Goal: Information Seeking & Learning: Learn about a topic

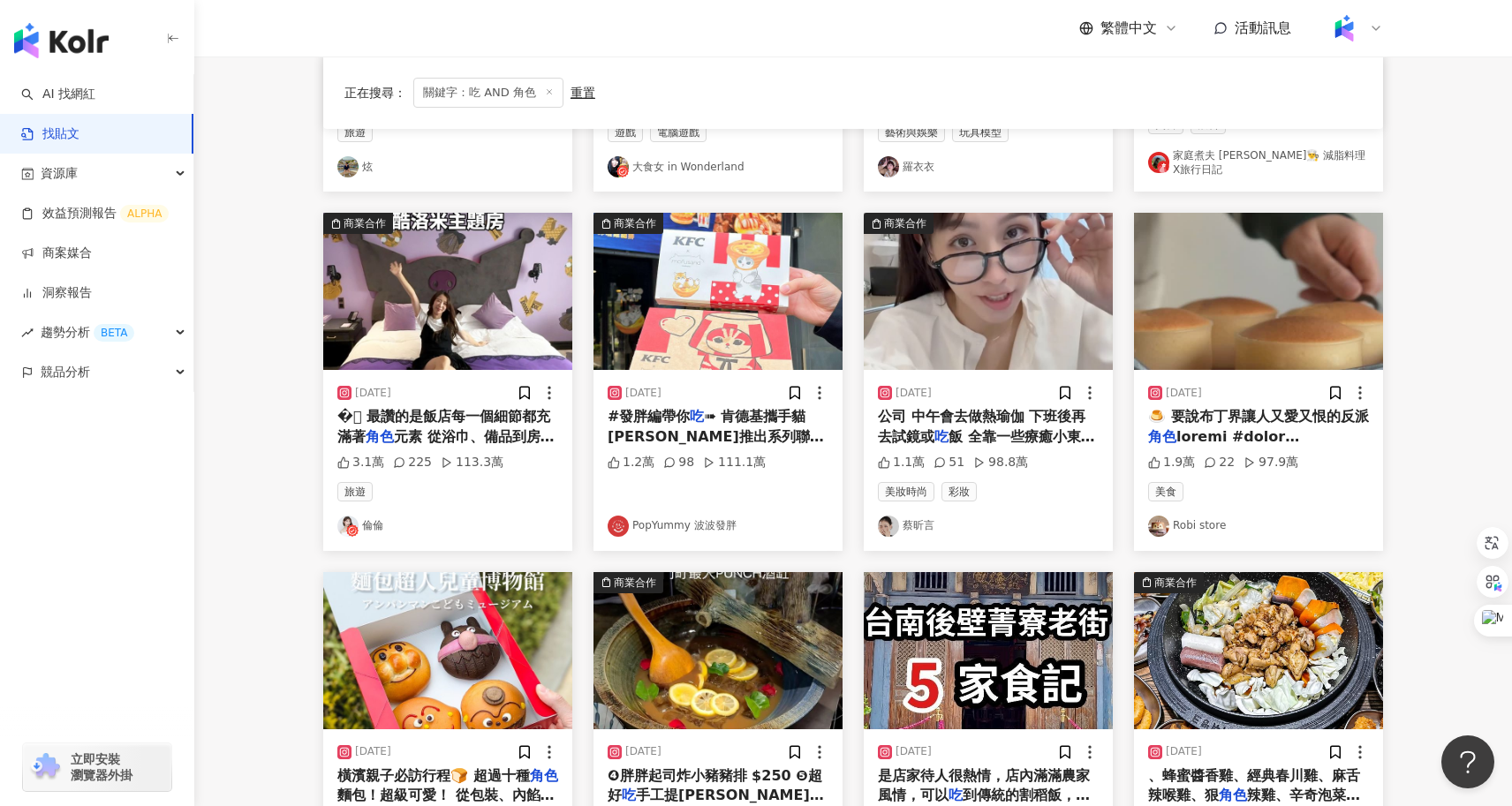
scroll to position [477, 0]
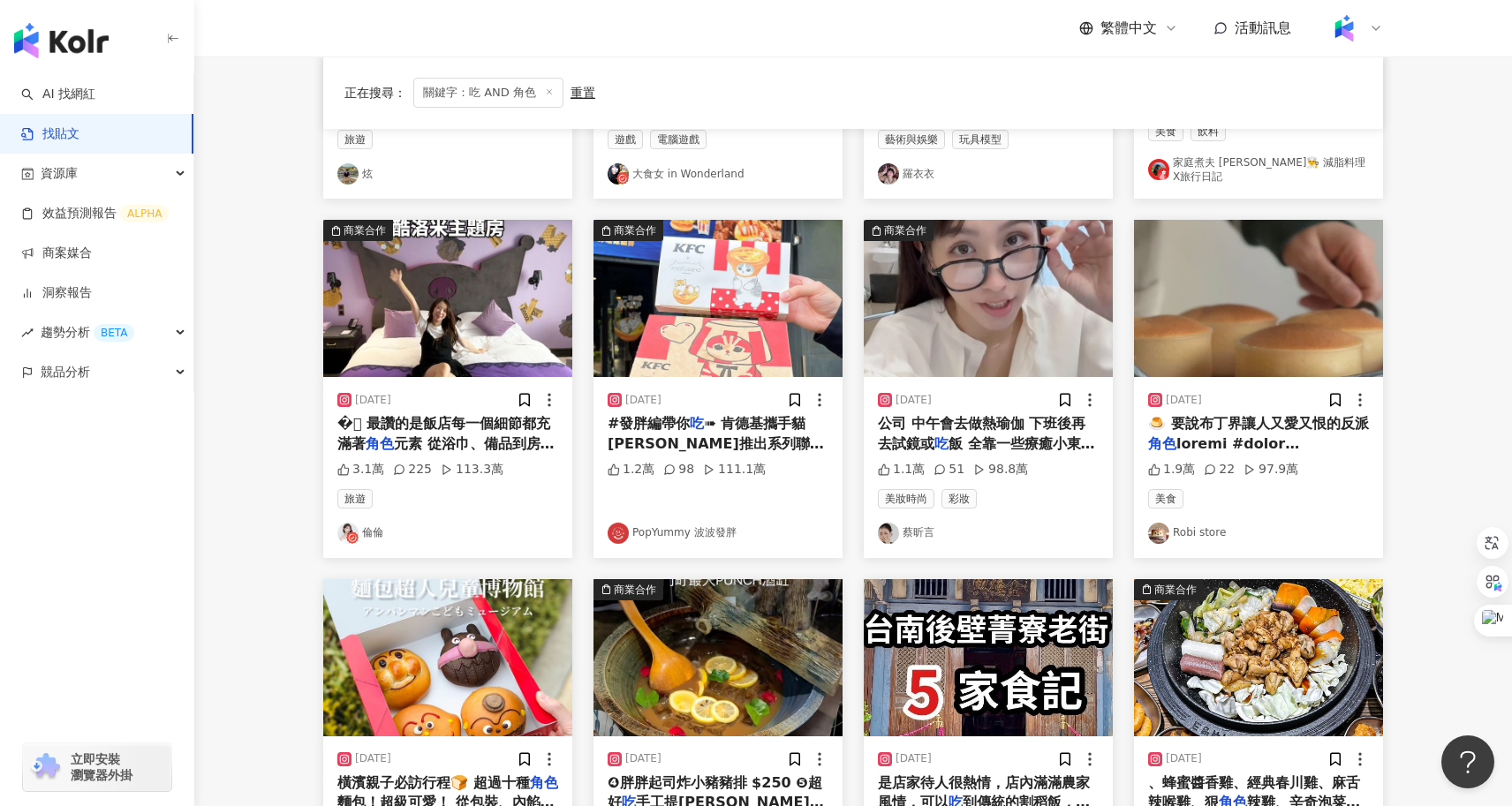
drag, startPoint x: 947, startPoint y: 531, endPoint x: 278, endPoint y: 7, distance: 849.8
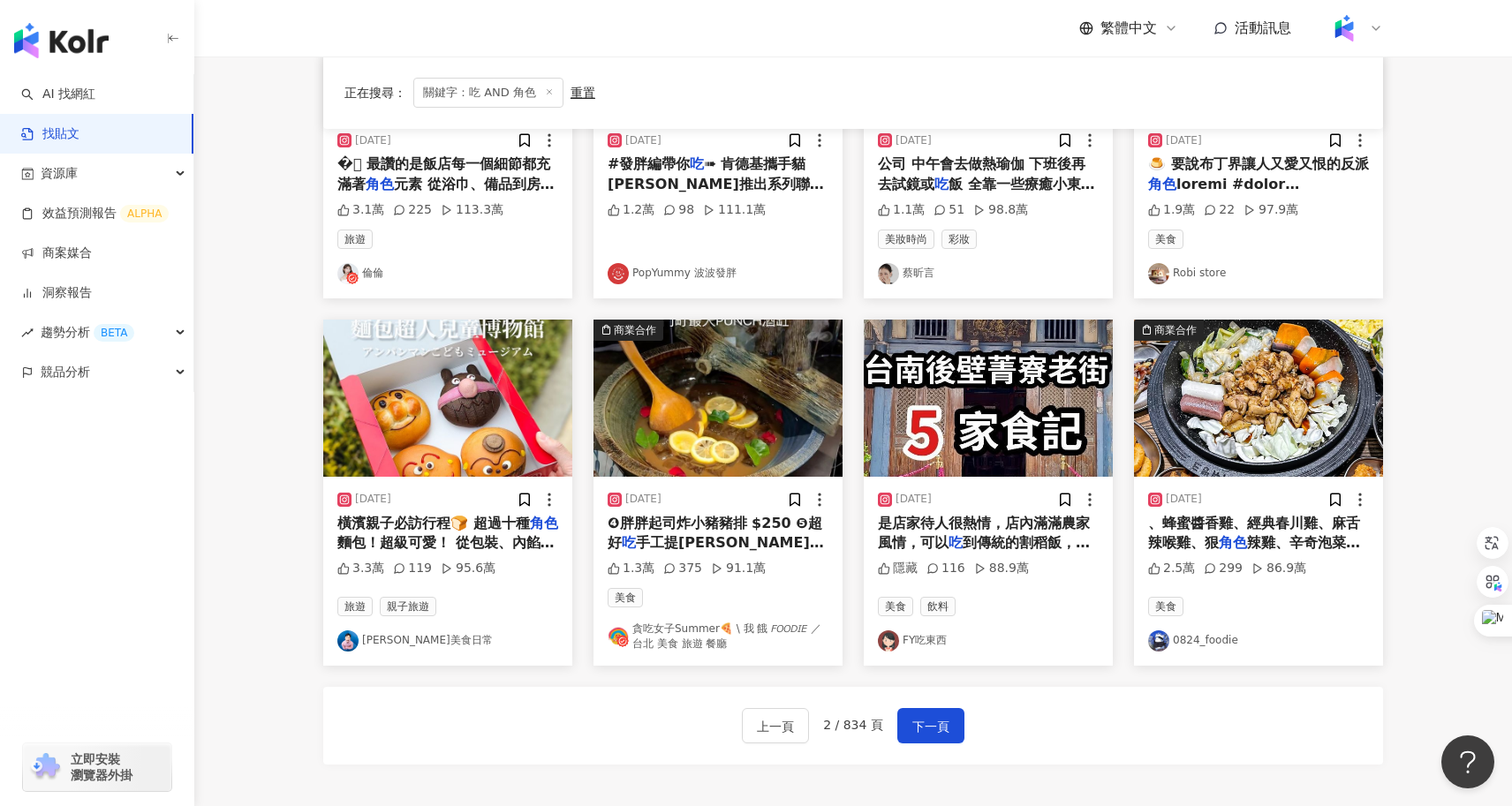
scroll to position [739, 0]
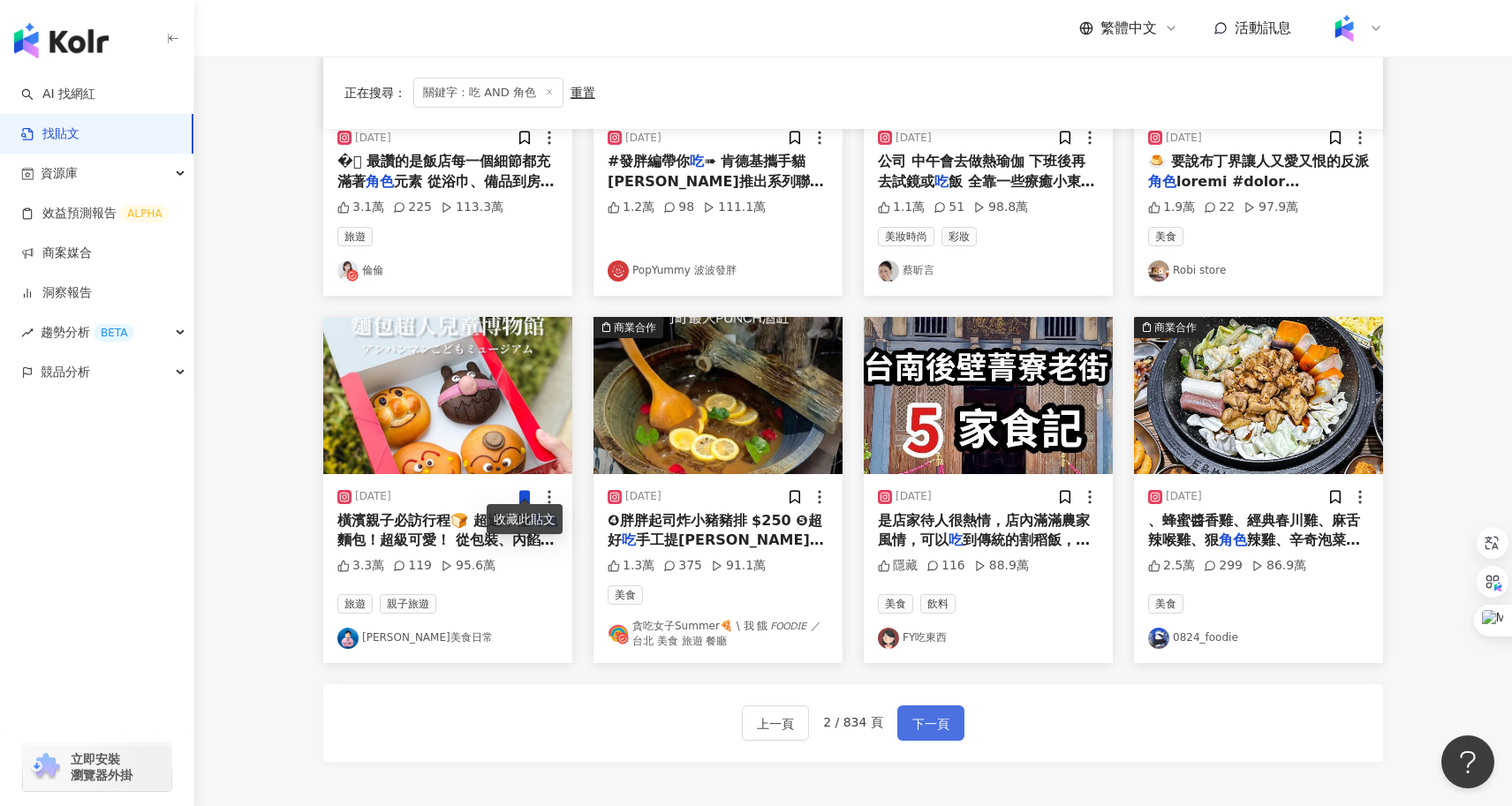
click at [925, 723] on button "下一頁" at bounding box center [931, 723] width 67 height 36
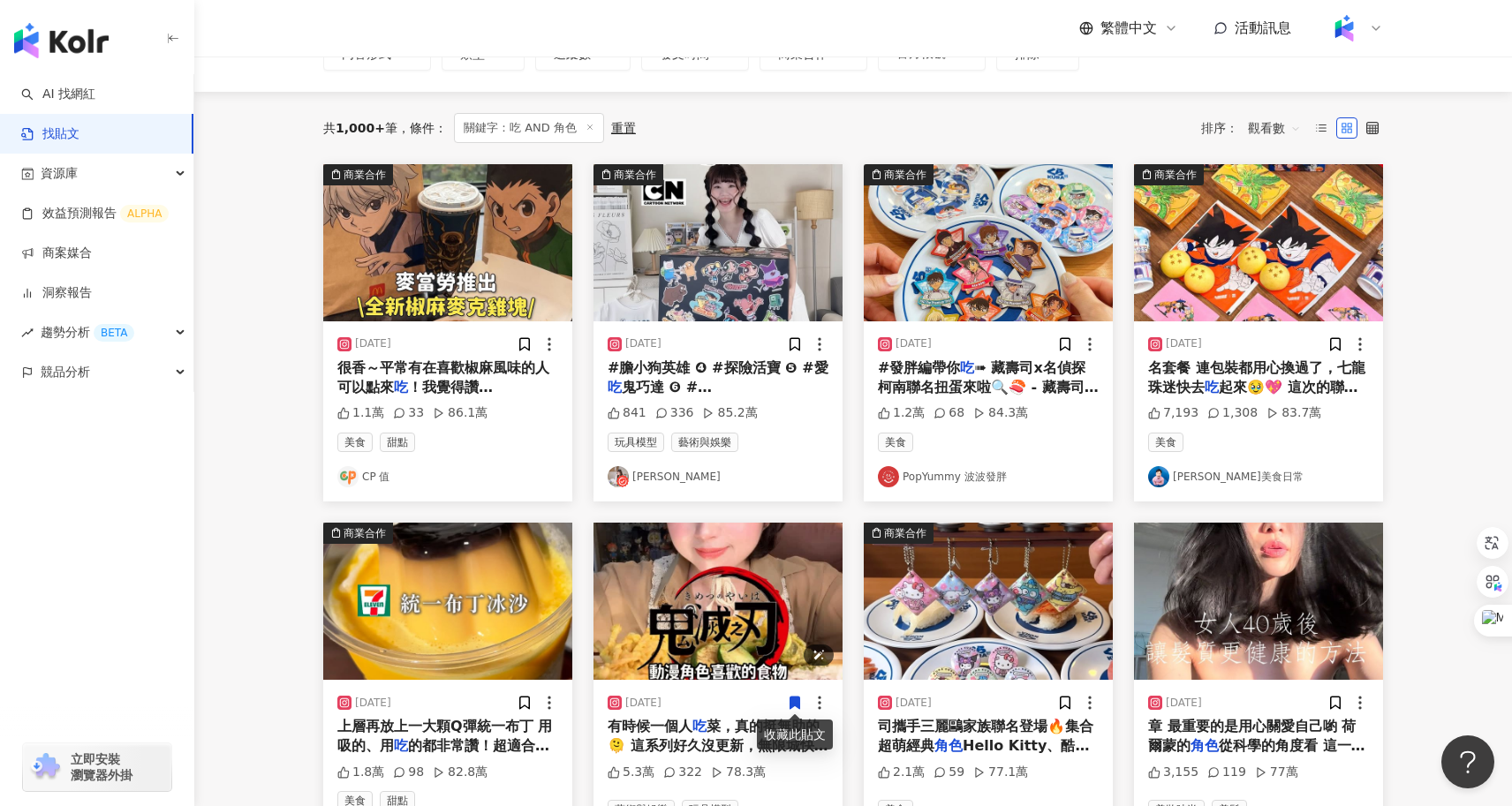
scroll to position [141, 0]
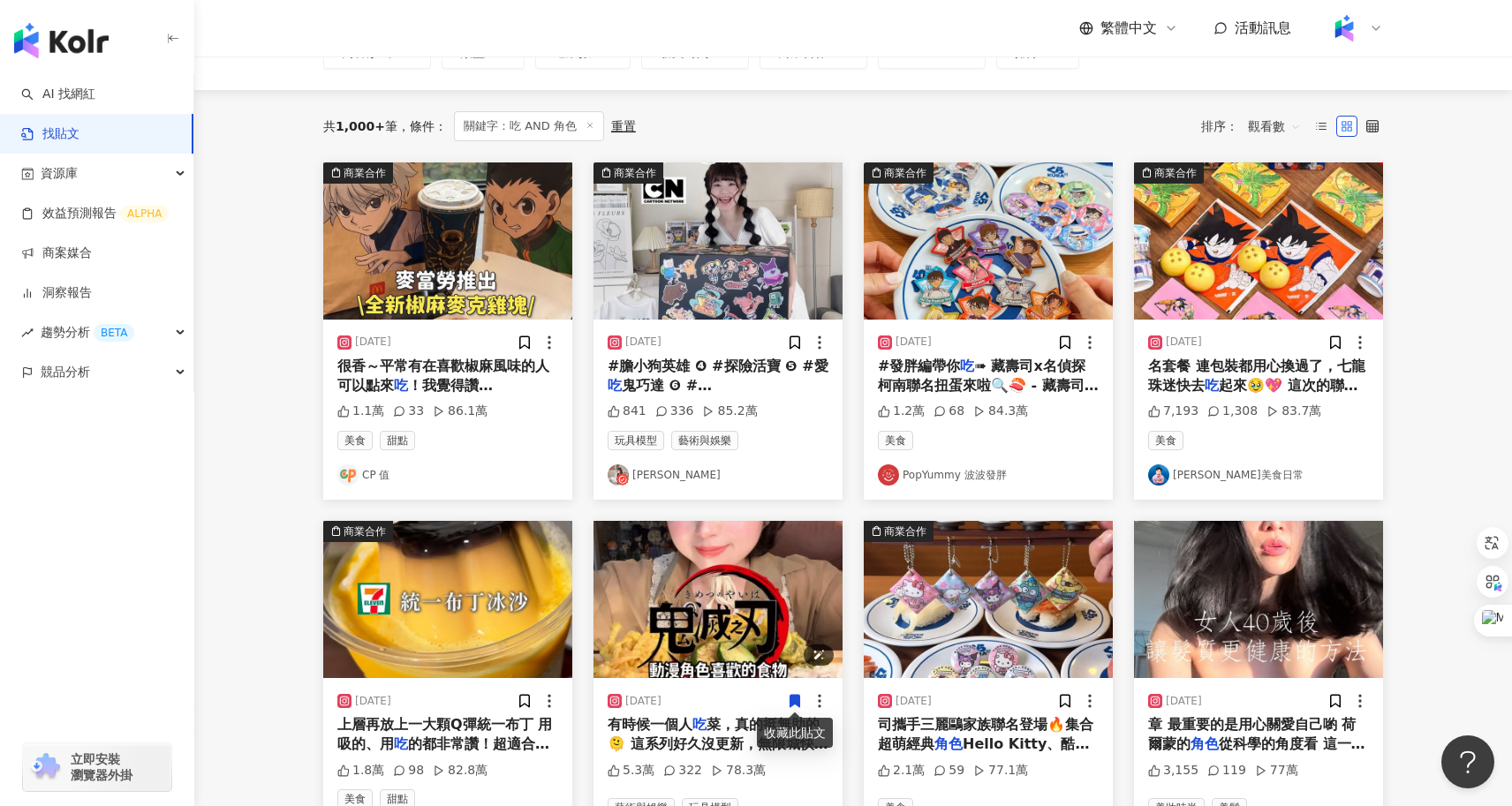
click at [772, 587] on img "button" at bounding box center [717, 599] width 249 height 157
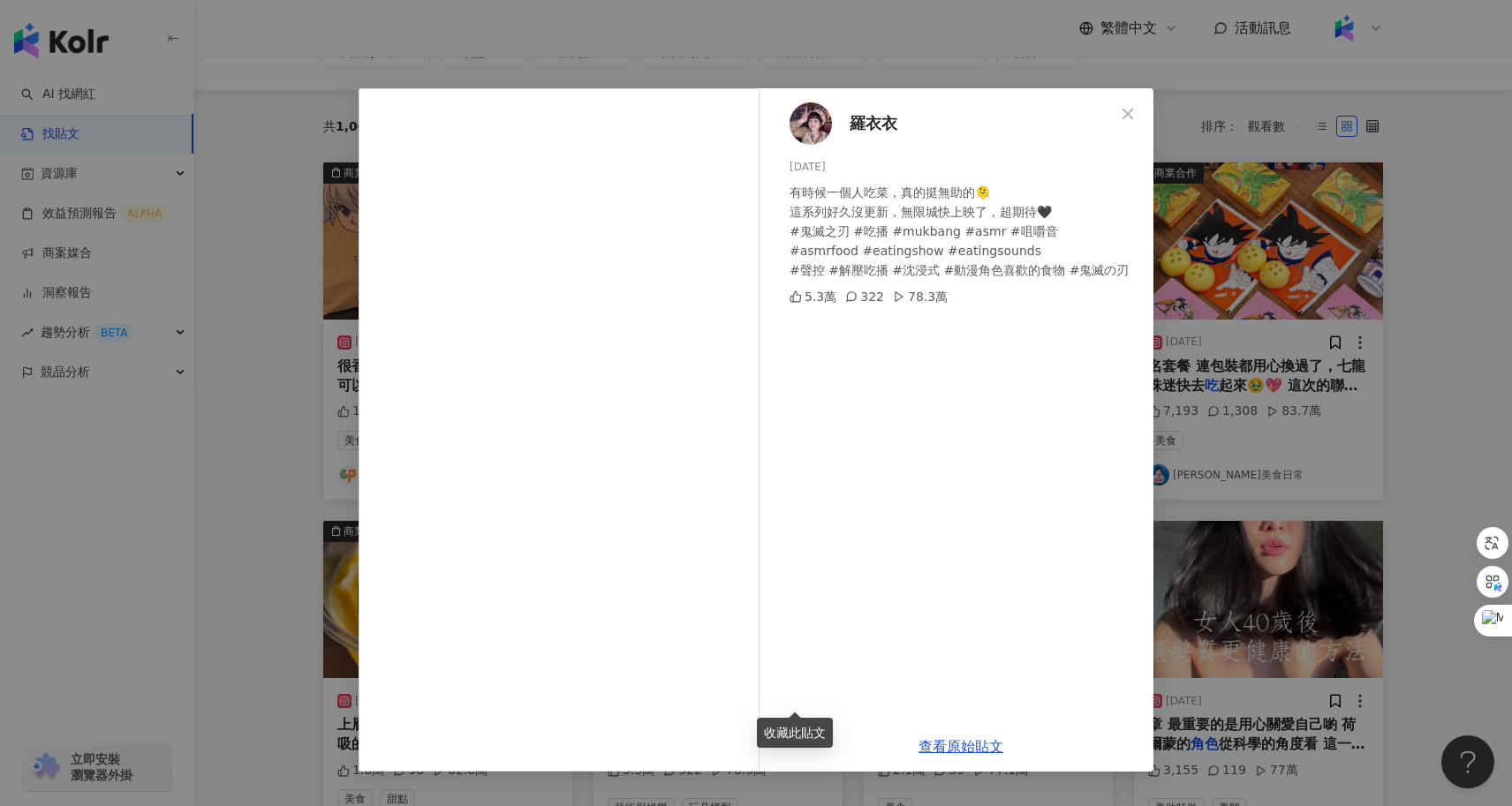
click at [273, 485] on div "羅衣衣 2025/7/28 有時候一個人吃菜，真的挺無助的🫠 這系列好久沒更新，無限城快上映了，超期待🖤 #鬼滅之刃 #吃播 #mukbang #asmr #…" at bounding box center [756, 403] width 1512 height 806
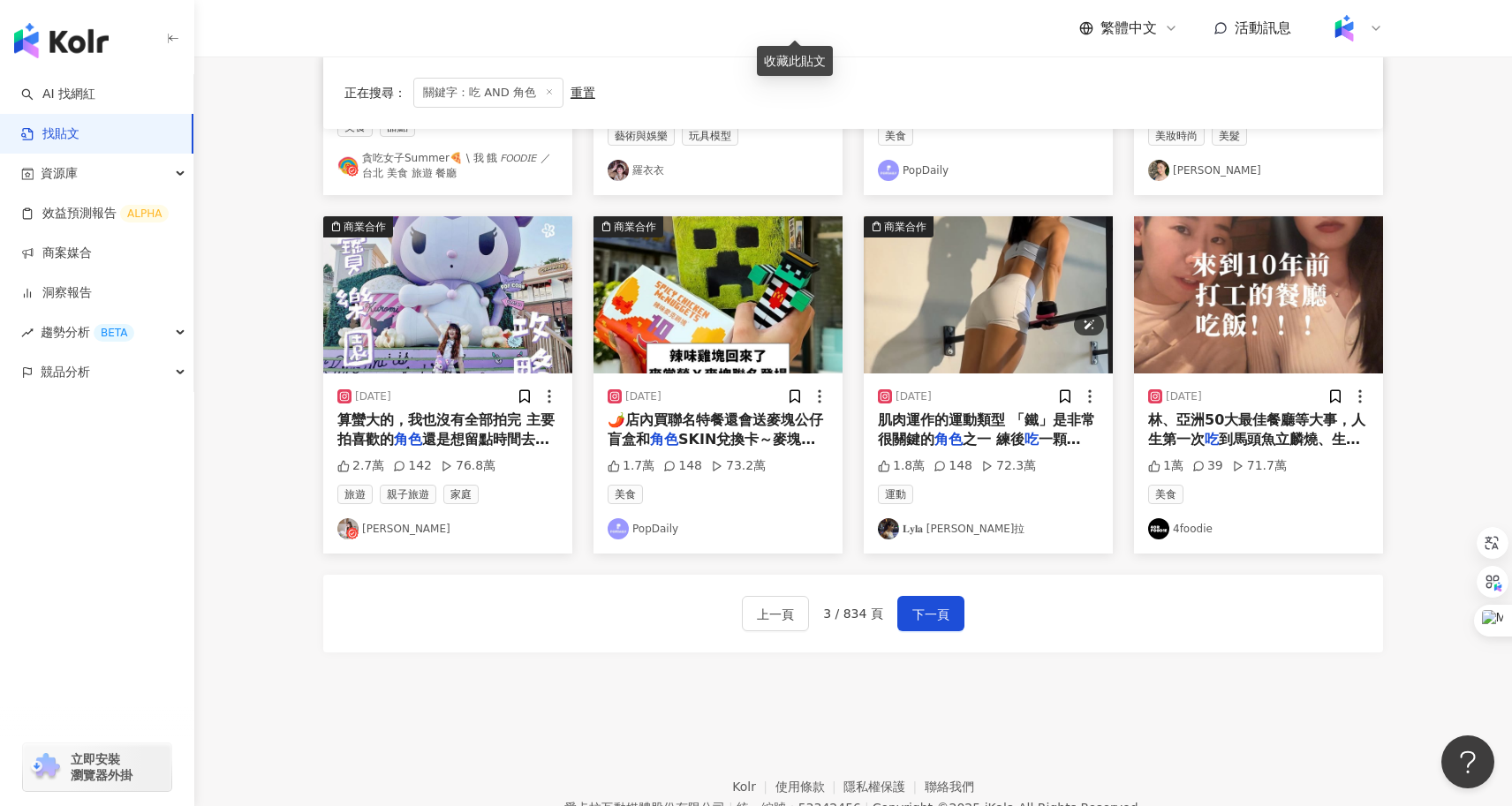
scroll to position [859, 0]
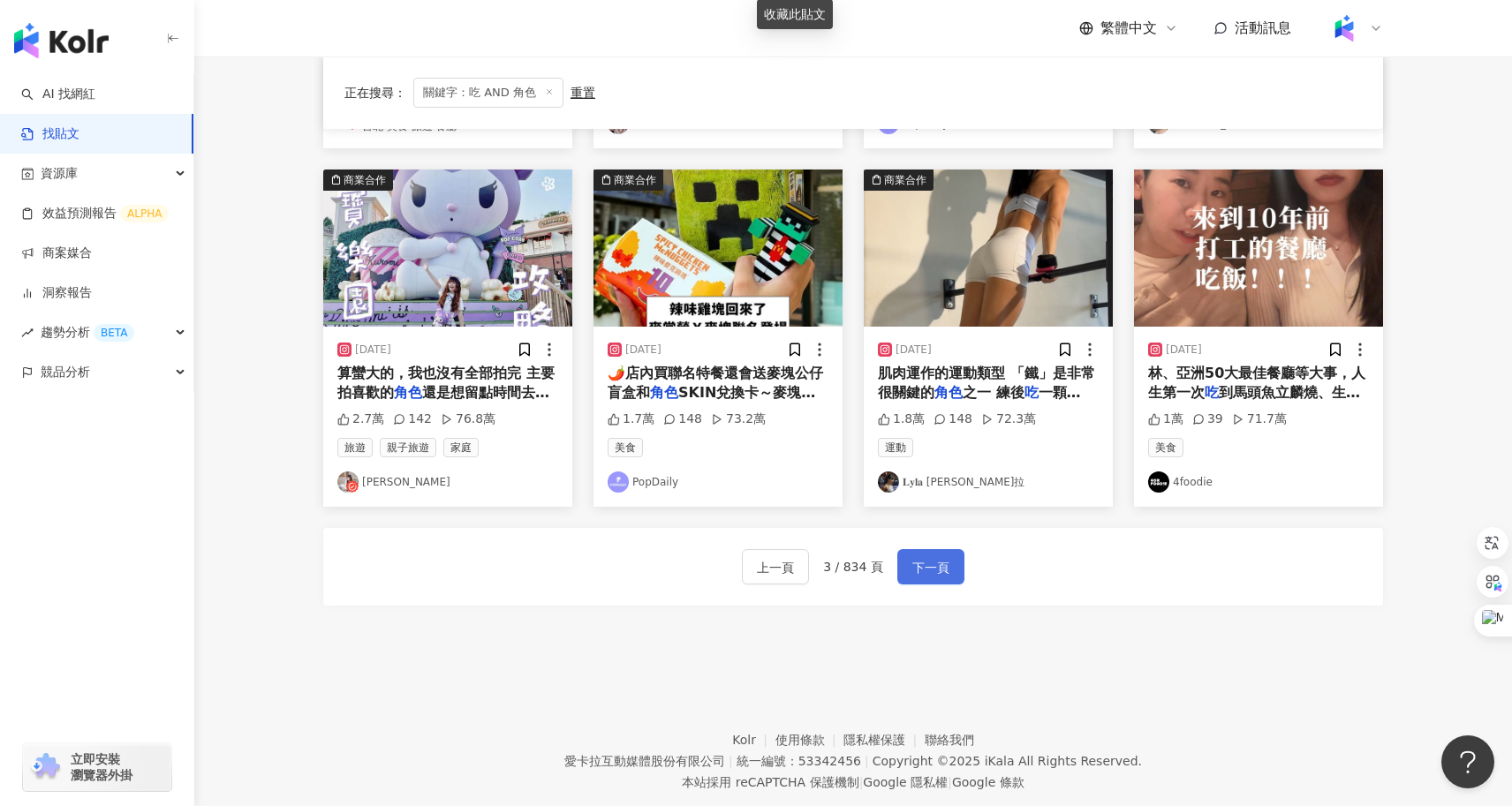
click at [931, 572] on span "下一頁" at bounding box center [931, 567] width 38 height 21
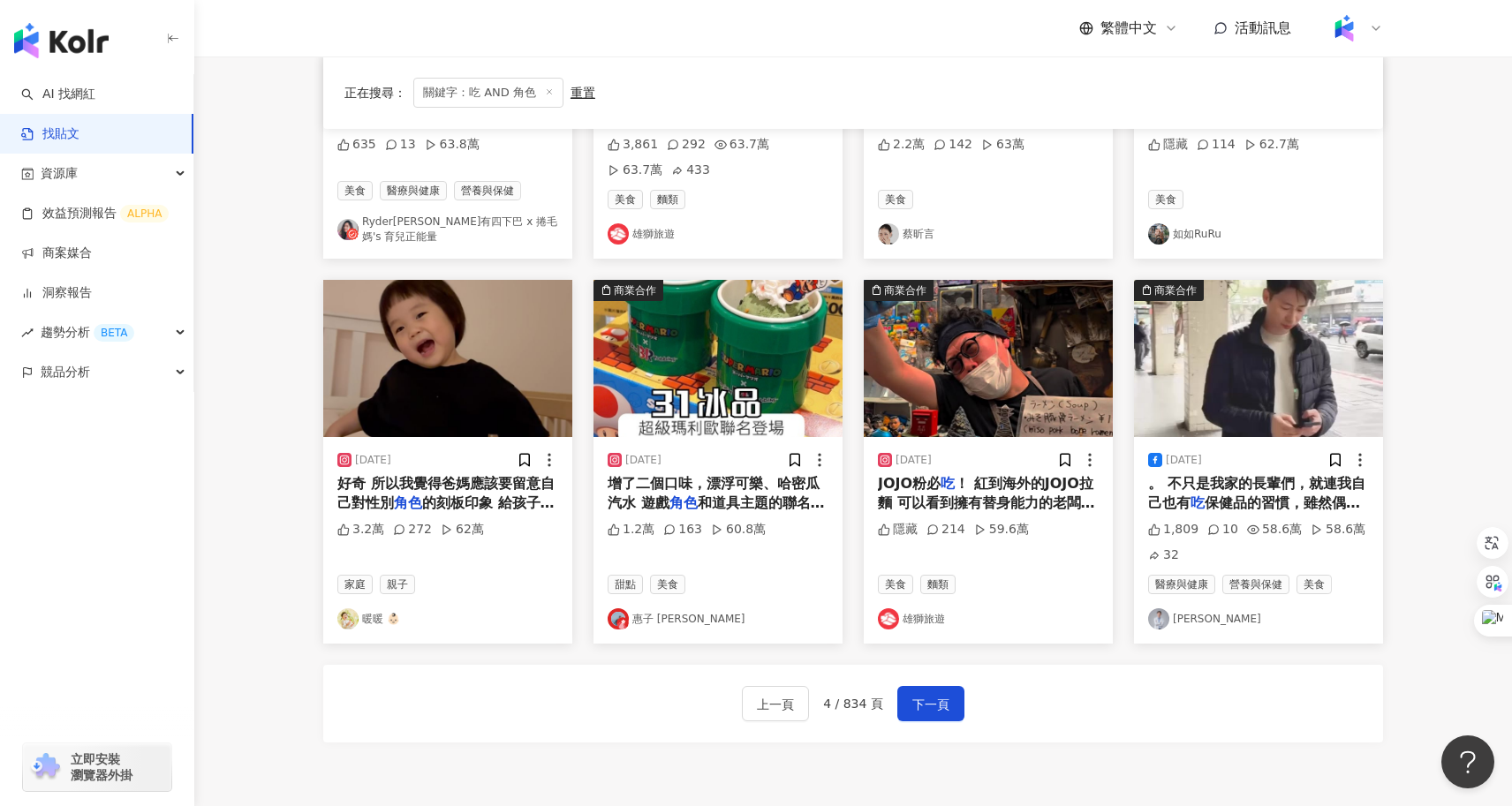
scroll to position [635, 0]
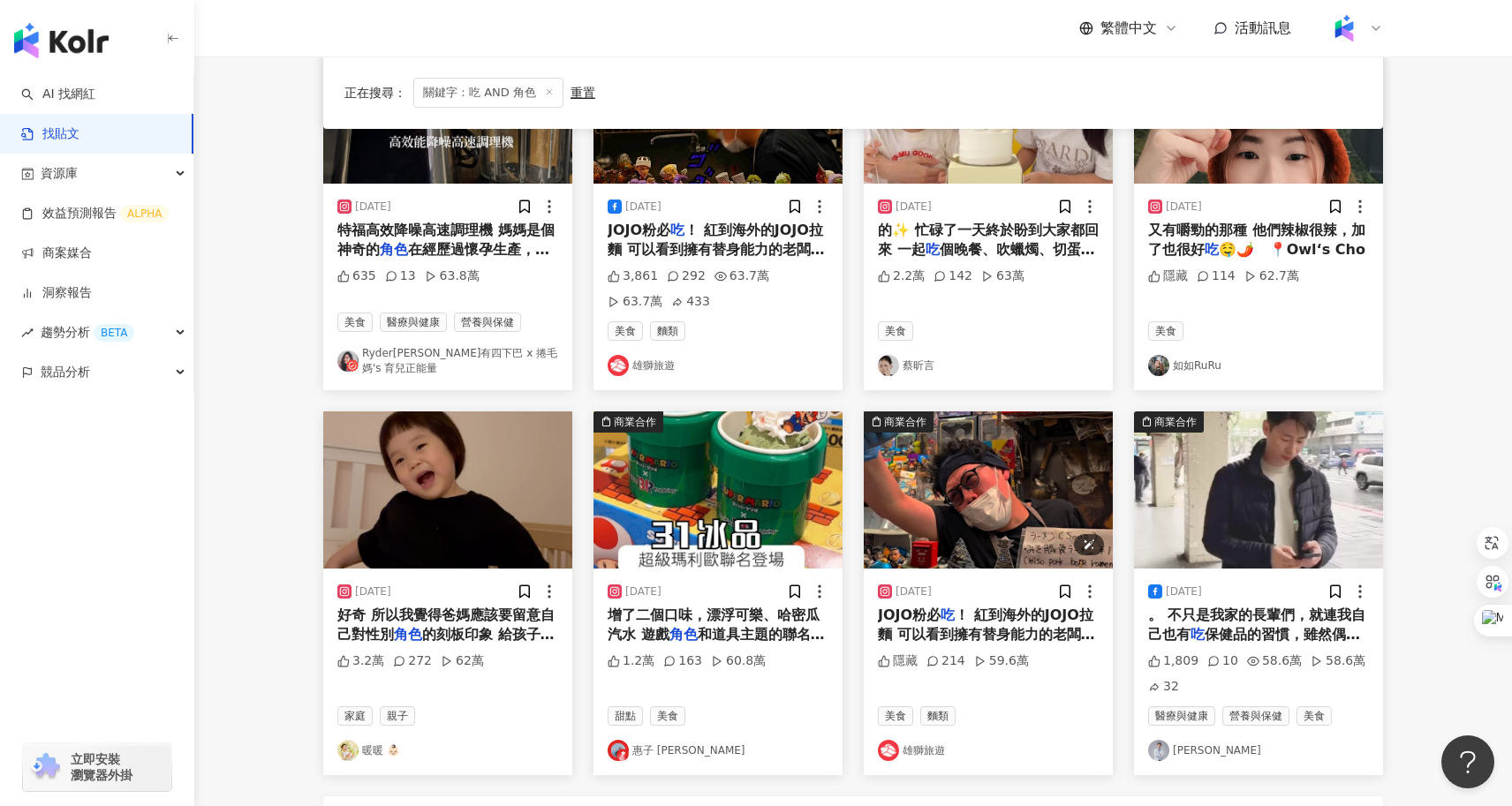
click at [967, 521] on img "button" at bounding box center [988, 489] width 249 height 157
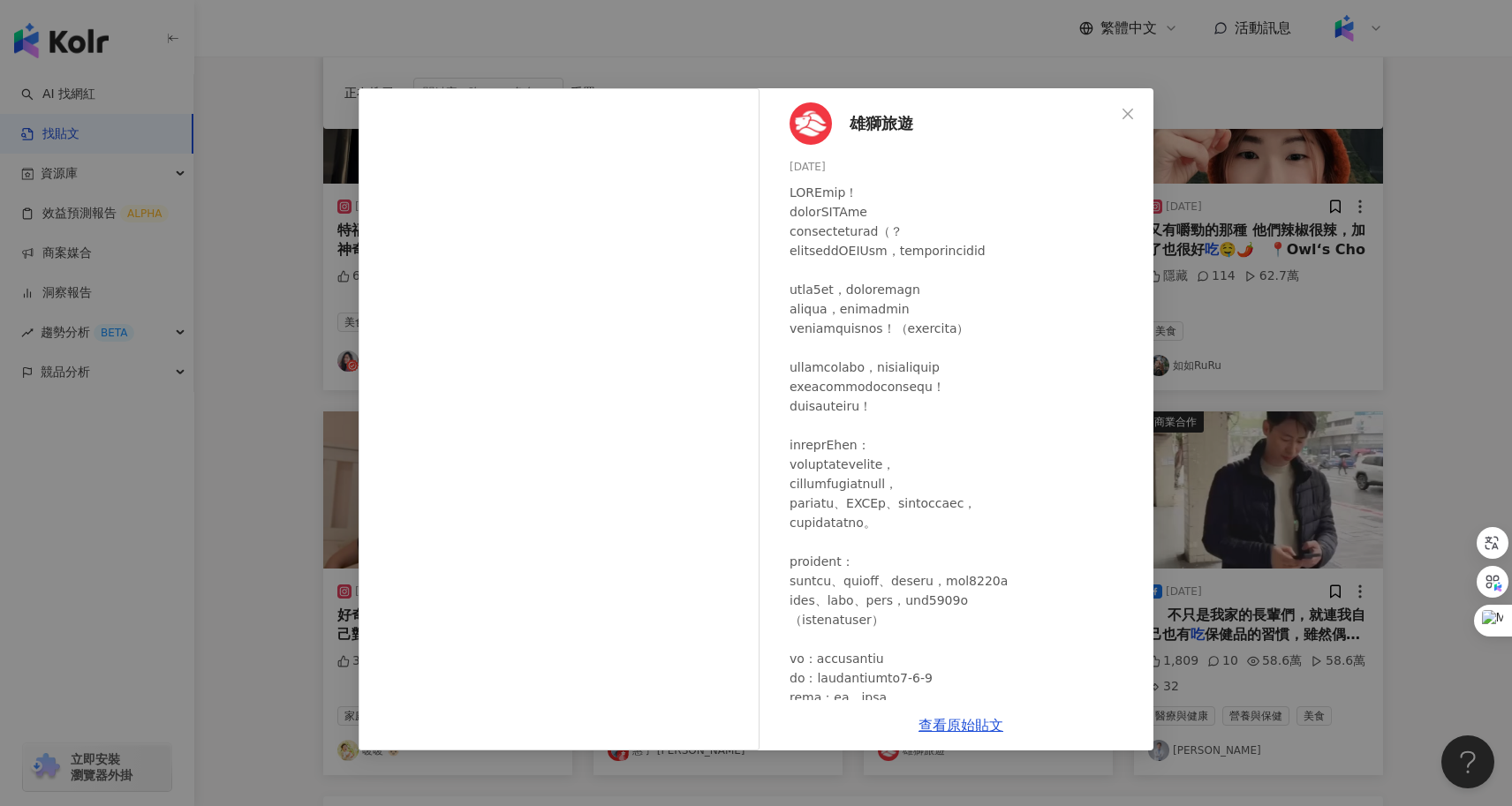
click at [1354, 411] on div "雄獅旅遊 2025/6/4 隱藏 214 59.6萬 查看原始貼文" at bounding box center [756, 403] width 1512 height 806
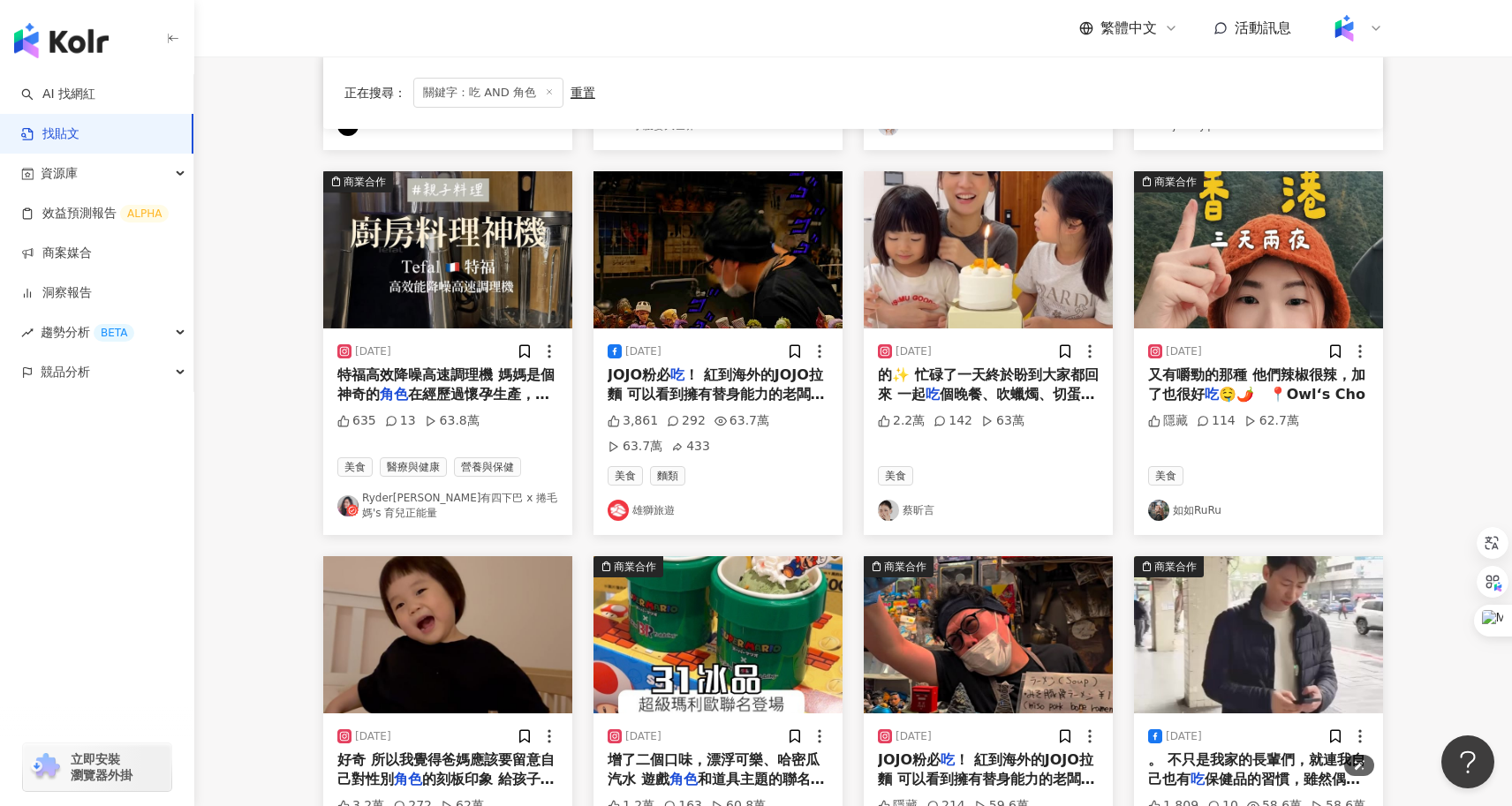
scroll to position [414, 0]
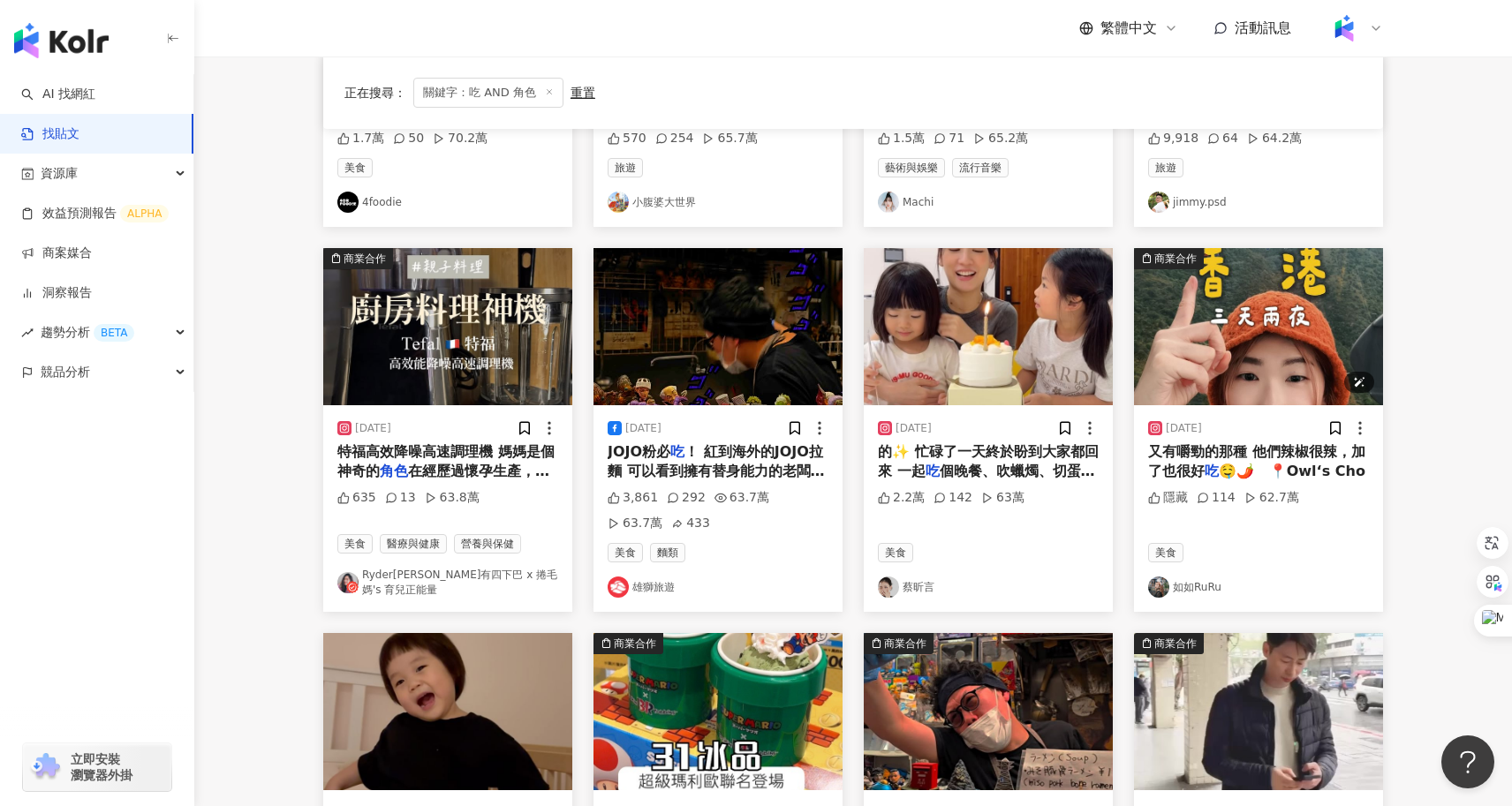
click at [1280, 338] on img "button" at bounding box center [1258, 326] width 249 height 157
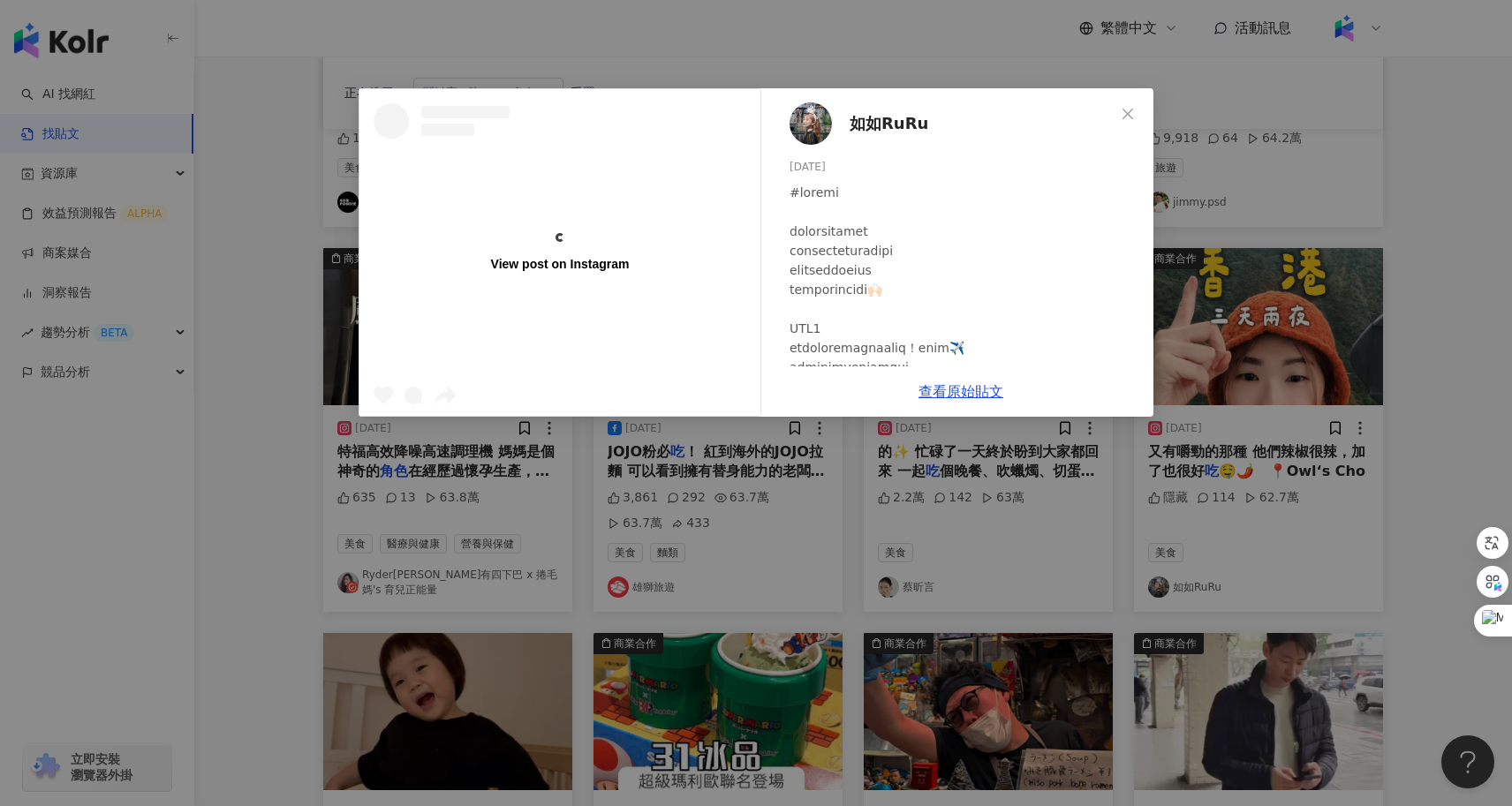
click at [1385, 317] on div "View post on Instagram 如如RuRu 2024/9/30 隱藏 114 62.7萬 查看原始貼文" at bounding box center [756, 403] width 1512 height 806
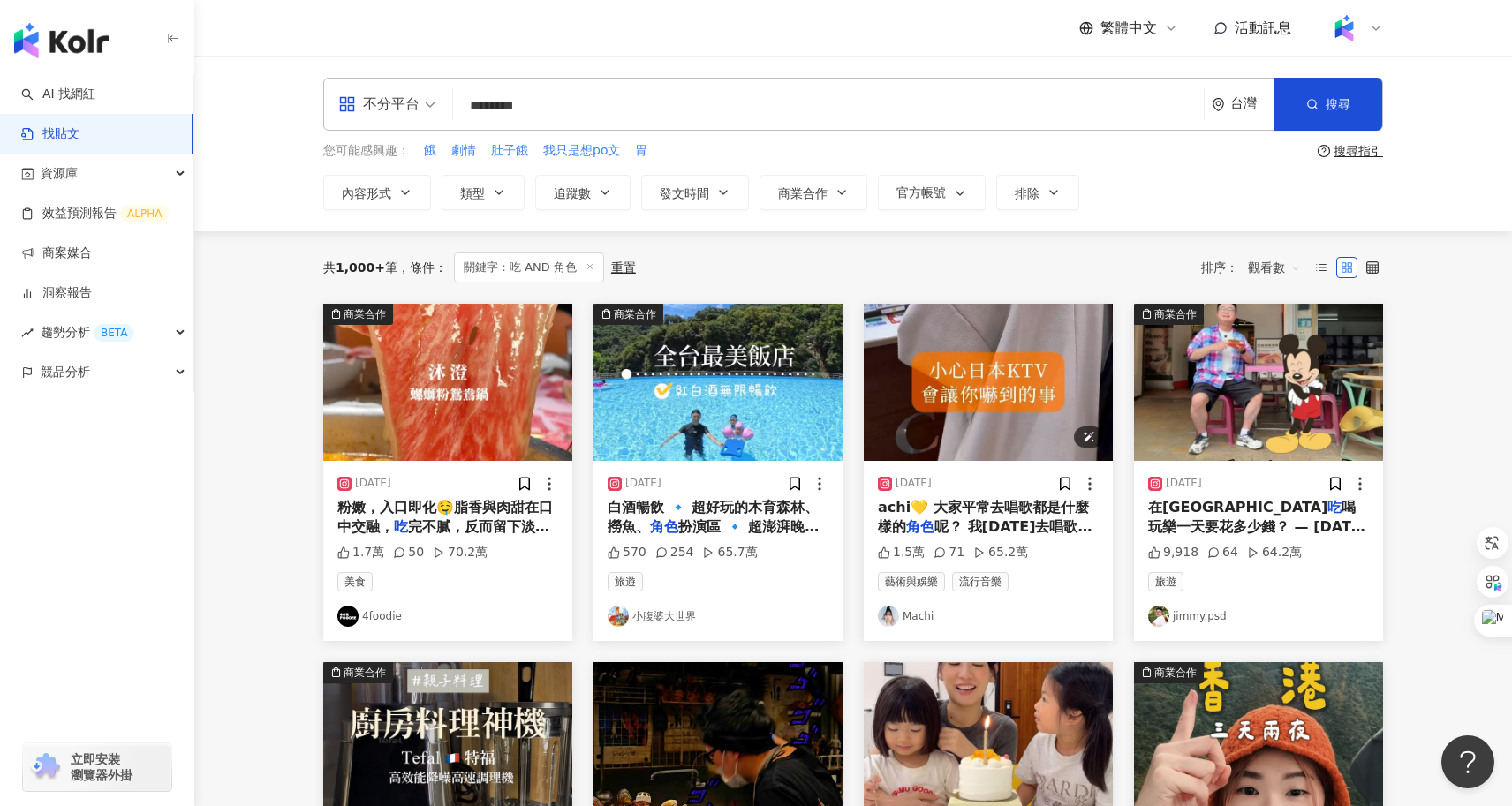
scroll to position [940, 0]
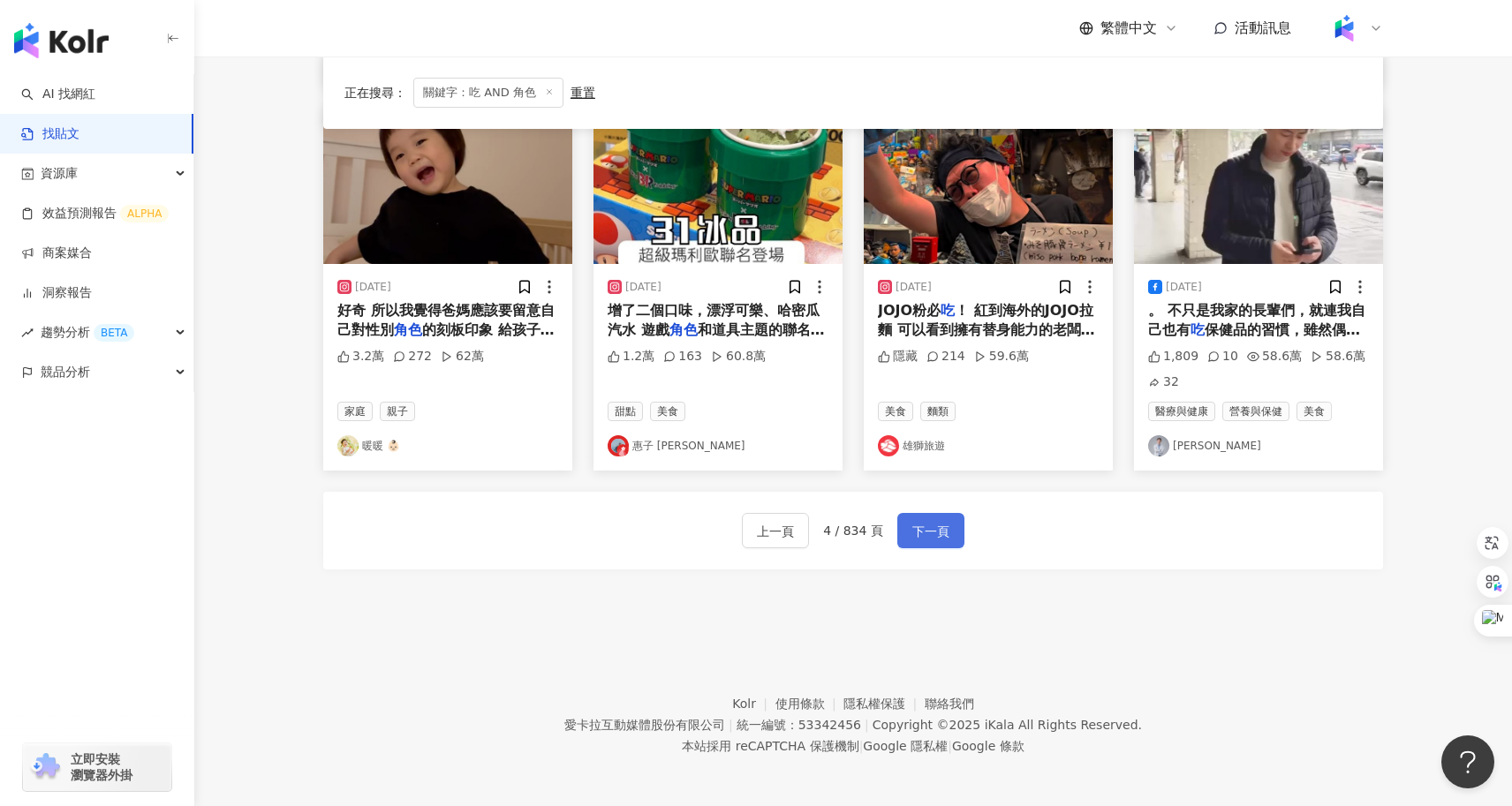
click at [946, 533] on span "下一頁" at bounding box center [931, 530] width 38 height 21
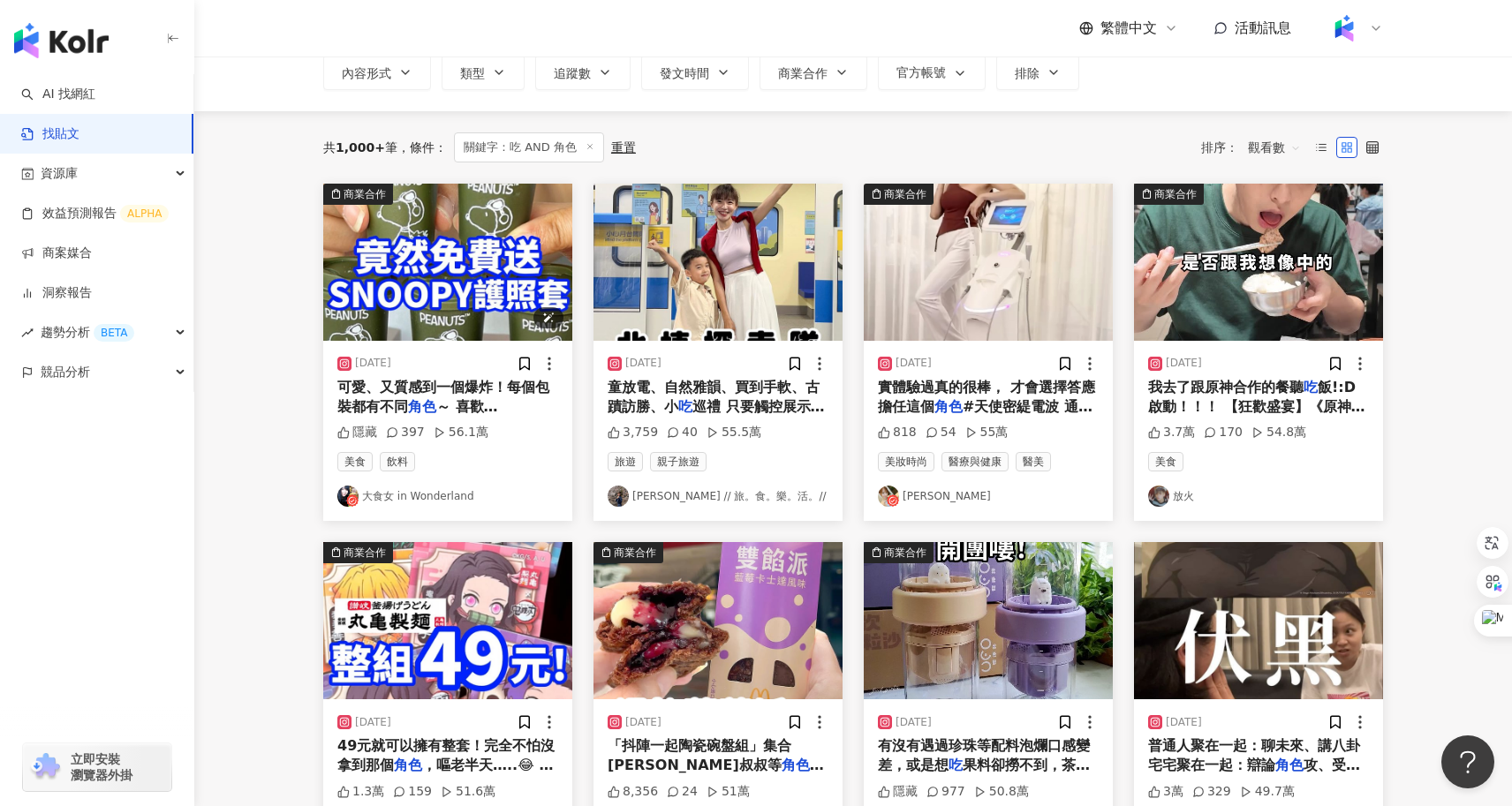
scroll to position [112, 0]
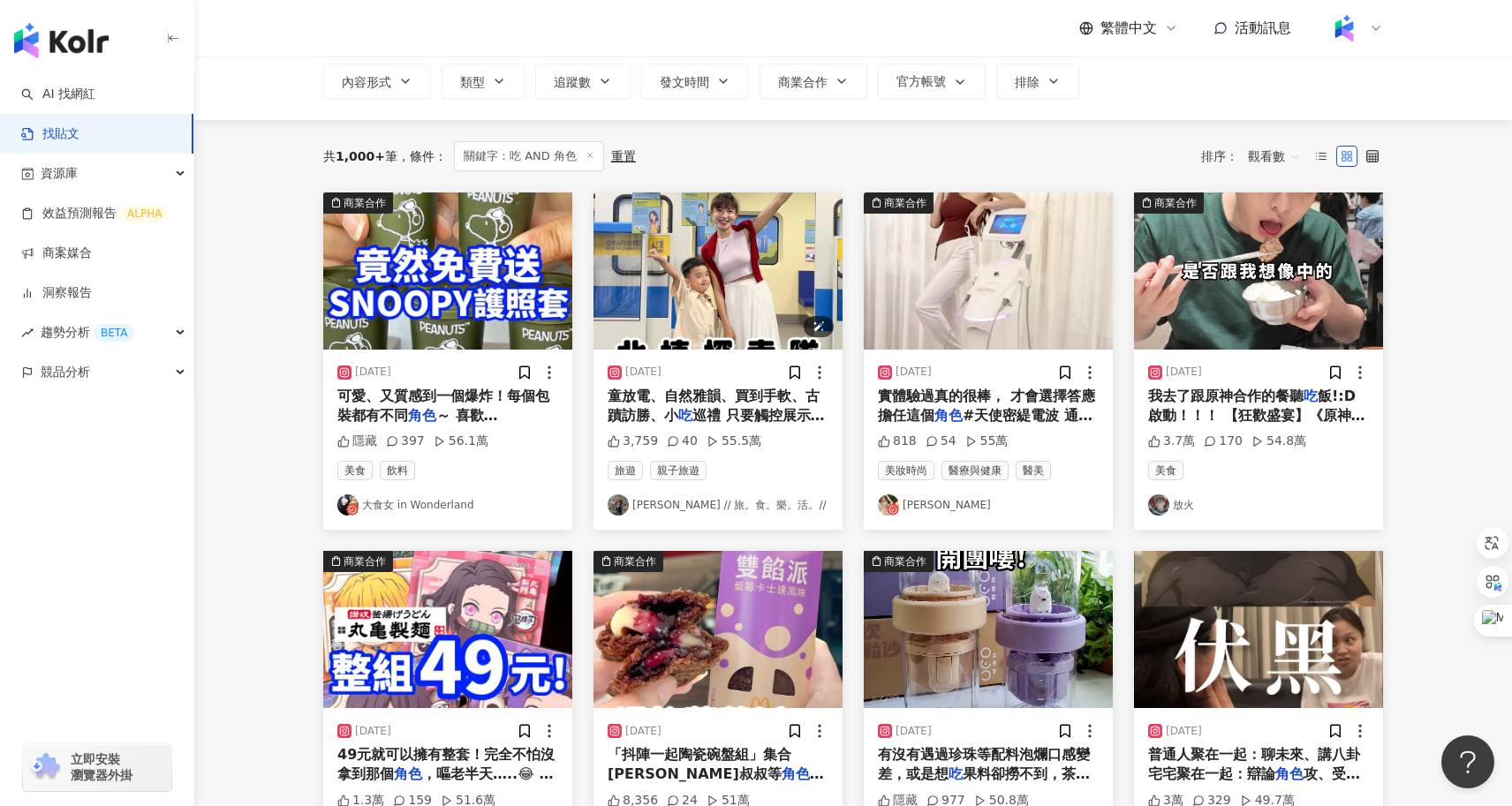
click at [706, 303] on img "button" at bounding box center [717, 271] width 249 height 157
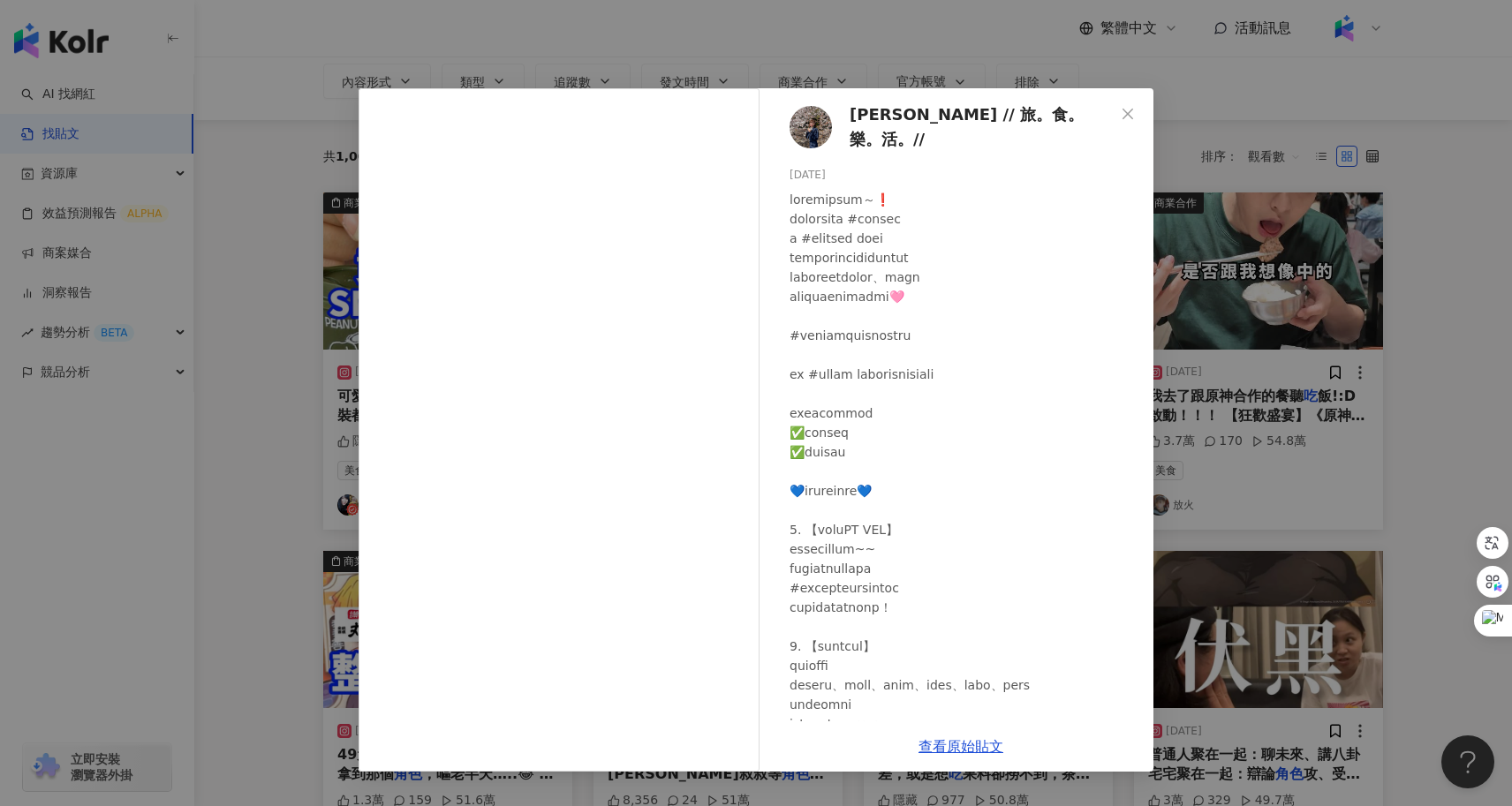
click at [1371, 425] on div "艾莉妞妞Ariel // 旅。食。樂。活。// 2024/7/5 3,759 40 55.5萬 查看原始貼文" at bounding box center [756, 403] width 1512 height 806
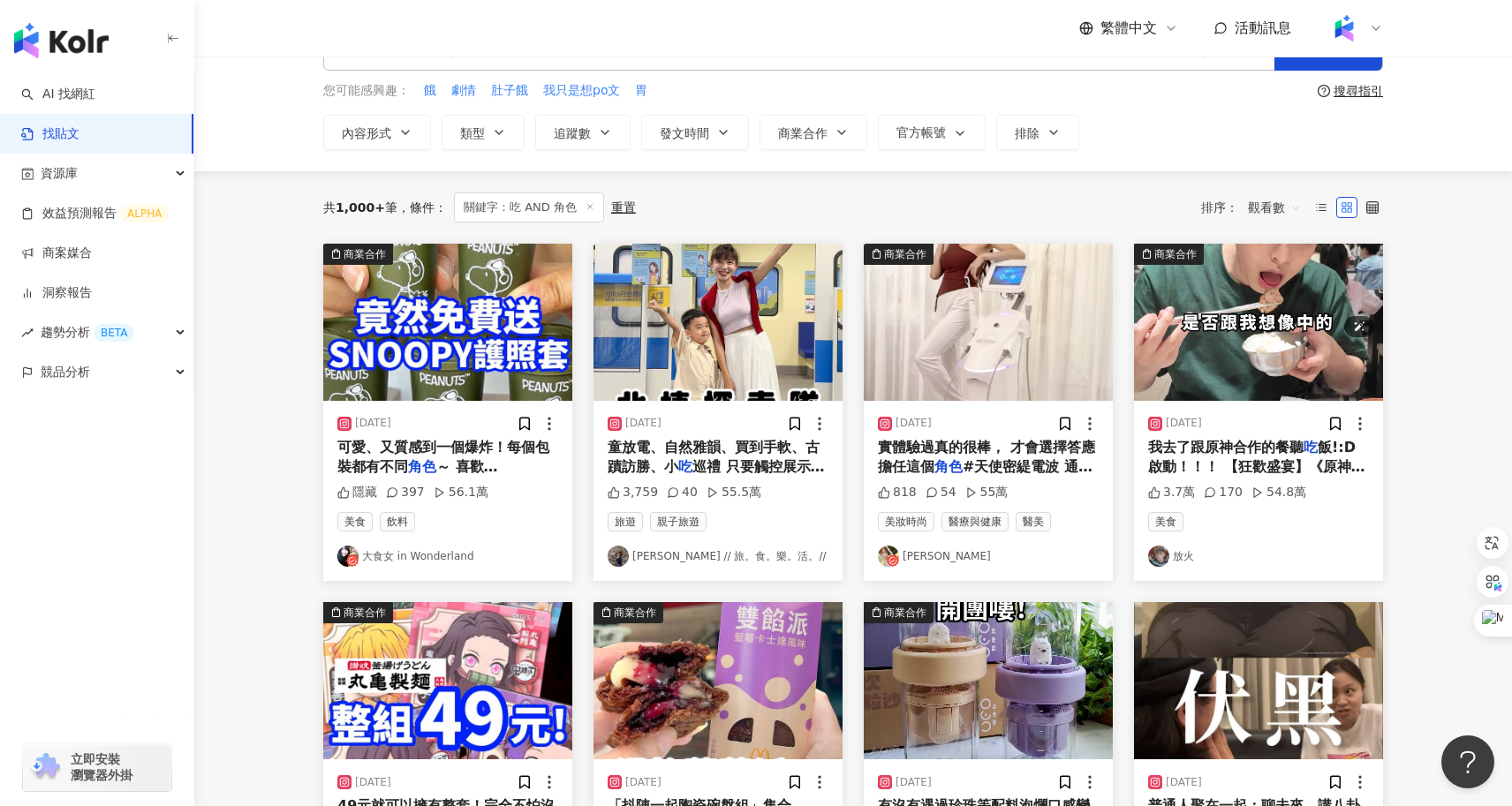
scroll to position [28, 0]
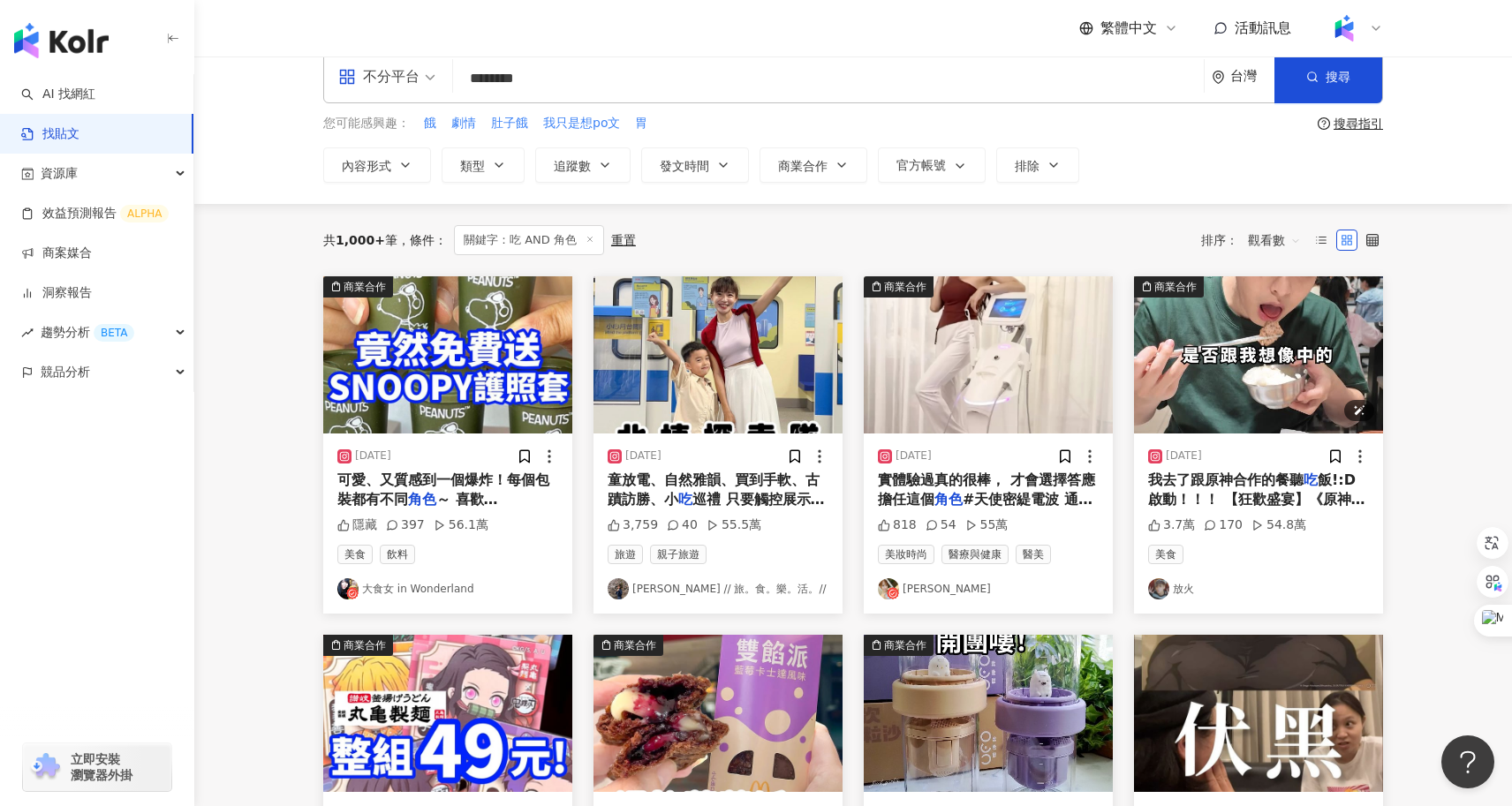
click at [1234, 337] on img "button" at bounding box center [1258, 355] width 249 height 157
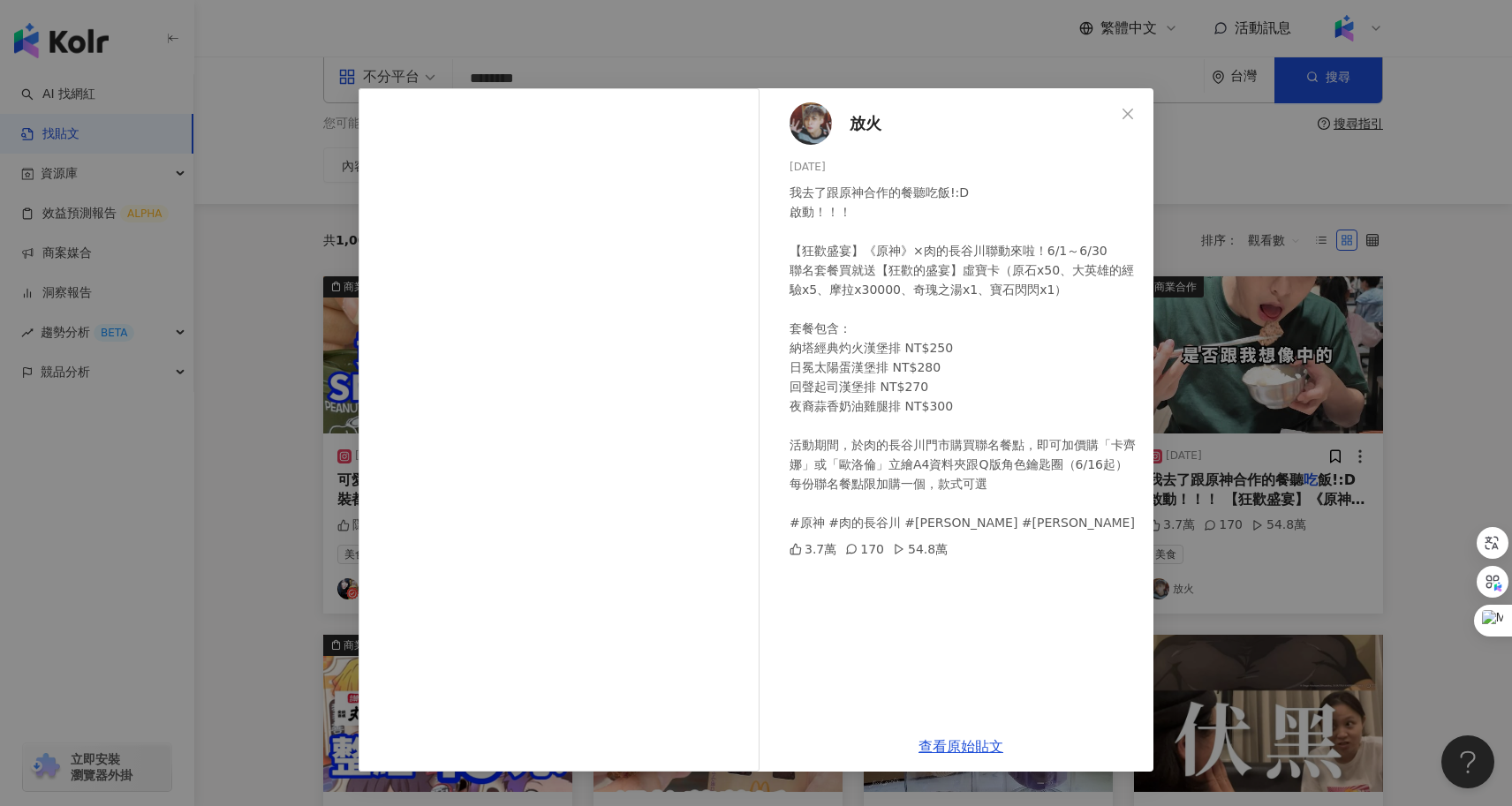
click at [290, 435] on div "放火 2025/6/4 我去了跟原神合作的餐聽吃飯!:D 啟動！！！ 【狂歡盛宴】《原神》×肉的長谷川聯動來啦！6/1～6/30 聯名套餐買就送【狂歡的盛宴】…" at bounding box center [756, 403] width 1512 height 806
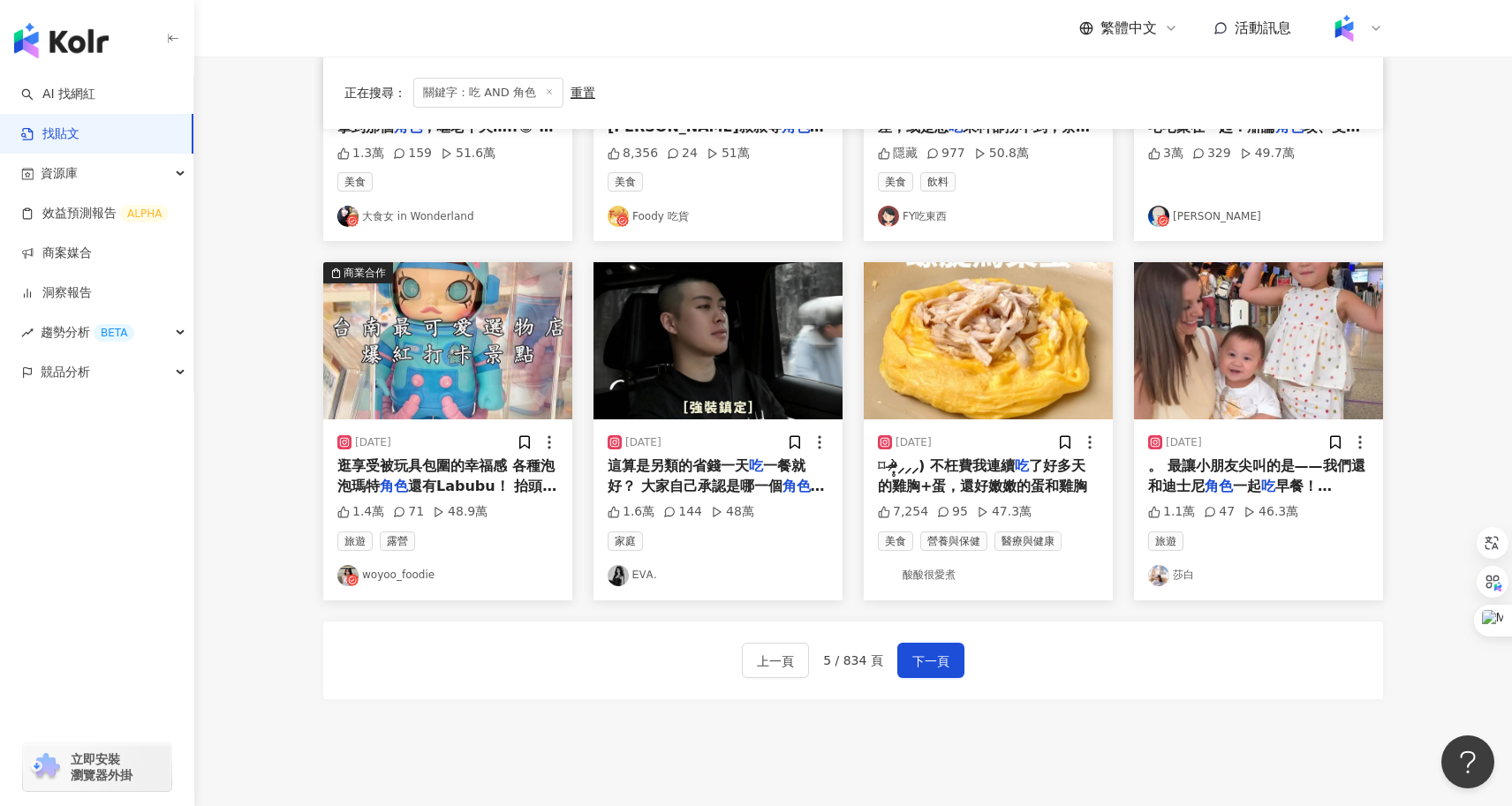
scroll to position [888, 0]
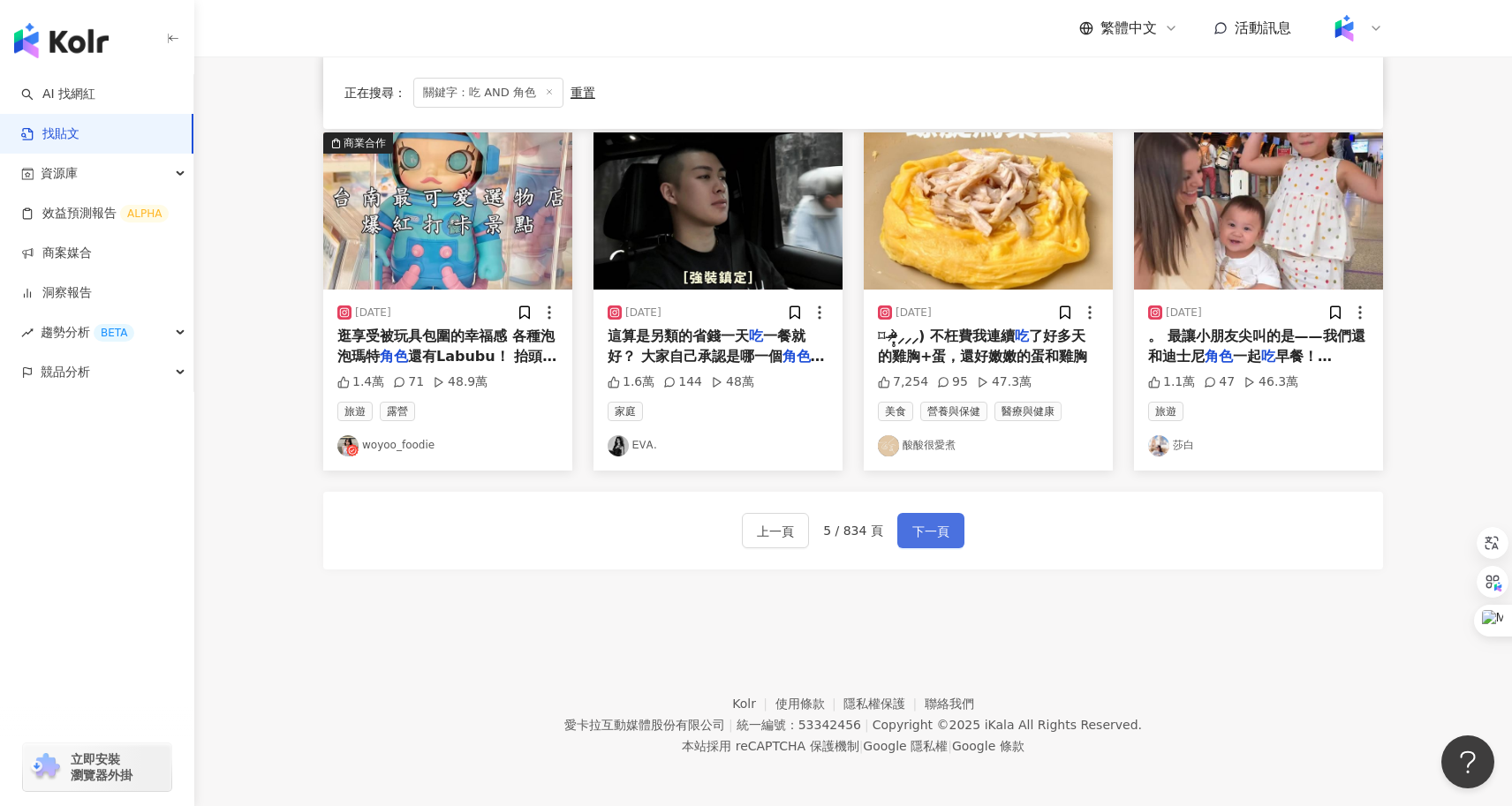
click at [933, 530] on span "下一頁" at bounding box center [931, 530] width 38 height 21
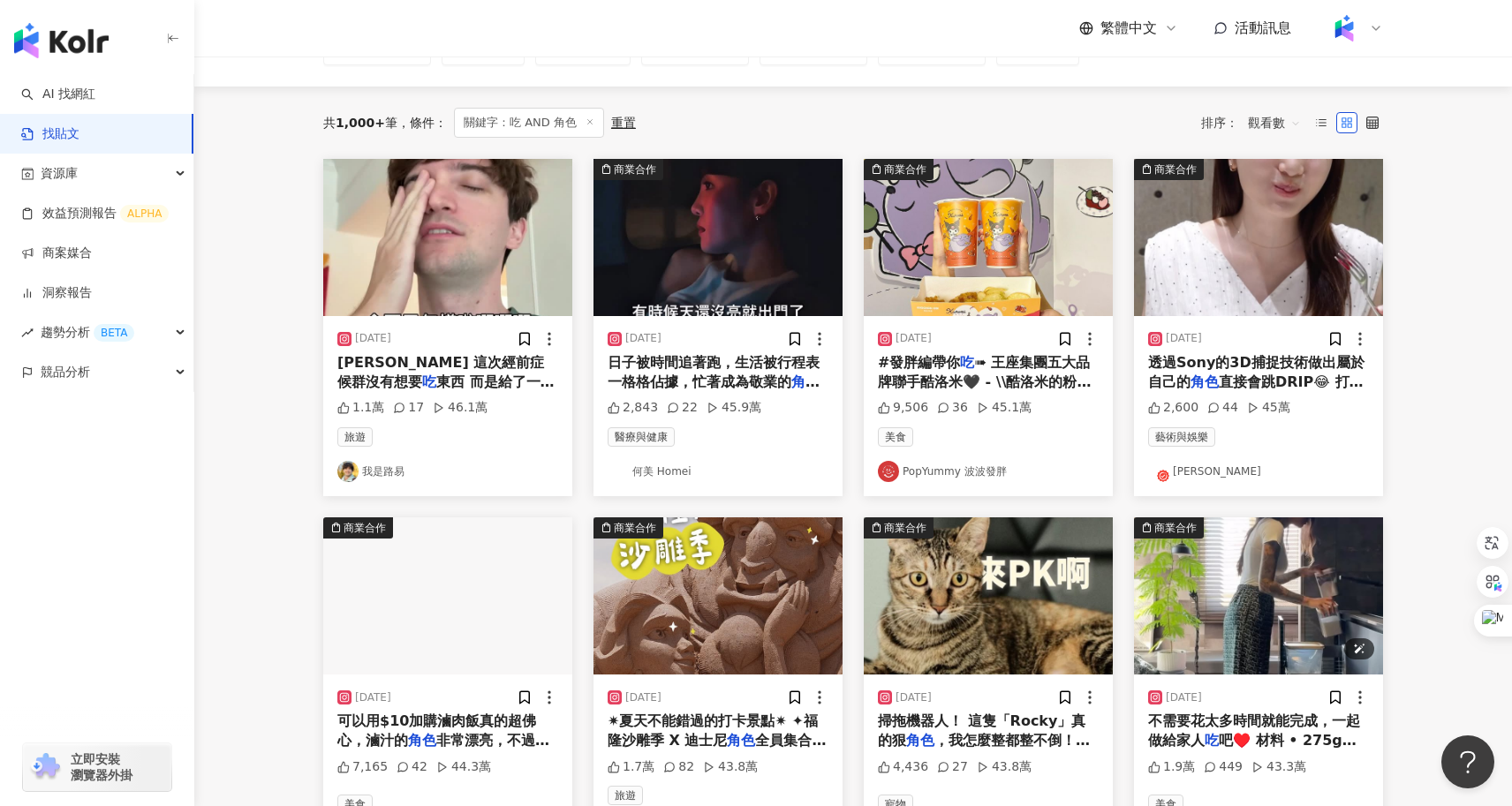
scroll to position [146, 0]
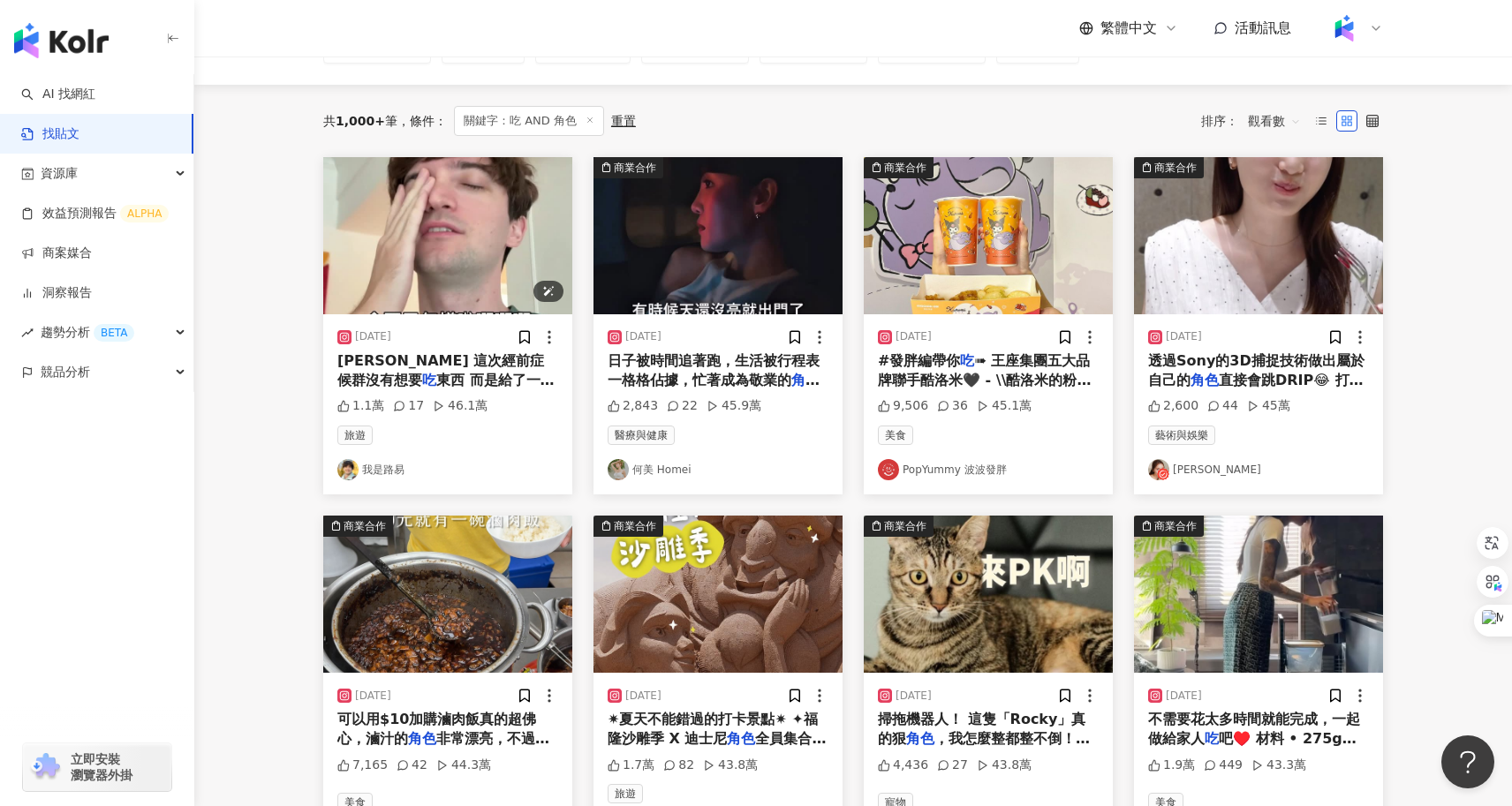
click at [442, 302] on img "button" at bounding box center [448, 235] width 249 height 157
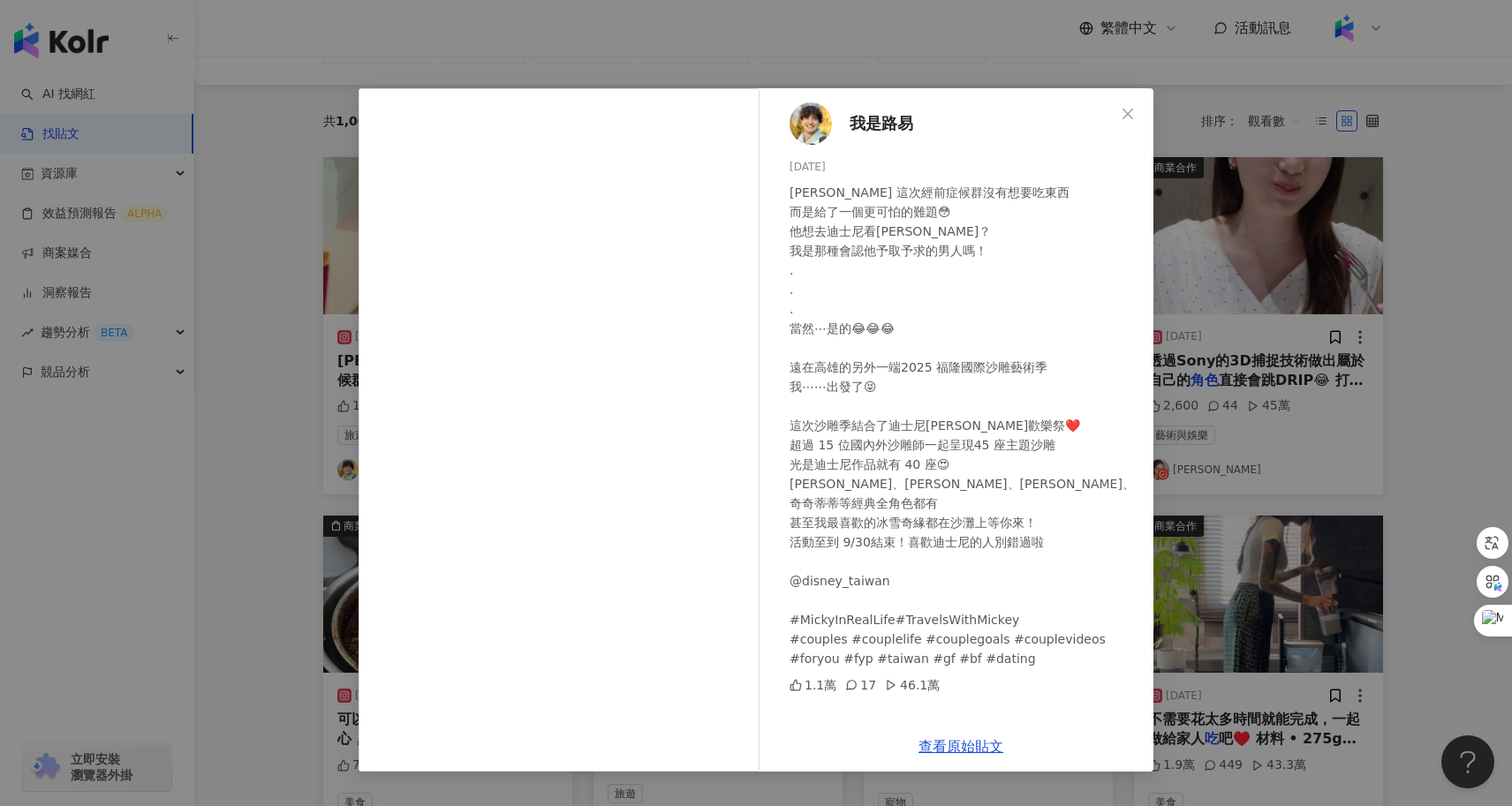
click at [1334, 367] on div "我是路易 2025/8/18 Ada 這次經前症候群沒有想要吃東西 而是給了一個更可怕的難題😳 他想去迪士尼看米奇米妮？ 我是那種會認他予取予求的男人嗎！ .…" at bounding box center [756, 403] width 1512 height 806
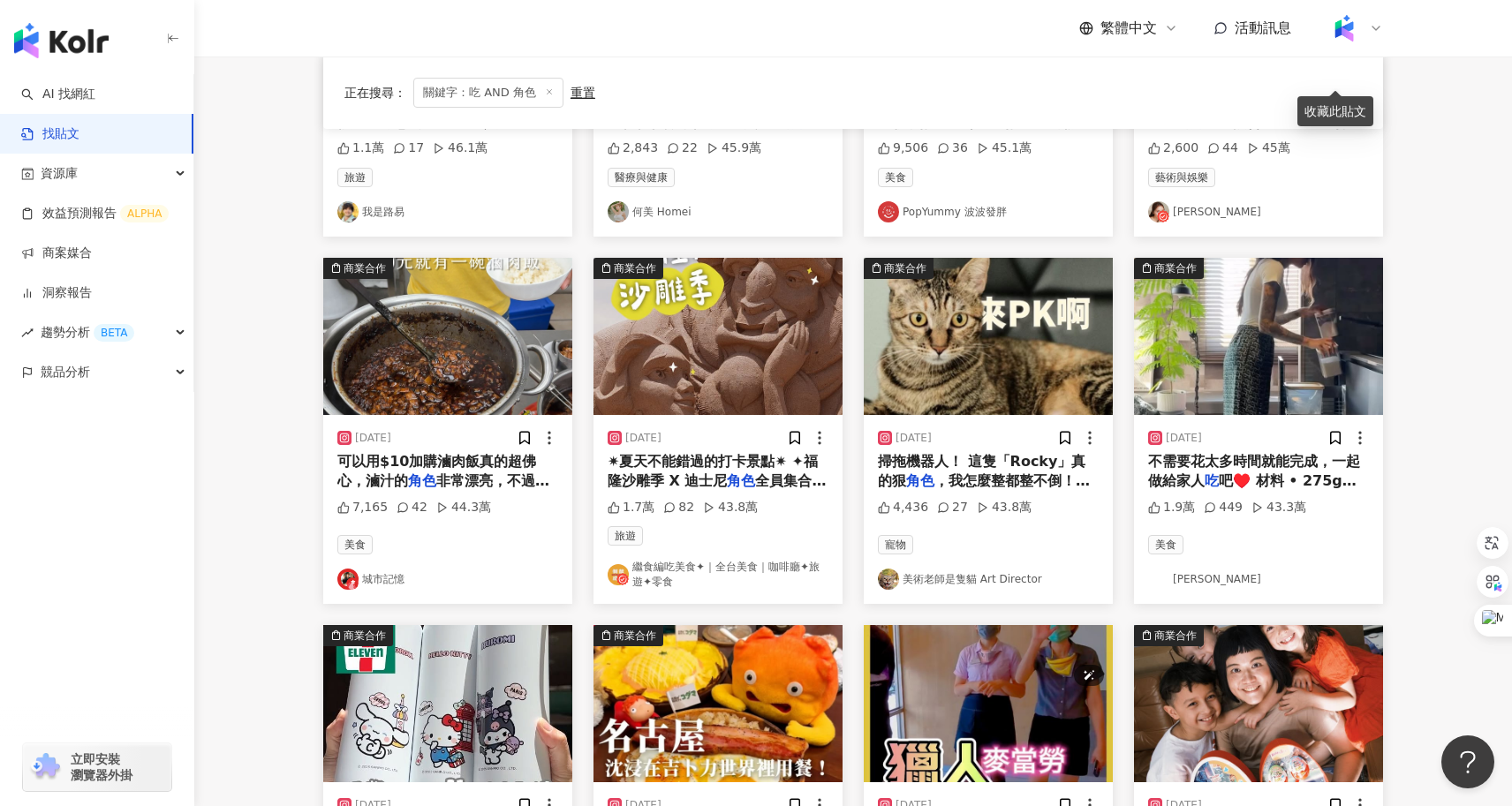
scroll to position [905, 0]
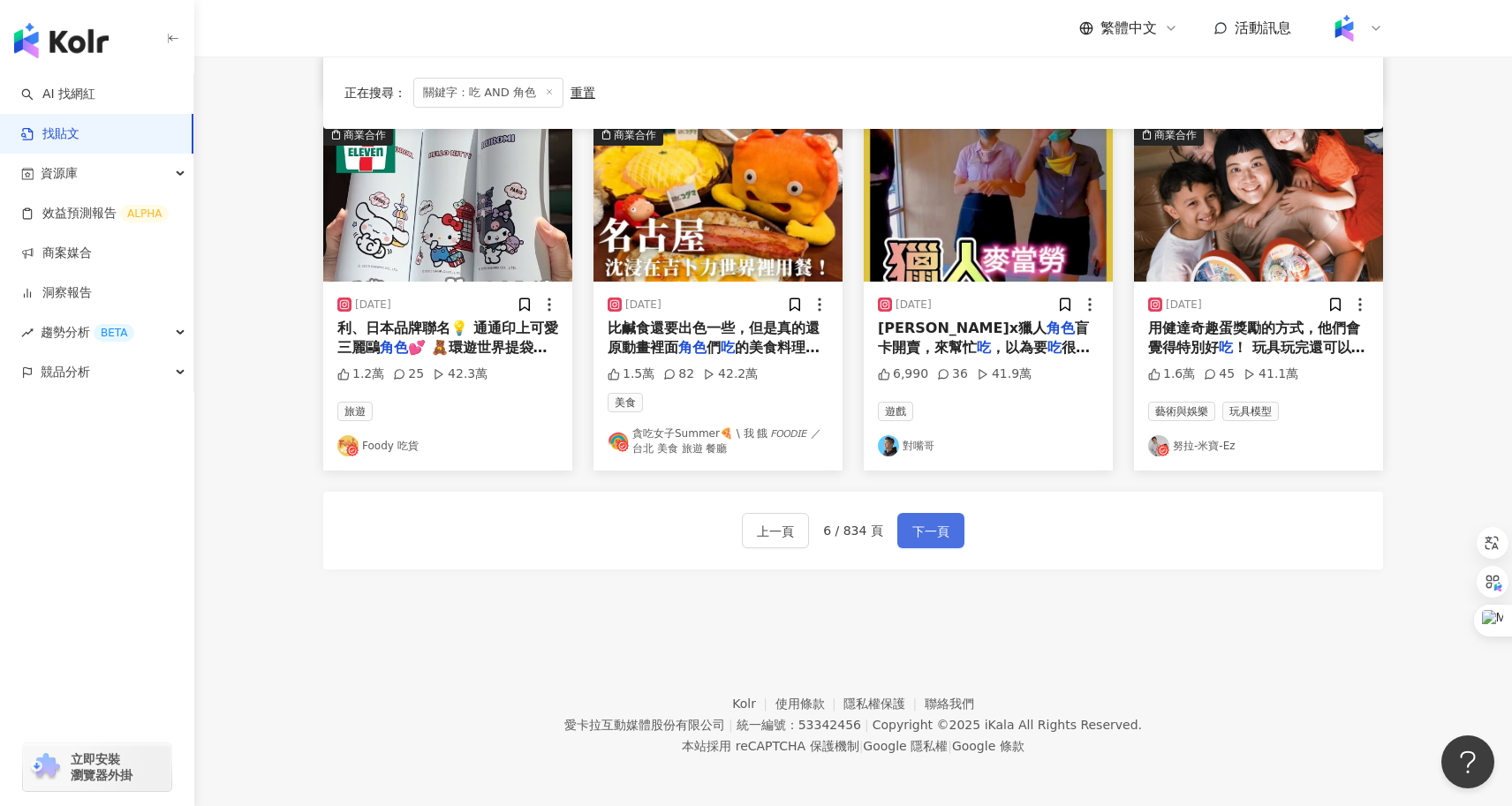
click at [918, 543] on button "下一頁" at bounding box center [931, 530] width 67 height 36
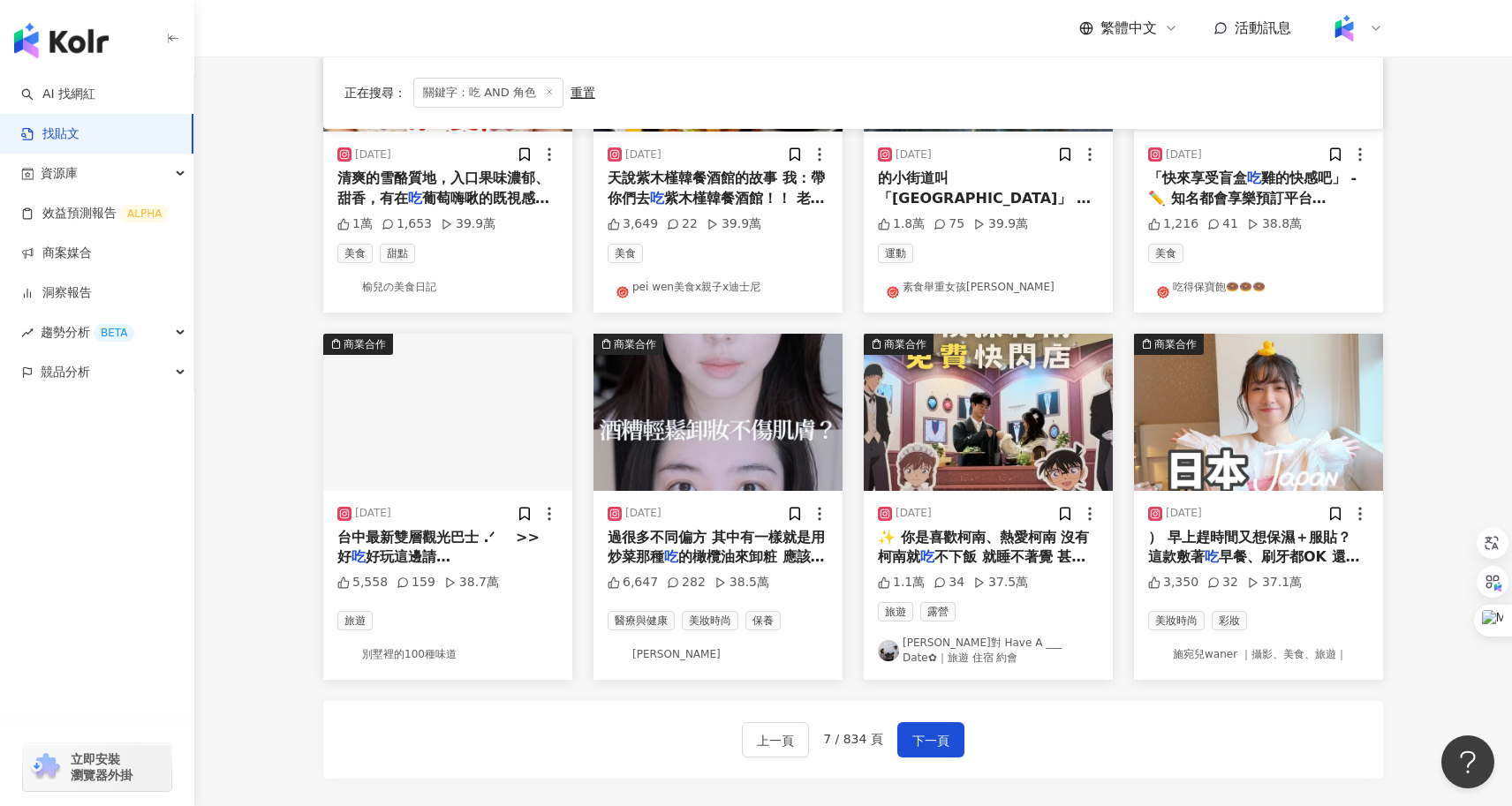
scroll to position [717, 0]
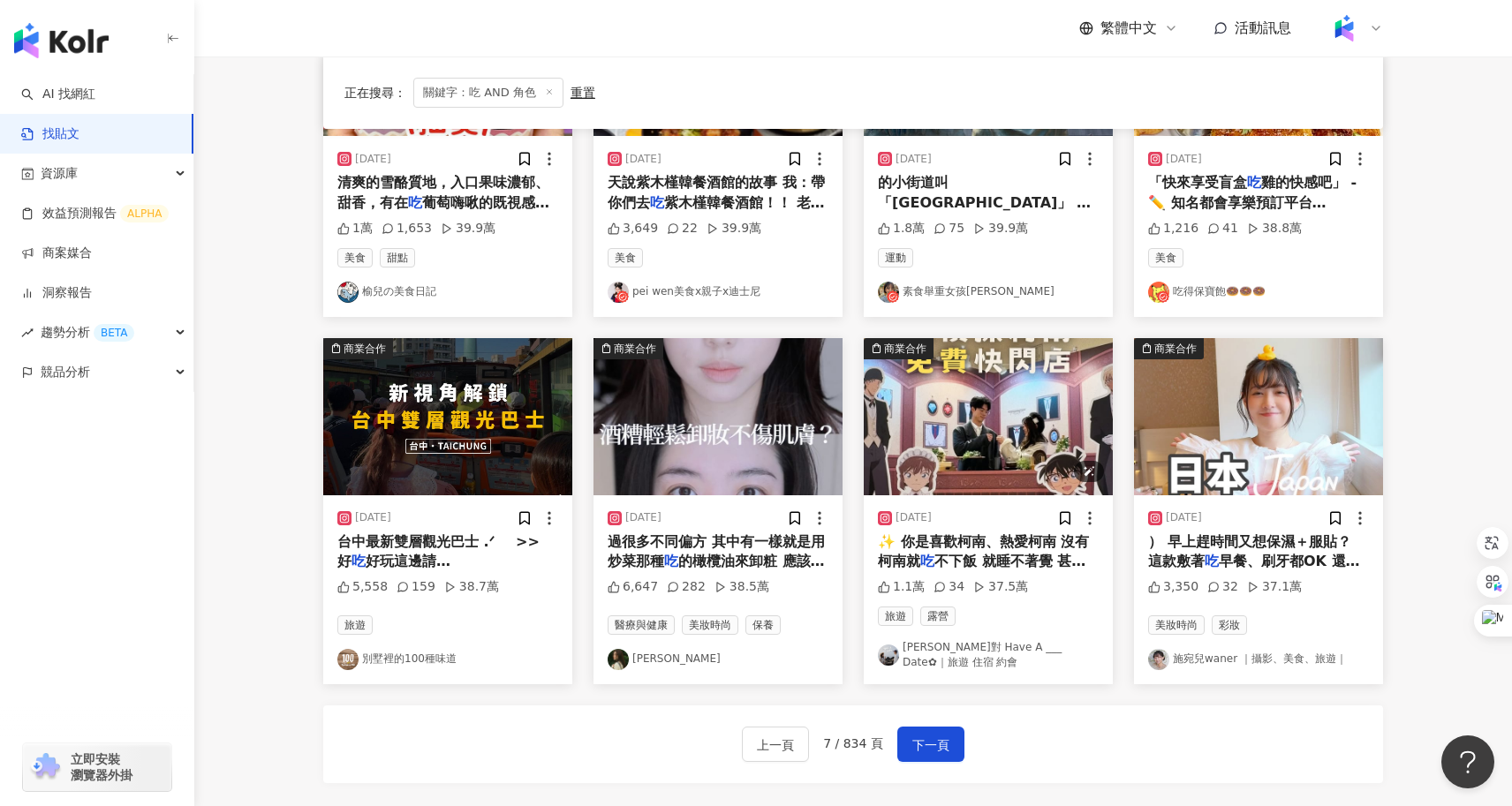
click at [1013, 451] on img "button" at bounding box center [988, 416] width 249 height 157
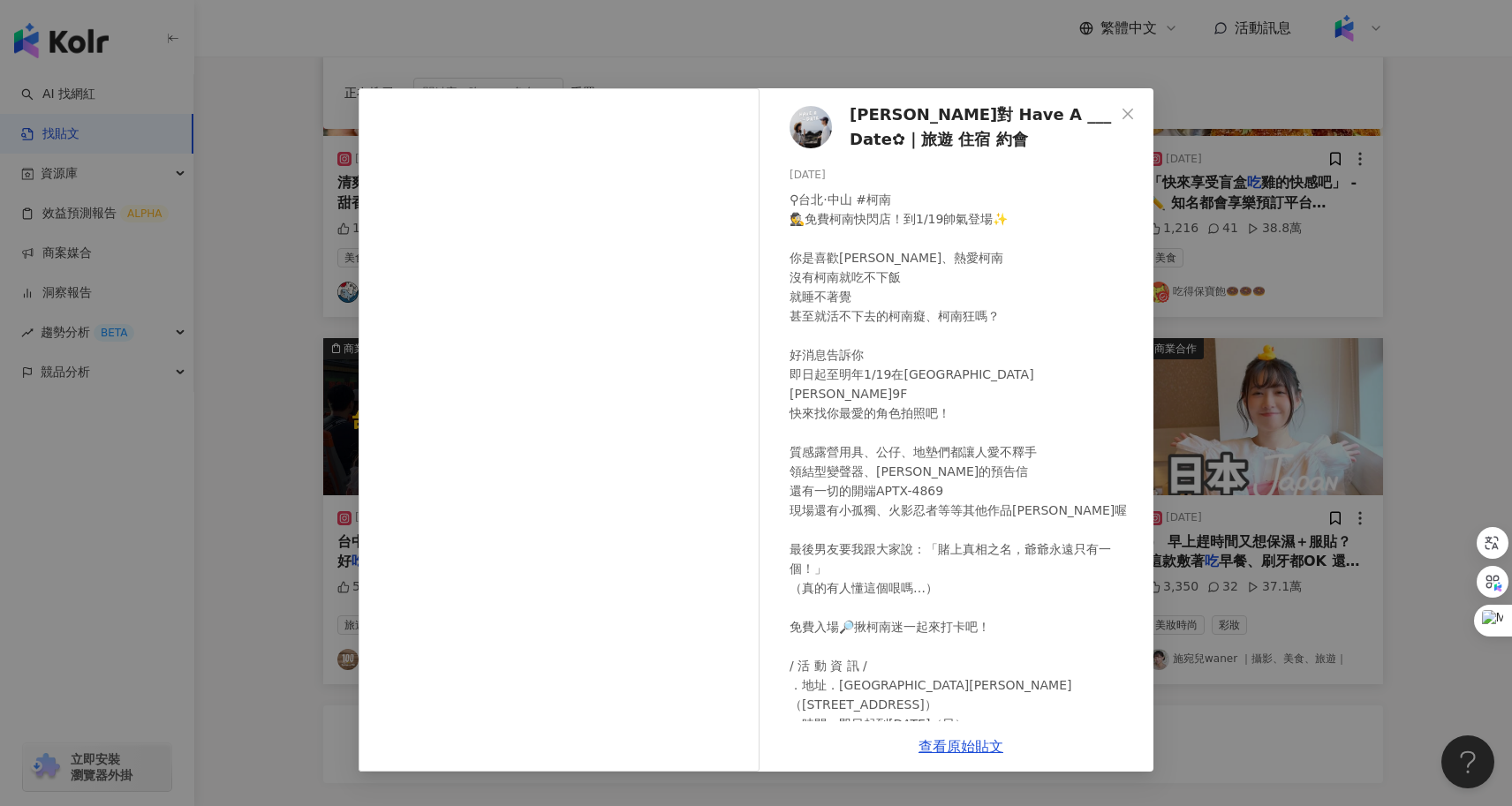
click at [1328, 448] on div "陳雙成對 Have A ___ Date✿｜旅遊 住宿 約會 2024/12/20 1.1萬 34 37.5萬 查看原始貼文" at bounding box center [756, 403] width 1512 height 806
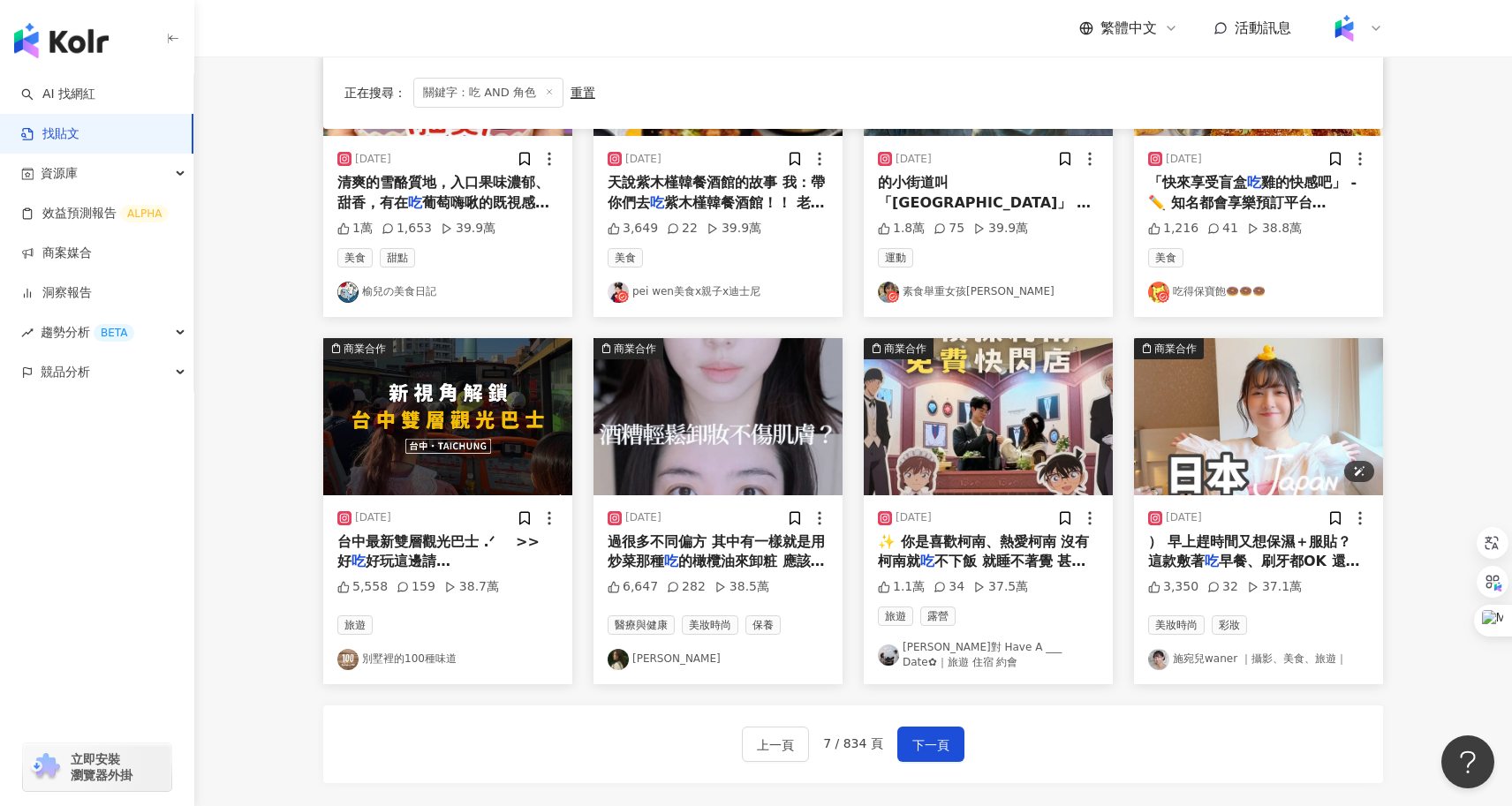
click at [1283, 432] on img "button" at bounding box center [1258, 416] width 249 height 157
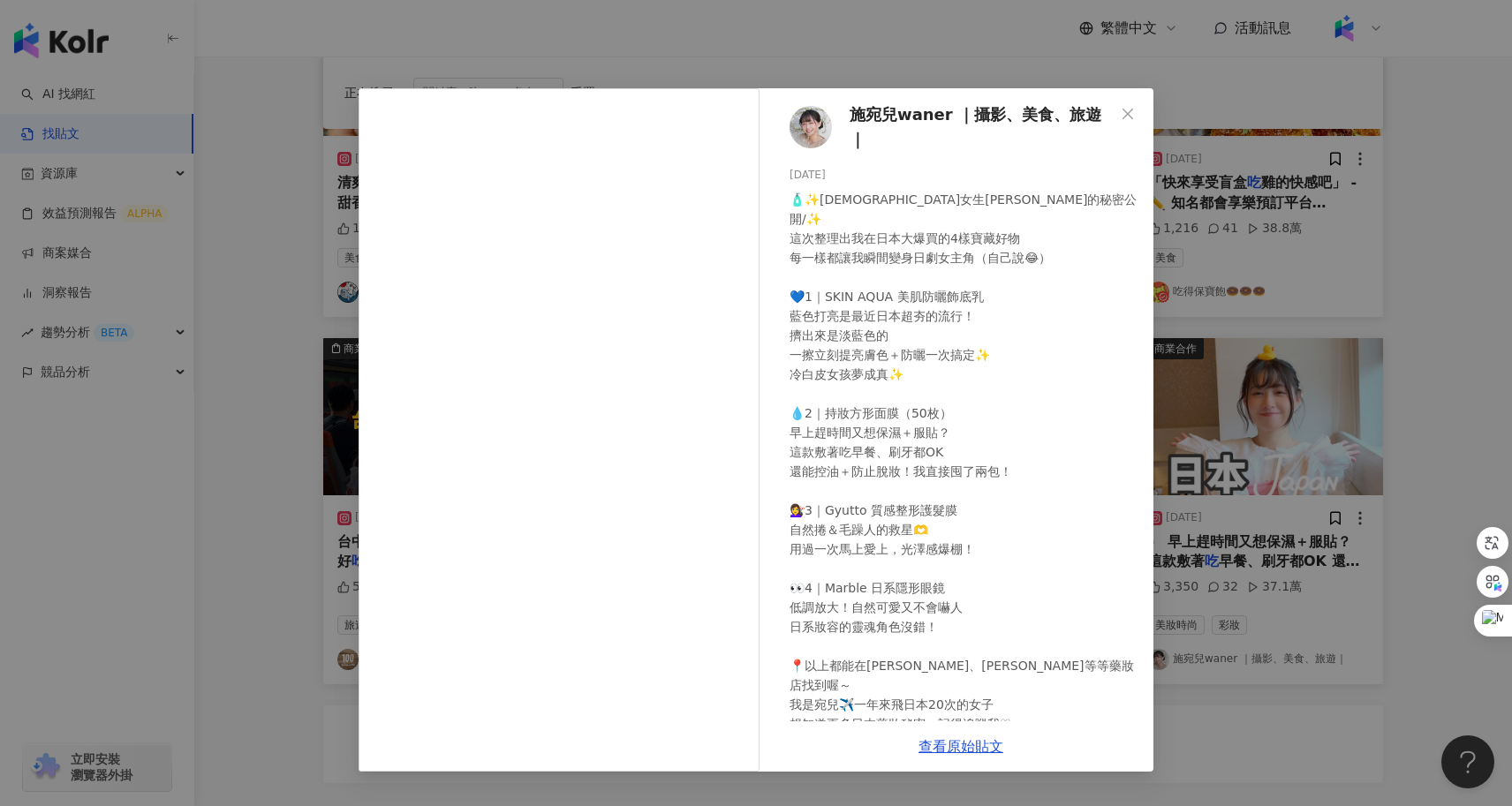
click at [1230, 427] on div "施宛兒waner ｜攝影、美食、旅遊｜ 2025/6/17 3,350 32 37.1萬 查看原始貼文" at bounding box center [756, 403] width 1512 height 806
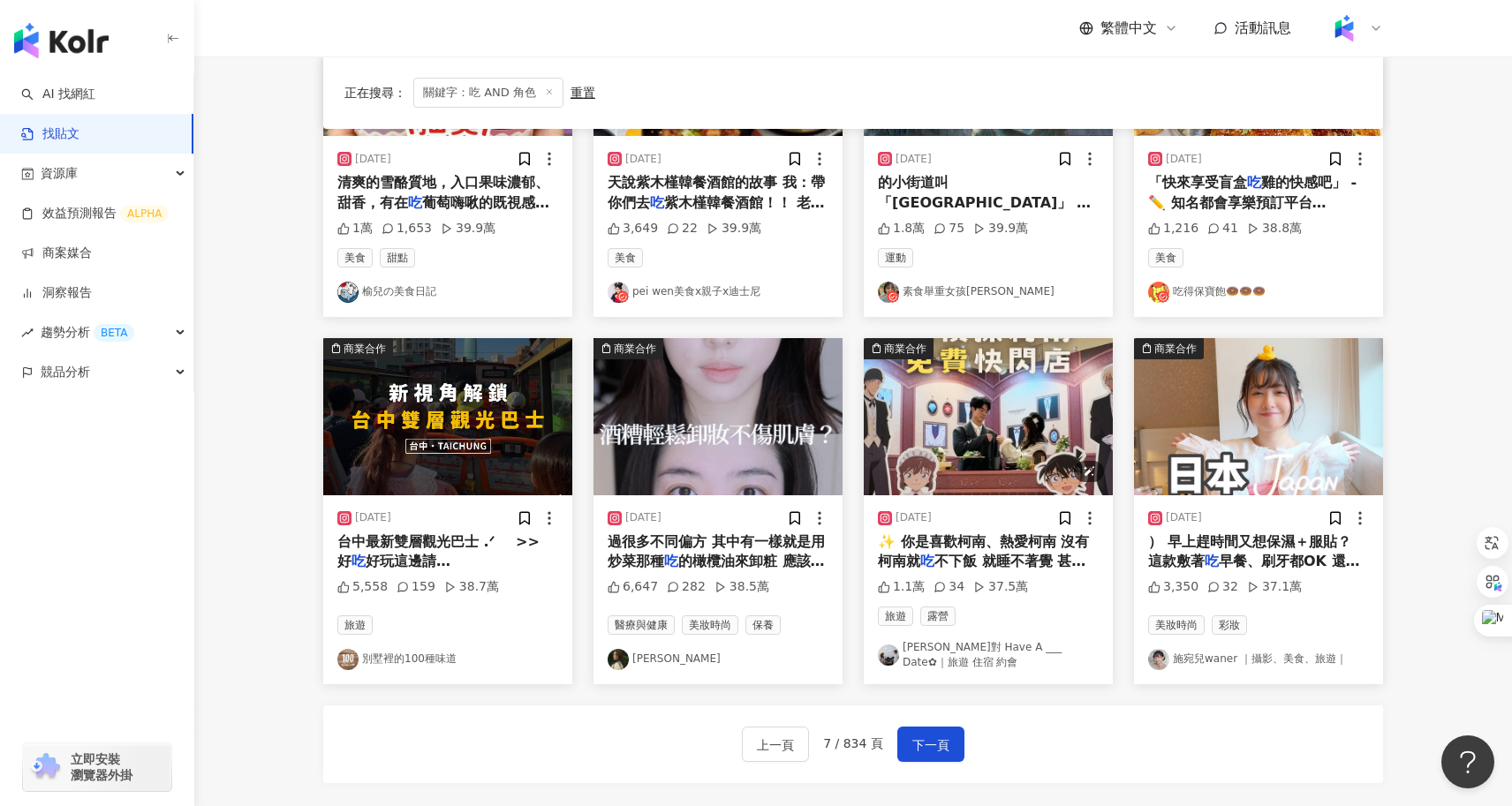
click at [969, 422] on img "button" at bounding box center [988, 416] width 249 height 157
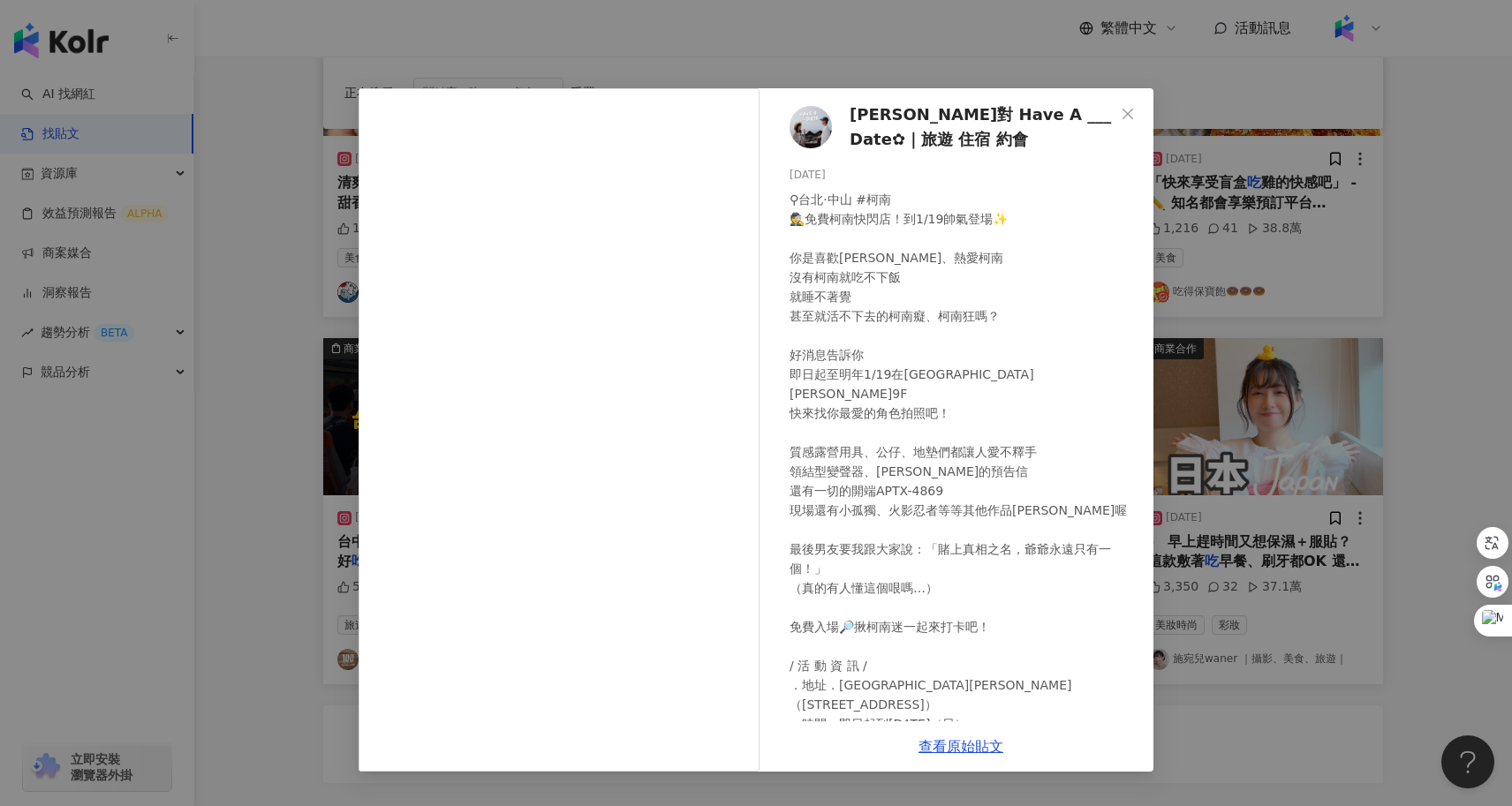
click at [296, 265] on div "陳雙成對 Have A ___ Date✿｜旅遊 住宿 約會 2024/12/20 1.1萬 34 37.5萬 查看原始貼文" at bounding box center [756, 403] width 1512 height 806
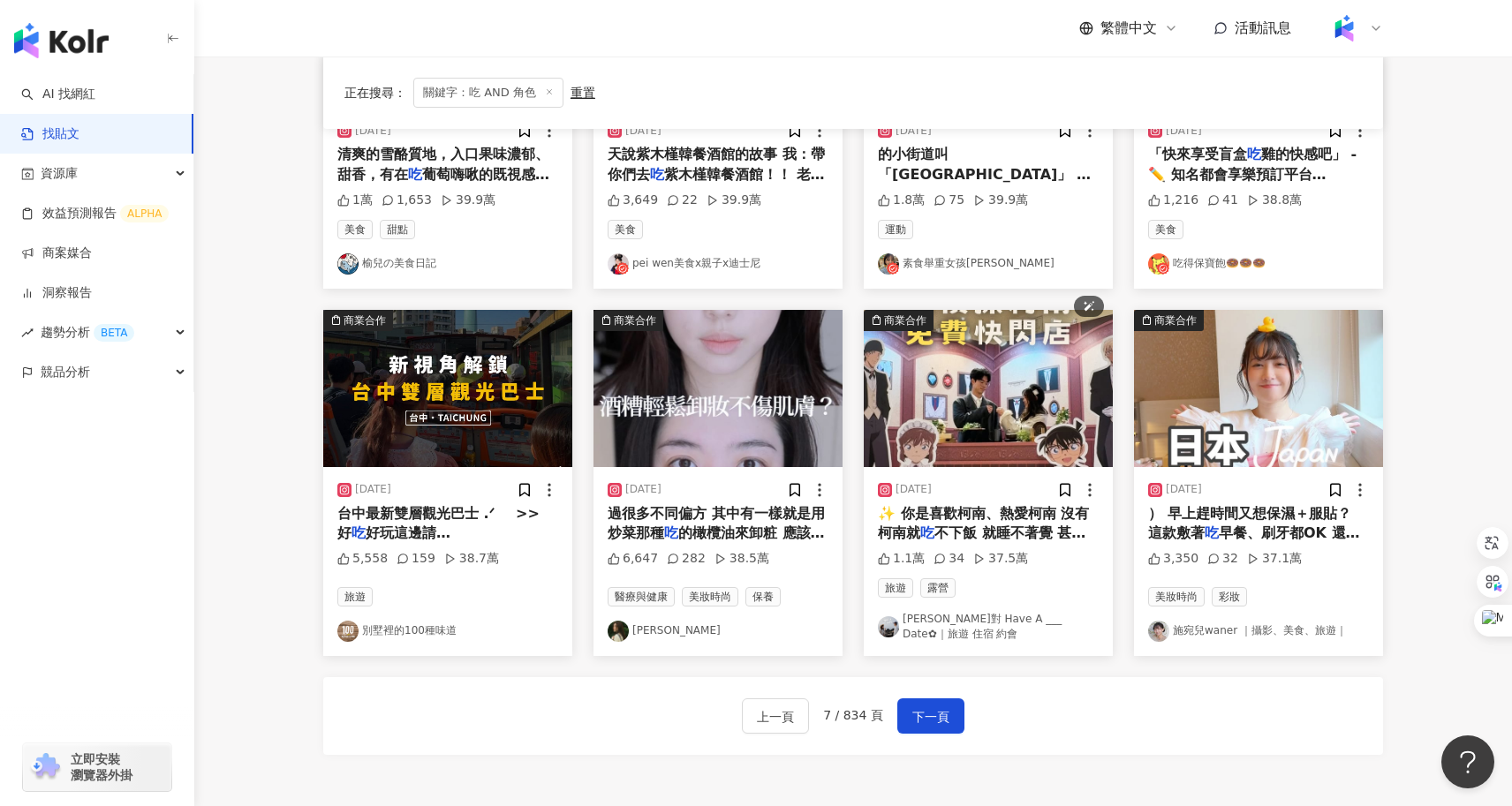
scroll to position [930, 0]
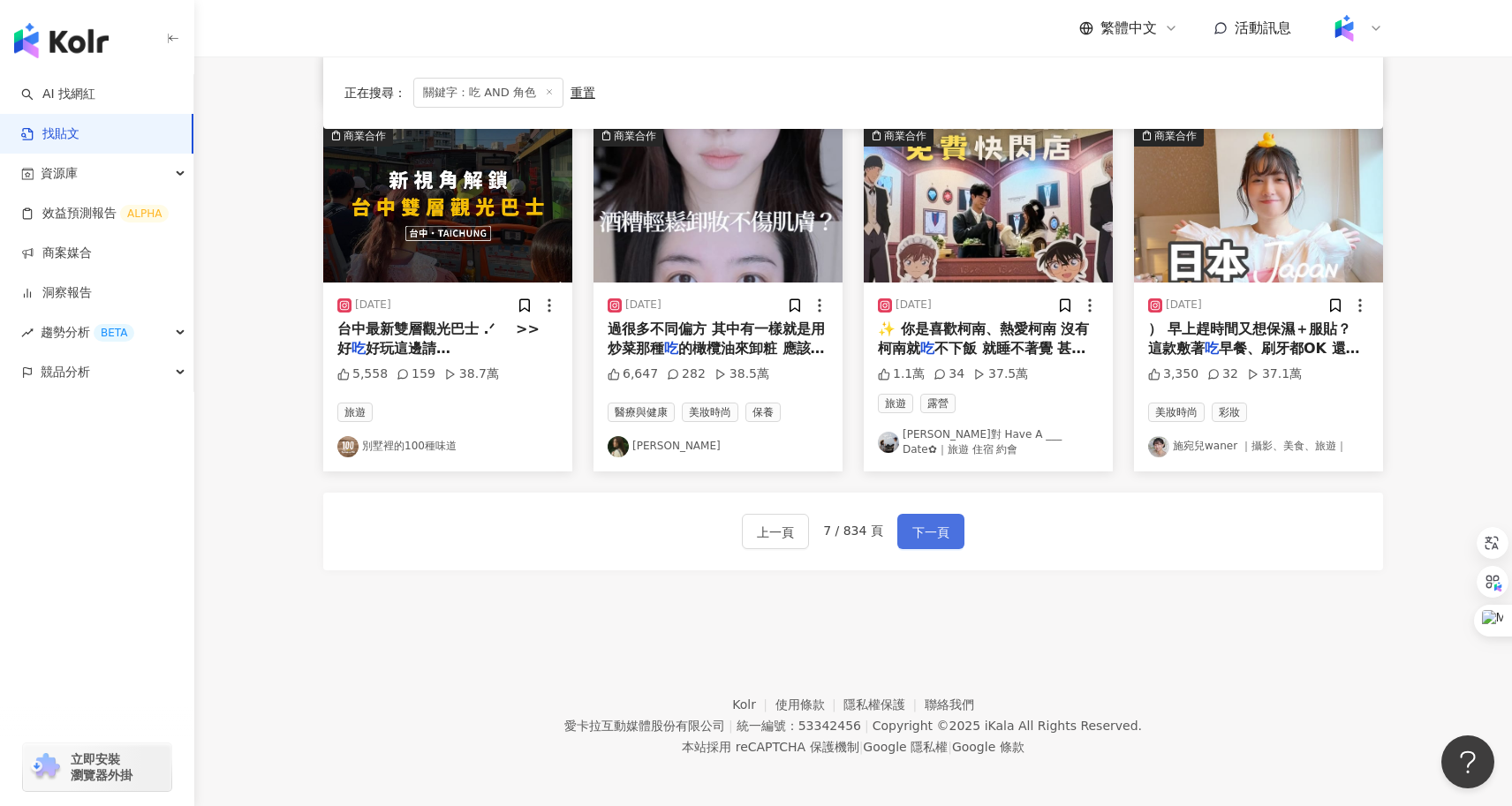
click at [918, 522] on span "下一頁" at bounding box center [931, 531] width 38 height 21
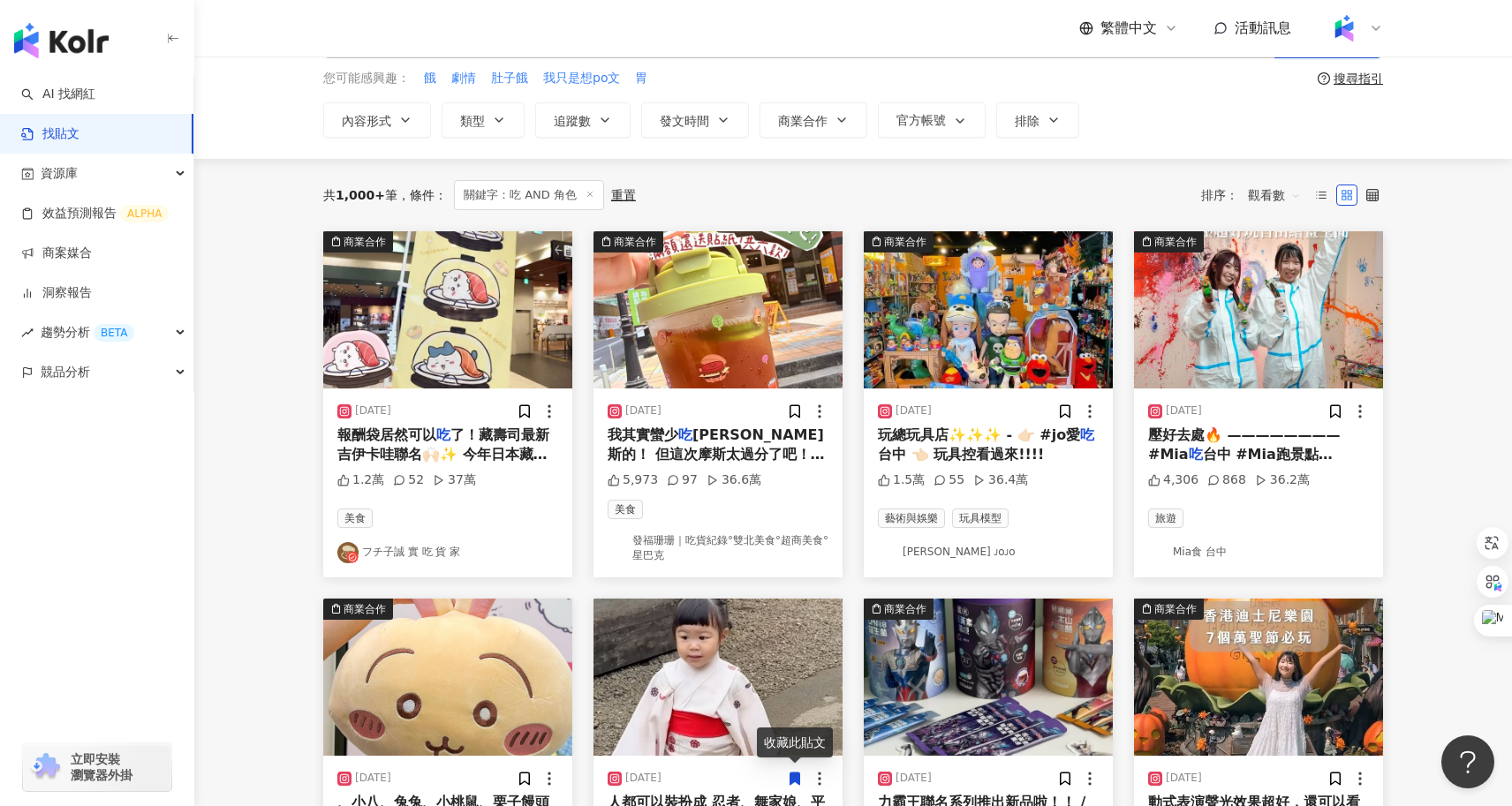
scroll to position [23, 0]
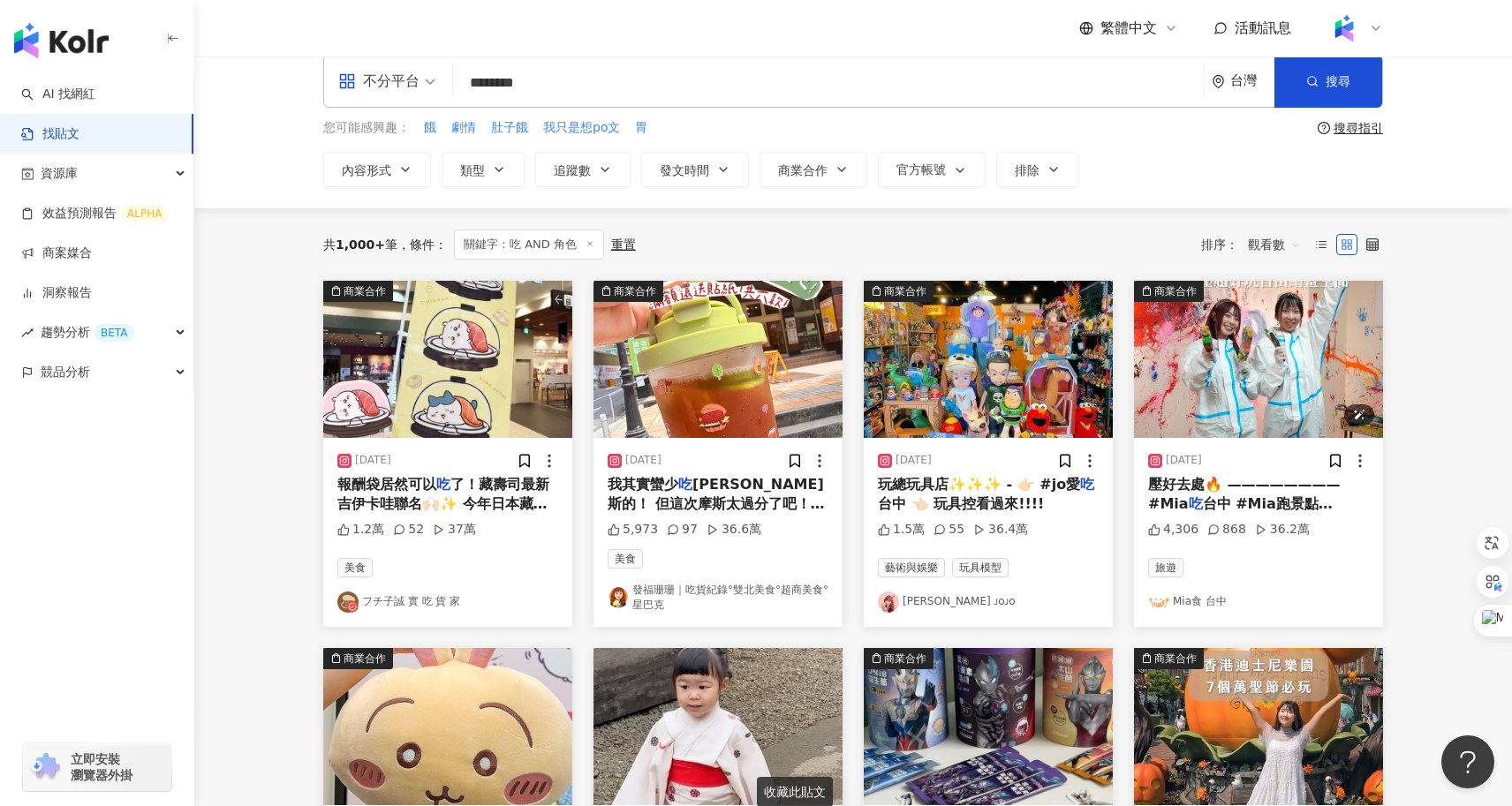
click at [1267, 385] on img "button" at bounding box center [1258, 359] width 249 height 157
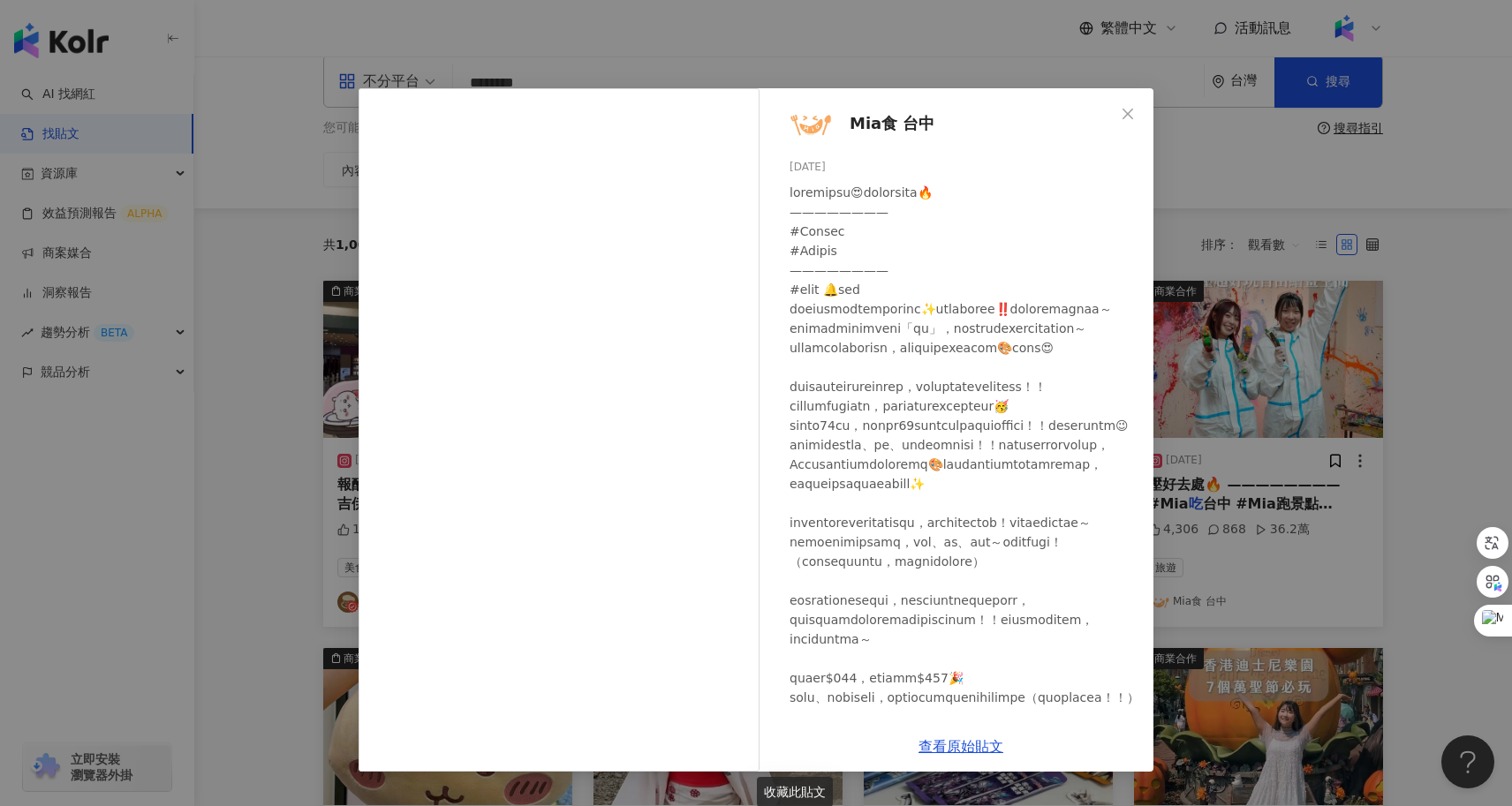
click at [257, 293] on div "Mia食 台中 2024/3/31 4,306 868 36.2萬 查看原始貼文" at bounding box center [756, 403] width 1512 height 806
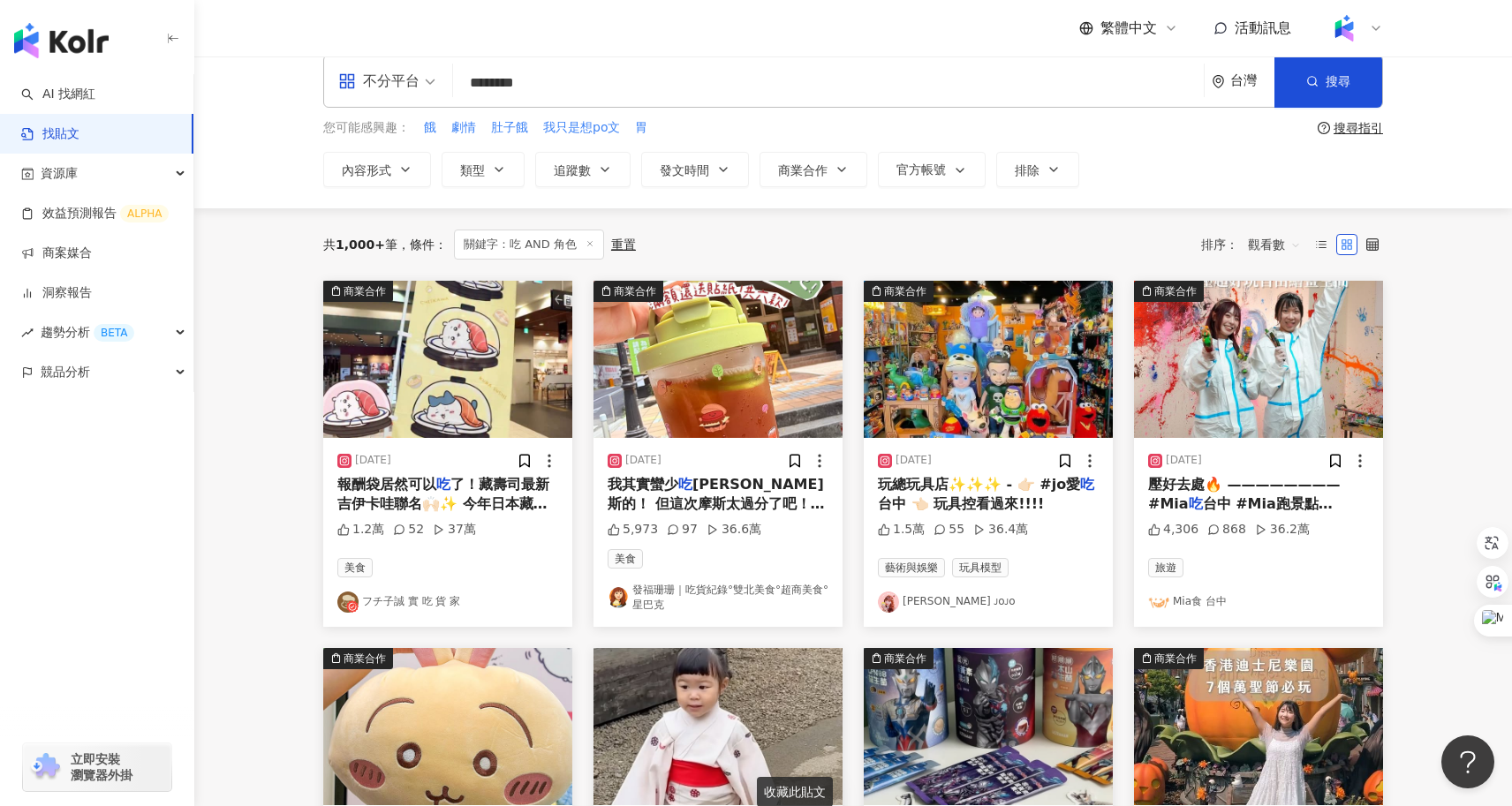
drag, startPoint x: 524, startPoint y: 87, endPoint x: 437, endPoint y: 88, distance: 87.0
click at [437, 88] on div "不分平台 吃 AND 角色 ******** 台灣 搜尋 searchOperator 插入語法 完全符合 "" 聯集 OR 交集 AND 排除 - 群組 {}" at bounding box center [853, 81] width 1059 height 53
type input "**"
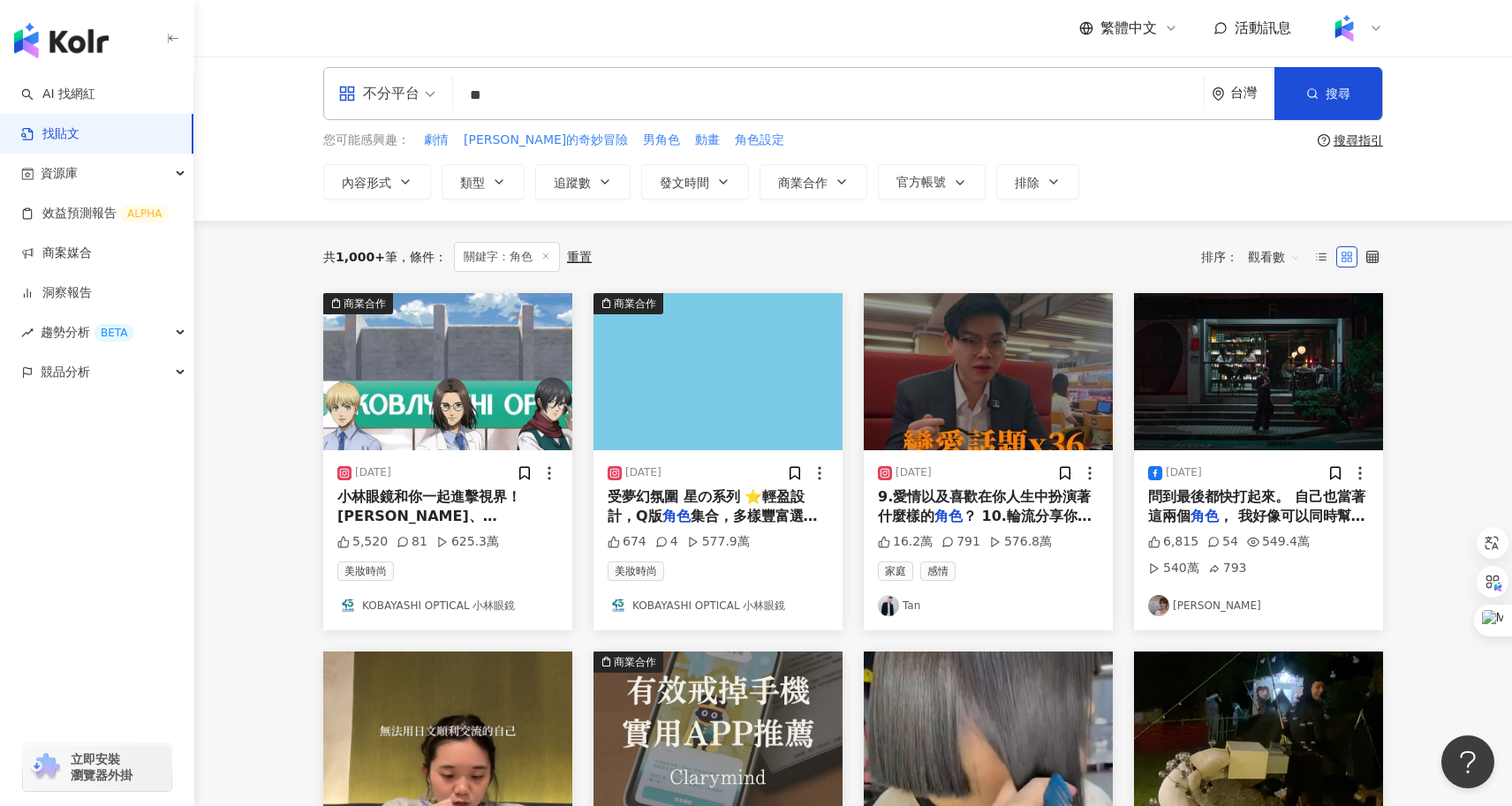
scroll to position [12, 0]
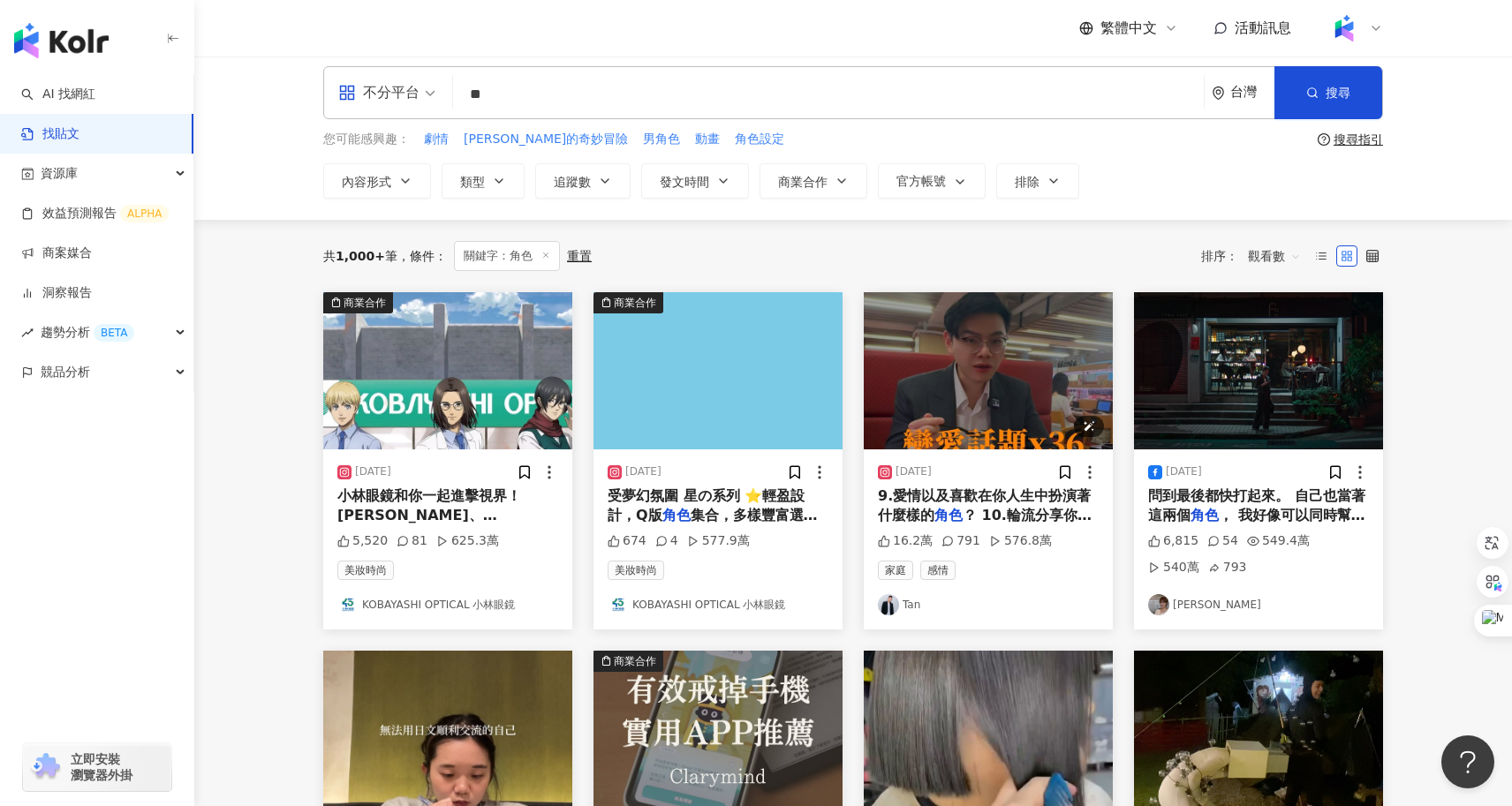
click at [1032, 385] on img "button" at bounding box center [988, 370] width 249 height 157
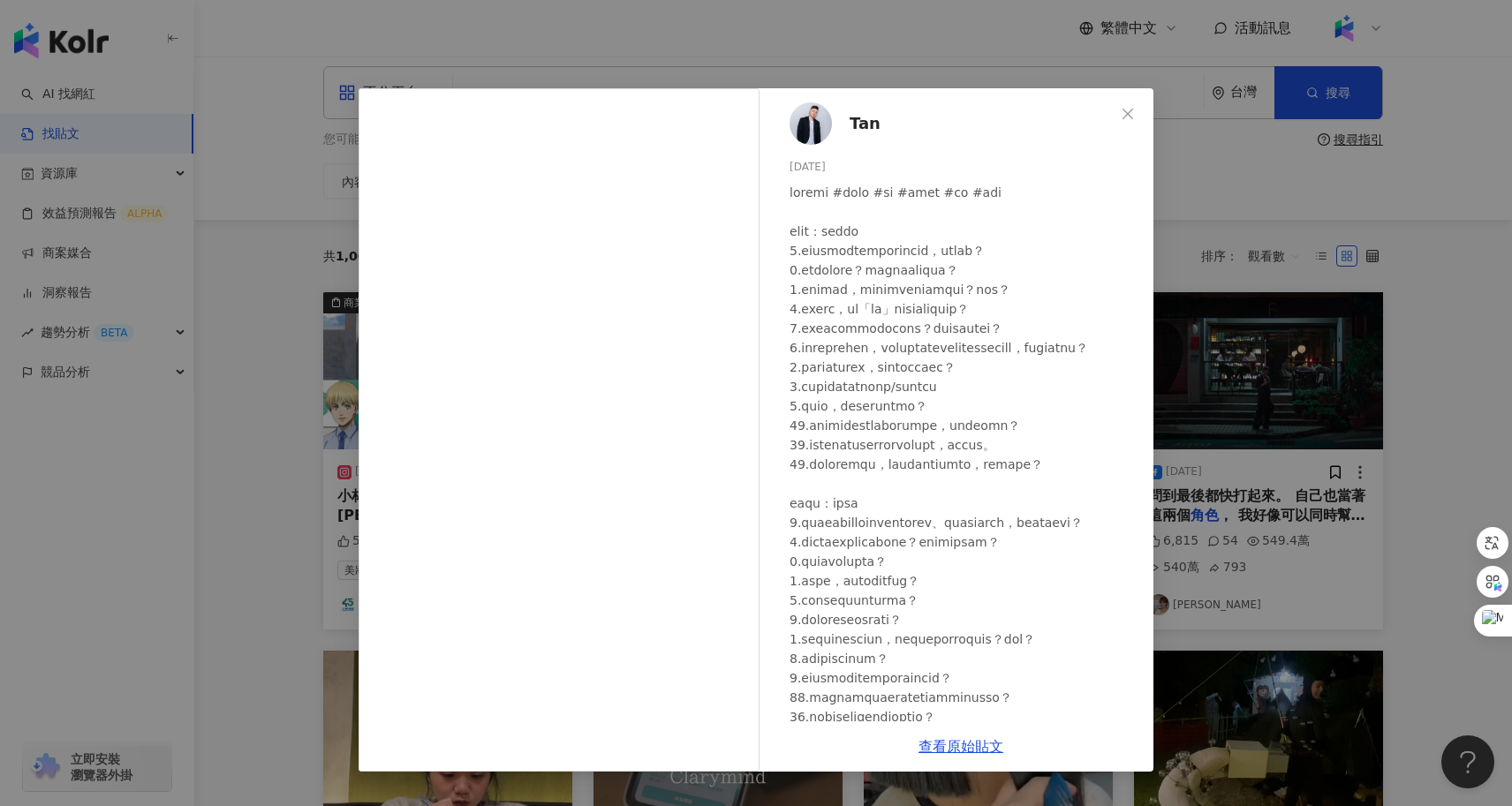
click at [1270, 496] on div "Tan [DATE] 16.2萬 791 576.8萬 查看原始貼文" at bounding box center [756, 403] width 1512 height 806
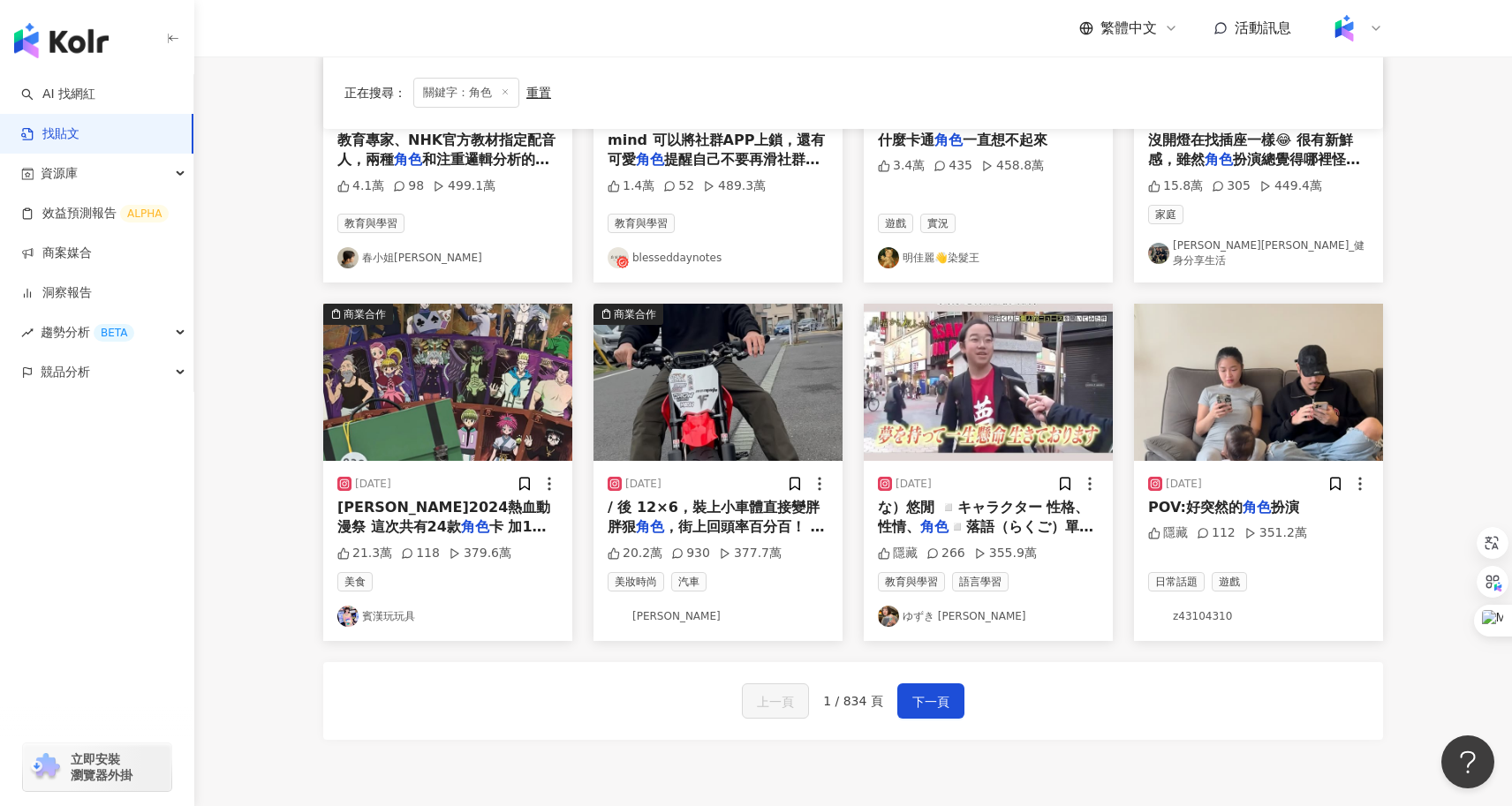
scroll to position [731, 0]
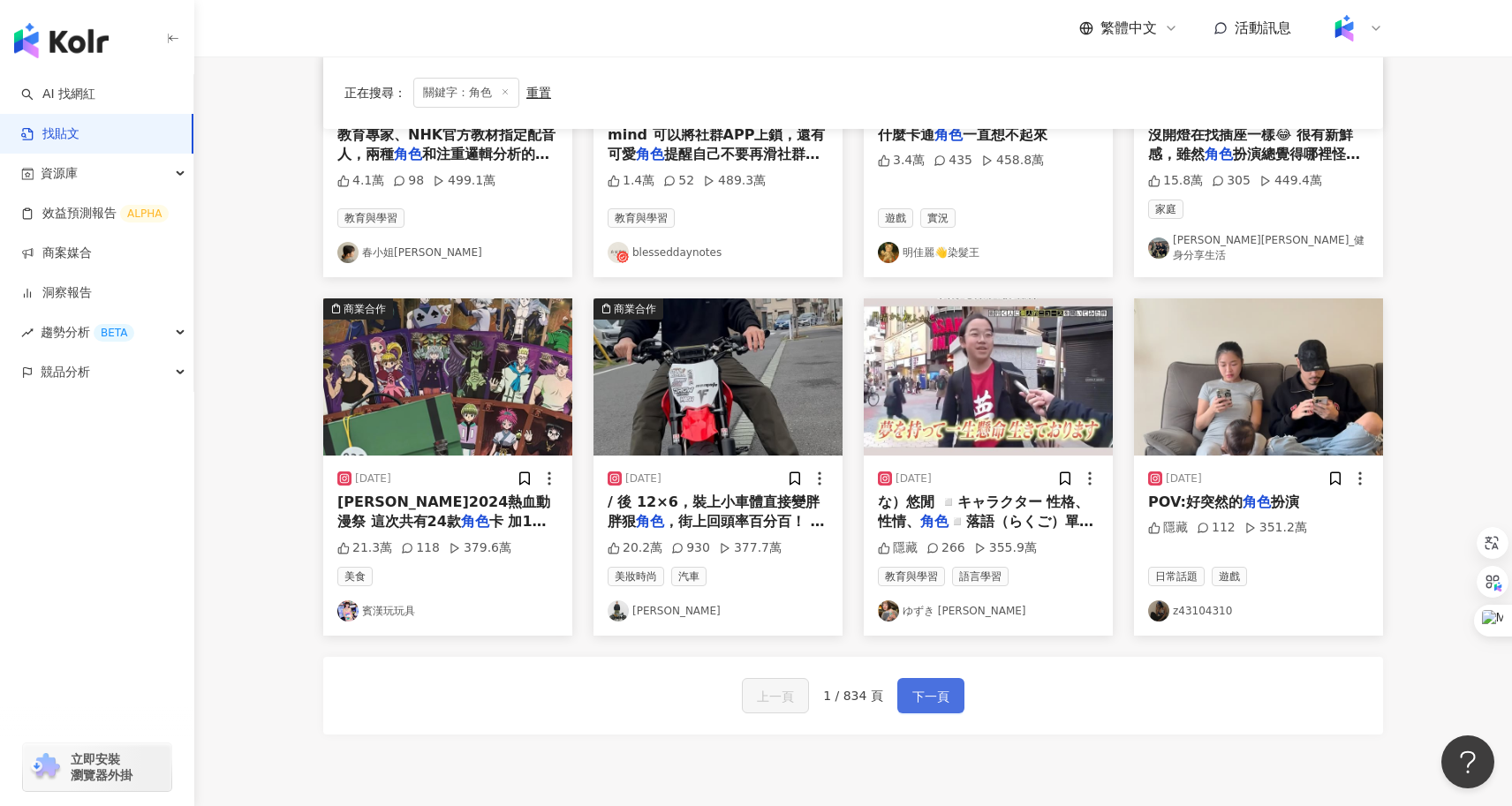
click at [940, 692] on span "下一頁" at bounding box center [931, 695] width 38 height 21
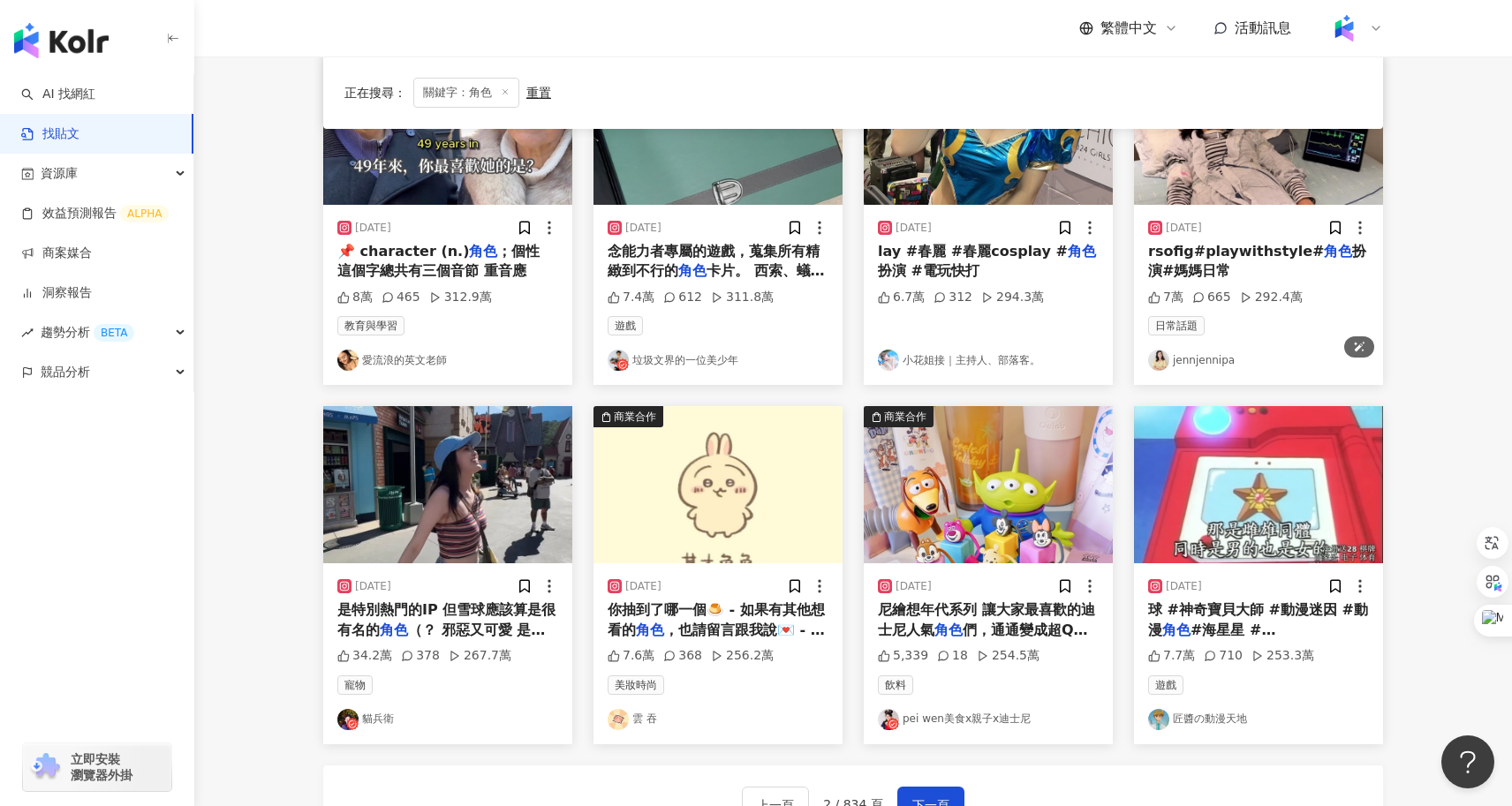
scroll to position [888, 0]
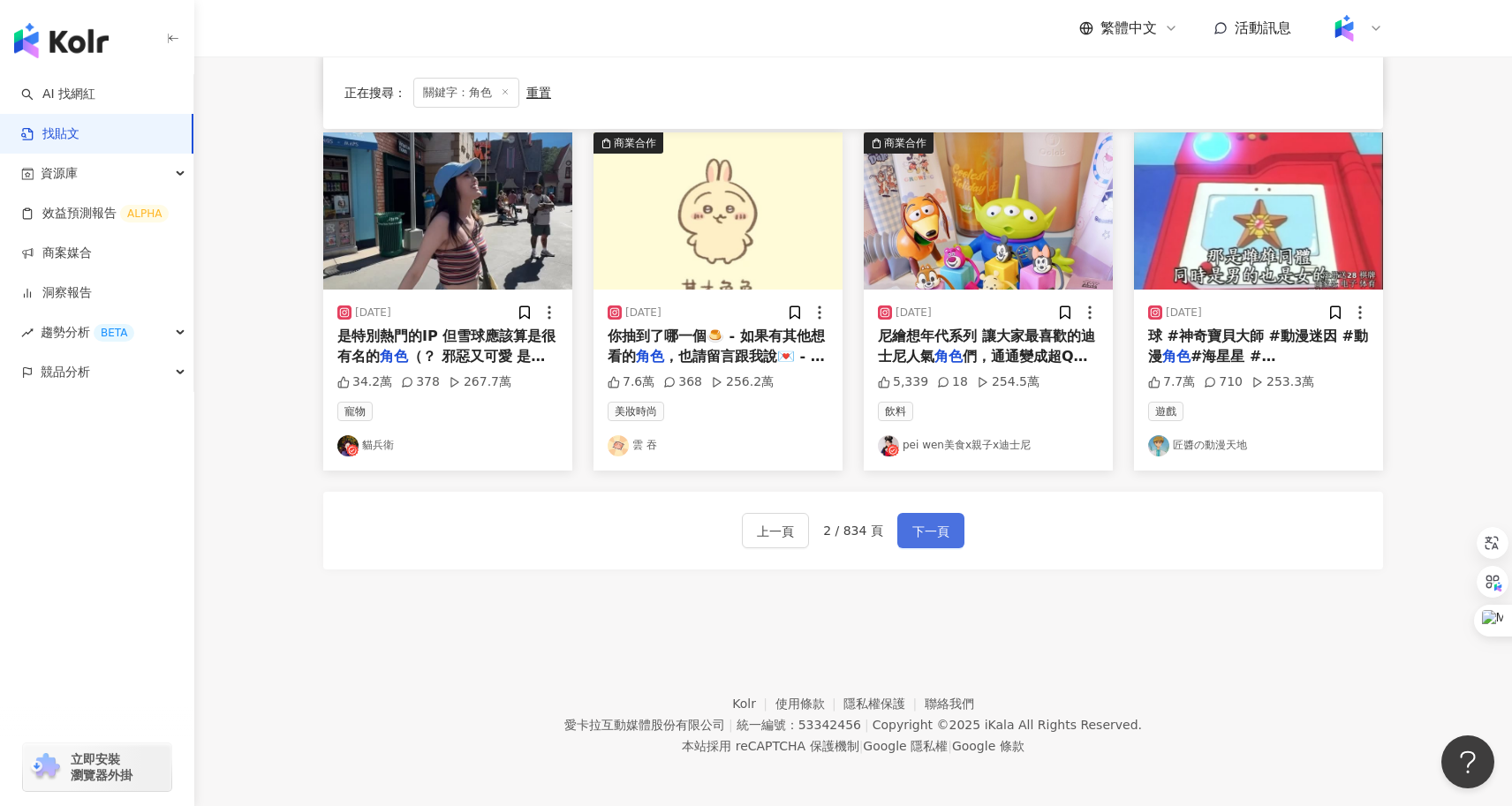
click at [954, 519] on button "下一頁" at bounding box center [931, 530] width 67 height 36
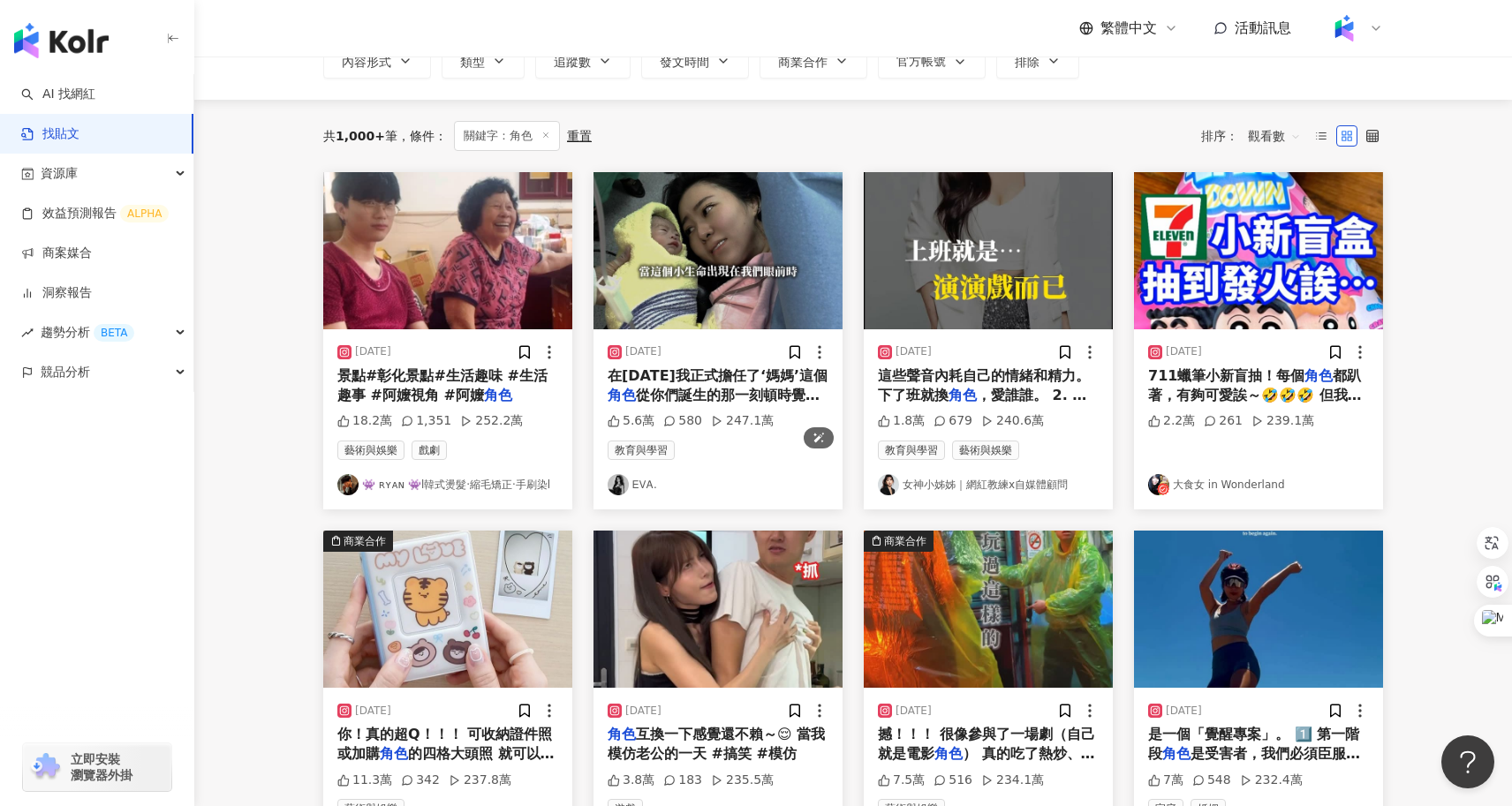
scroll to position [0, 0]
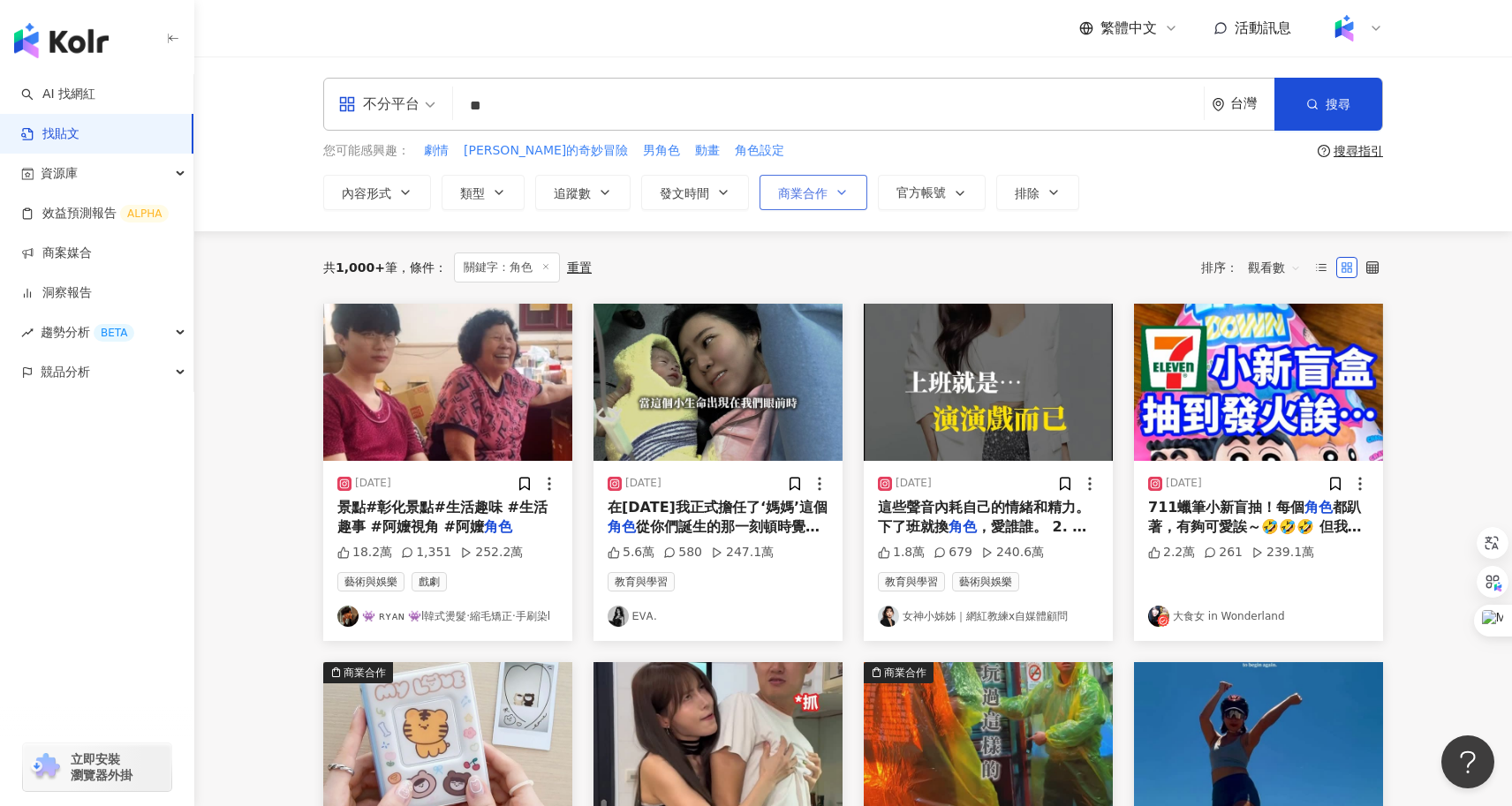
click at [788, 195] on span "商業合作" at bounding box center [802, 194] width 49 height 14
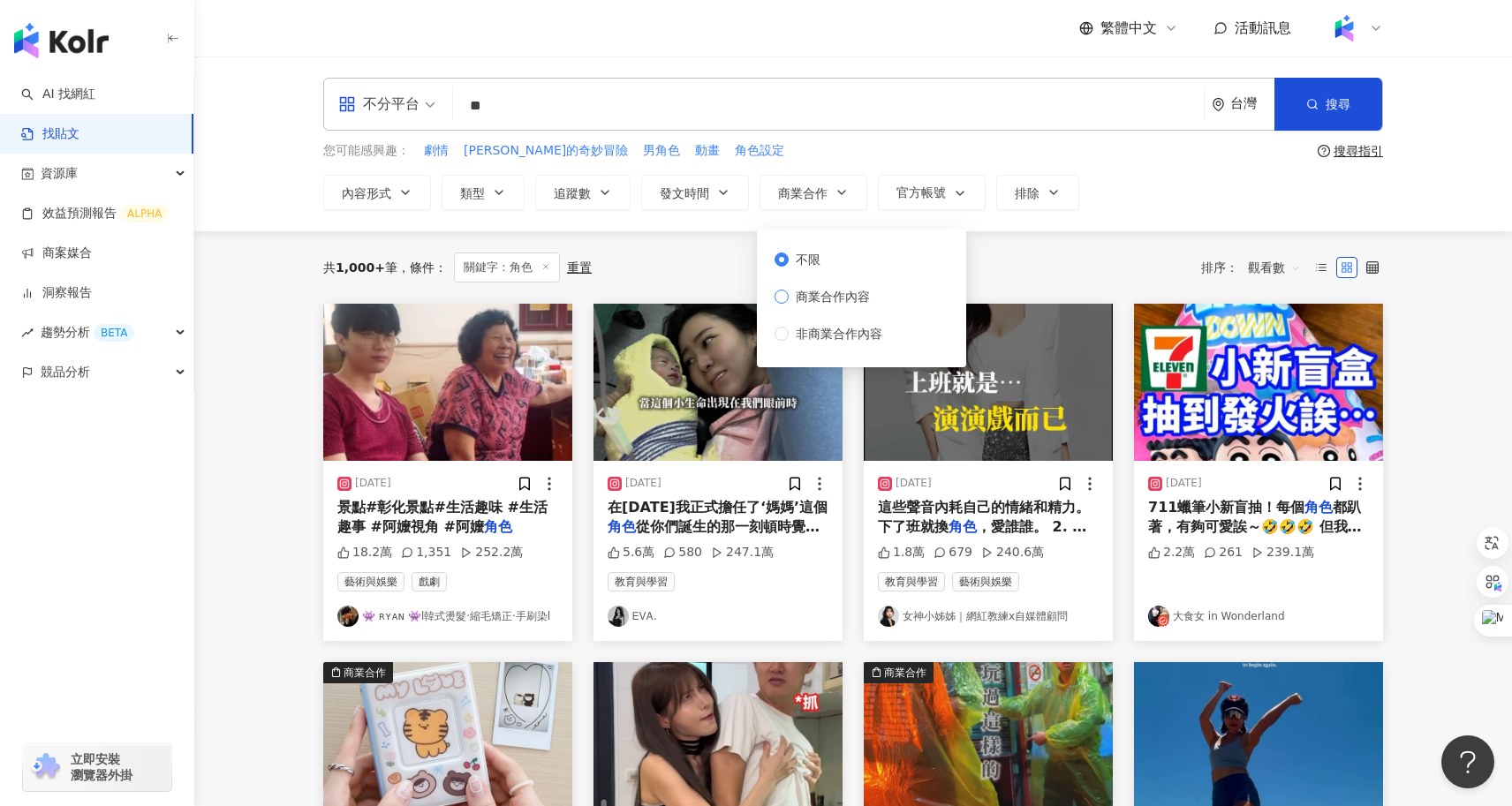
click at [824, 299] on span "商業合作內容" at bounding box center [832, 296] width 88 height 20
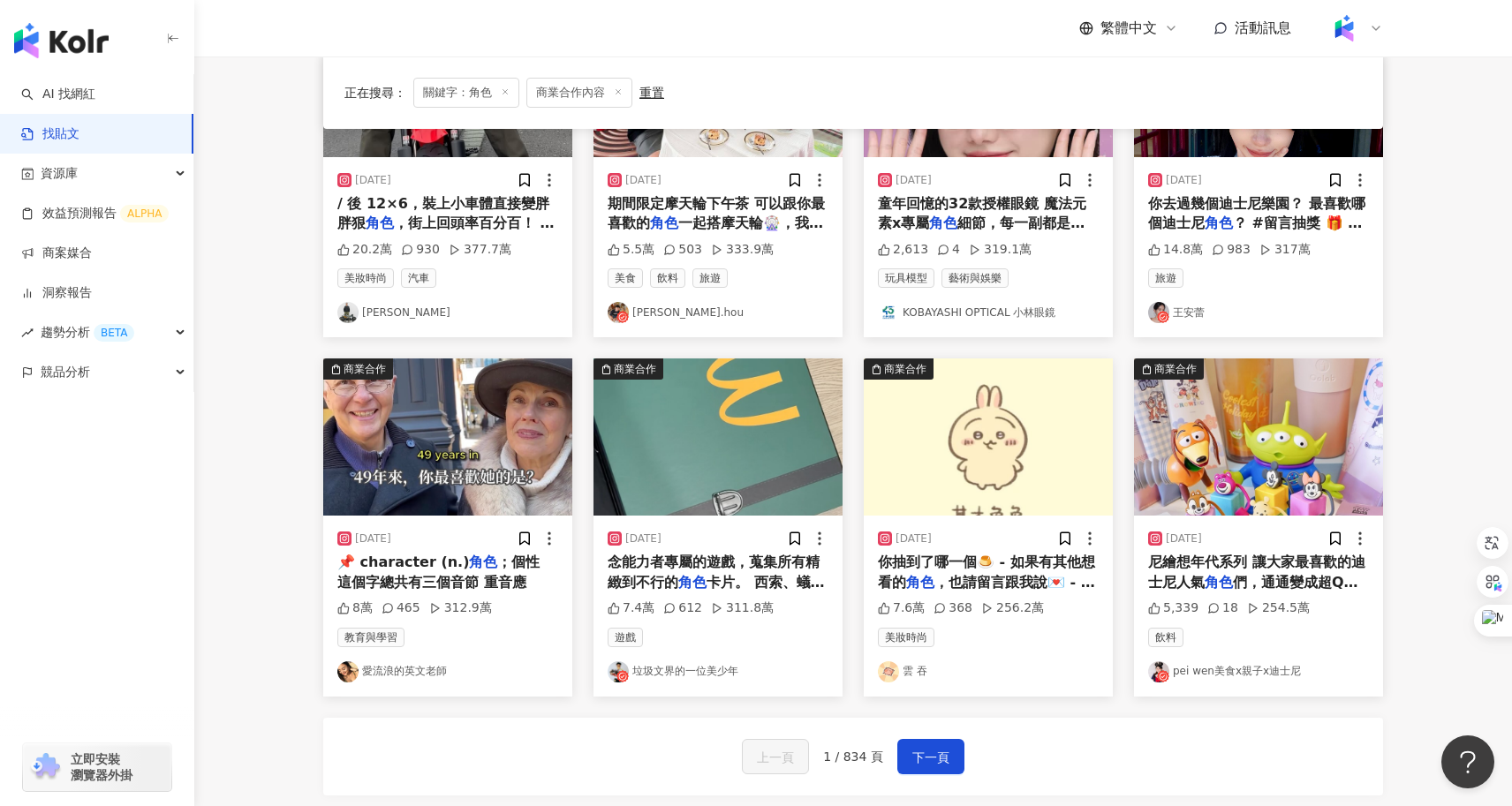
scroll to position [888, 0]
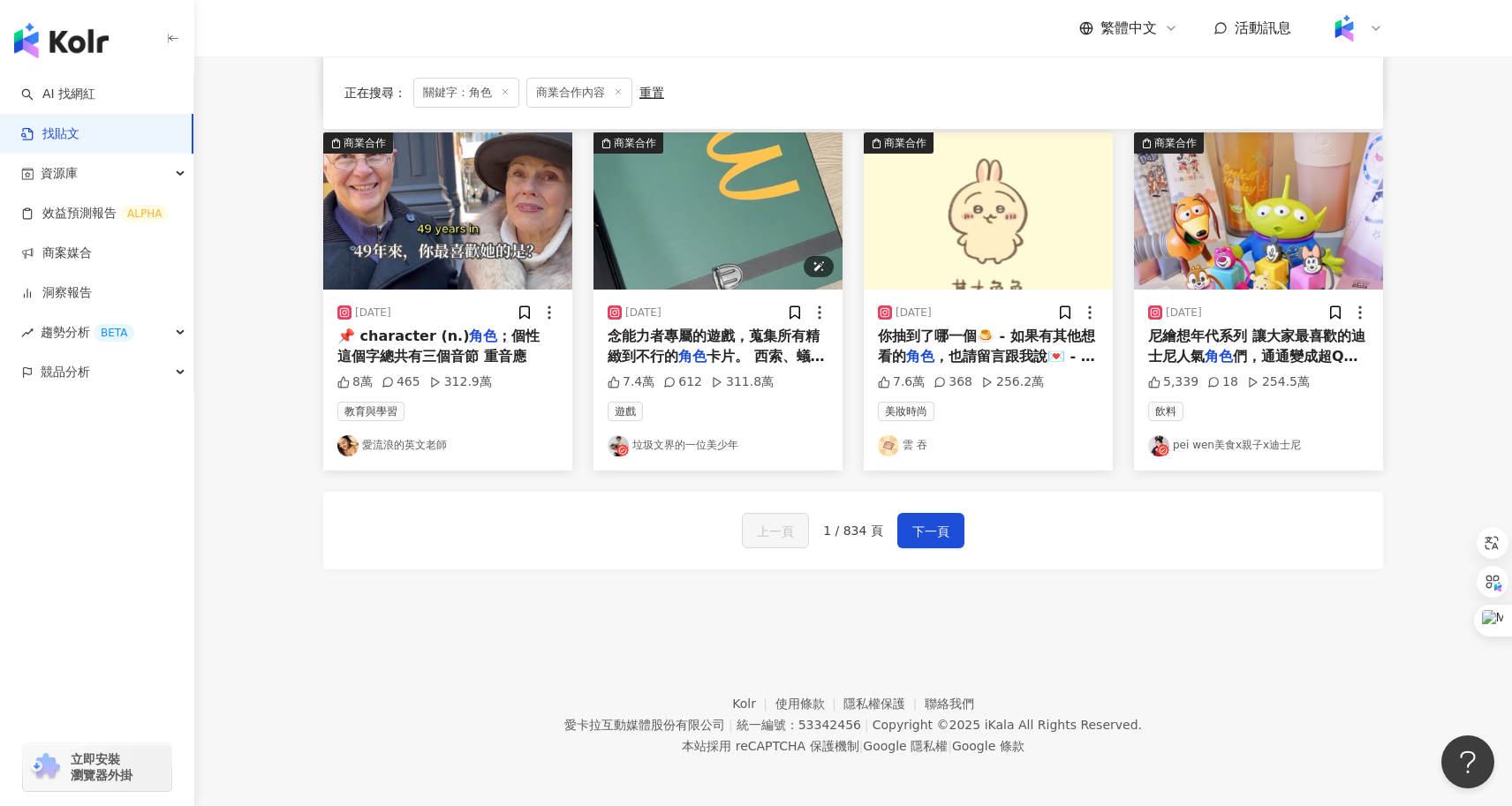
click at [693, 207] on img "button" at bounding box center [717, 210] width 249 height 157
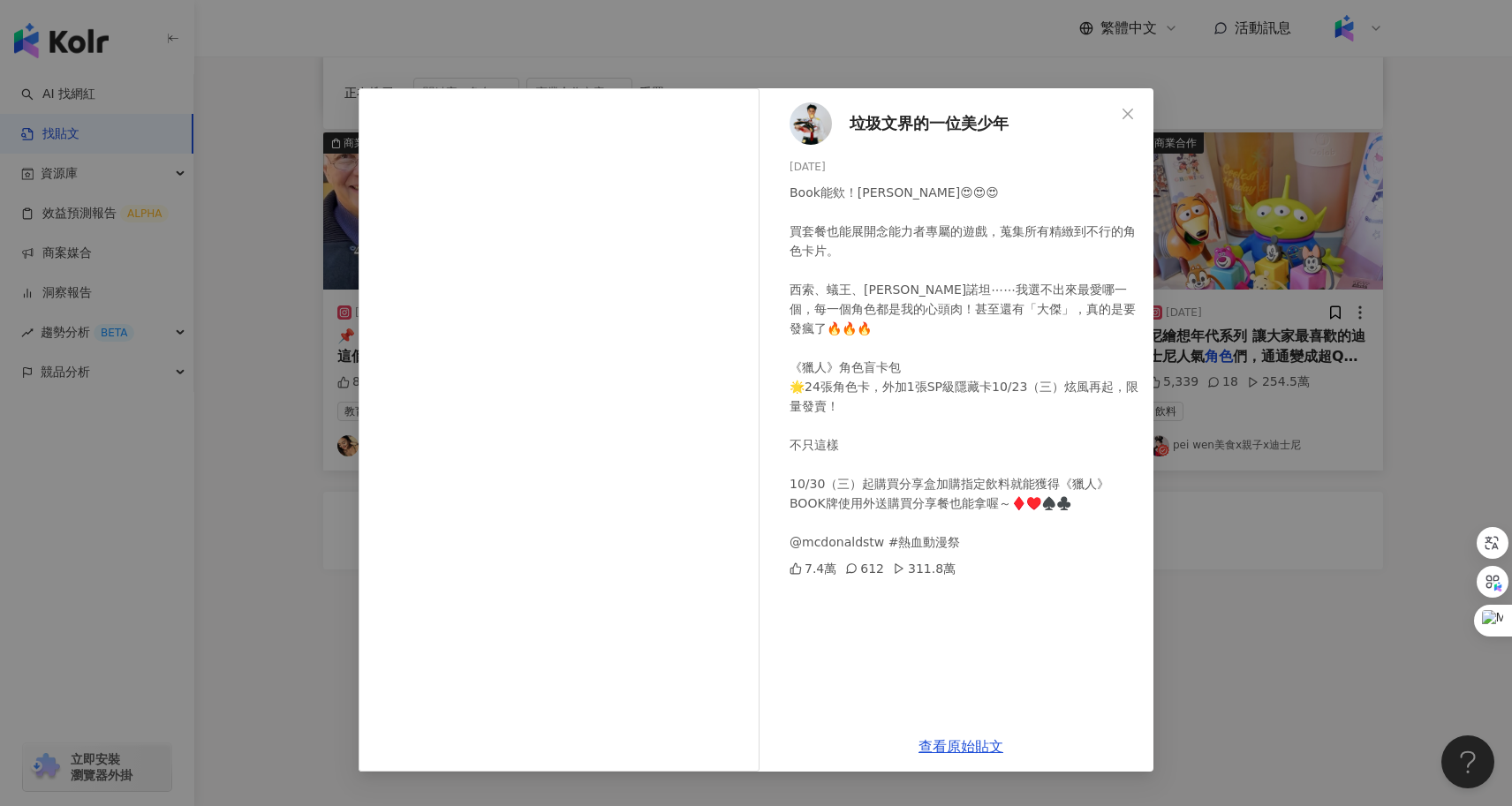
click at [336, 486] on div "垃圾文界的一位美少年 [DATE] Book能欸！[PERSON_NAME]😍😍😍 買套餐也能展開念能力者專屬的遊戲，蒐集所有精緻到不行的角色卡片。 西索、蟻…" at bounding box center [756, 403] width 1512 height 806
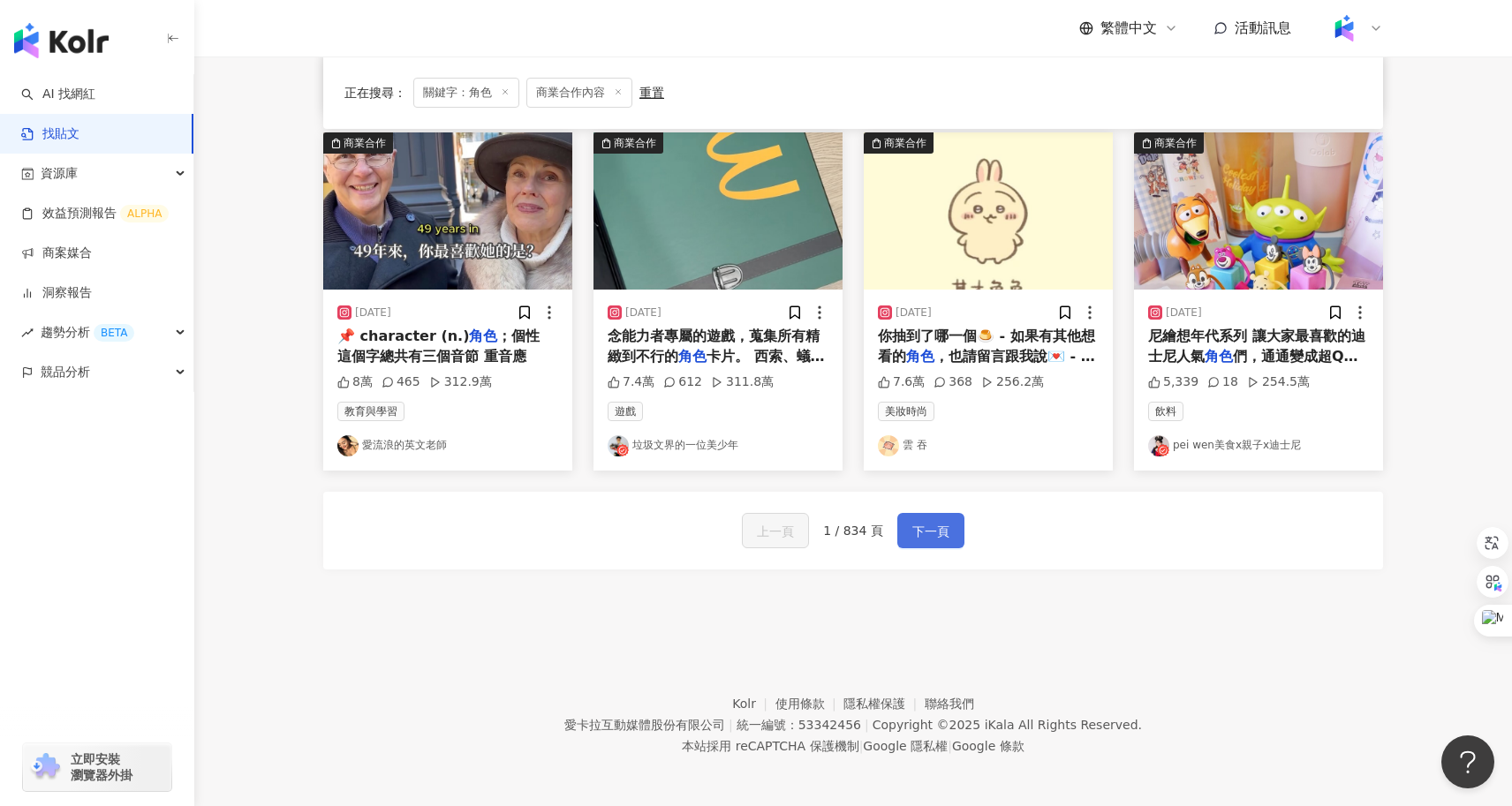
click at [926, 525] on span "下一頁" at bounding box center [931, 530] width 38 height 21
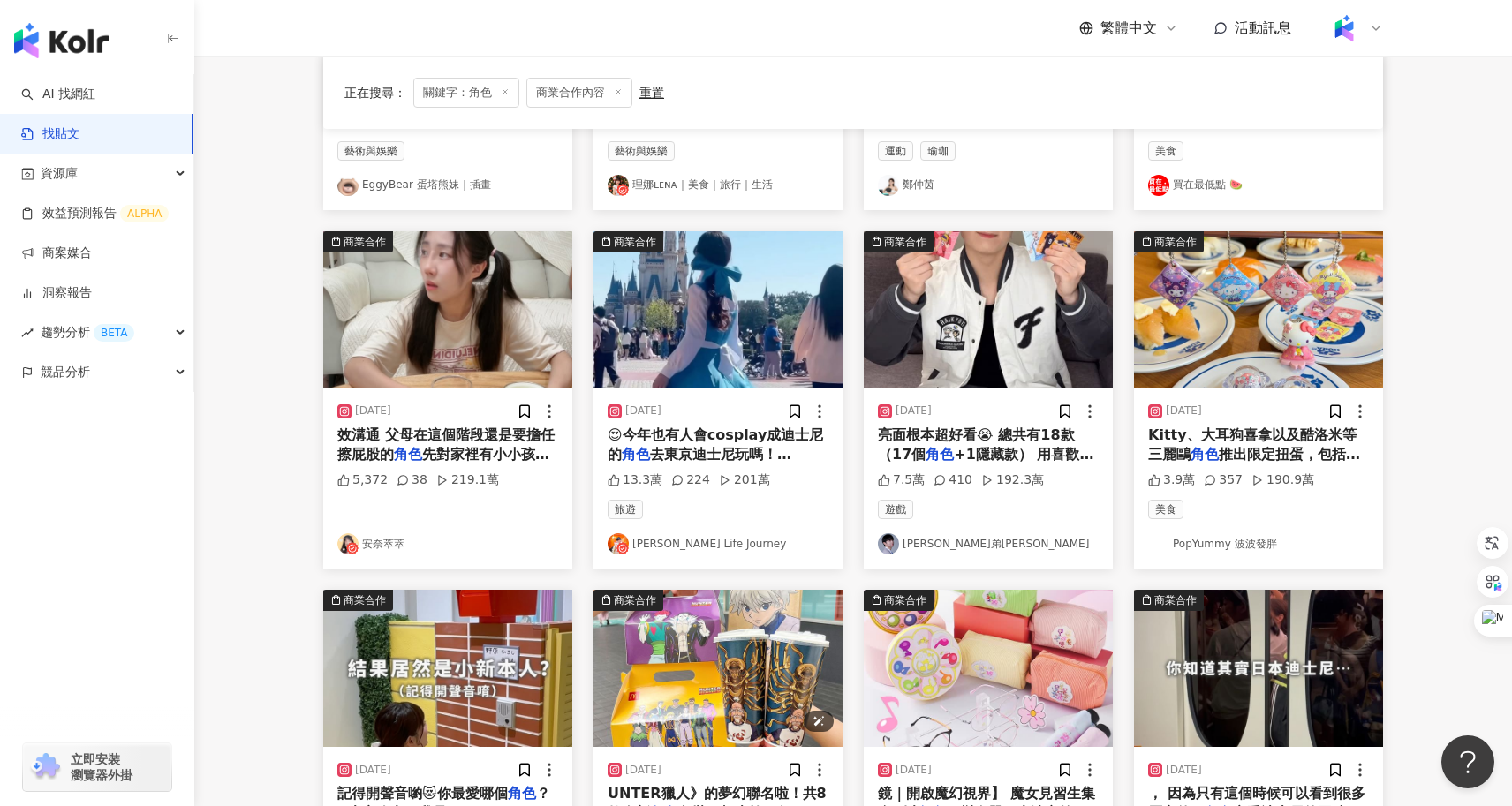
scroll to position [451, 0]
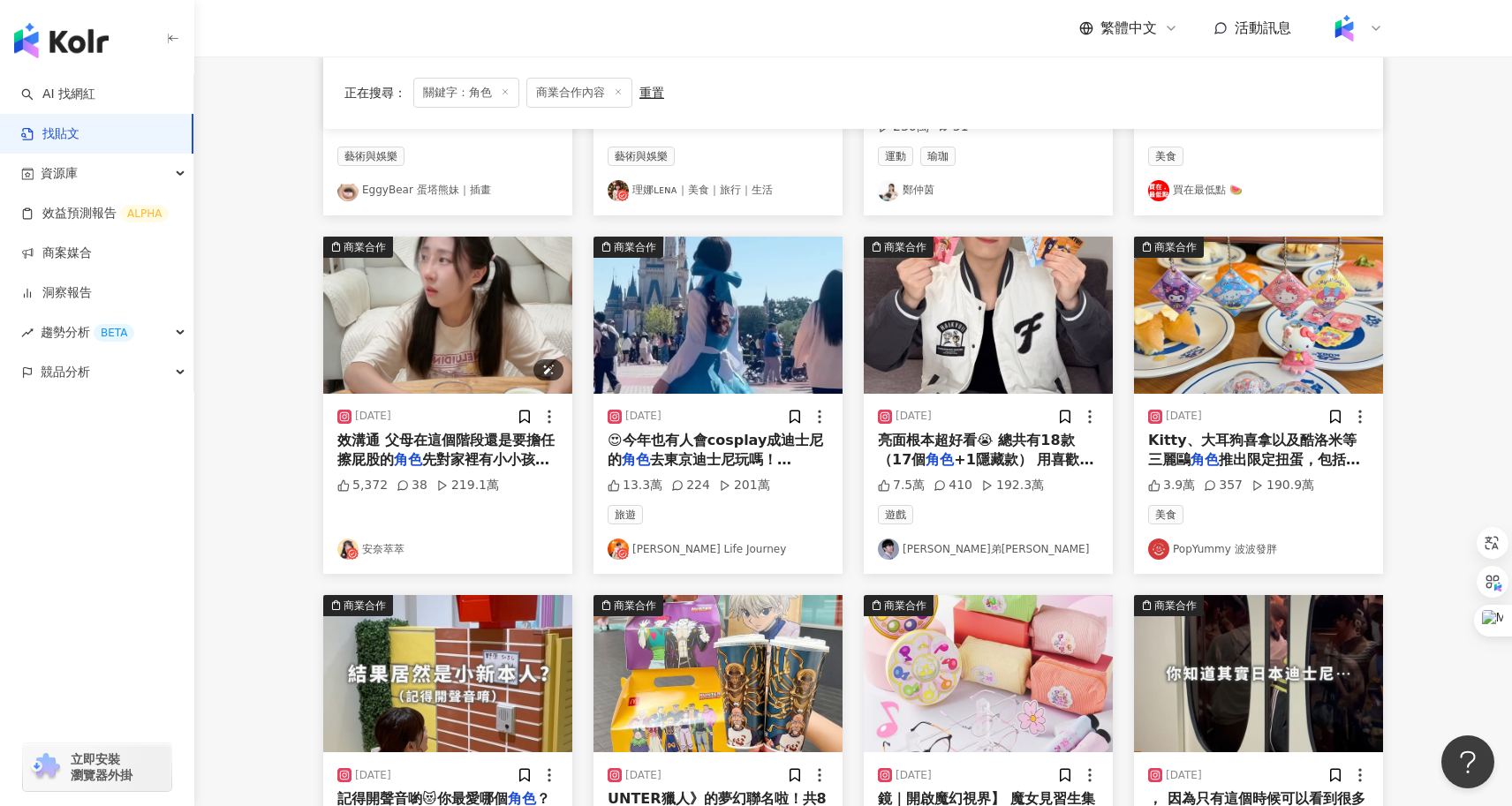
click at [433, 303] on img "button" at bounding box center [448, 314] width 249 height 157
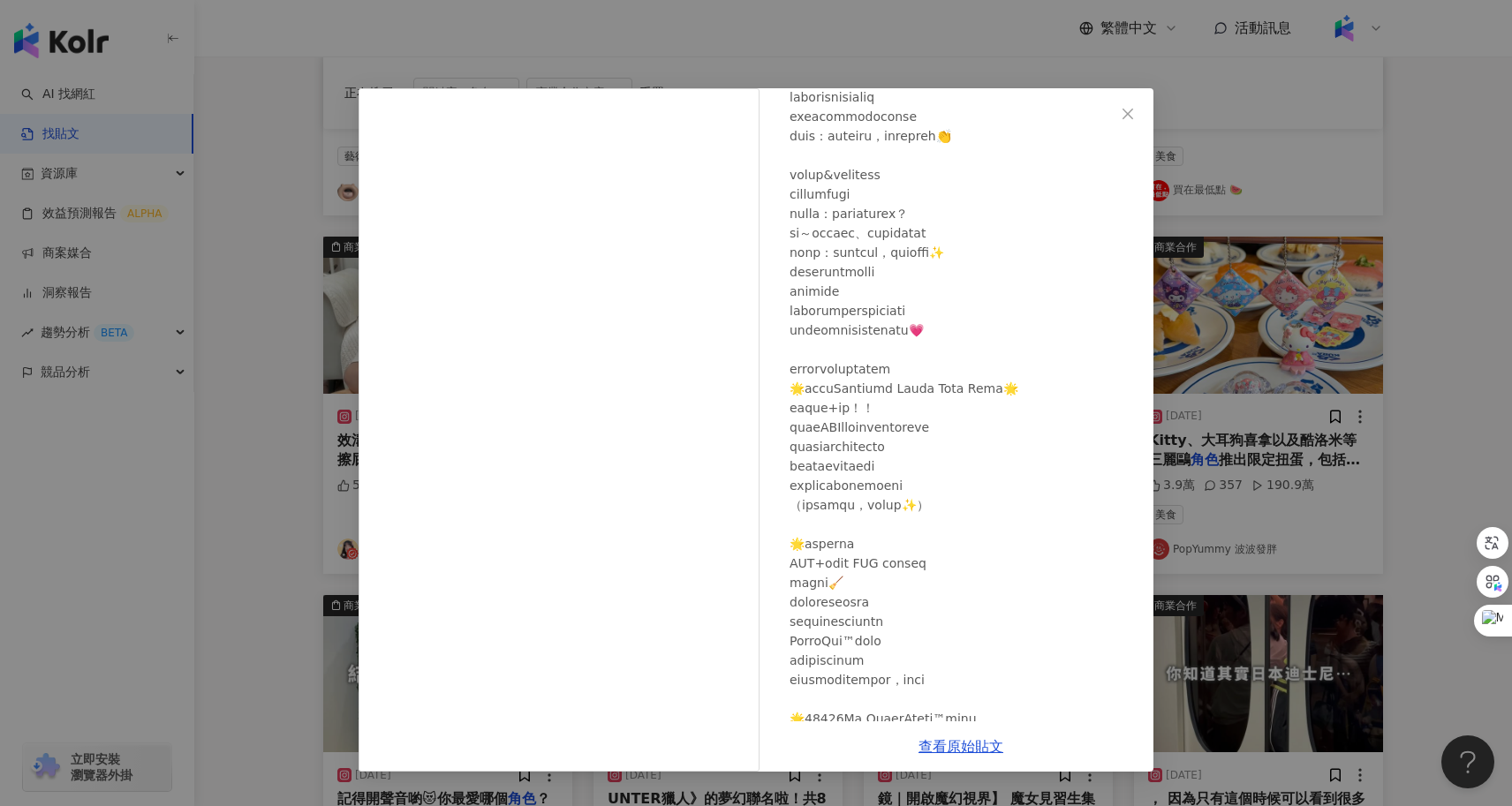
scroll to position [270, 0]
click at [1265, 538] on div "安奈萃萃 2025/5/22 5,372 38 219.1萬 查看原始貼文" at bounding box center [756, 403] width 1512 height 806
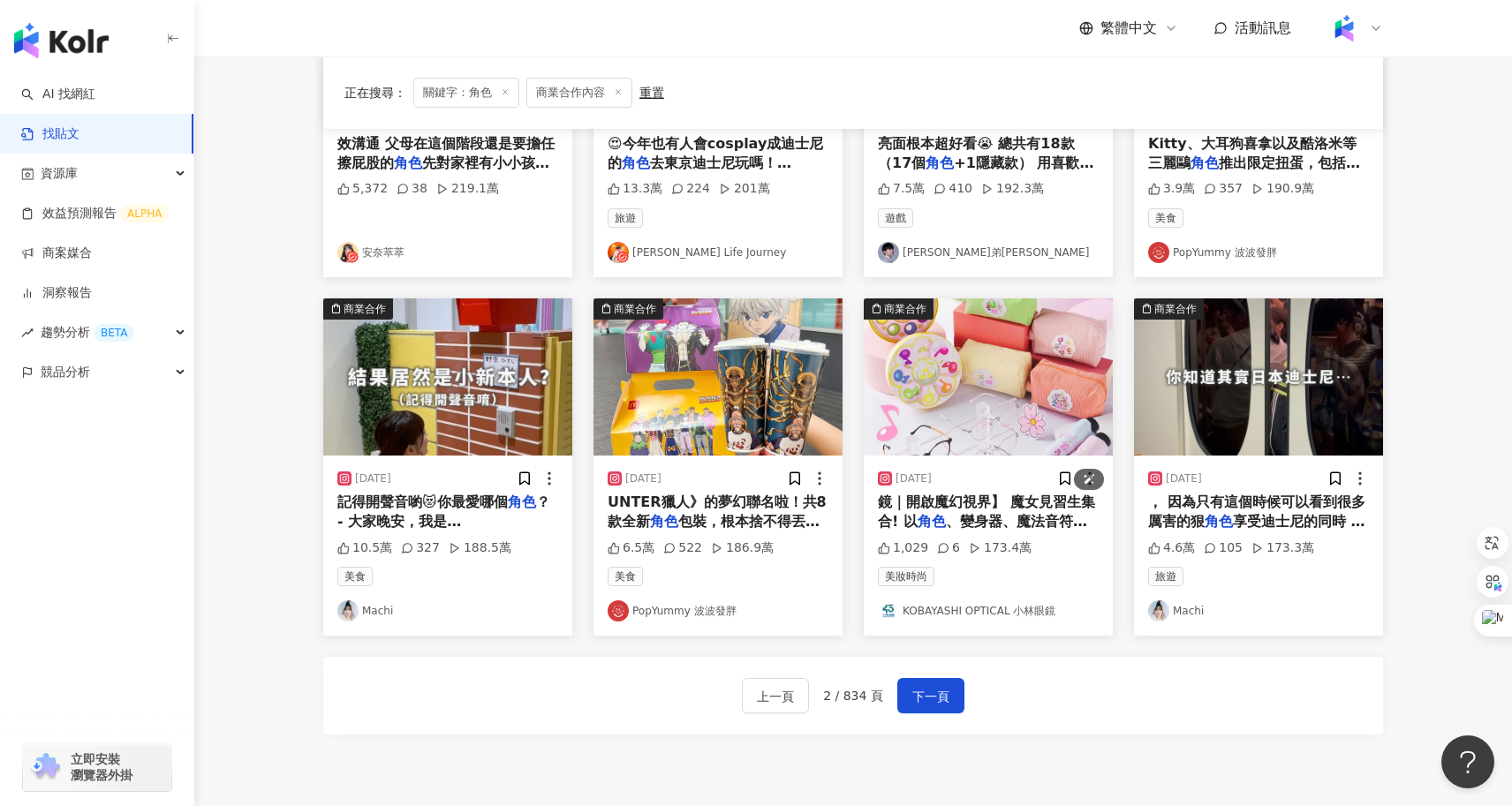
scroll to position [759, 0]
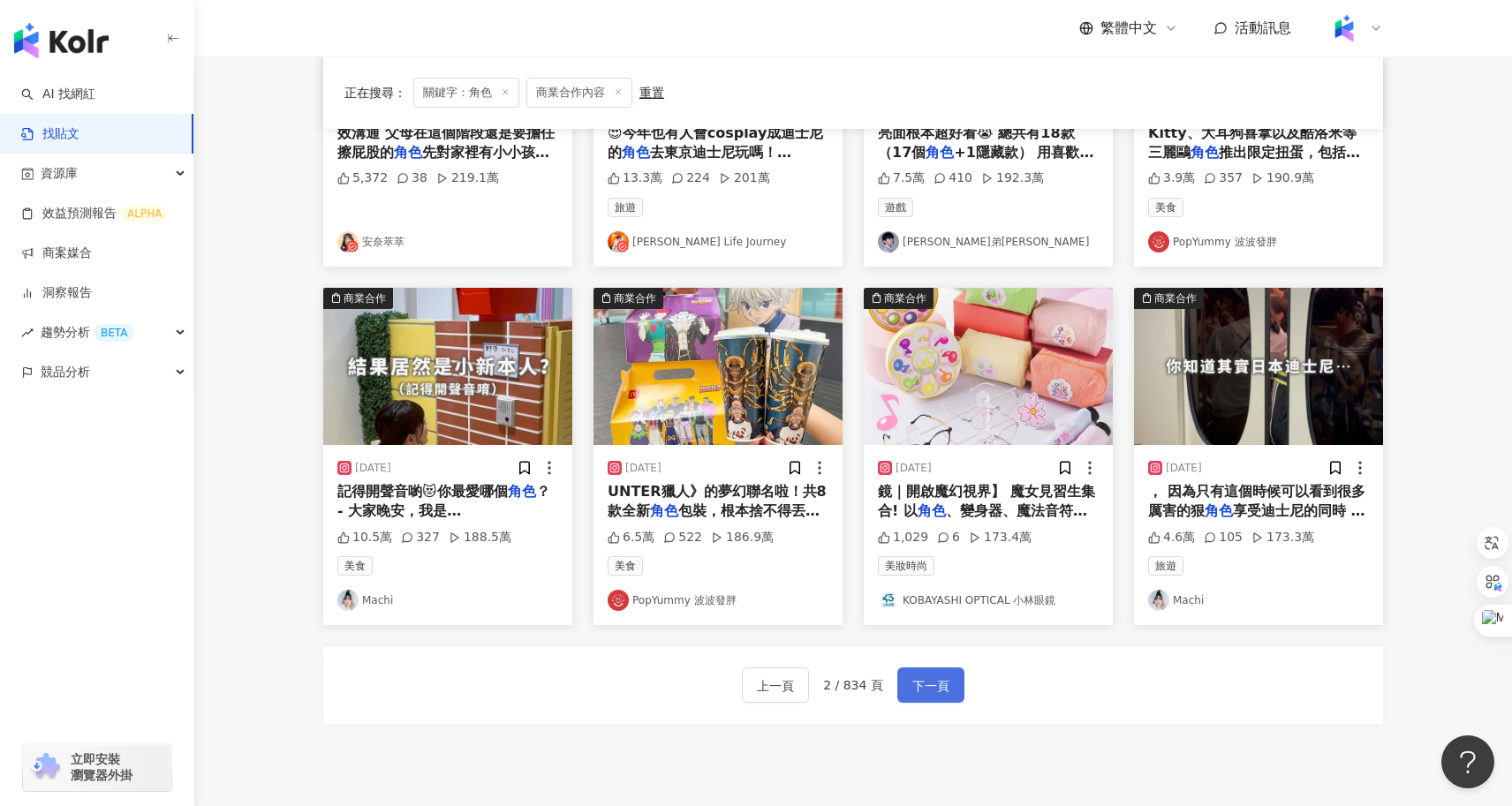
click at [929, 696] on button "下一頁" at bounding box center [931, 685] width 67 height 36
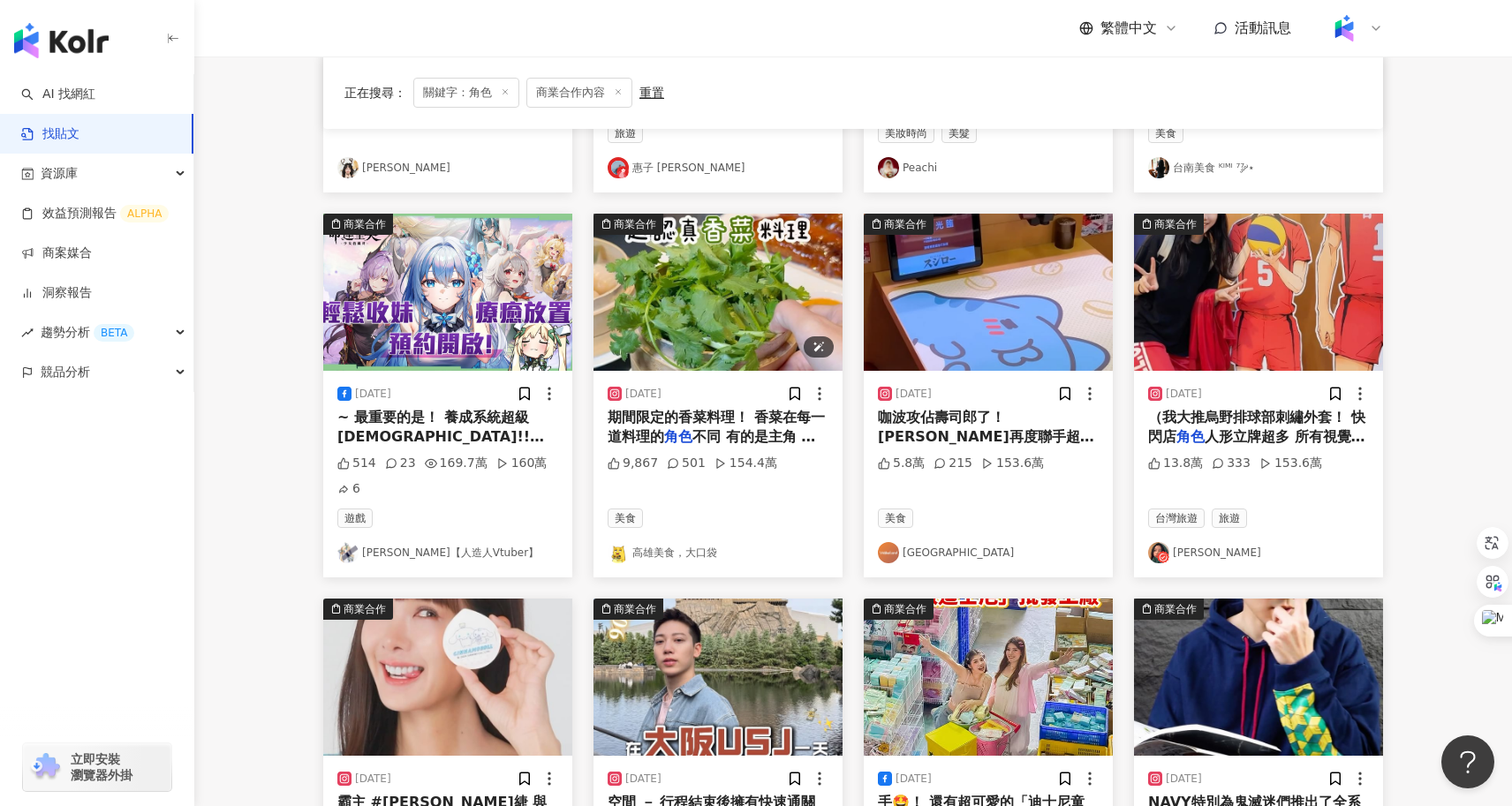
scroll to position [940, 0]
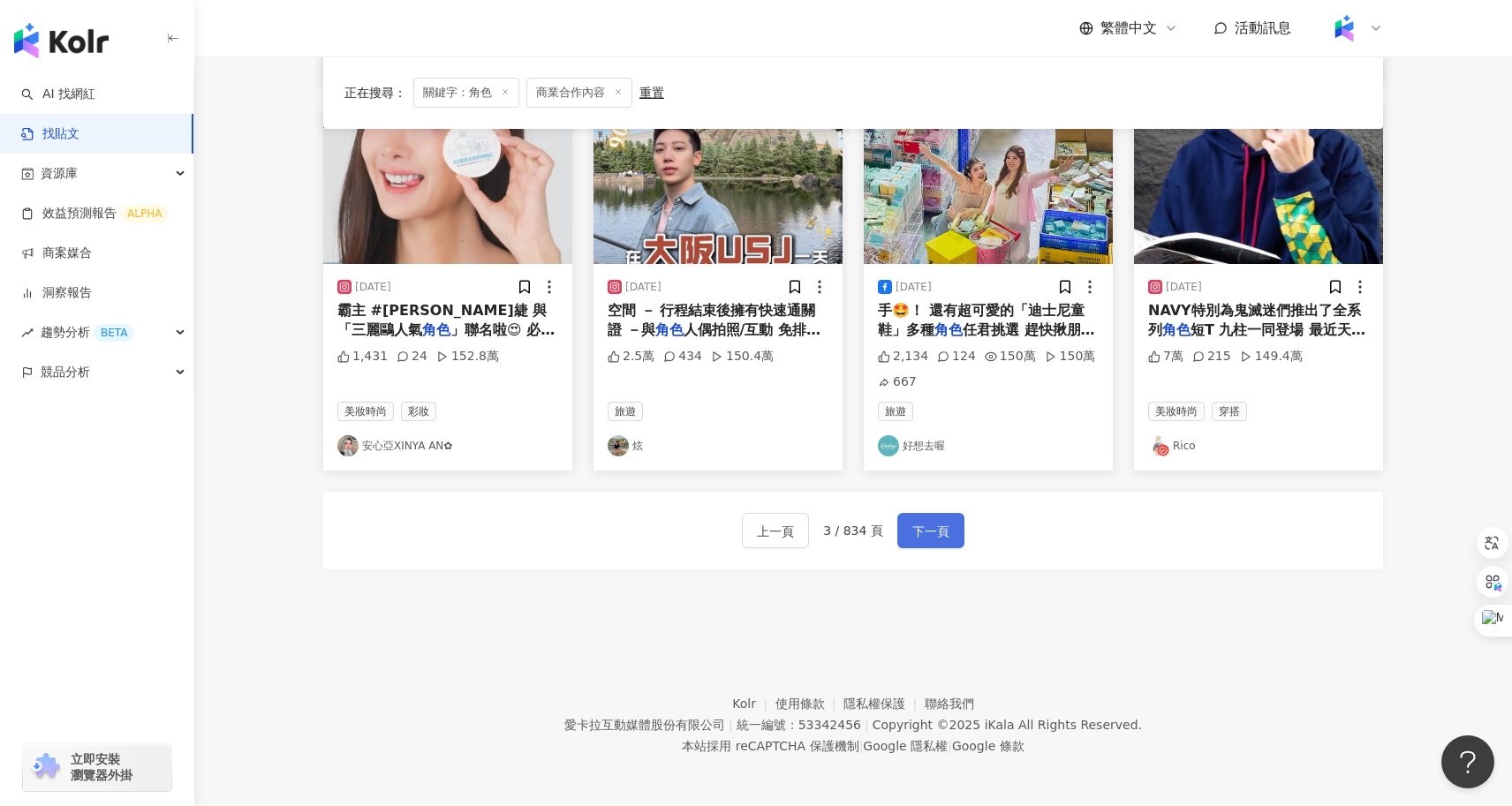
click at [933, 525] on span "下一頁" at bounding box center [931, 530] width 38 height 21
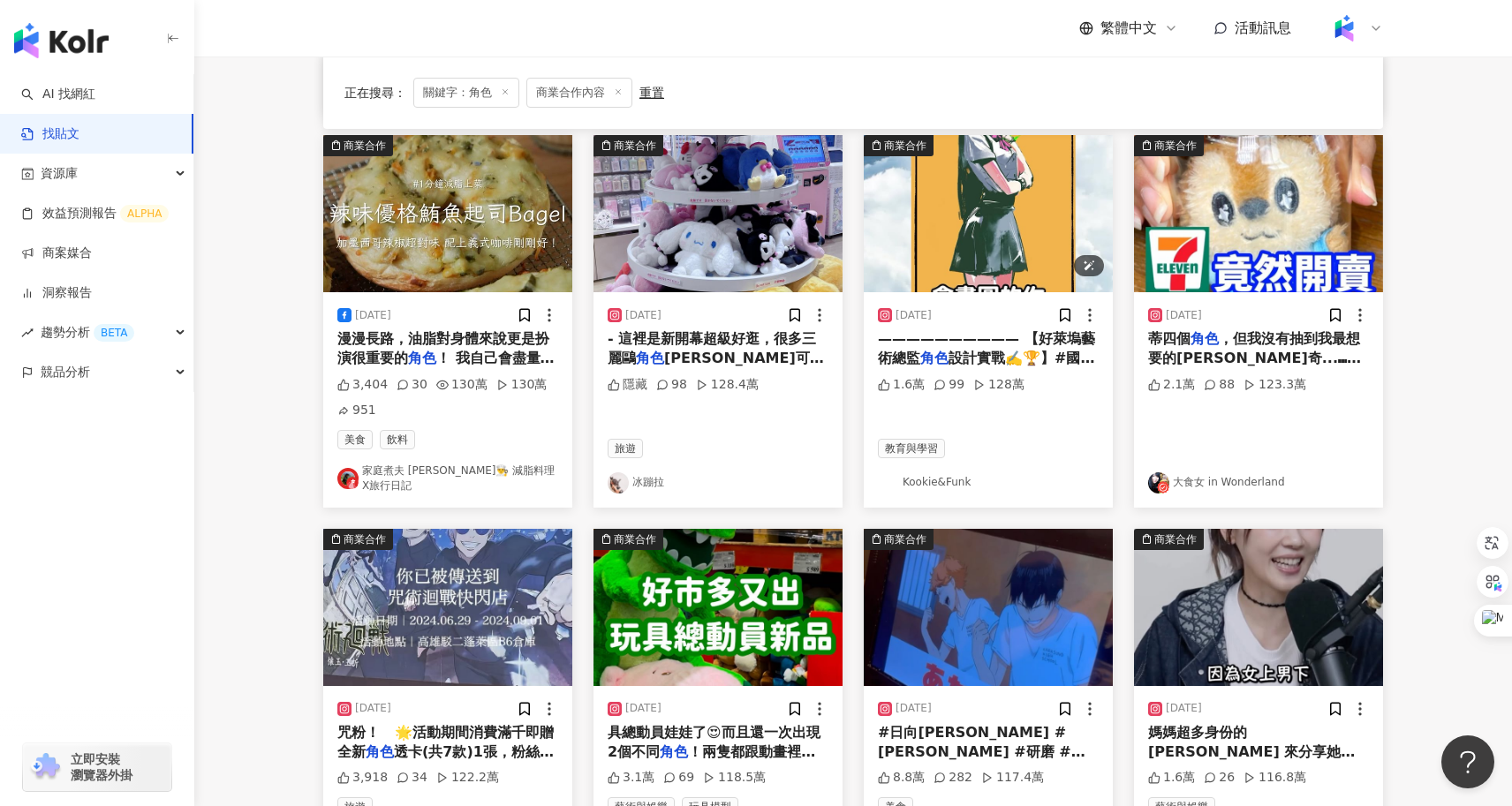
scroll to position [915, 0]
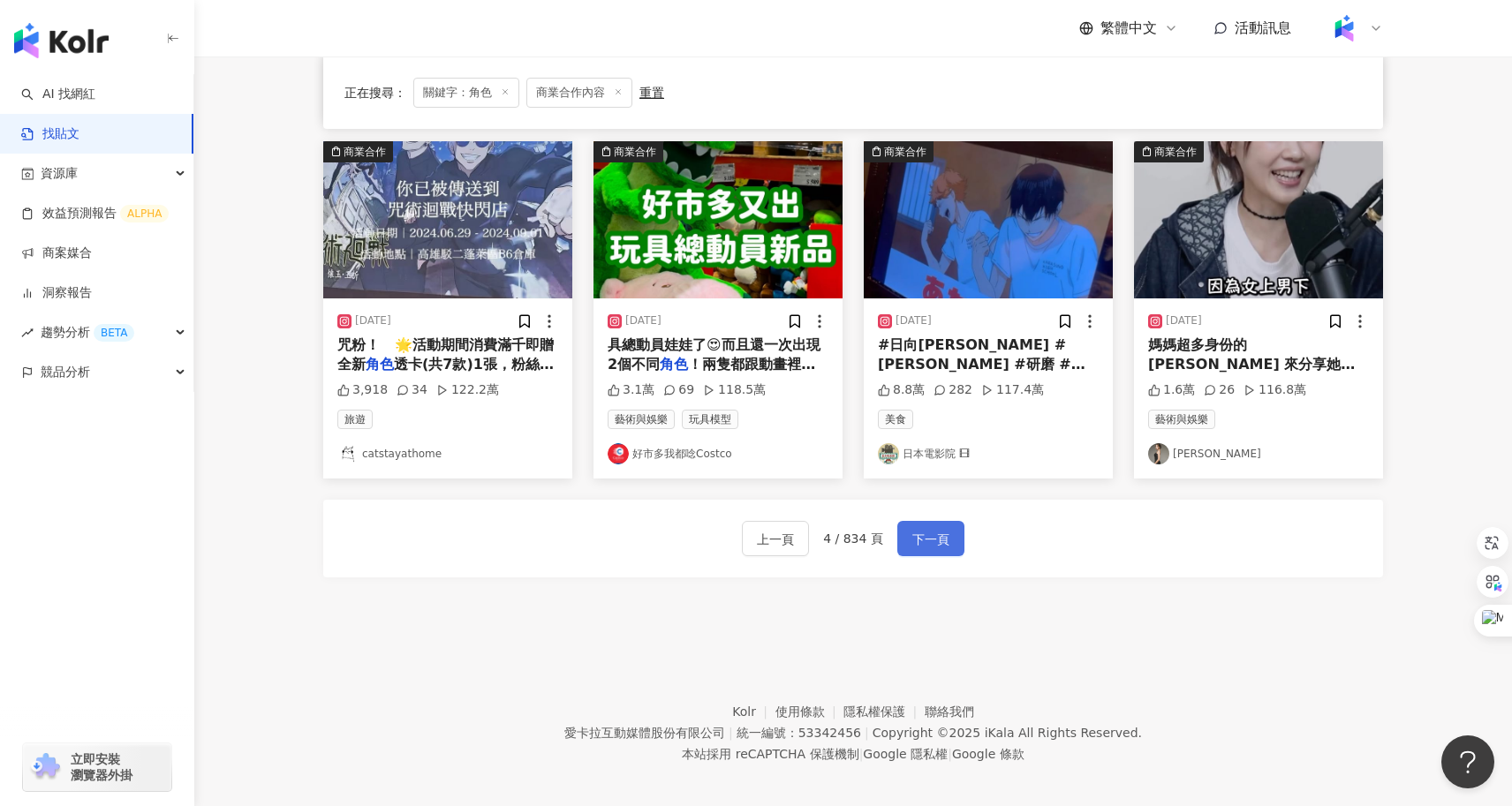
click at [939, 528] on span "下一頁" at bounding box center [931, 538] width 38 height 21
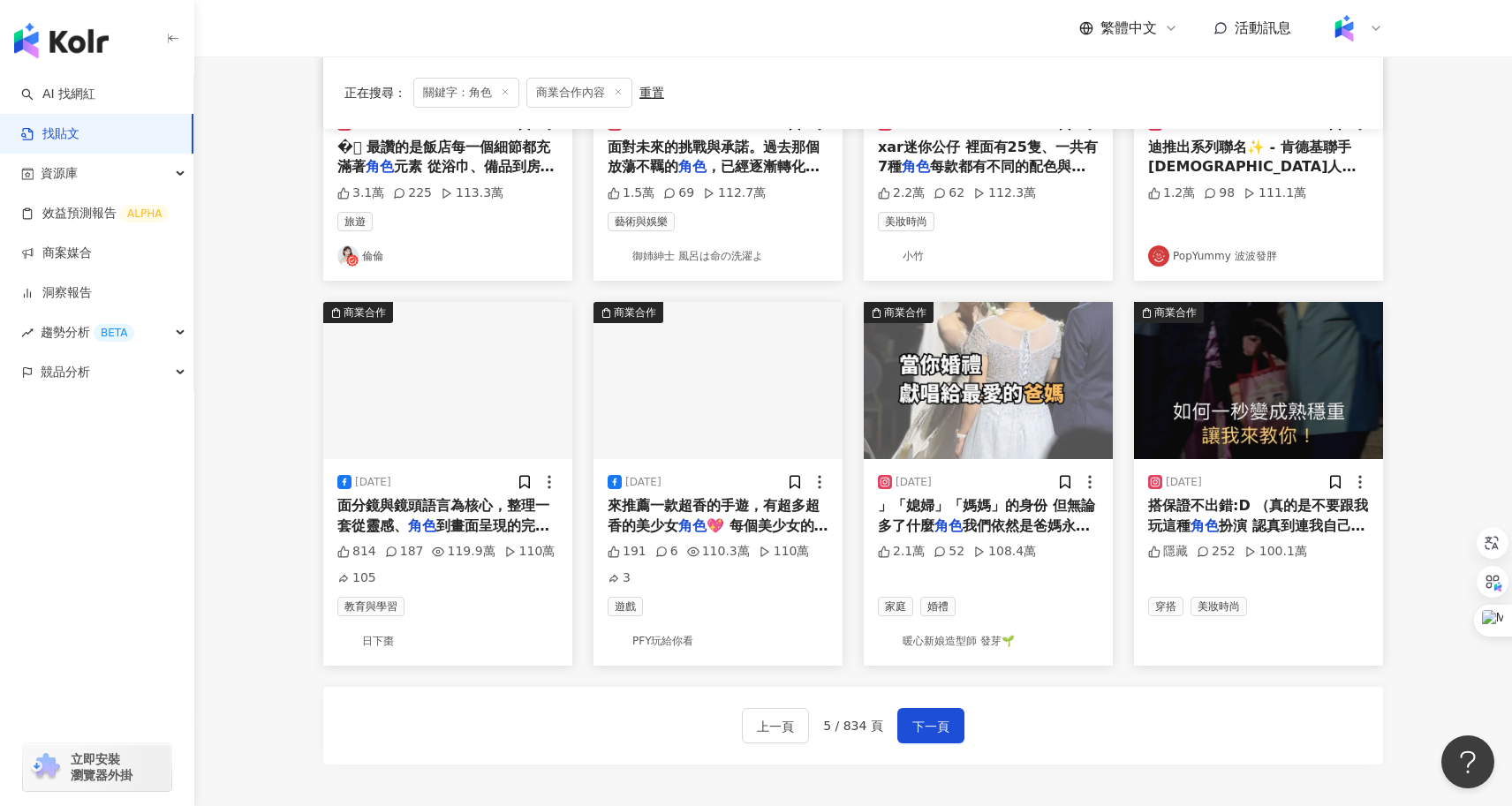
scroll to position [743, 0]
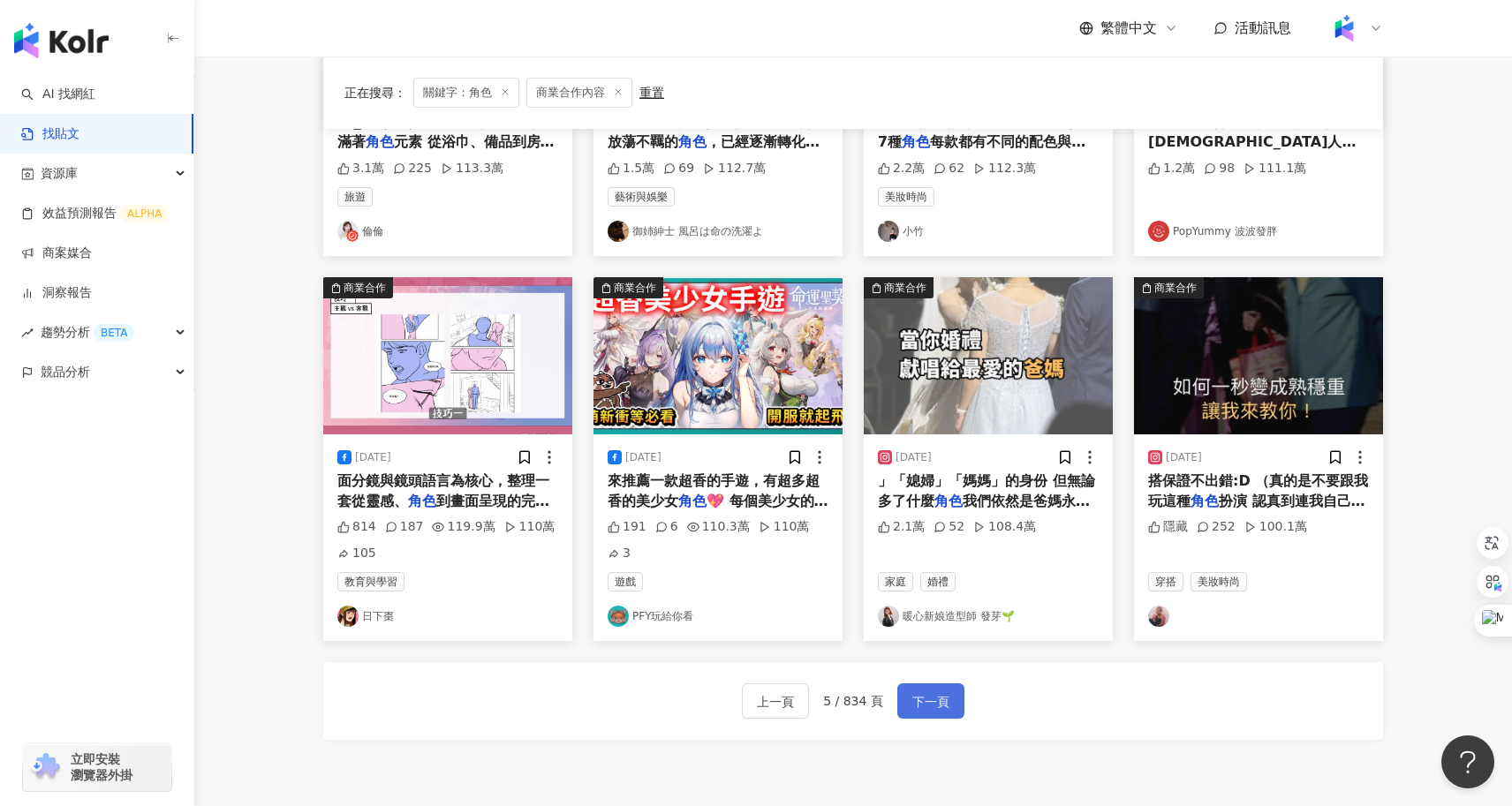
click at [945, 711] on button "下一頁" at bounding box center [931, 701] width 67 height 36
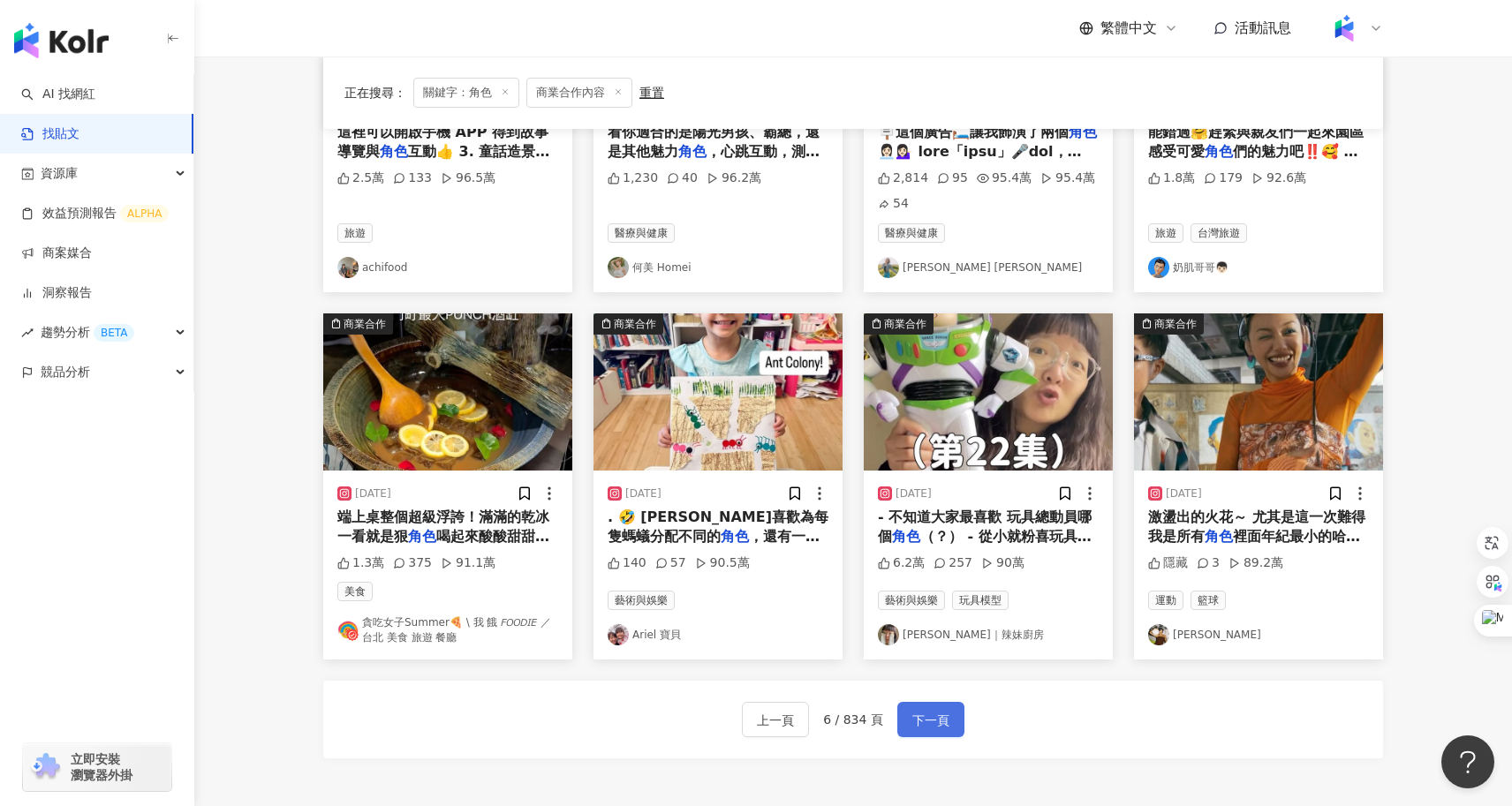
scroll to position [752, 0]
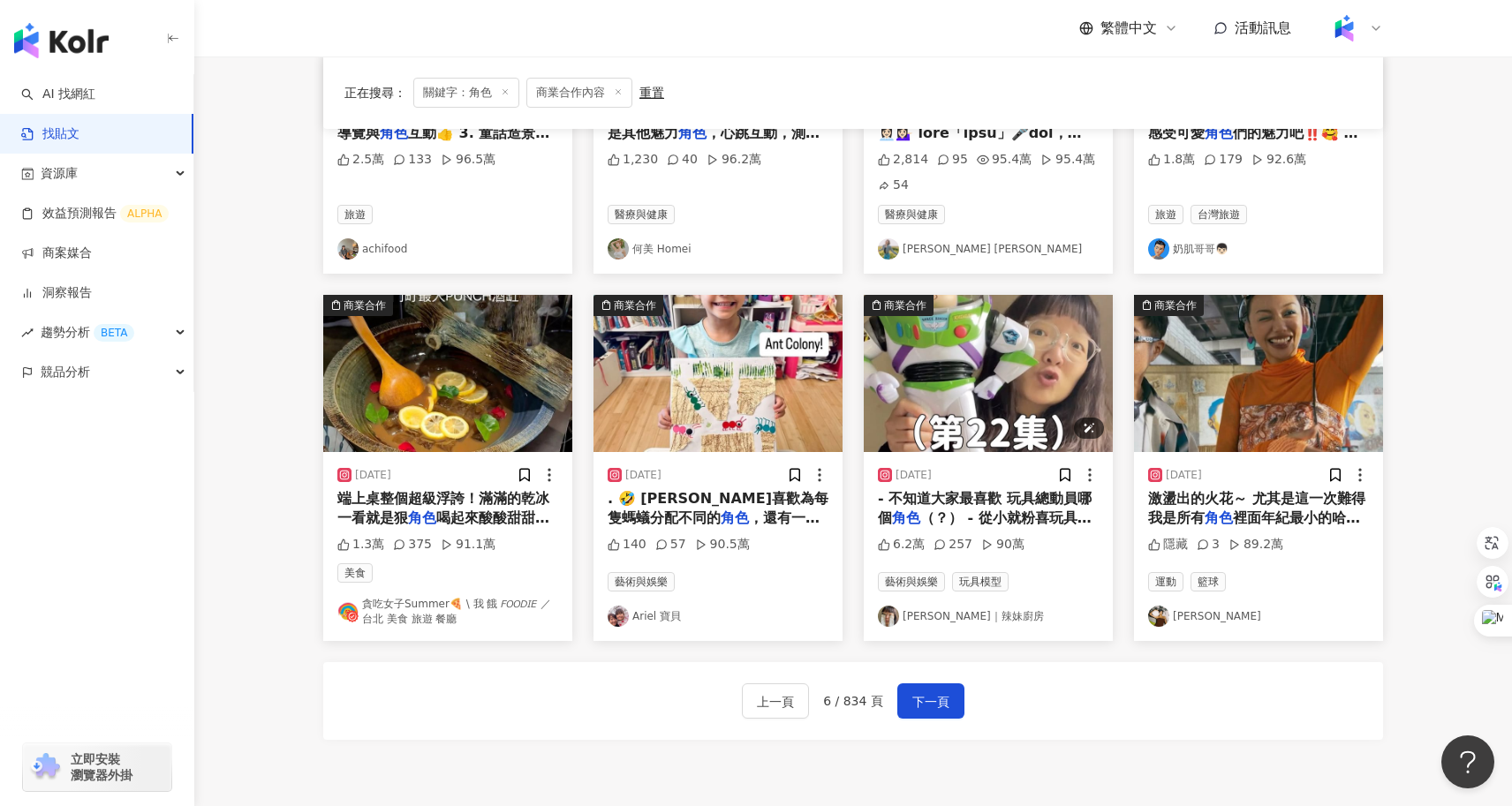
click at [1022, 430] on img "button" at bounding box center [988, 372] width 249 height 157
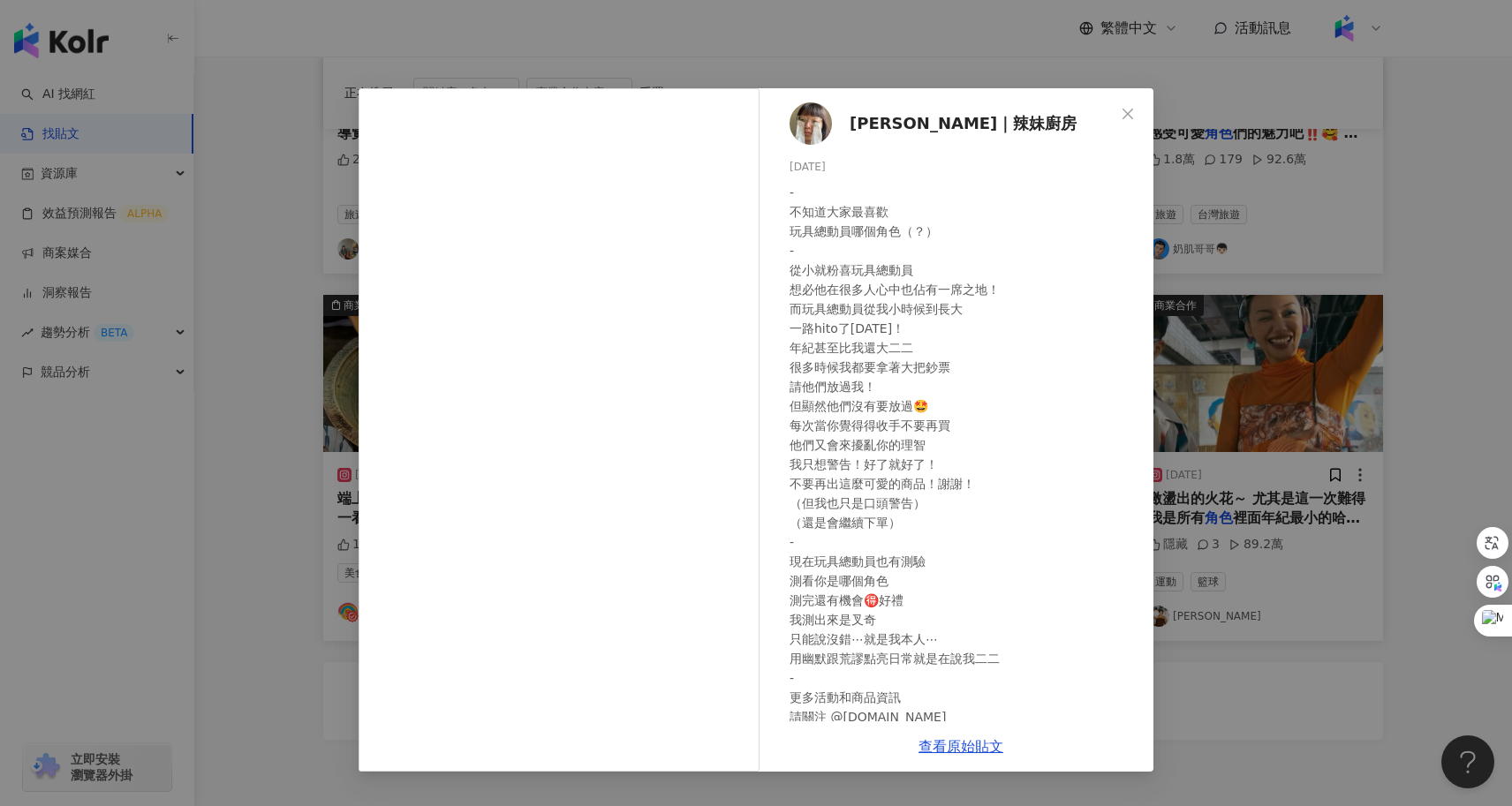
click at [920, 121] on span "陳姿靜｜辣妹廚房" at bounding box center [964, 123] width 227 height 25
click at [1215, 652] on div "陳姿靜｜辣妹廚房 2025/4/13 - 不知道大家最喜歡 玩具總動員哪個角色（？） - 從小就粉喜玩具總動員 想必他在很多人心中也佔有一席之地！ 而玩具總動…" at bounding box center [756, 403] width 1512 height 806
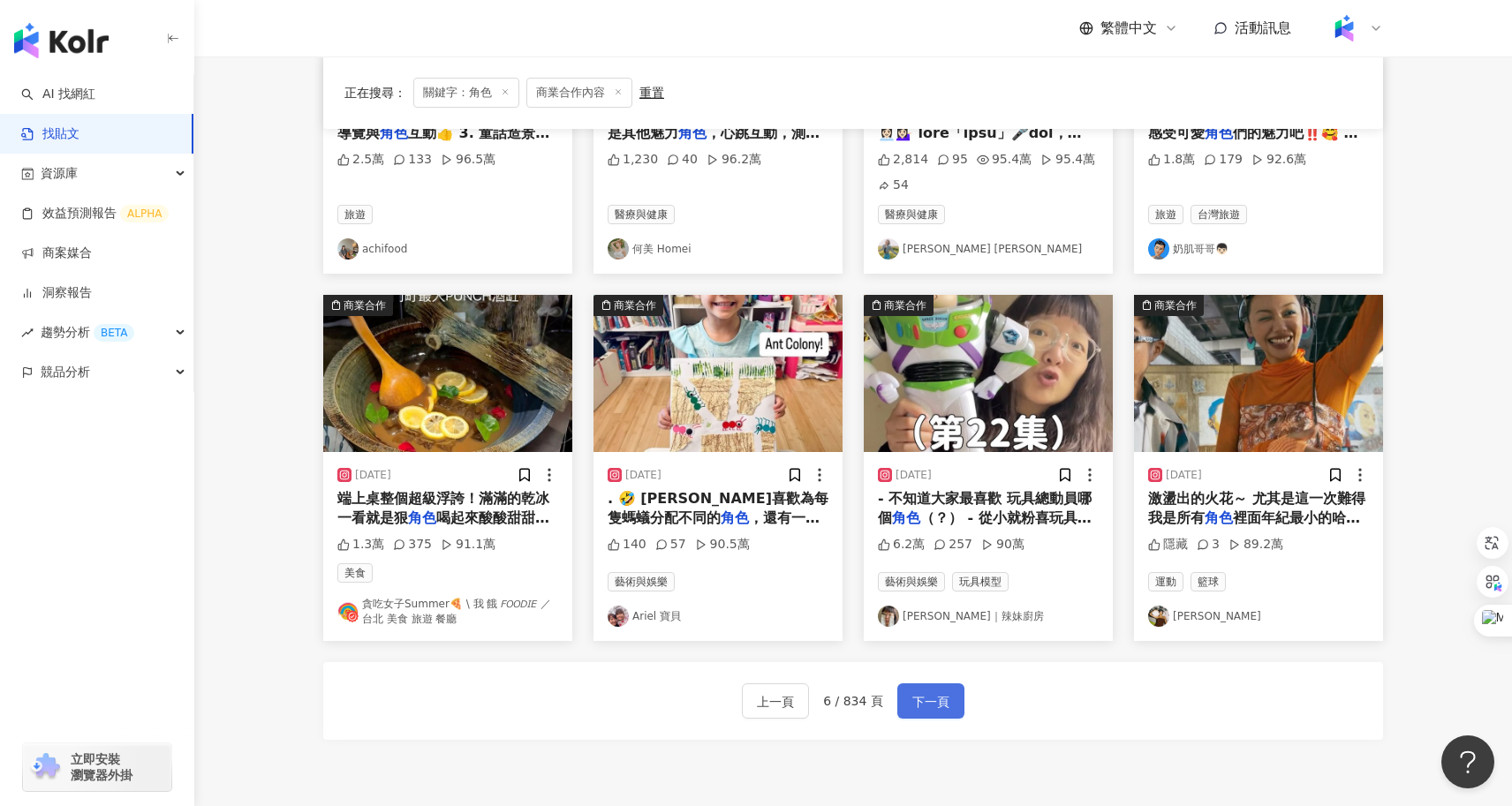
click at [937, 699] on span "下一頁" at bounding box center [931, 701] width 38 height 21
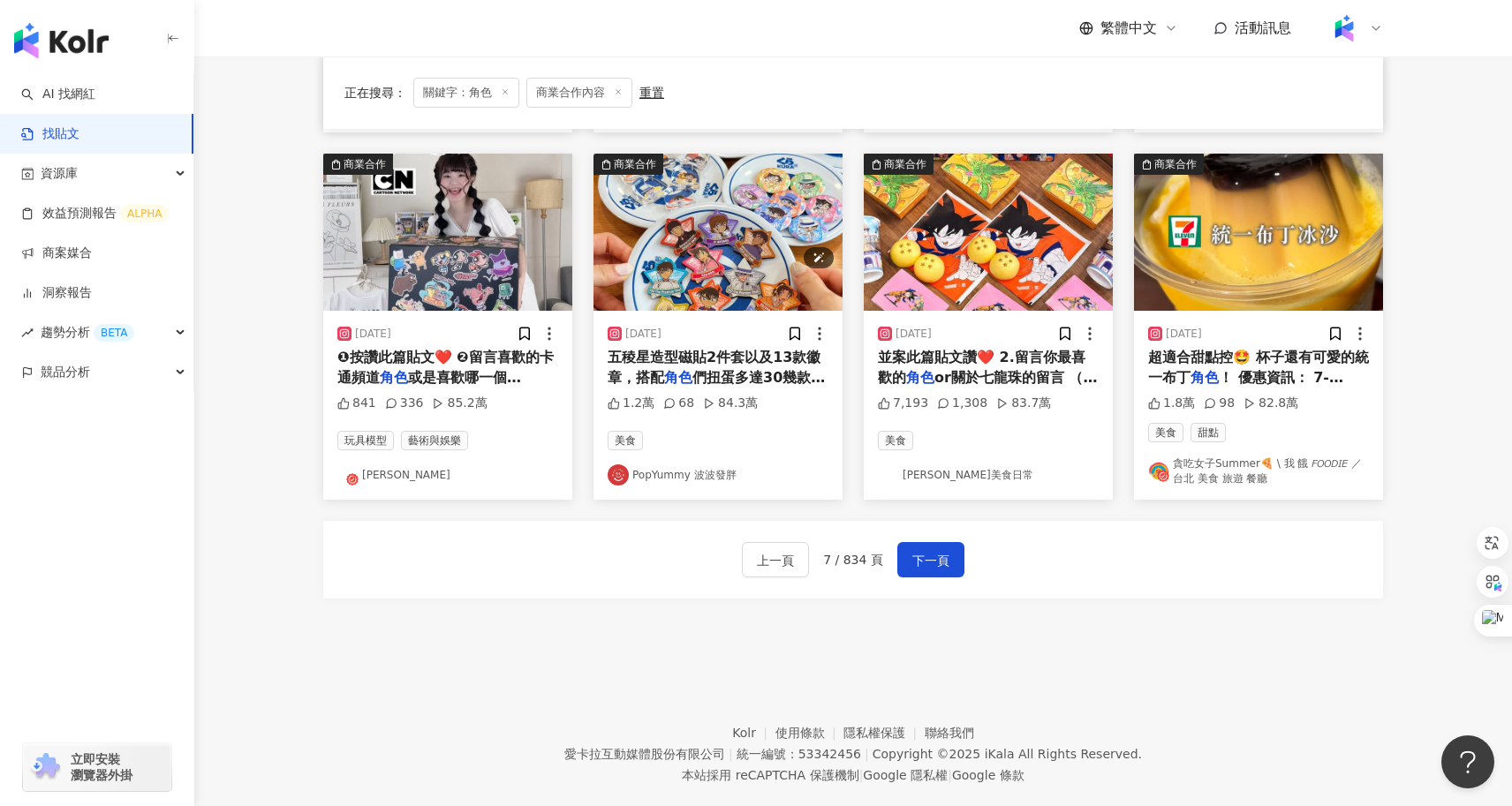
scroll to position [897, 0]
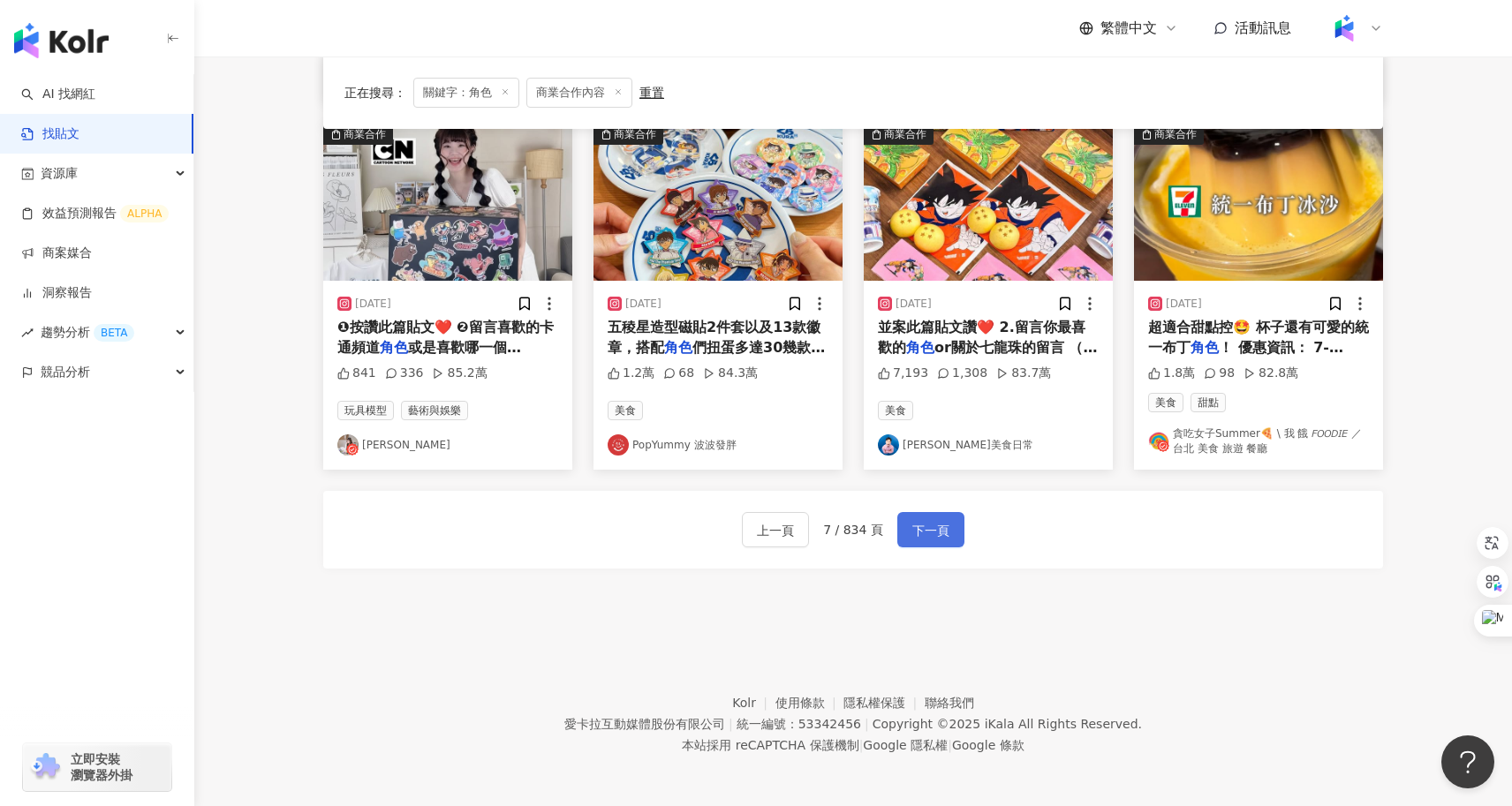
click at [937, 523] on span "下一頁" at bounding box center [931, 529] width 38 height 21
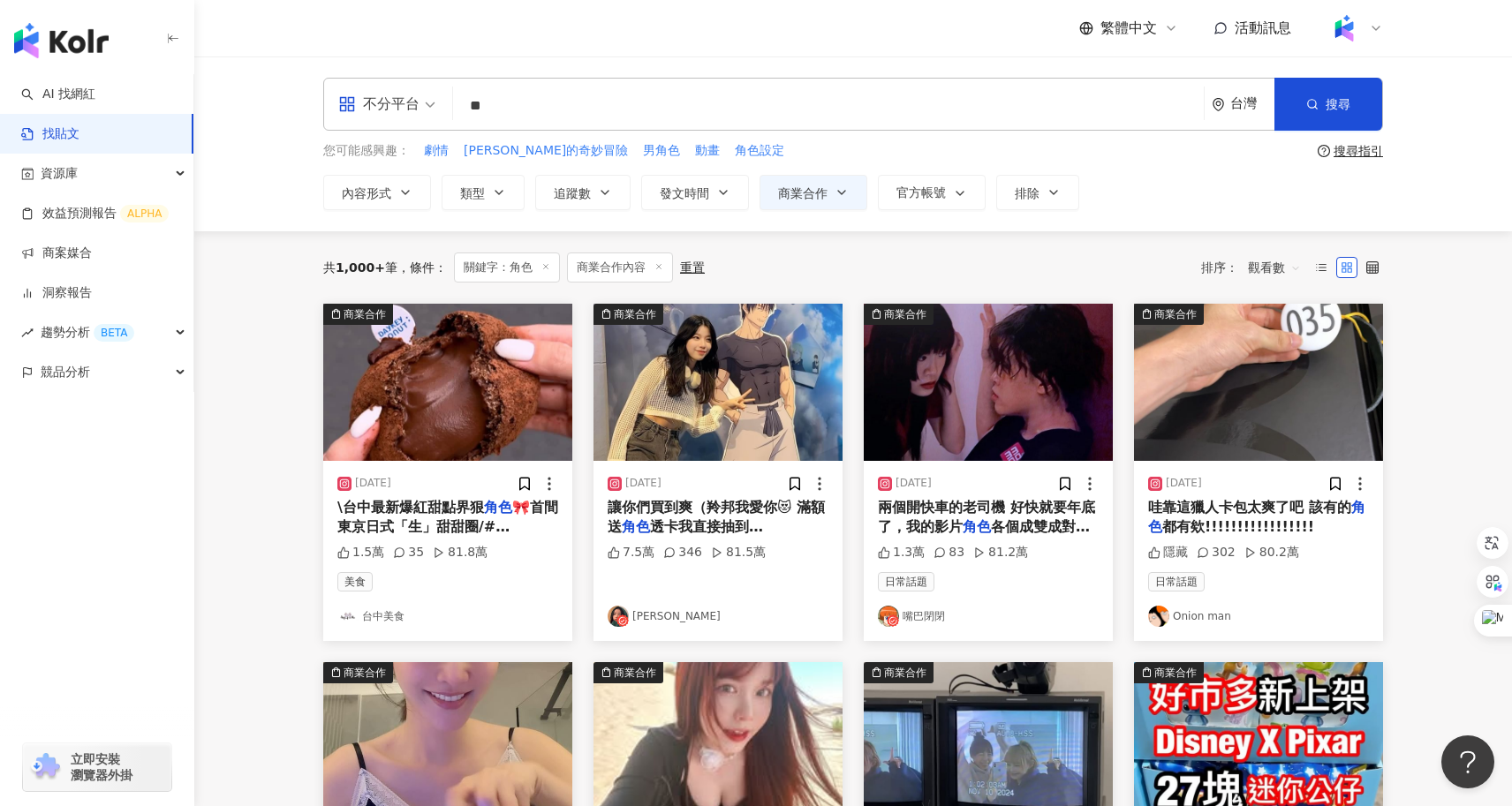
scroll to position [27, 0]
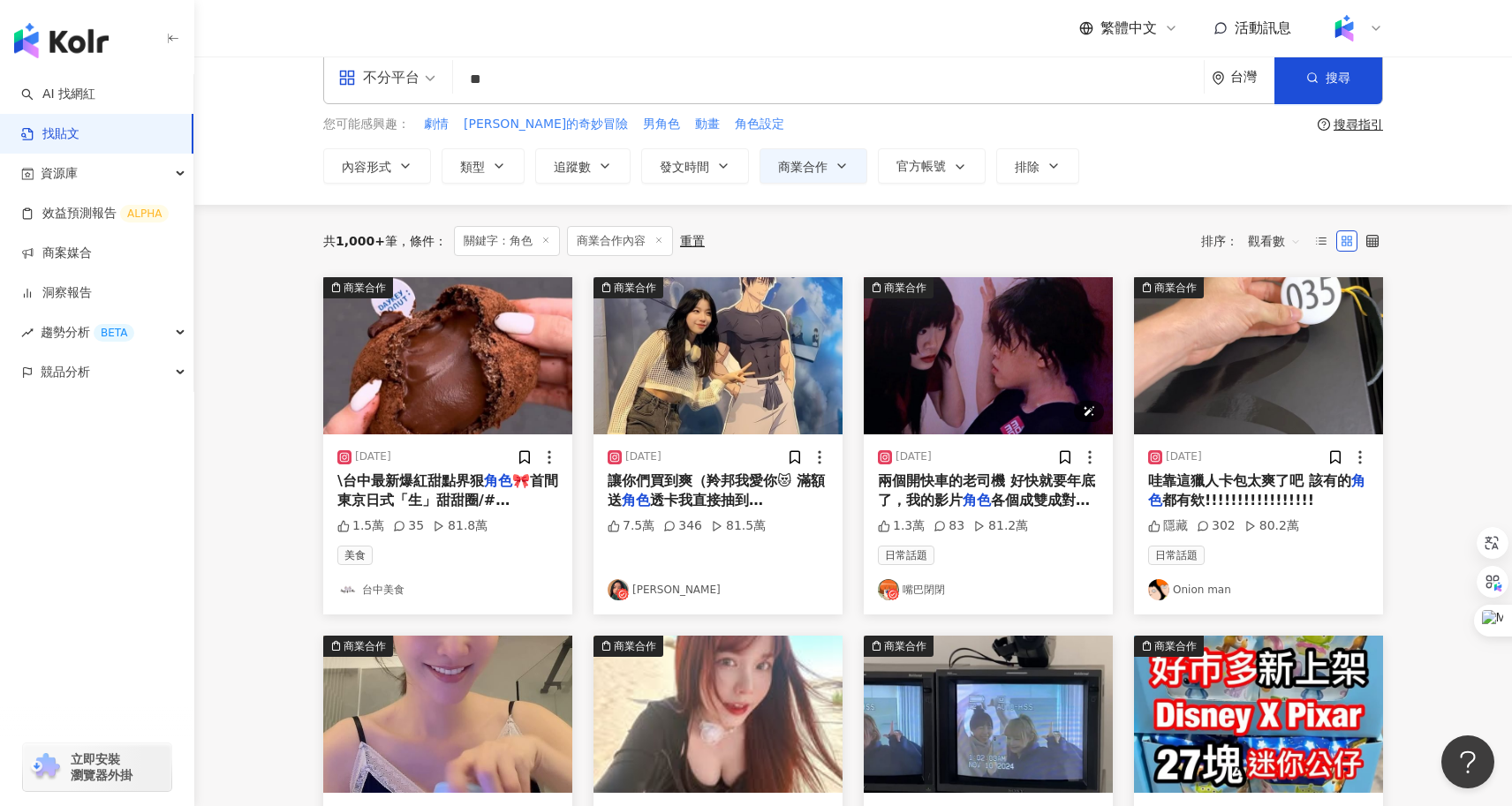
click at [985, 387] on img "button" at bounding box center [988, 356] width 249 height 157
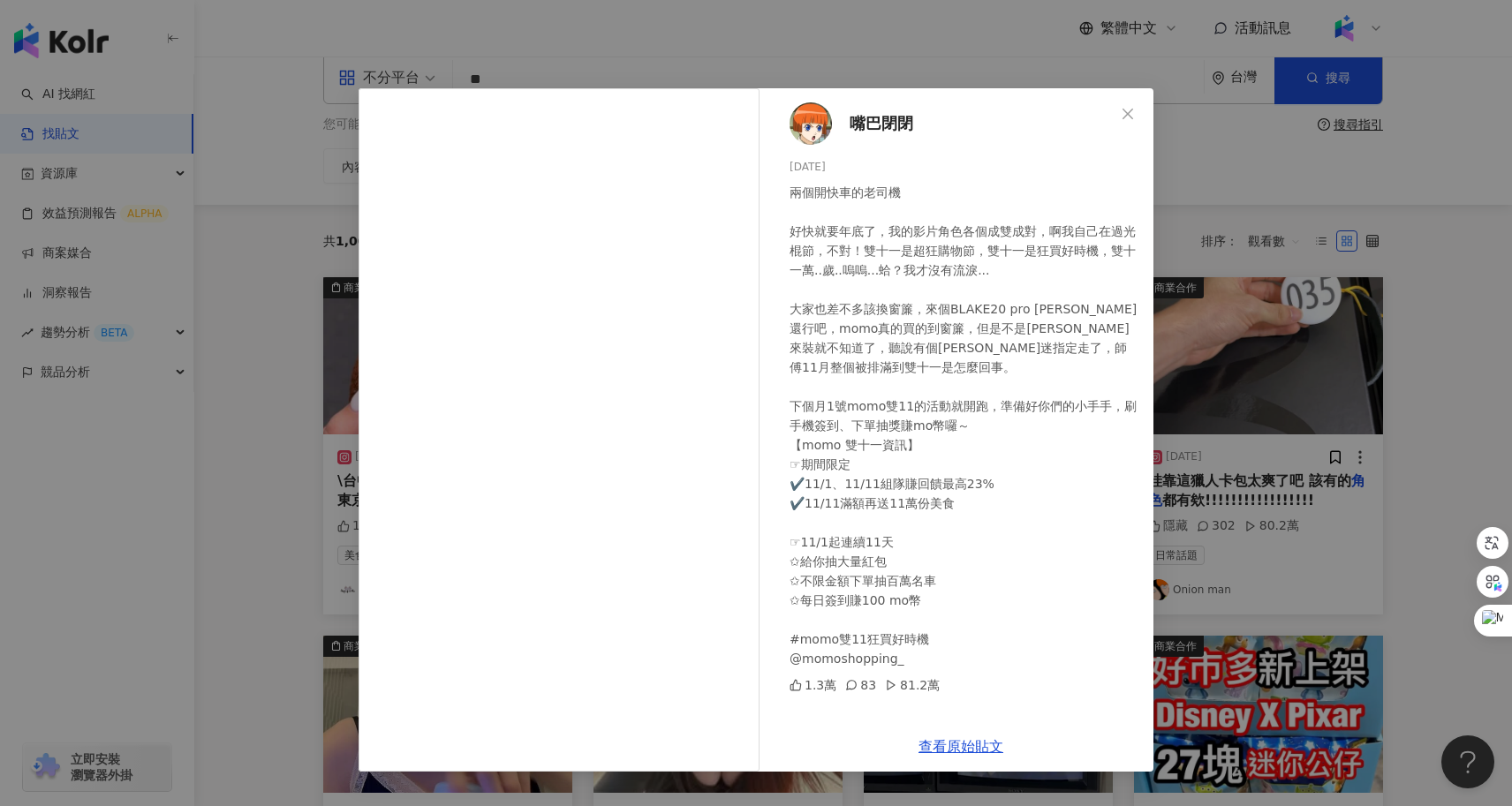
click at [876, 121] on span "嘴巴閉閉" at bounding box center [882, 123] width 63 height 25
click at [294, 402] on div "嘴巴閉閉 2023/10/28 兩個開快車的老司機 好快就要年底了，我的影片角色各個成雙成對，啊我自己在過光棍節，不對！雙十一是超狂購物節，雙十一是狂買好時機…" at bounding box center [756, 403] width 1512 height 806
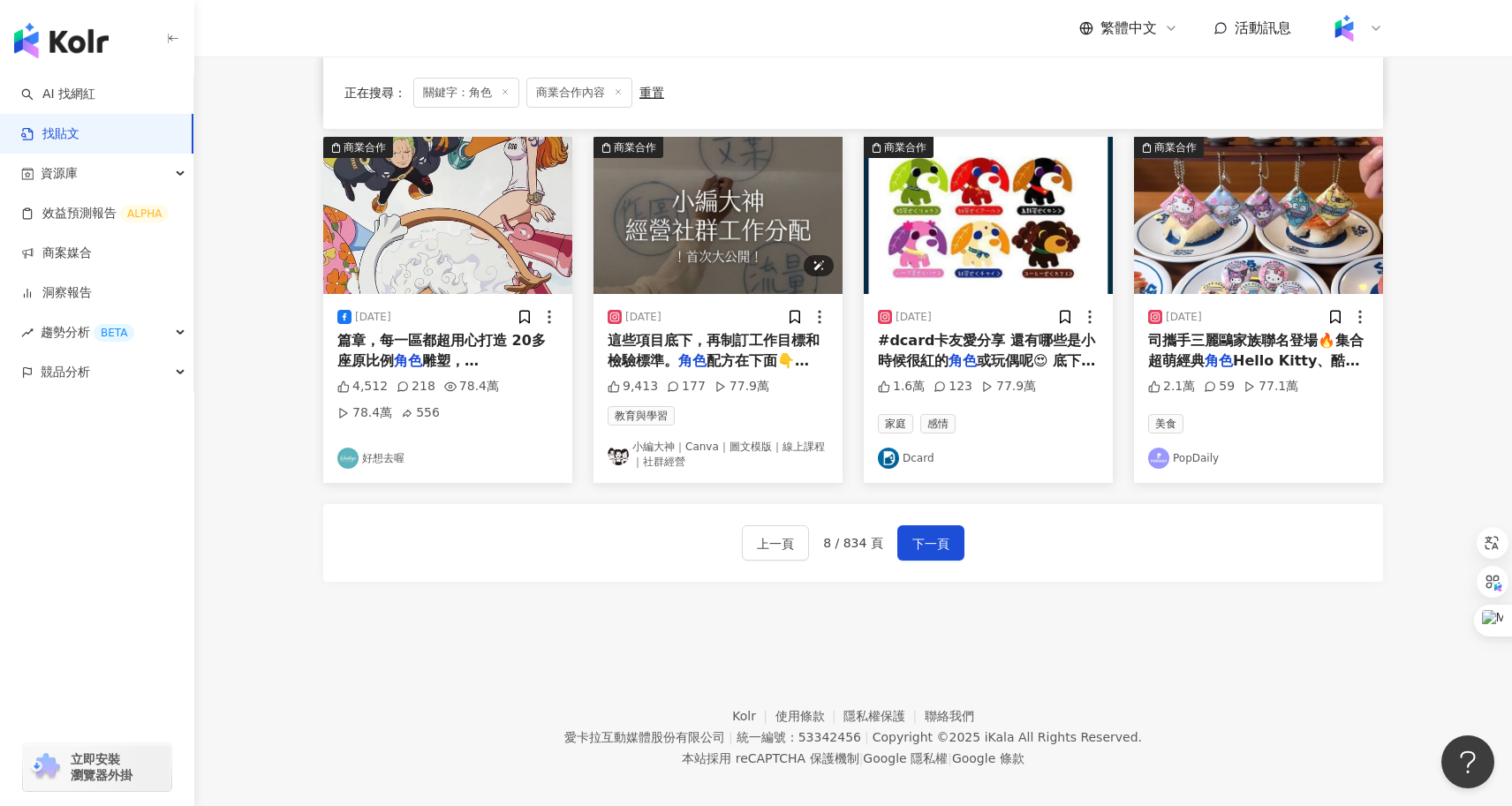
scroll to position [897, 0]
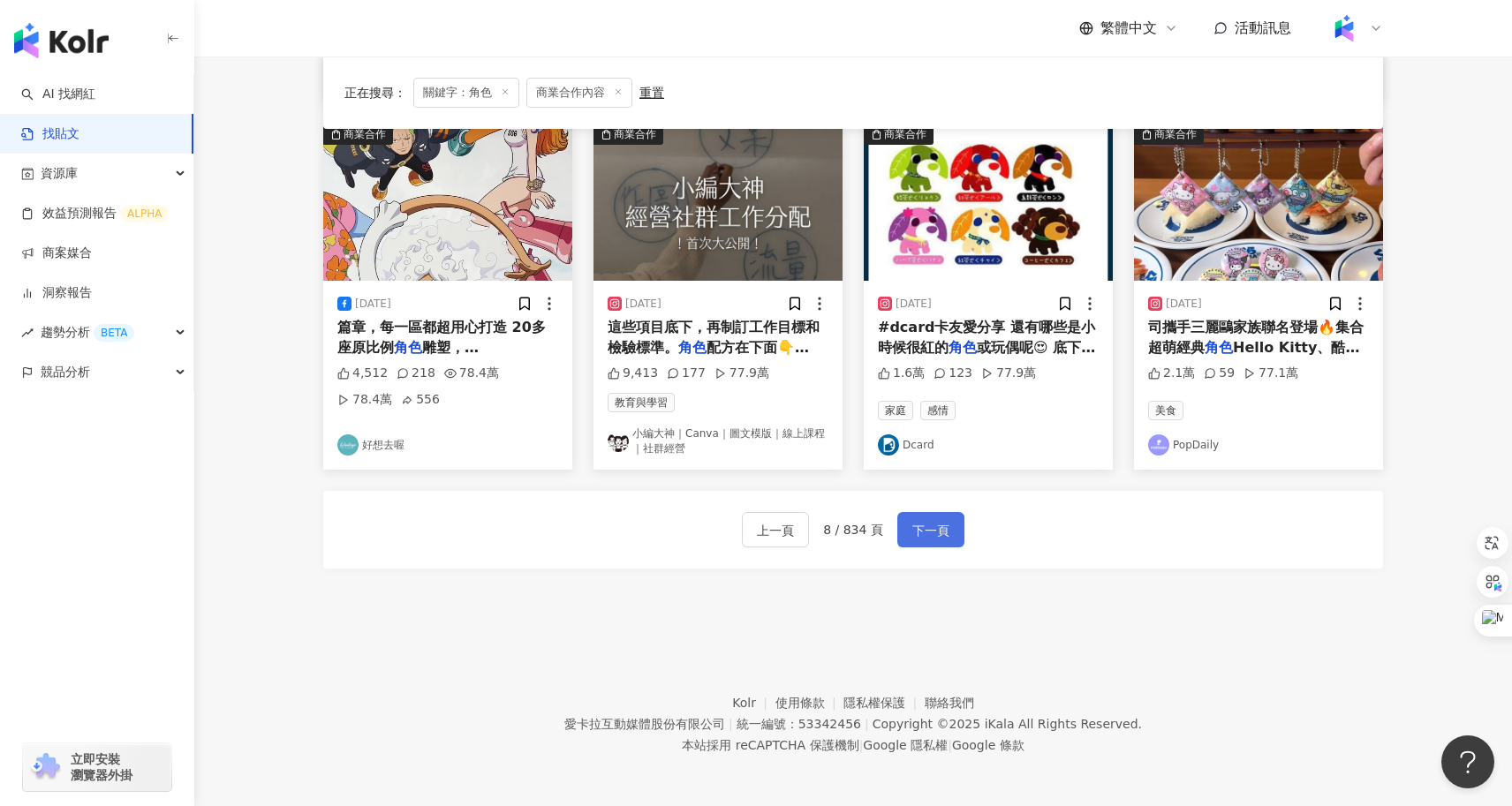
click at [926, 520] on span "下一頁" at bounding box center [931, 529] width 38 height 21
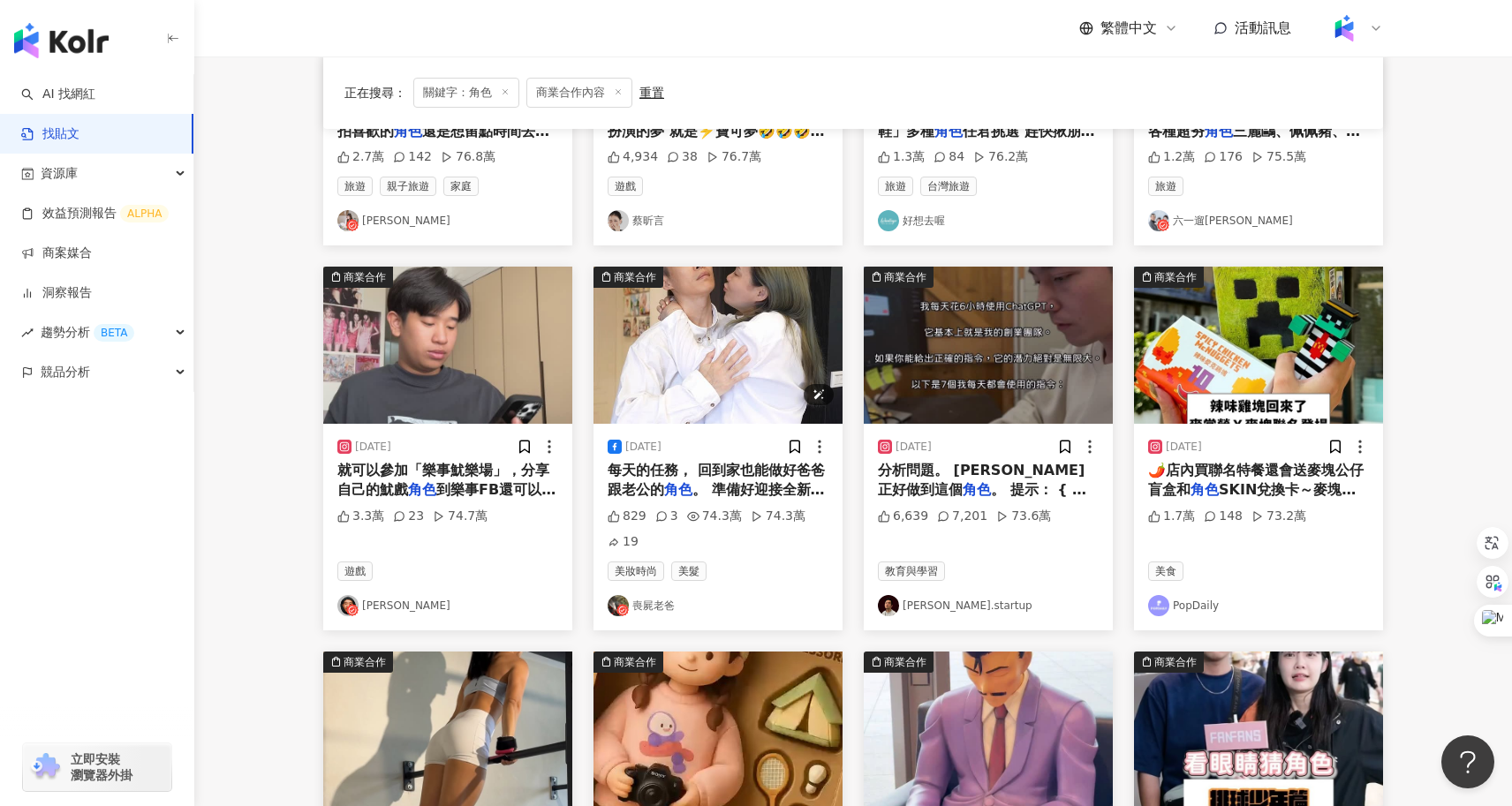
scroll to position [396, 0]
click at [443, 301] on img "button" at bounding box center [448, 344] width 249 height 157
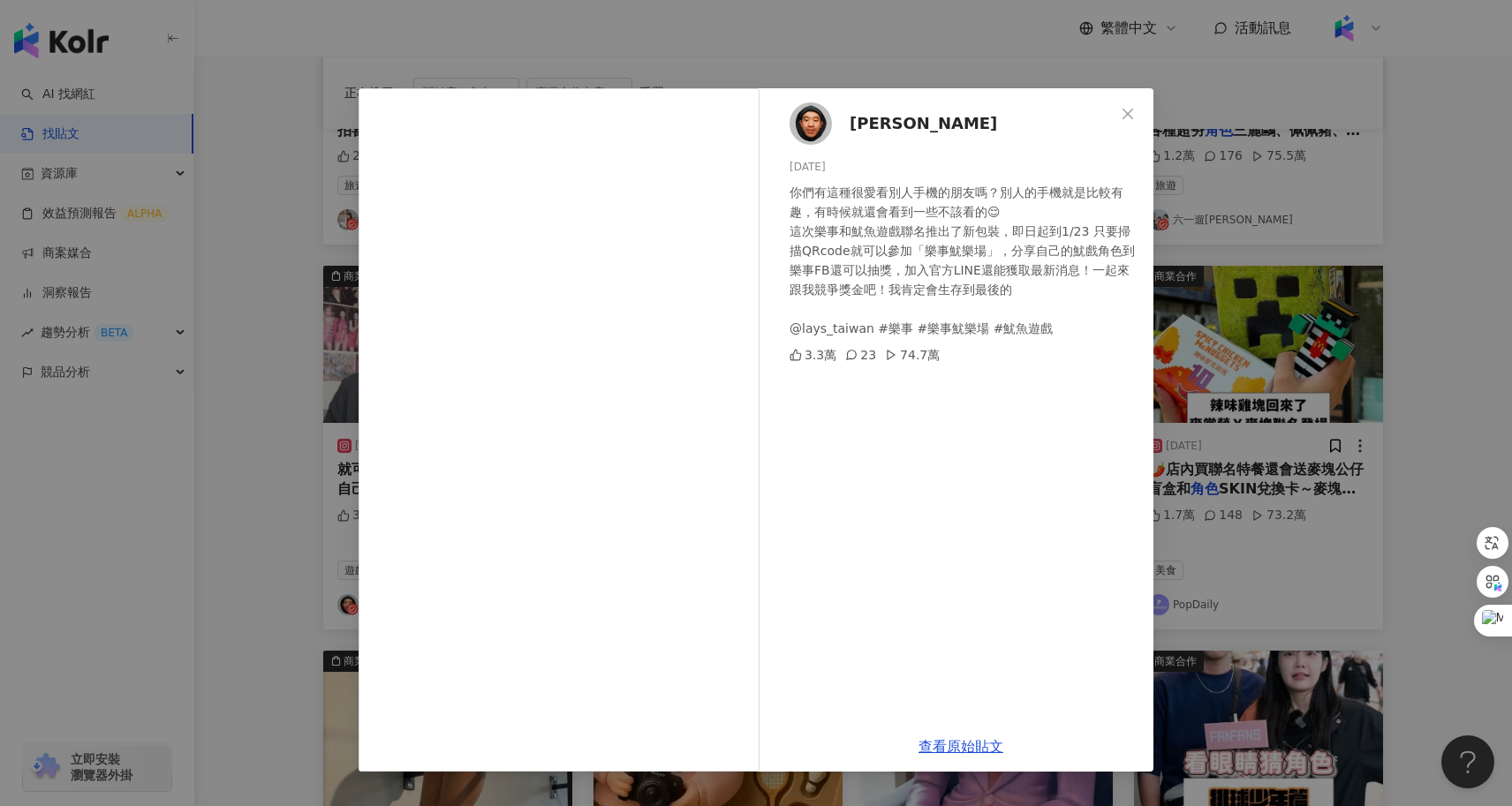
click at [317, 477] on div "滌綸木子李 2025/1/1 你們有這種很愛看別人手機的朋友嗎？別人的手機就是比較有趣，有時候就還會看到一些不該看的😌 這次樂事和魷魚遊戲聯名推出了新包裝，即…" at bounding box center [756, 403] width 1512 height 806
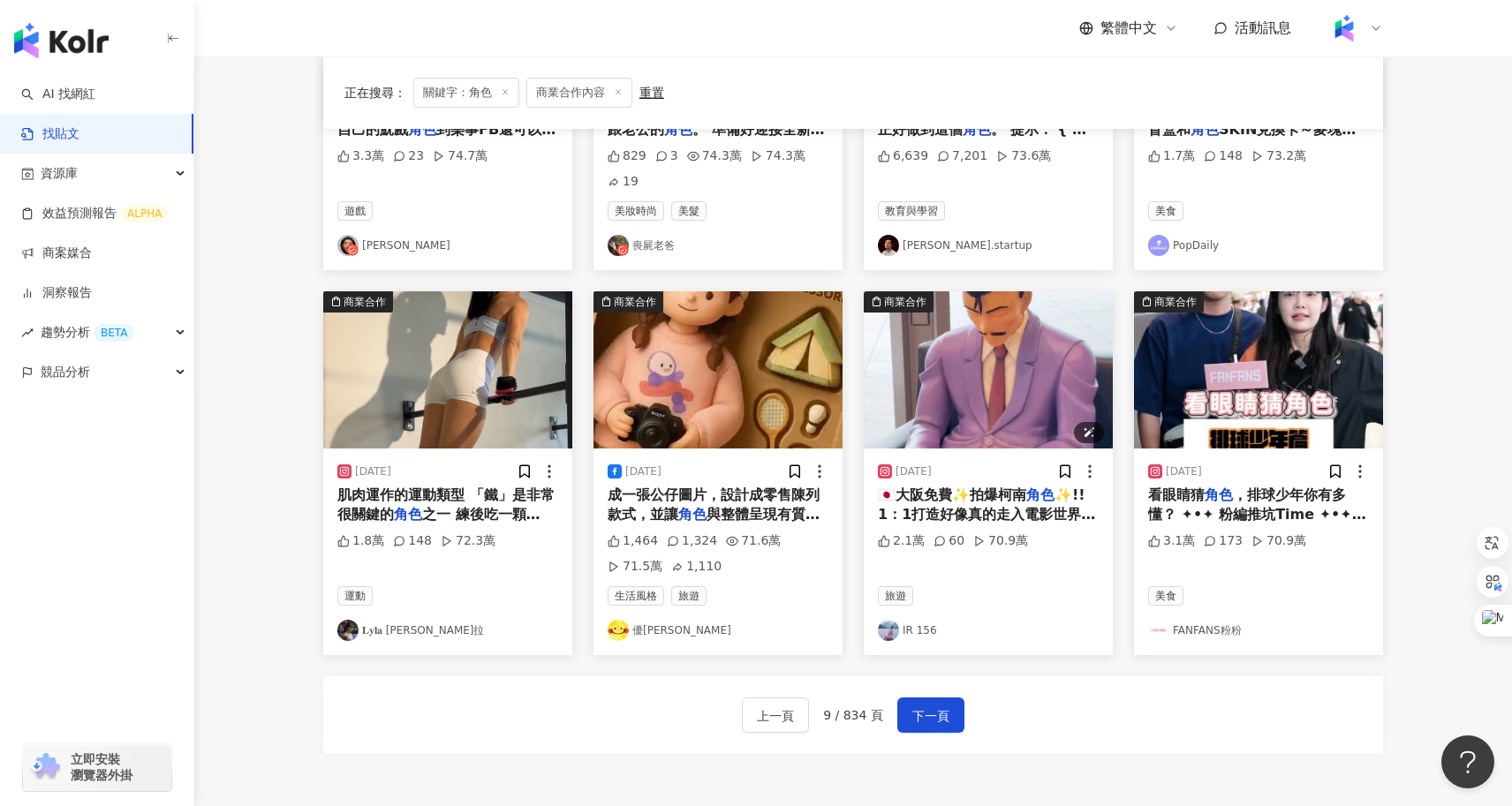
scroll to position [826, 0]
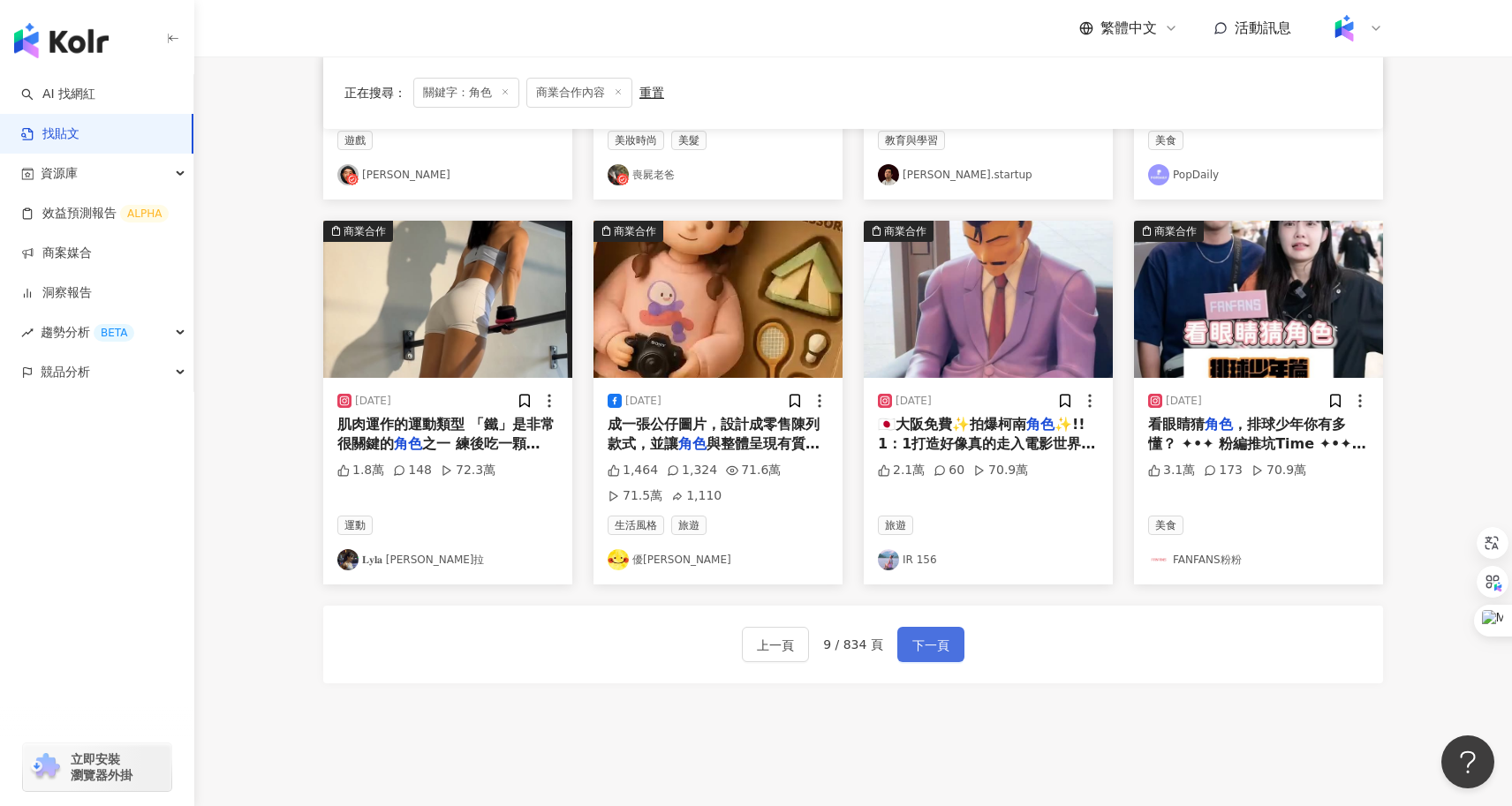
click at [919, 626] on button "下一頁" at bounding box center [931, 644] width 67 height 36
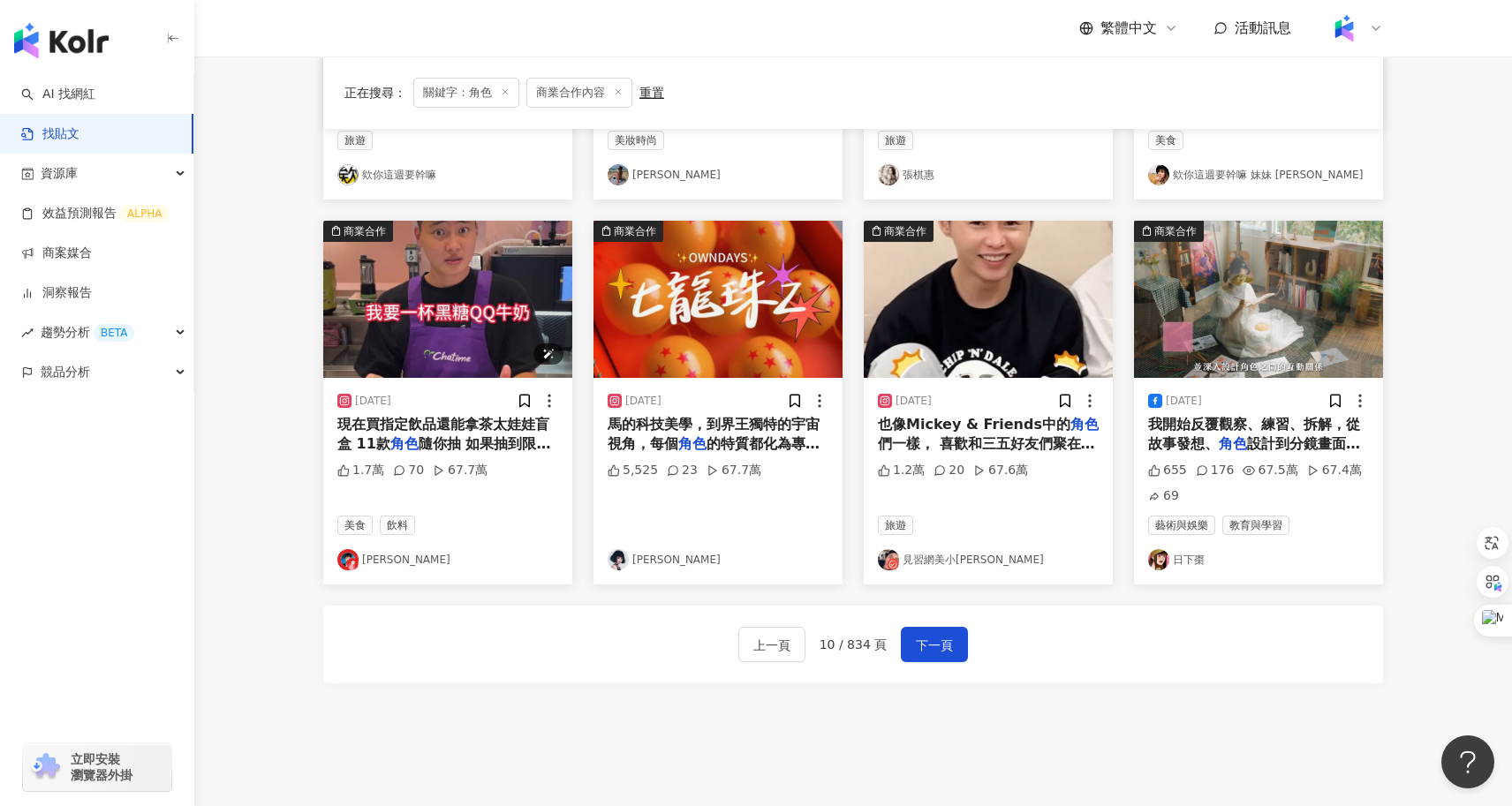
click at [515, 339] on img "button" at bounding box center [448, 298] width 249 height 157
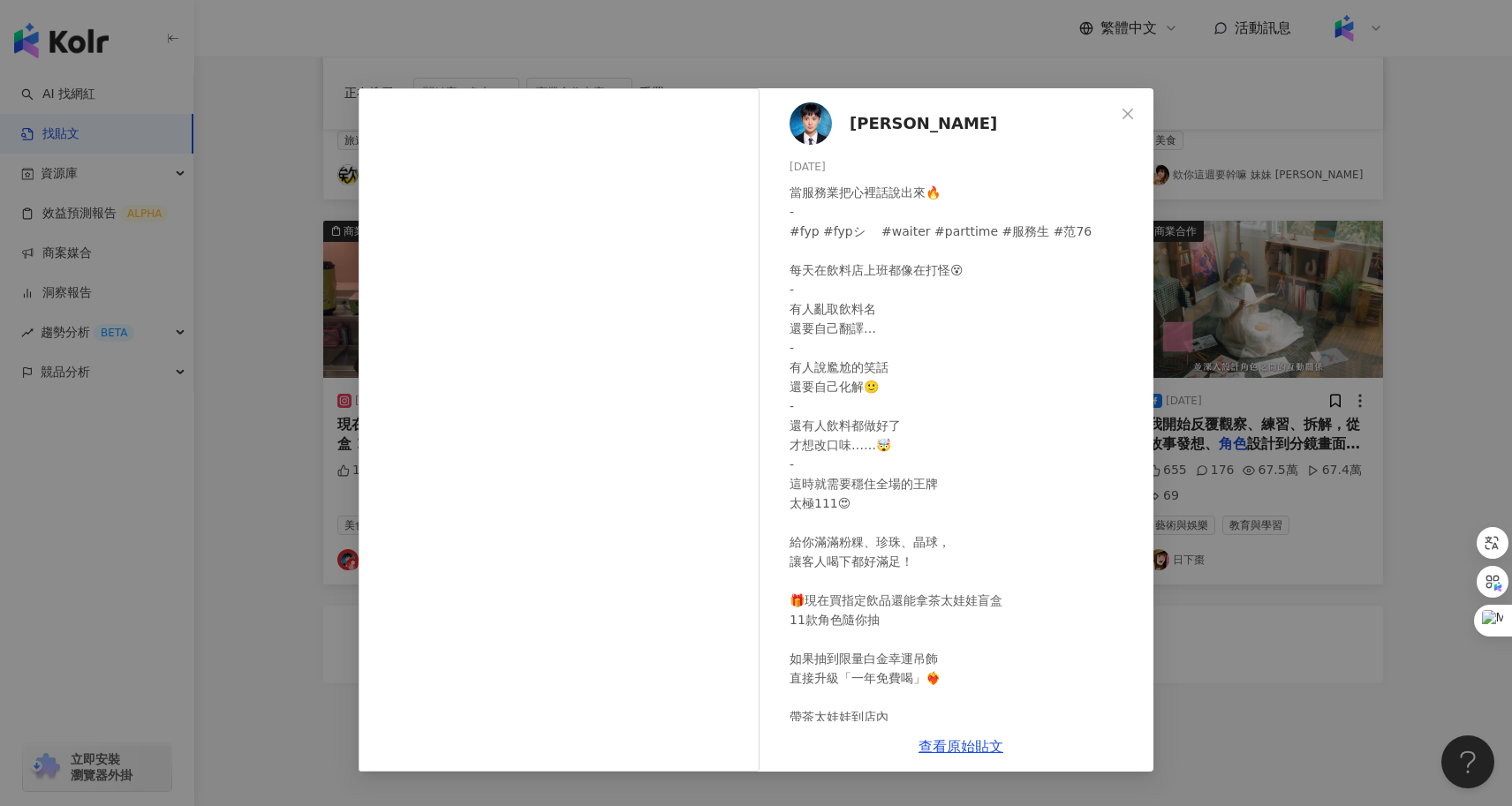
click at [1216, 631] on div "范淇詠 2025/8/10 當服務業把心裡話說出來🔥 - #fyp #fypシ゚ #waiter #parttime #服務生 #范76 每天在飲料店上班都像…" at bounding box center [756, 403] width 1512 height 806
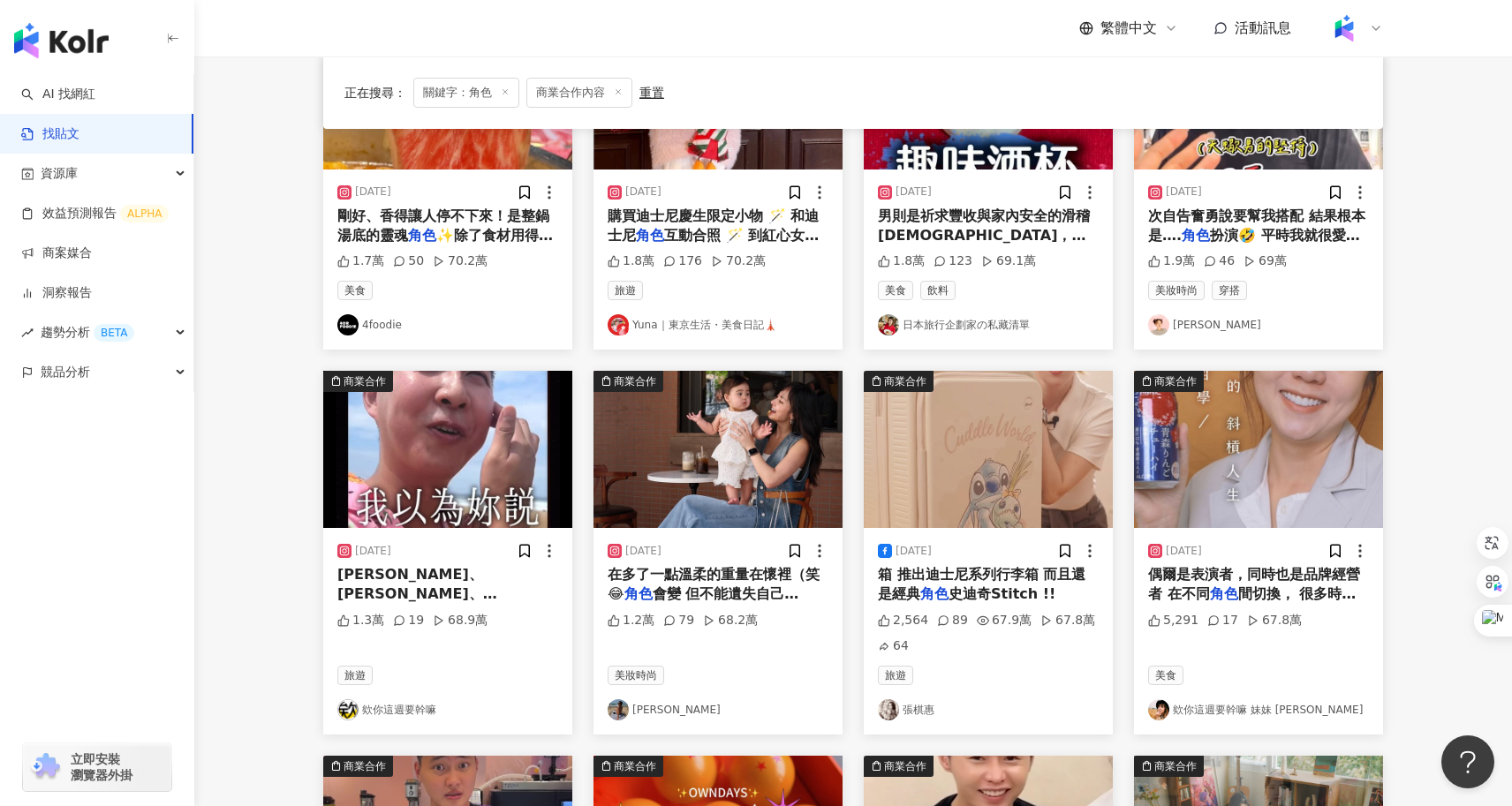
scroll to position [293, 0]
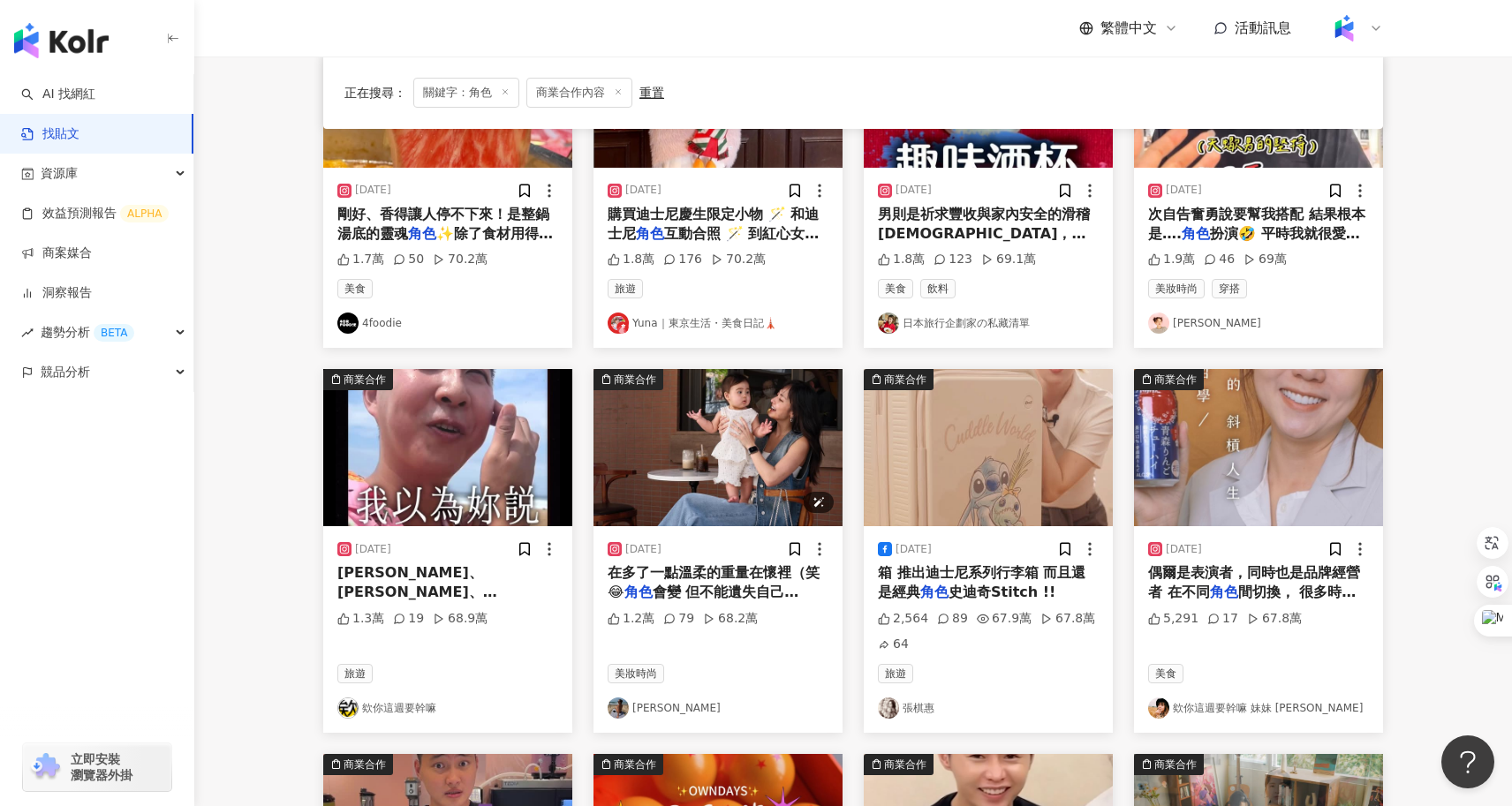
click at [742, 448] on img "button" at bounding box center [717, 446] width 249 height 157
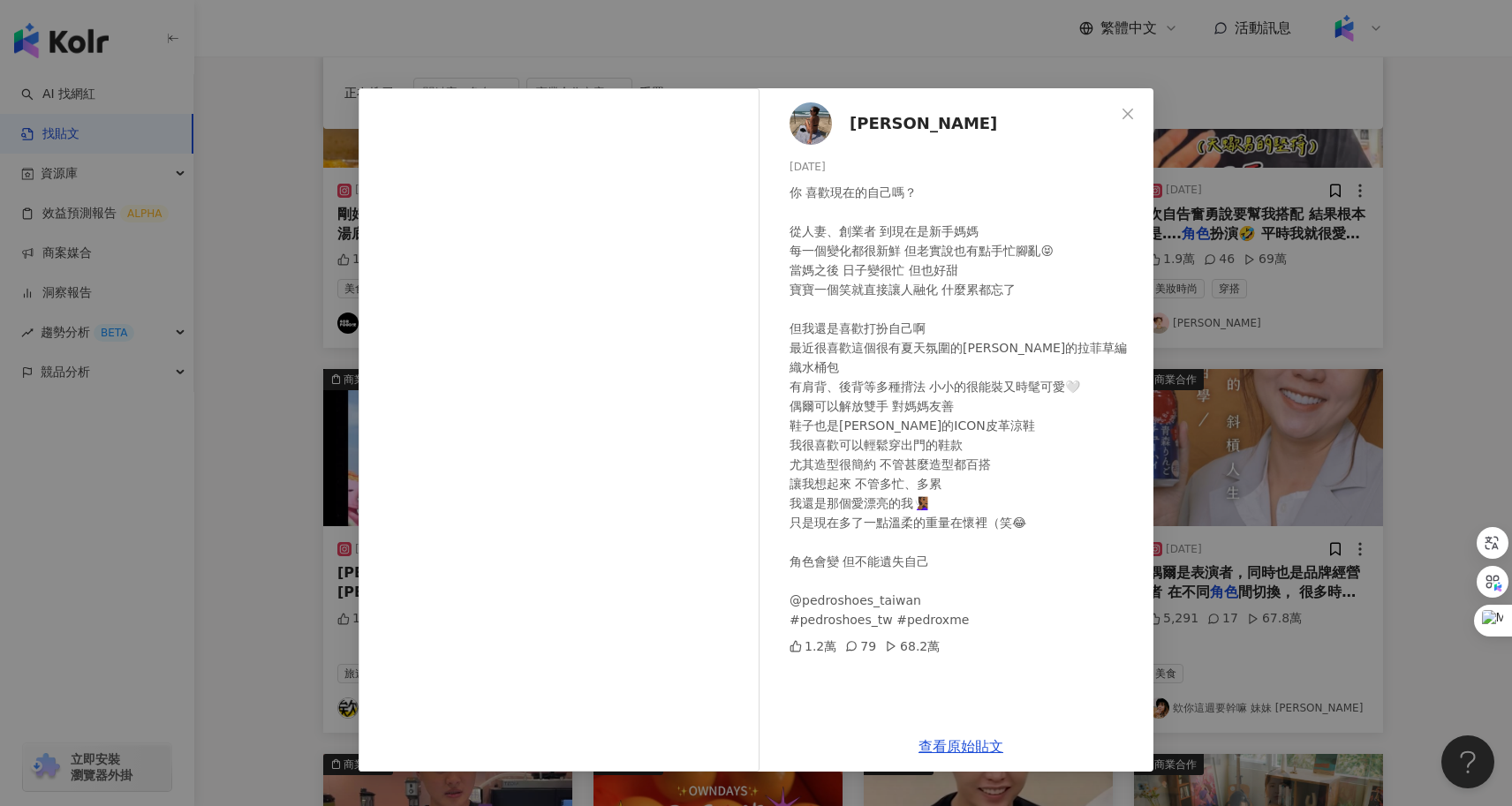
click at [287, 514] on div "中川秀美 2025/4/21 你 喜歡現在的自己嗎？ 從人妻、創業者 到現在是新手媽媽 每一個變化都很新鮮 但老實說也有點手忙腳亂😝 當媽之後 日子變很忙 但…" at bounding box center [756, 403] width 1512 height 806
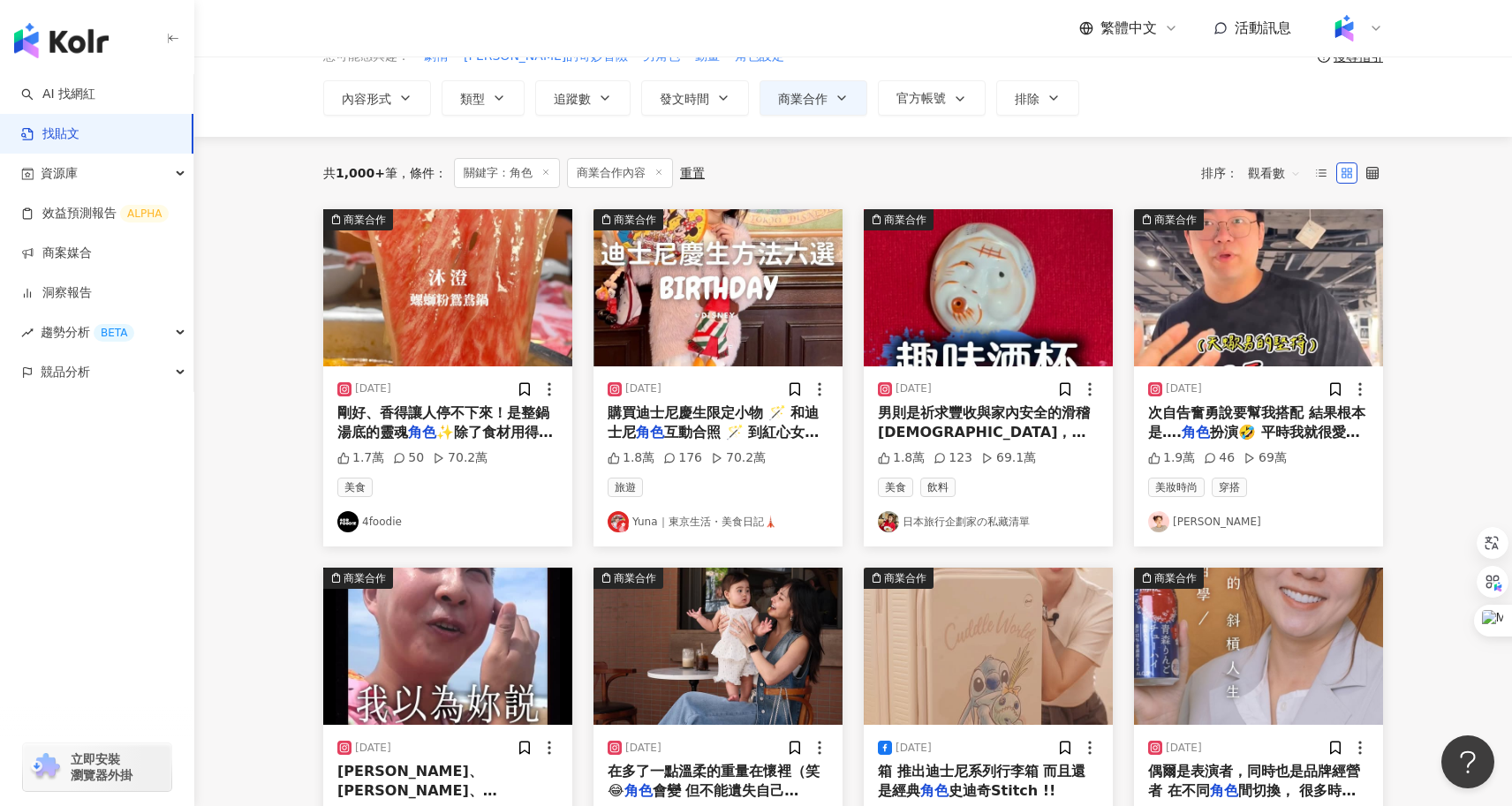
scroll to position [62, 0]
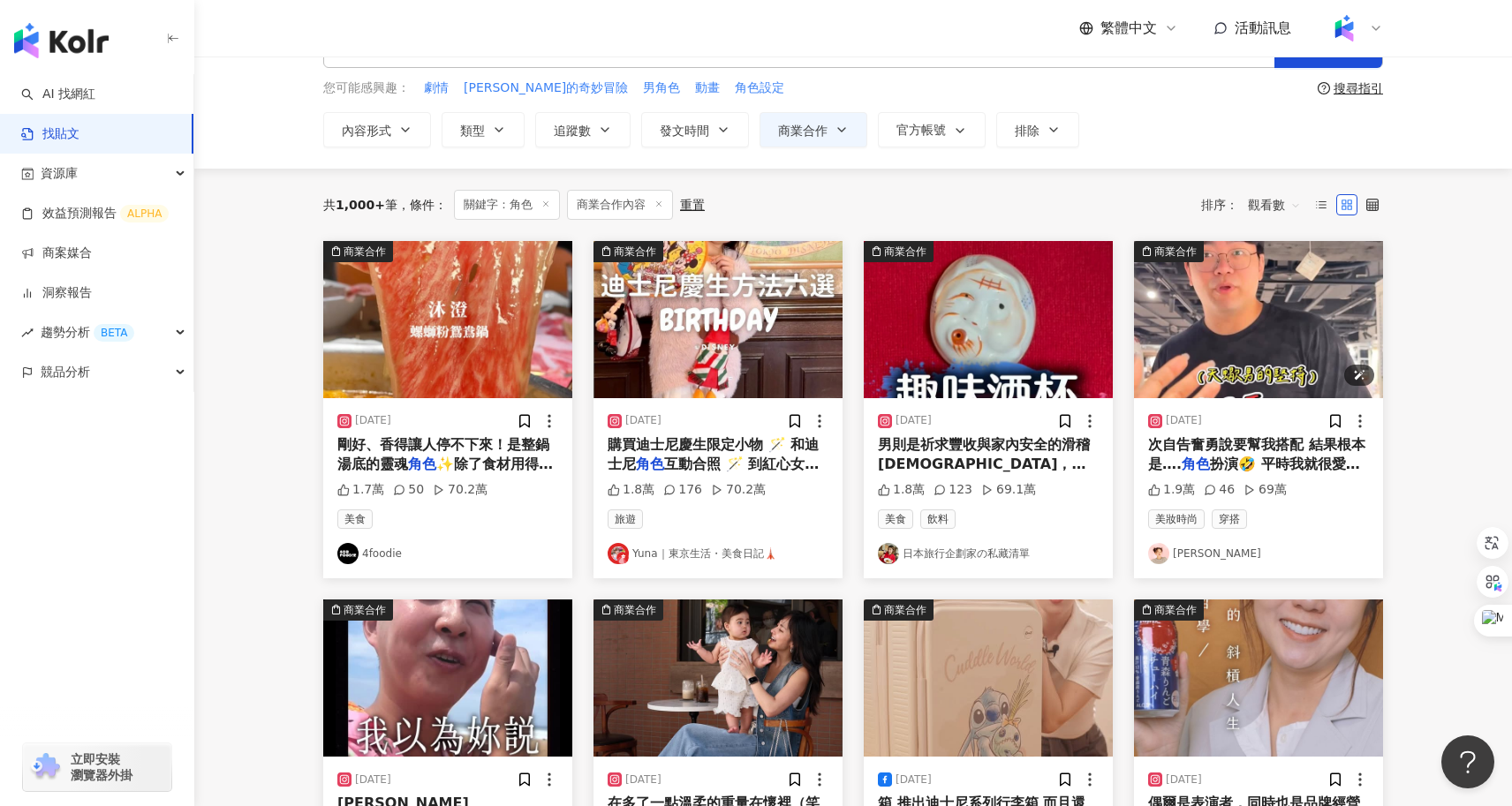
click at [1251, 344] on img "button" at bounding box center [1258, 319] width 249 height 157
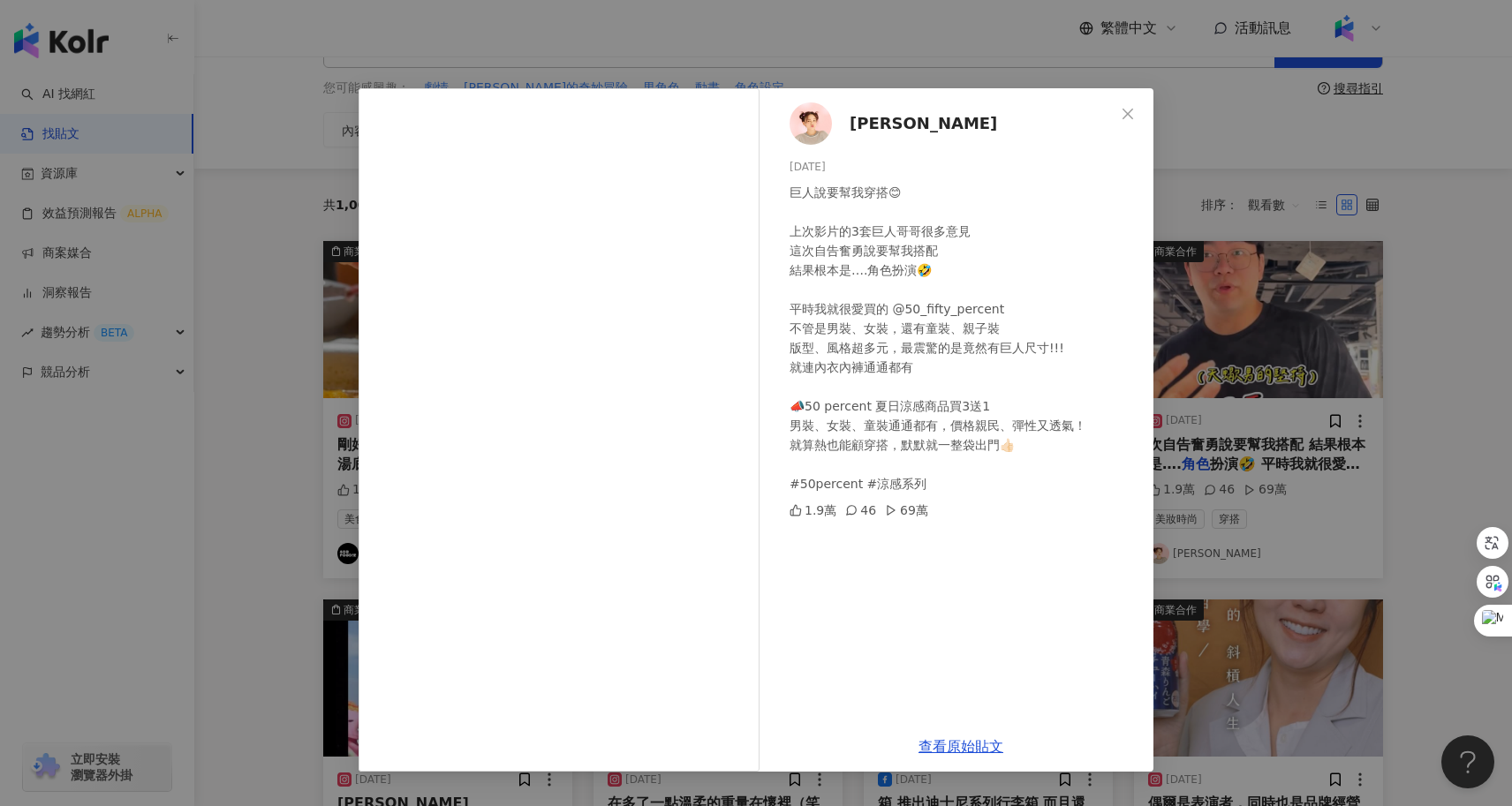
click at [339, 519] on div "陳彥婷 tiffany 2025/7/28 巨人說要幫我穿搭😊 上次影片的3套巨人哥哥很多意見 這次自告奮勇說要幫我搭配 結果根本是….角色扮演🤣 平時我就很…" at bounding box center [756, 403] width 1512 height 806
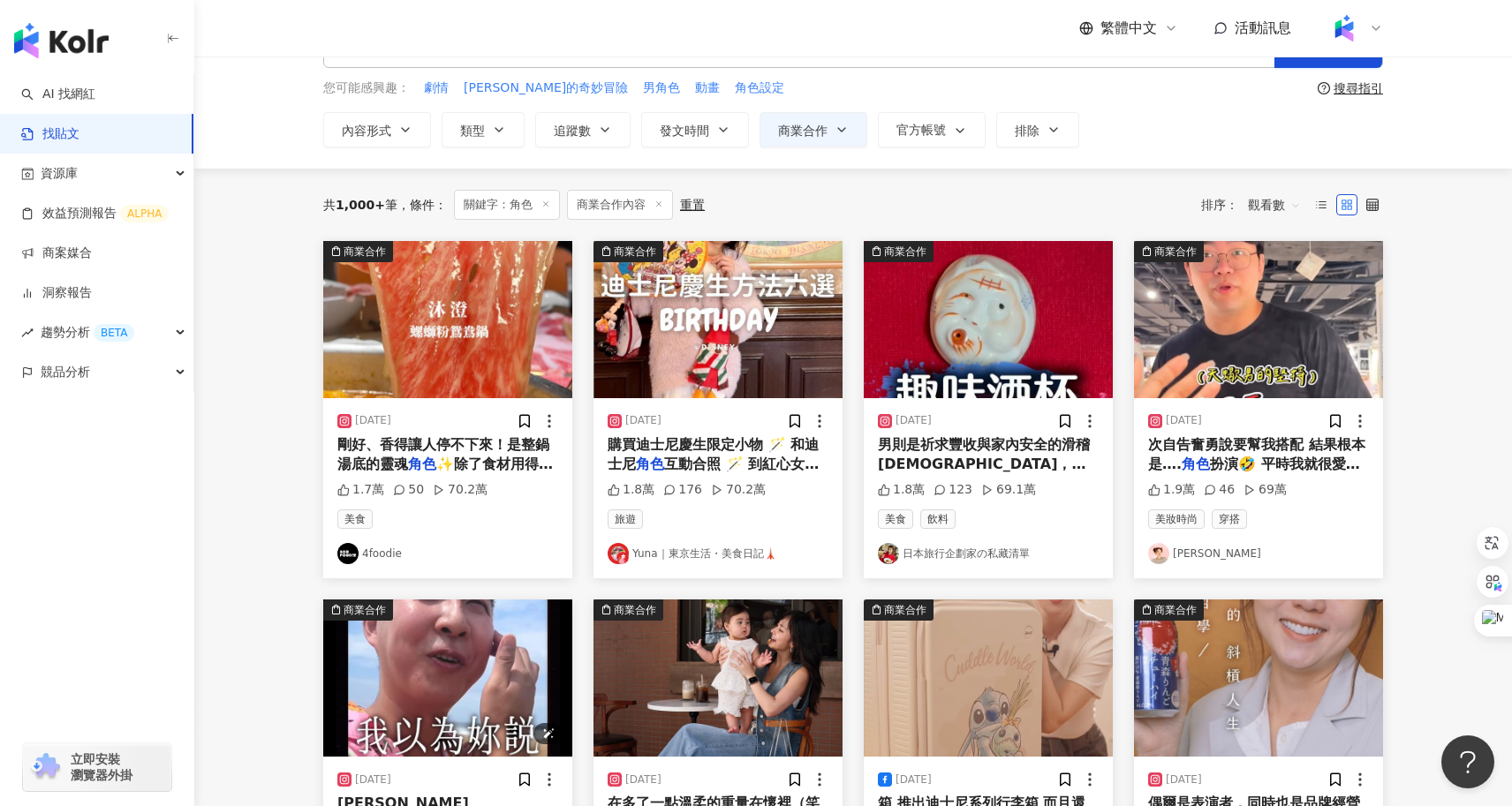
click at [410, 682] on img "button" at bounding box center [448, 678] width 249 height 157
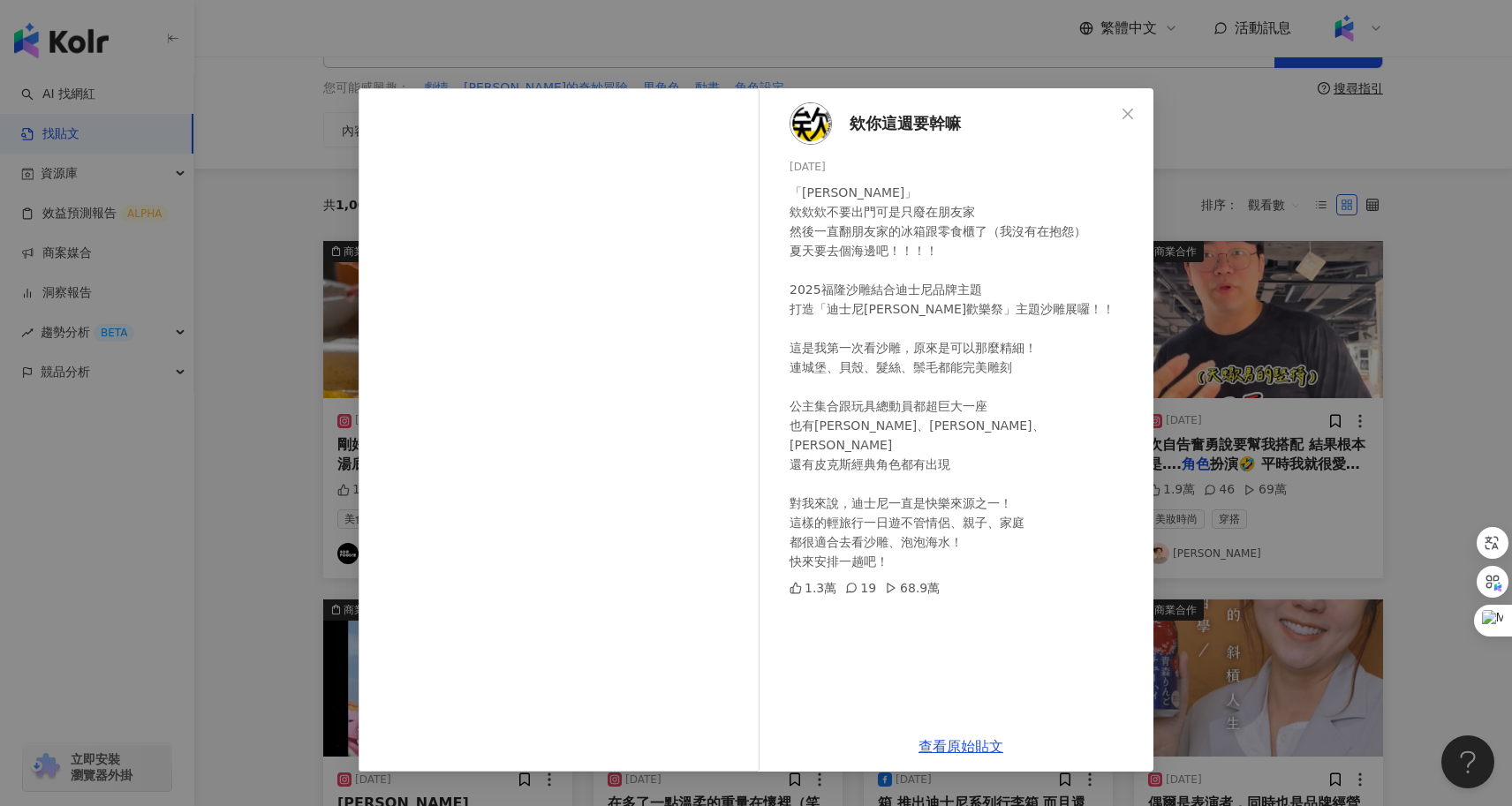
click at [1411, 467] on div "欸你這週要幹嘛 2025/8/15 「Mickey＆Friends」 欸欸欸不要出門可是只廢在朋友家 然後一直翻朋友家的冰箱跟零食櫃了（我沒有在抱怨） 夏天要…" at bounding box center [756, 403] width 1512 height 806
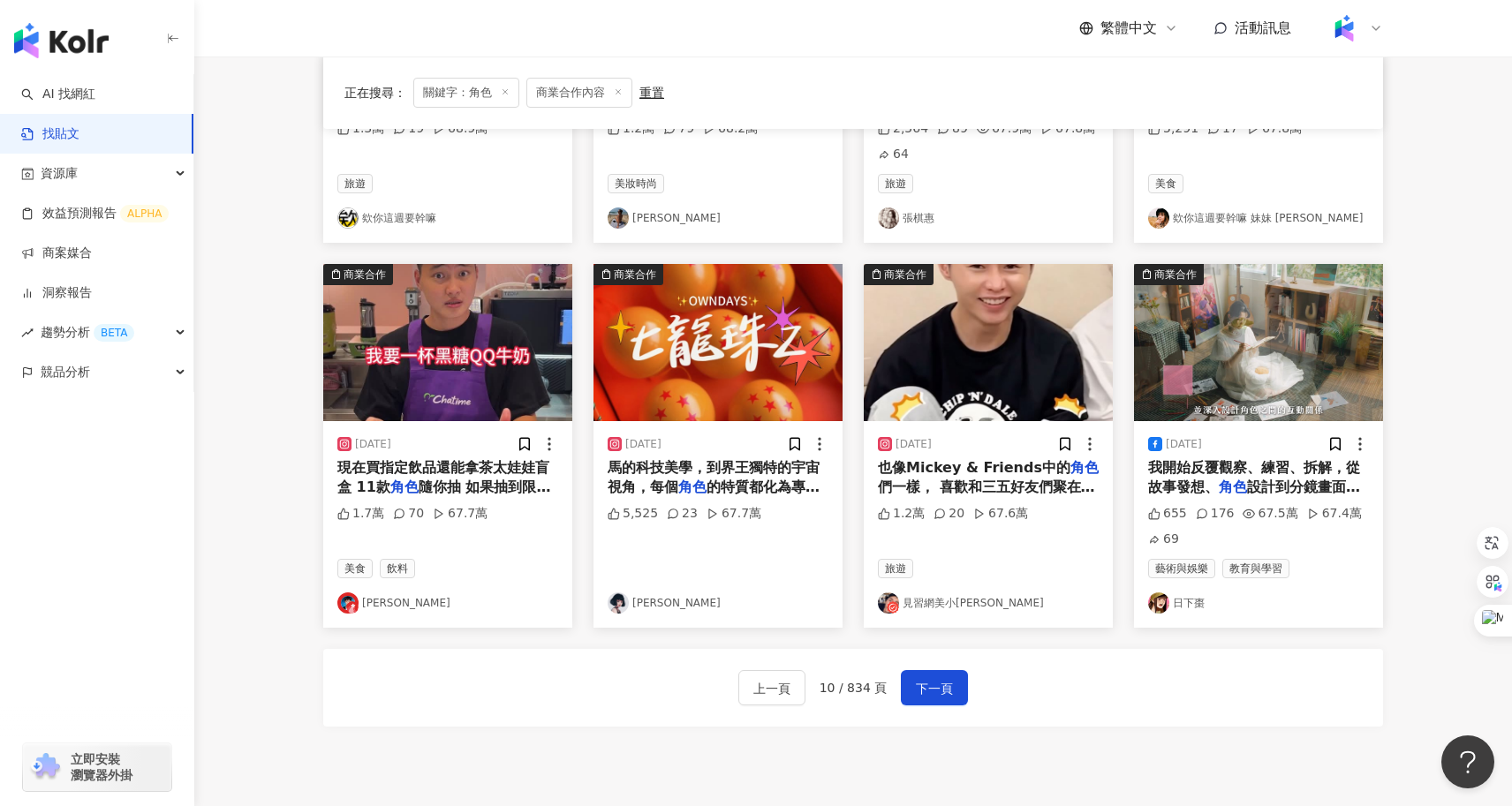
scroll to position [789, 0]
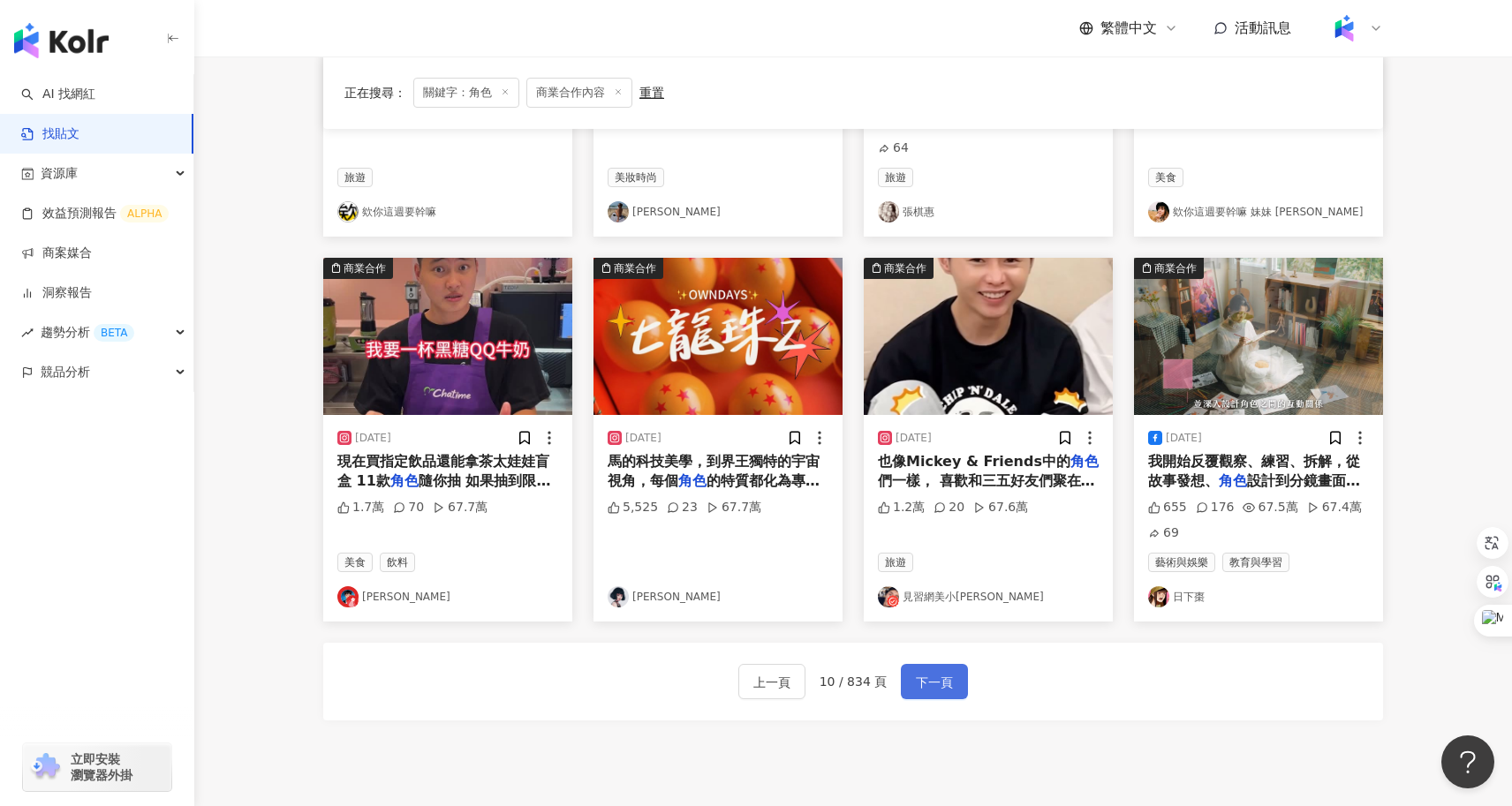
click at [931, 688] on span "下一頁" at bounding box center [935, 682] width 38 height 21
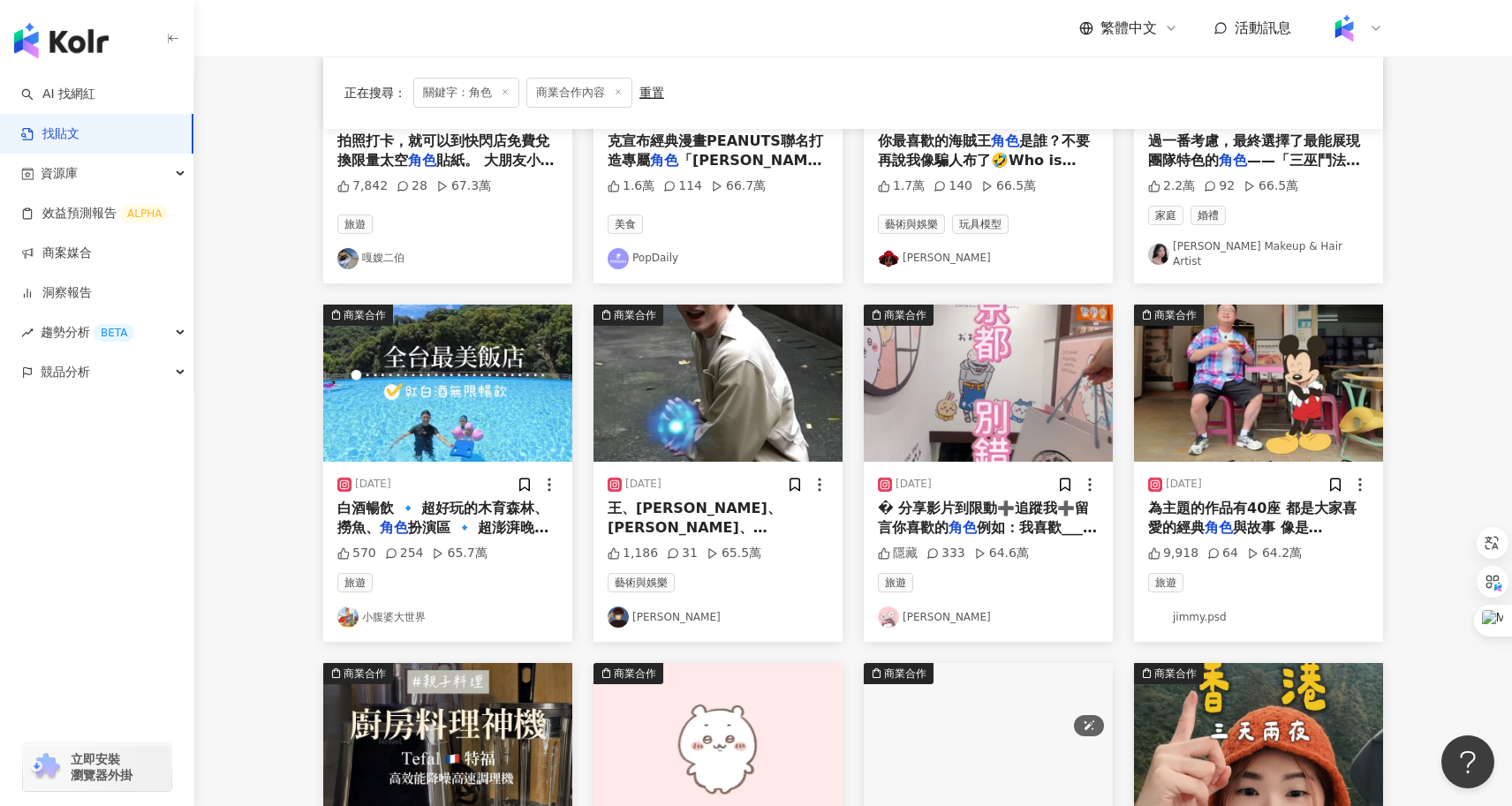
scroll to position [365, 0]
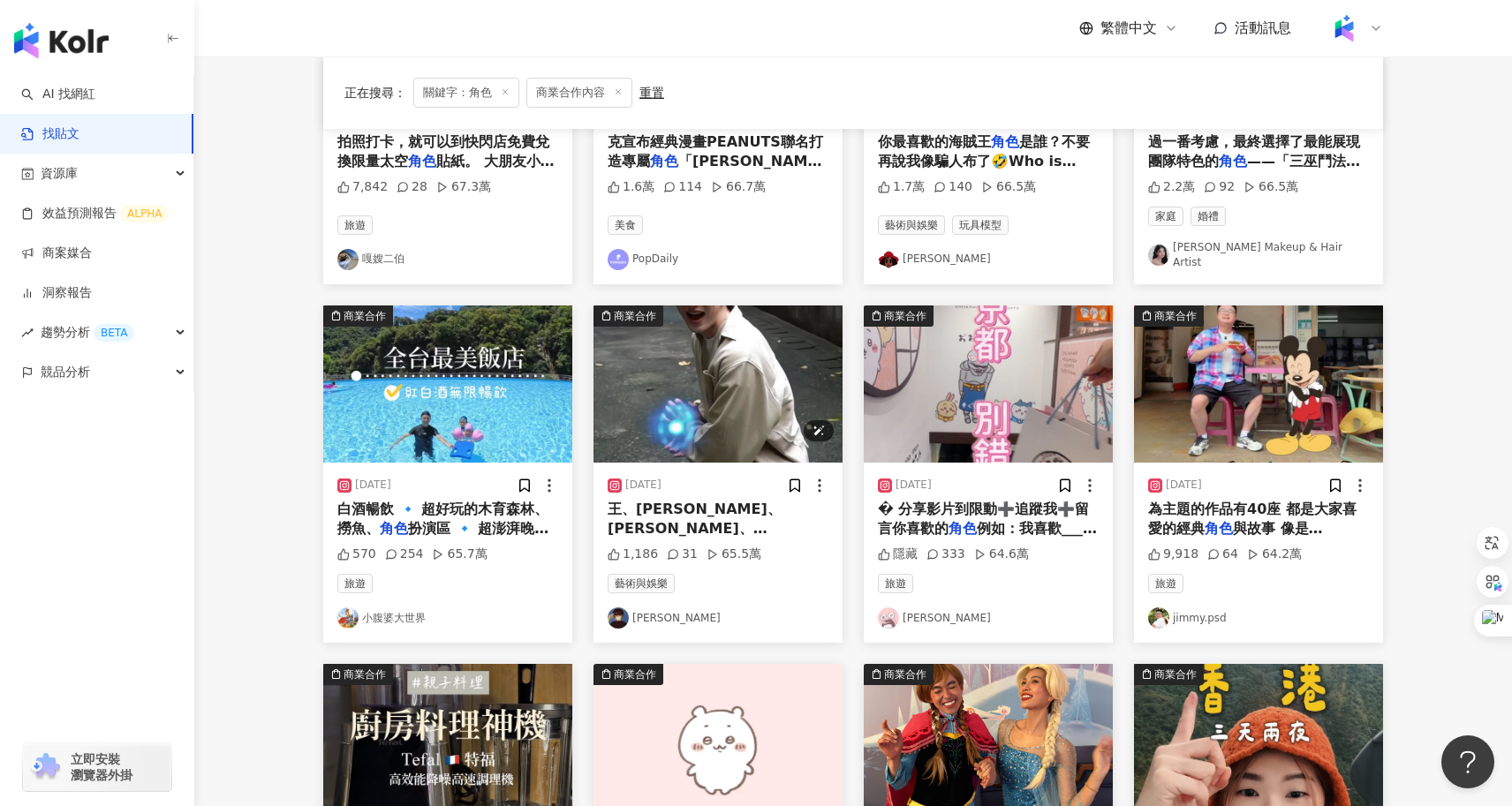
click at [721, 384] on img "button" at bounding box center [717, 383] width 249 height 157
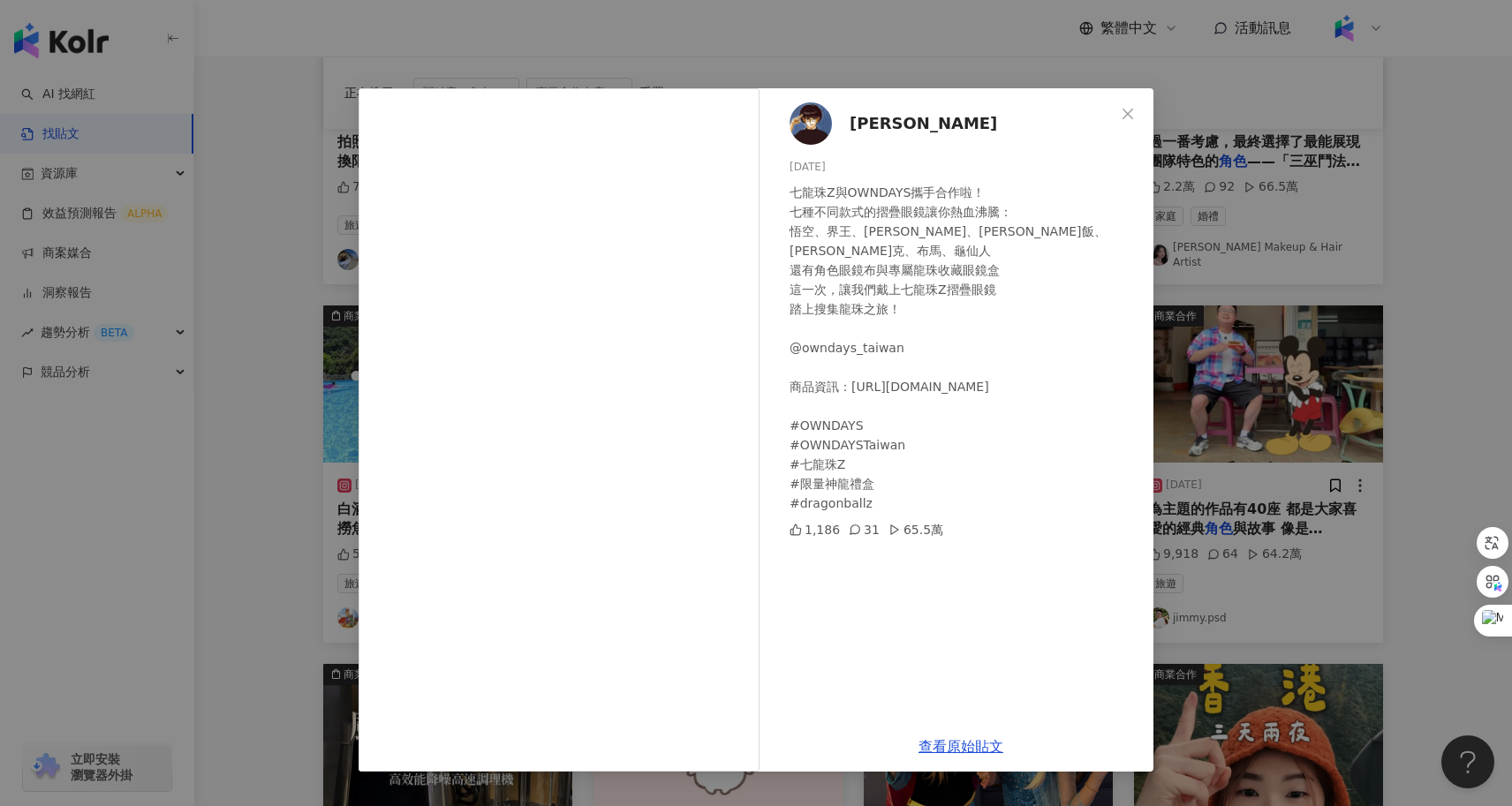
click at [305, 485] on div "孫沁岳 Yorke 2025/2/14 七龍珠Z與OWNDAYS攜手合作啦！ 七種不同款式的摺疊眼鏡讓你熱血沸騰： 悟空、界王、達爾、悟飯、比克、布馬、龜仙人…" at bounding box center [756, 403] width 1512 height 806
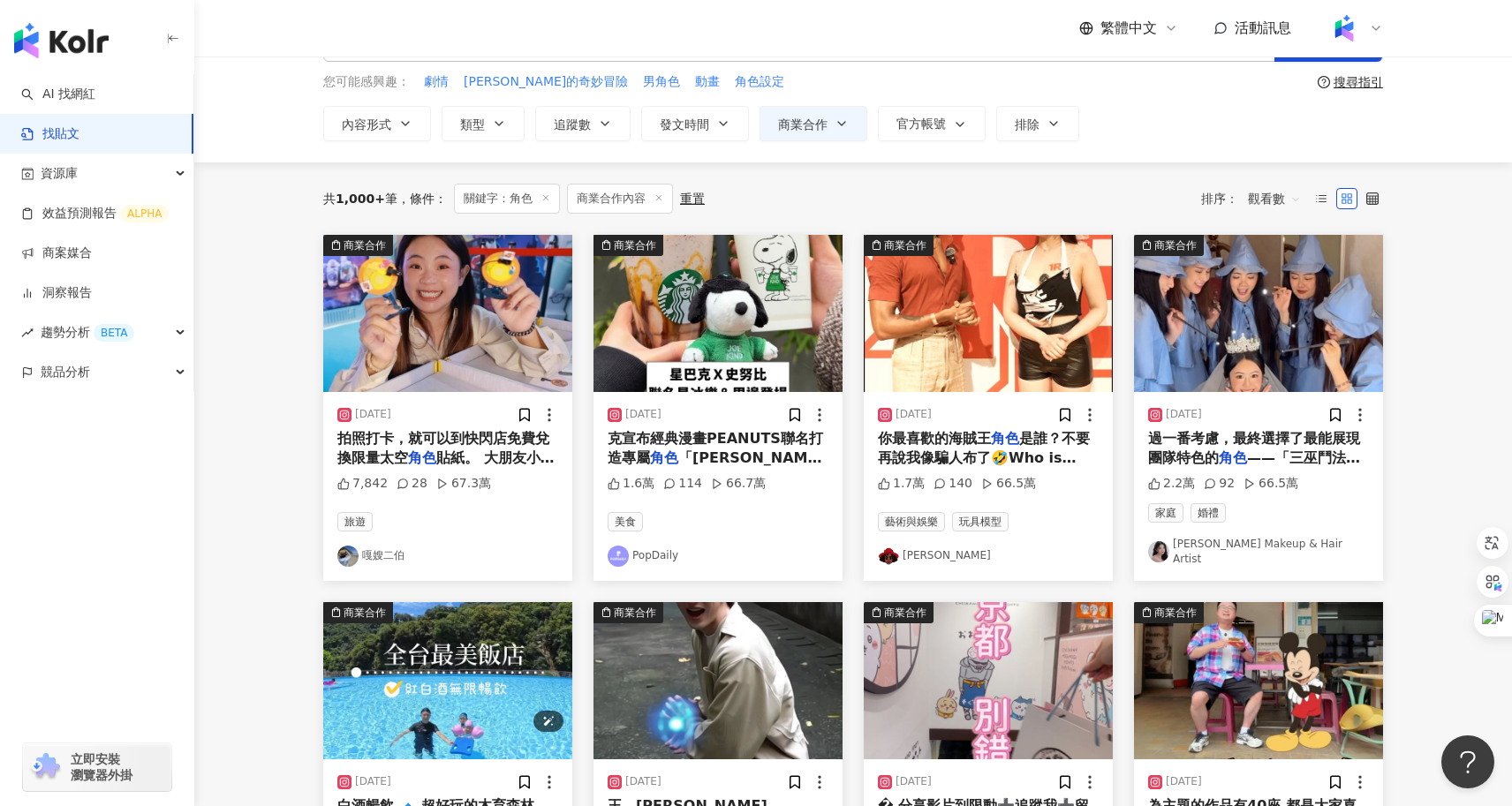
scroll to position [70, 0]
click at [427, 323] on img "button" at bounding box center [448, 312] width 249 height 157
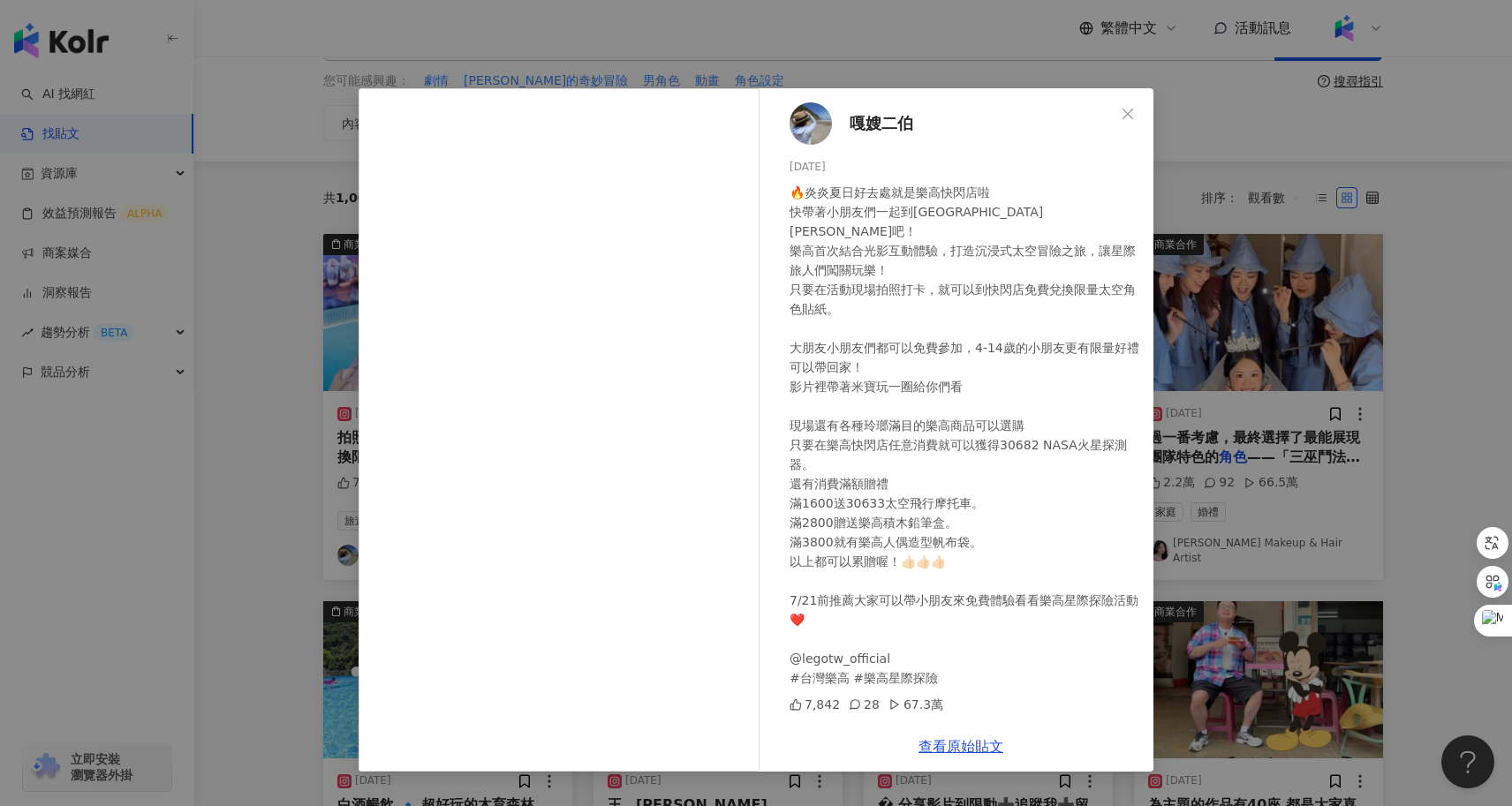
click at [1273, 538] on div "嘎嫂二伯 2024/7/6 🔥炎炎夏日好去處就是樂高快閃店啦 快帶著小朋友們一起到新光三越台北南西店一館9樓吧！ 樂高首次結合光影互動體驗，打造沉浸式太空冒險…" at bounding box center [756, 403] width 1512 height 806
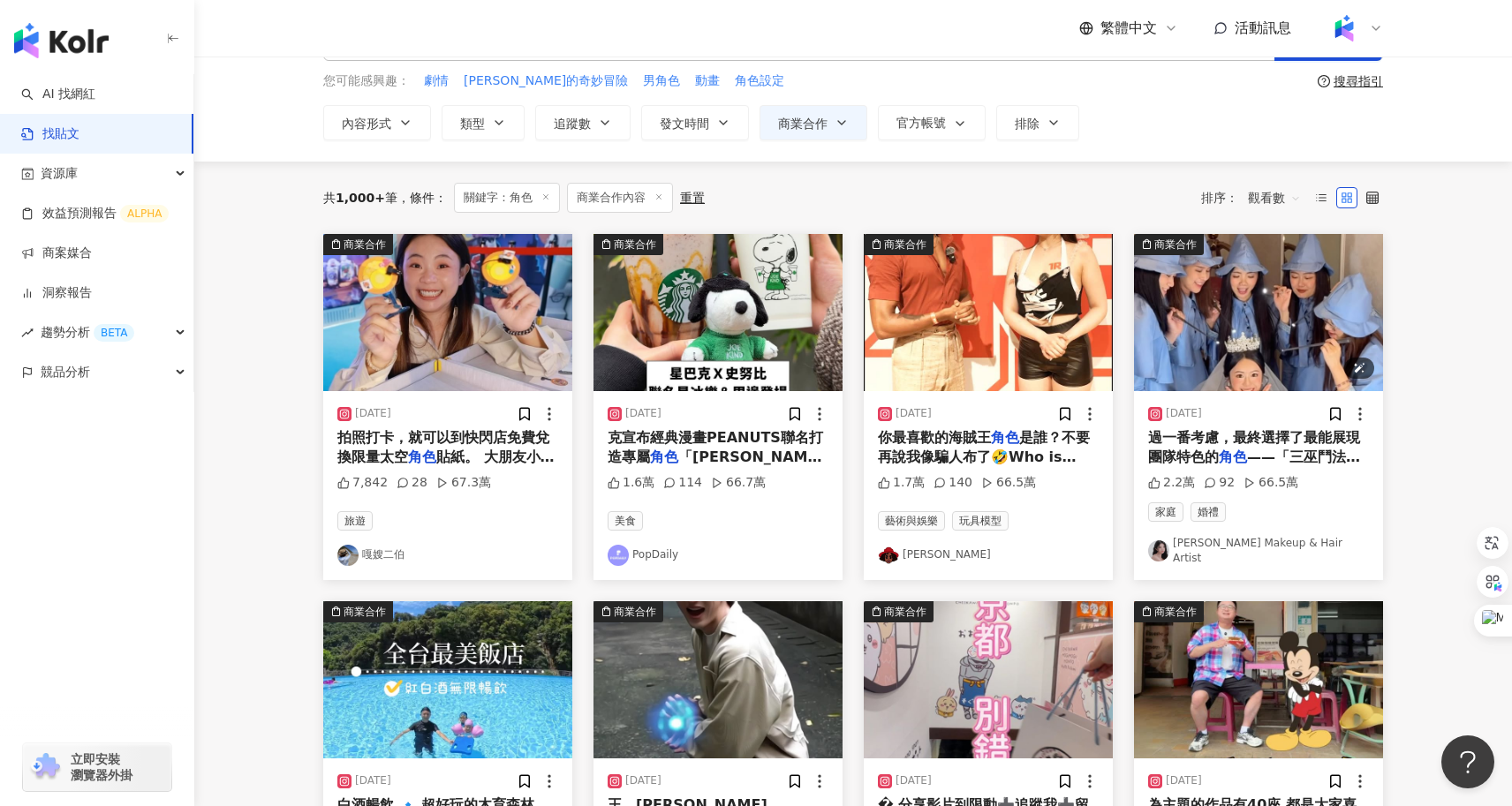
click at [1223, 290] on img "button" at bounding box center [1258, 312] width 249 height 157
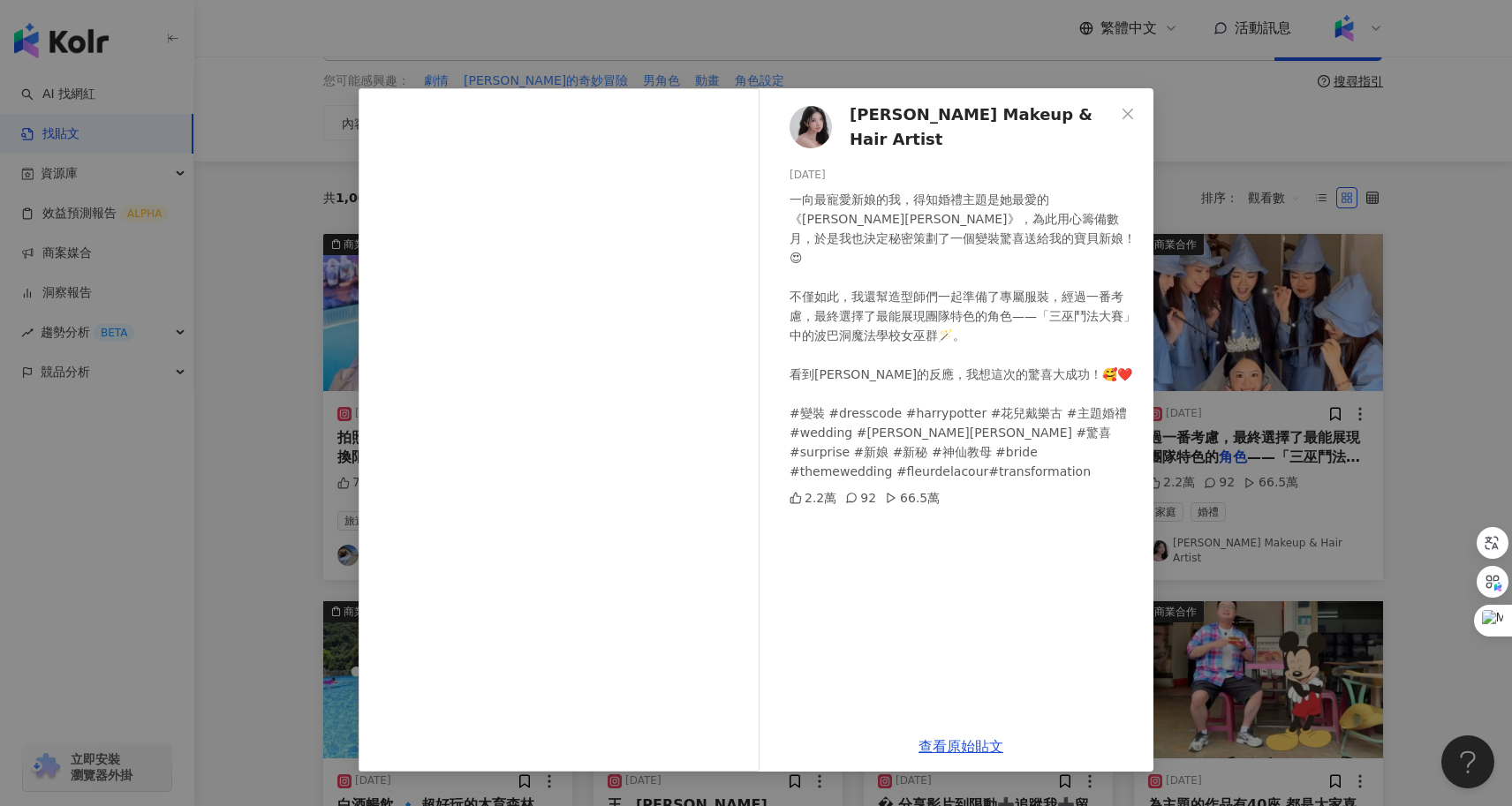
click at [315, 477] on div "Elena C. Makeup & Hair Artist 2024/12/8 一向最寵愛新娘的我，得知婚禮主題是她最愛的《哈利波特》，為此用心籌備數月，於是…" at bounding box center [756, 403] width 1512 height 806
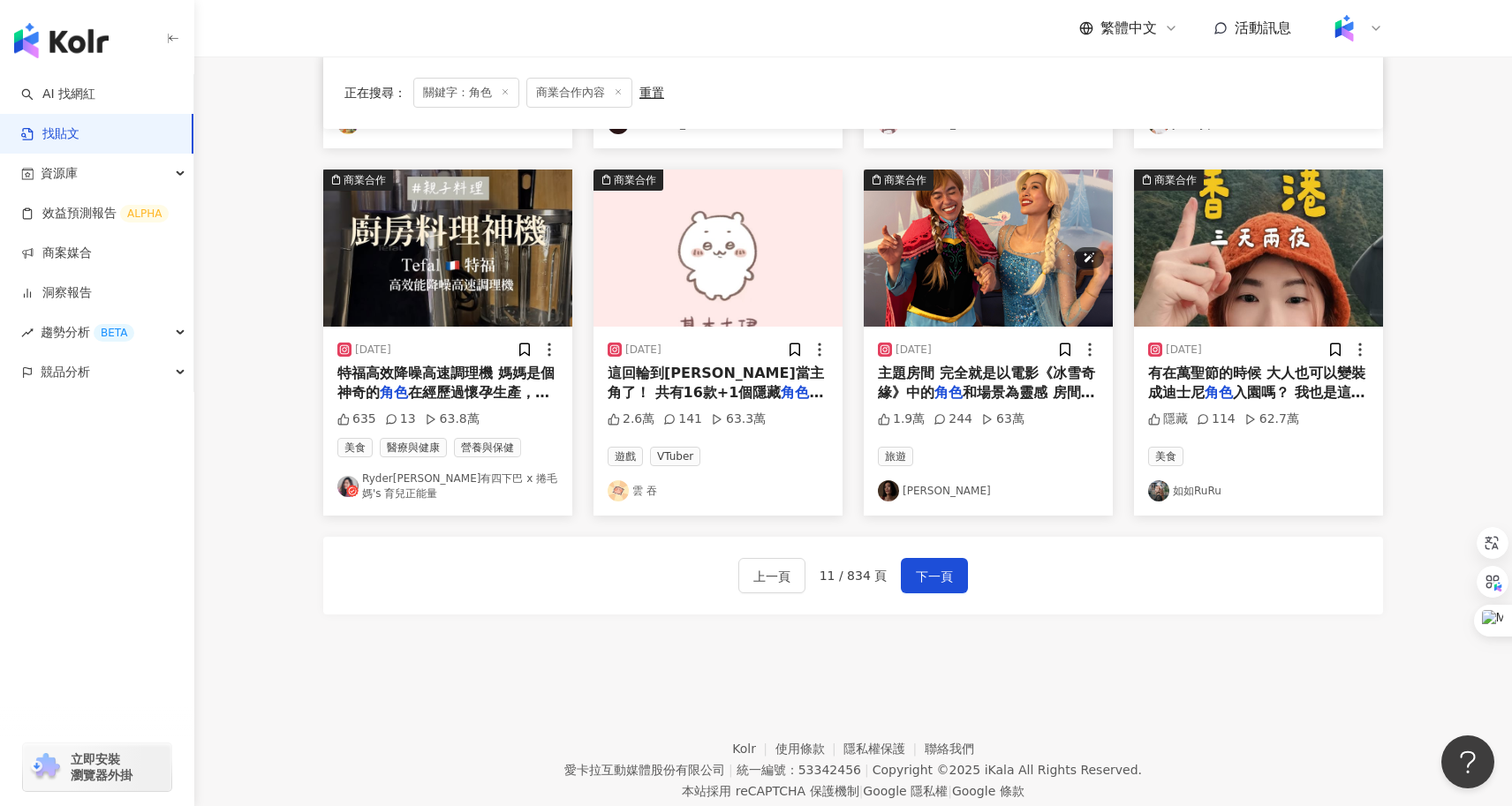
scroll to position [897, 0]
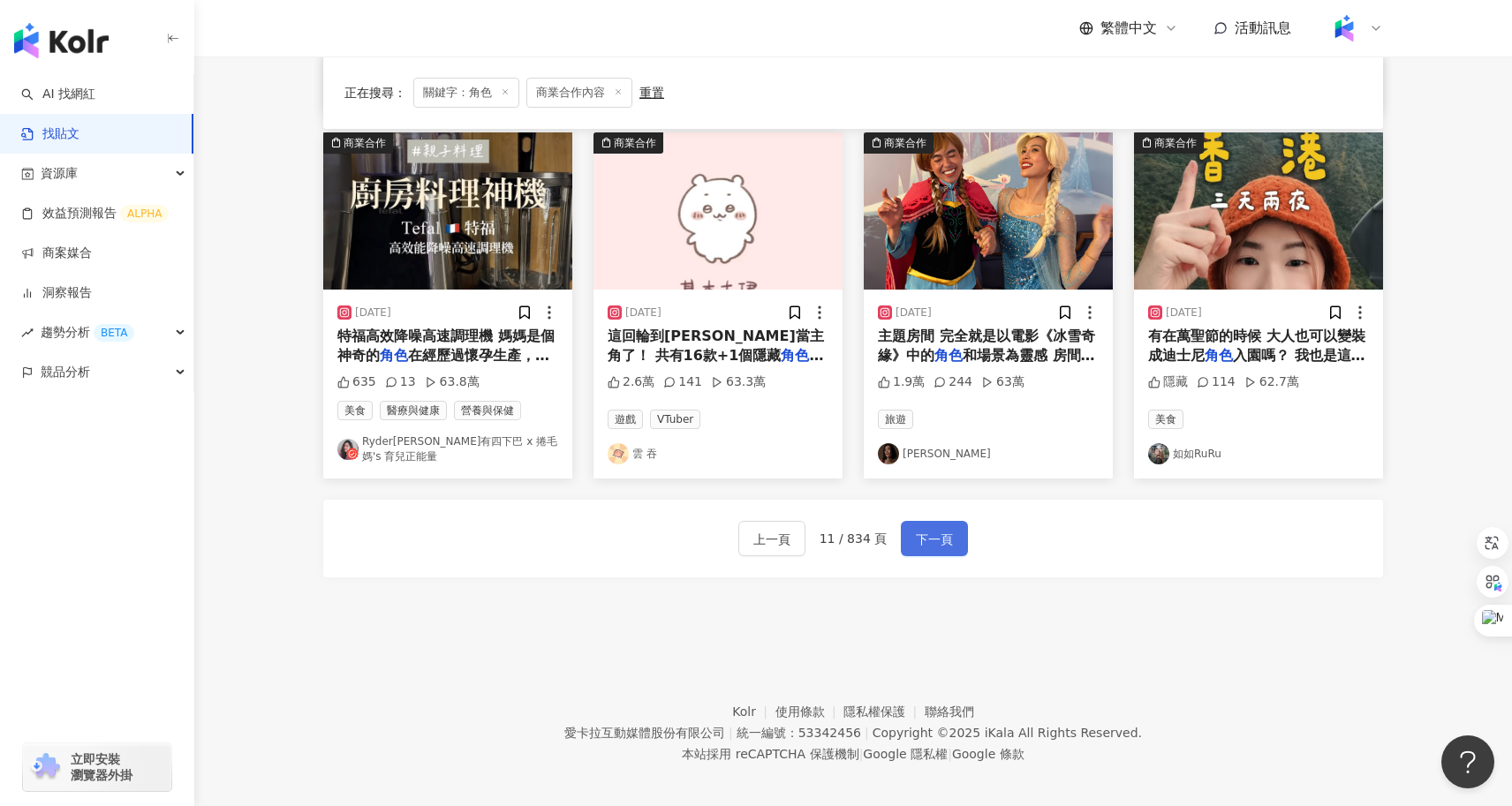
click at [942, 528] on span "下一頁" at bounding box center [935, 538] width 38 height 21
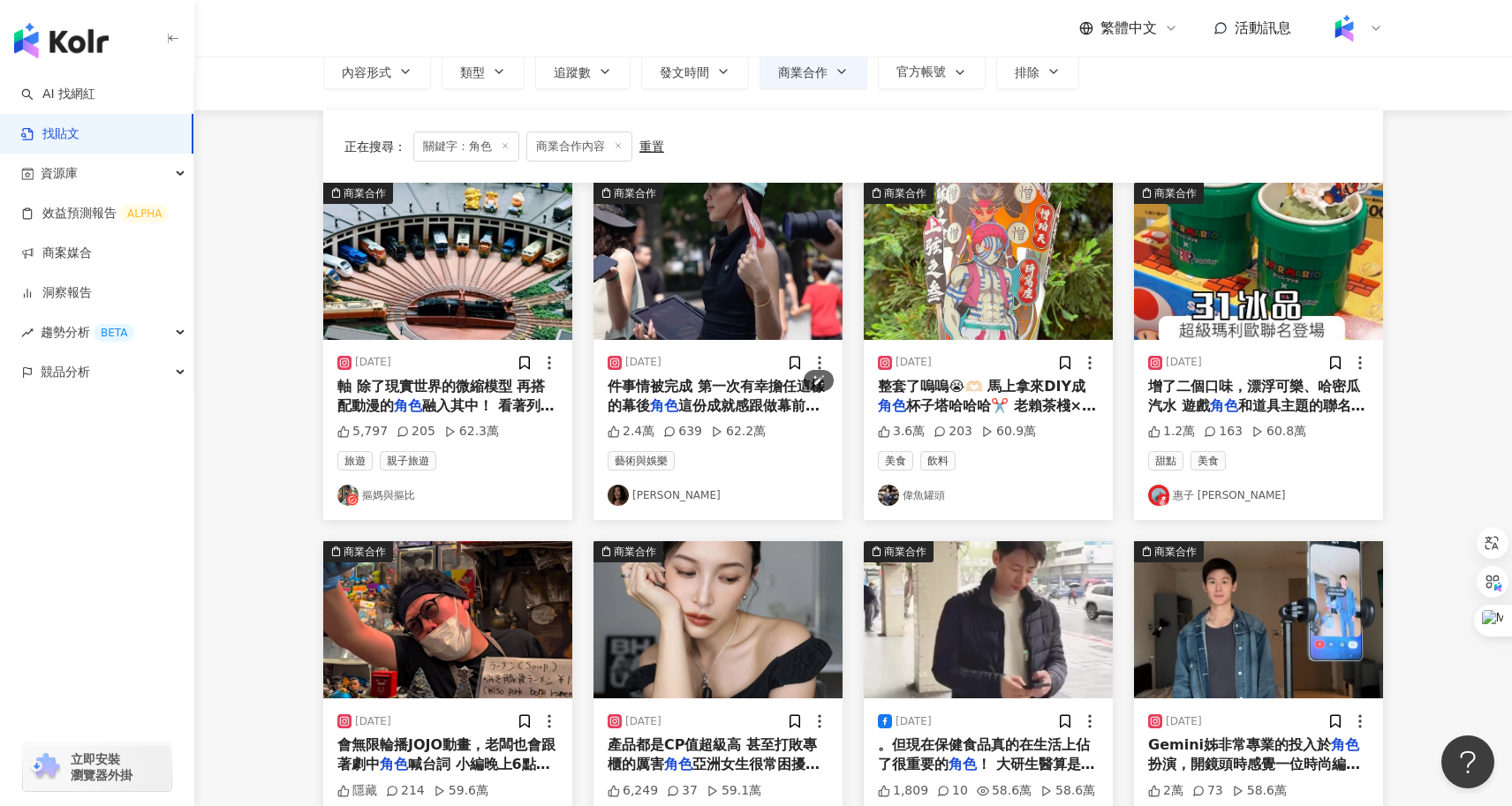
scroll to position [923, 0]
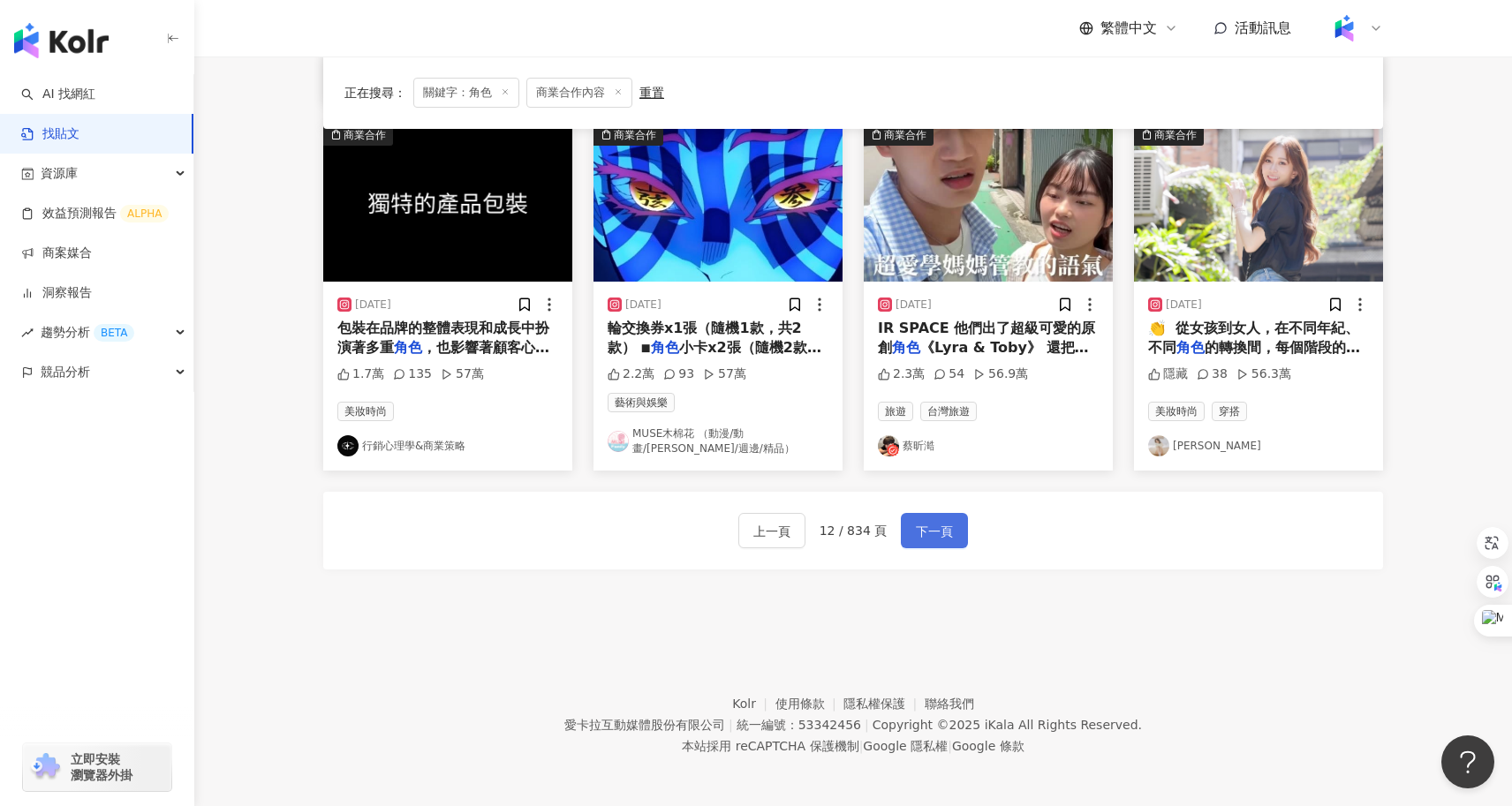
click at [946, 524] on span "下一頁" at bounding box center [935, 530] width 38 height 21
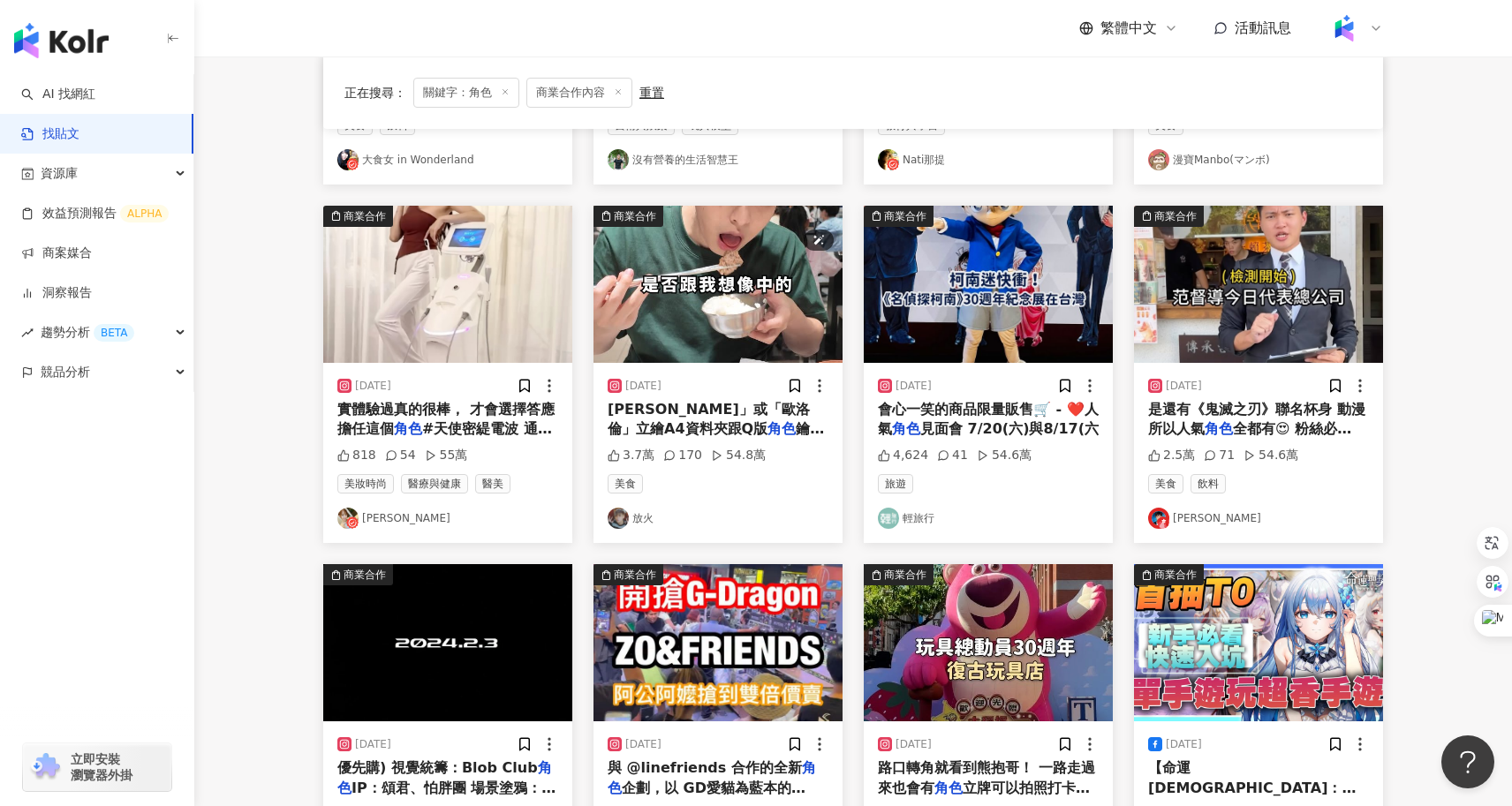
scroll to position [915, 0]
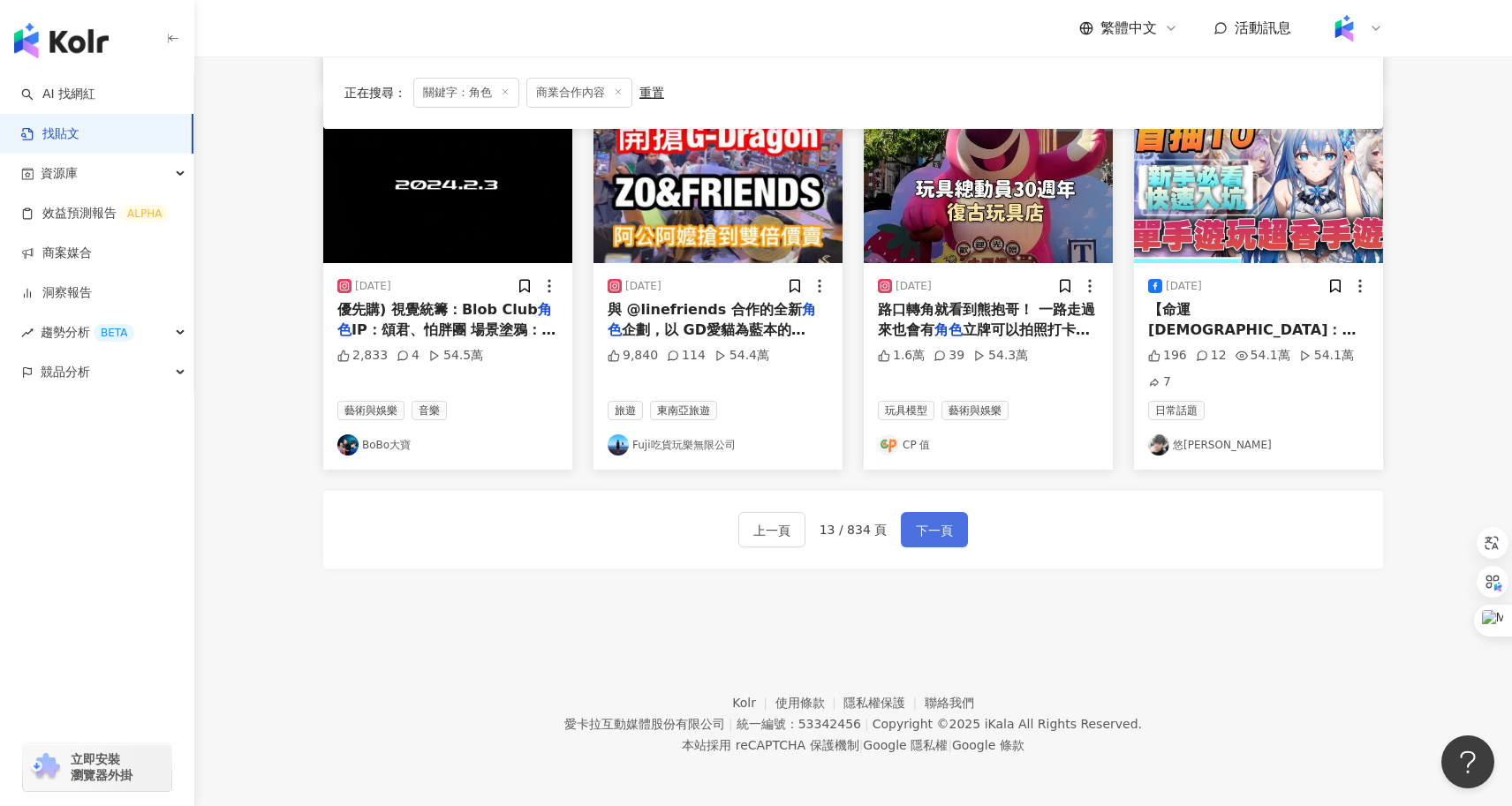
click at [930, 525] on span "下一頁" at bounding box center [935, 529] width 38 height 21
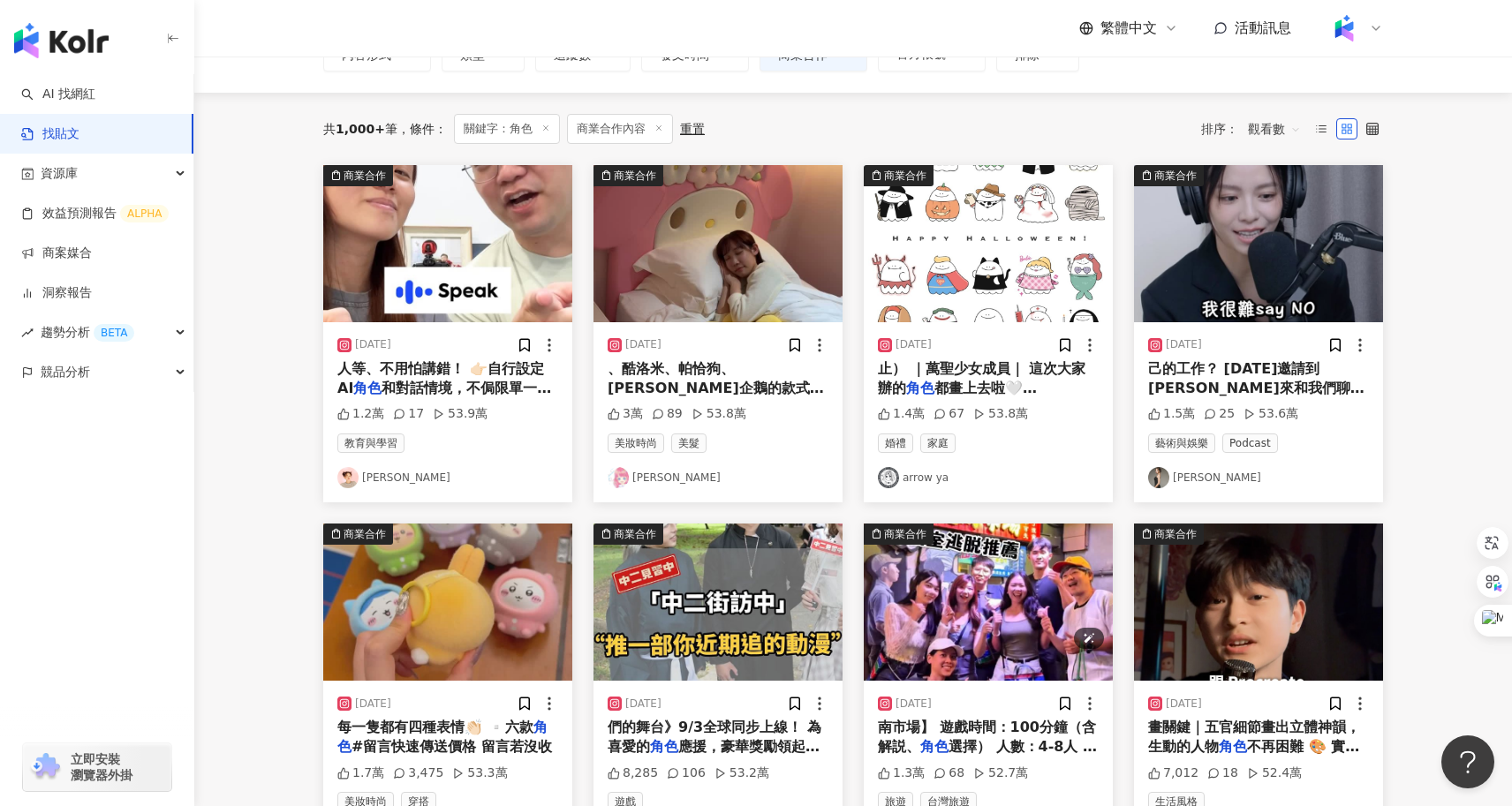
scroll to position [134, 0]
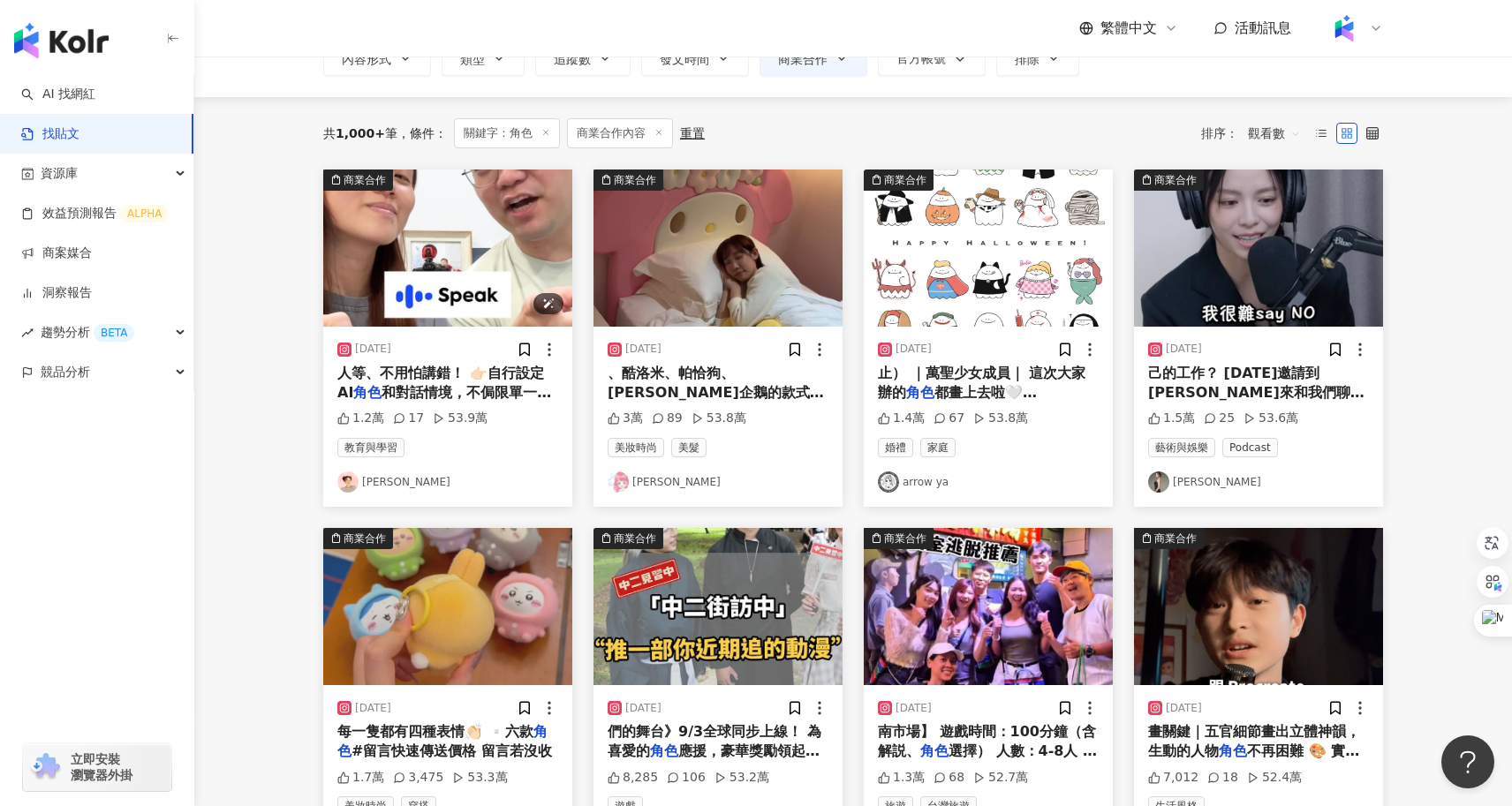
click at [436, 285] on img "button" at bounding box center [448, 248] width 249 height 157
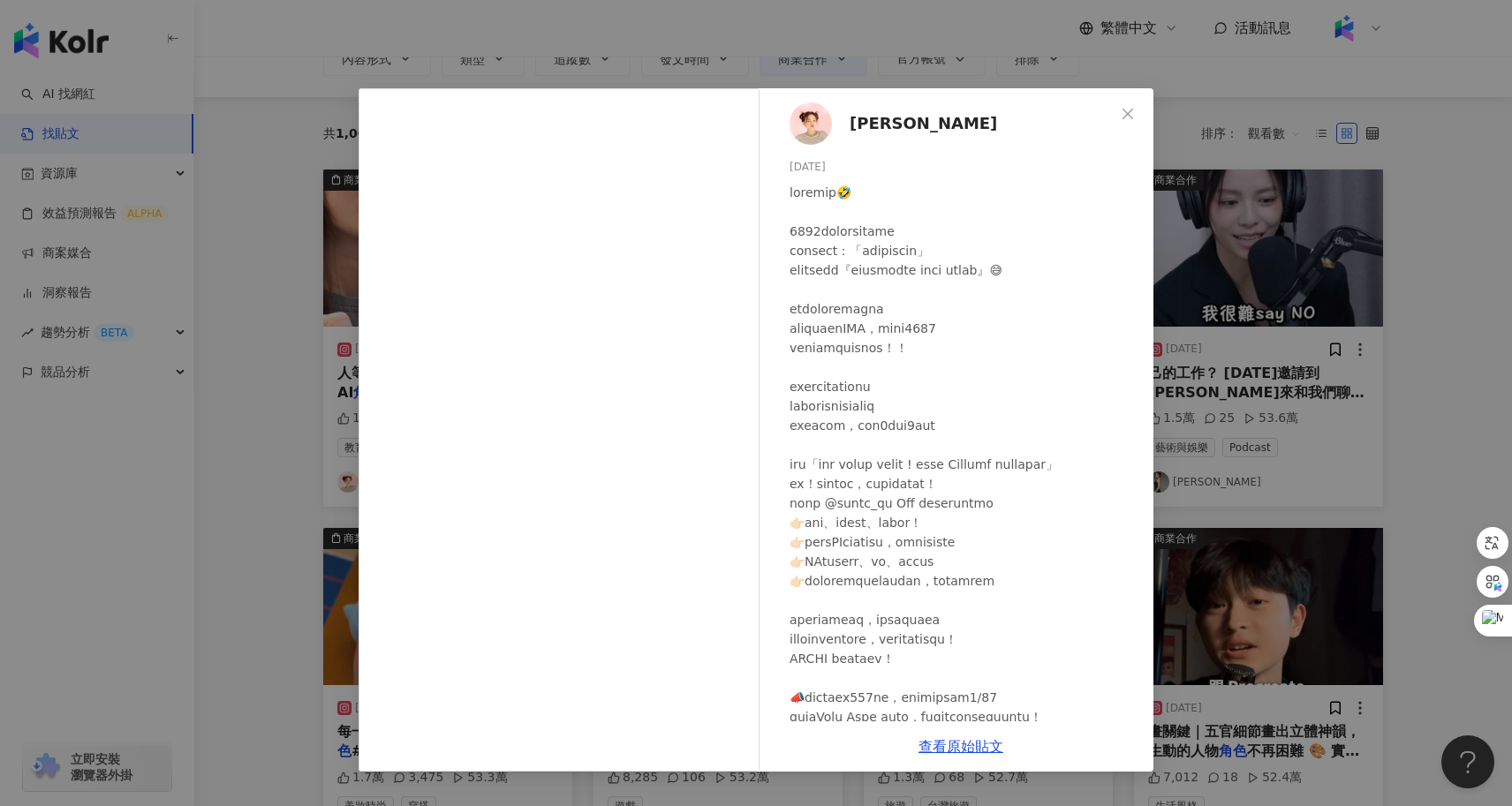
click at [320, 485] on div "陳彥婷 tiffany 2025/6/9 1.2萬 17 53.9萬 查看原始貼文" at bounding box center [756, 403] width 1512 height 806
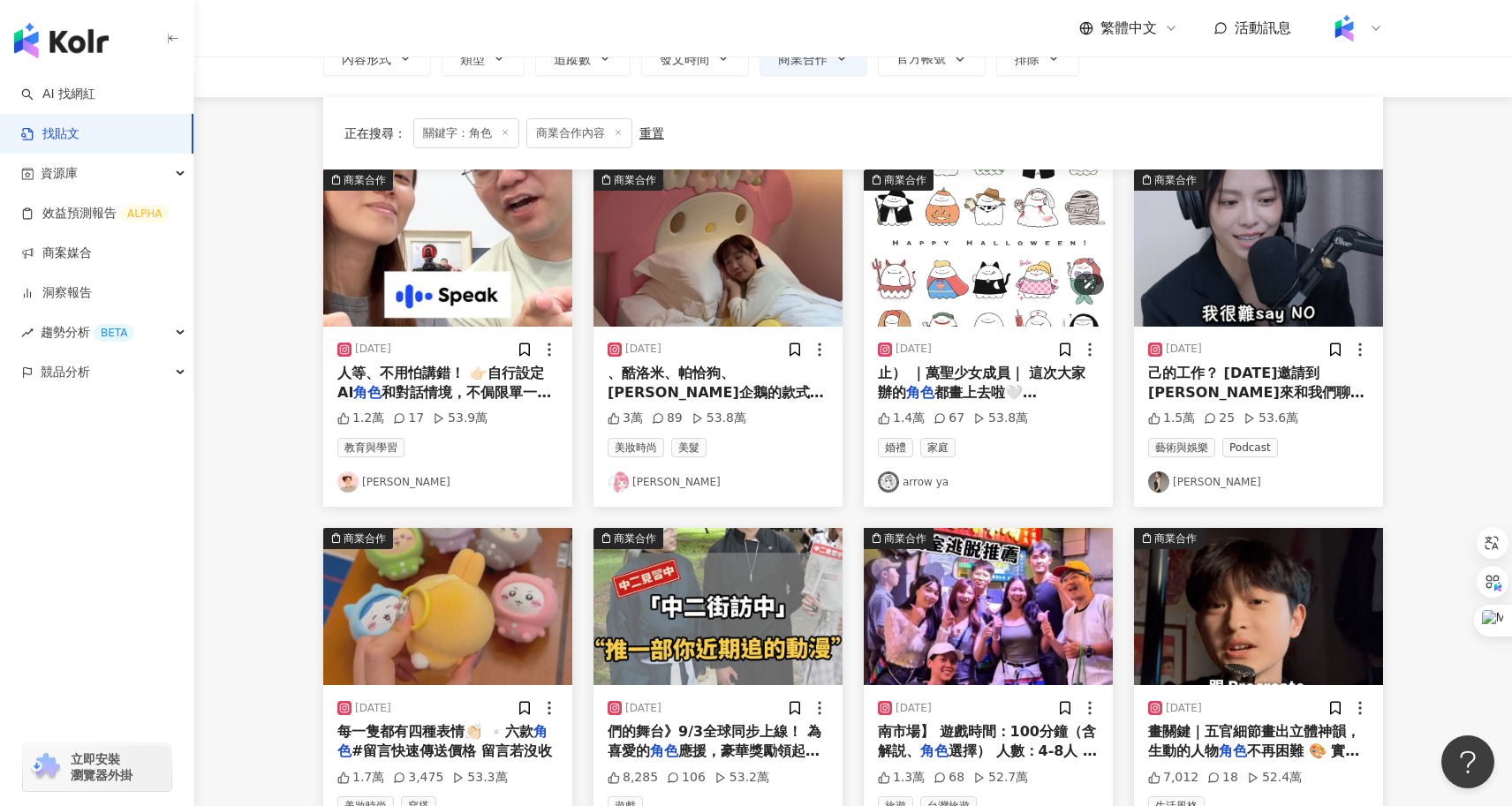
scroll to position [897, 0]
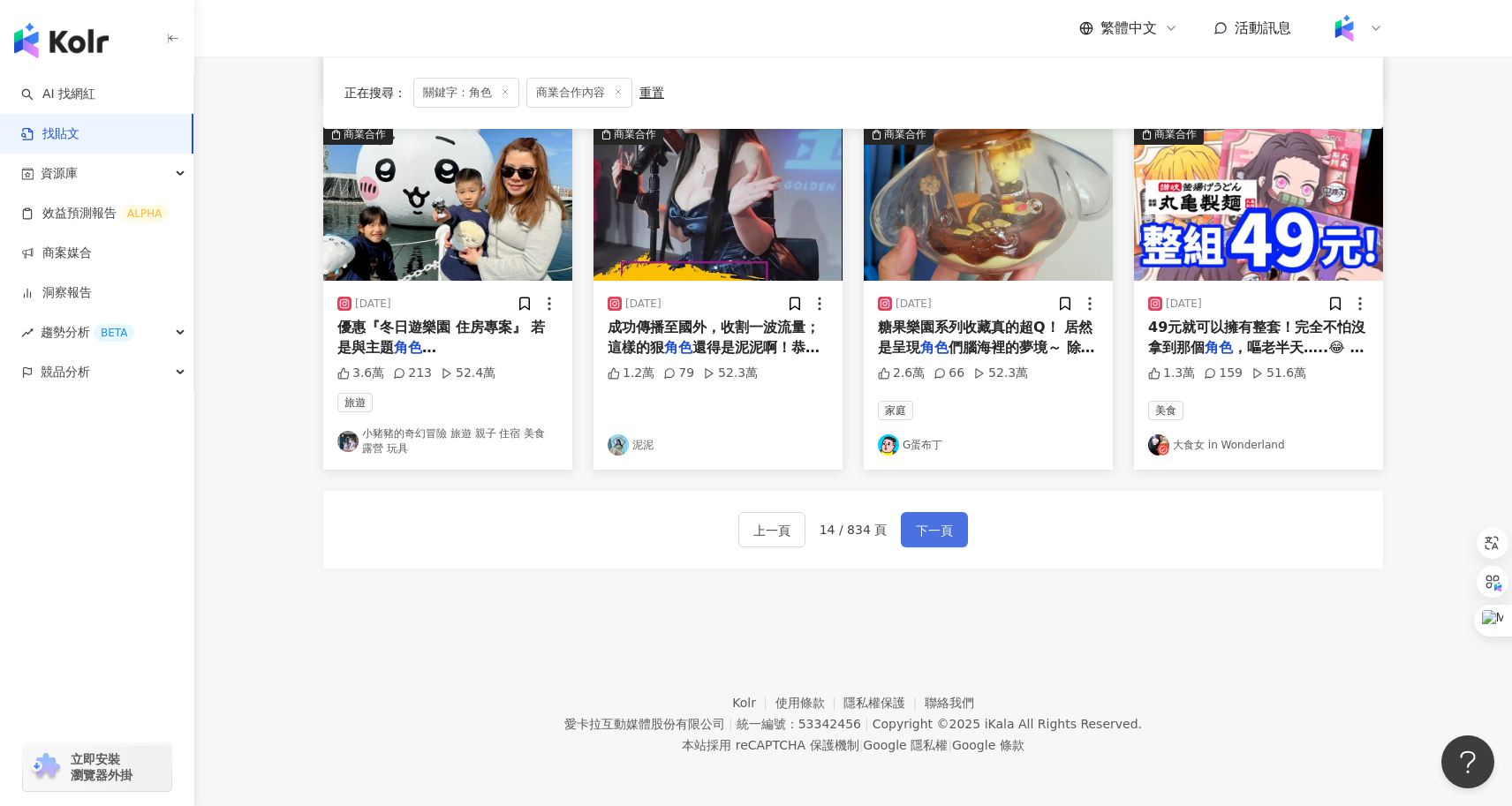
click at [935, 522] on span "下一頁" at bounding box center [935, 529] width 38 height 21
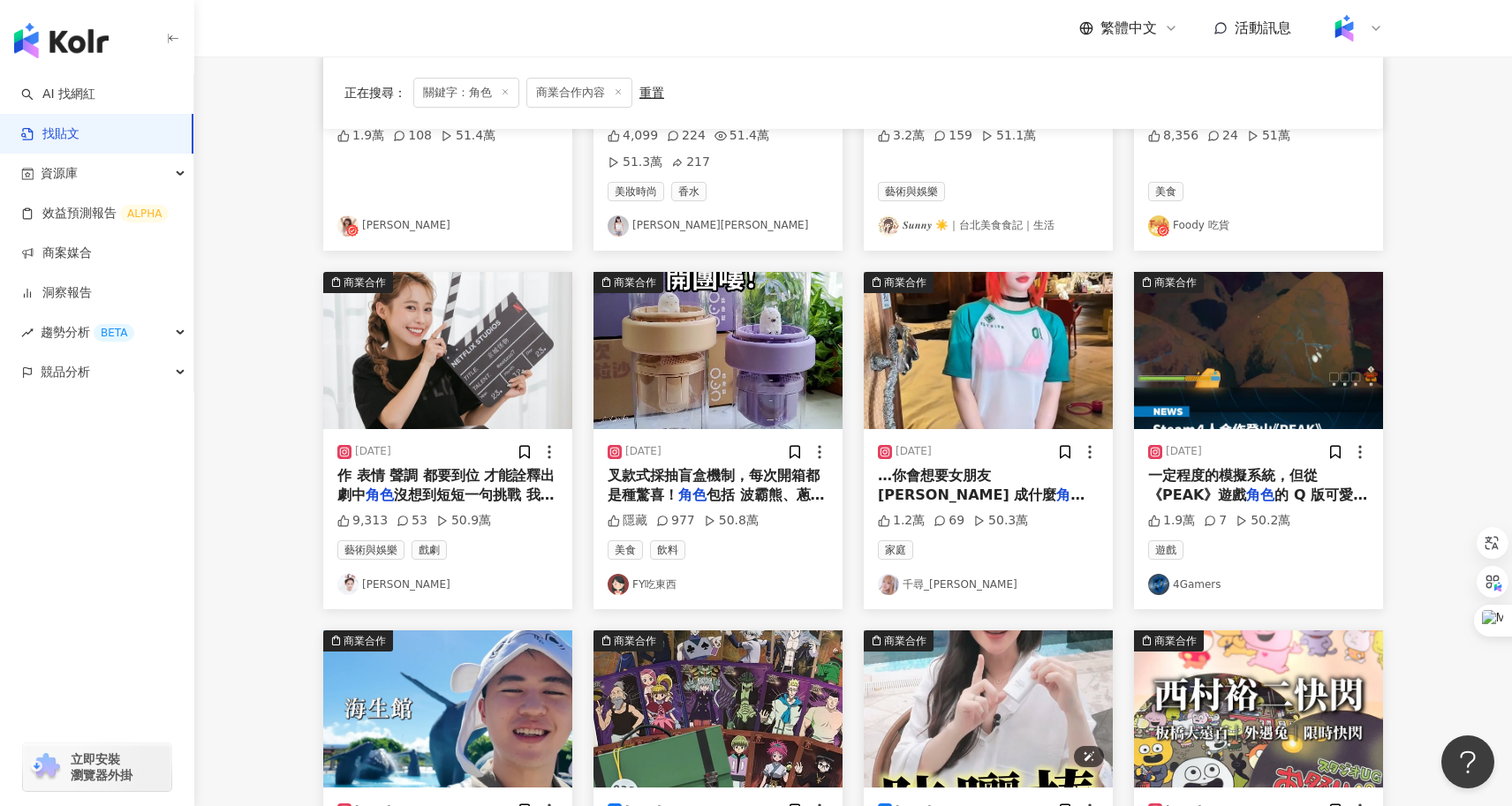
scroll to position [419, 0]
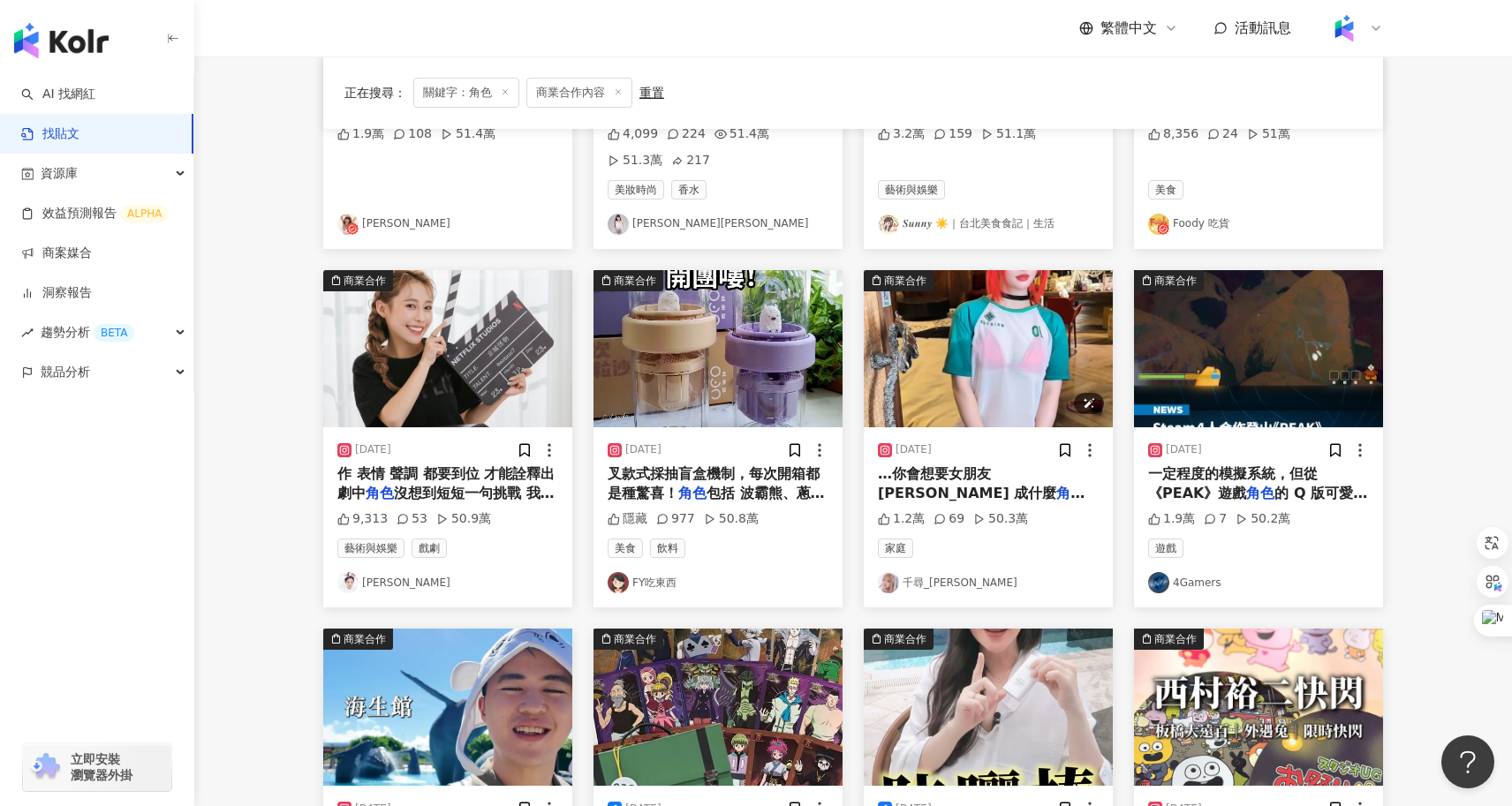
click at [1000, 363] on img "button" at bounding box center [988, 348] width 249 height 157
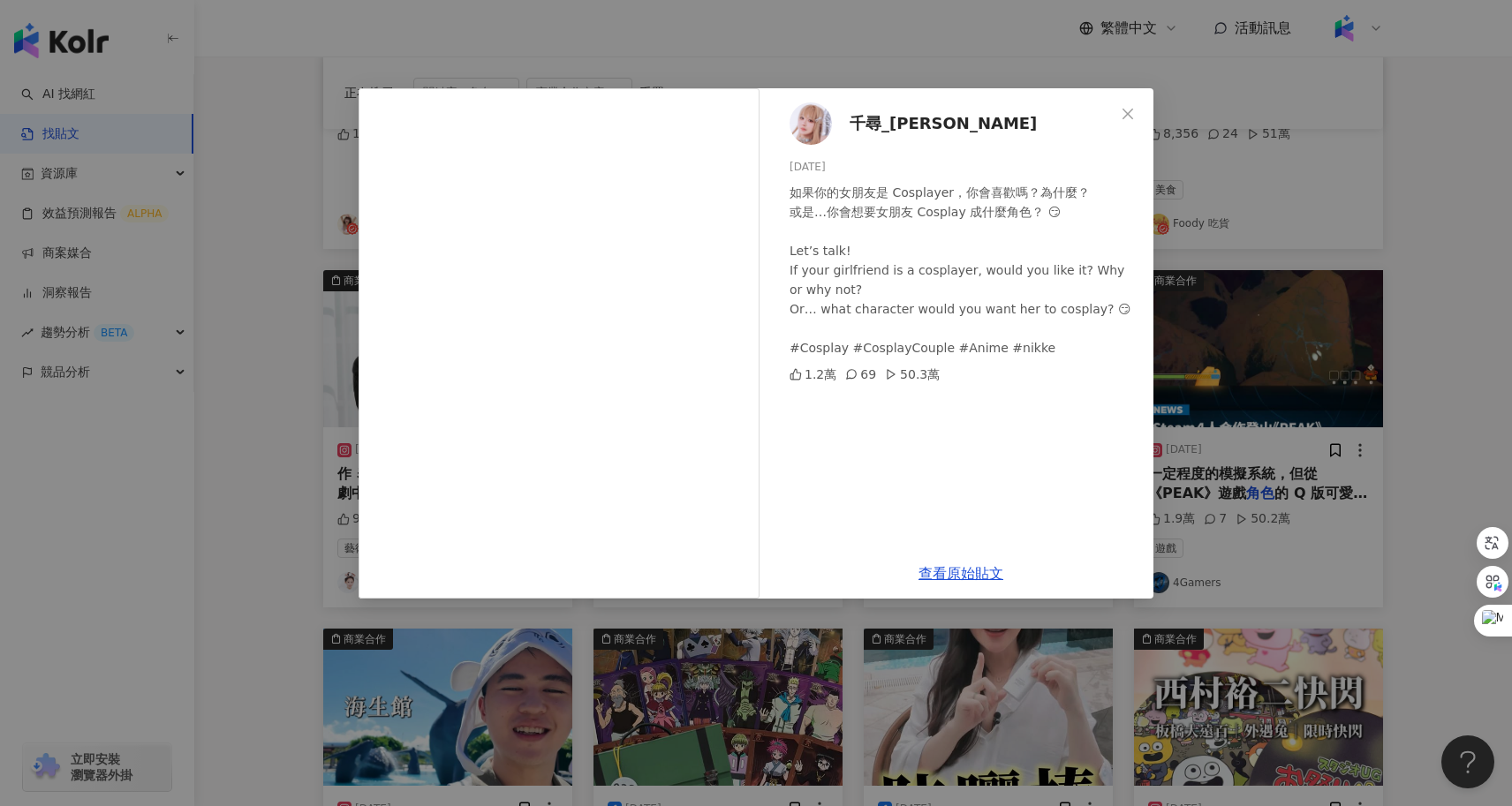
click at [355, 502] on div "千尋_Chihiro 2025/8/6 如果你的女朋友是 Cosplayer，你會喜歡嗎？為什麼？ 或是…你會想要女朋友 Cosplay 成什麼角色？ 😏 L…" at bounding box center [756, 403] width 1512 height 806
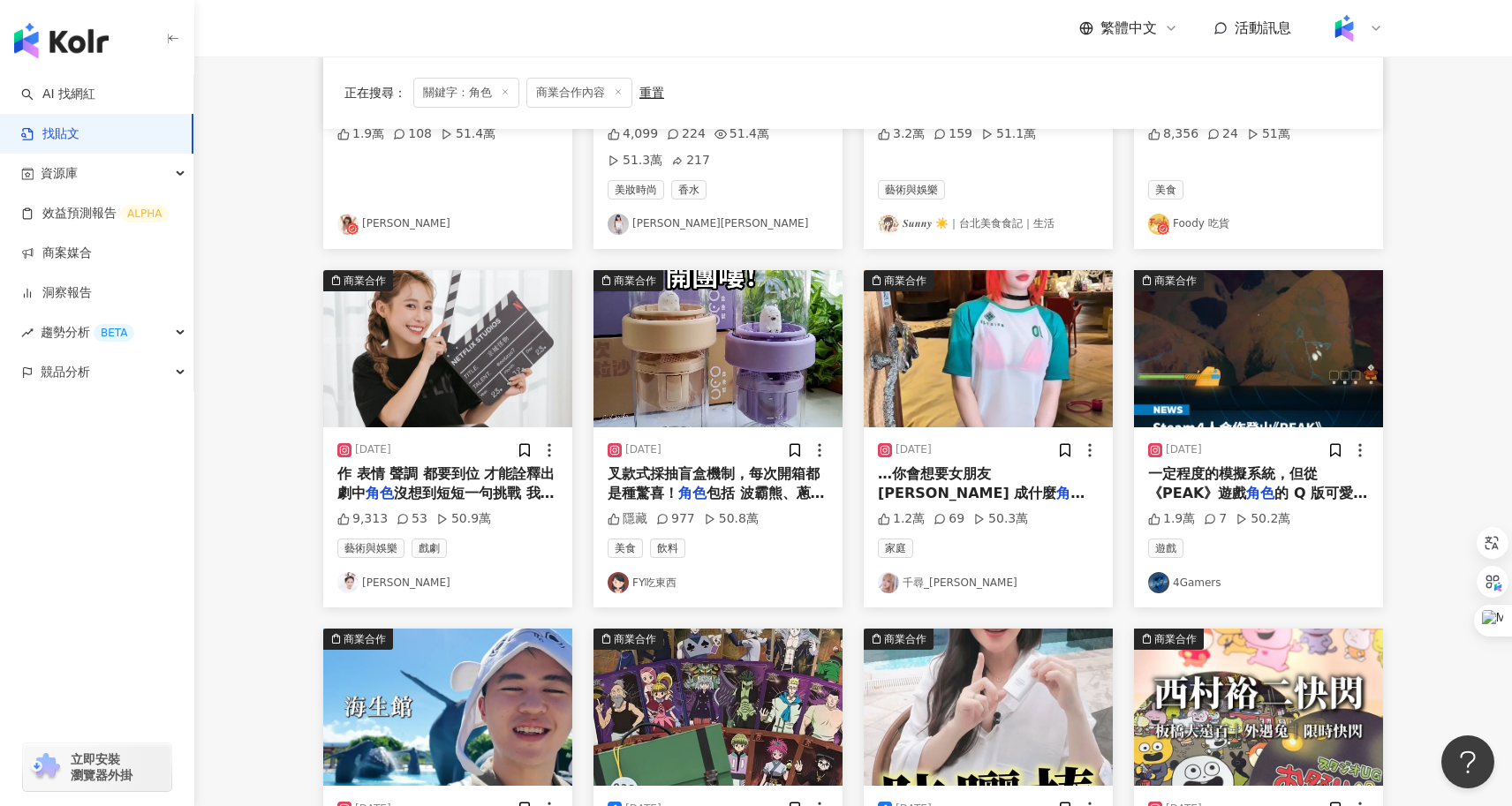
scroll to position [397, 0]
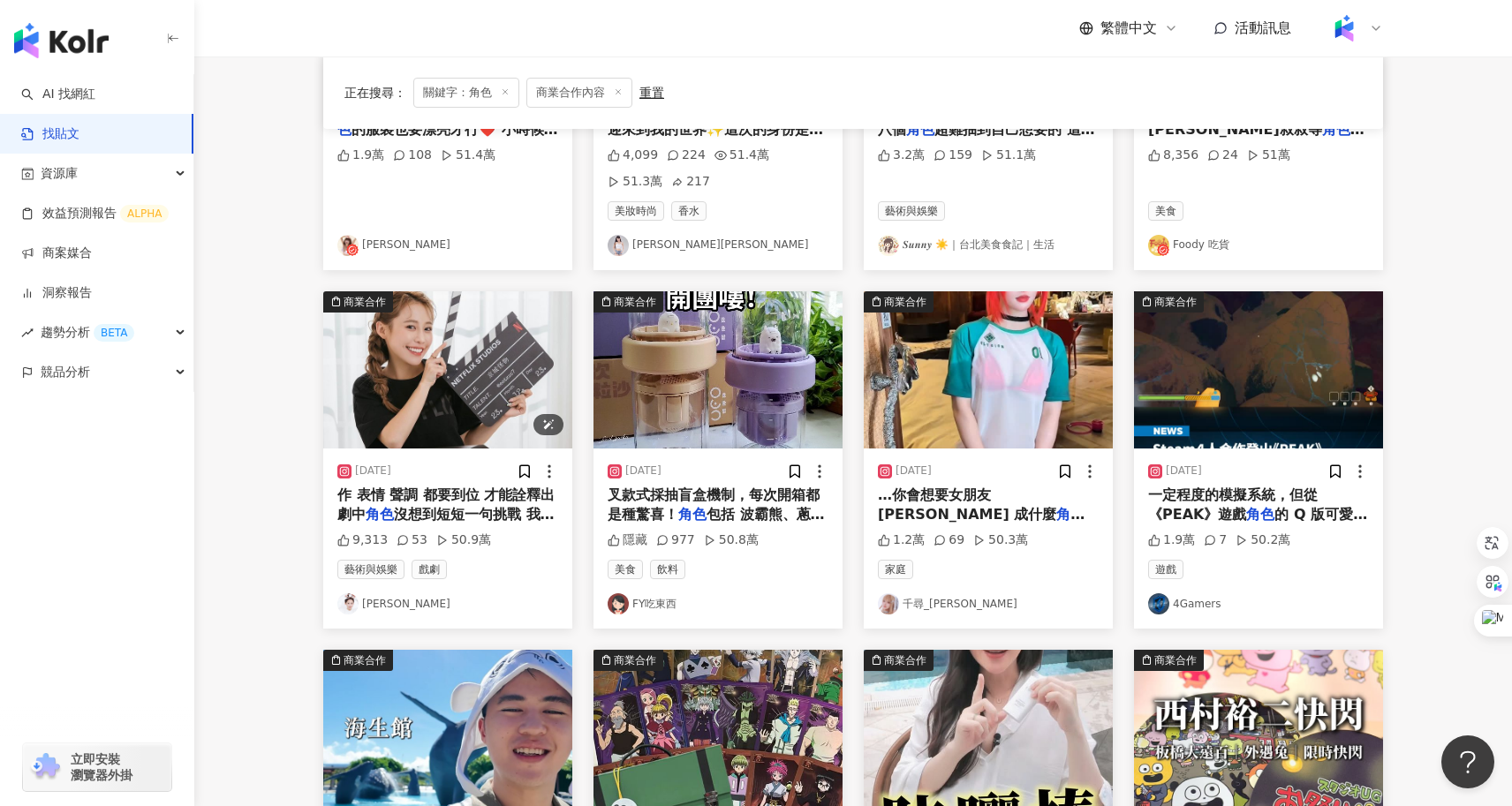
click at [498, 407] on img "button" at bounding box center [448, 369] width 249 height 157
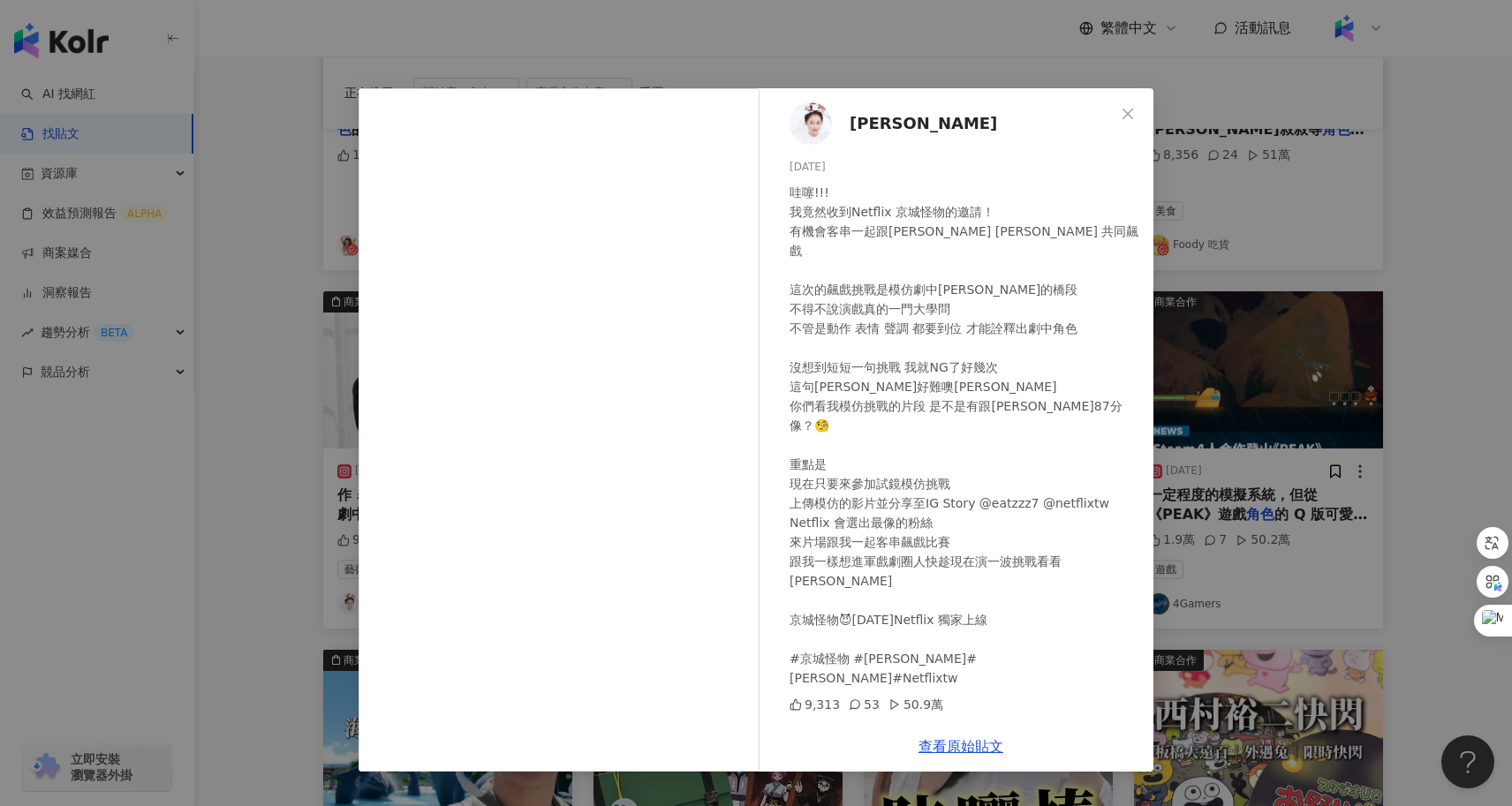
click at [249, 452] on div "紀卜心 2023/12/17 哇噻!!! 我竟然收到Netflix 京城怪物的邀請！ 有機會客串一起跟朴敘俊 韓韶禧 共同飆戲 這次的飆戲挑戰是模仿劇中朴敘俊…" at bounding box center [756, 403] width 1512 height 806
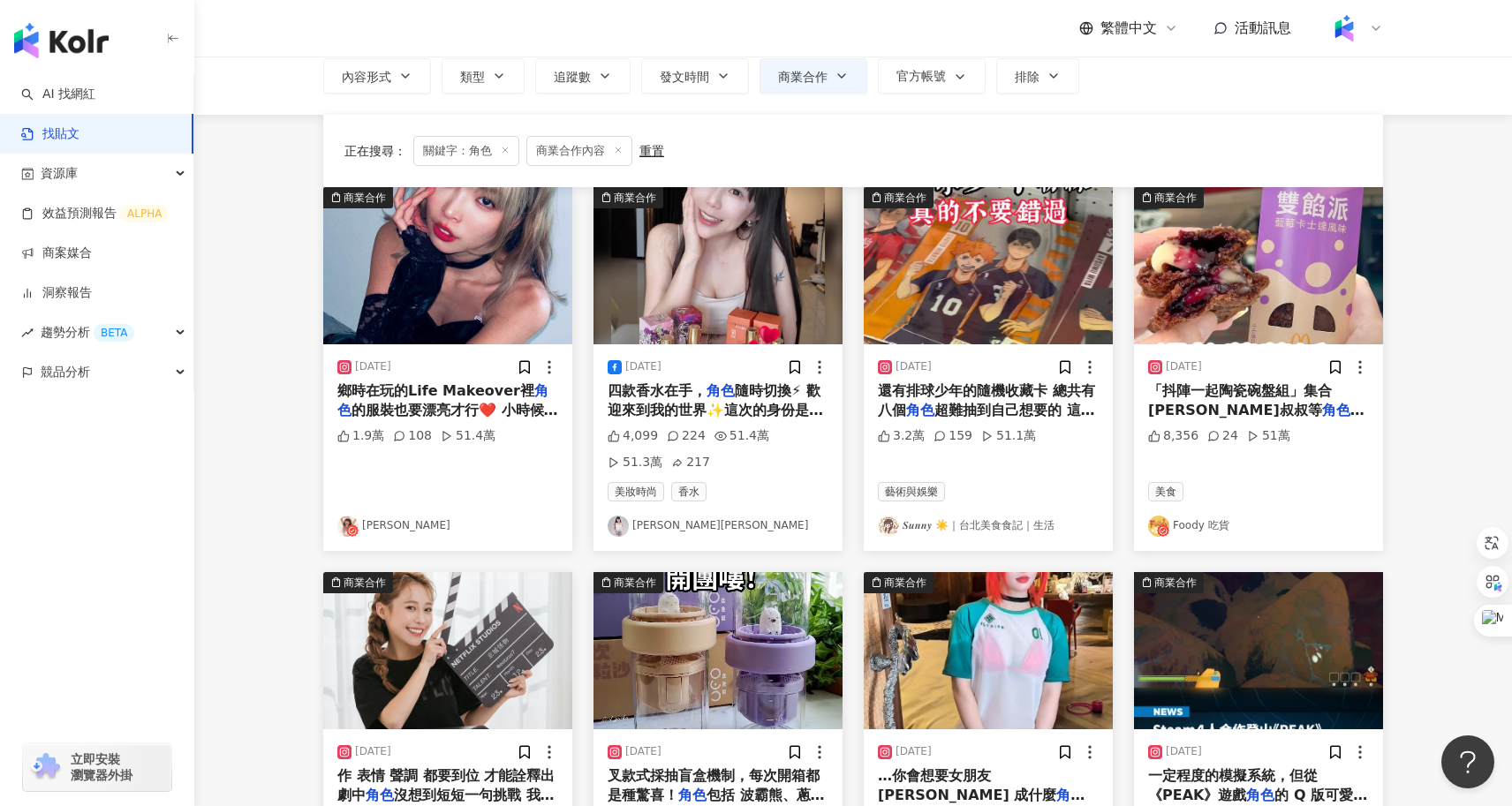
scroll to position [107, 0]
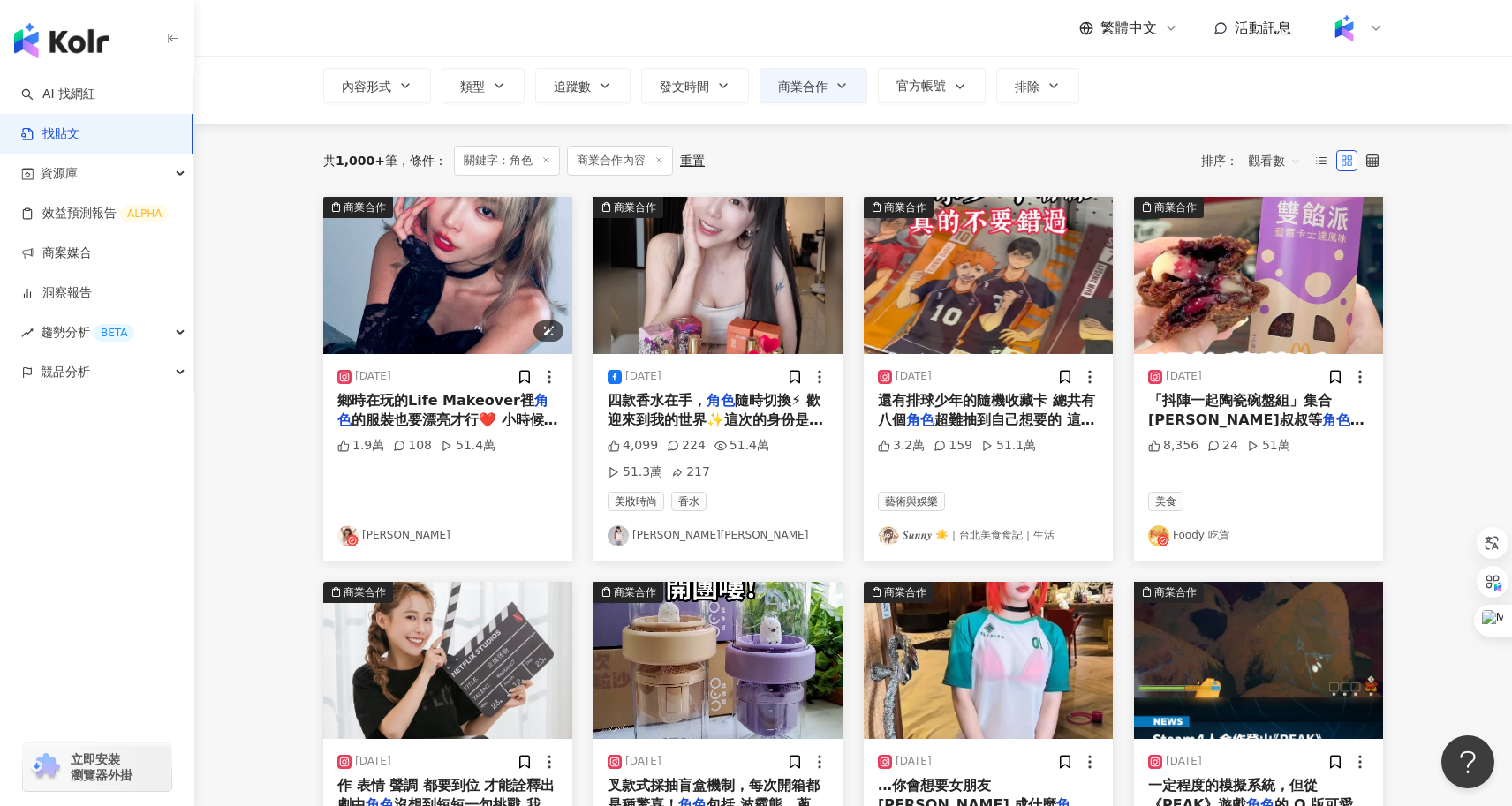
click at [438, 276] on img "button" at bounding box center [448, 275] width 249 height 157
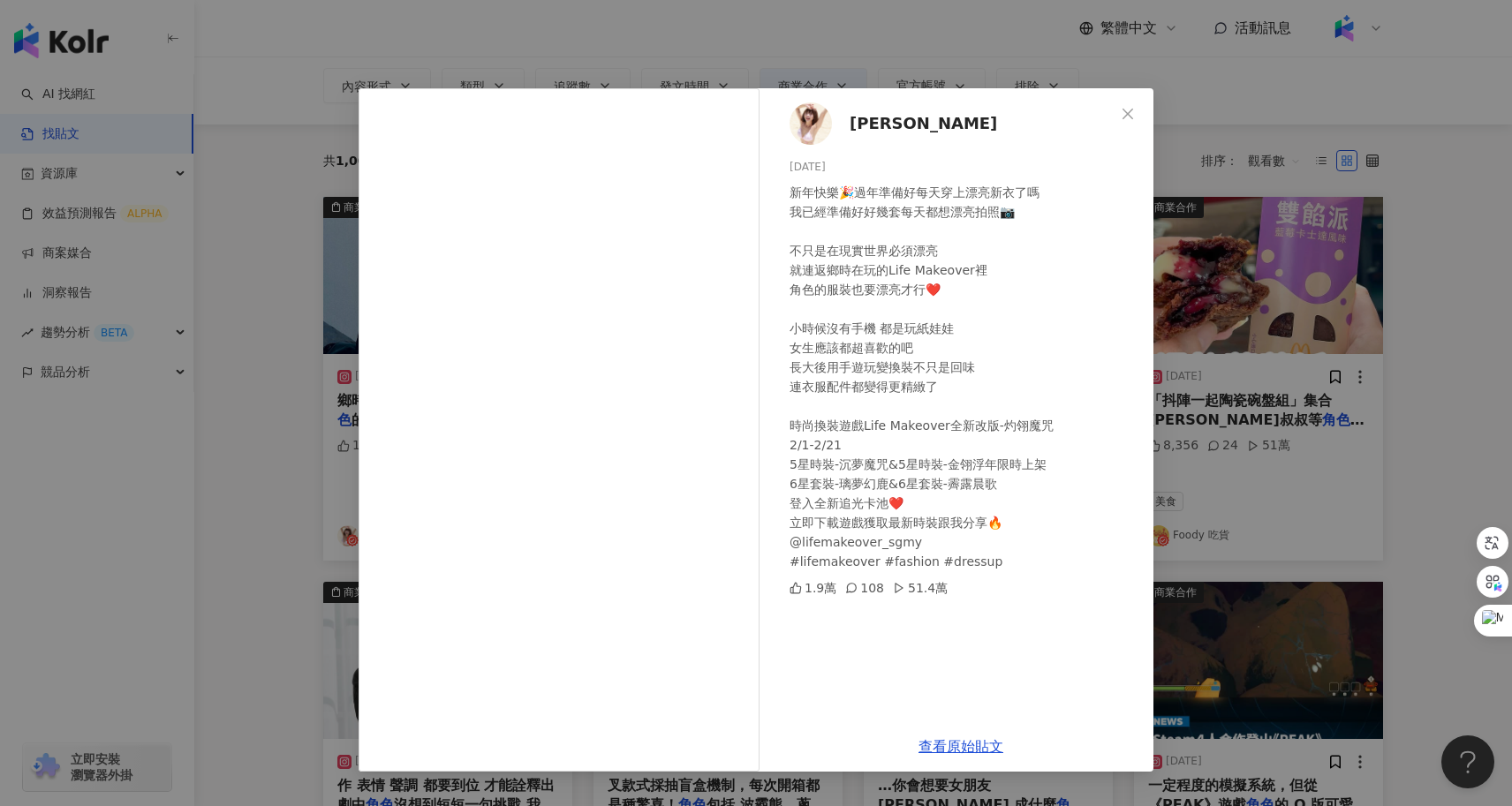
click at [1400, 395] on div "阿圓 2024/2/8 新年快樂🎉過年準備好每天穿上漂亮新衣了嗎 我已經準備好好幾套每天都想漂亮拍照📷 不只是在現實世界必須漂亮 就連返鄉時在玩的Life M…" at bounding box center [756, 403] width 1512 height 806
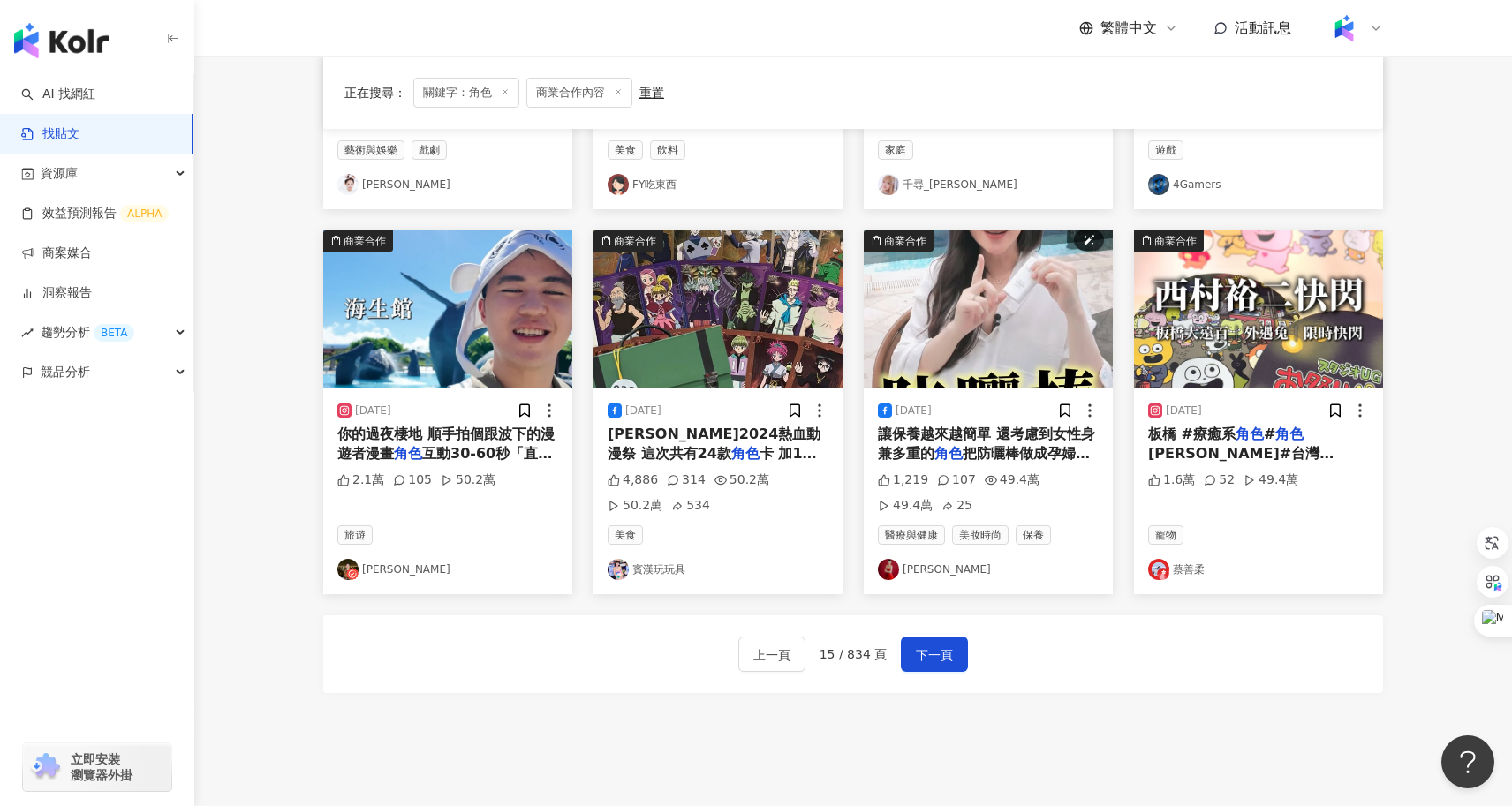
scroll to position [940, 0]
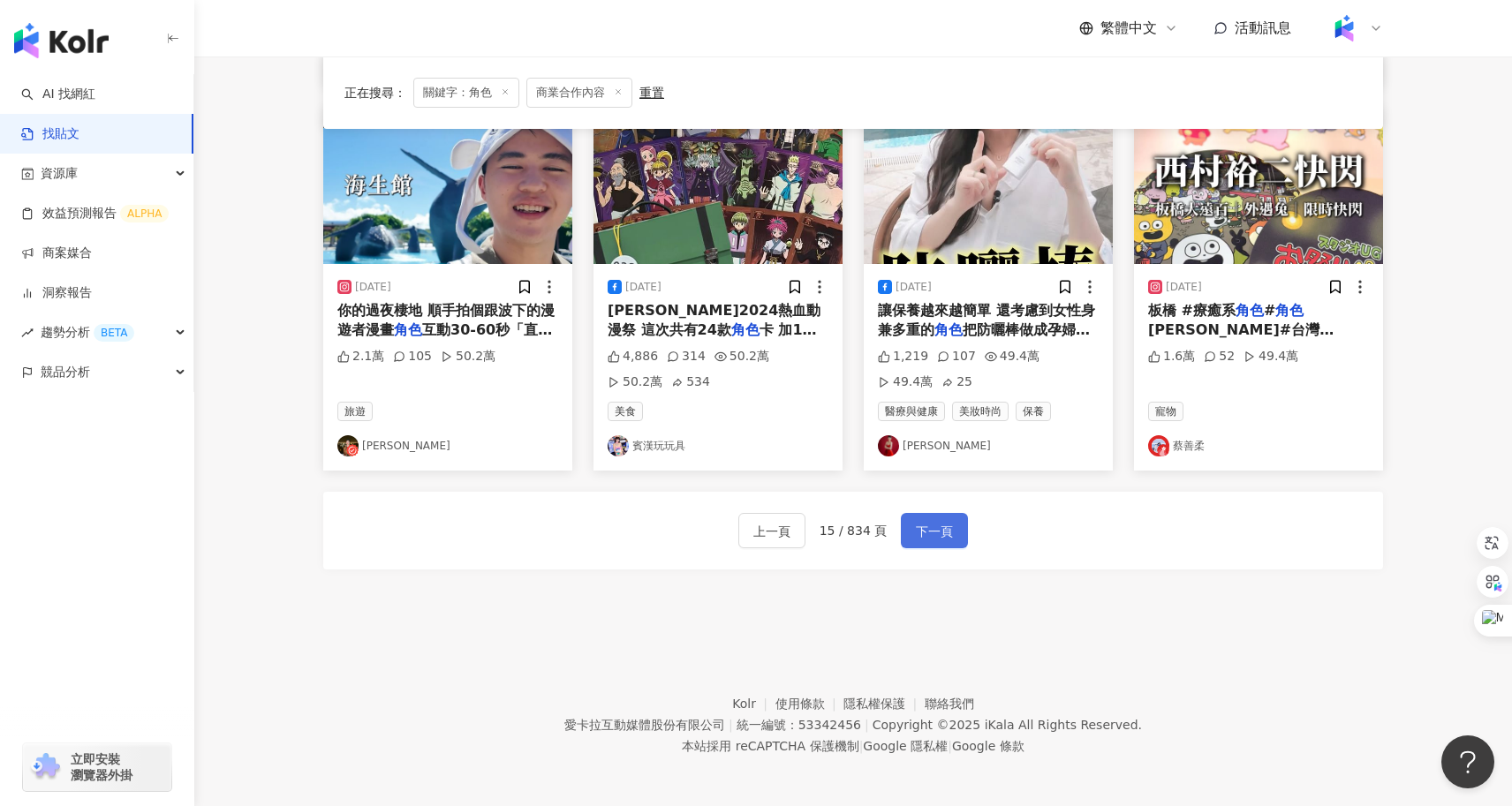
click at [921, 541] on button "下一頁" at bounding box center [934, 530] width 67 height 36
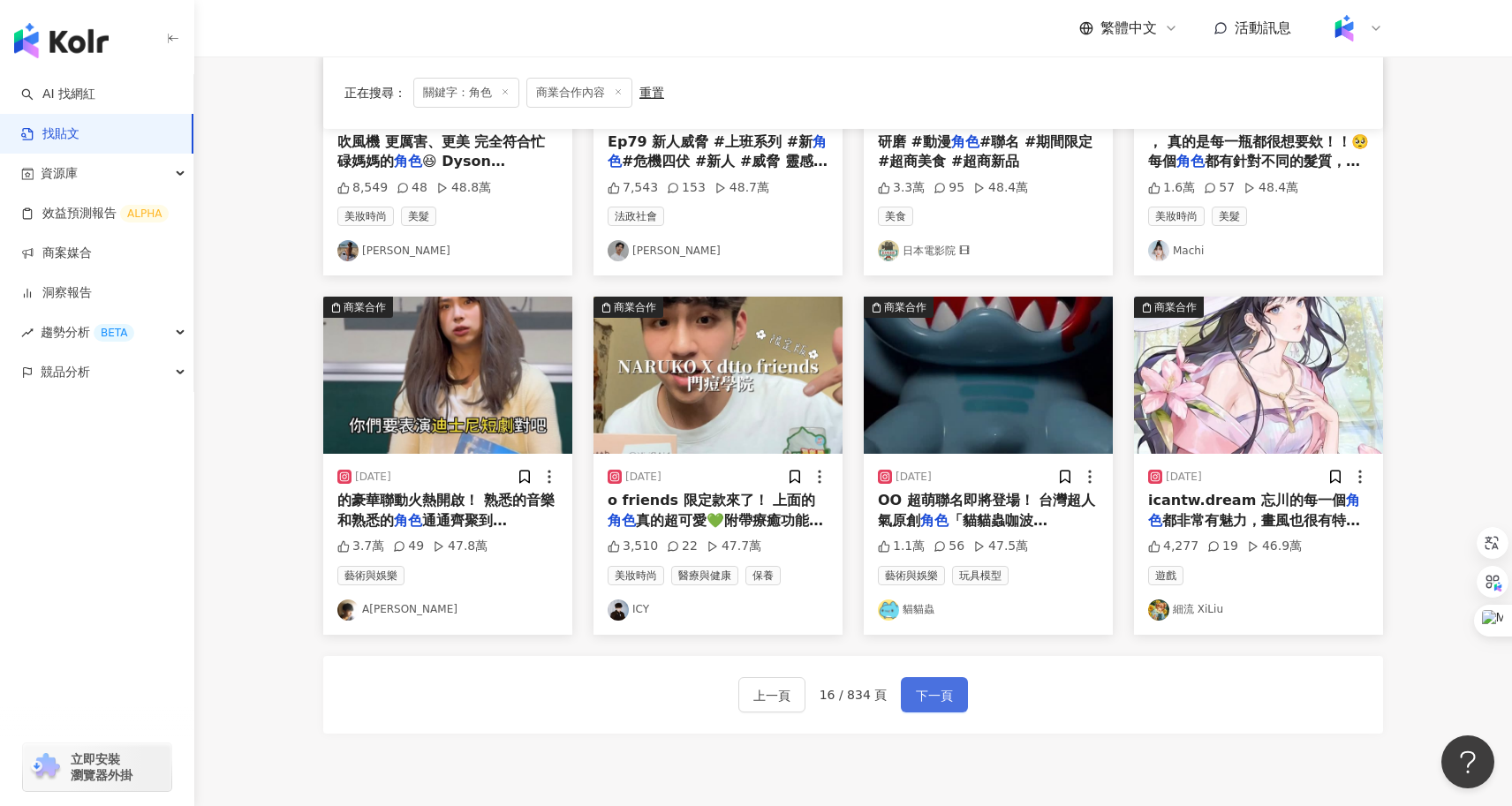
scroll to position [715, 0]
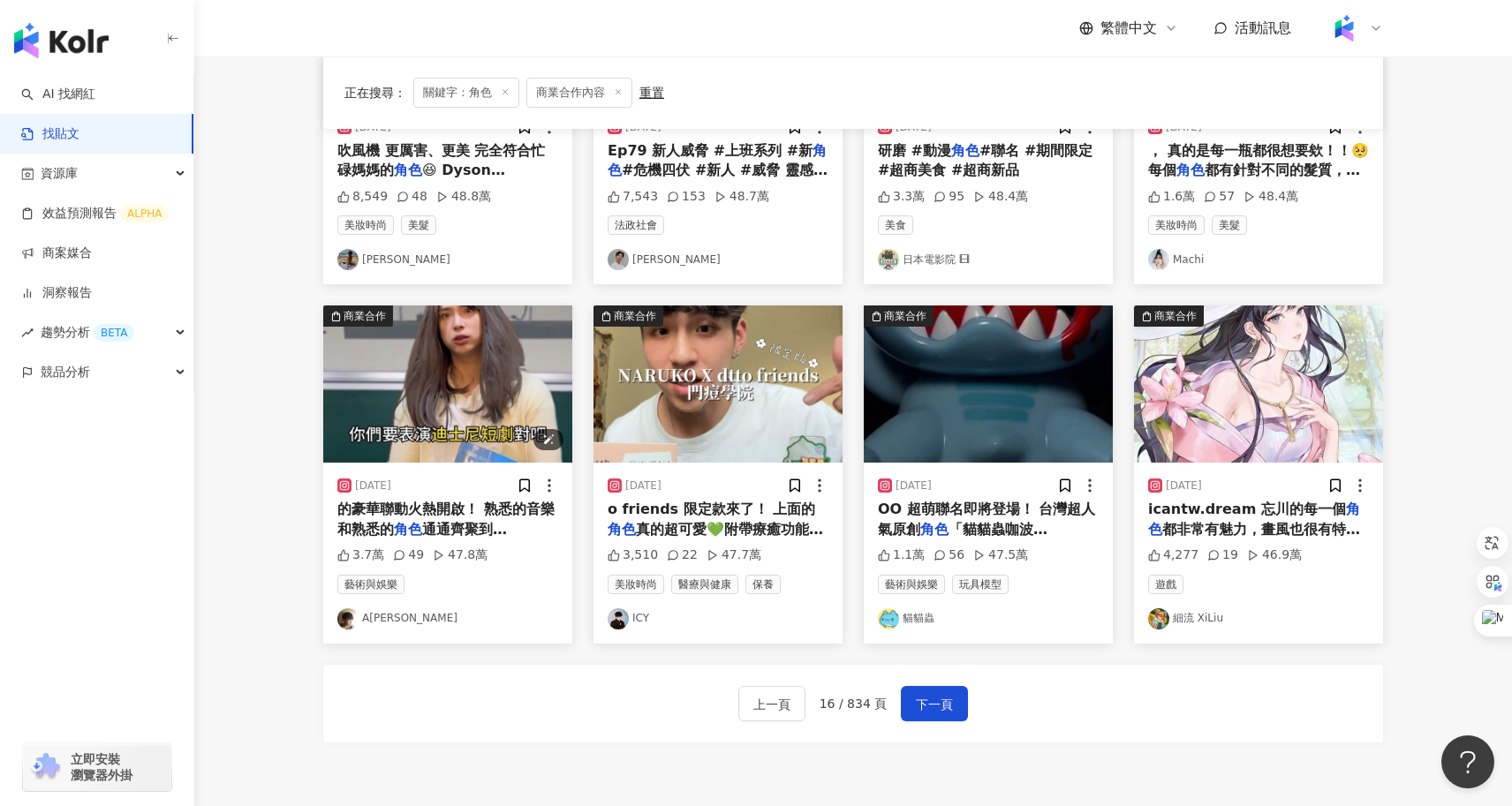
click at [394, 416] on img "button" at bounding box center [448, 383] width 249 height 157
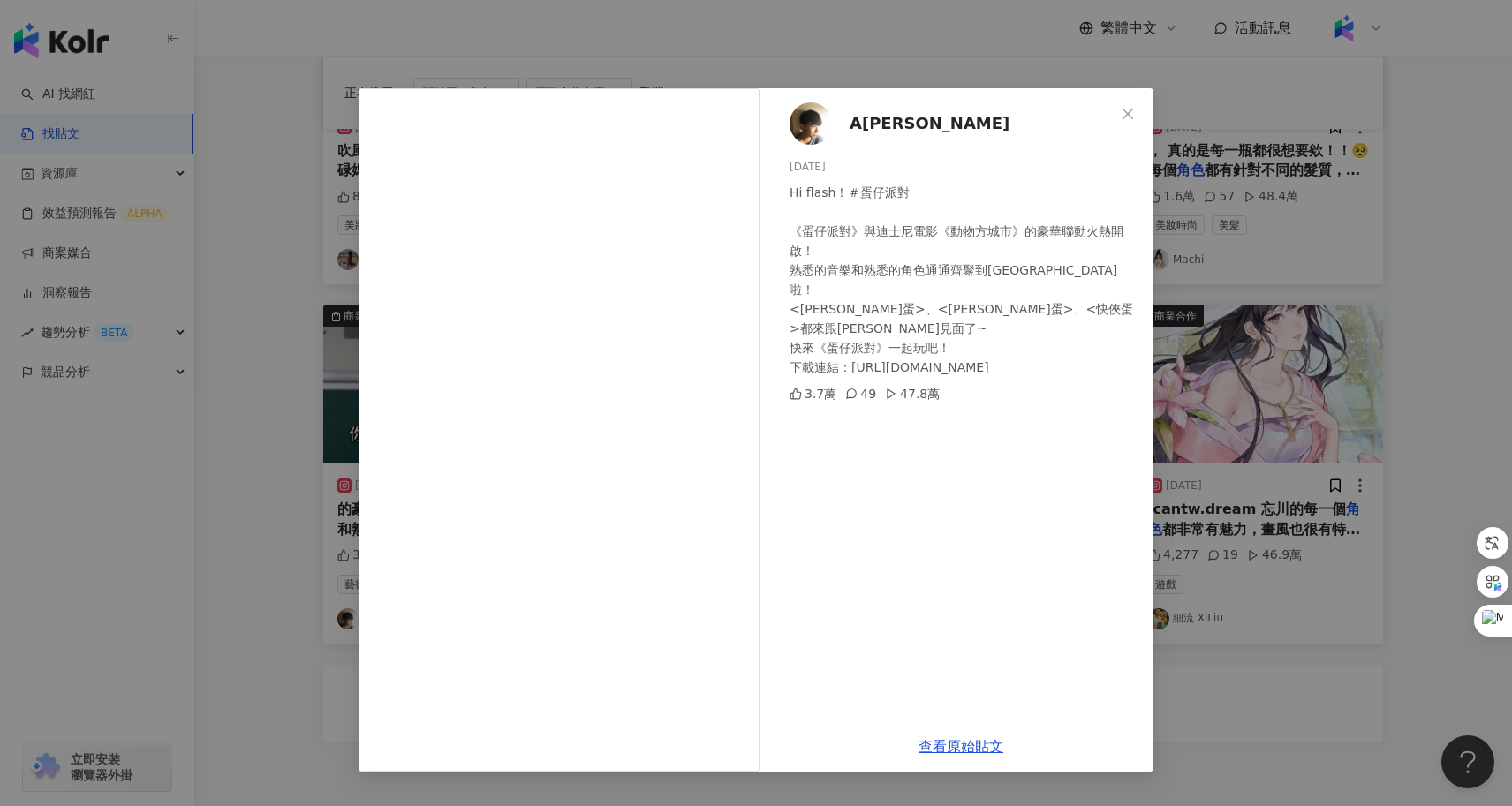
click at [291, 468] on div "A冷 2024/8/5 Hi flash！＃蛋仔派對 《蛋仔派對》與迪士尼電影《動物方城市》的豪華聯動火熱開啟！ 熟悉的音樂和熟悉的角色通通齊聚到蛋仔島啦！ …" at bounding box center [756, 403] width 1512 height 806
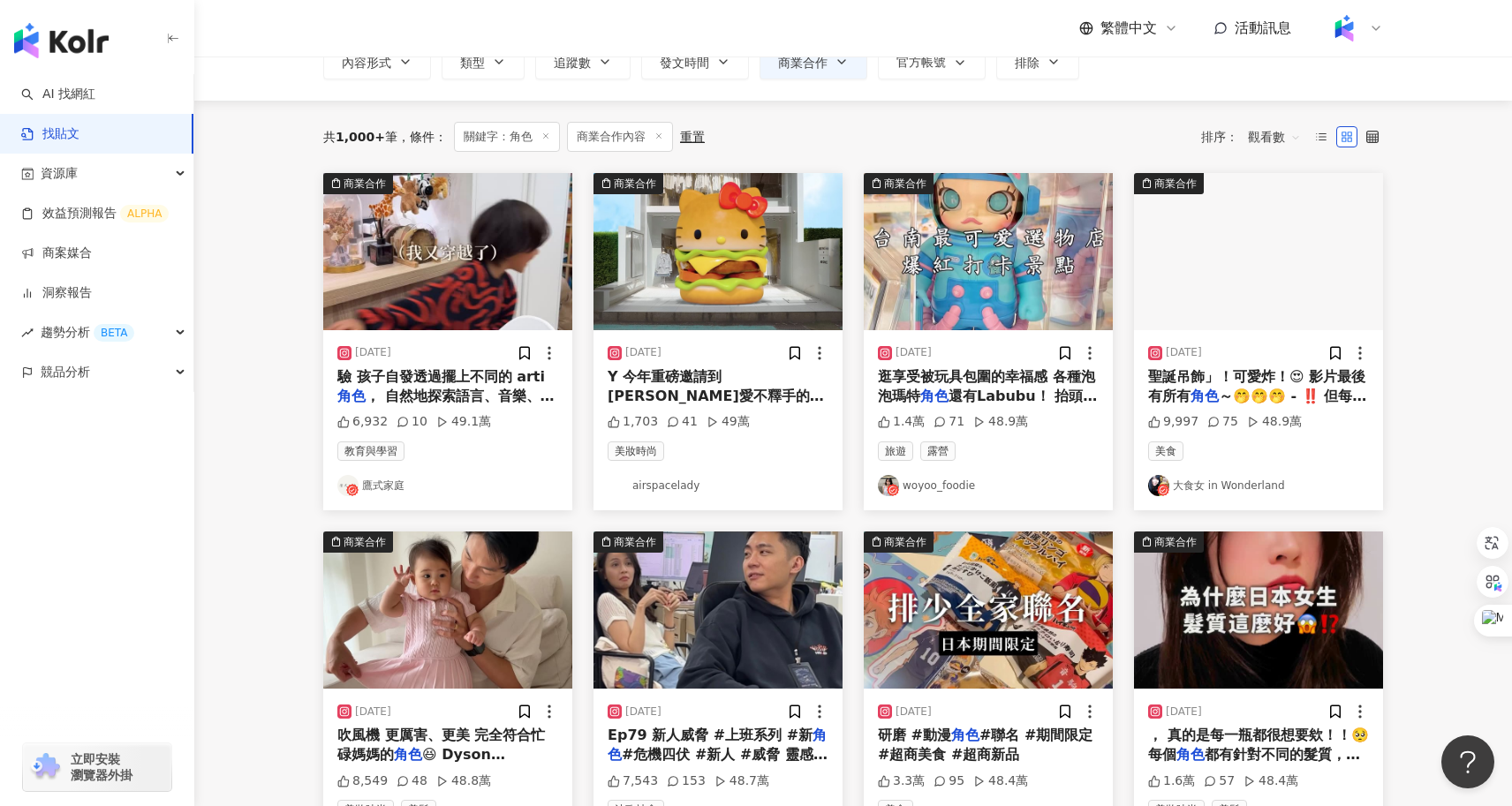
scroll to position [0, 0]
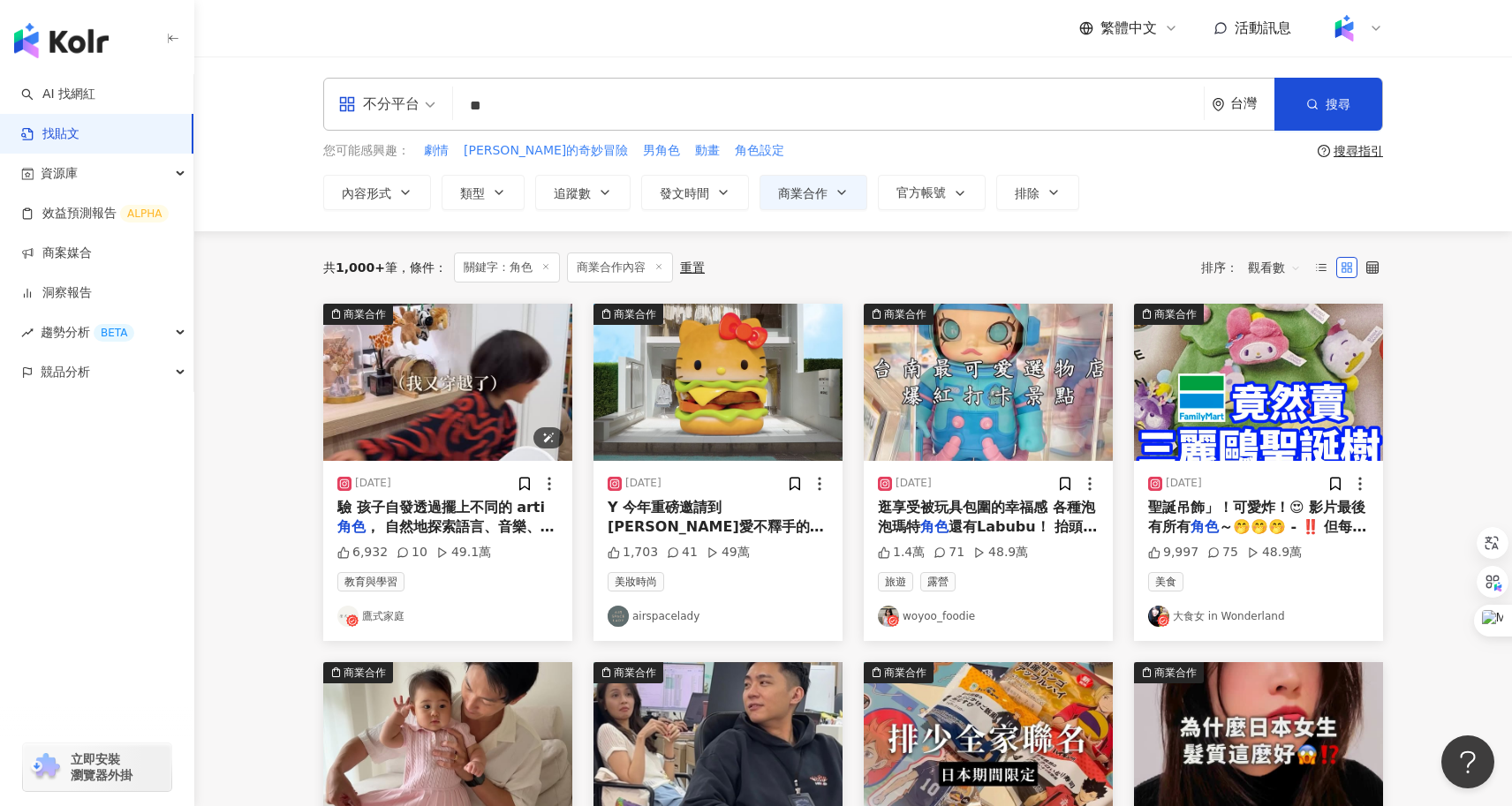
click at [421, 417] on img "button" at bounding box center [448, 381] width 249 height 157
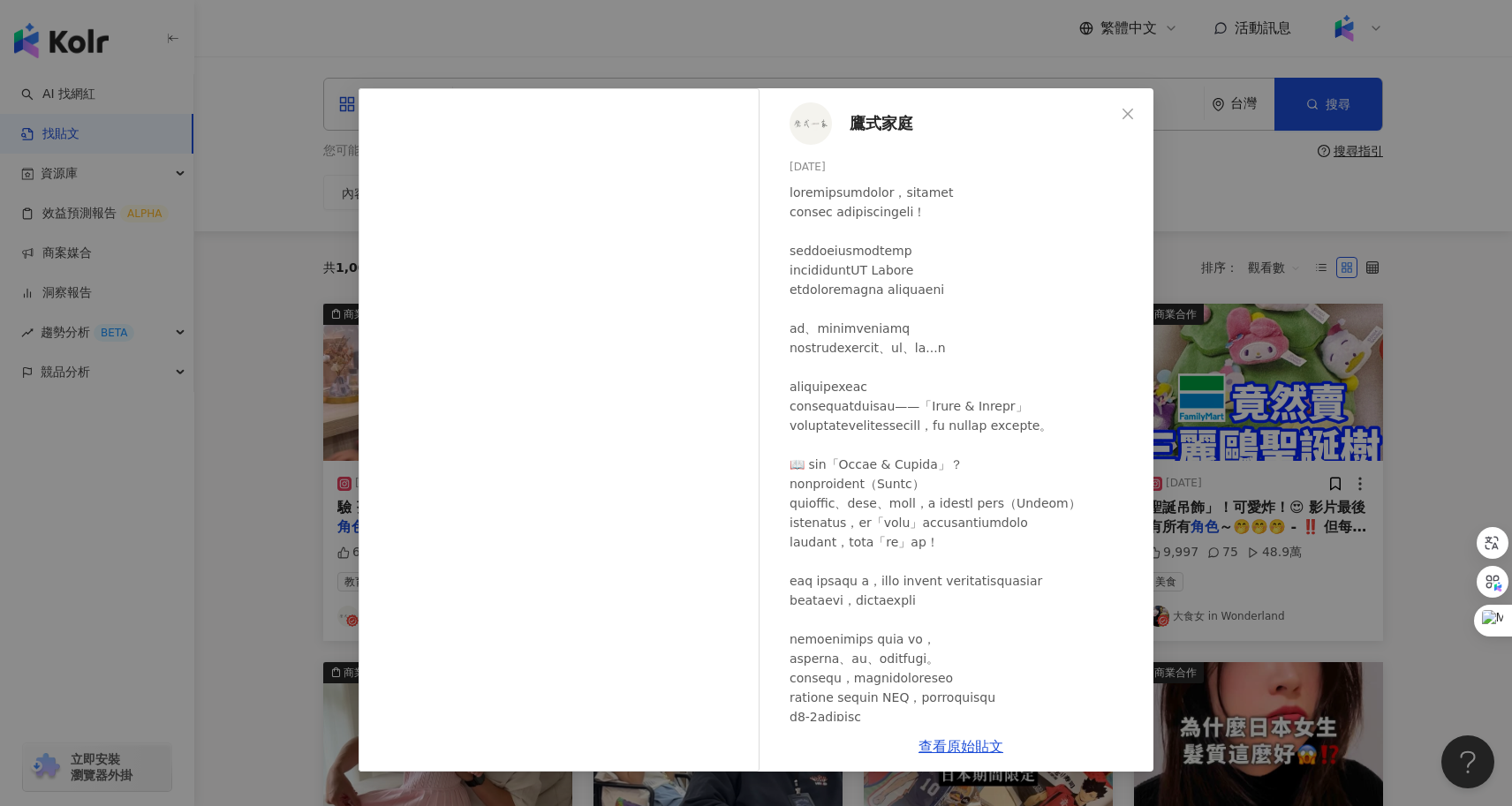
click at [299, 502] on div "鷹式家庭 2025/2/26 6,932 10 49.1萬 查看原始貼文" at bounding box center [756, 403] width 1512 height 806
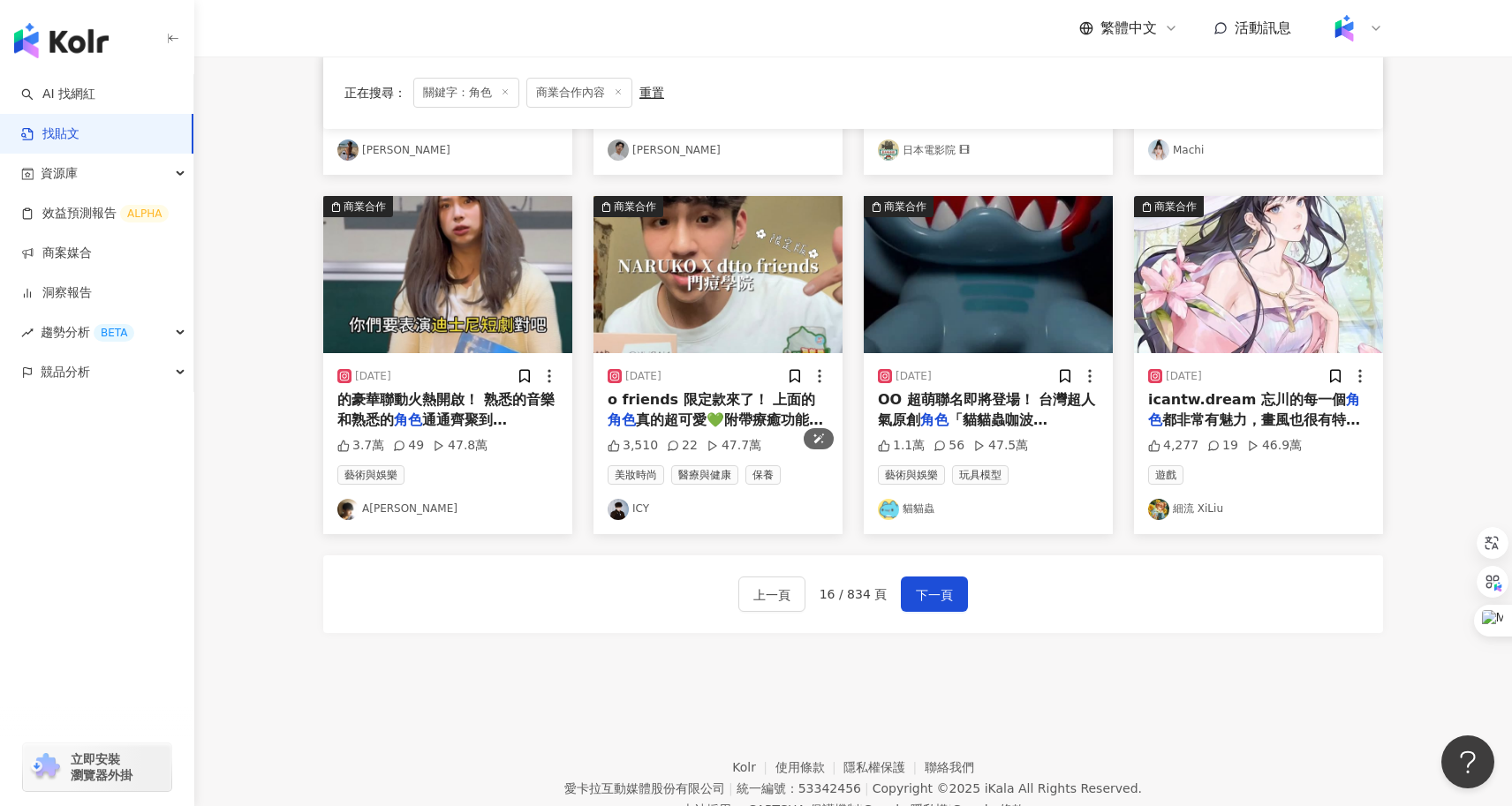
scroll to position [888, 0]
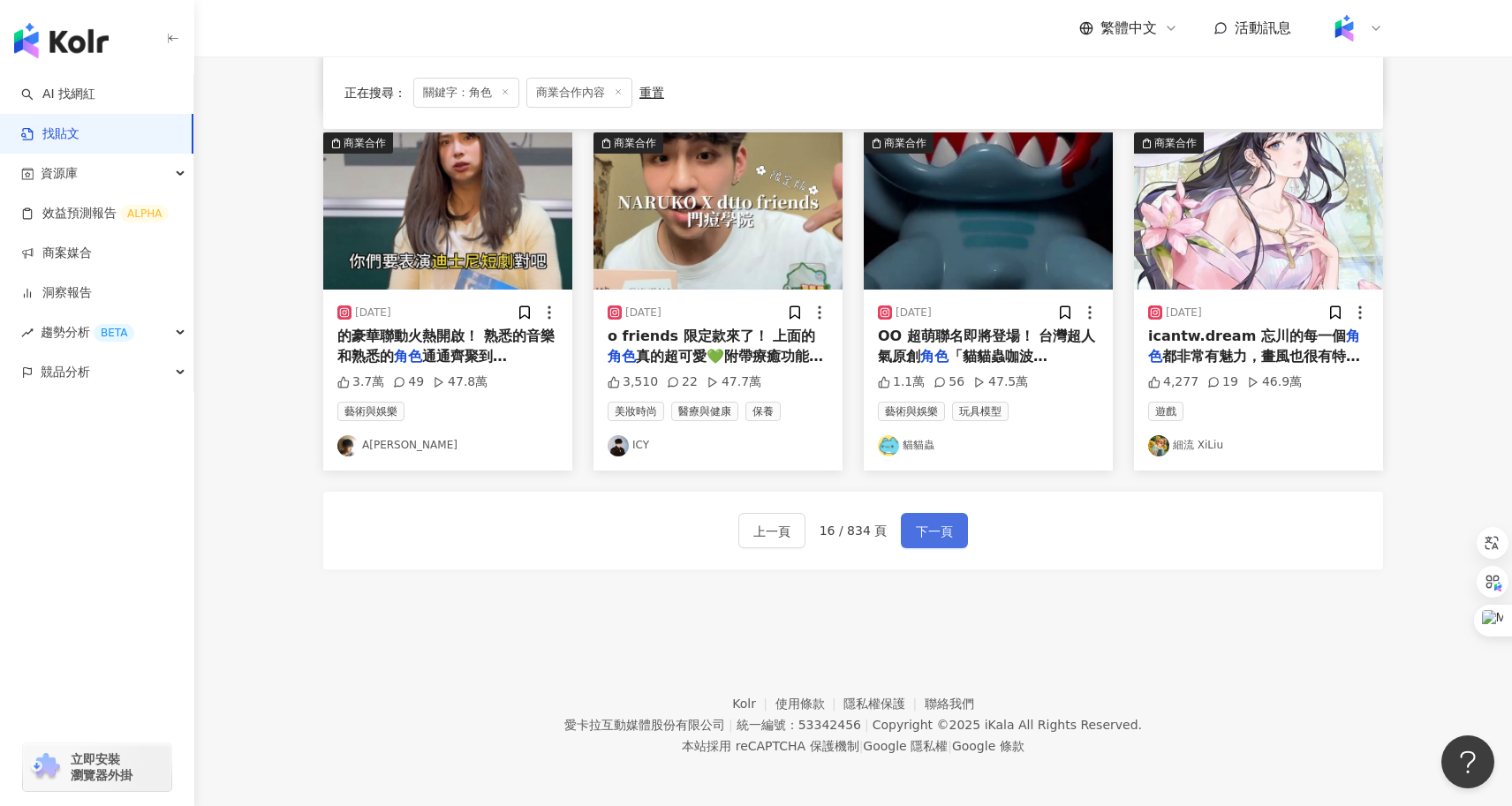
click at [925, 535] on span "下一頁" at bounding box center [935, 530] width 38 height 21
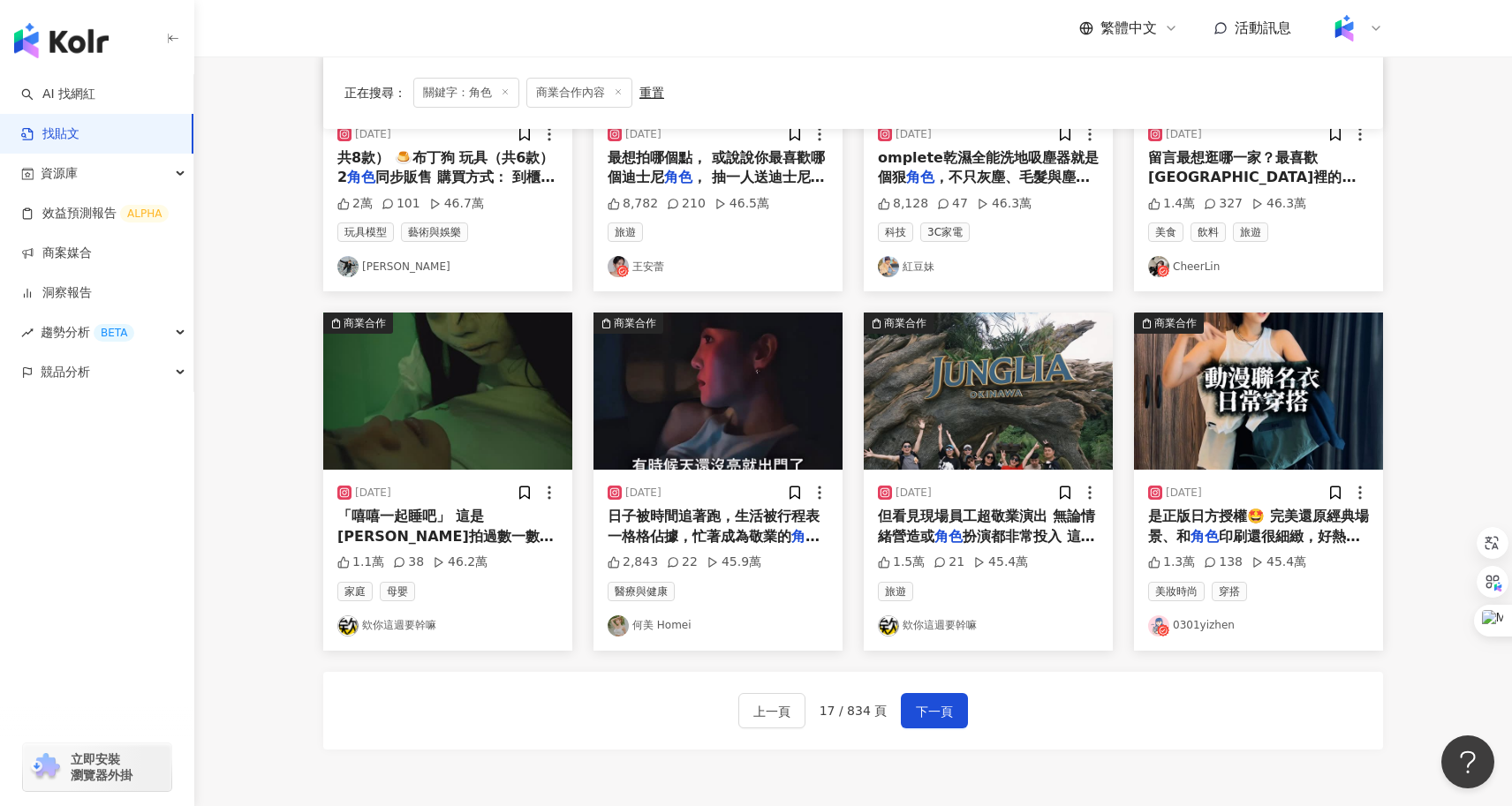
scroll to position [699, 0]
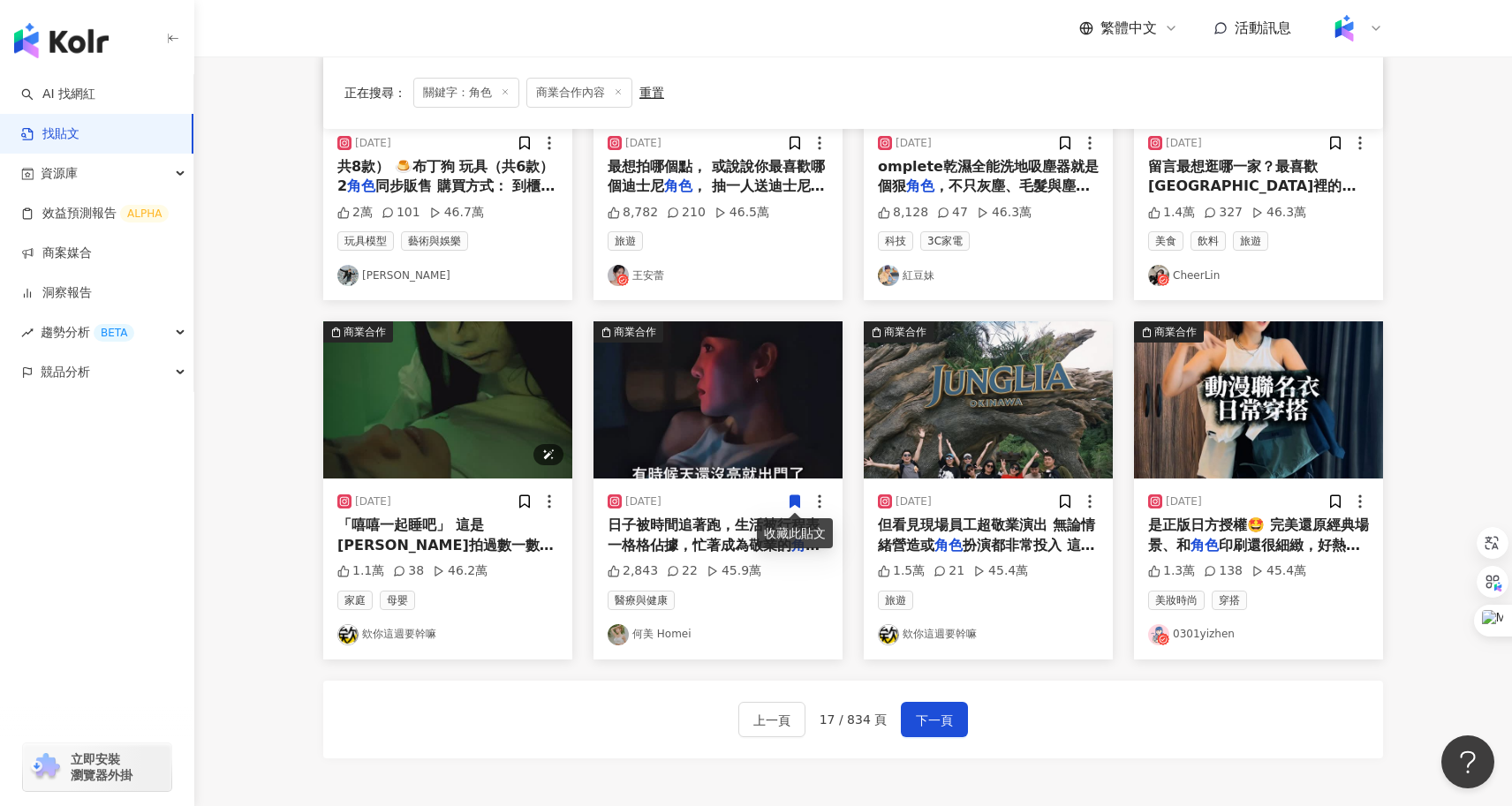
click at [475, 427] on img "button" at bounding box center [448, 399] width 249 height 157
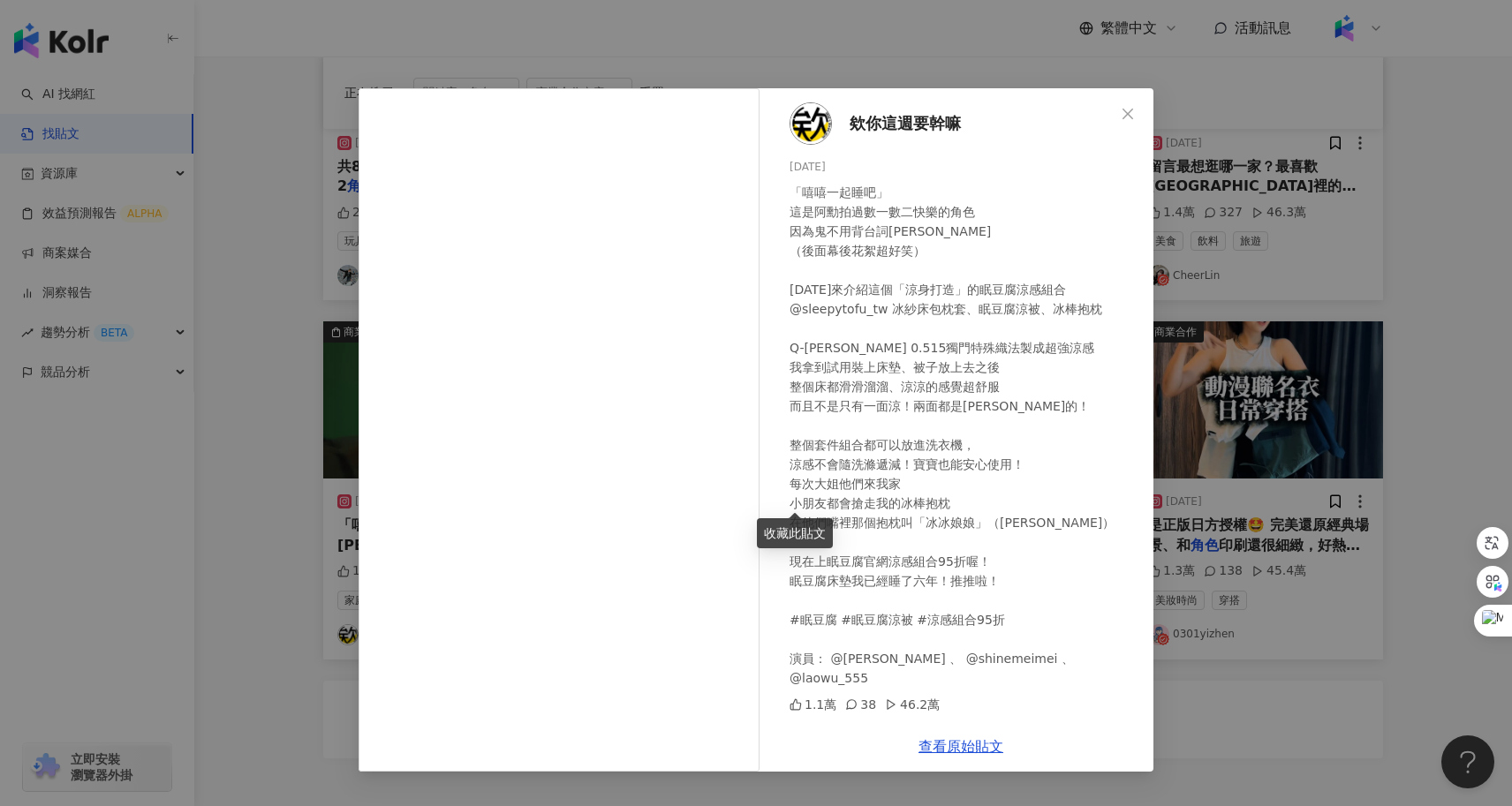
click at [281, 411] on div "欸你這週要幹嘛 2025/8/20 「嘻嘻一起睡吧」 這是阿勳拍過數一數二快樂的角色 因為鬼不用背台詞哈哈哈哈哈哈 （後面幕後花絮超好笑） 今天來介紹這個「涼…" at bounding box center [756, 403] width 1512 height 806
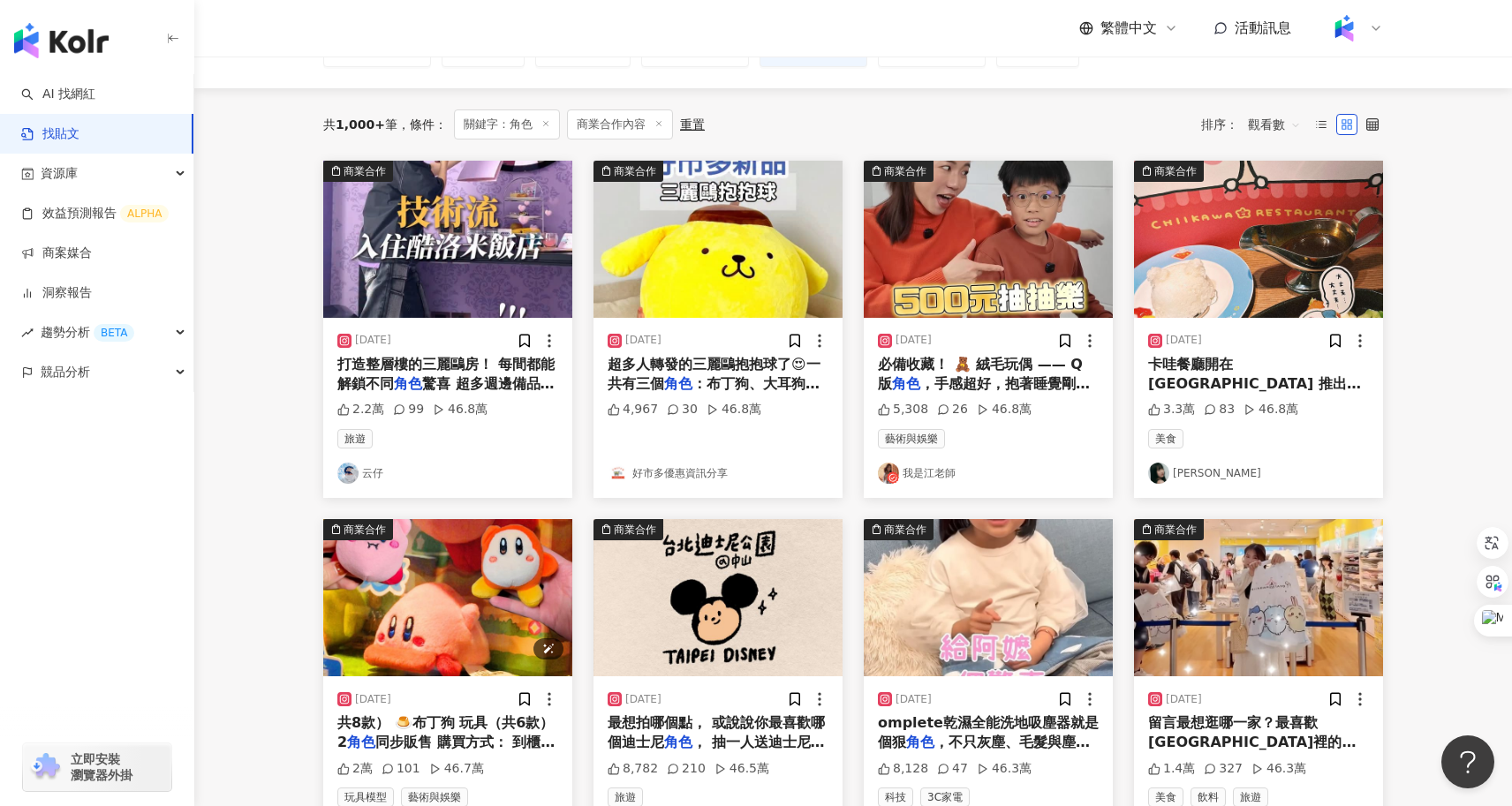
scroll to position [141, 0]
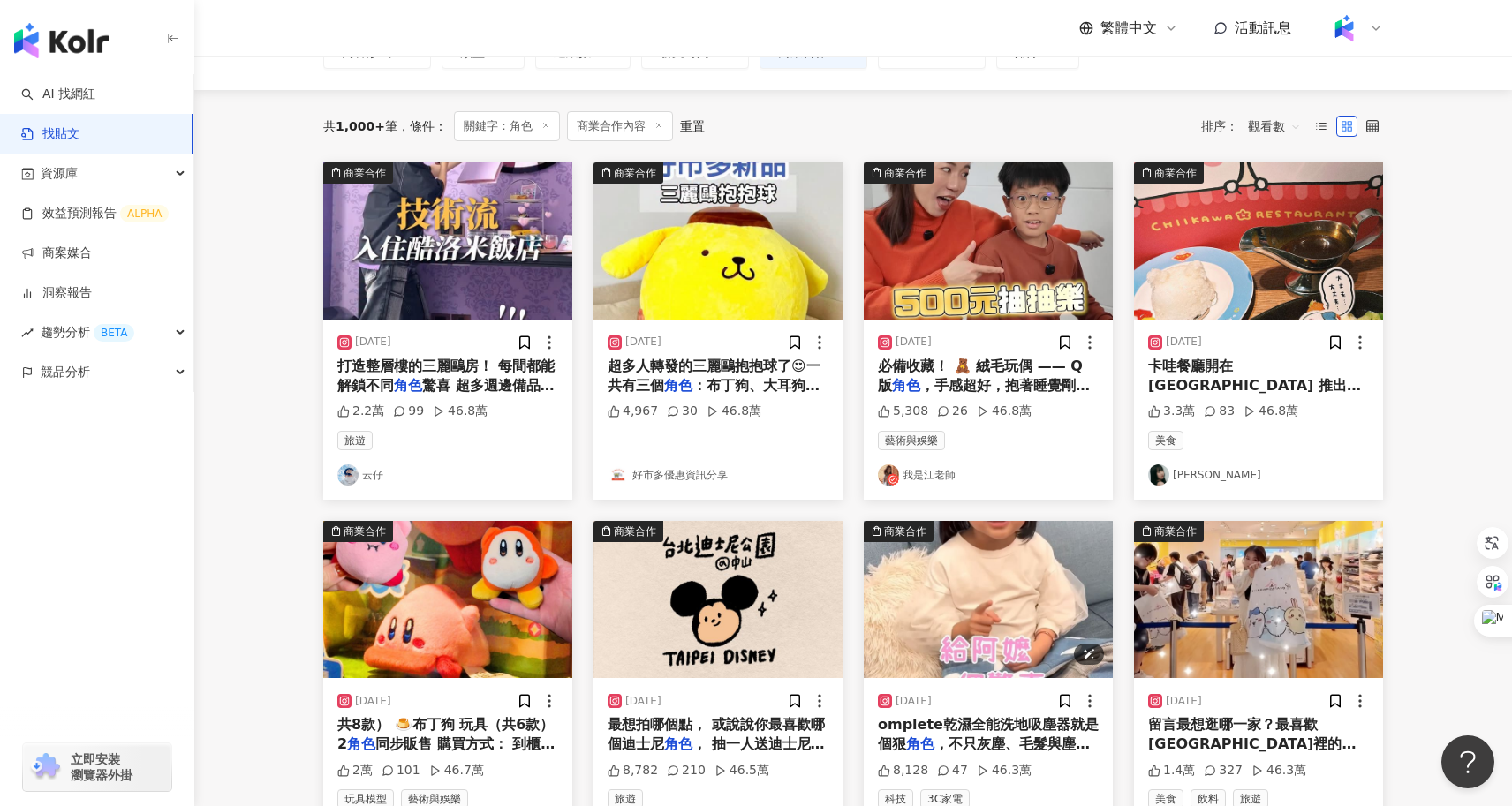
click at [1058, 599] on img "button" at bounding box center [988, 599] width 249 height 157
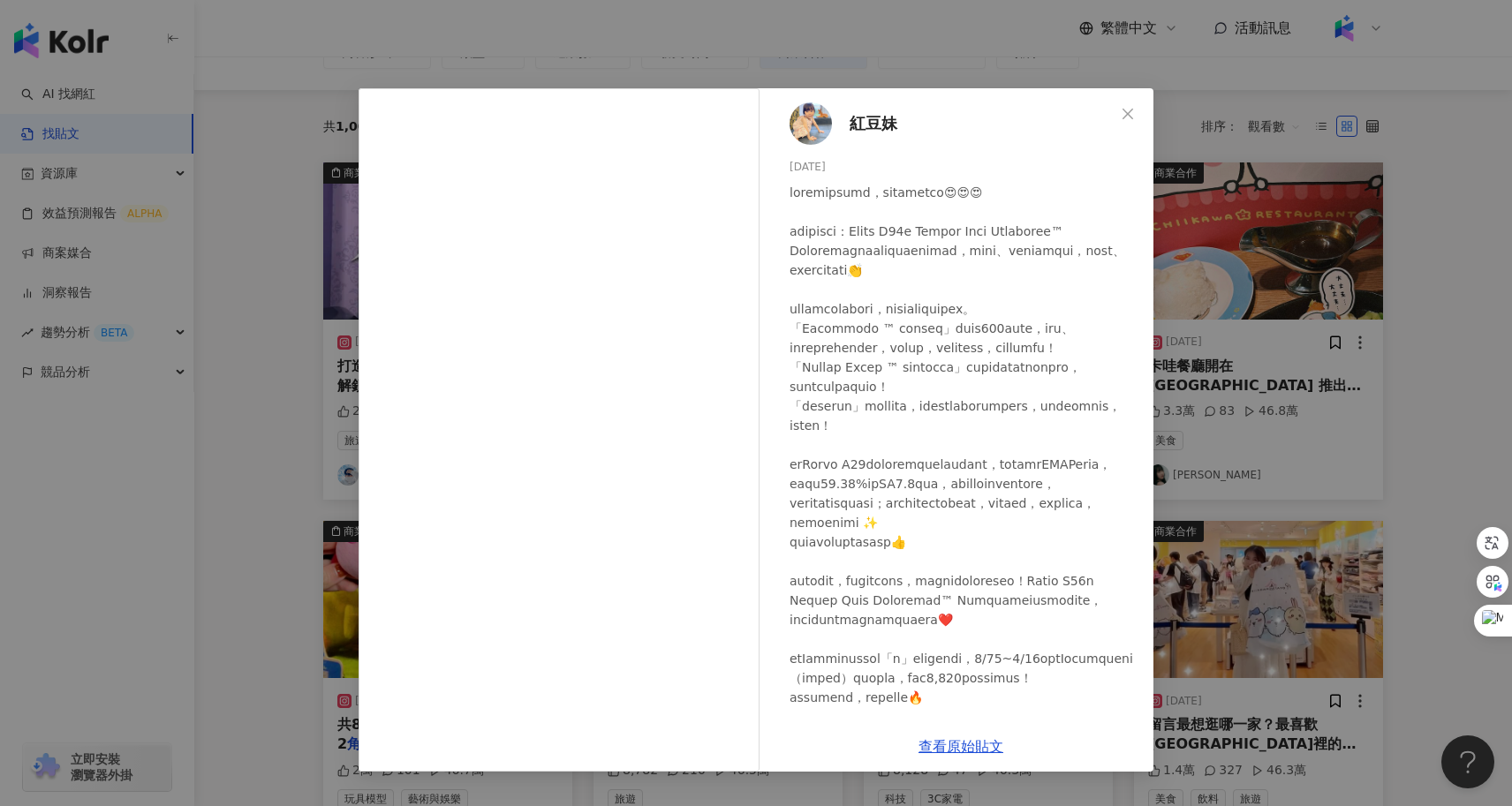
click at [289, 483] on div "紅豆妹 2024/1/18 8,128 47 46.3萬 查看原始貼文" at bounding box center [756, 403] width 1512 height 806
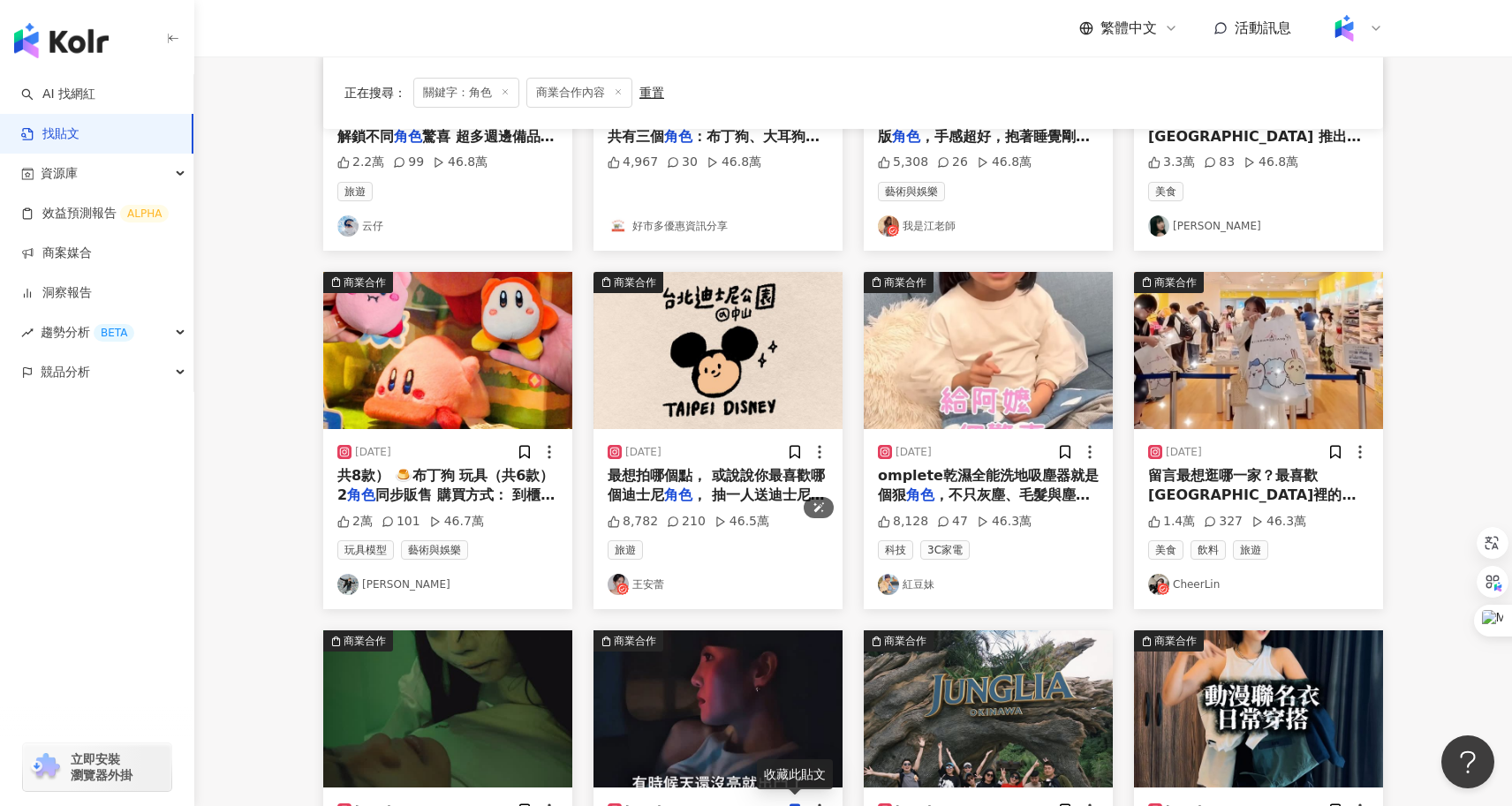
scroll to position [888, 0]
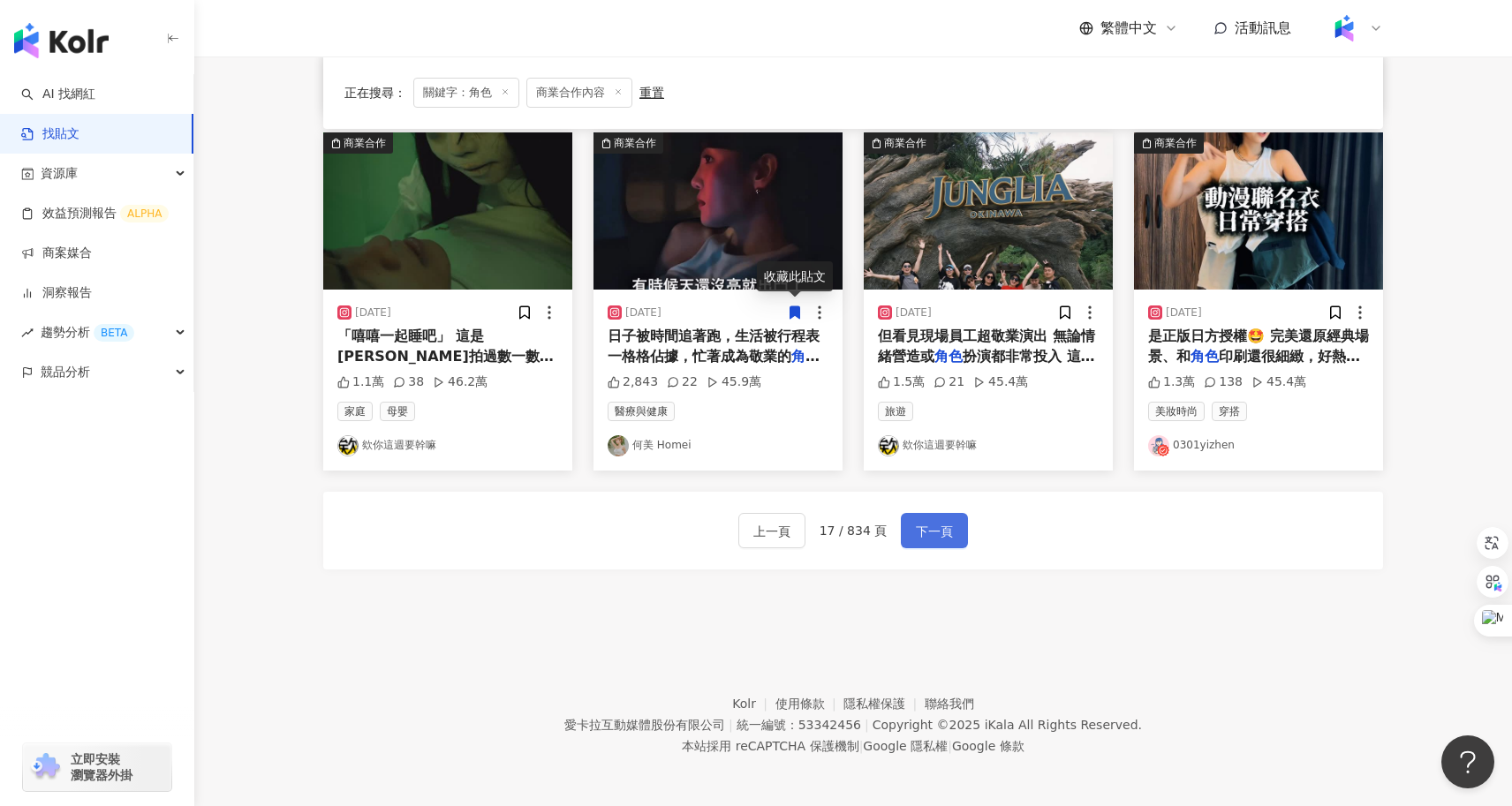
click at [934, 529] on span "下一頁" at bounding box center [935, 530] width 38 height 21
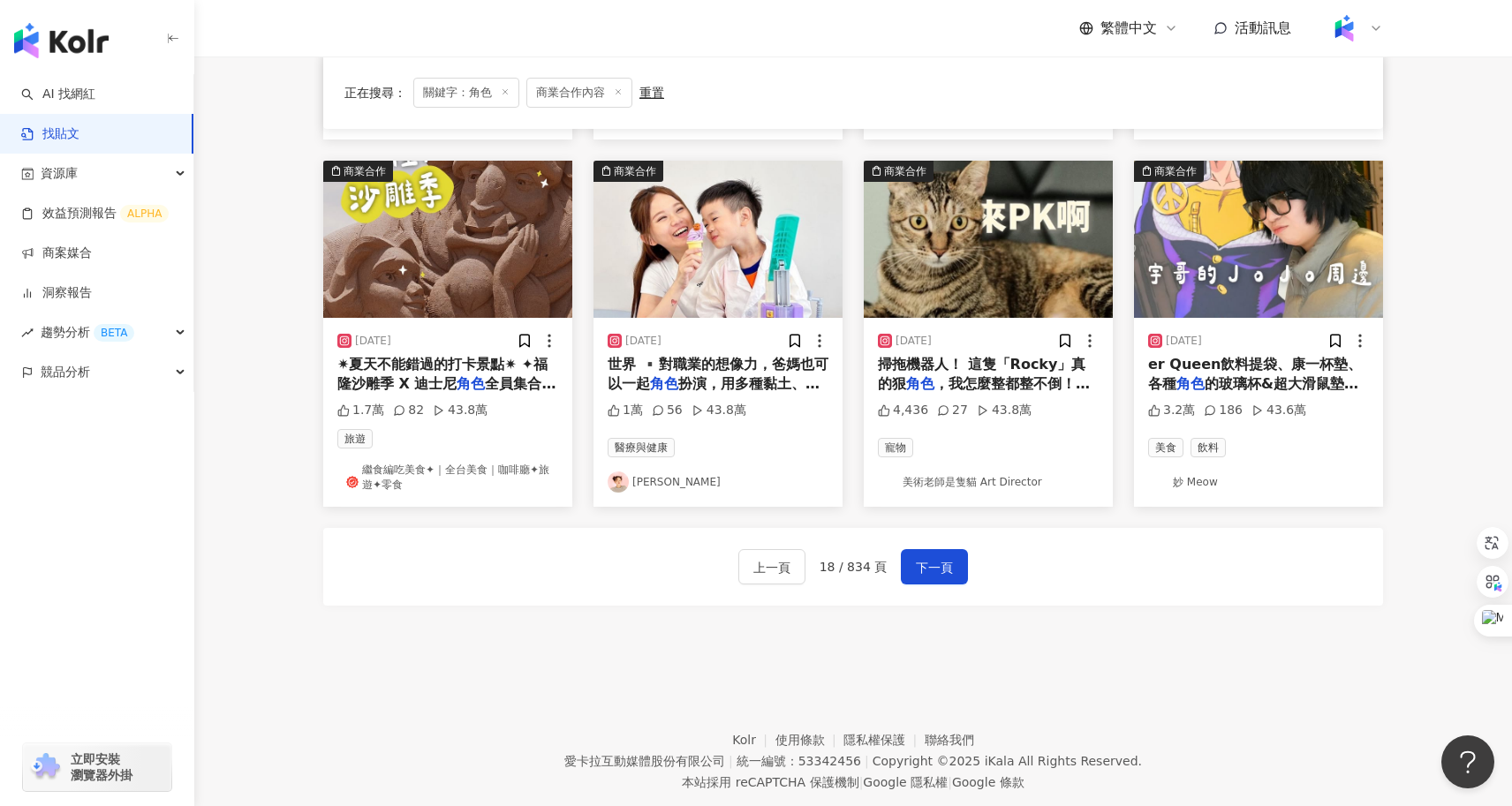
scroll to position [884, 0]
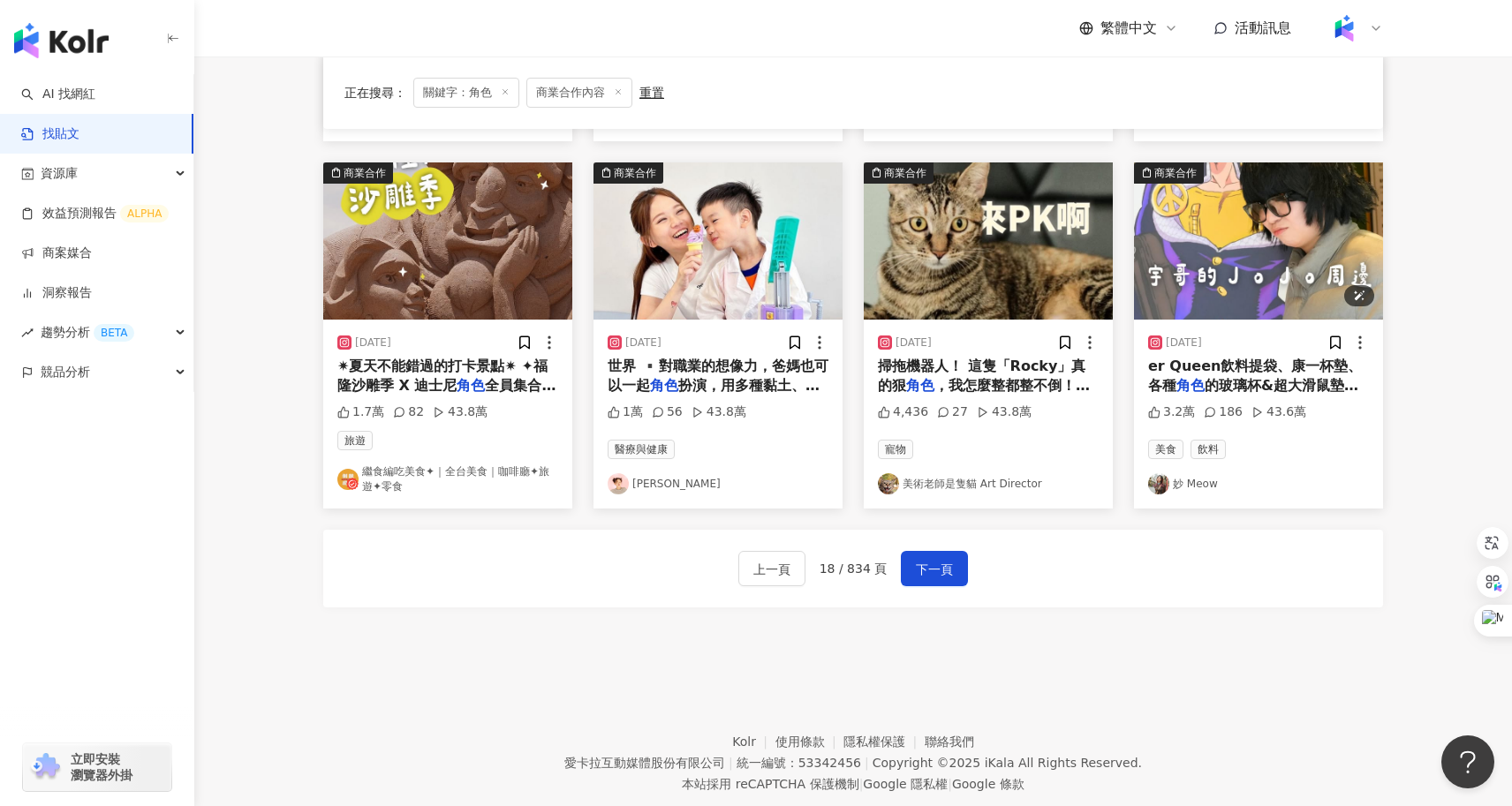
click at [1260, 246] on img "button" at bounding box center [1258, 240] width 249 height 157
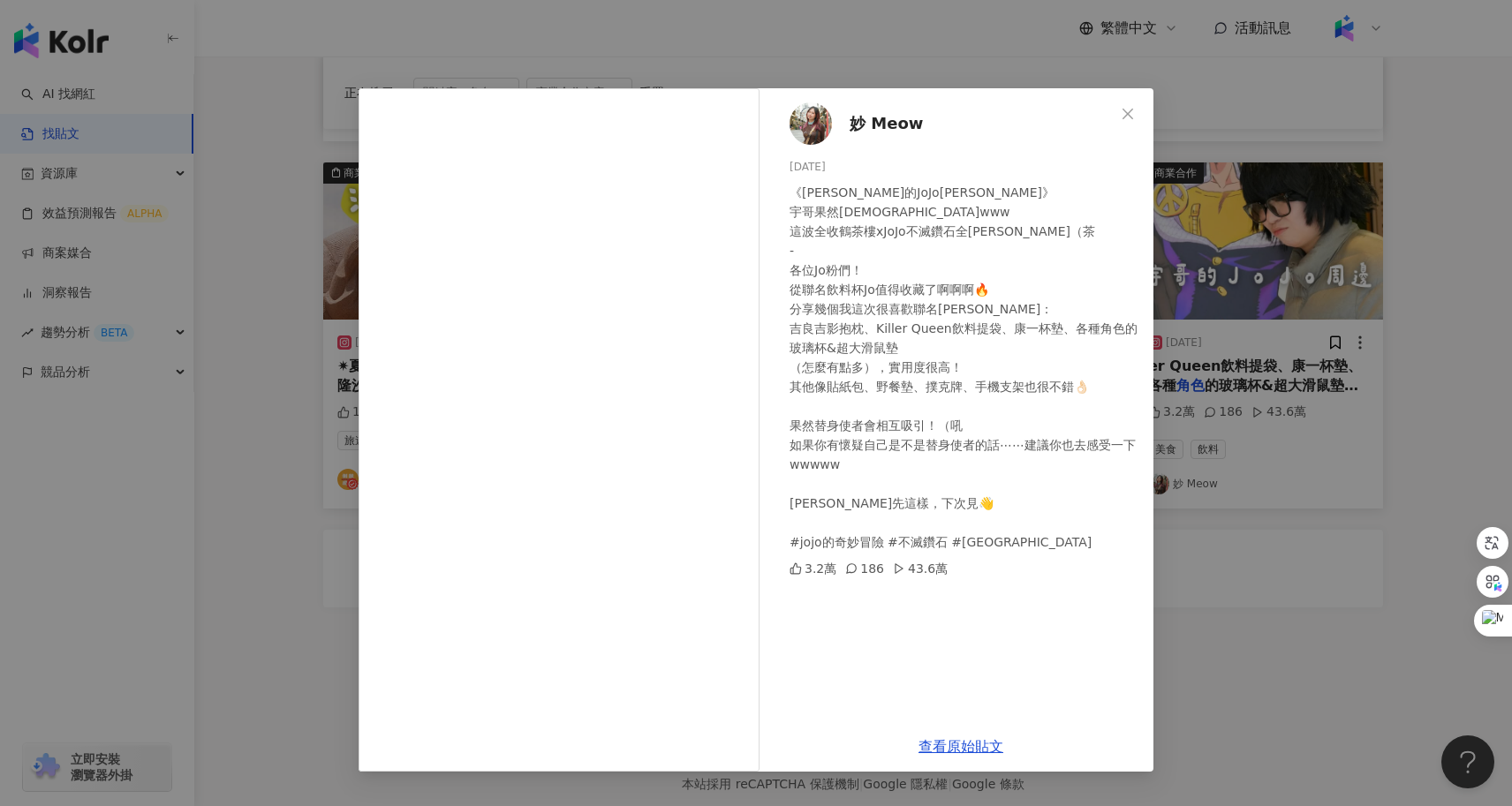
click at [1201, 595] on div "妙 Meow 2025/6/4 《宇哥的JoJo周邊》 宇哥果然神www 這波全收鶴茶樓xJoJo不滅鑽石全周邊（茶 - 各位Jo粉們！ 從聯名飲料杯Jo值得…" at bounding box center [756, 403] width 1512 height 806
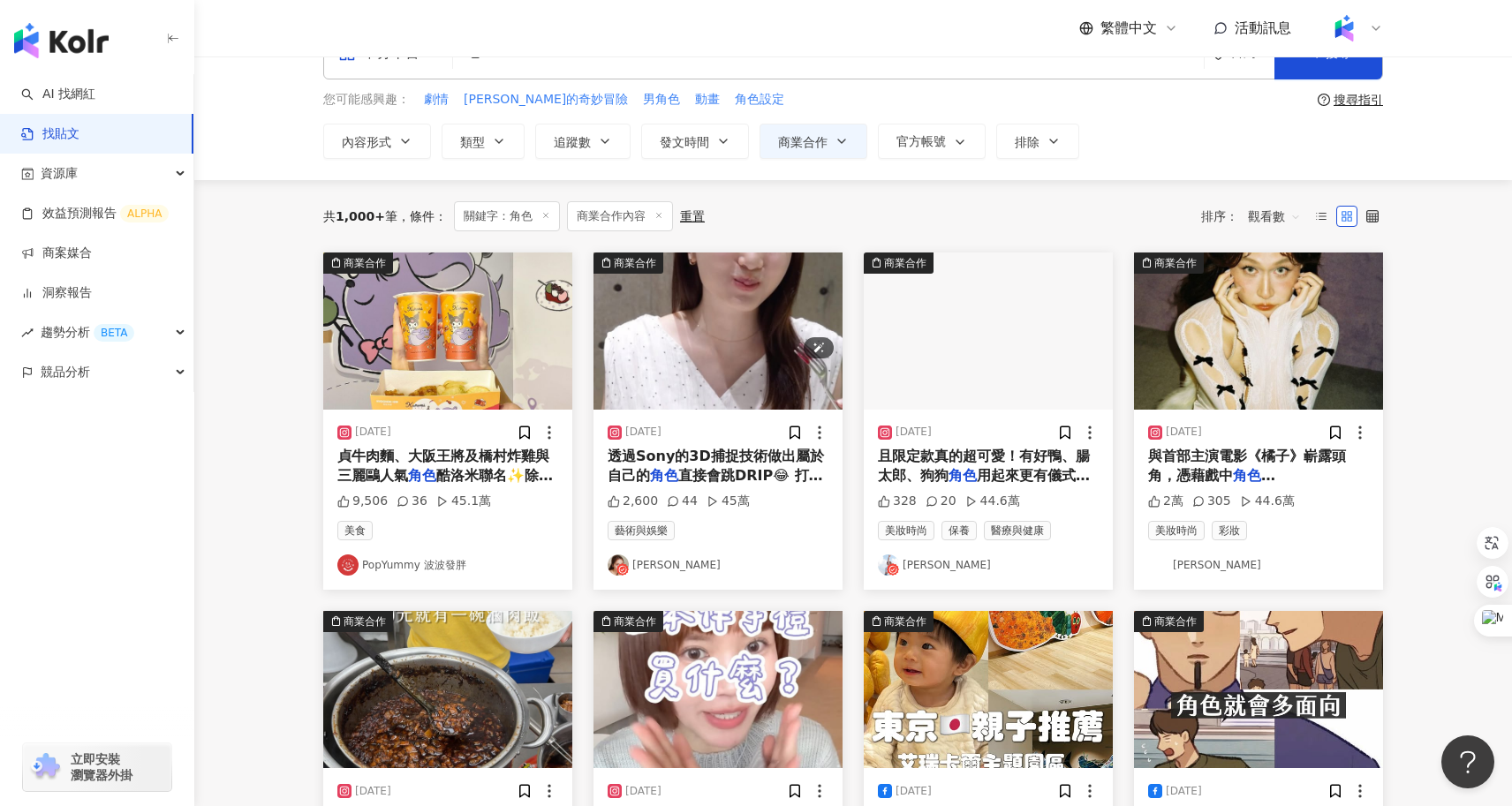
scroll to position [40, 0]
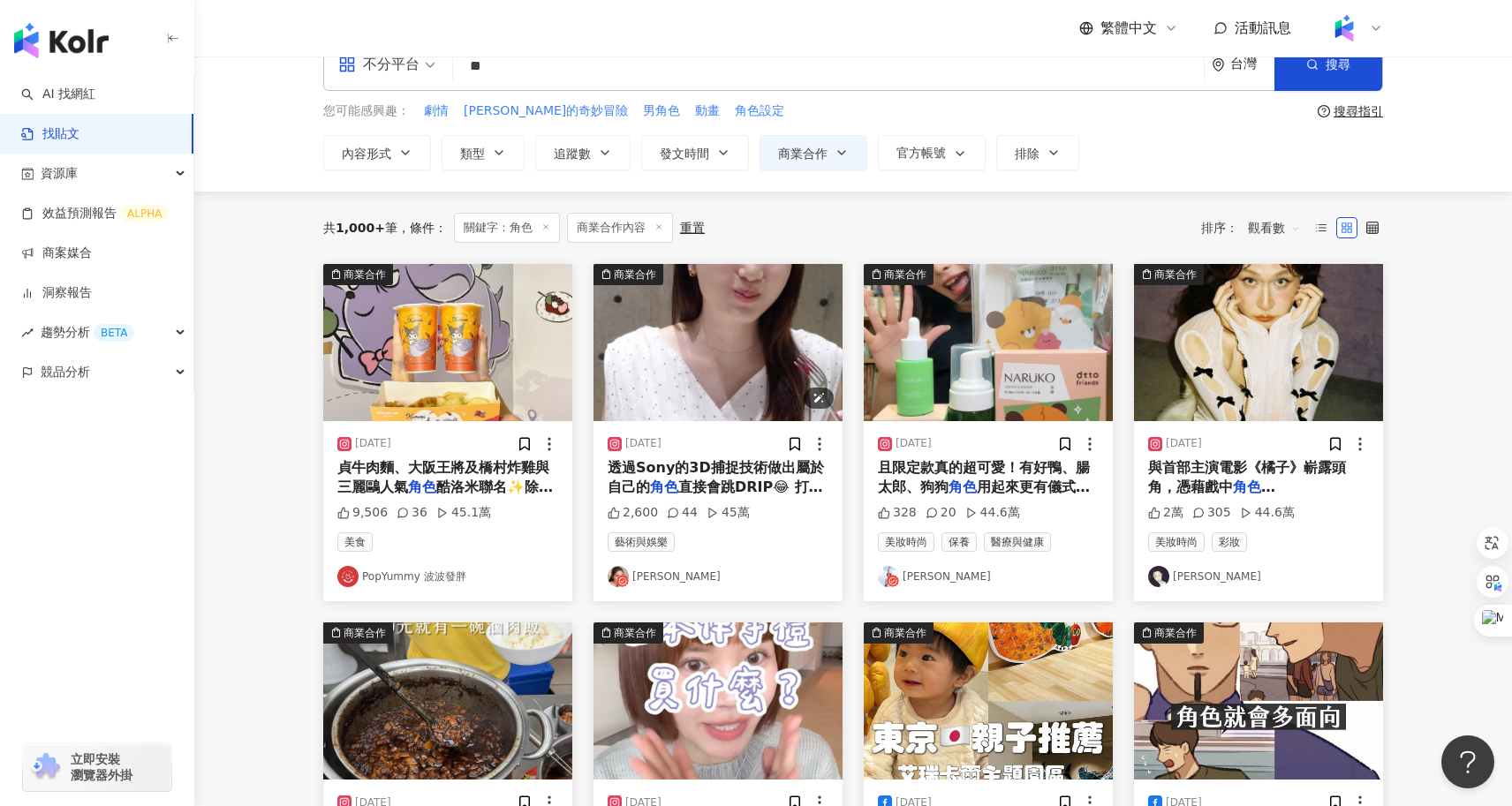
click at [693, 345] on img "button" at bounding box center [717, 342] width 249 height 157
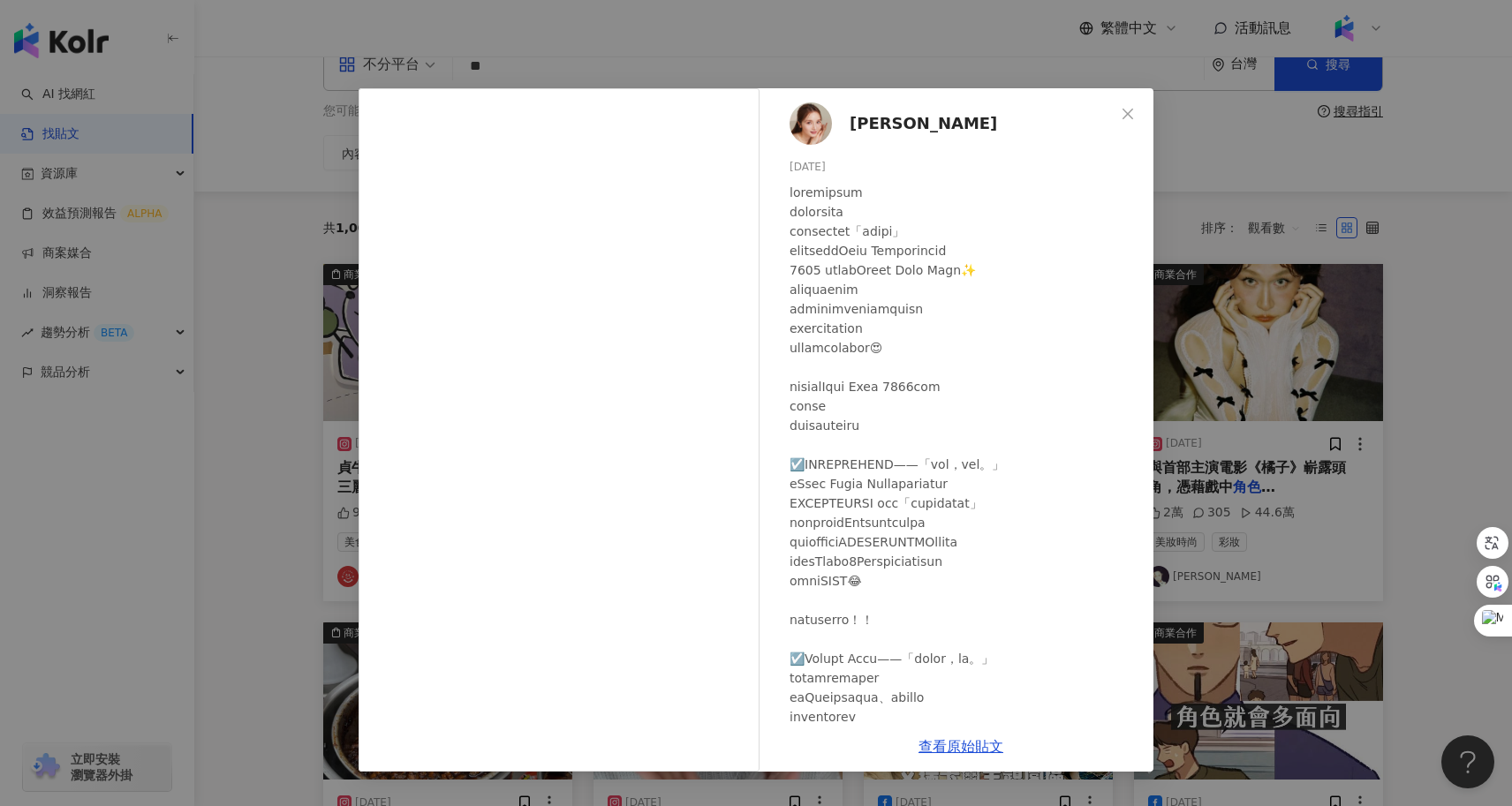
click at [1330, 425] on div "佑妮 2025/5/20 2,600 44 45萬 查看原始貼文" at bounding box center [756, 403] width 1512 height 806
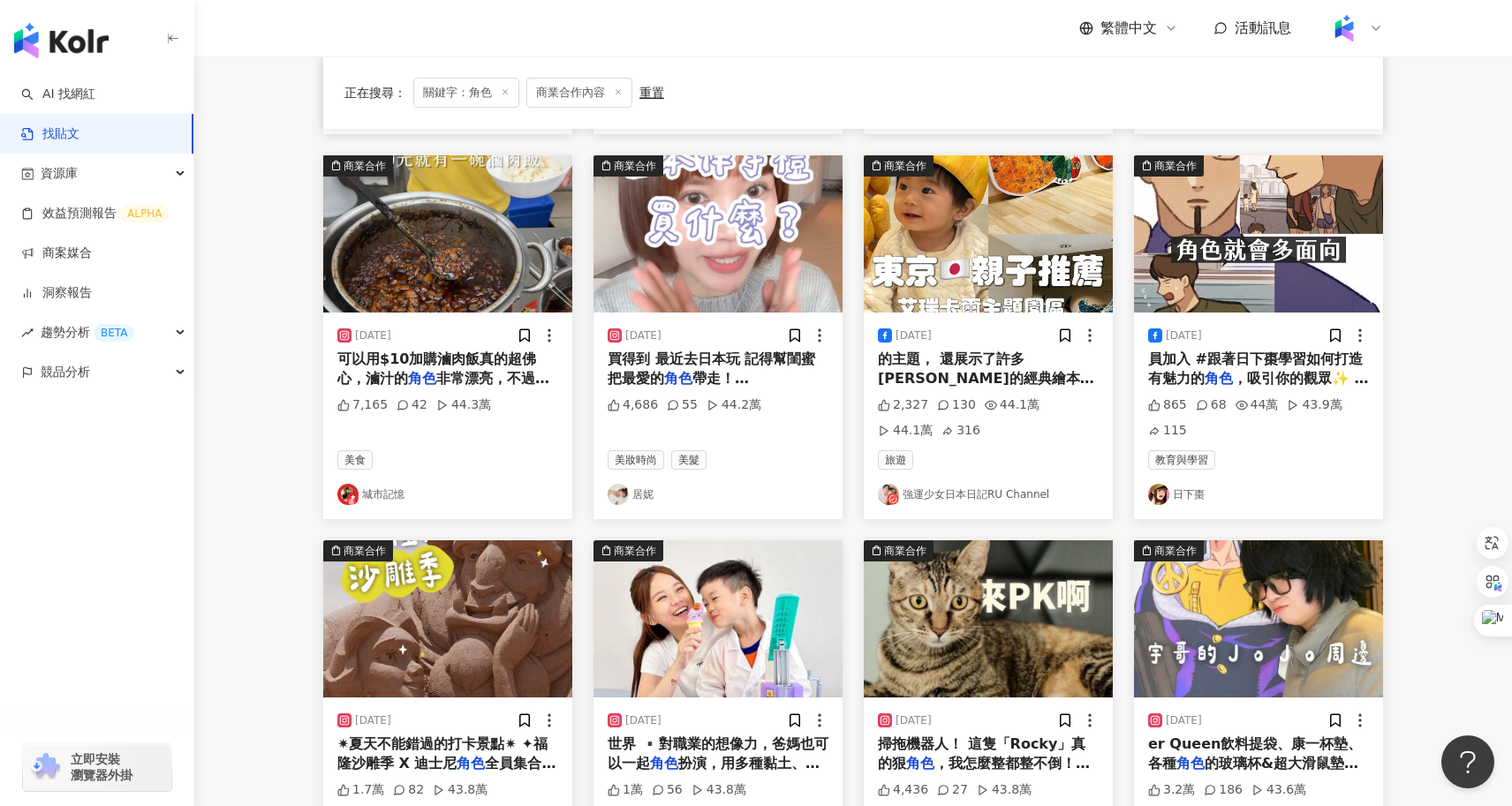
scroll to position [923, 0]
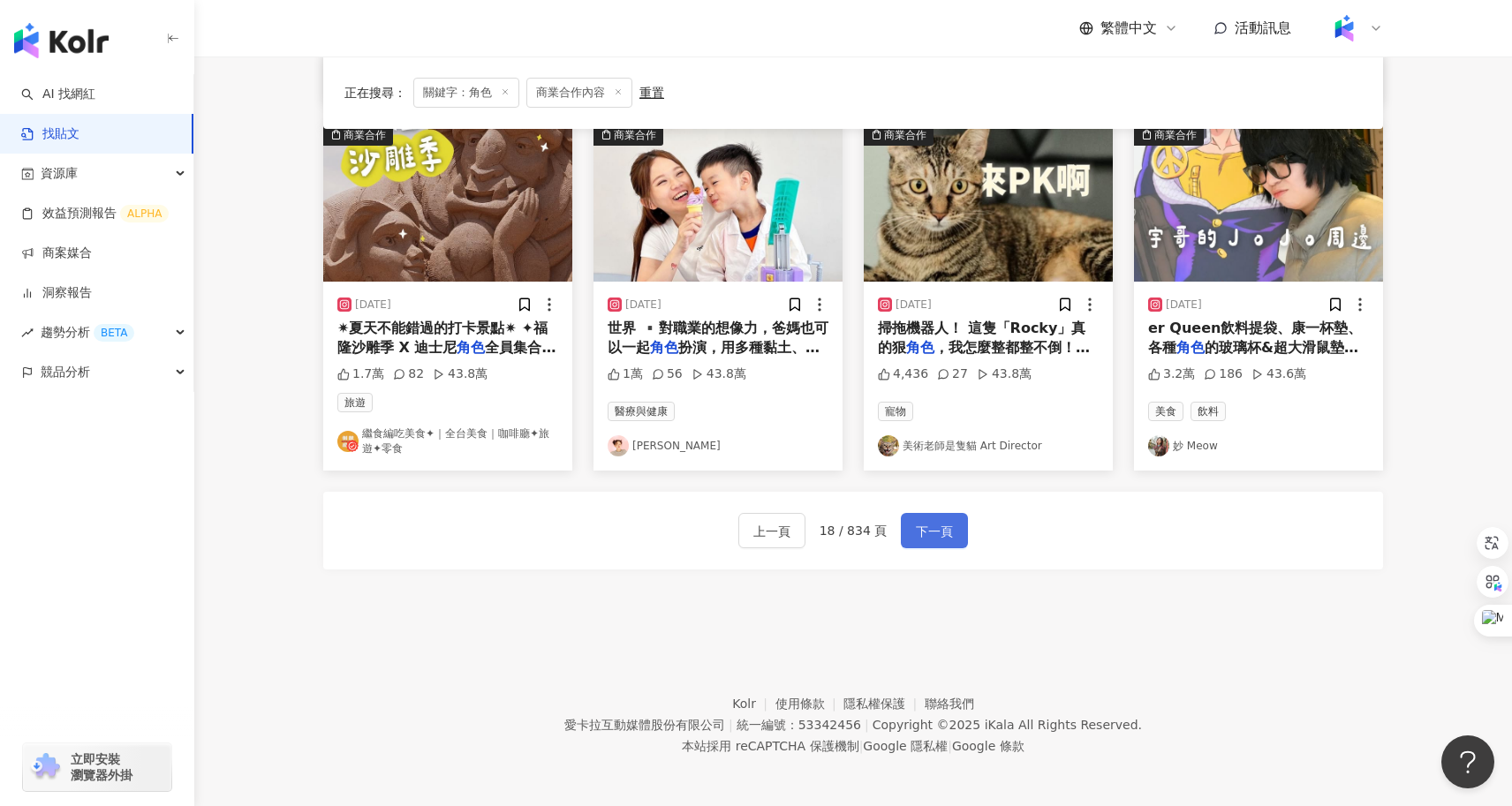
click at [950, 533] on span "下一頁" at bounding box center [935, 530] width 38 height 21
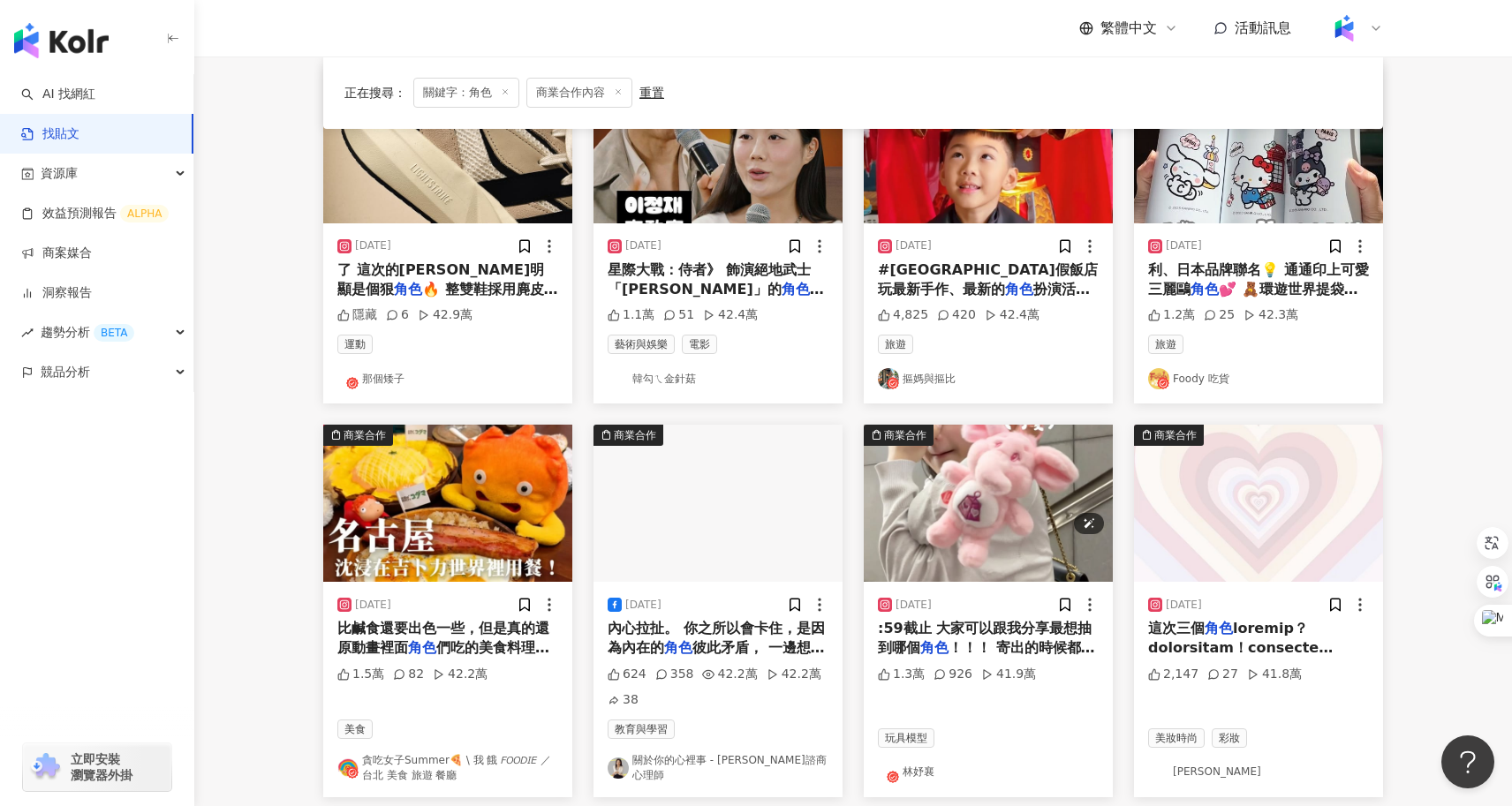
scroll to position [623, 0]
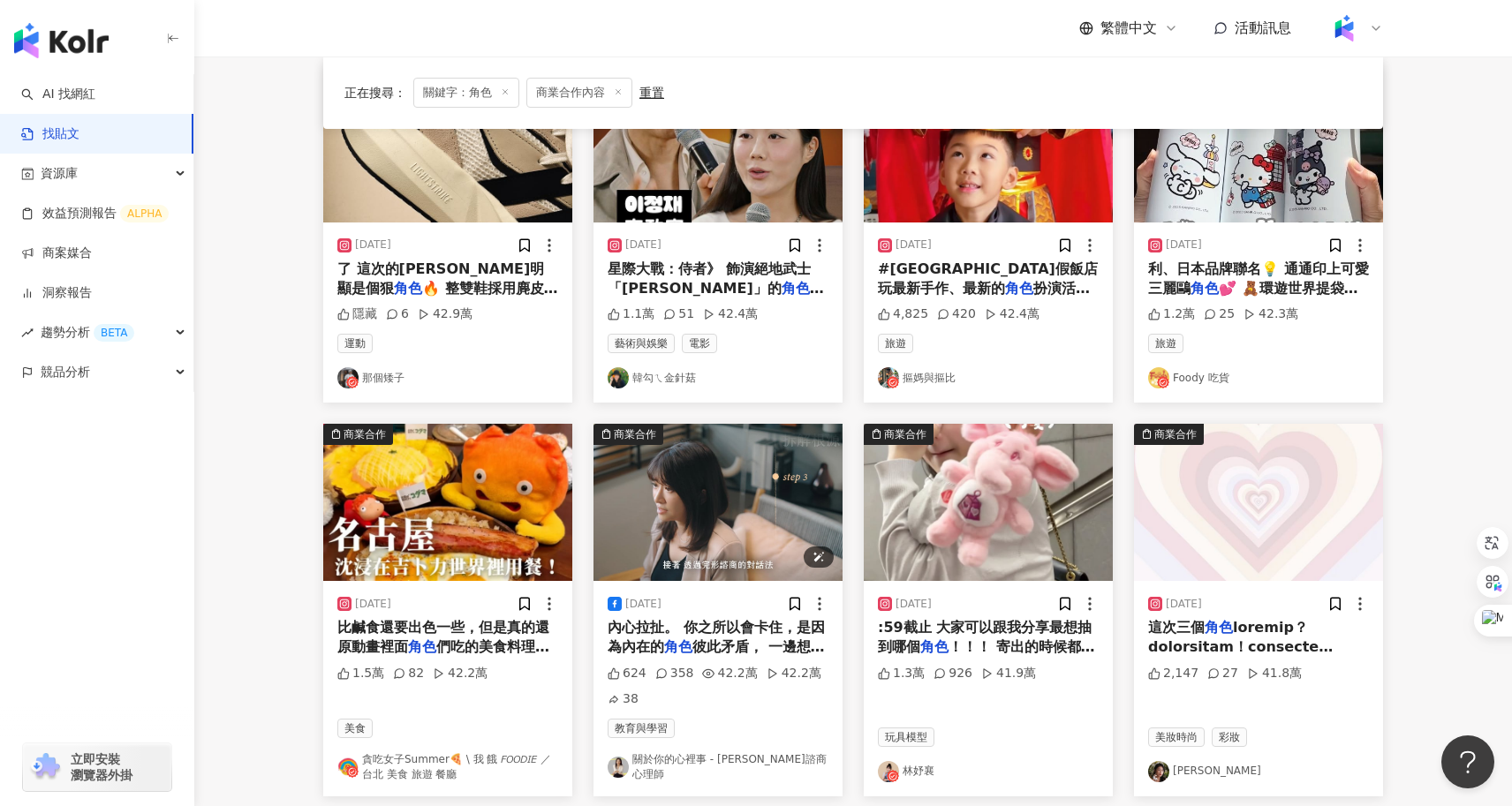
click at [763, 501] on img "button" at bounding box center [717, 502] width 249 height 157
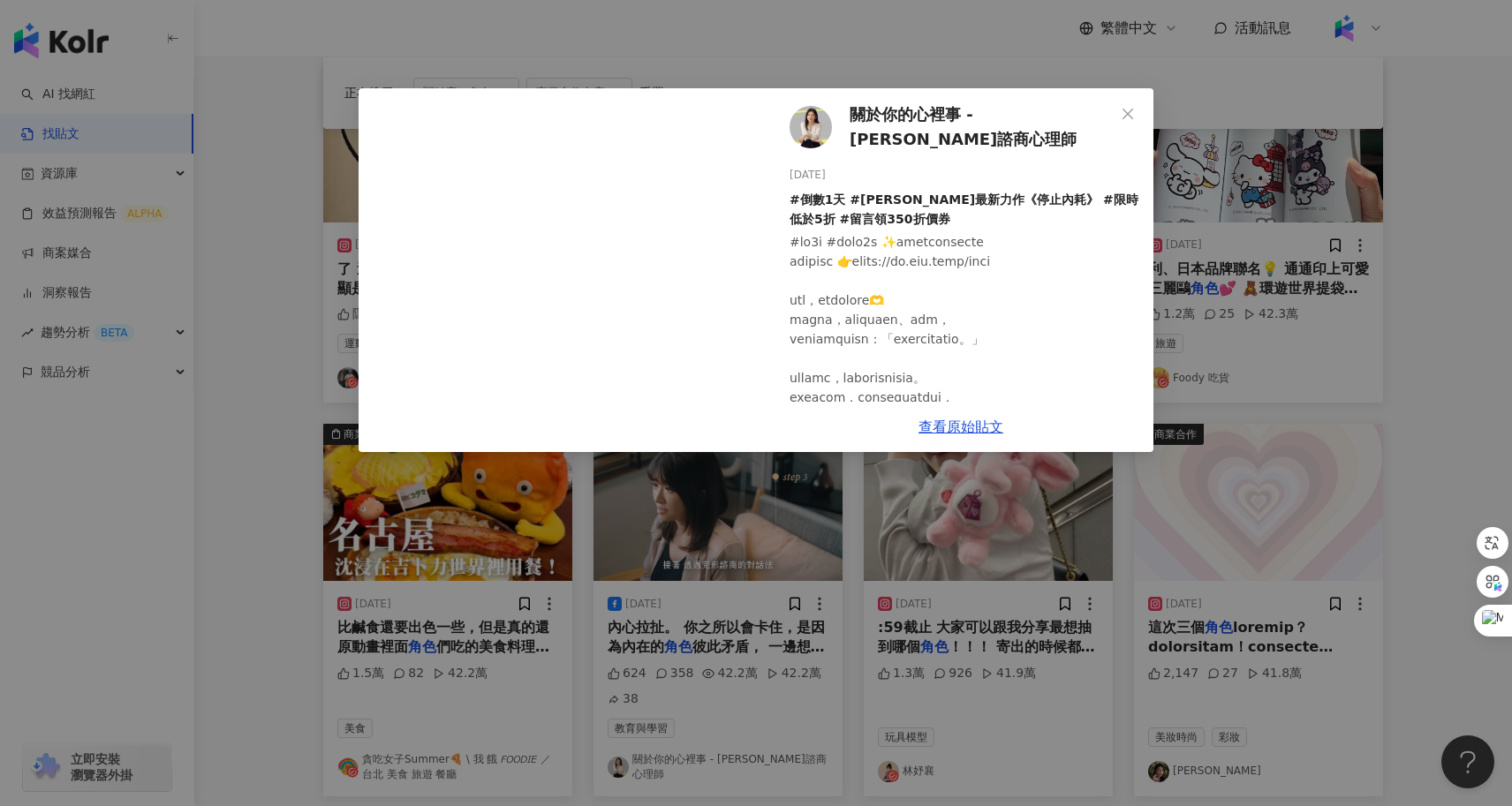
click at [1297, 354] on div "關於你的心裡事 - 周慕姿諮商心理師 2025/7/24 #倒數1天 #周慕姿最新力作《停止內耗》 #限時低於5折 #留言領350折價券 624 358 42…" at bounding box center [756, 403] width 1512 height 806
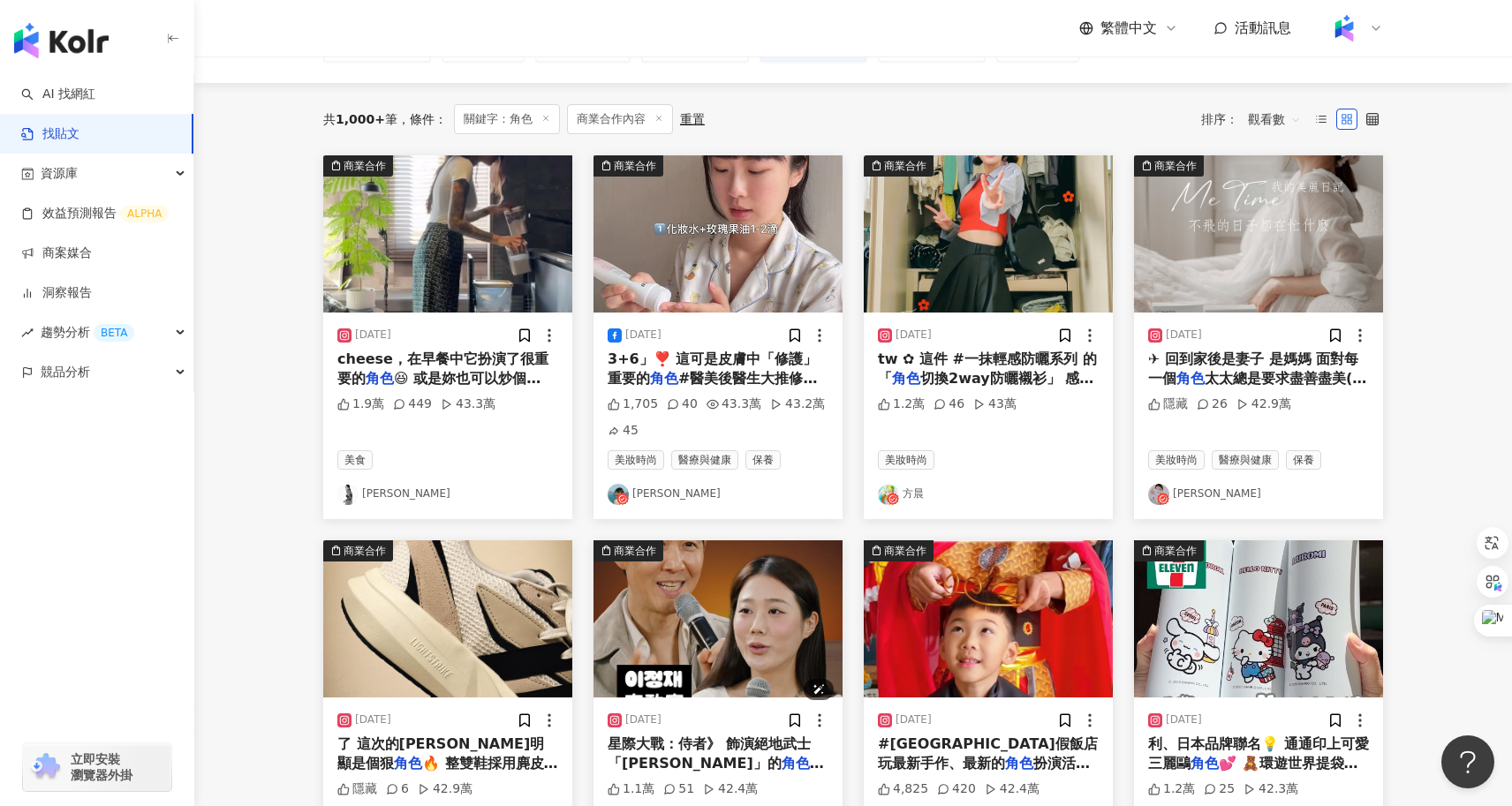
scroll to position [131, 0]
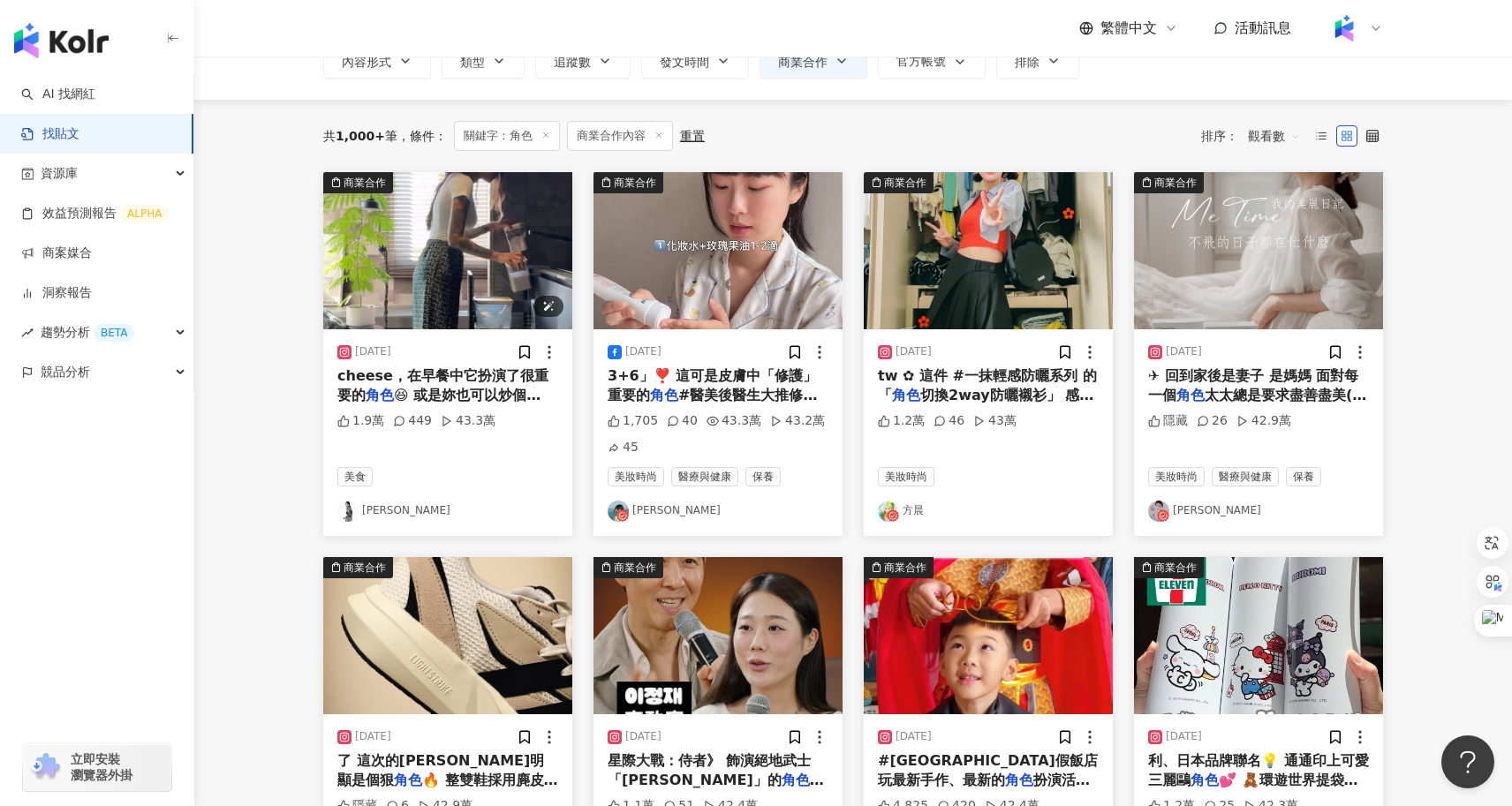
click at [498, 282] on img "button" at bounding box center [448, 250] width 249 height 157
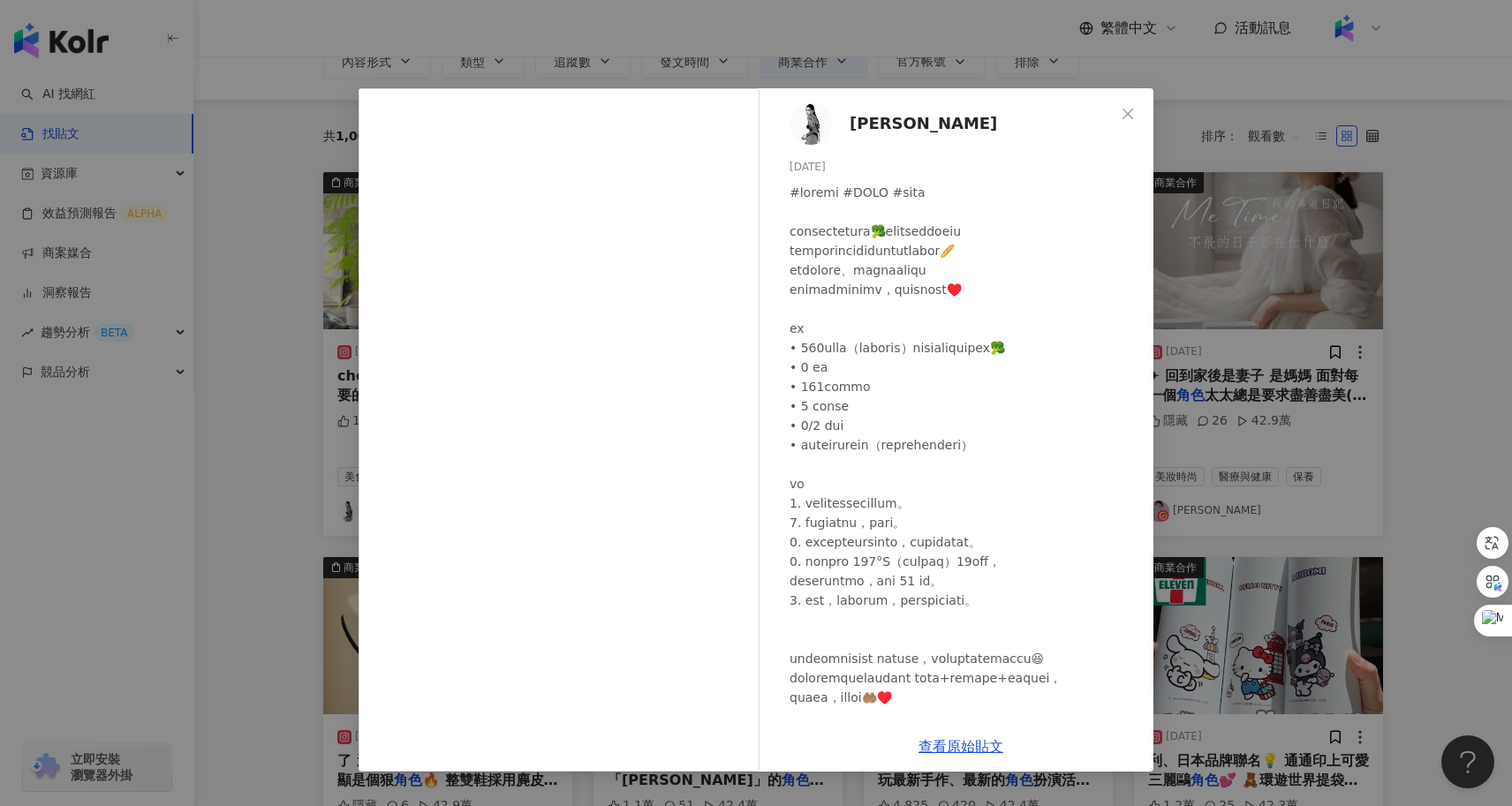
click at [1334, 387] on div "百勒絲 2025/1/13 1.9萬 449 43.3萬 查看原始貼文" at bounding box center [756, 403] width 1512 height 806
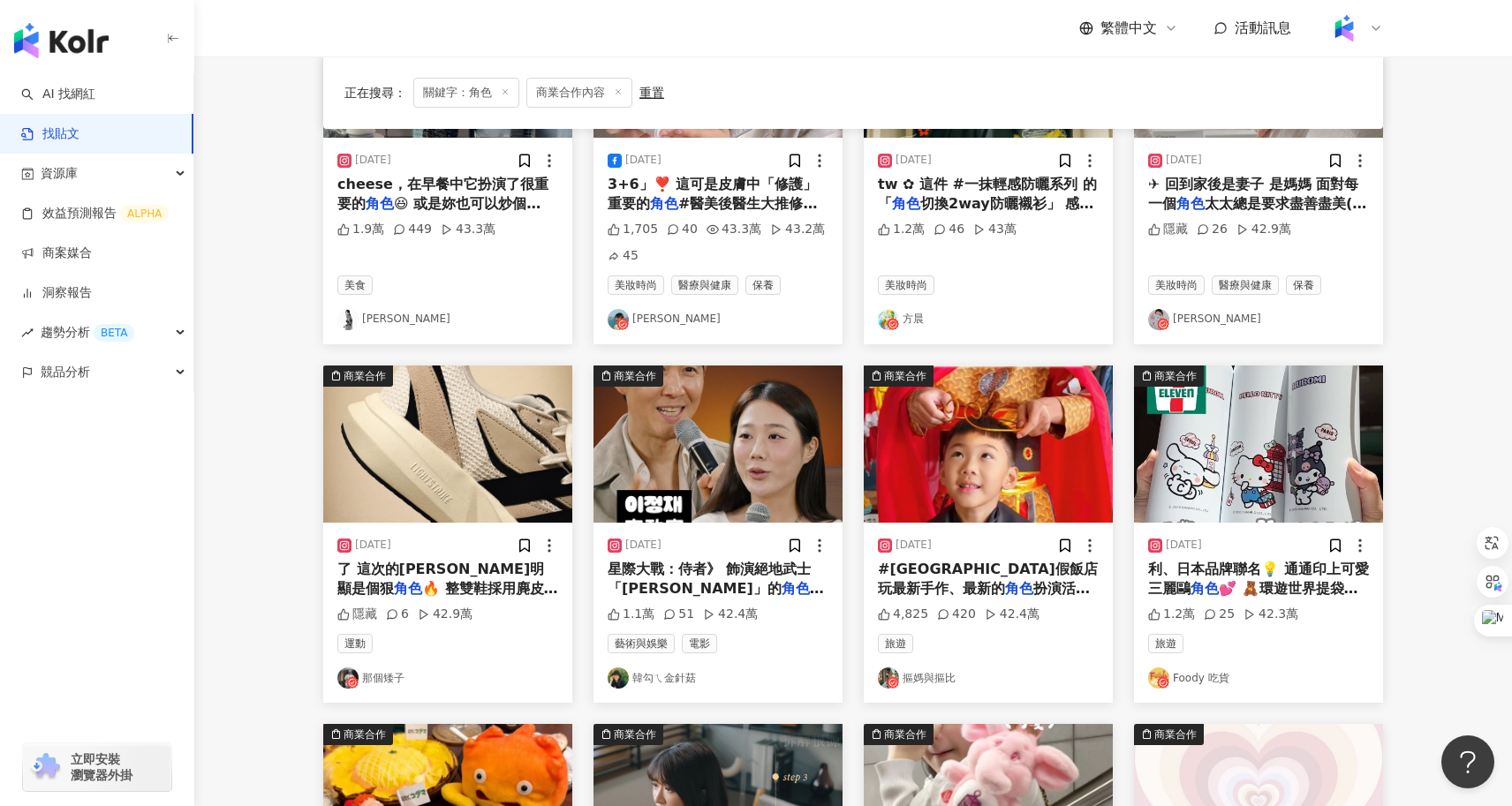
scroll to position [940, 0]
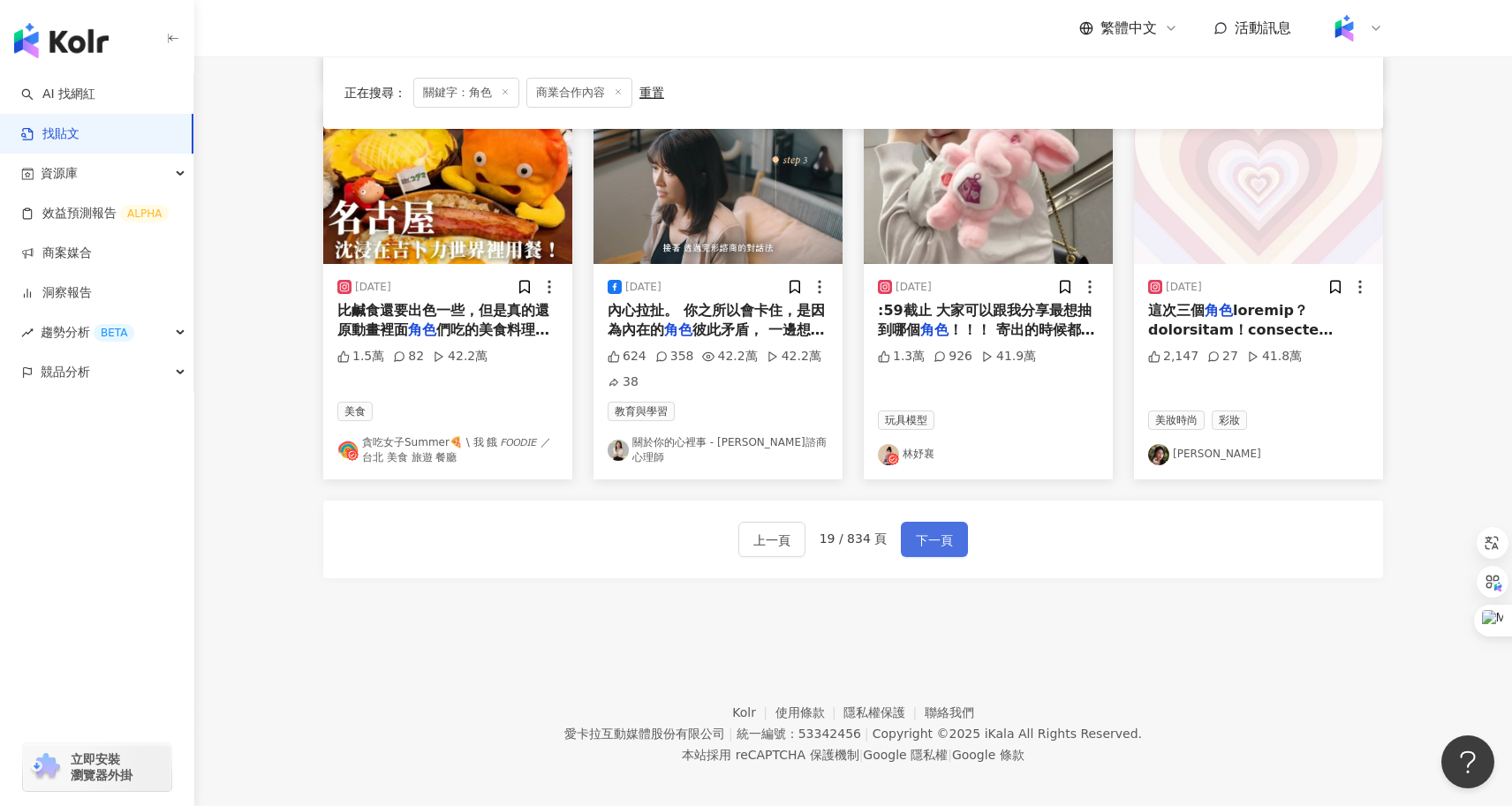
click at [939, 530] on span "下一頁" at bounding box center [935, 539] width 38 height 21
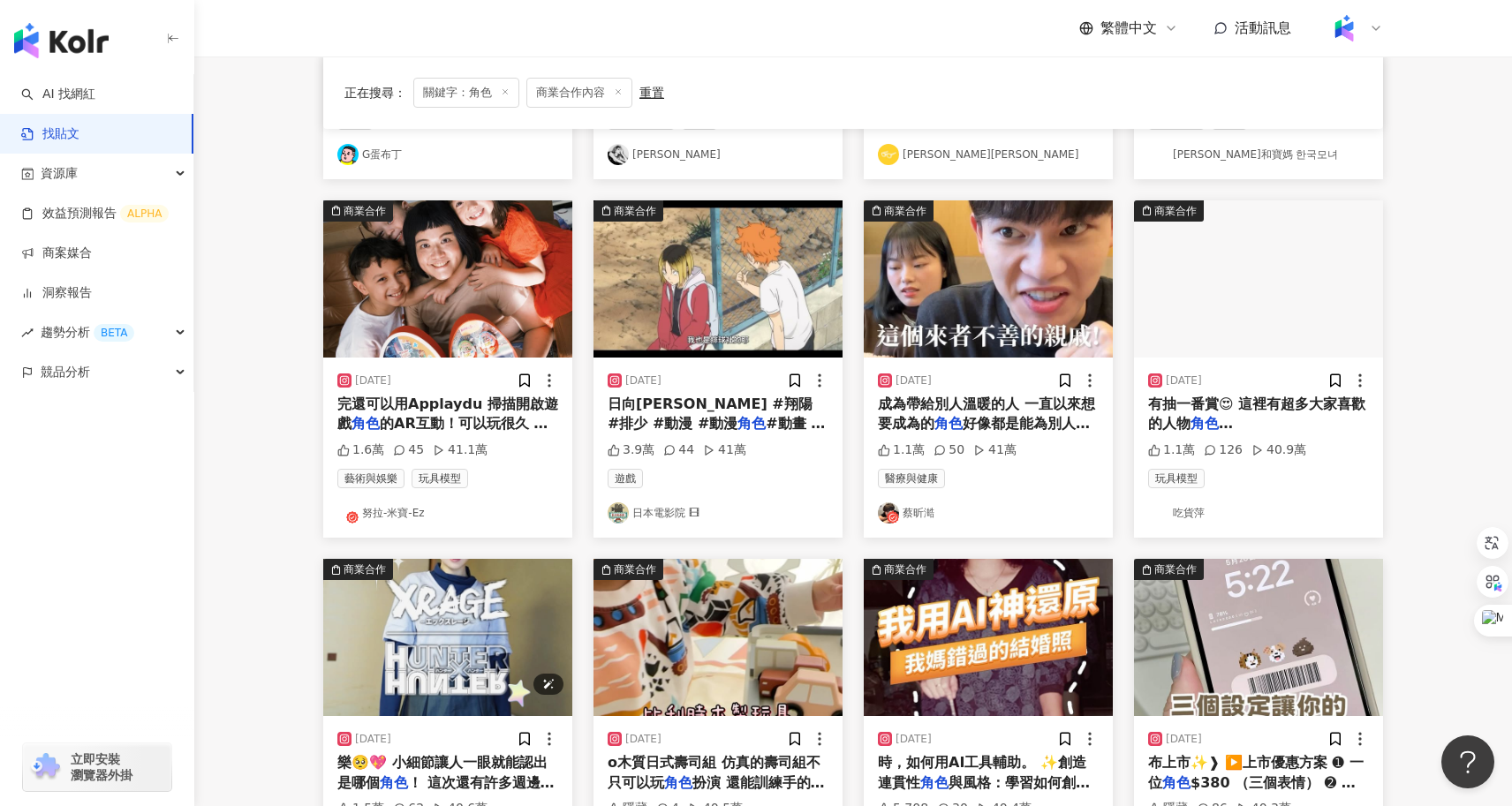
scroll to position [460, 0]
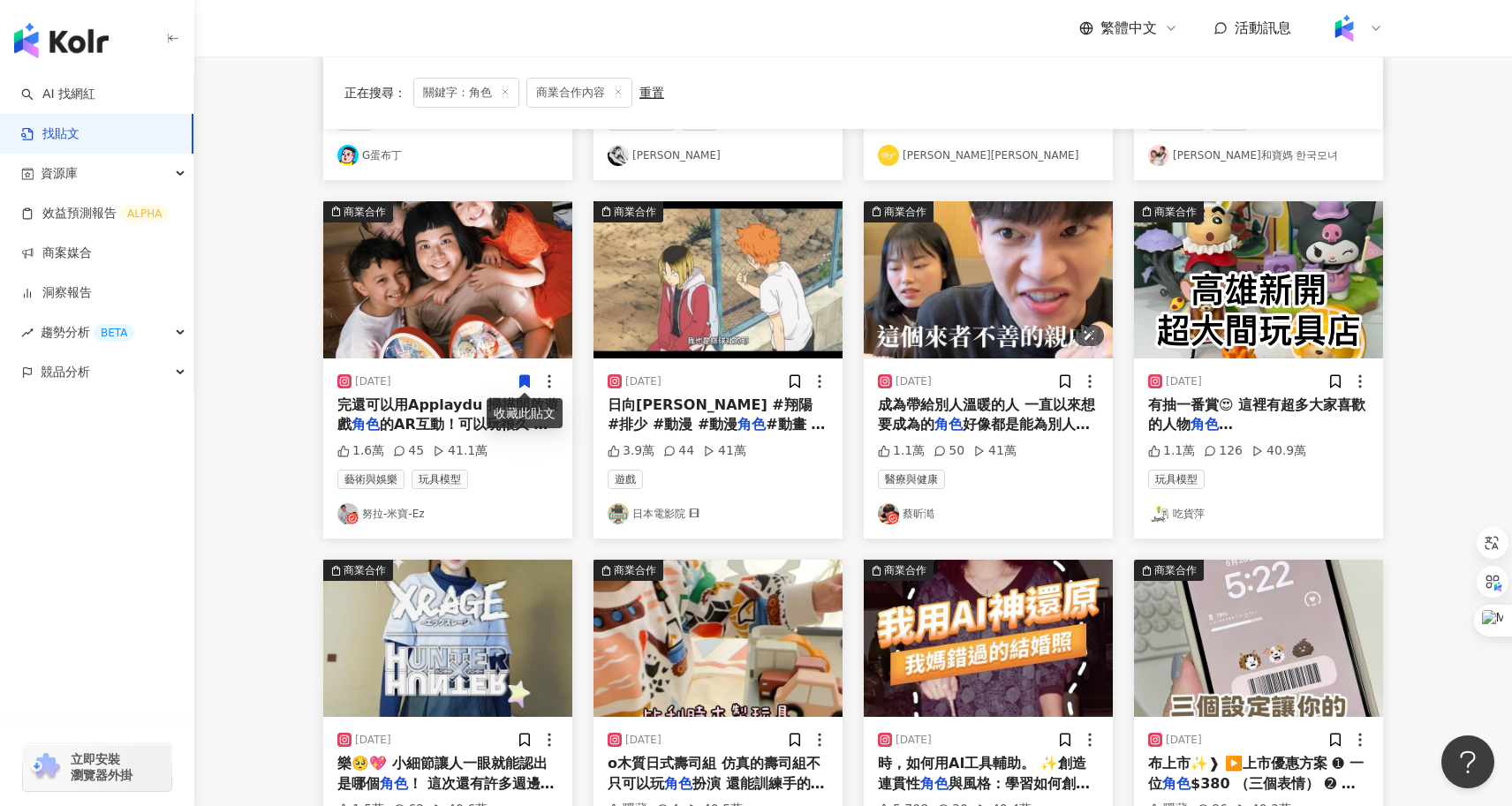
click at [999, 304] on img "button" at bounding box center [988, 280] width 249 height 157
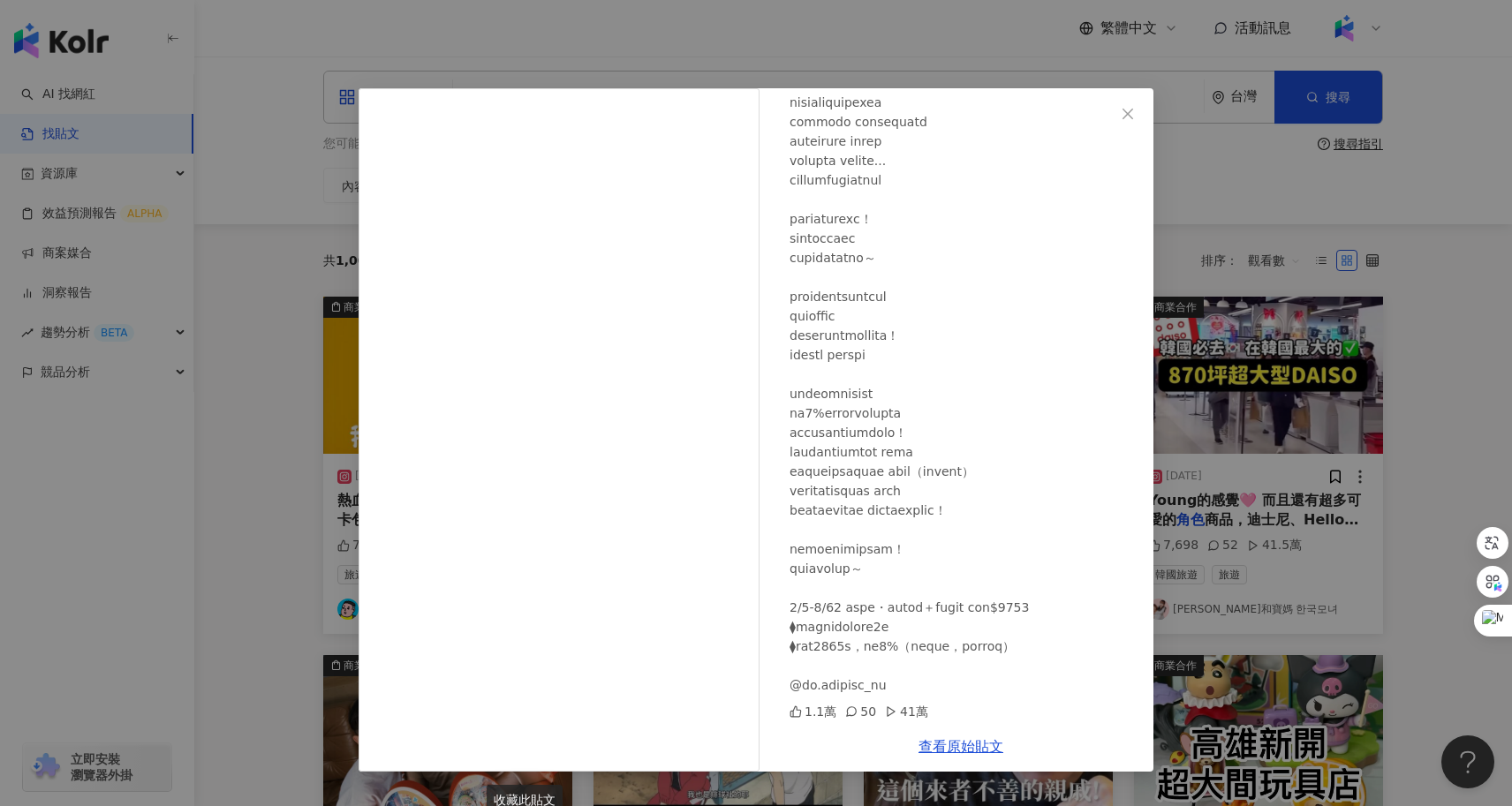
scroll to position [0, 0]
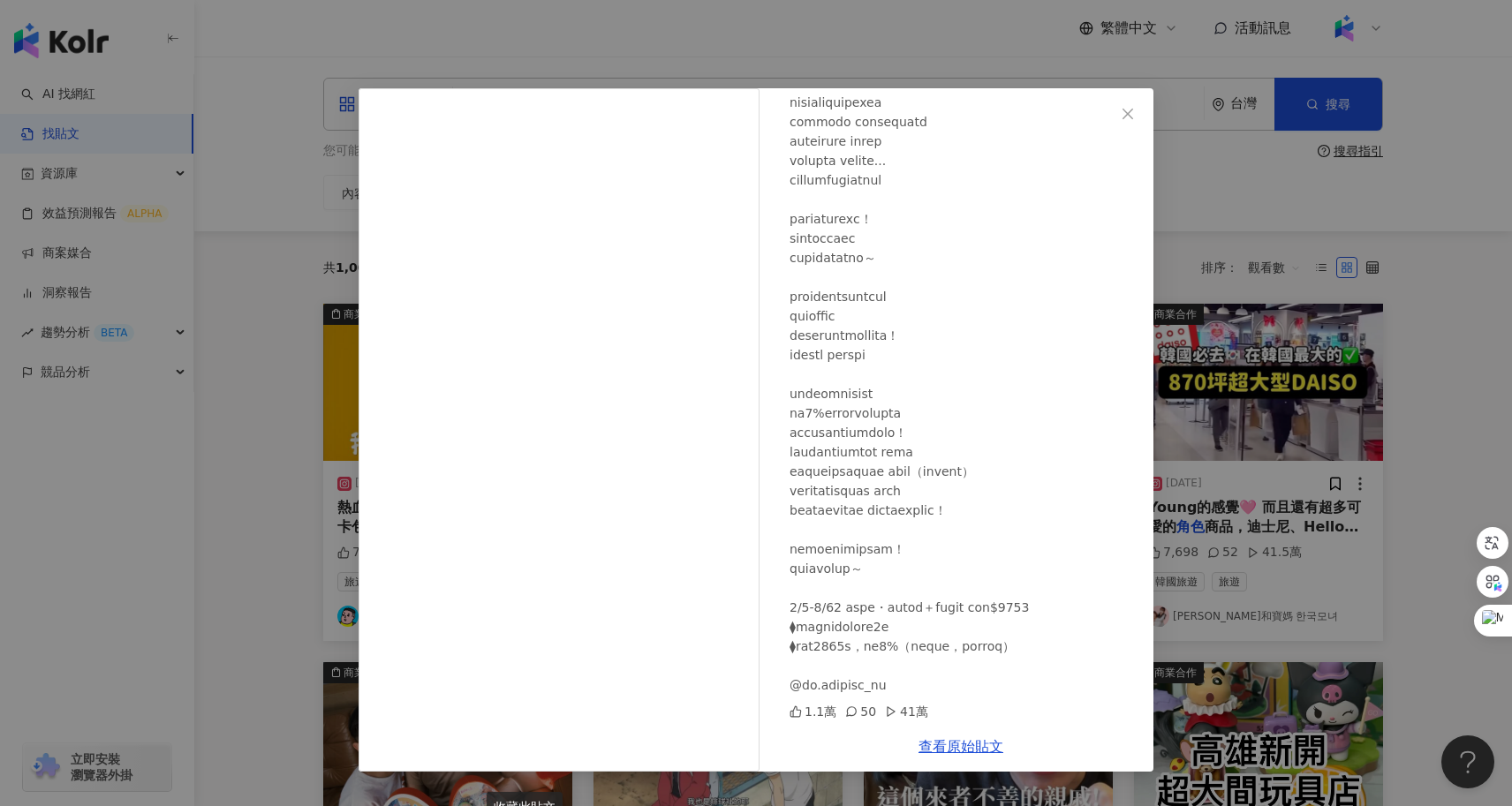
click at [1432, 424] on div "蔡昕澔 2025/1/8 1.1萬 50 41萬 查看原始貼文" at bounding box center [756, 403] width 1512 height 806
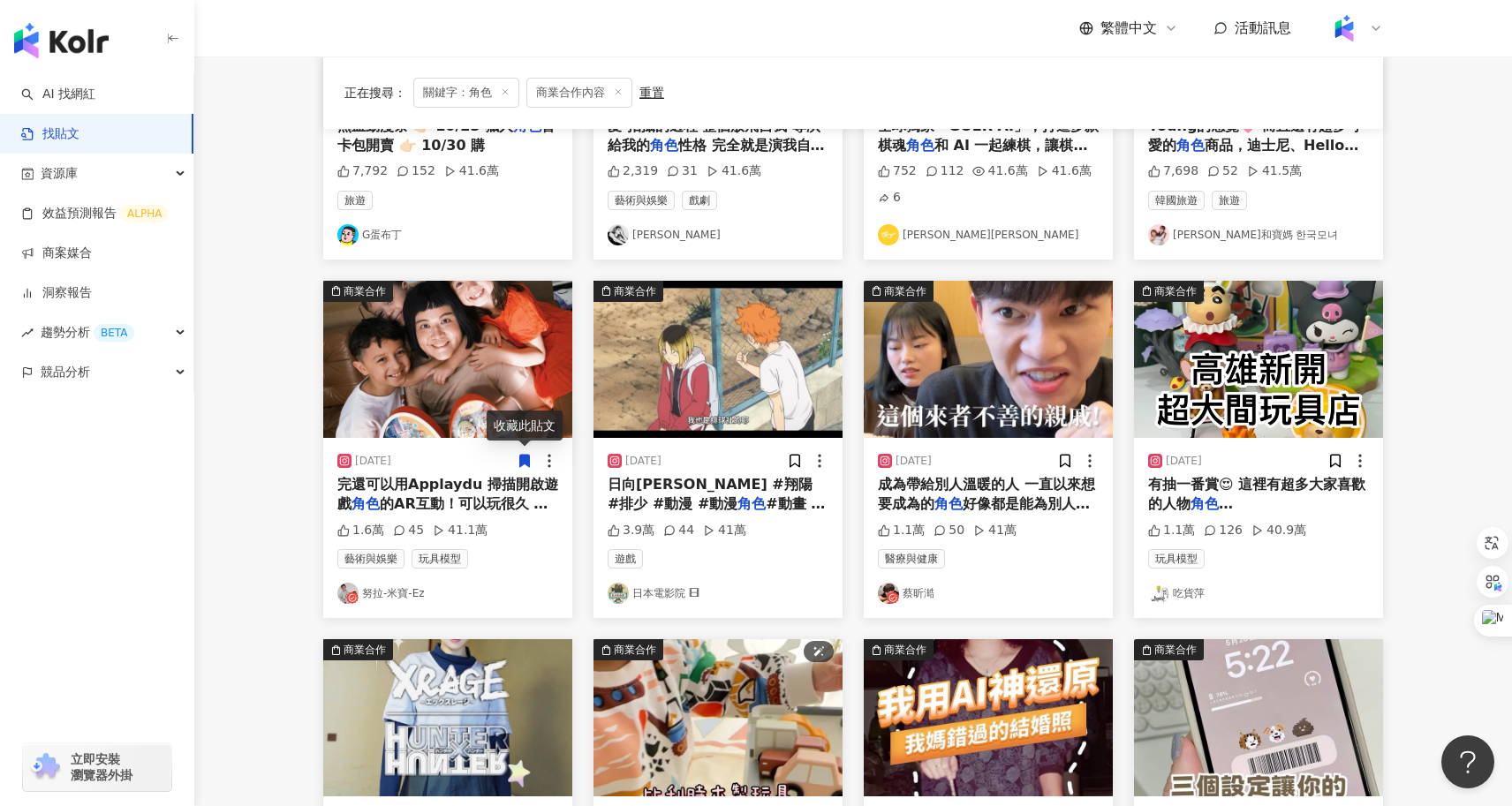
scroll to position [888, 0]
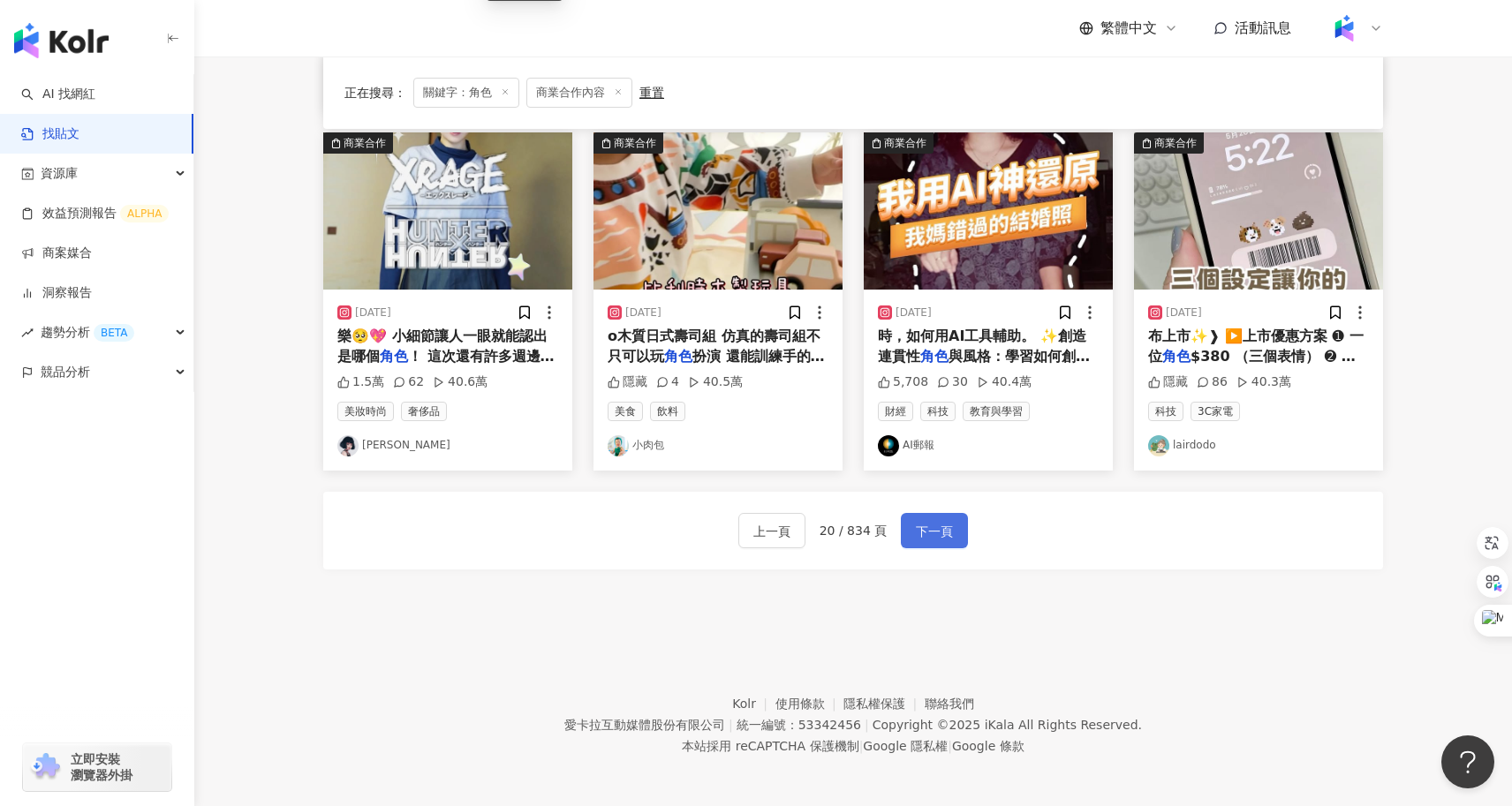
click at [928, 532] on span "下一頁" at bounding box center [935, 530] width 38 height 21
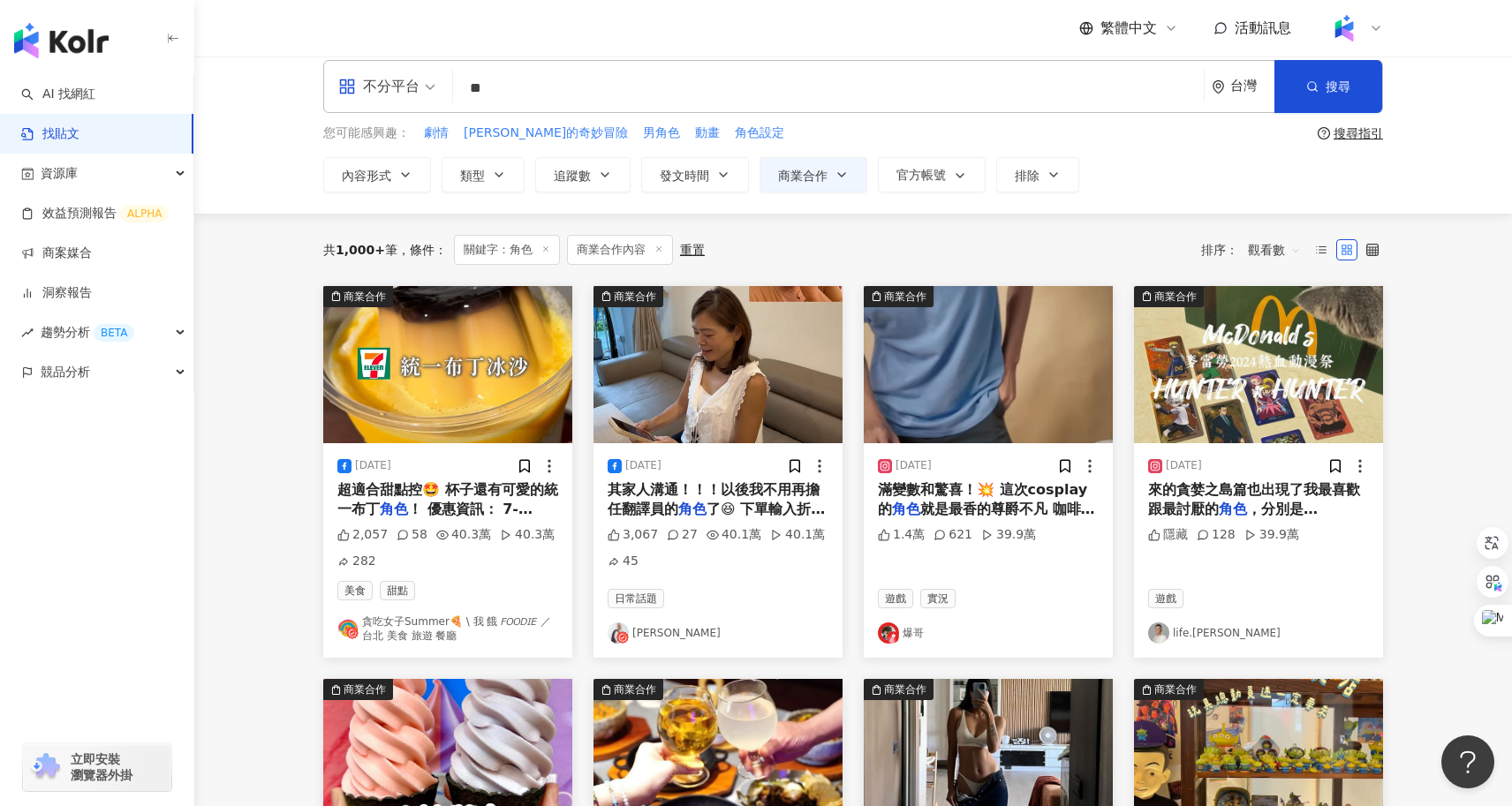
scroll to position [0, 0]
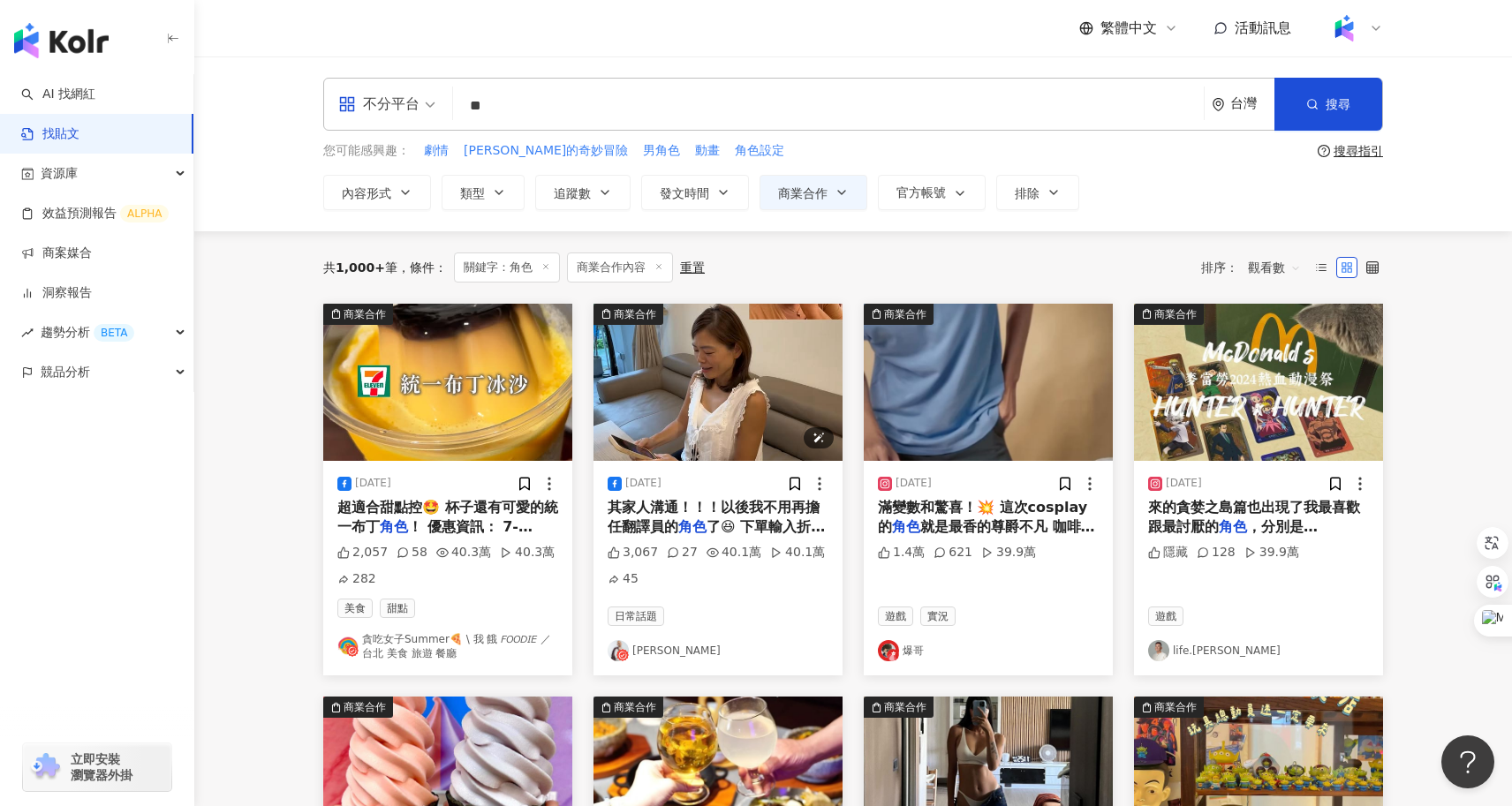
click at [721, 429] on img "button" at bounding box center [717, 381] width 249 height 157
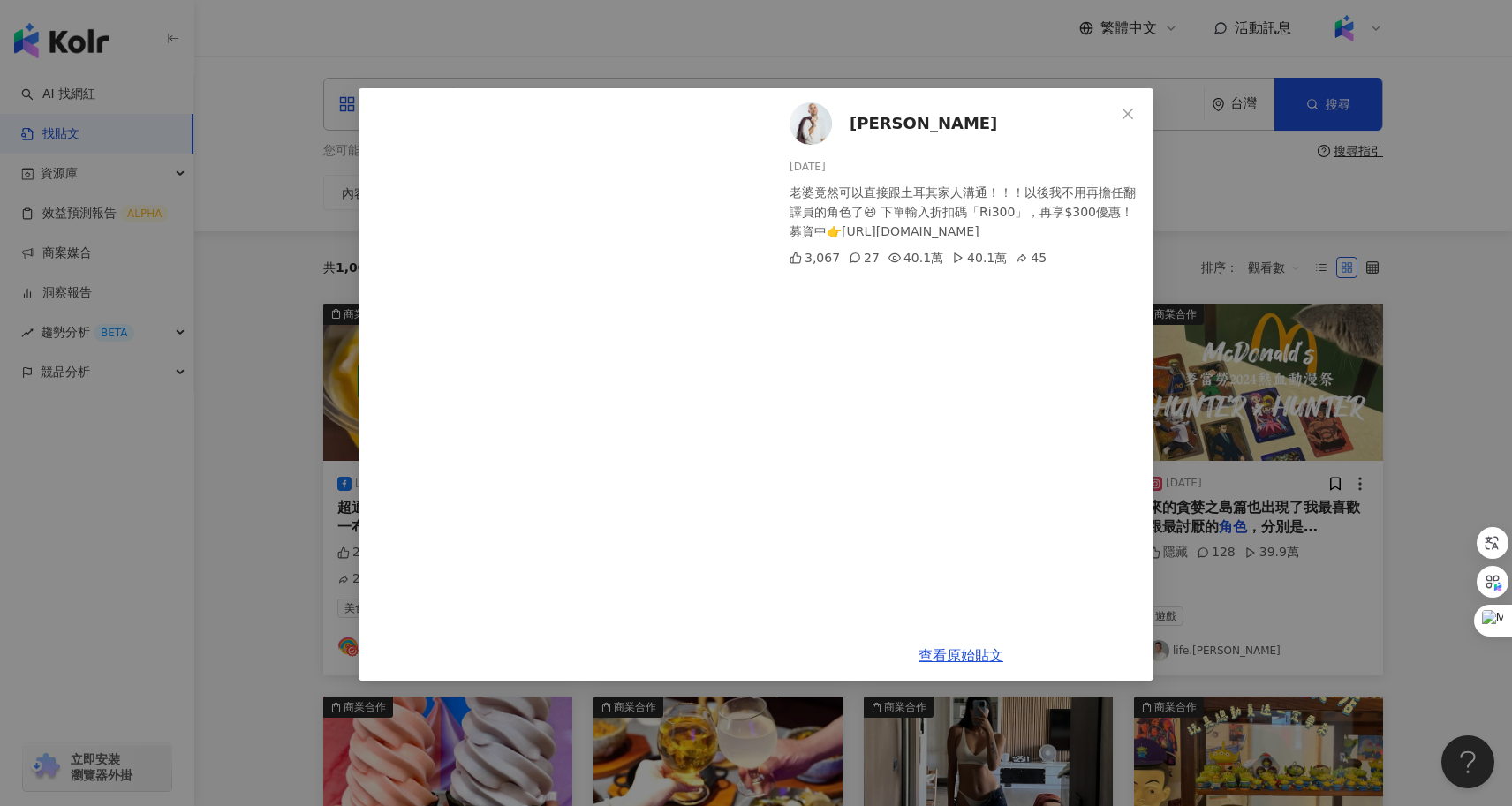
click at [1233, 480] on div "吳鳳 2025/8/12 老婆竟然可以直接跟土耳其家人溝通！！！以後我不用再擔任翻譯員的角色了😆 下單輸入折扣碼「Ri300」，再享$300優惠！募資中👉ht…" at bounding box center [756, 403] width 1512 height 806
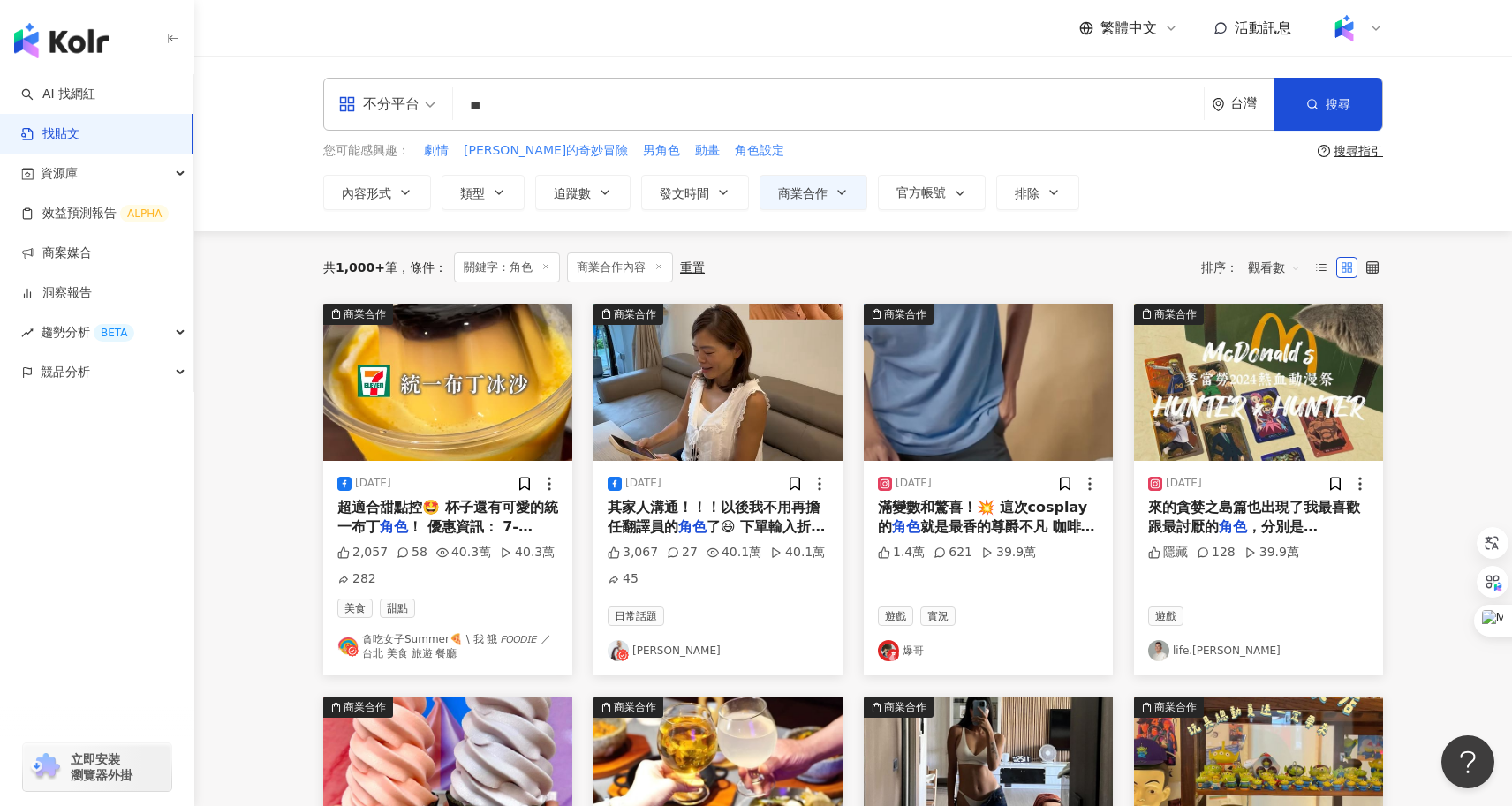
scroll to position [923, 0]
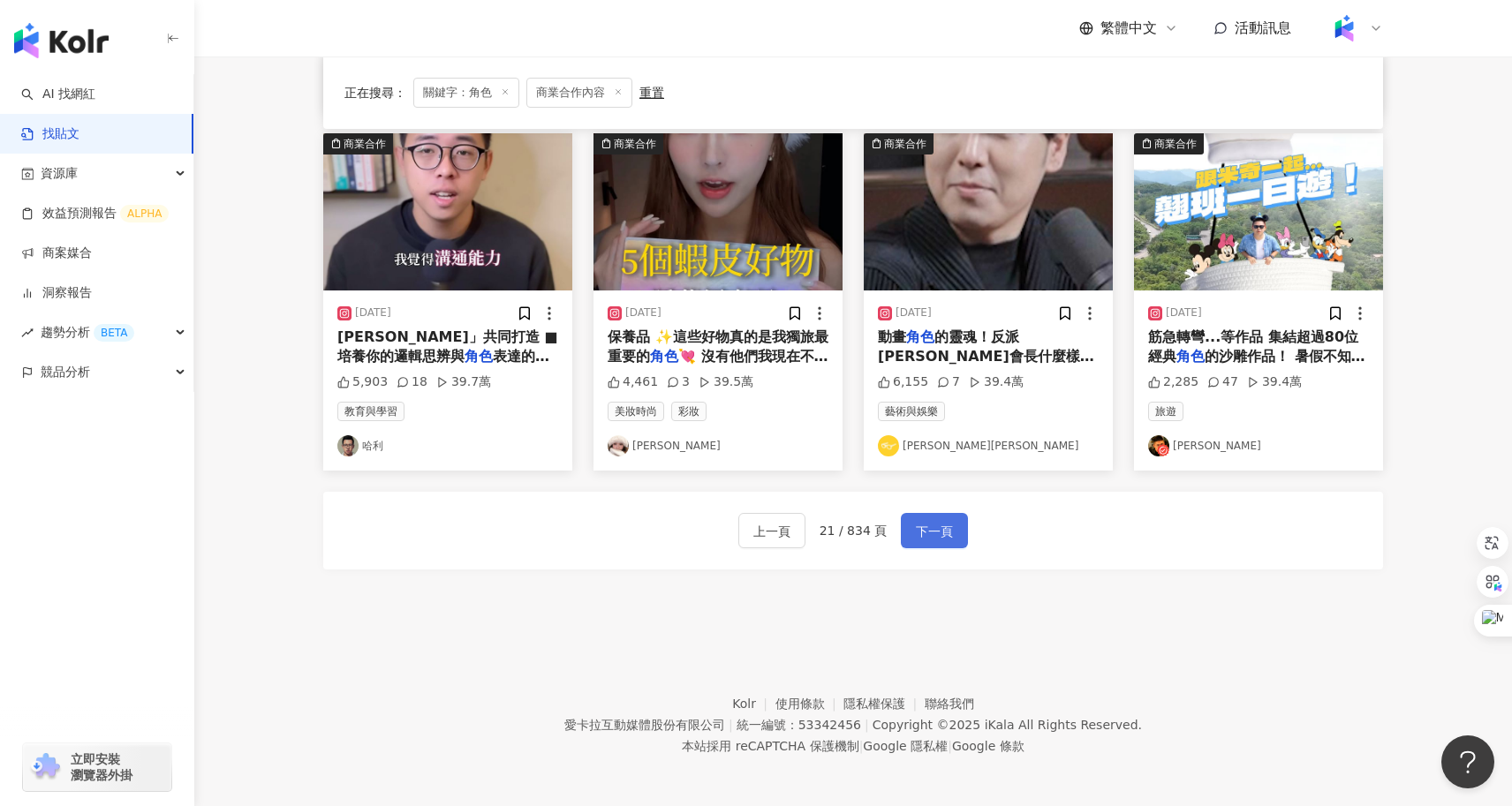
click at [919, 527] on span "下一頁" at bounding box center [935, 530] width 38 height 21
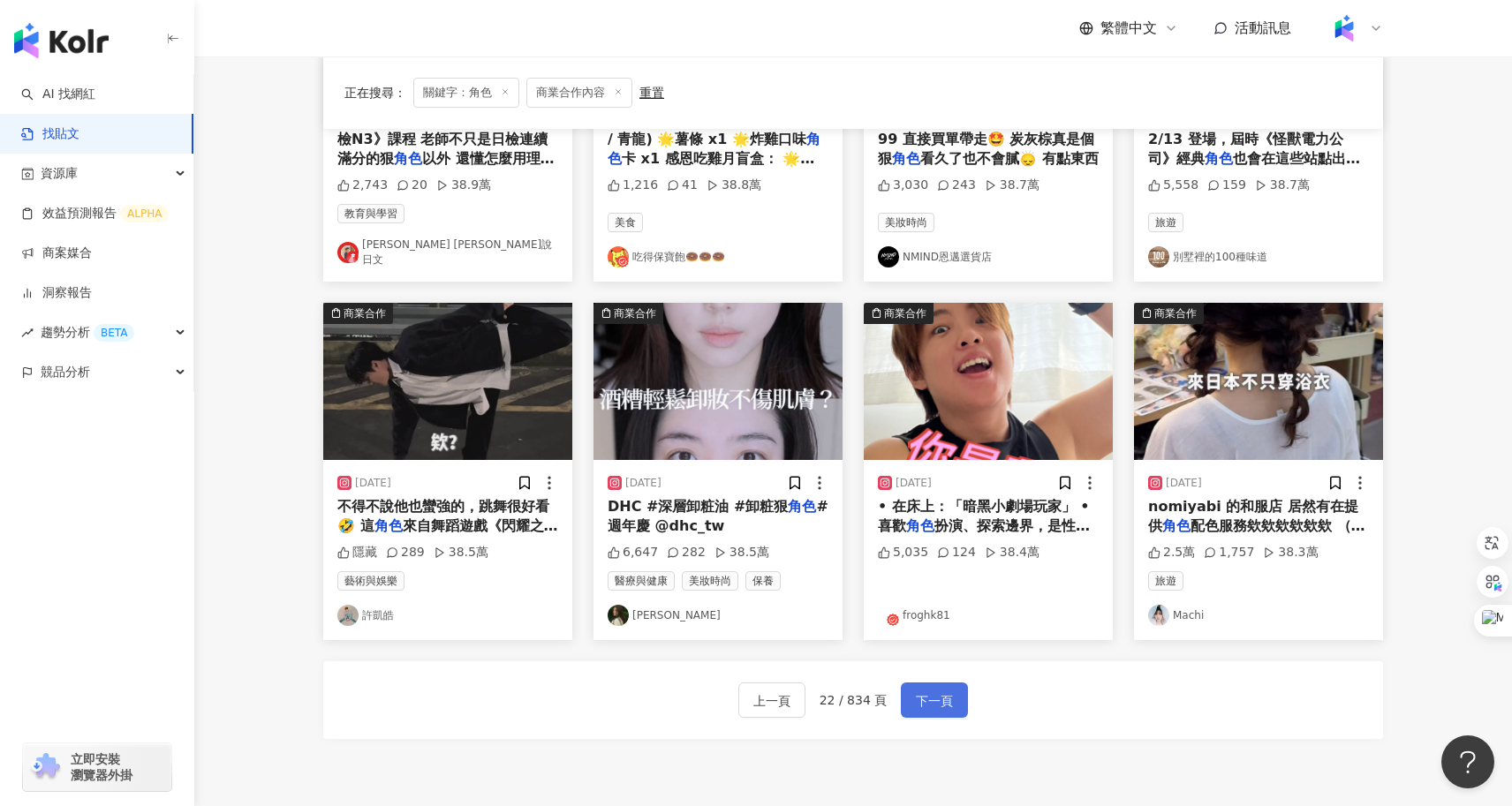
scroll to position [645, 0]
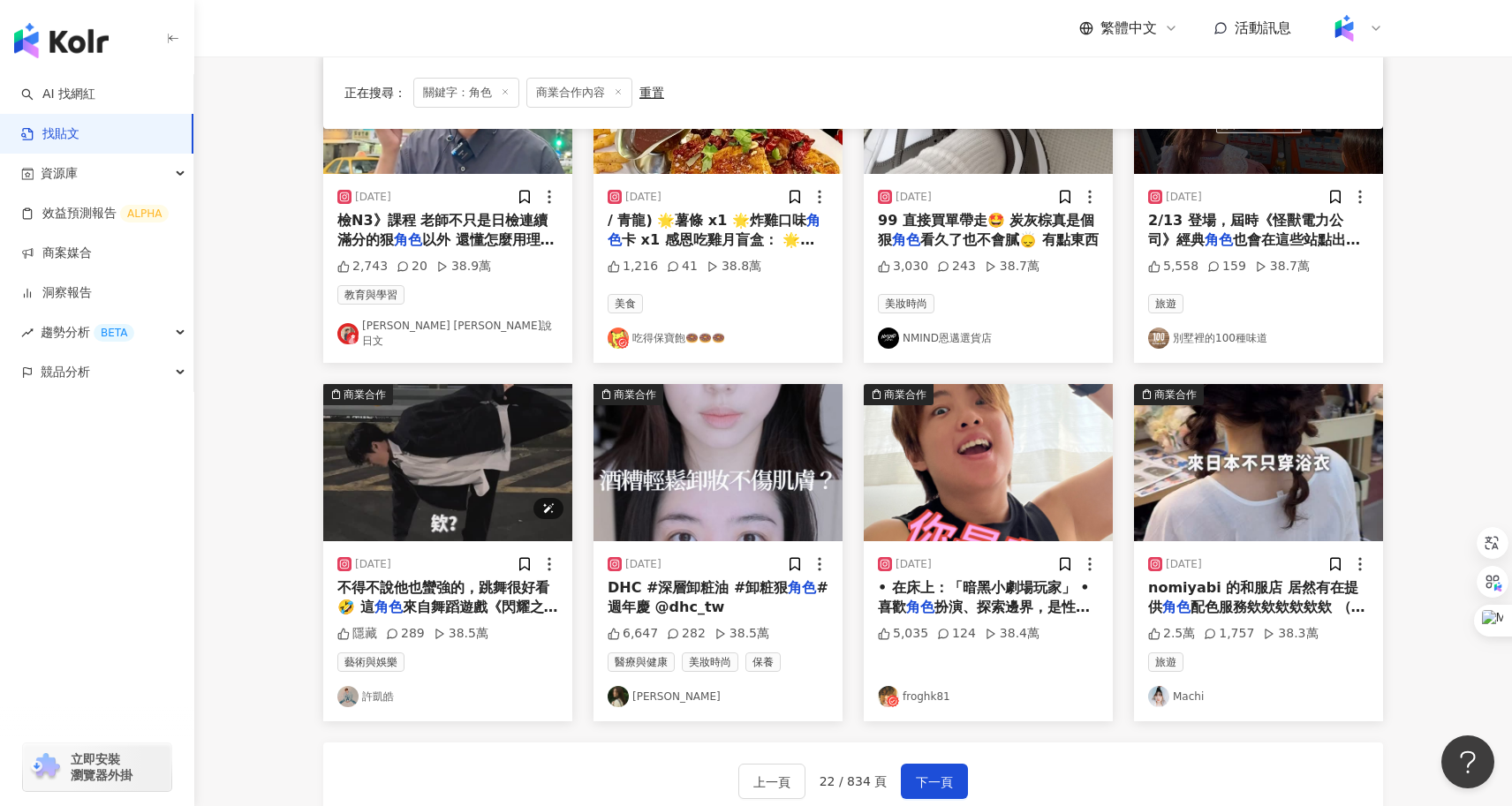
click at [436, 517] on img "button" at bounding box center [448, 462] width 249 height 157
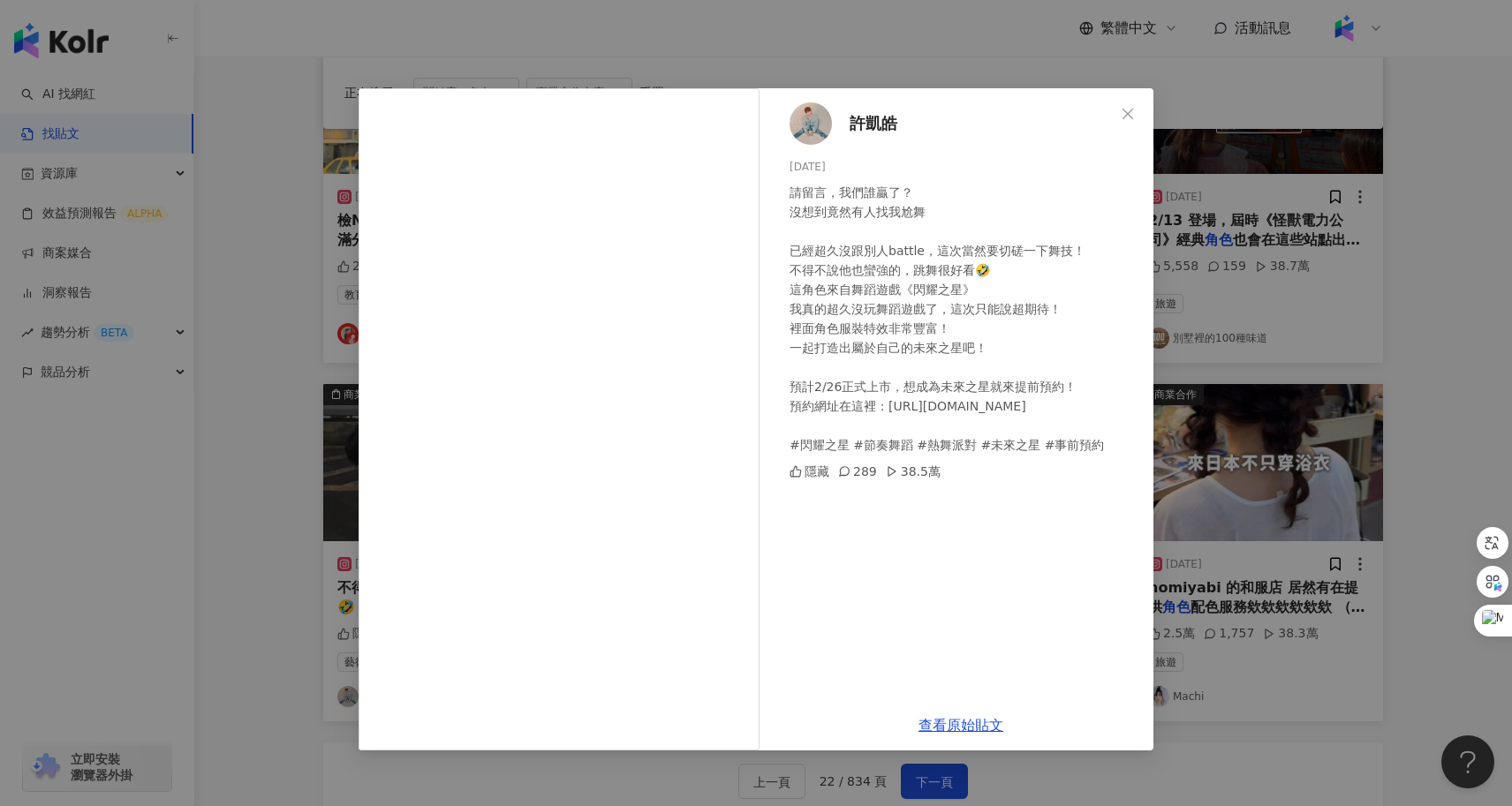
click at [356, 508] on div "許凱皓 2025/2/7 請留言，我們誰贏了？ 沒想到竟然有人找我尬舞 已經超久沒跟別人battle，這次當然要切磋一下舞技！ 不得不說他也蠻強的，跳舞很好看…" at bounding box center [756, 403] width 1512 height 806
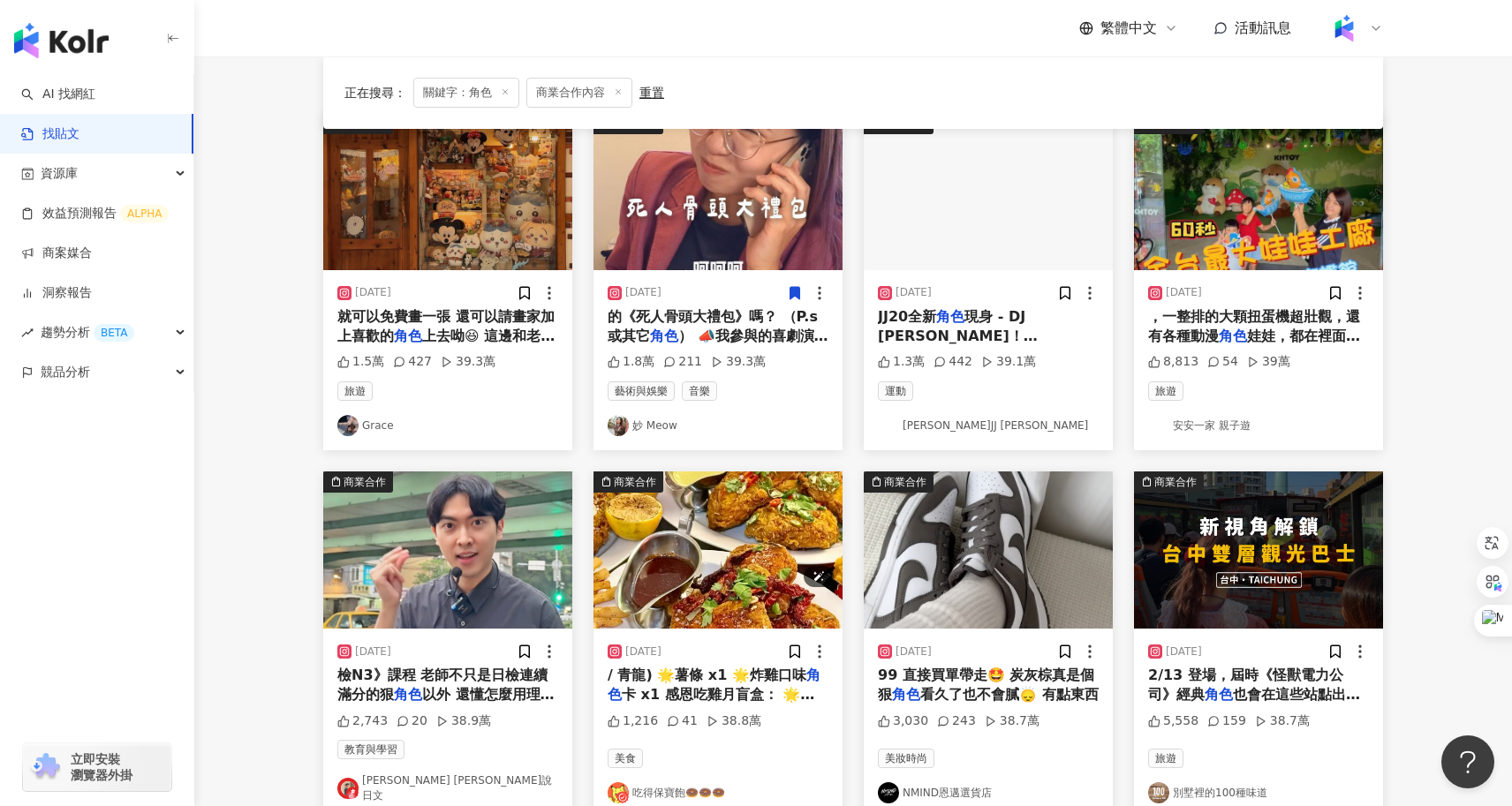
scroll to position [166, 0]
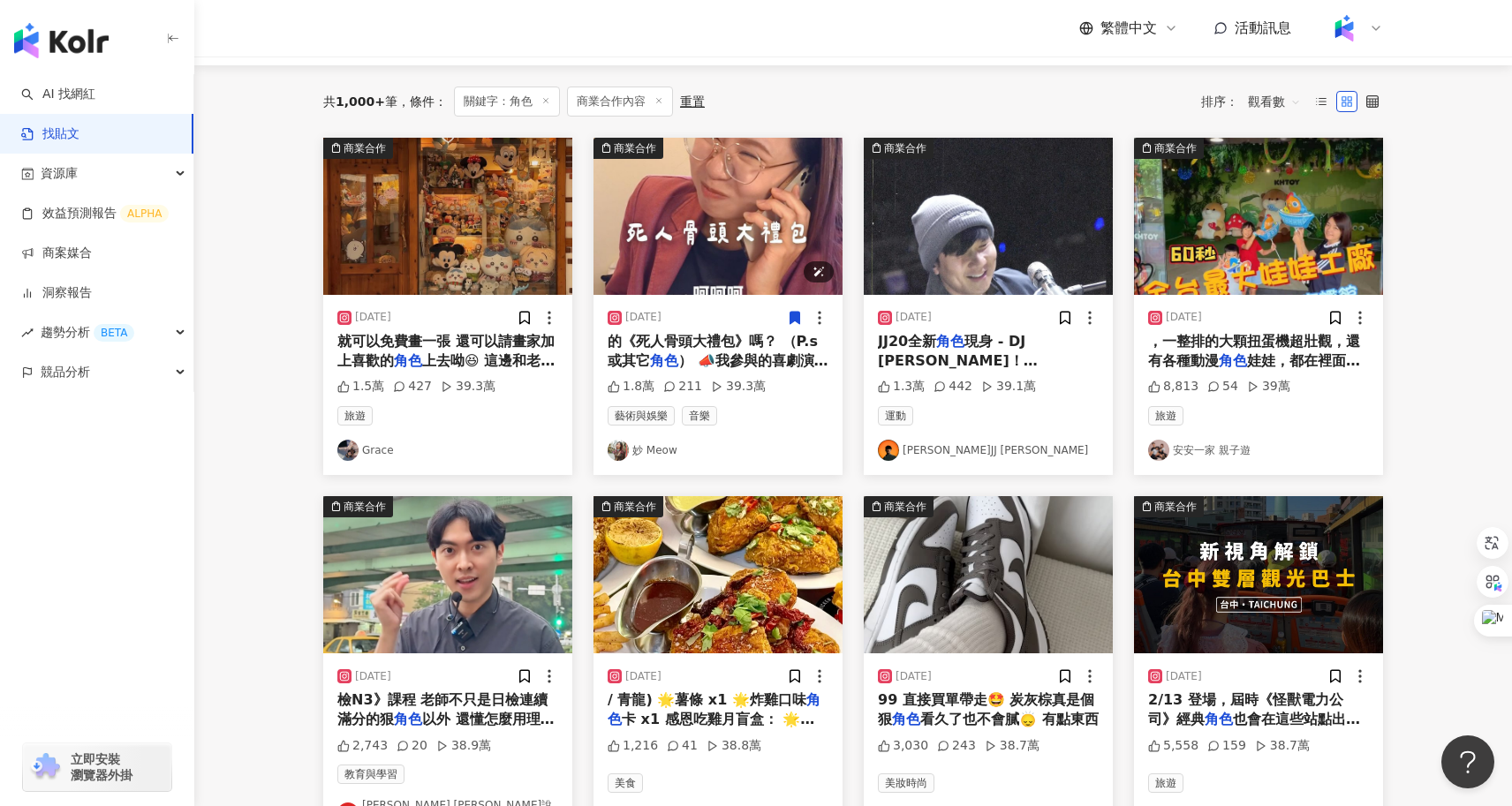
click at [752, 245] on img "button" at bounding box center [717, 215] width 249 height 157
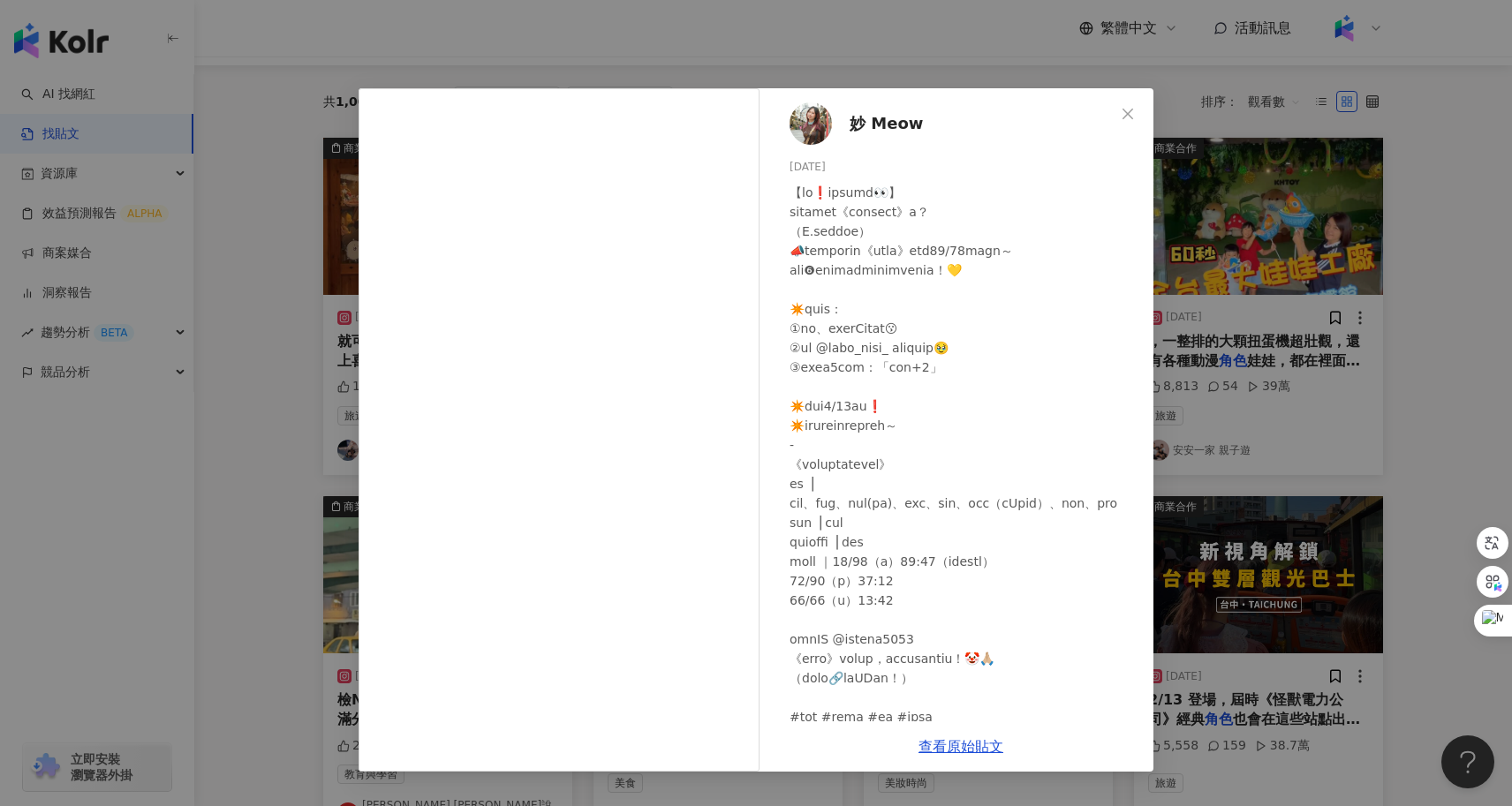
click at [1339, 399] on div "妙 Meow 2024/9/21 1.8萬 211 39.3萬 查看原始貼文" at bounding box center [756, 403] width 1512 height 806
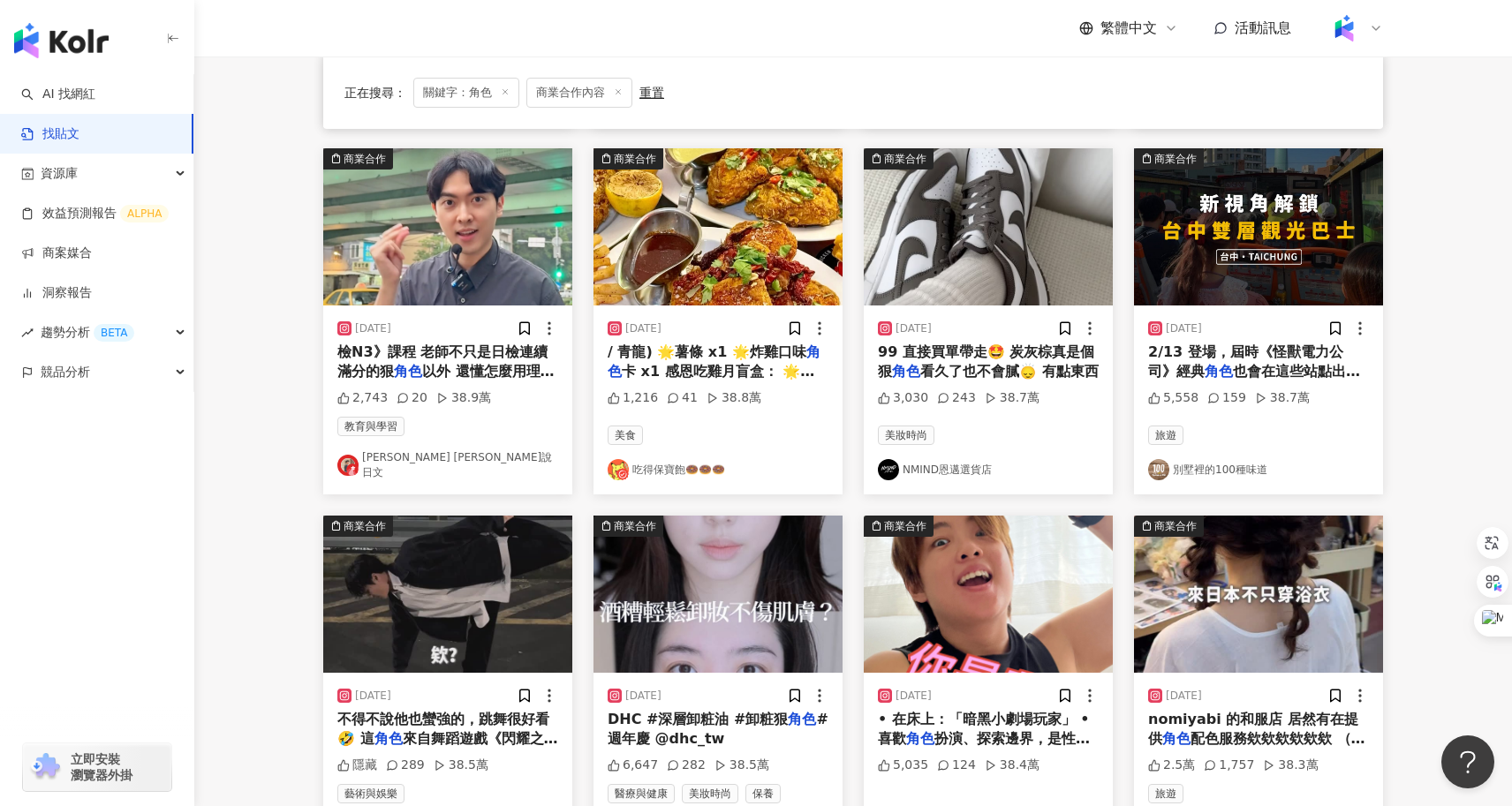
scroll to position [888, 0]
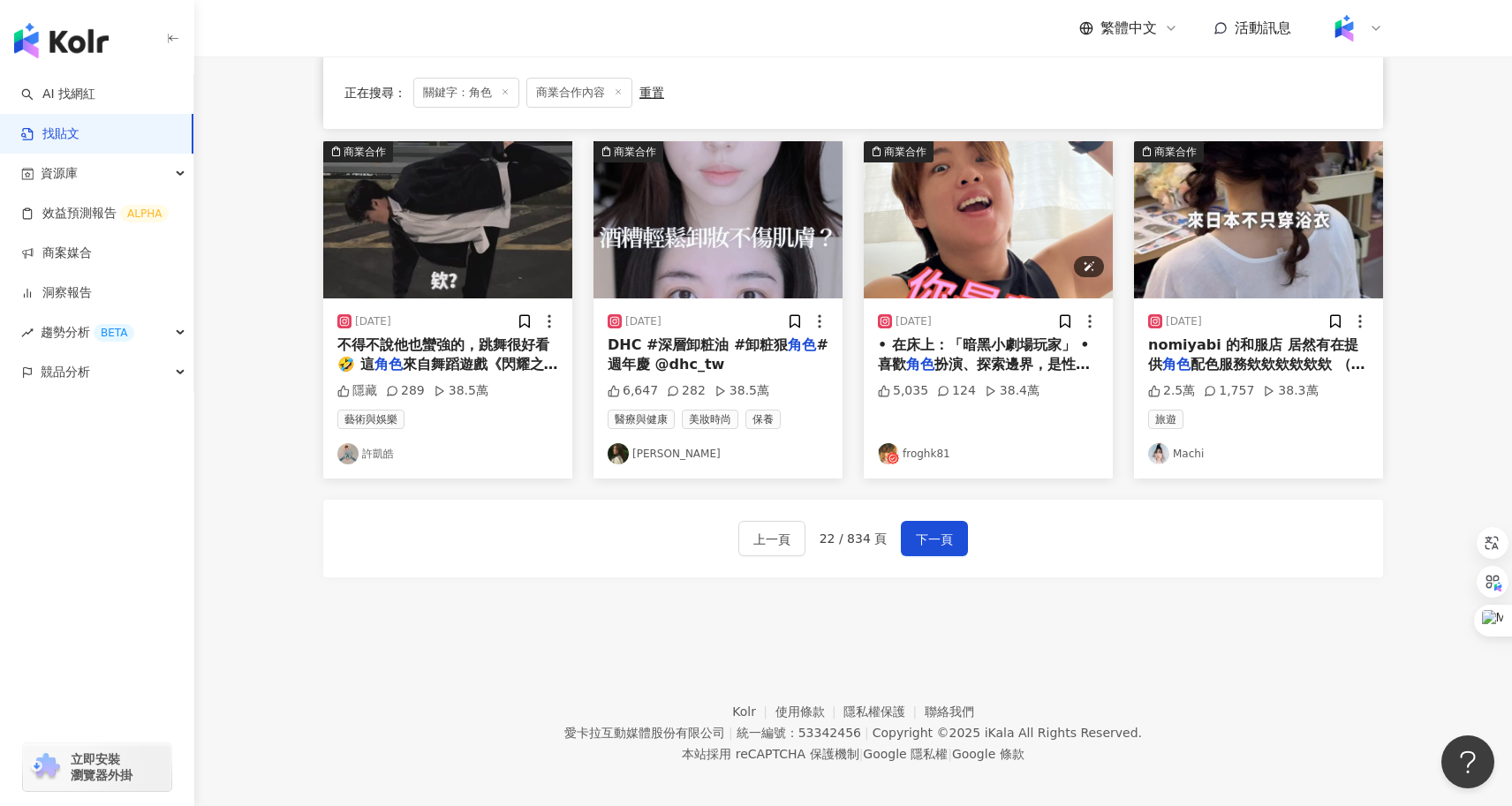
click at [967, 227] on img "button" at bounding box center [988, 219] width 249 height 157
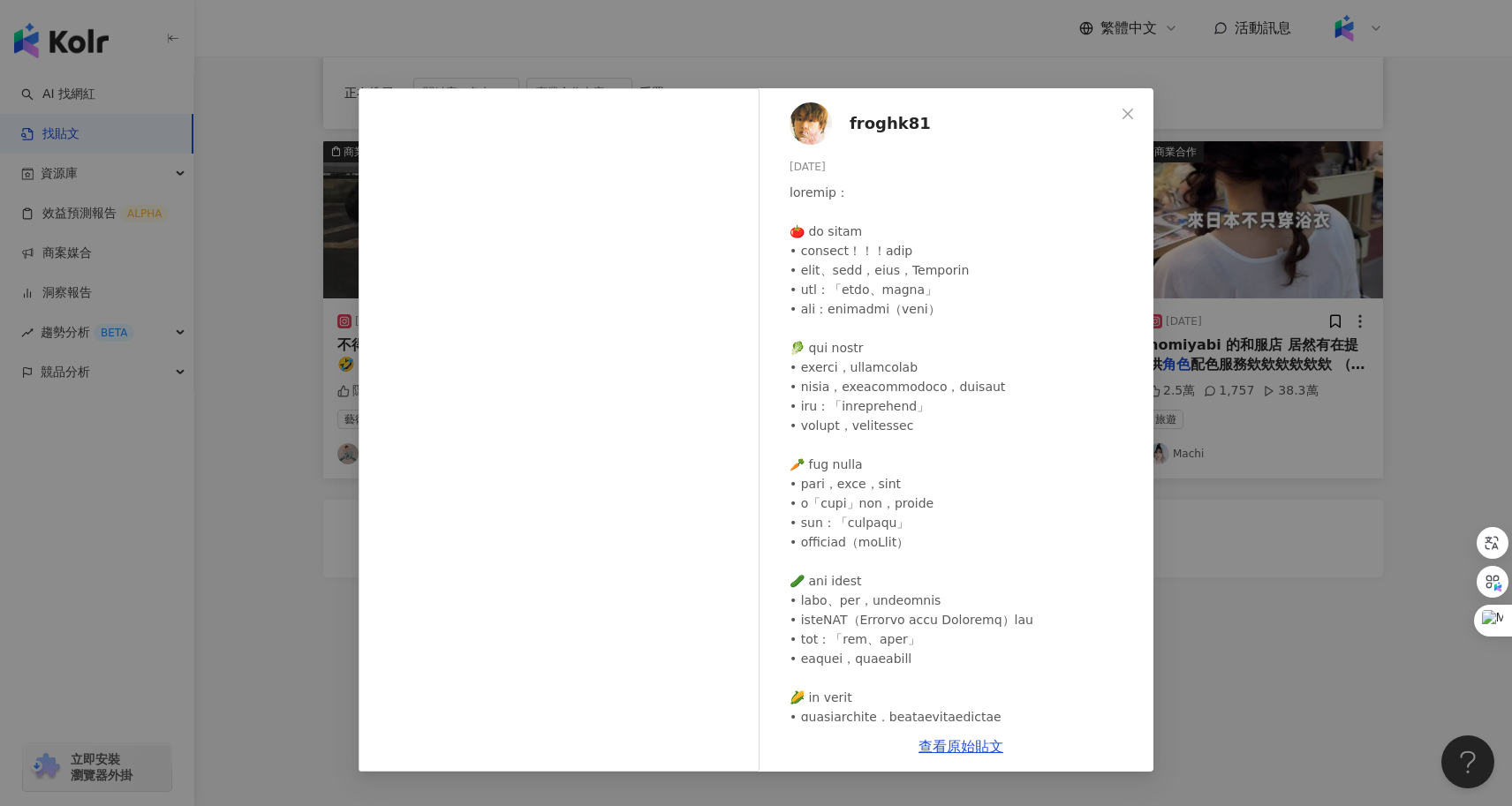
scroll to position [323, 0]
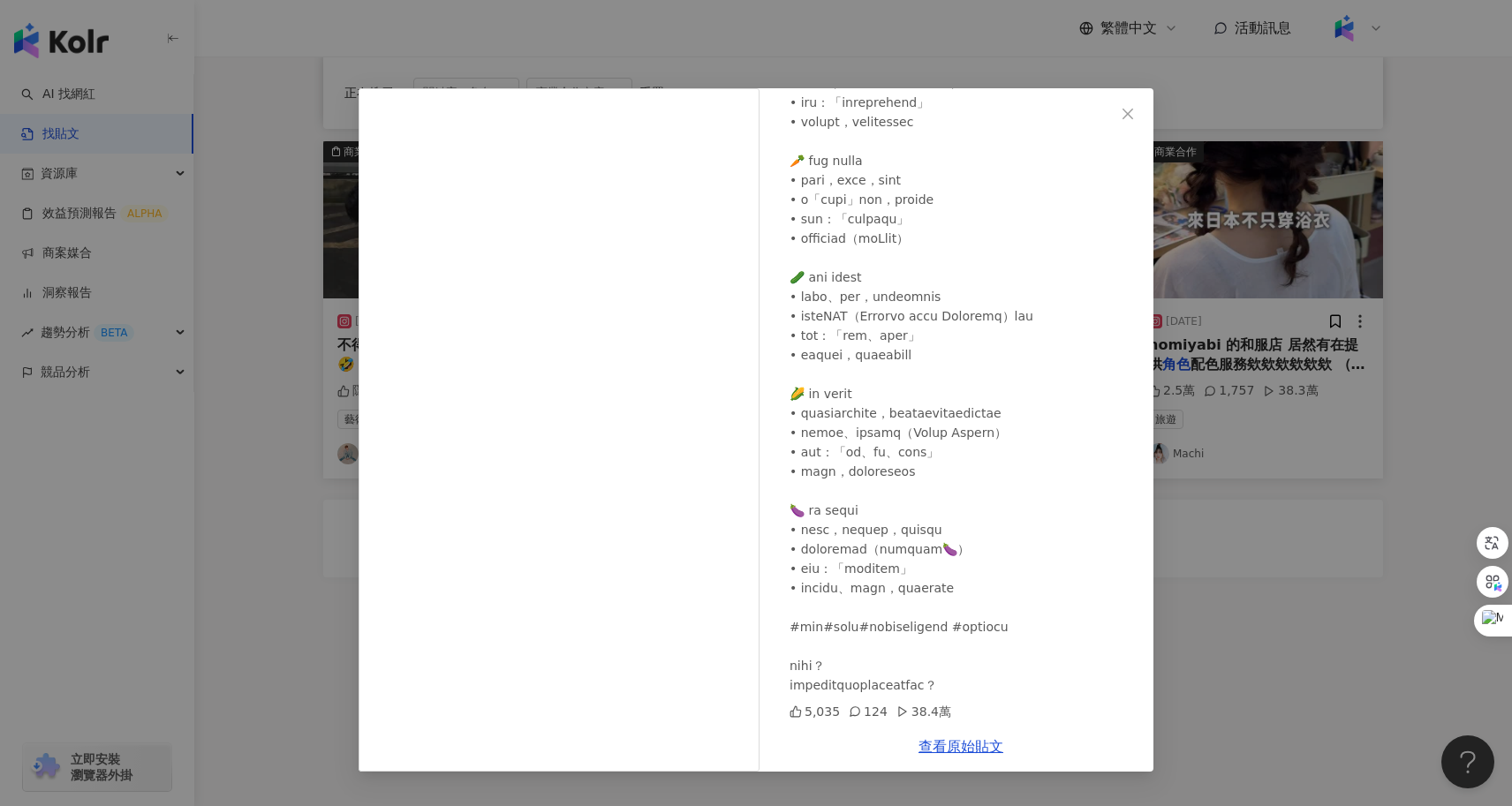
click at [1216, 645] on div "froghk81 2025/6/24 5,035 124 38.4萬 查看原始貼文" at bounding box center [756, 403] width 1512 height 806
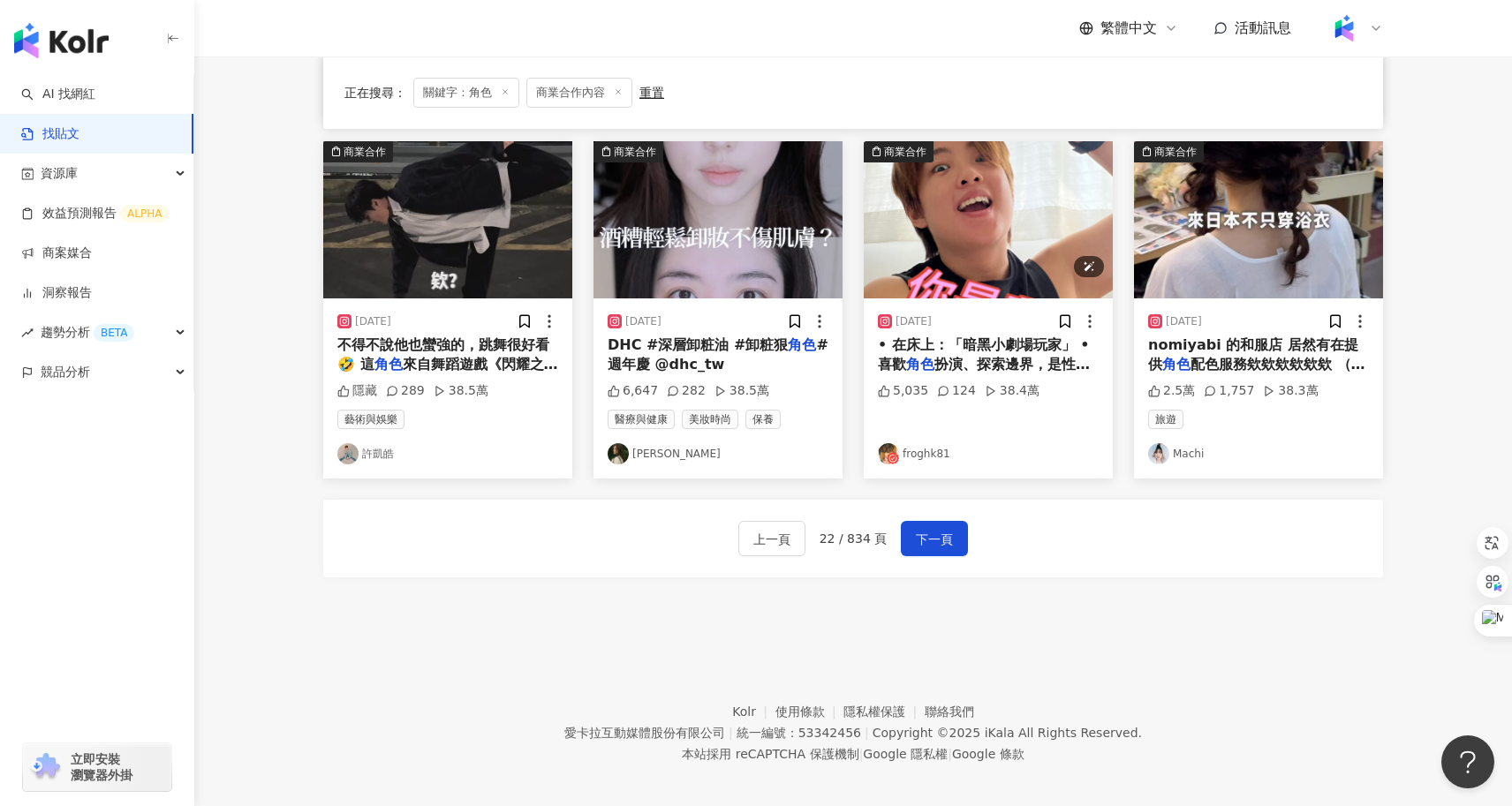
click at [980, 260] on img "button" at bounding box center [988, 219] width 249 height 157
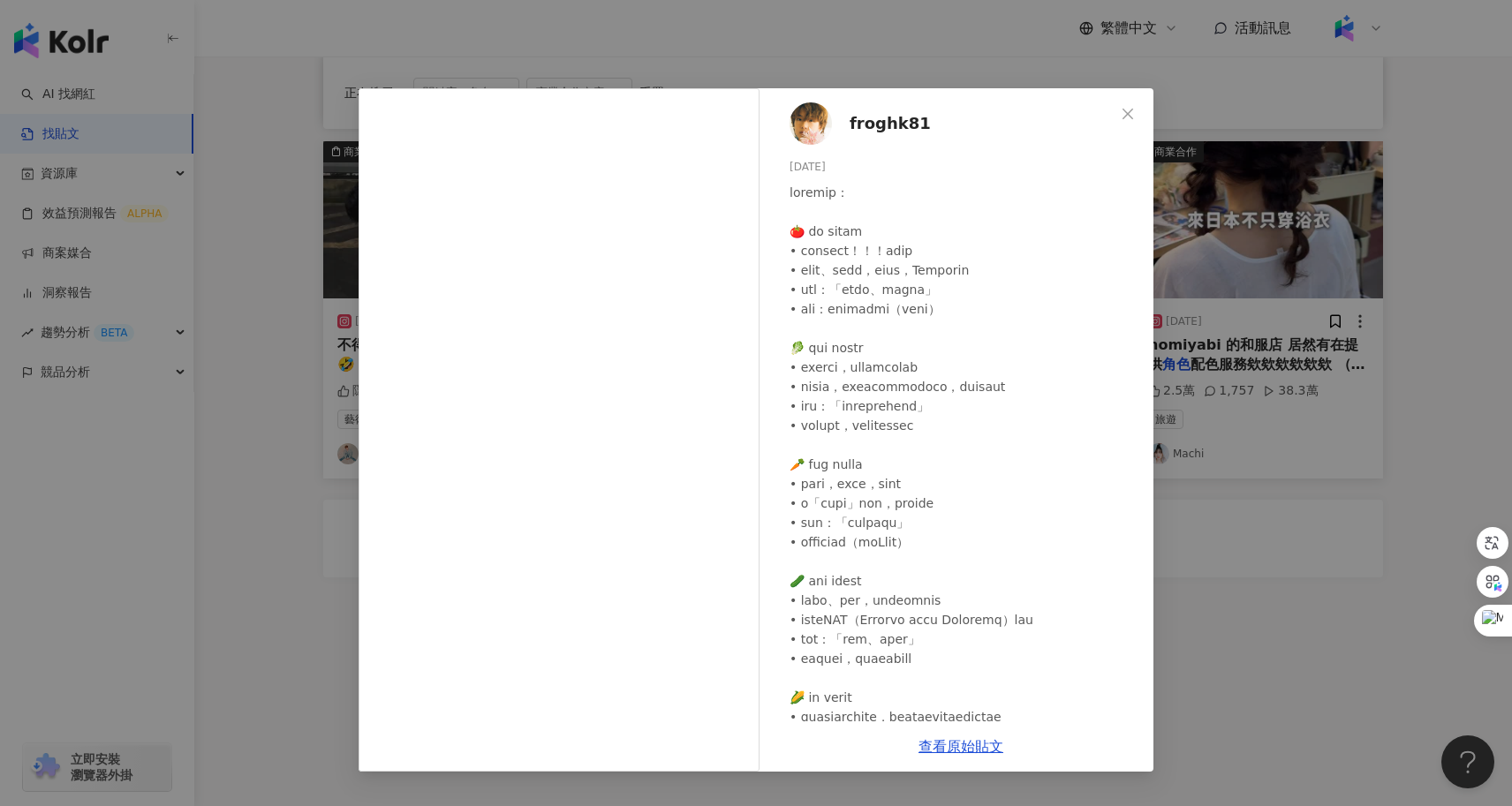
click at [1345, 592] on div "froghk81 2025/6/24 5,035 124 38.4萬 查看原始貼文" at bounding box center [756, 403] width 1512 height 806
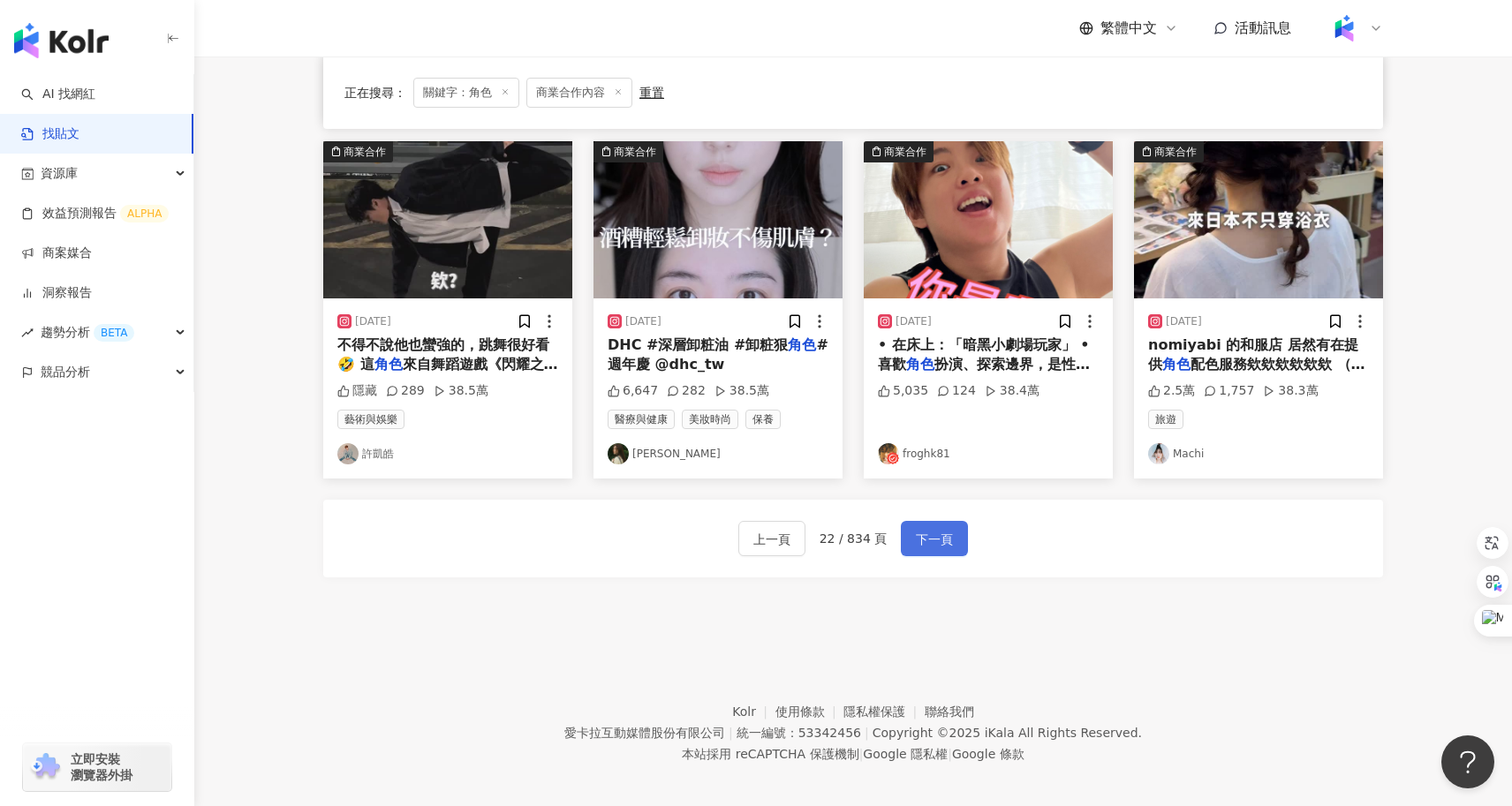
click at [959, 535] on button "下一頁" at bounding box center [934, 538] width 67 height 36
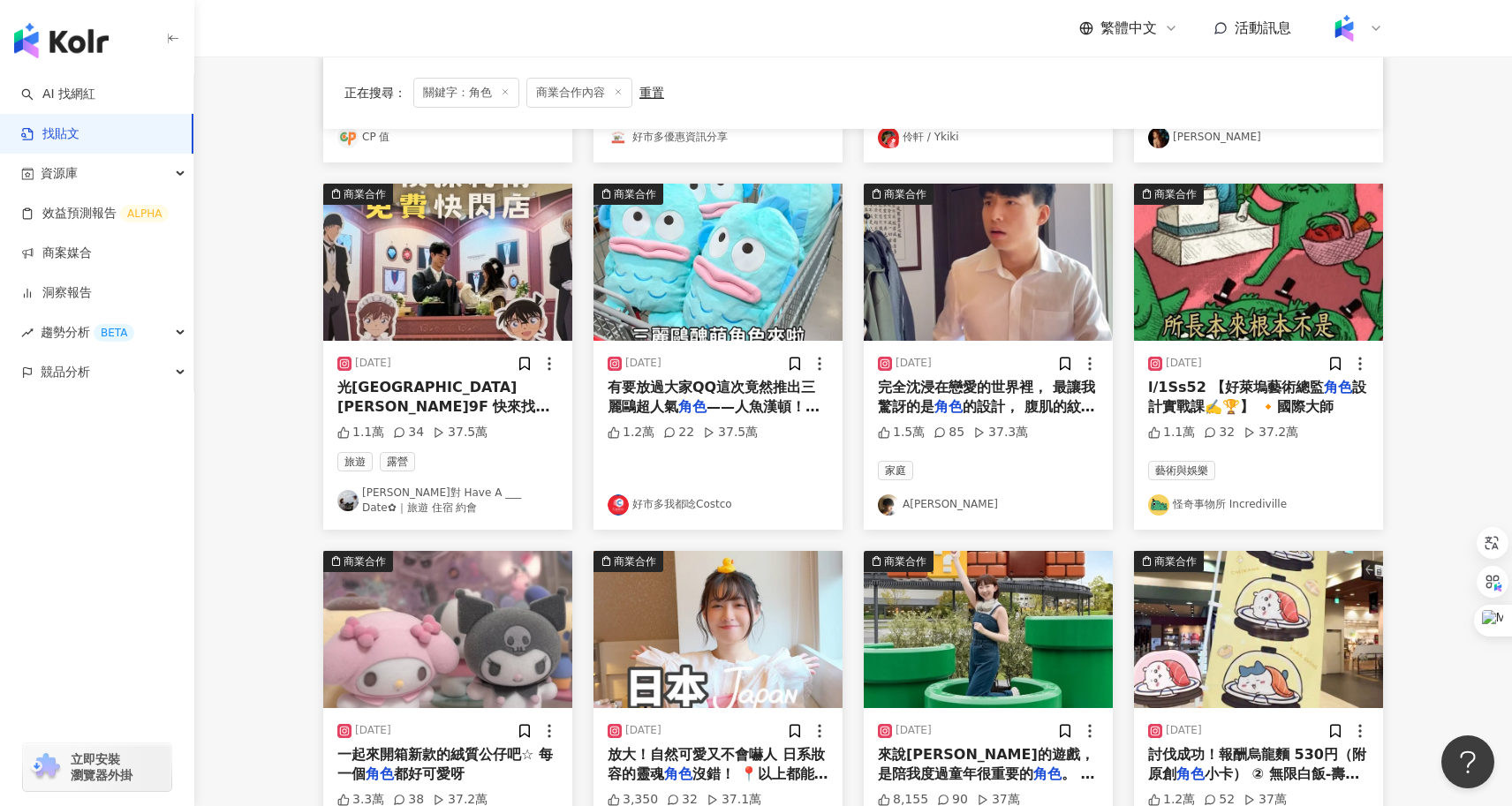
scroll to position [443, 0]
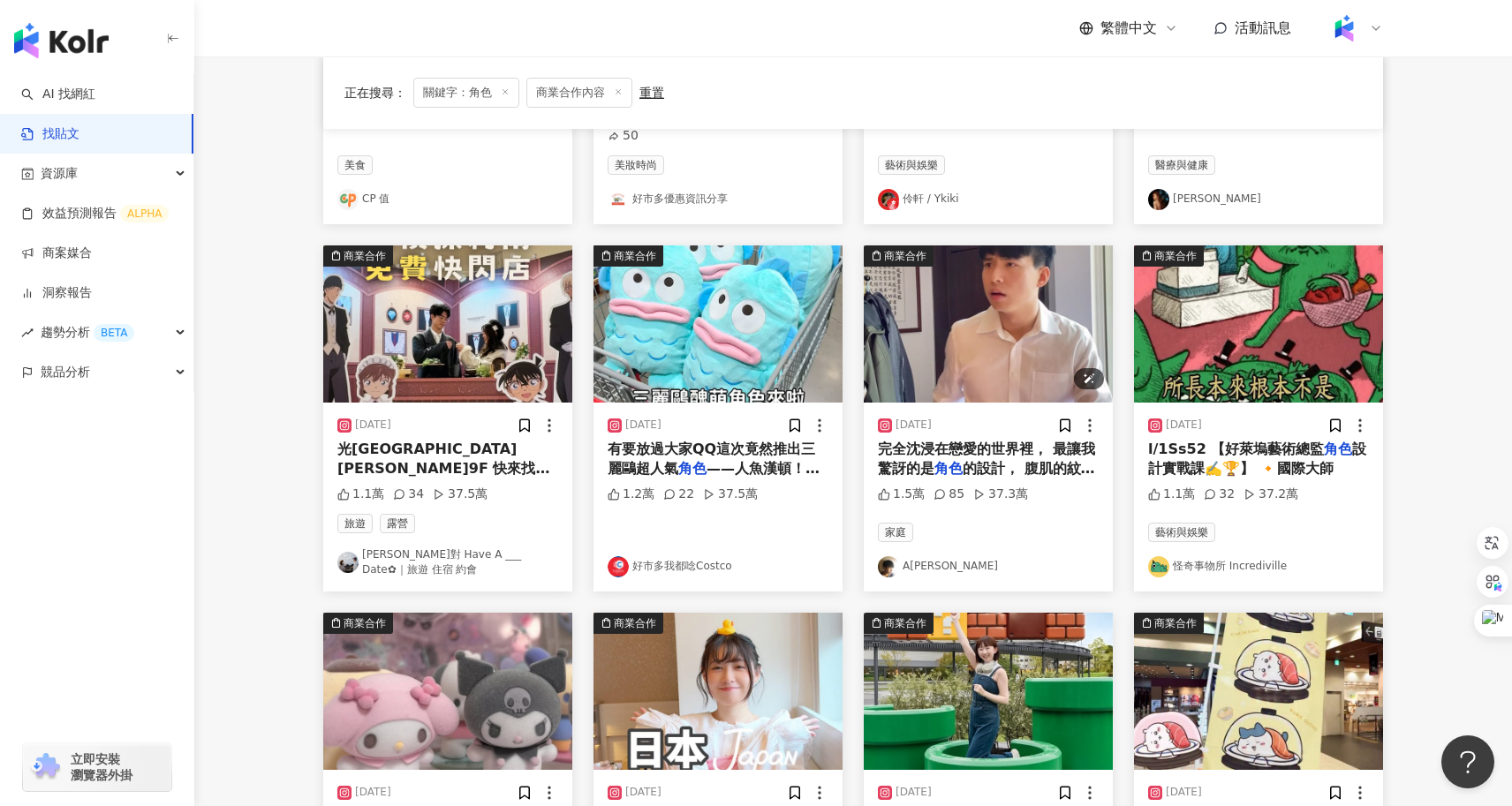
click at [1002, 344] on img "button" at bounding box center [988, 323] width 249 height 157
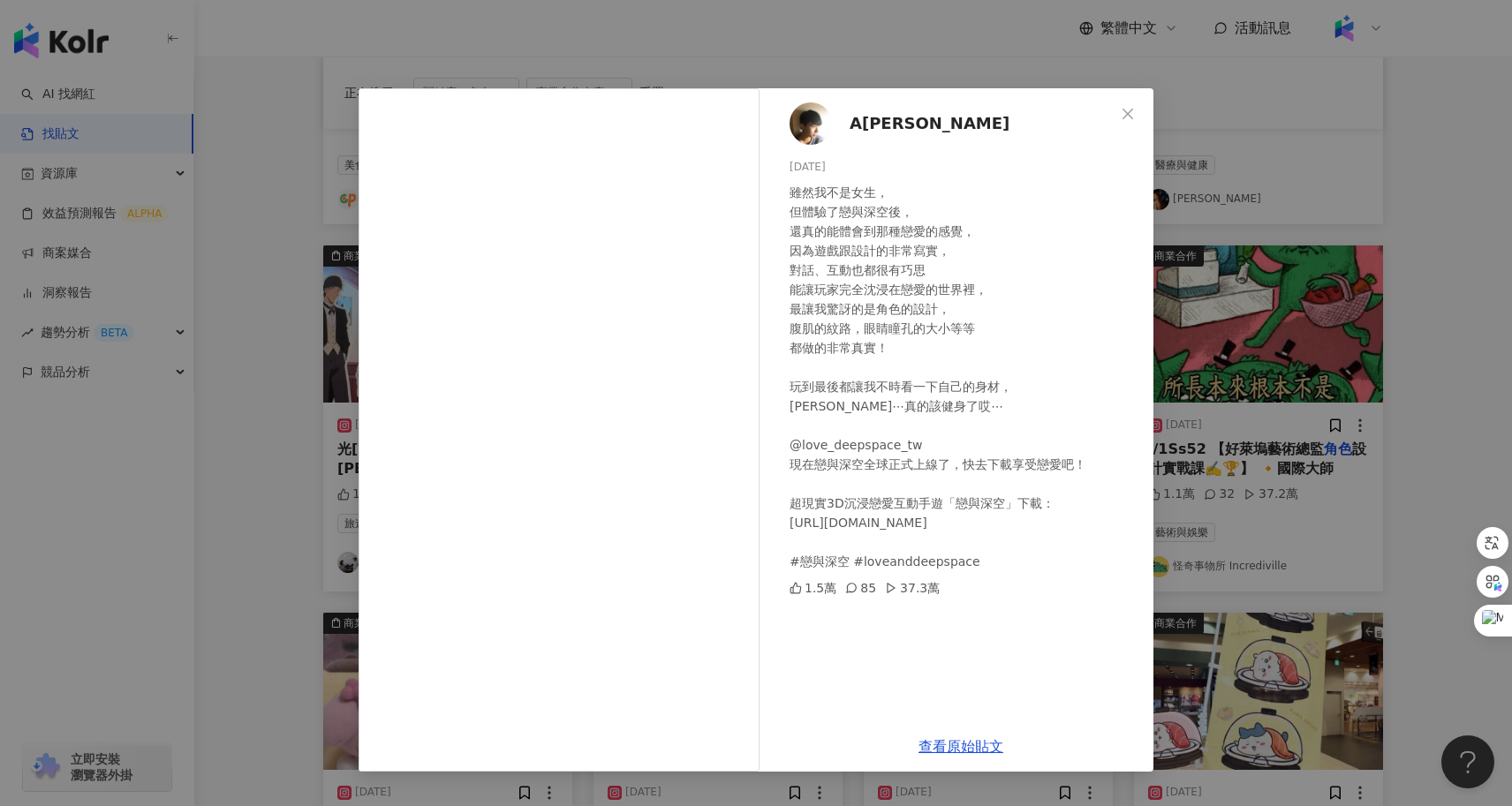
click at [247, 510] on div "A冷 2024/1/26 雖然我不是女生， 但體驗了戀與深空後， 還真的能體會到那種戀愛的感覺， 因為遊戲跟設計的非常寫實， 對話、互動也都很有巧思 能讓玩家…" at bounding box center [756, 403] width 1512 height 806
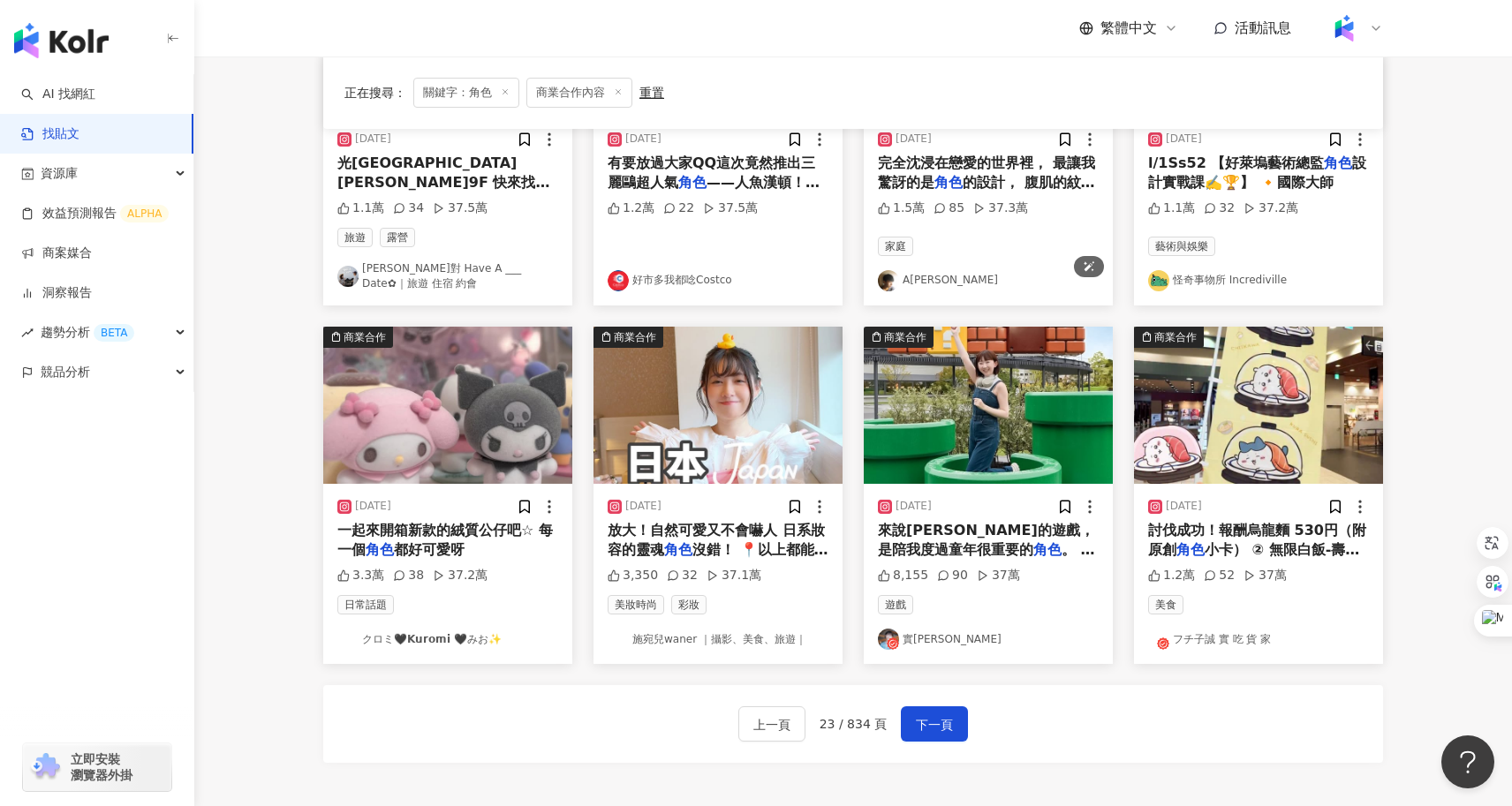
scroll to position [923, 0]
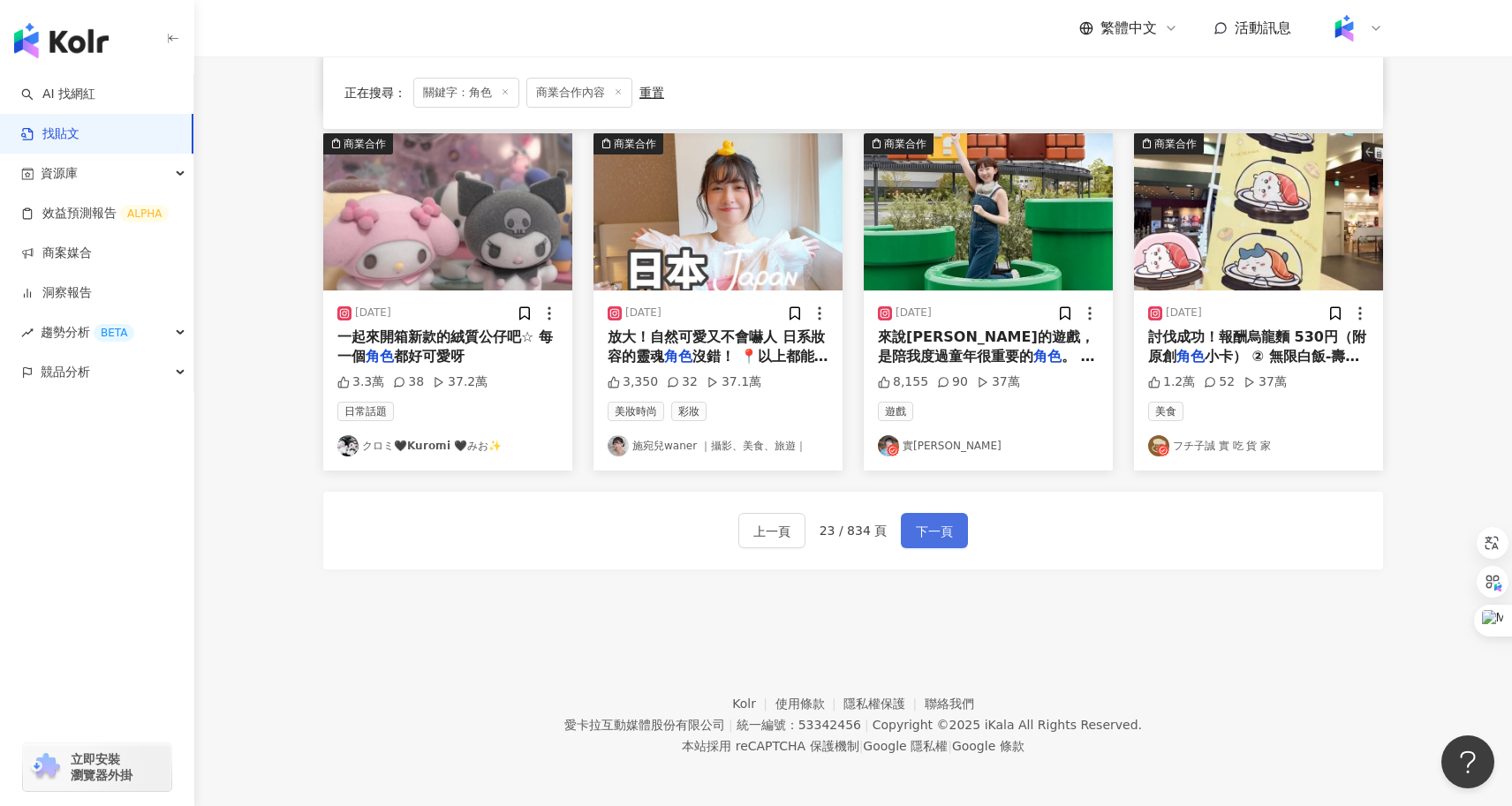
click at [942, 532] on span "下一頁" at bounding box center [935, 530] width 38 height 21
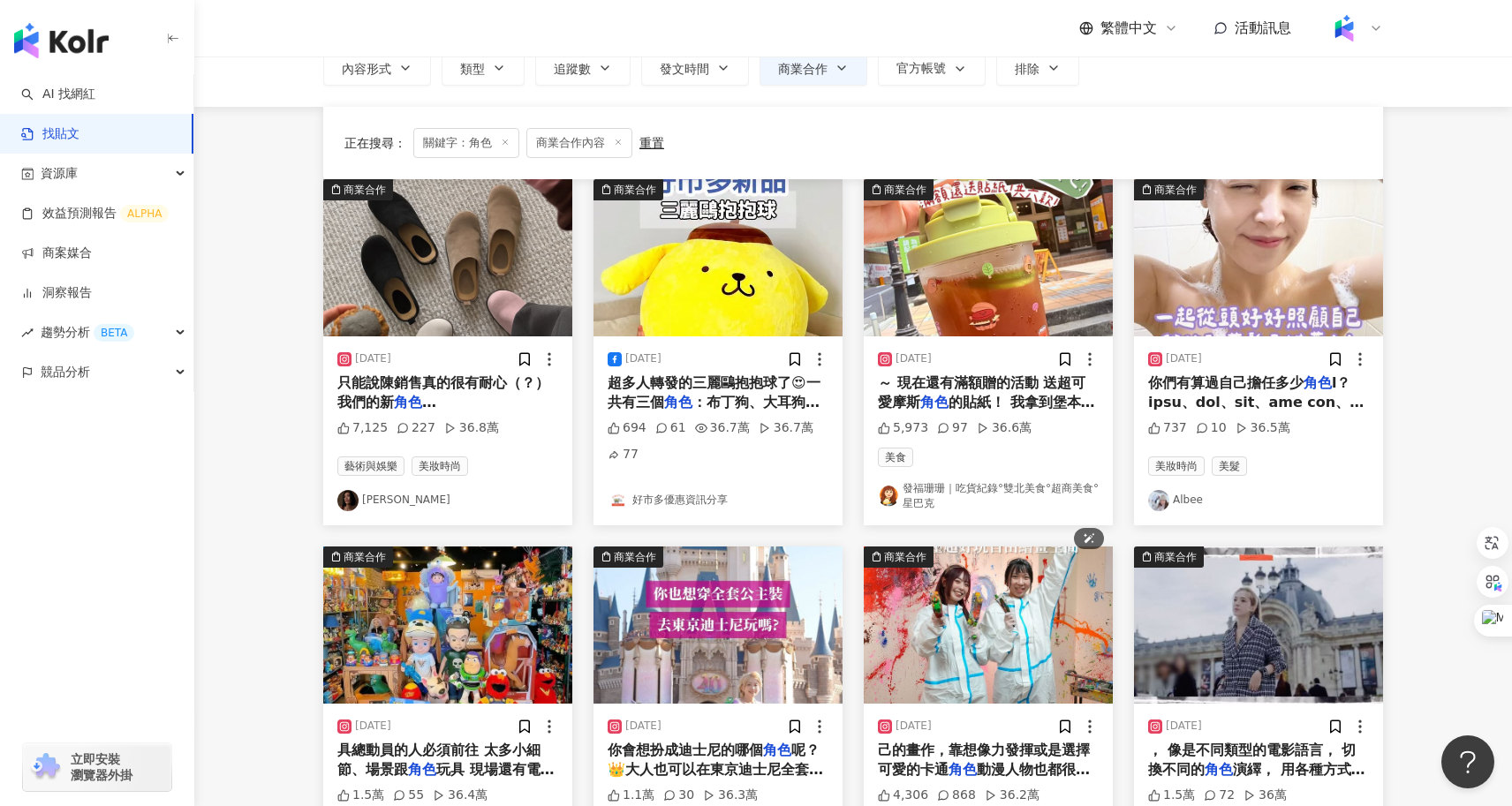
scroll to position [0, 0]
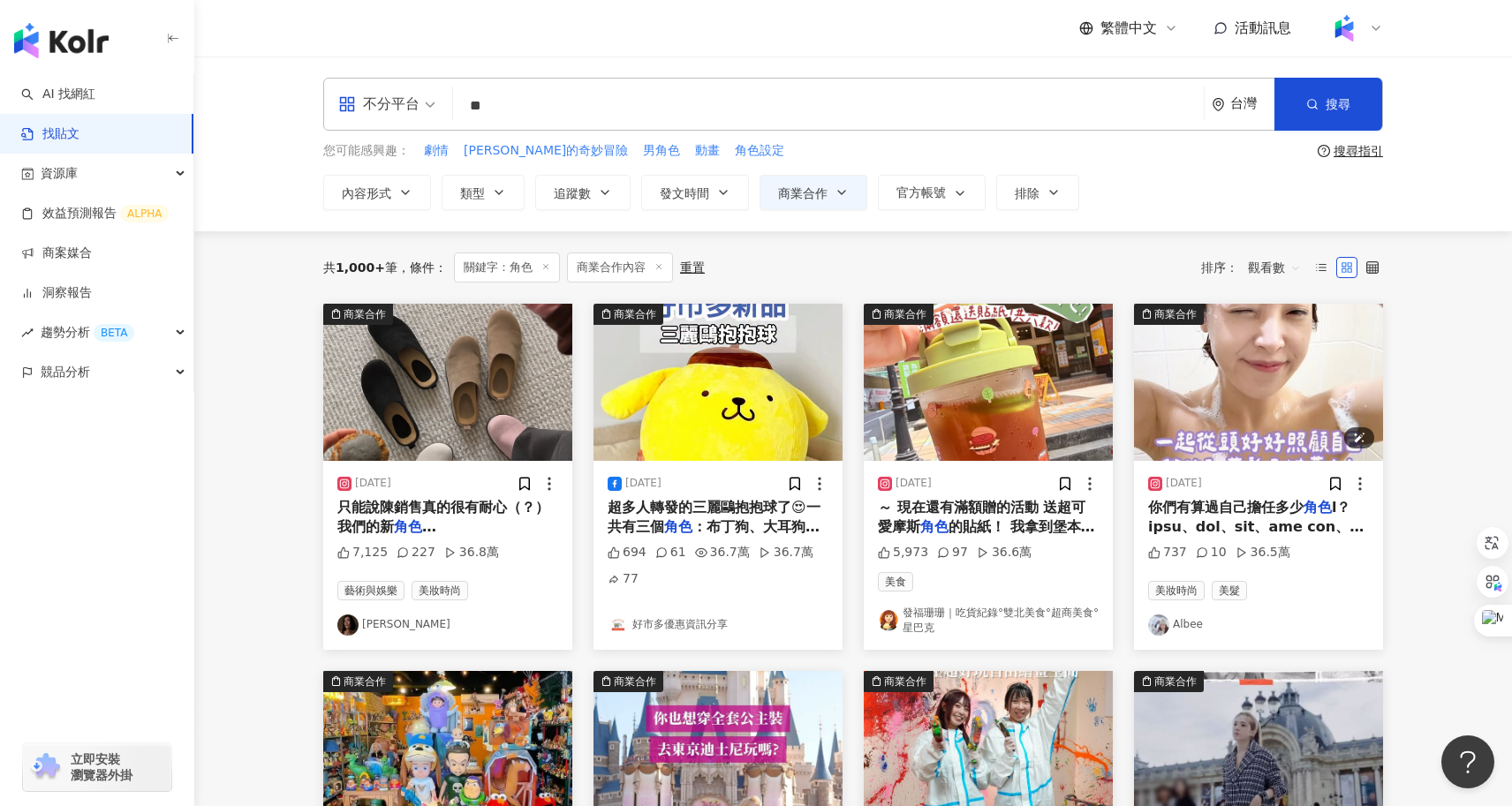
click at [1260, 369] on img "button" at bounding box center [1258, 381] width 249 height 157
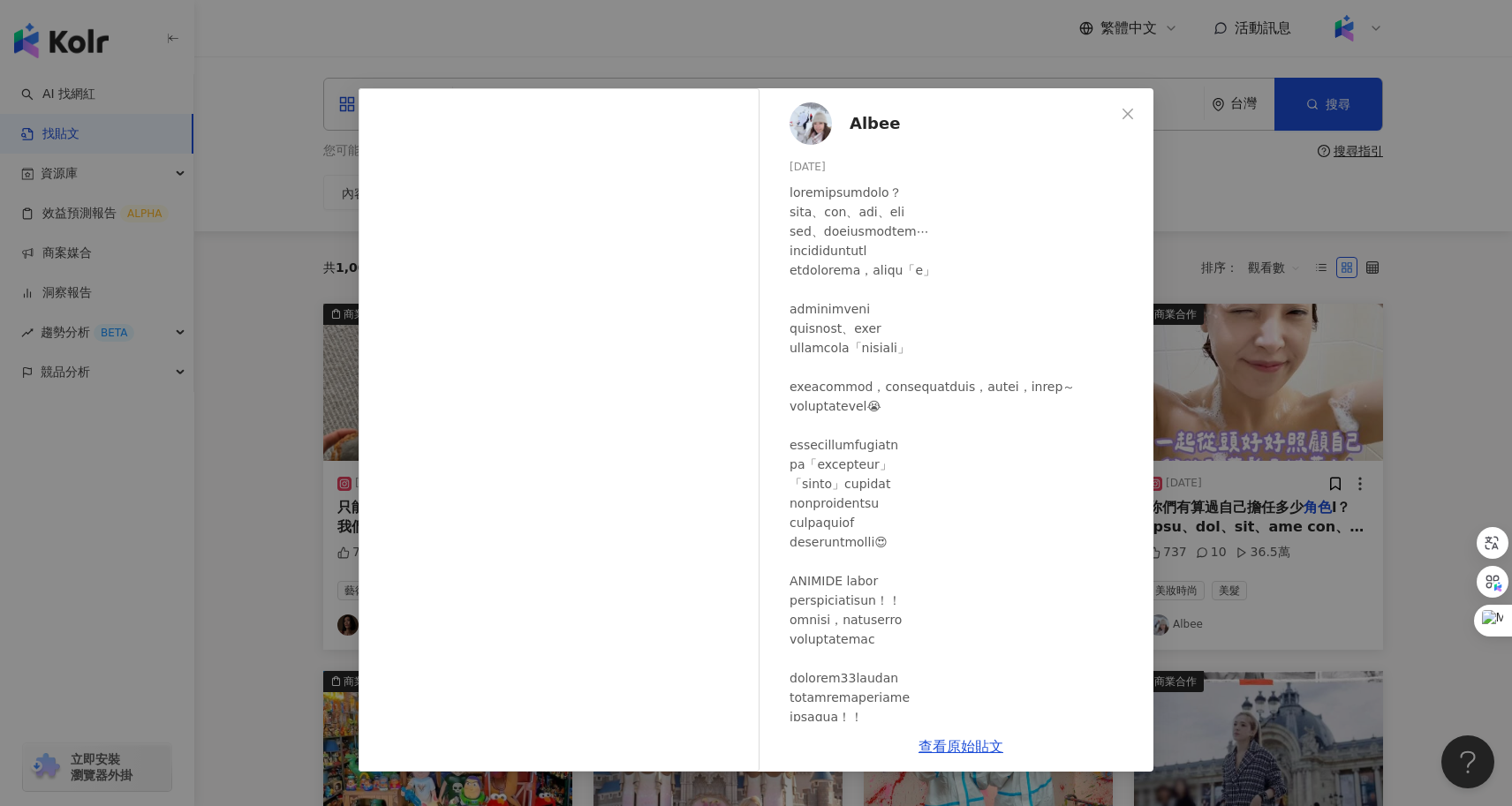
click at [156, 510] on div "Albee 2025/8/10 737 10 36.5萬 查看原始貼文" at bounding box center [756, 403] width 1512 height 806
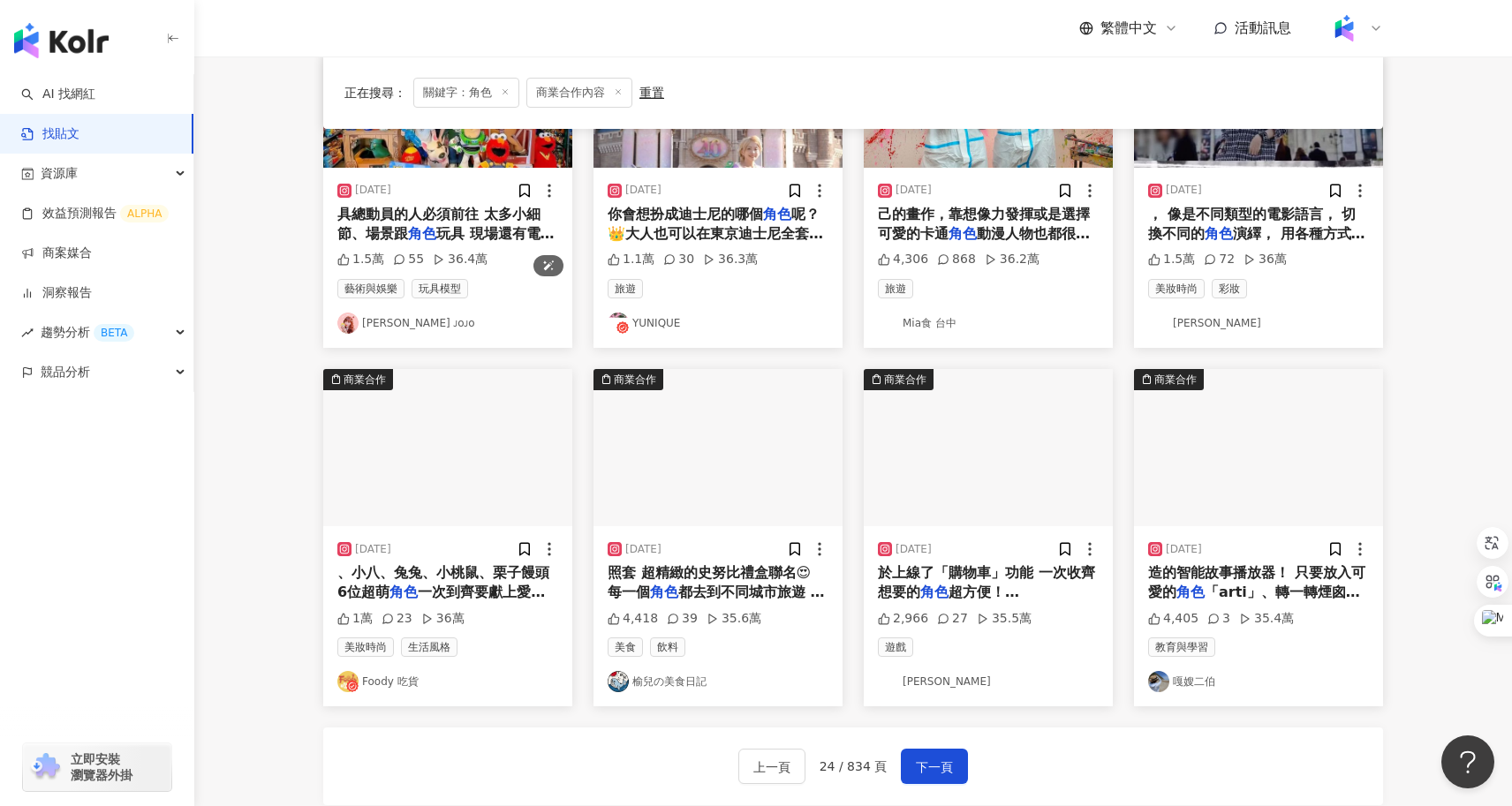
scroll to position [897, 0]
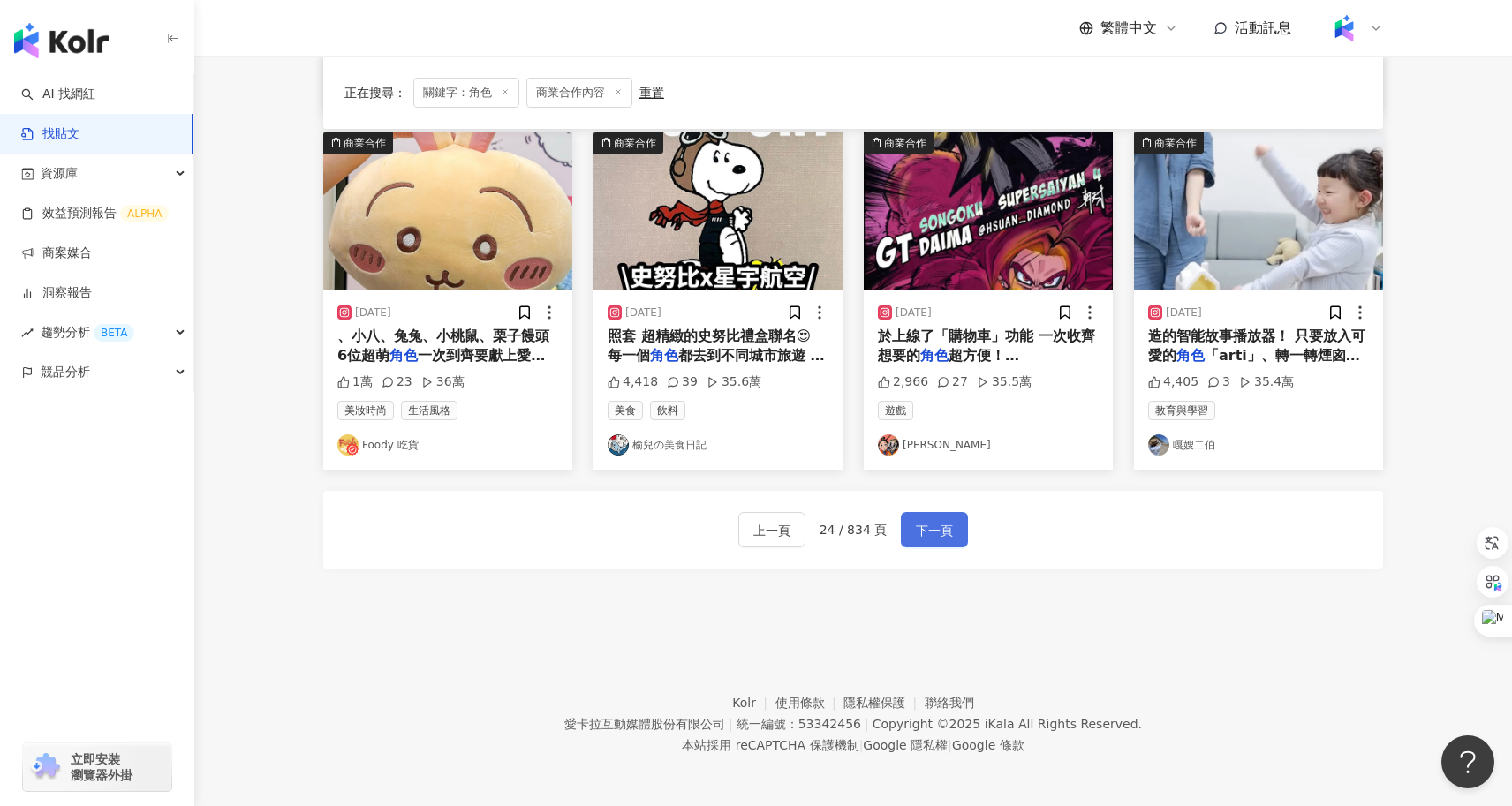
click at [933, 524] on span "下一頁" at bounding box center [935, 529] width 38 height 21
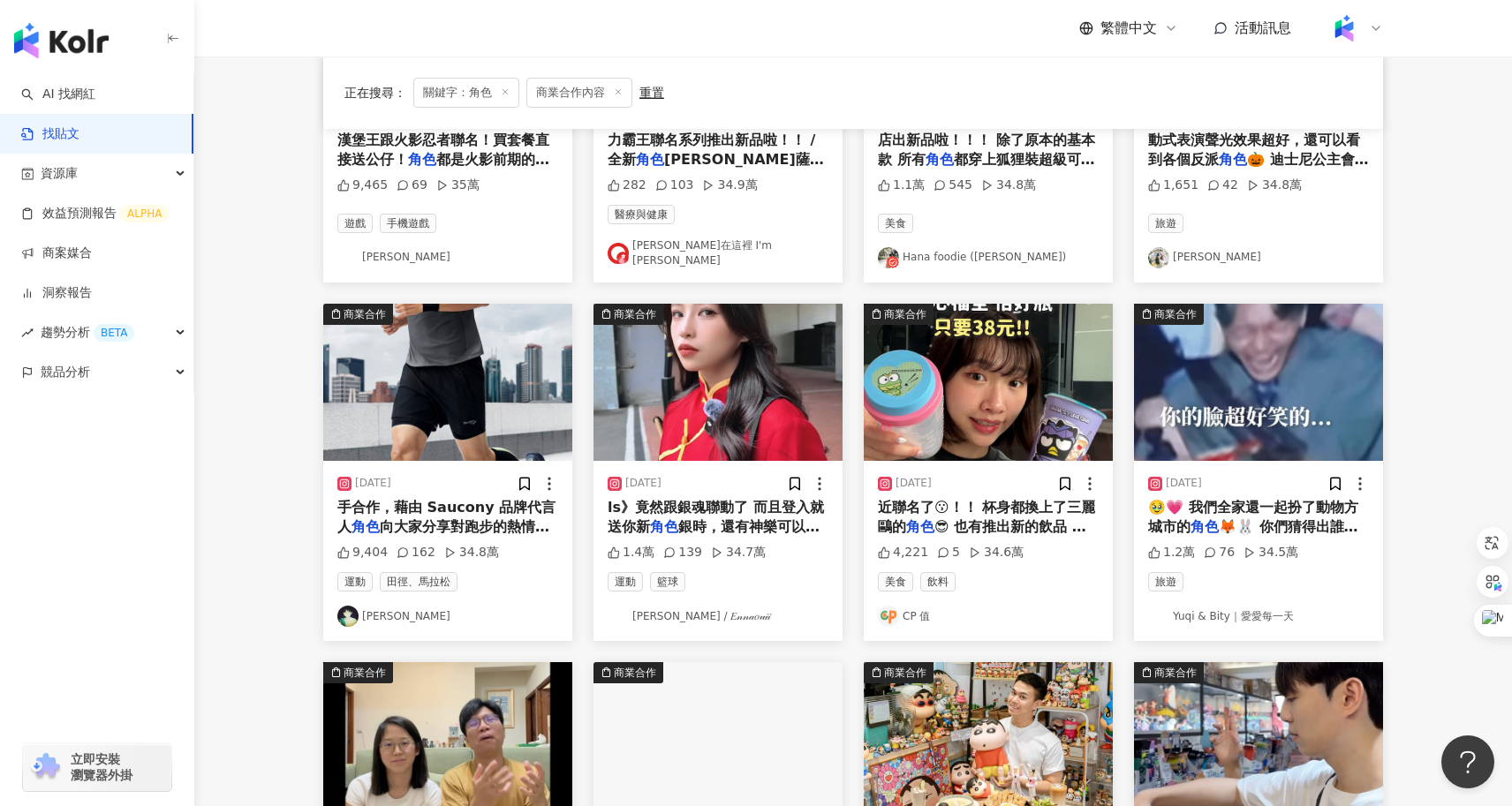
scroll to position [362, 0]
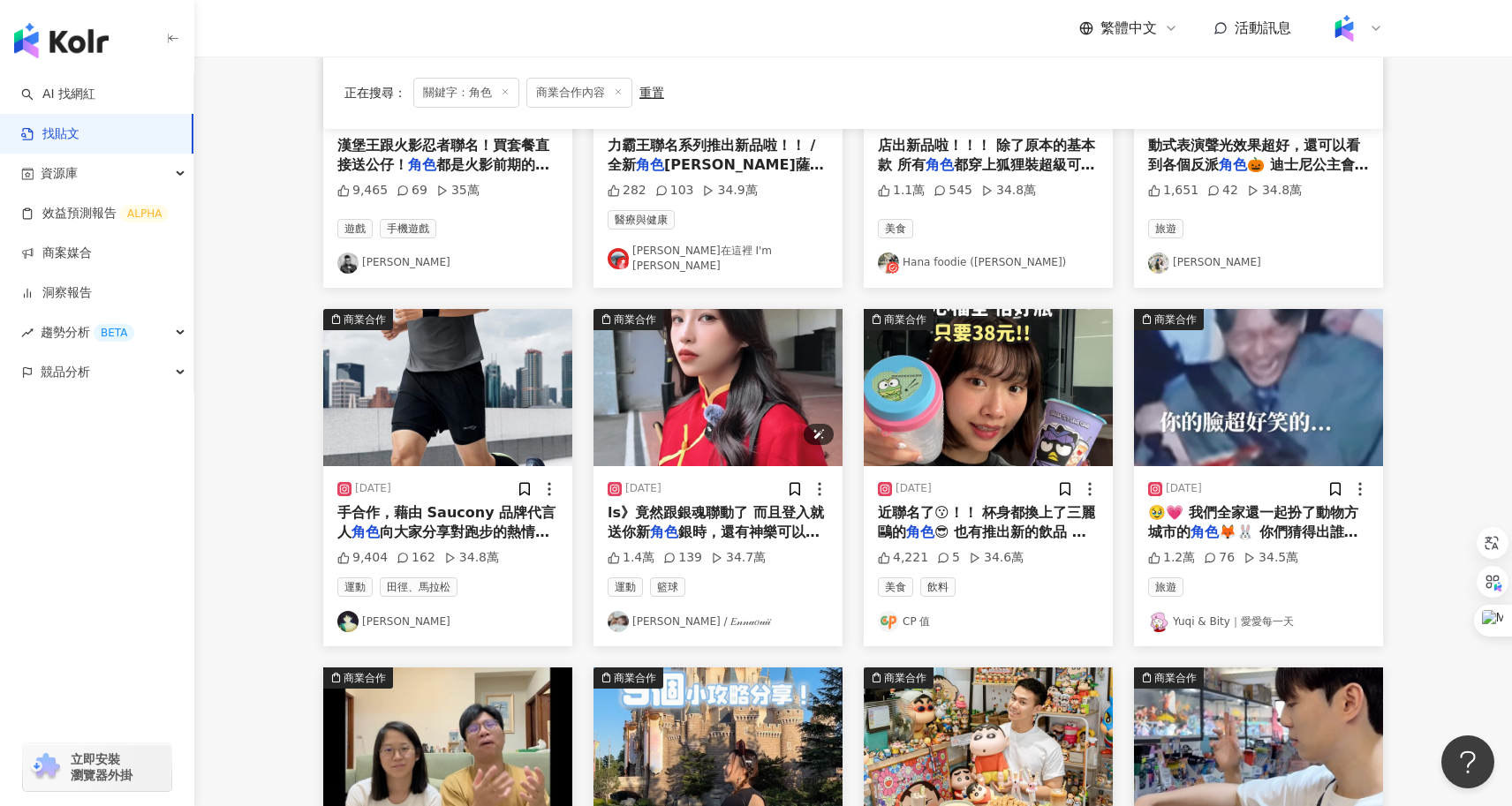
click at [735, 423] on img "button" at bounding box center [717, 387] width 249 height 157
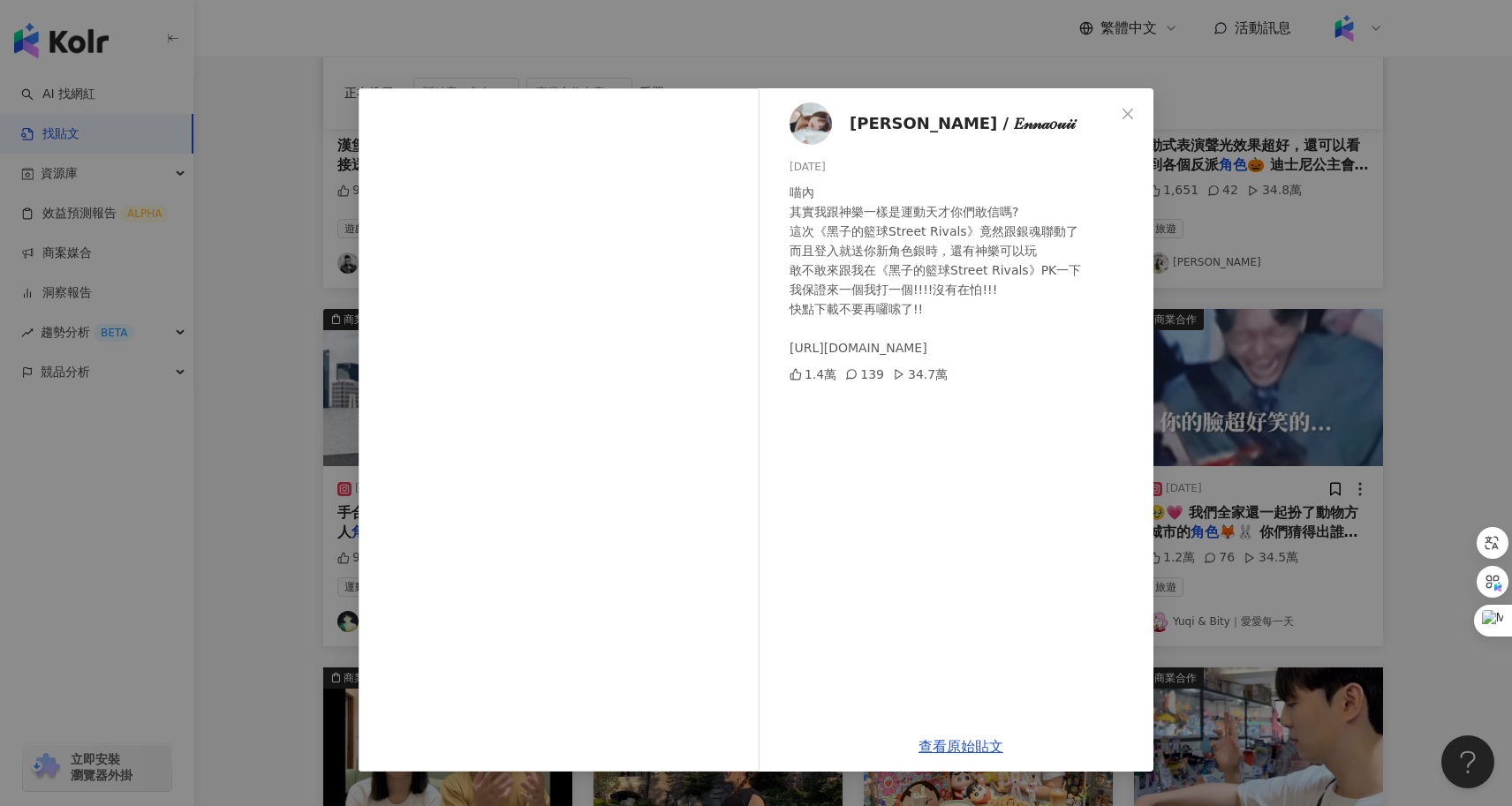
click at [1328, 451] on div "哈耿 / 𝐸𝓃𝓃𝒶𝑜𝓊𝒾𝒾 2025/4/20 喵內 其實我跟神樂一樣是運動天才你們敢信嗎? 這次《黑子的籃球Street Rivals》竟然跟銀魂聯動了 而…" at bounding box center [756, 403] width 1512 height 806
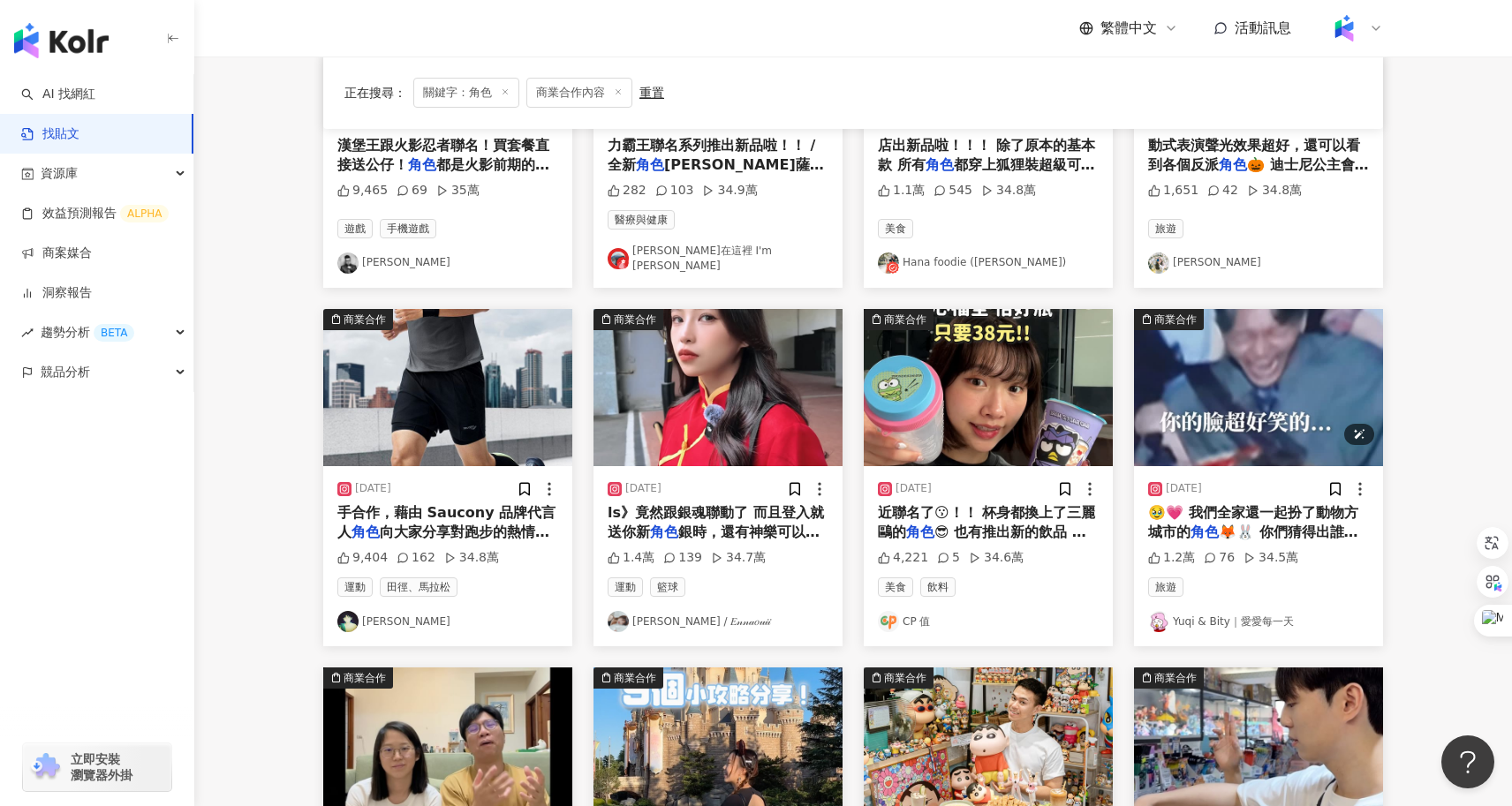
click at [1269, 382] on img "button" at bounding box center [1258, 387] width 249 height 157
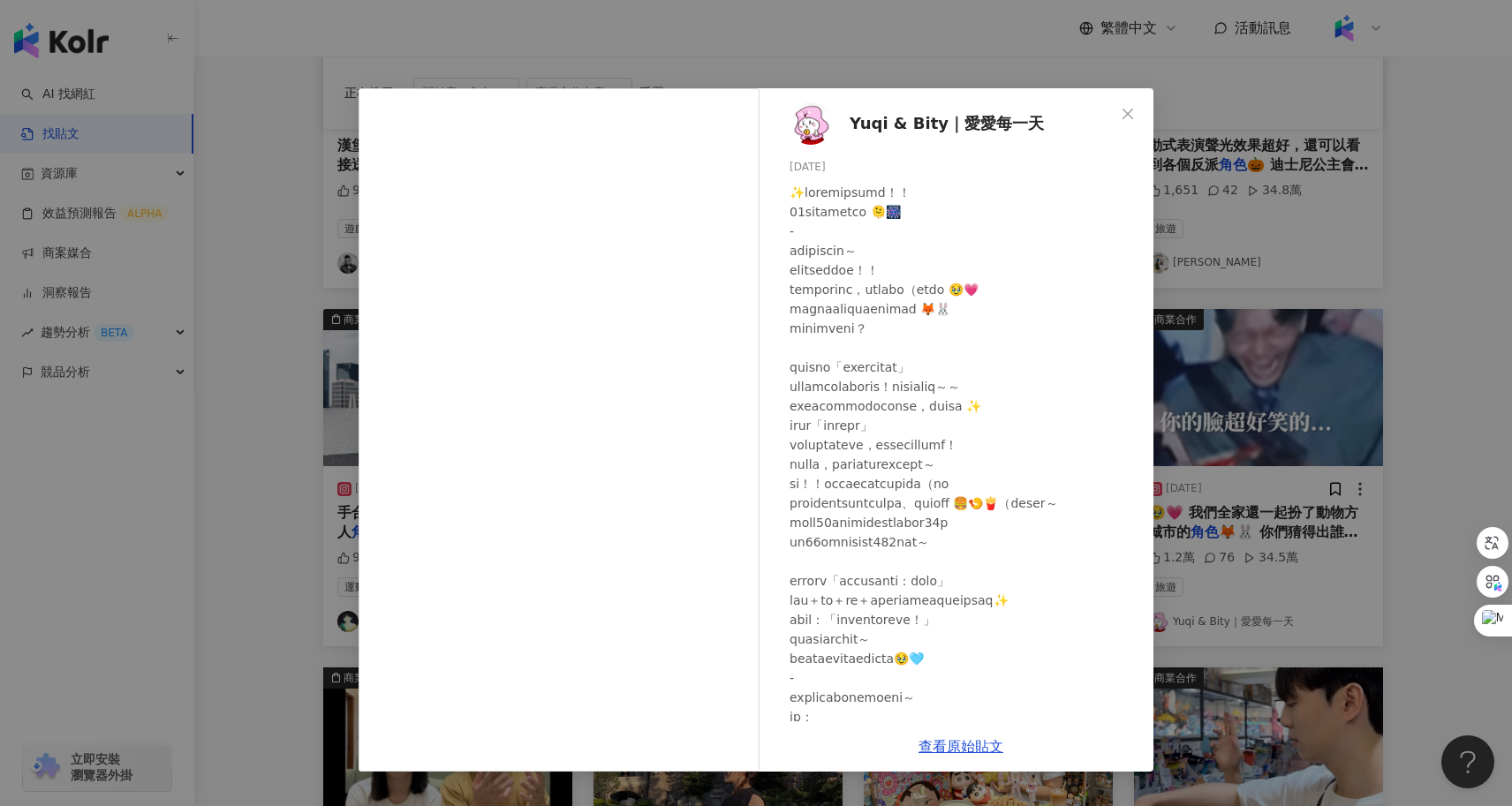
click at [215, 476] on div "Yuqi & Bity｜愛愛每一天 2025/7/17 1.2萬 76 34.5萬 查看原始貼文" at bounding box center [756, 403] width 1512 height 806
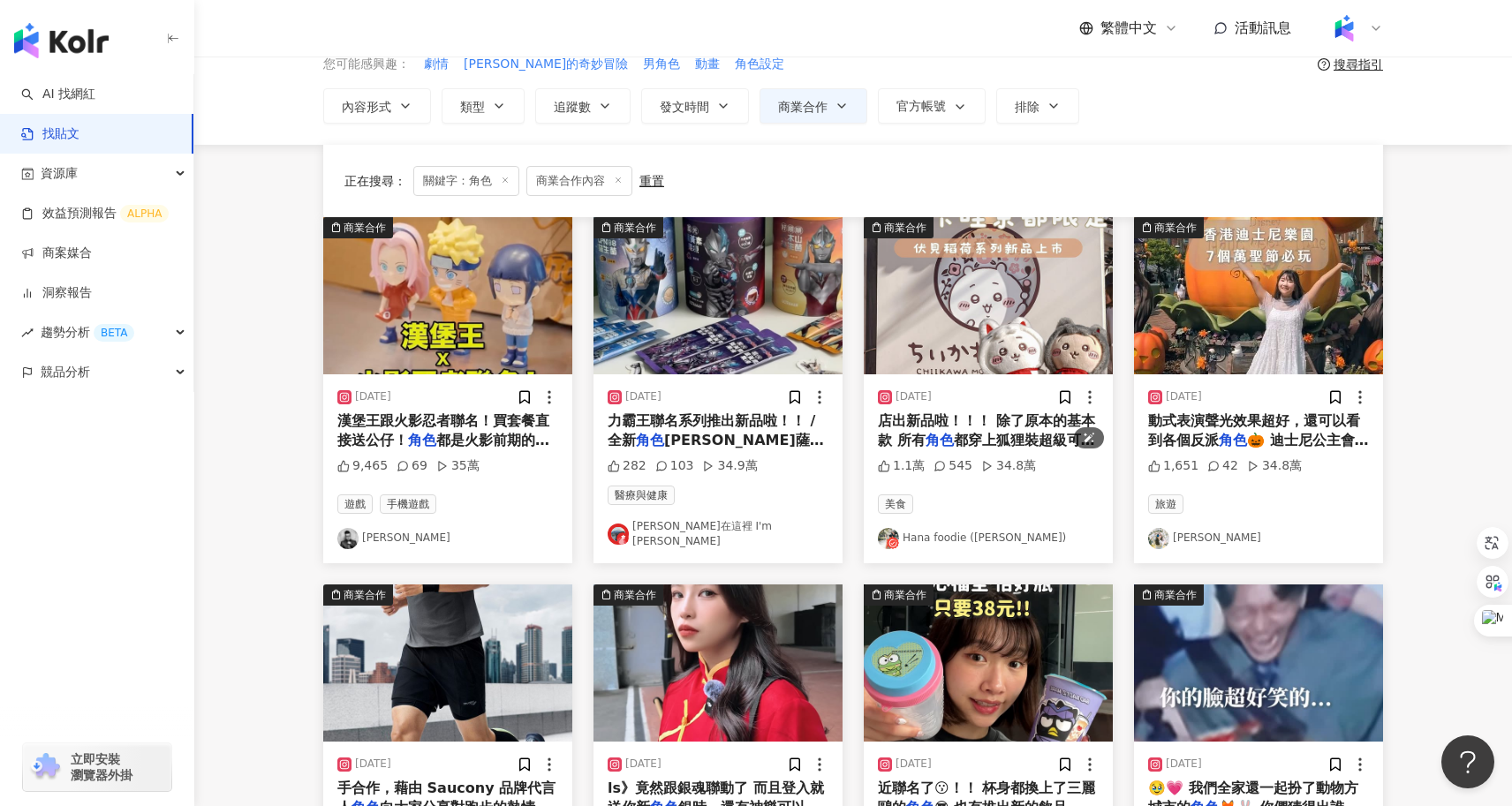
scroll to position [888, 0]
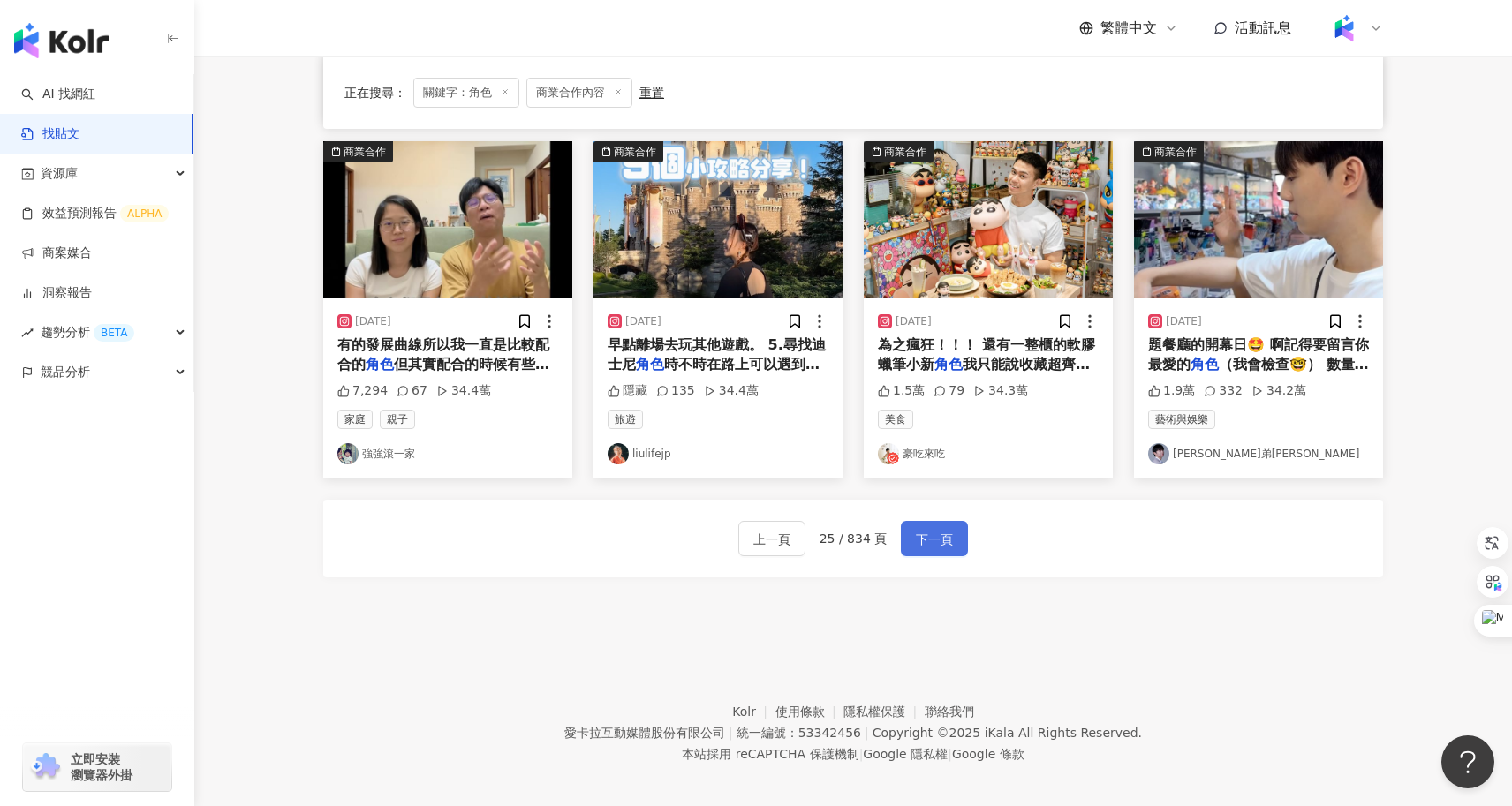
click at [926, 528] on span "下一頁" at bounding box center [935, 538] width 38 height 21
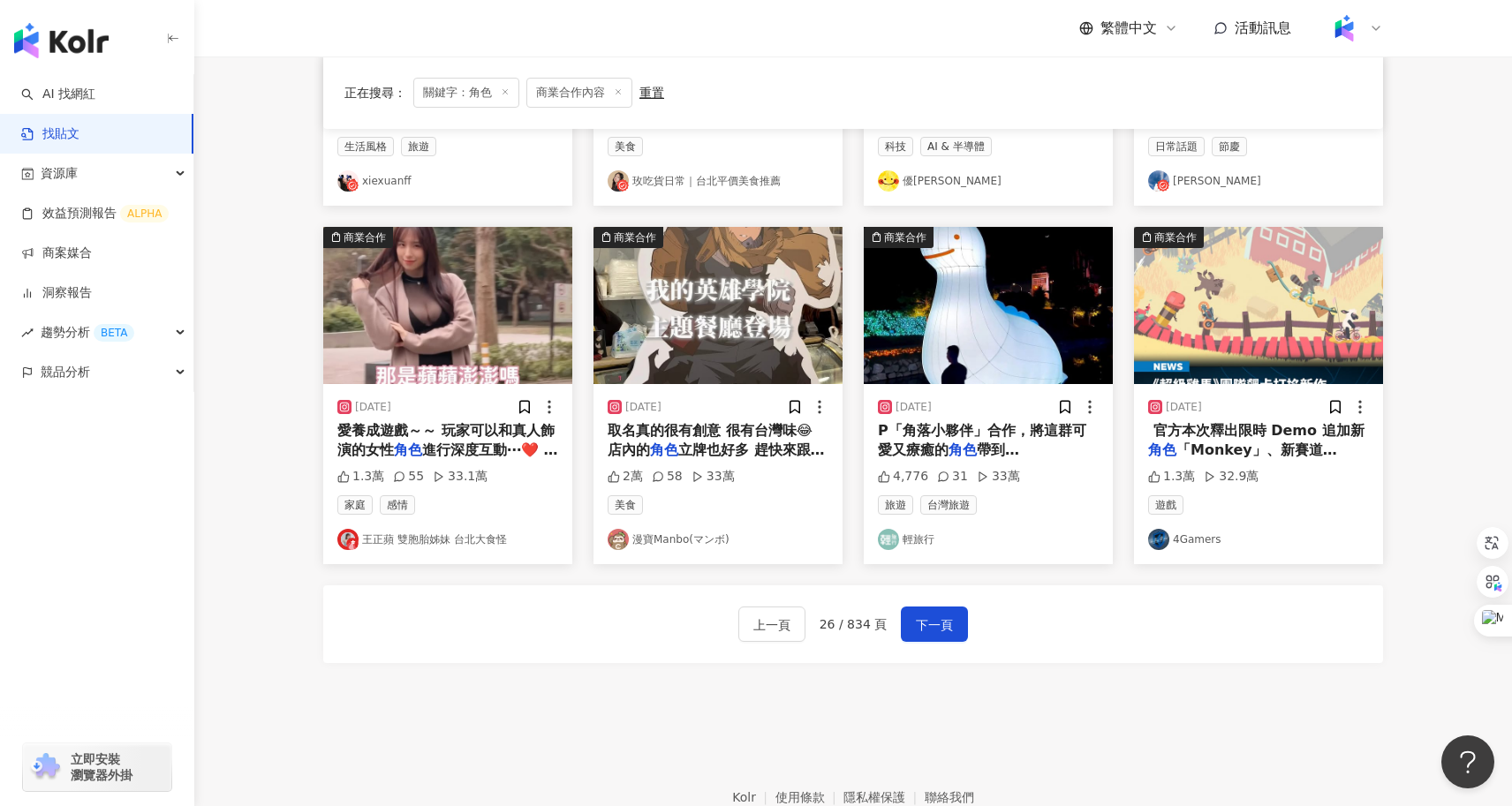
scroll to position [788, 0]
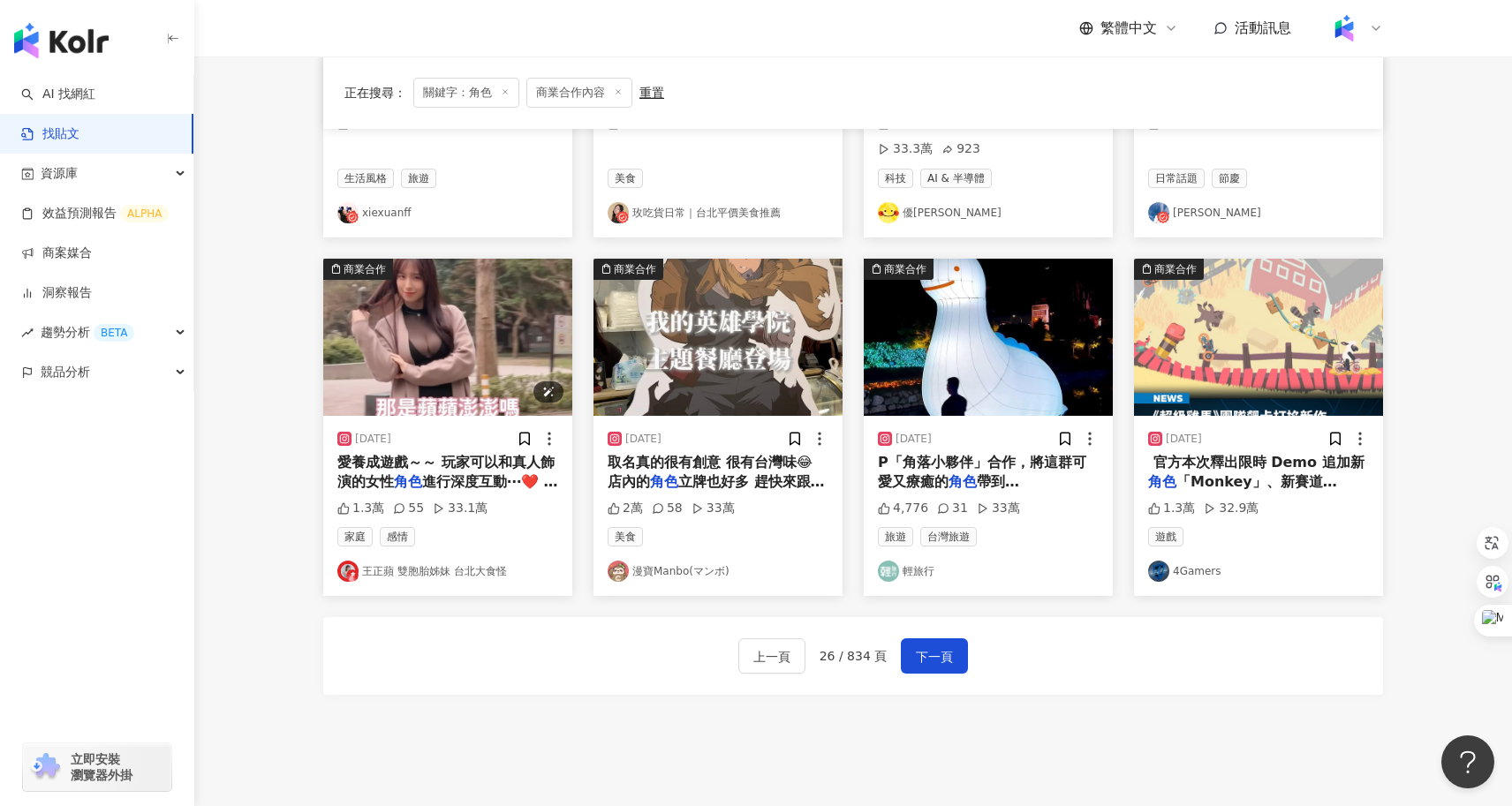
click at [479, 376] on img "button" at bounding box center [448, 337] width 249 height 157
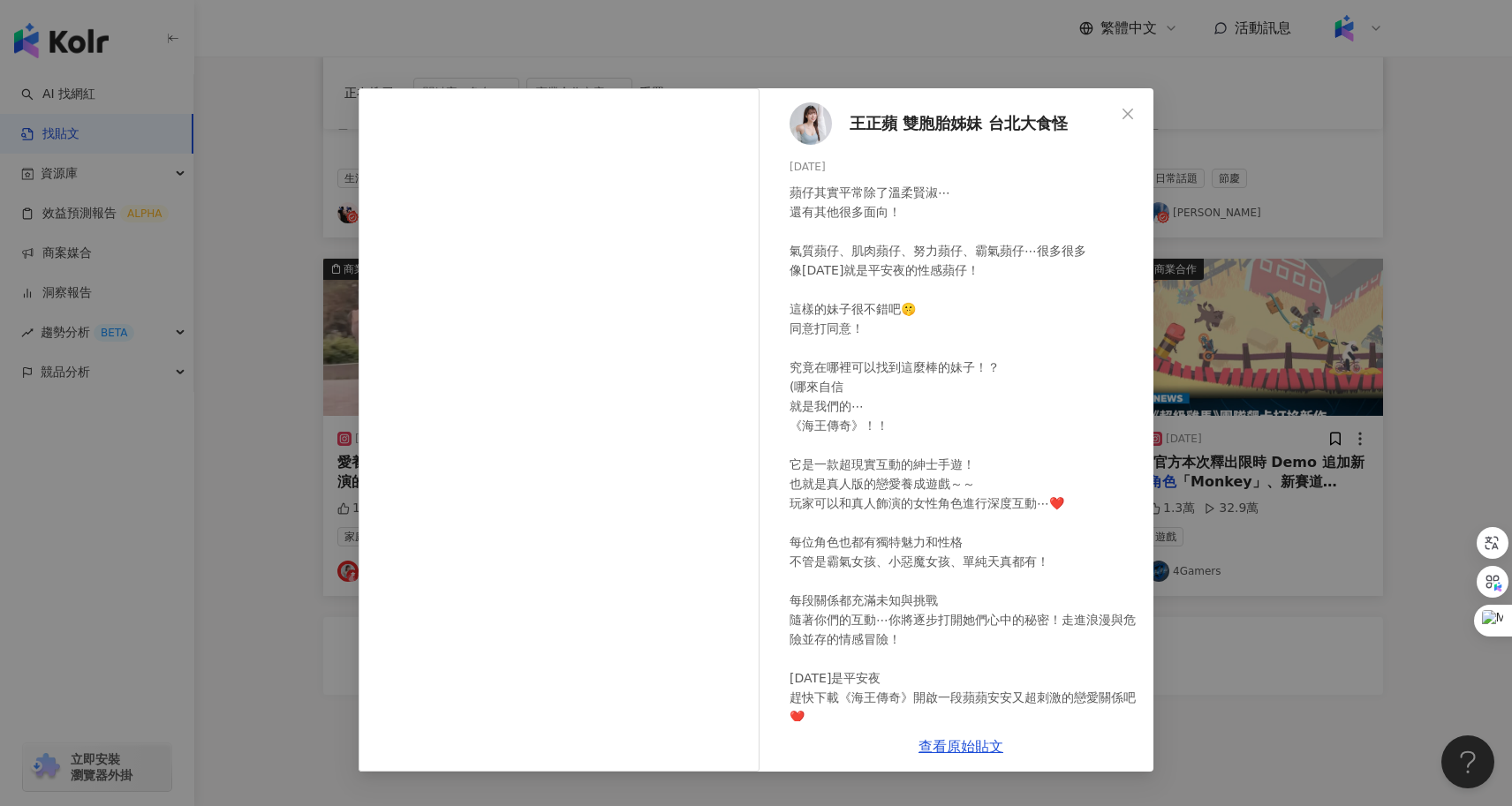
scroll to position [70, 0]
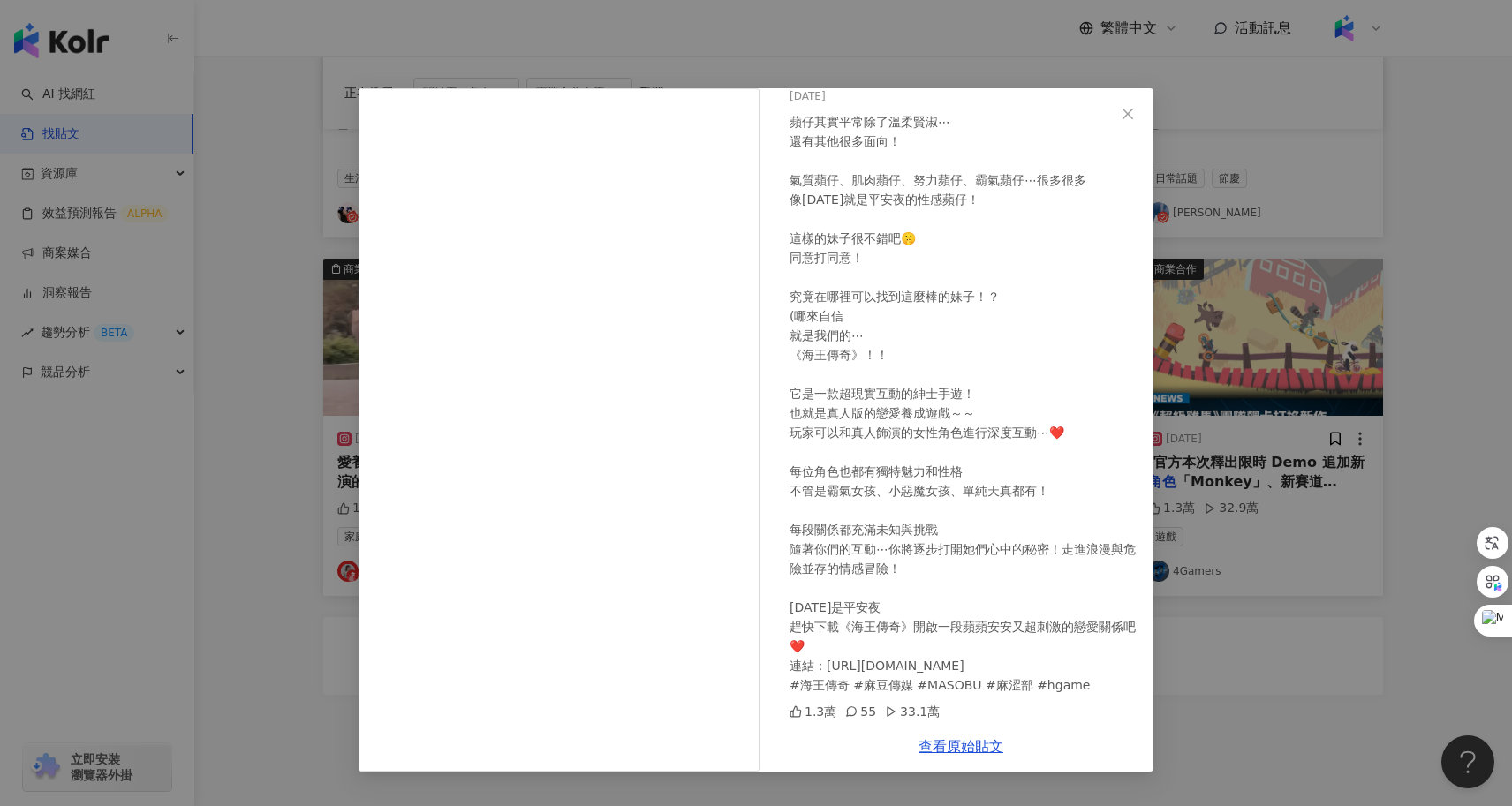
click at [287, 519] on div "王正蘋 雙胞胎姊妹 台北大食怪 2024/12/24 1.3萬 55 33.1萬 查看原始貼文" at bounding box center [756, 403] width 1512 height 806
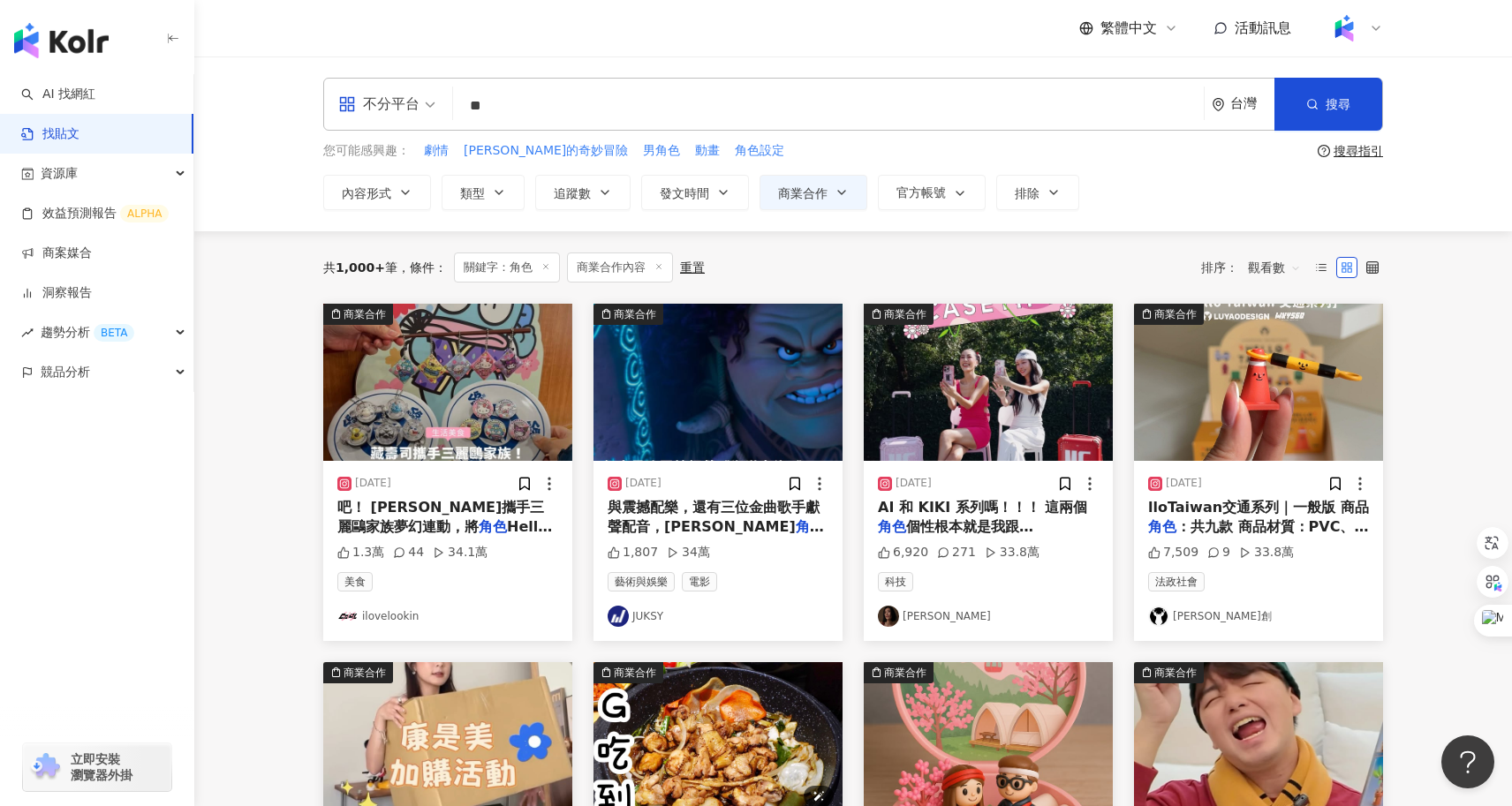
scroll to position [5, 0]
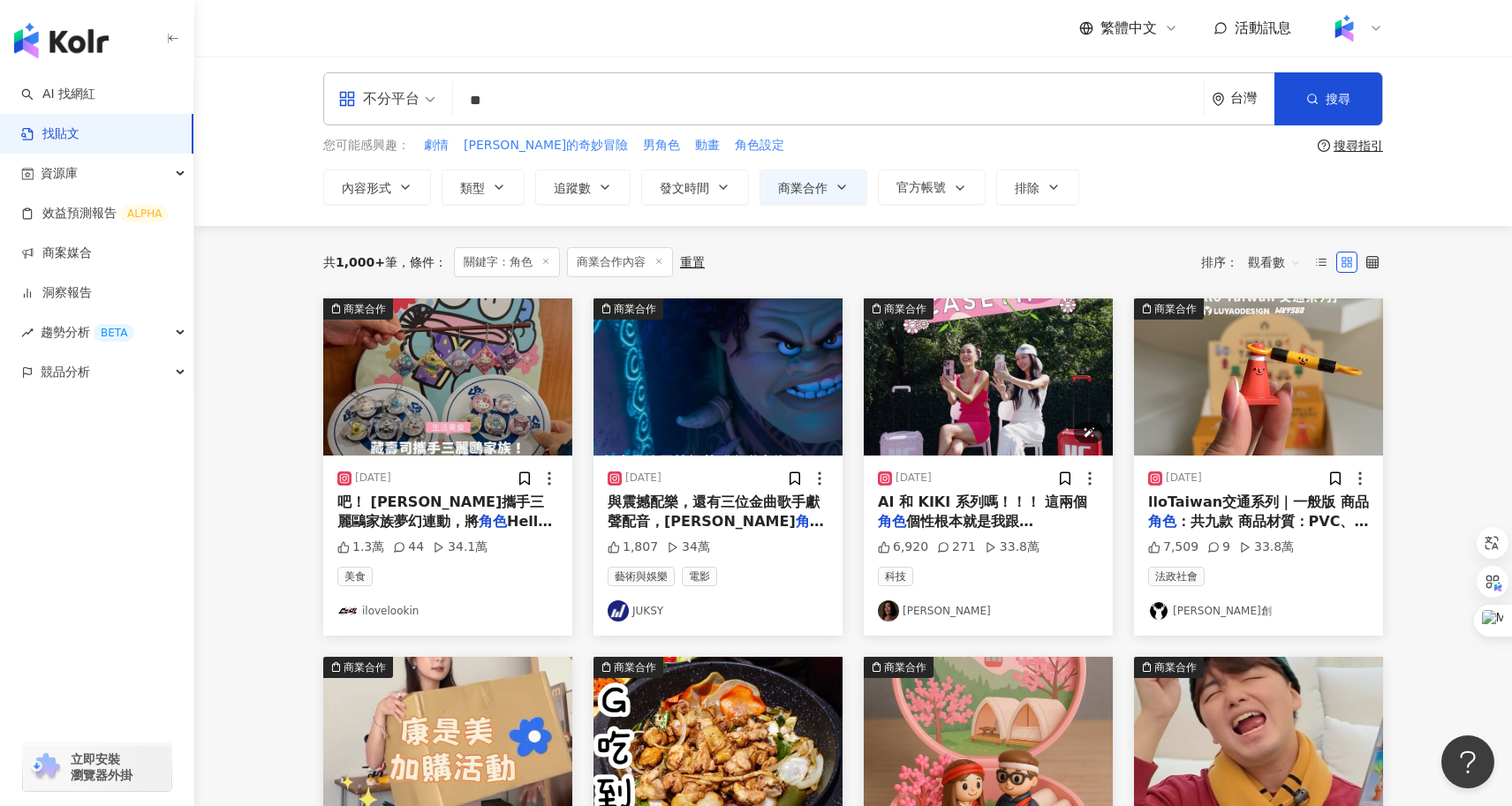
click at [1040, 357] on img "button" at bounding box center [988, 376] width 249 height 157
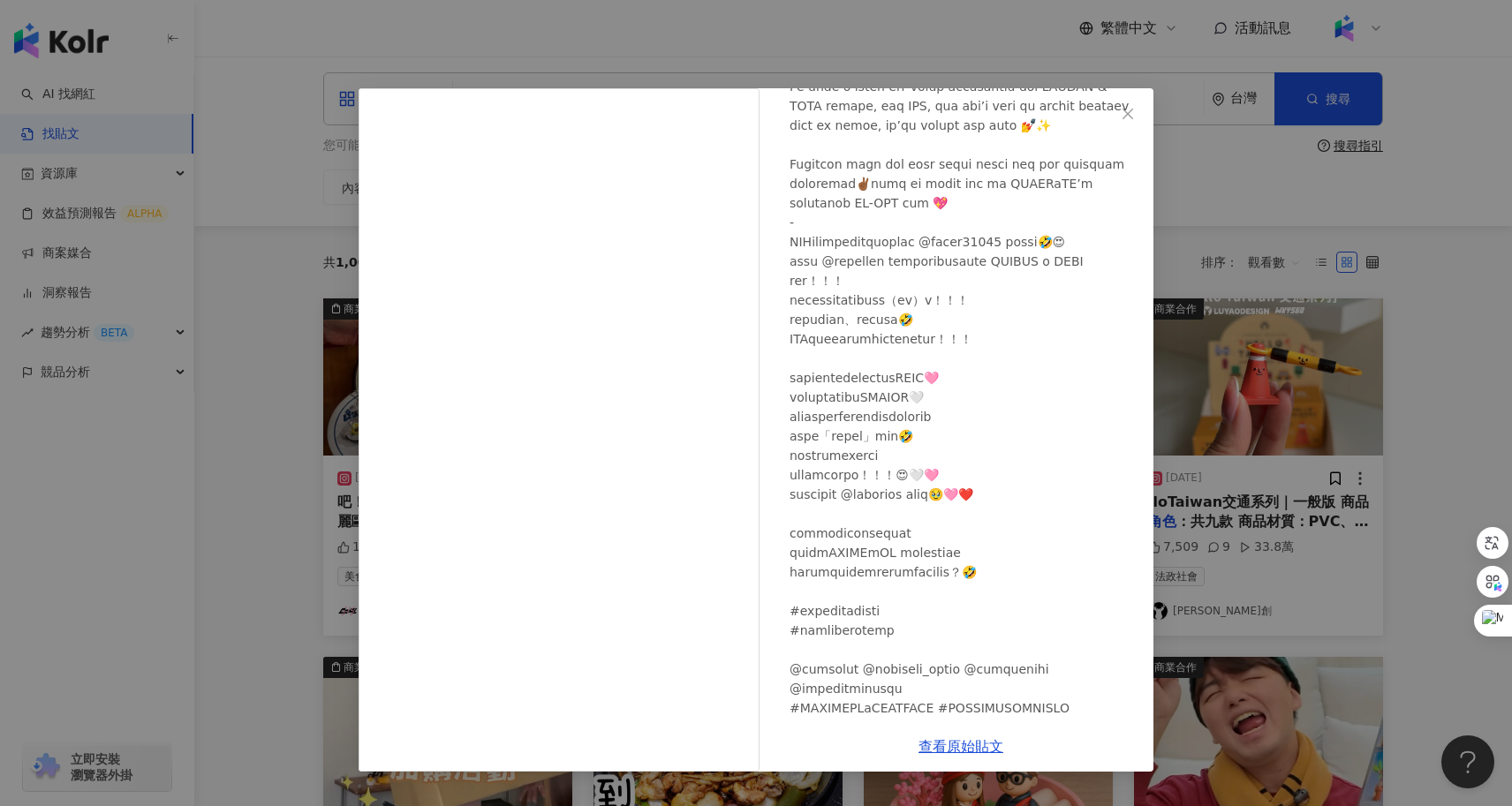
scroll to position [245, 0]
click at [1428, 453] on div "莫莉 2025/7/15 6,920 271 33.8萬 查看原始貼文" at bounding box center [756, 403] width 1512 height 806
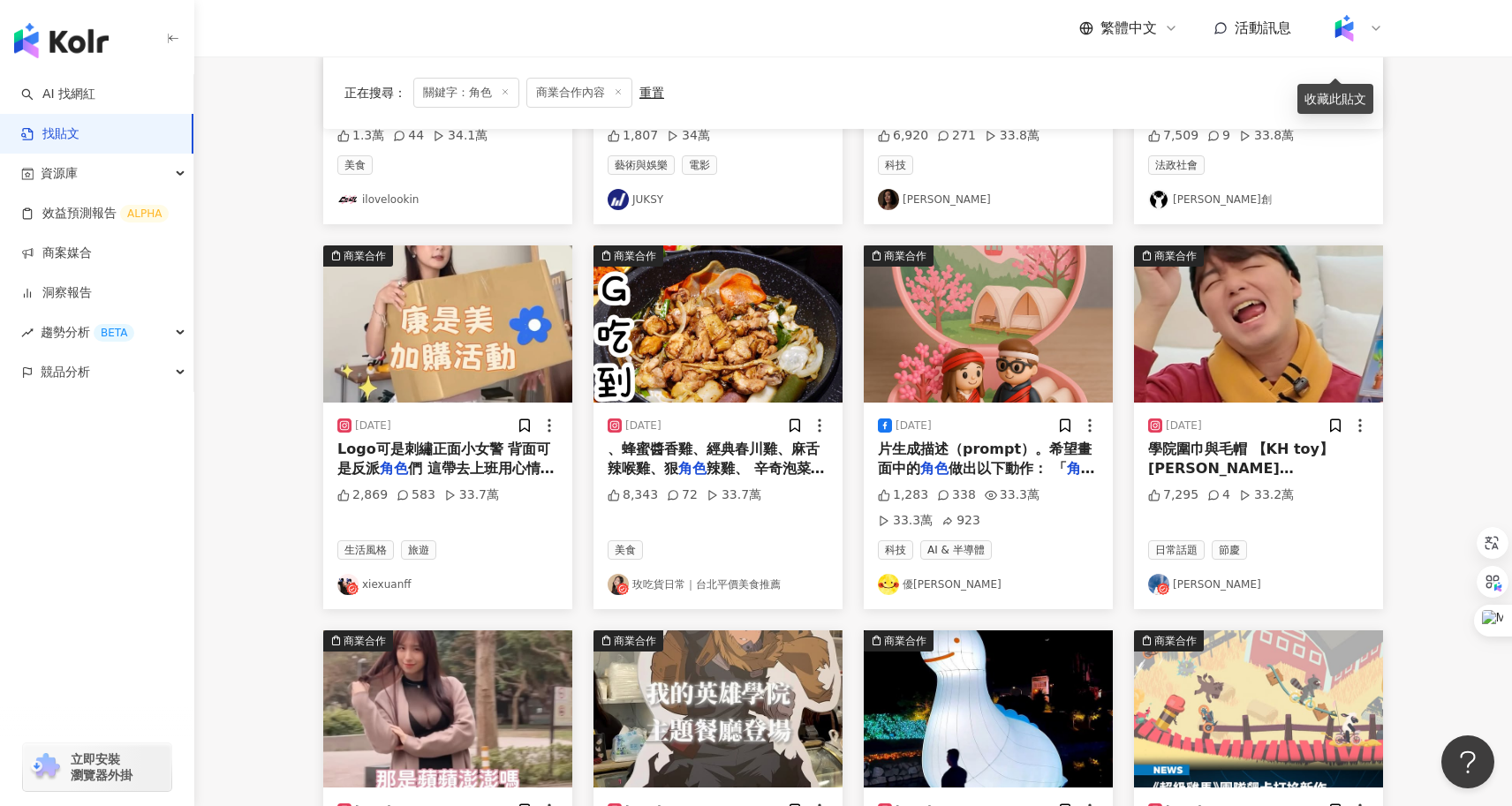
scroll to position [0, 0]
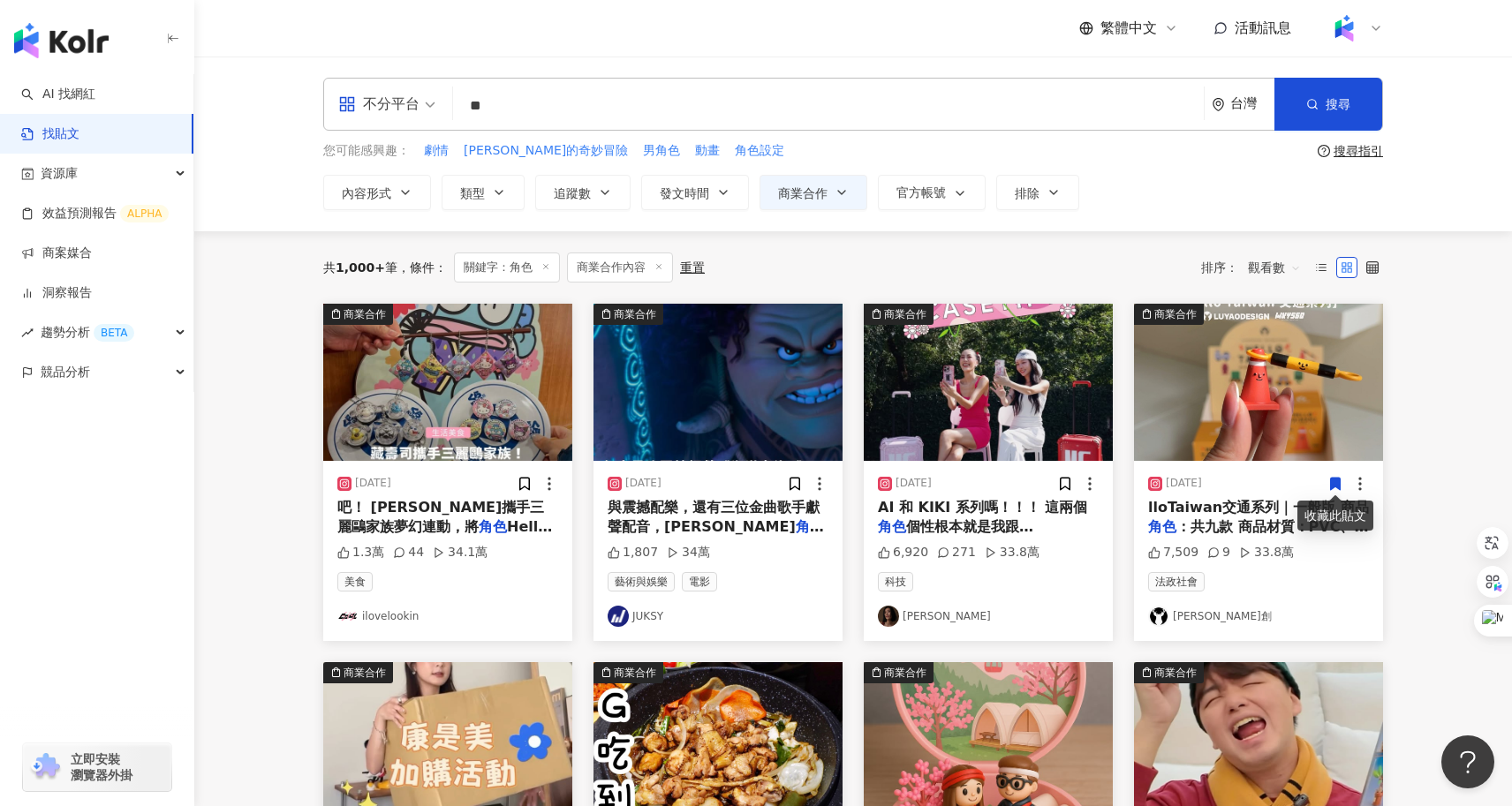
click at [915, 621] on link "莫莉" at bounding box center [987, 615] width 220 height 21
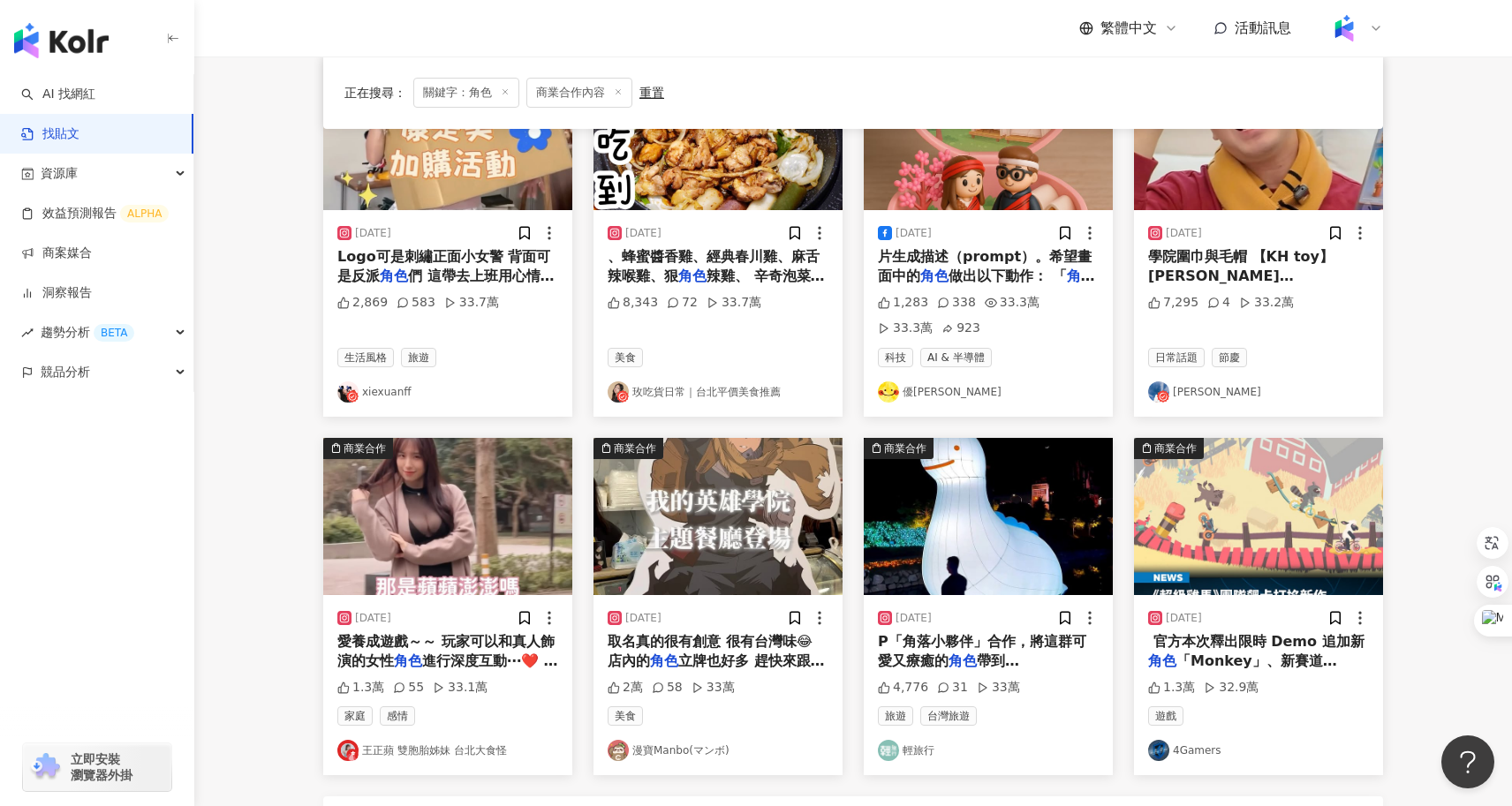
scroll to position [915, 0]
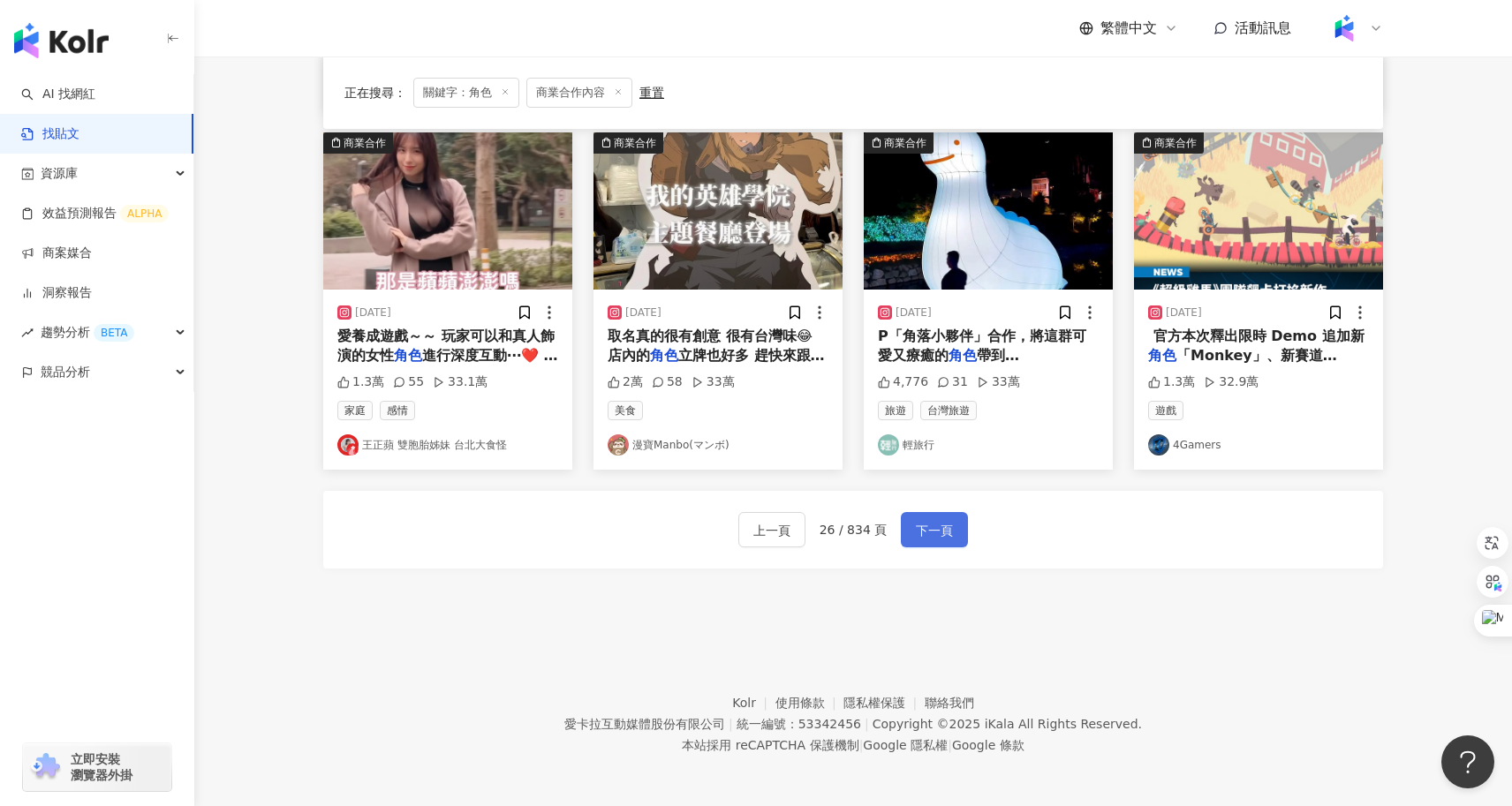
click at [928, 529] on span "下一頁" at bounding box center [935, 529] width 38 height 21
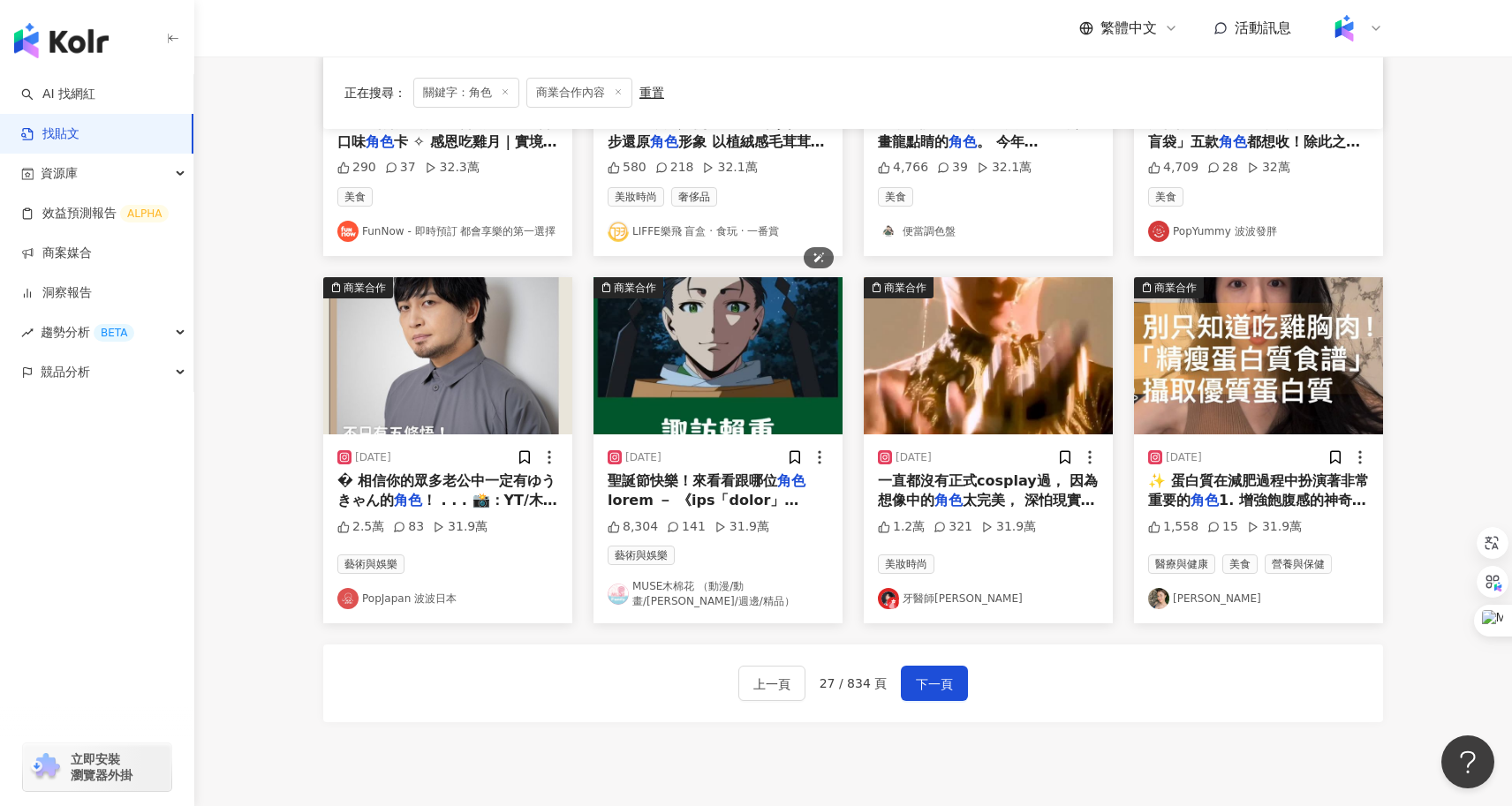
scroll to position [923, 0]
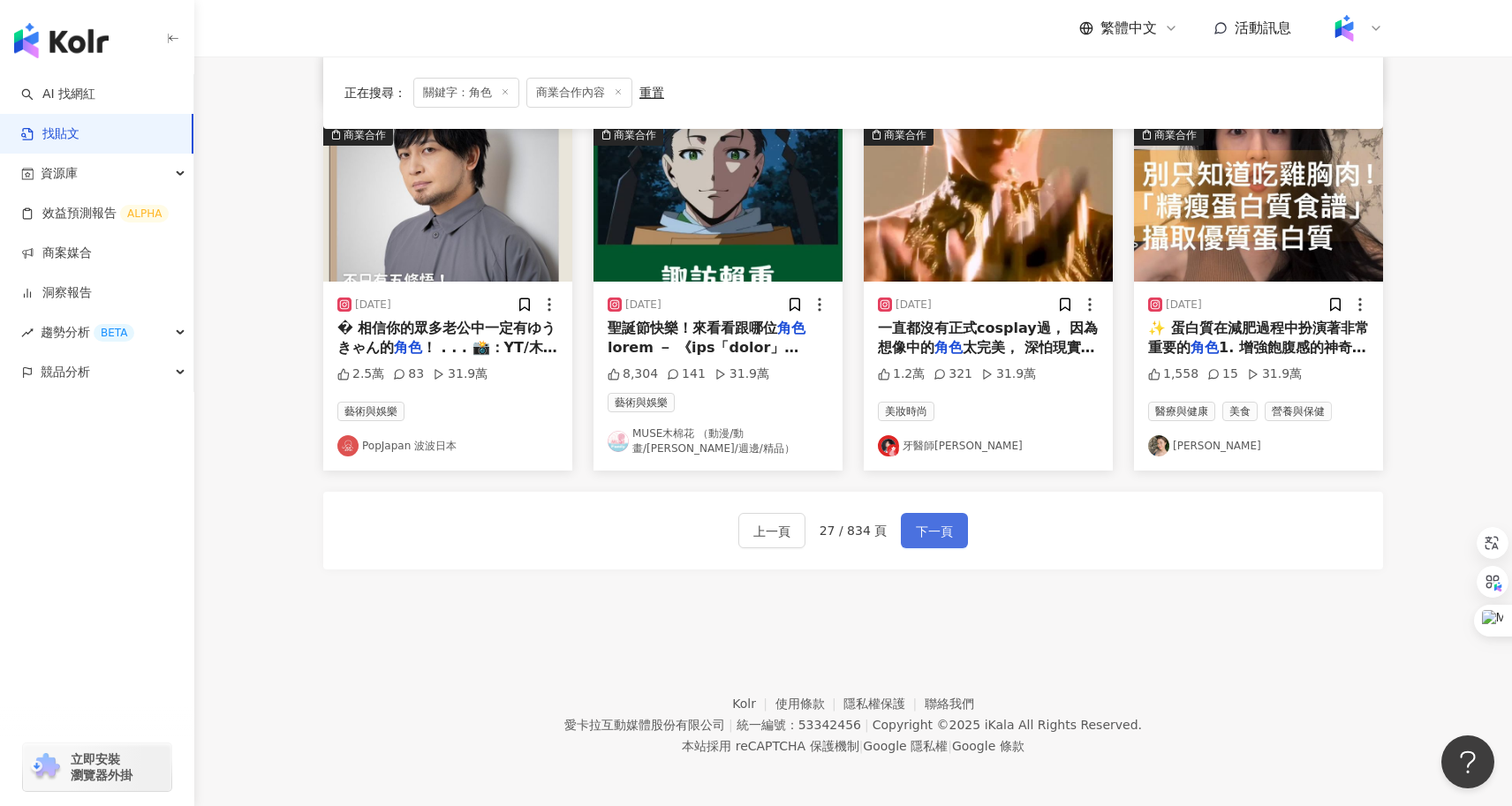
click at [944, 522] on span "下一頁" at bounding box center [935, 530] width 38 height 21
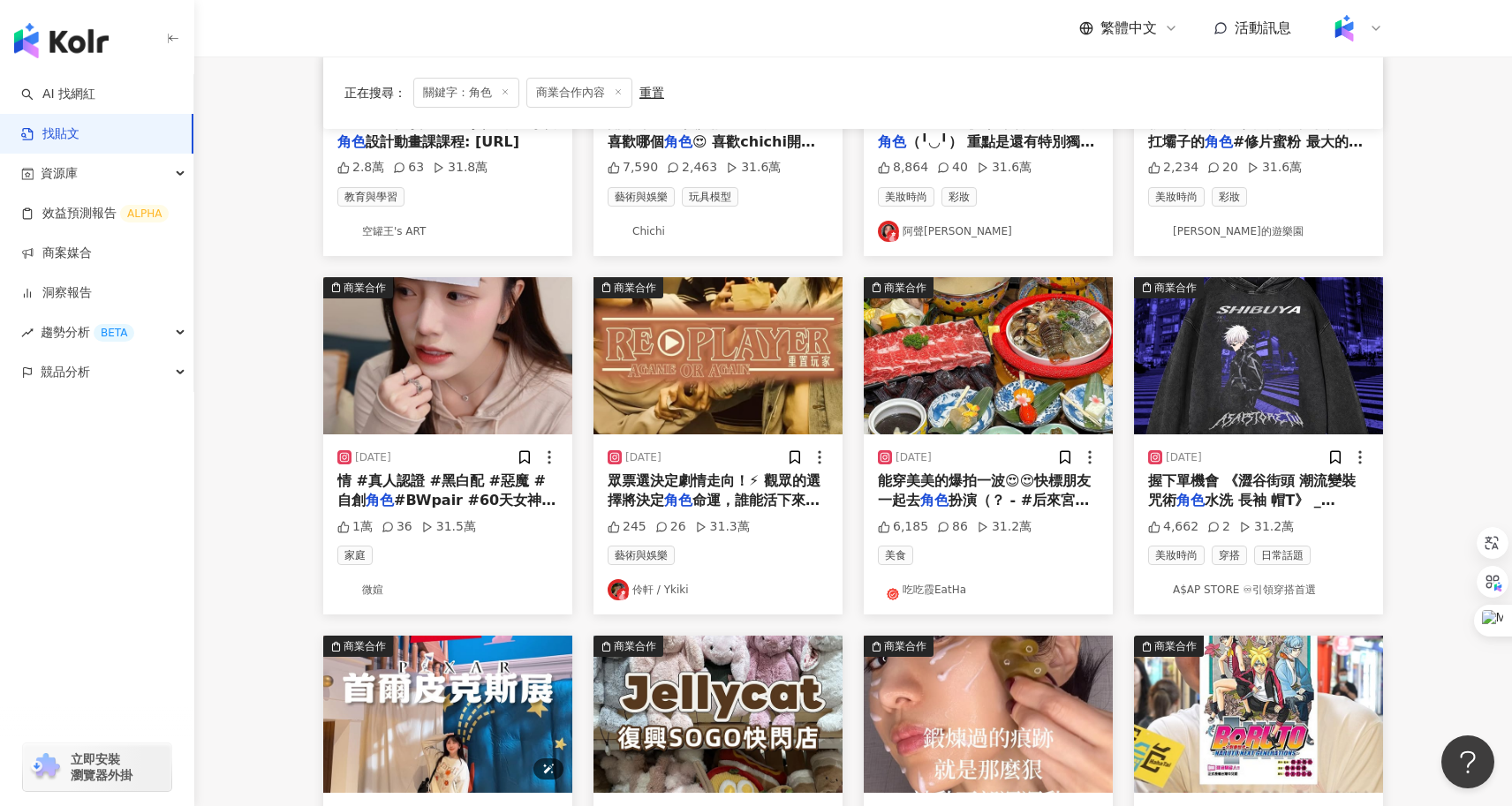
scroll to position [365, 0]
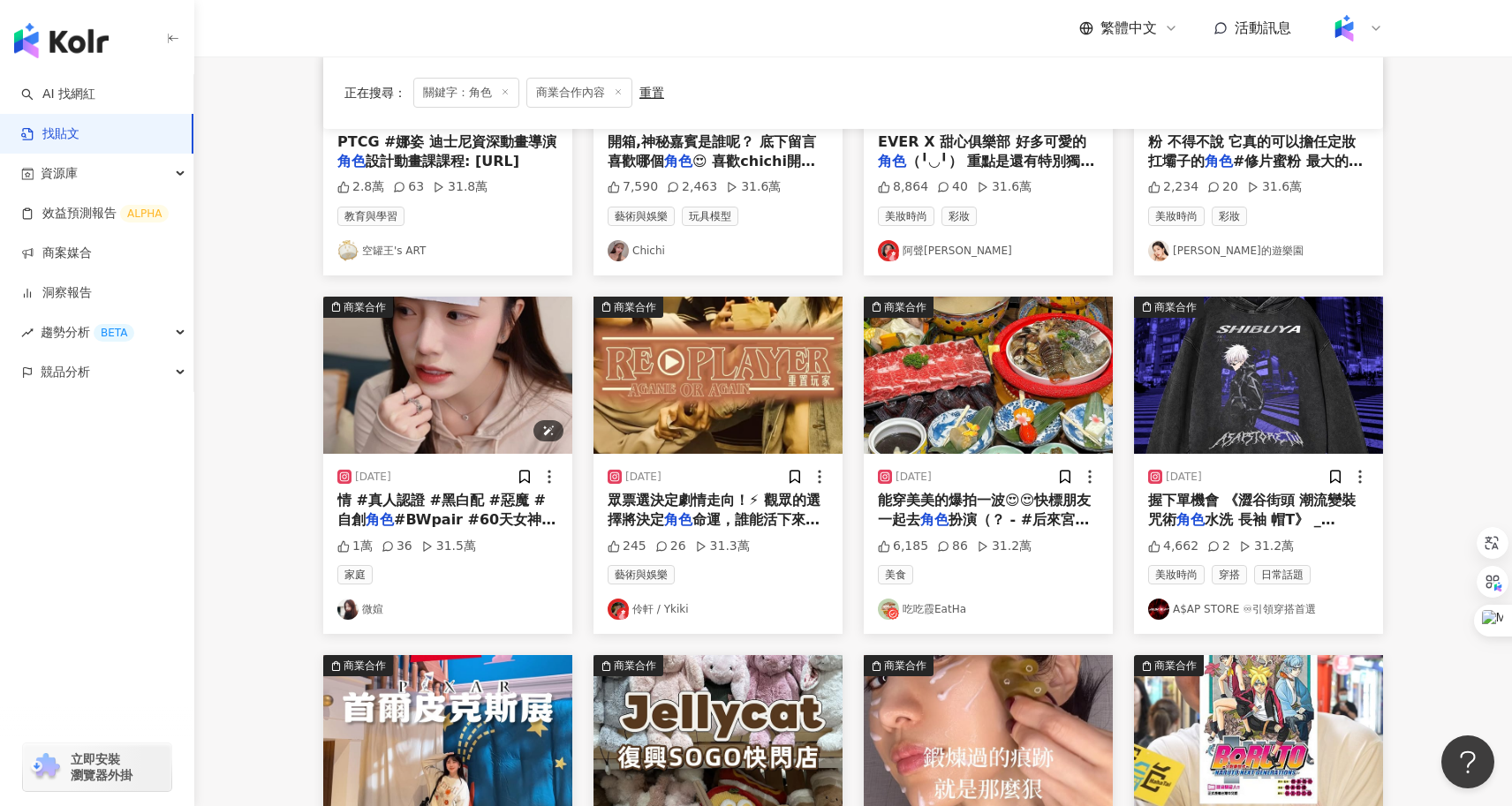
click at [486, 387] on img "button" at bounding box center [448, 374] width 249 height 157
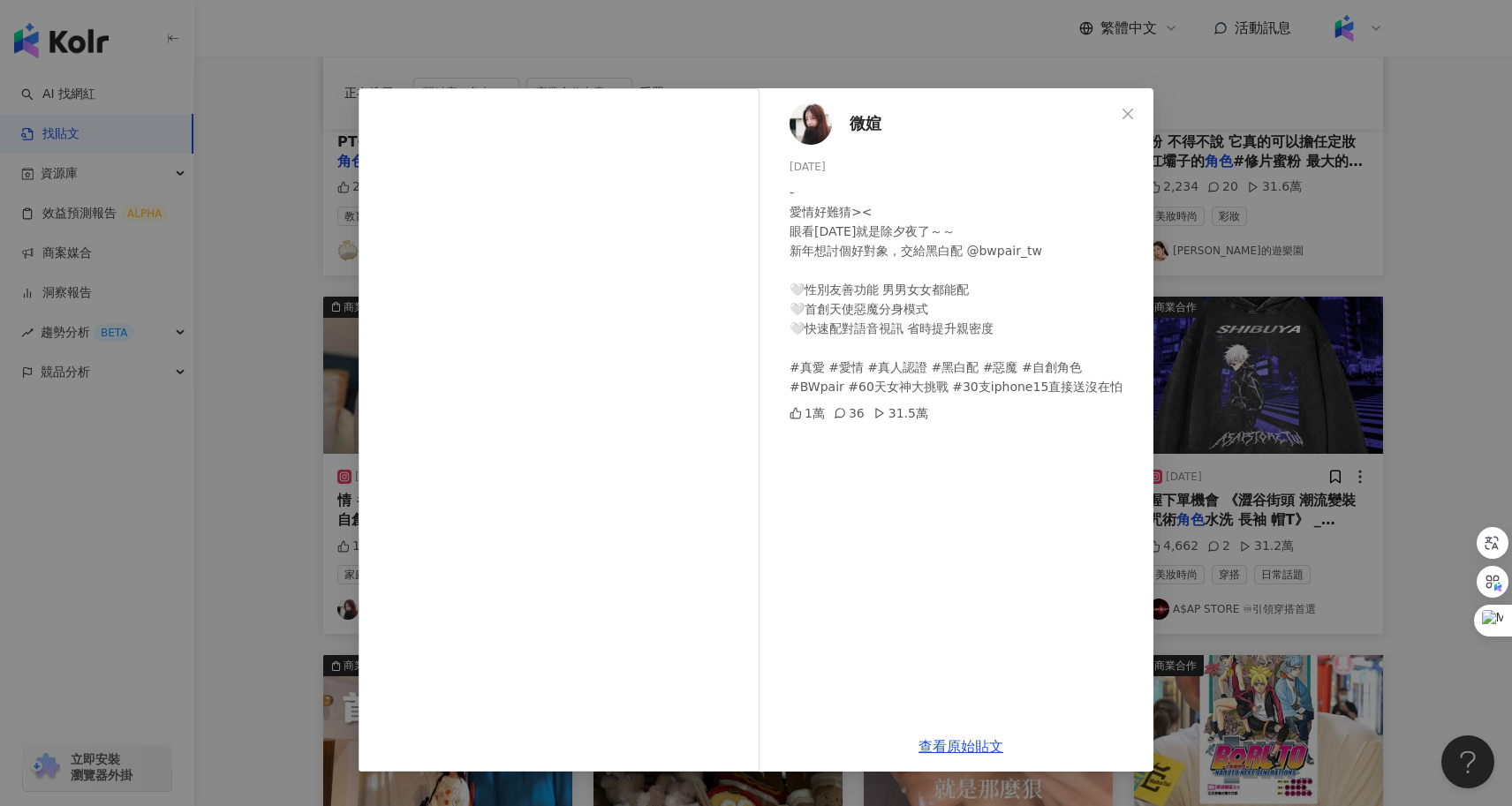
click at [275, 468] on div "微媗 2024/2/8 - 愛情好難猜>< 眼看明天就是除夕夜了～～ 新年想討個好對象，交給黑白配 @bwpair_tw 🤍性別友善功能 男男女女都能配 🤍首…" at bounding box center [756, 403] width 1512 height 806
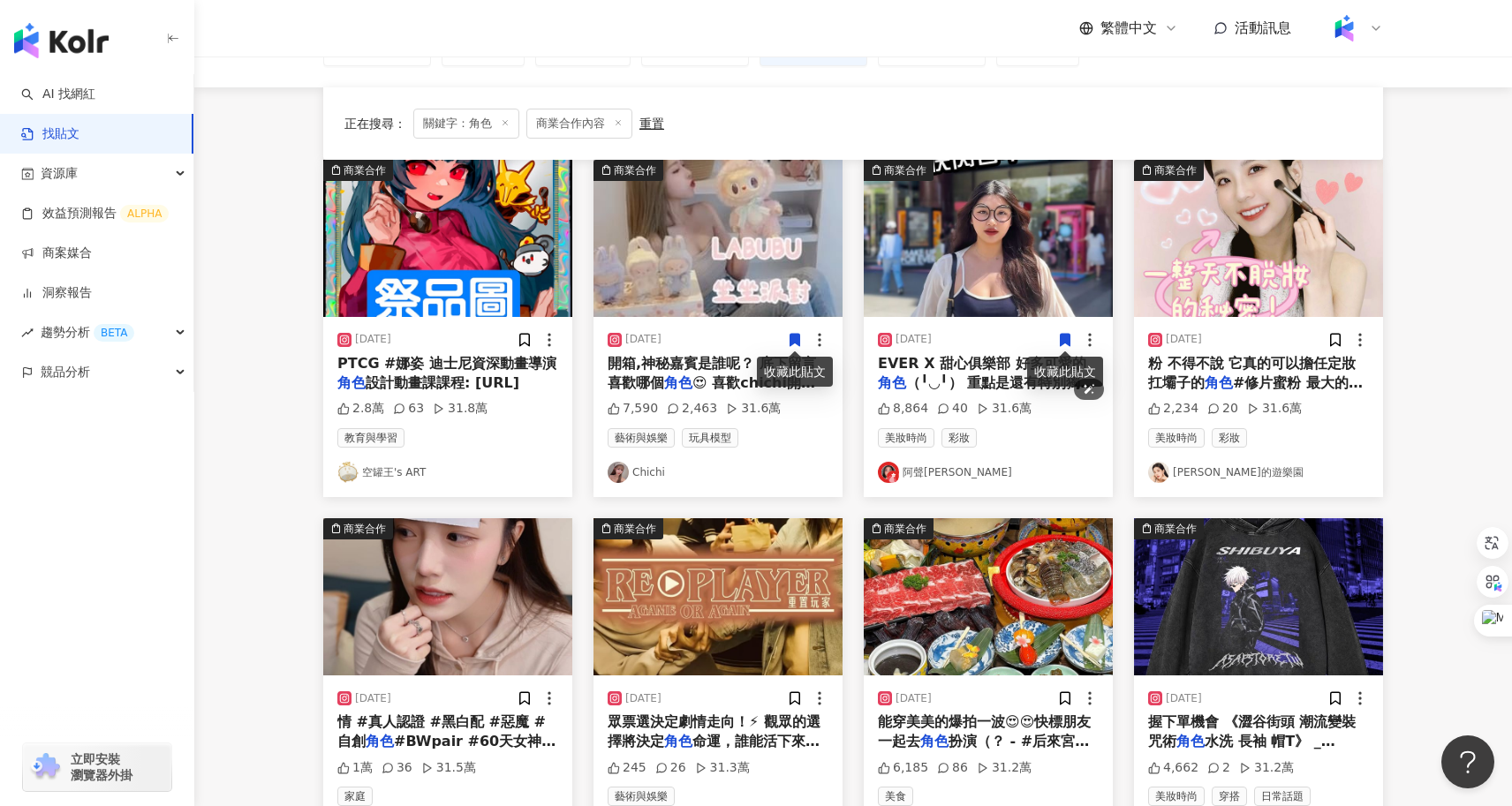
scroll to position [888, 0]
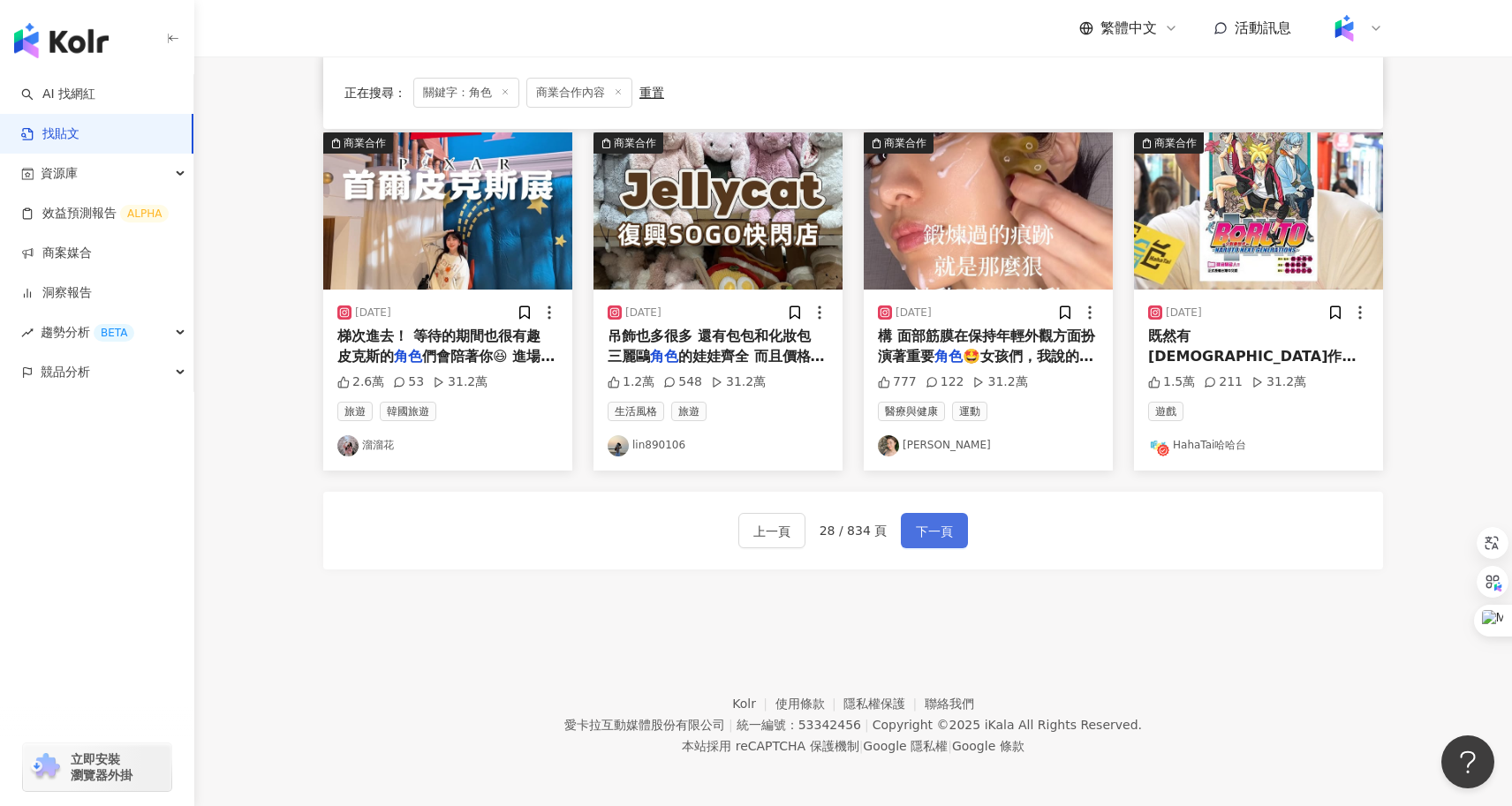
click at [934, 517] on button "下一頁" at bounding box center [934, 530] width 67 height 36
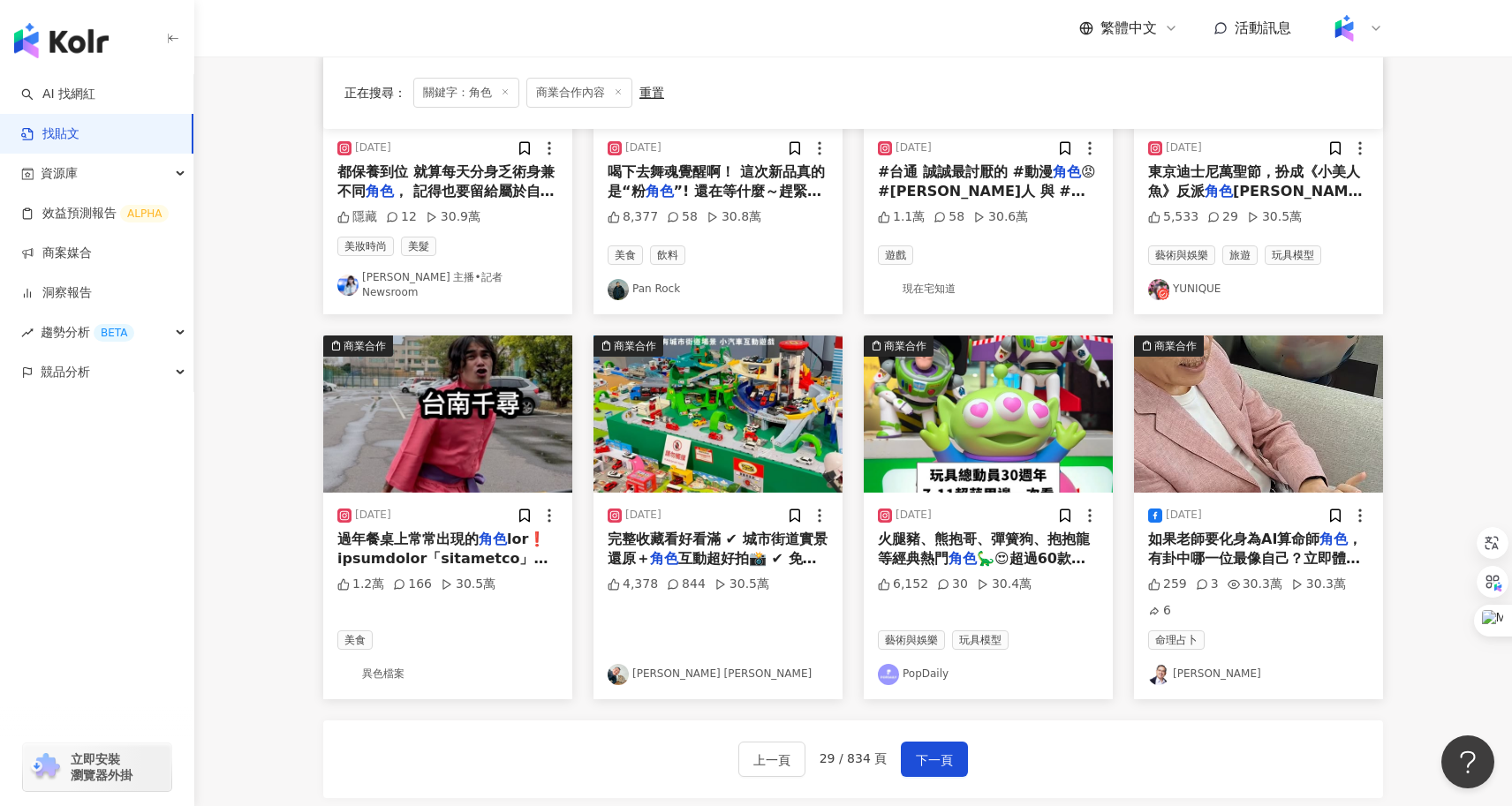
scroll to position [692, 0]
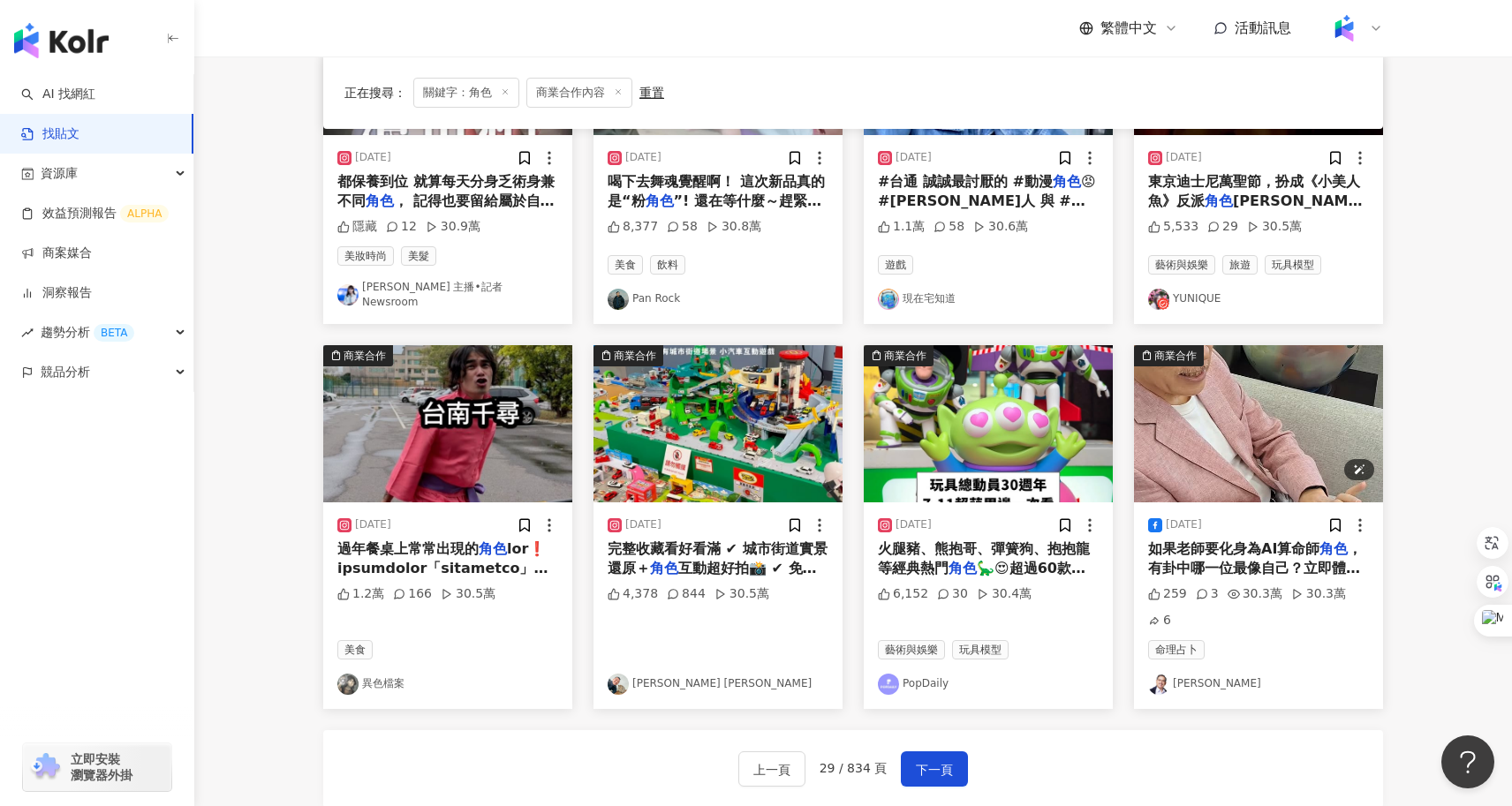
click at [1233, 471] on img "button" at bounding box center [1258, 423] width 249 height 157
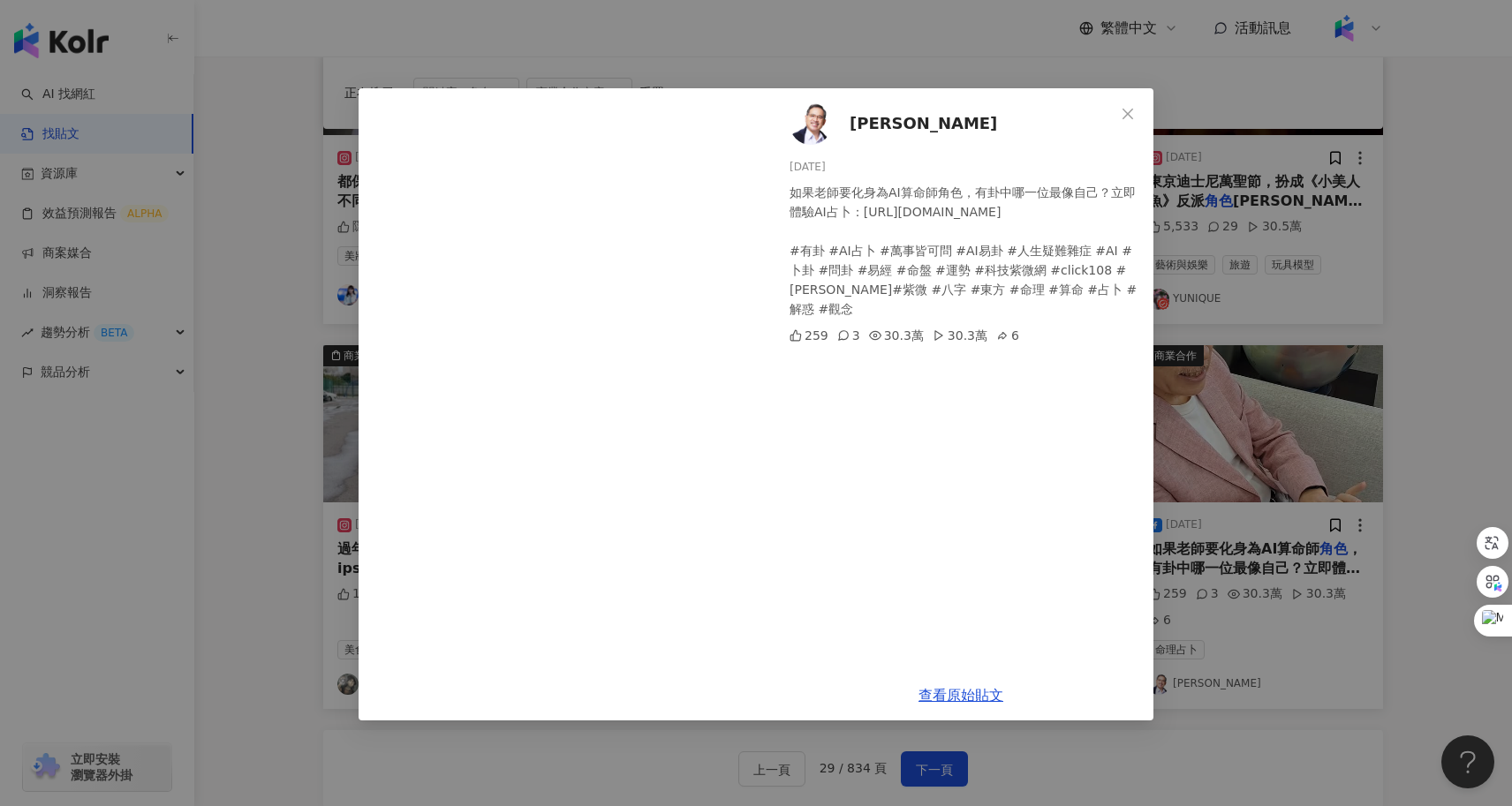
click at [309, 434] on div "張盛舒 2025/6/10 如果老師要化身為AI算命師角色，有卦中哪一位最像自己？立即體驗AI占卜：https://click108.tw/73o9I #有卦…" at bounding box center [756, 403] width 1512 height 806
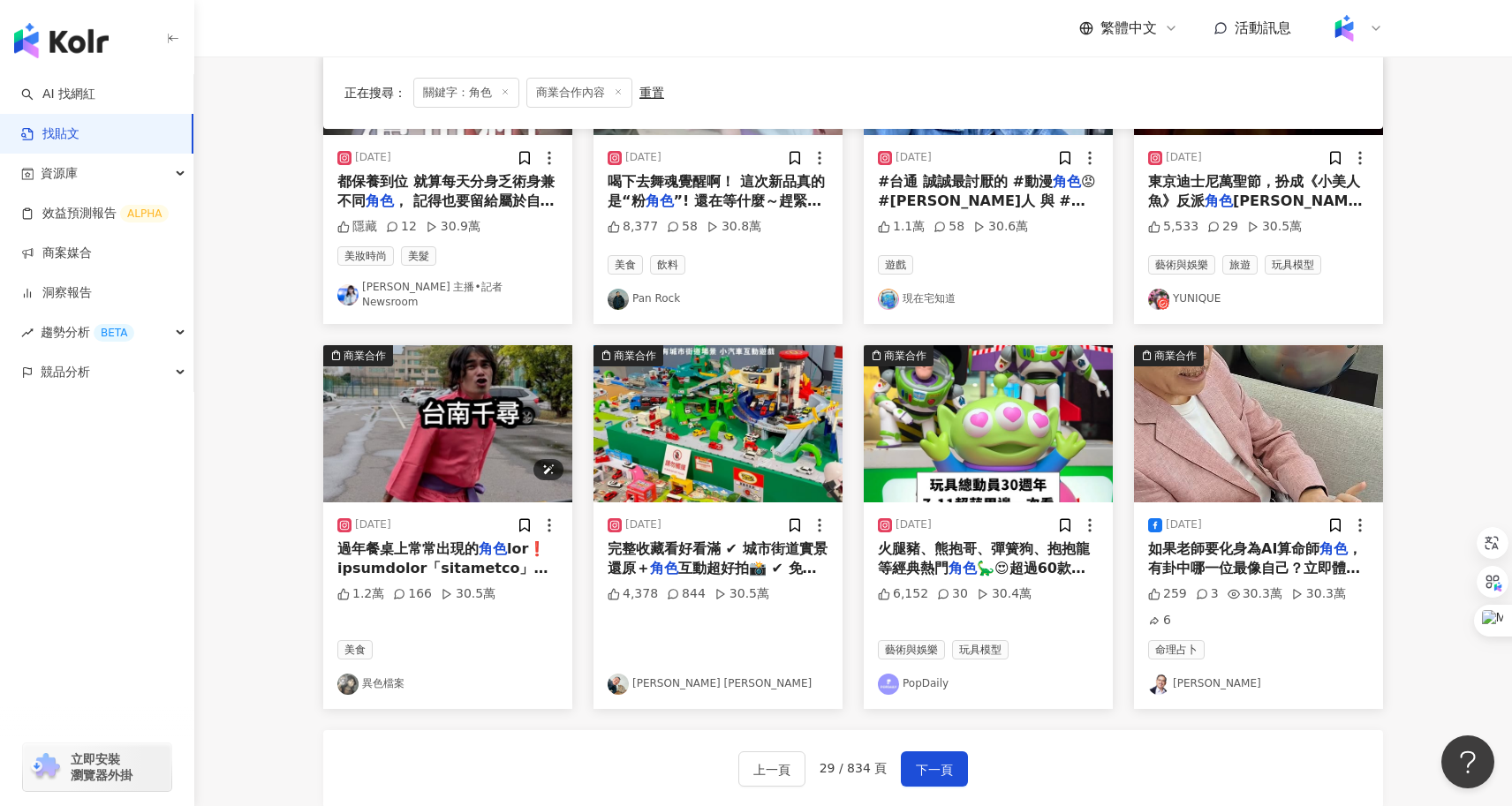
click at [480, 402] on img "button" at bounding box center [448, 423] width 249 height 157
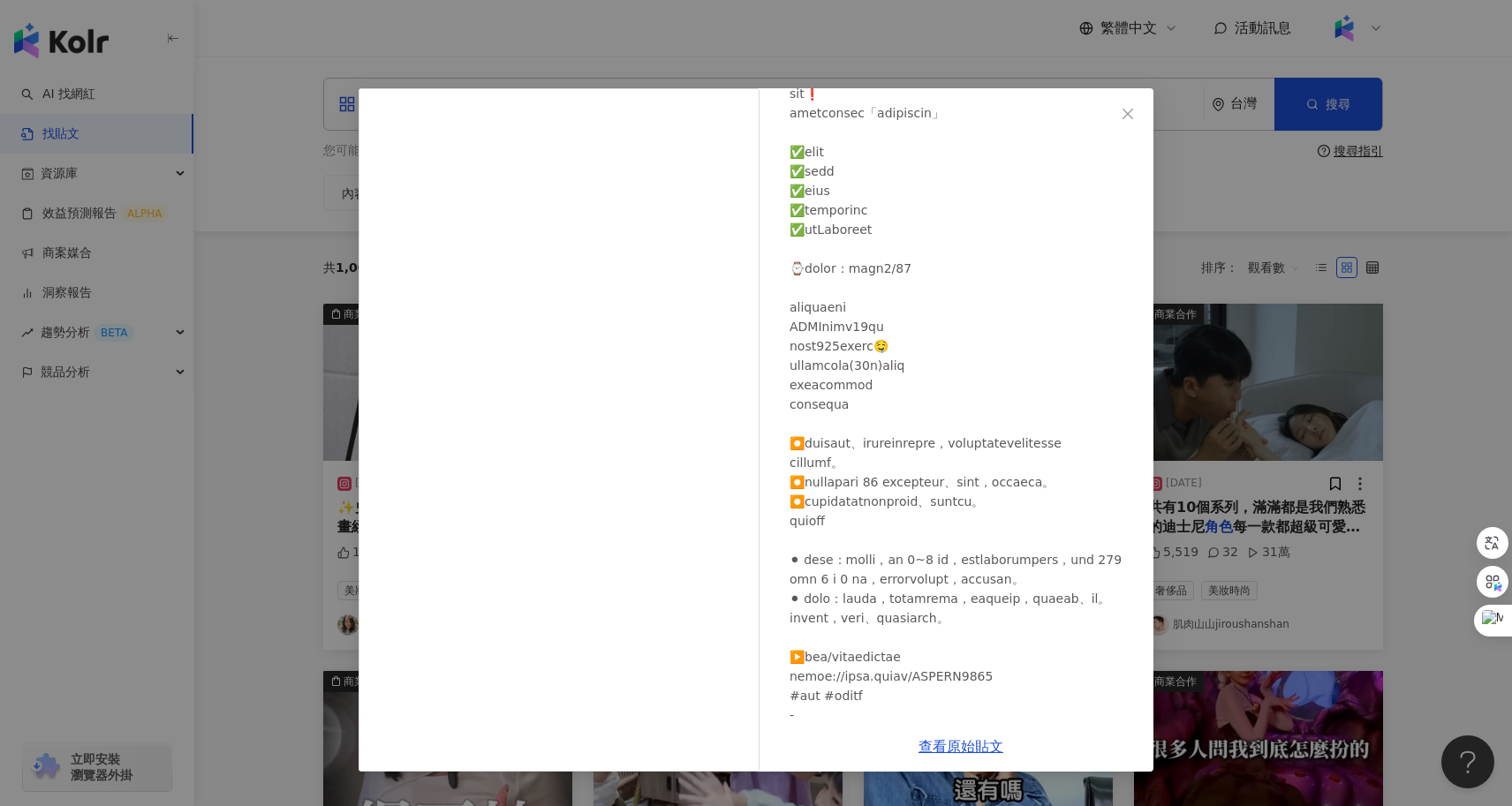
scroll to position [0, 0]
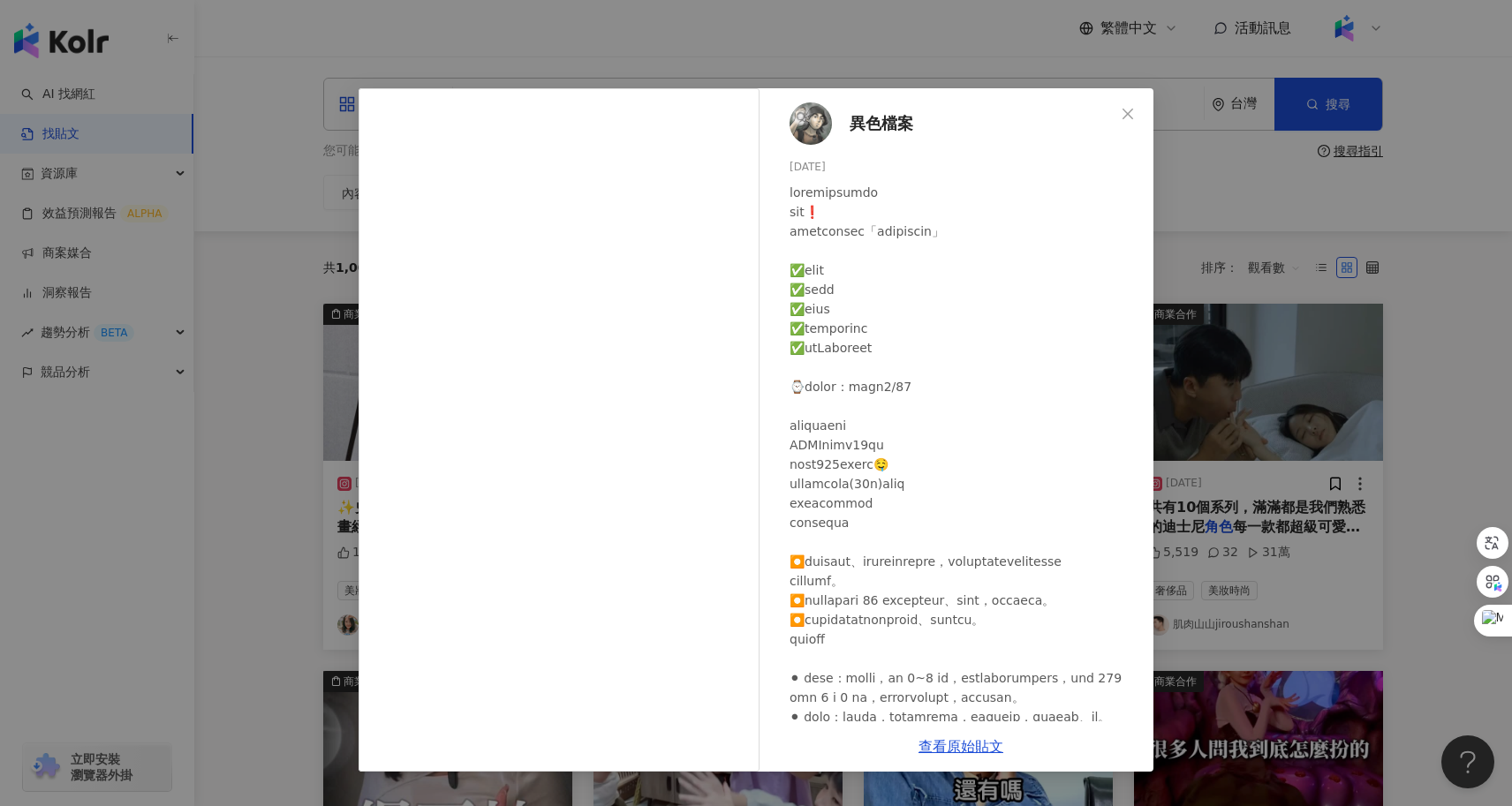
click at [879, 126] on span "異色檔案" at bounding box center [882, 123] width 63 height 25
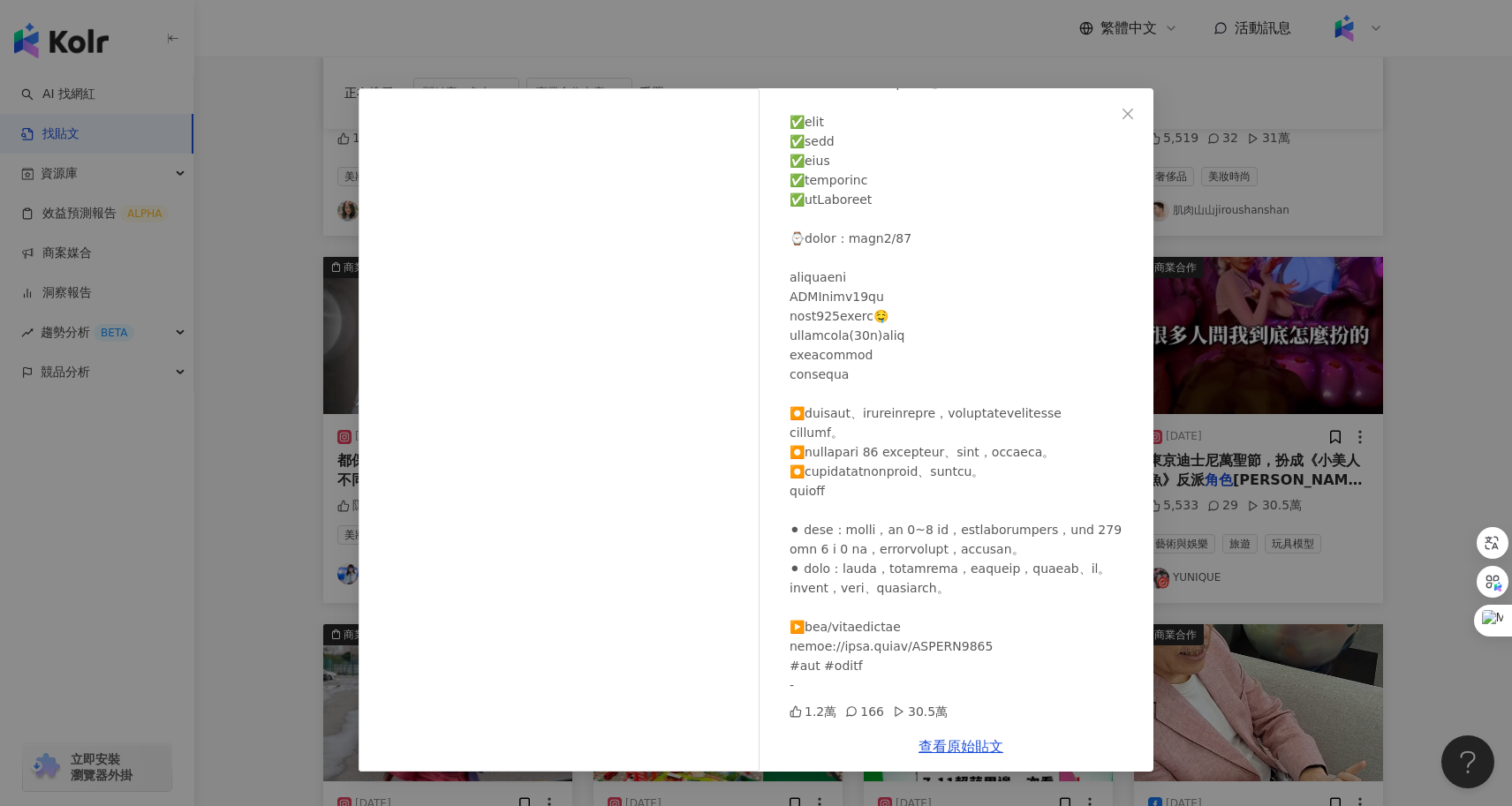
scroll to position [463, 0]
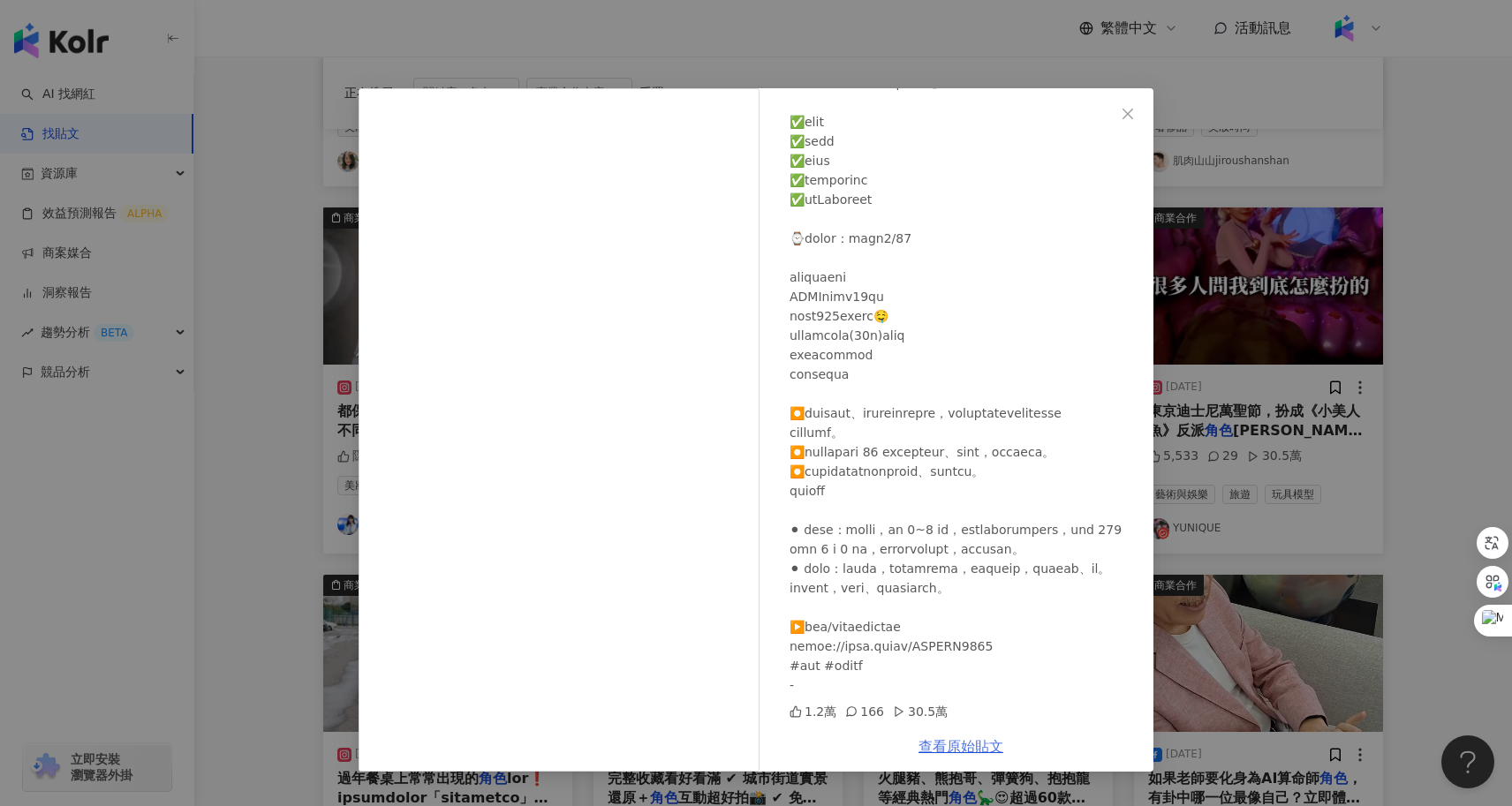
click at [993, 749] on link "查看原始貼文" at bounding box center [961, 746] width 85 height 17
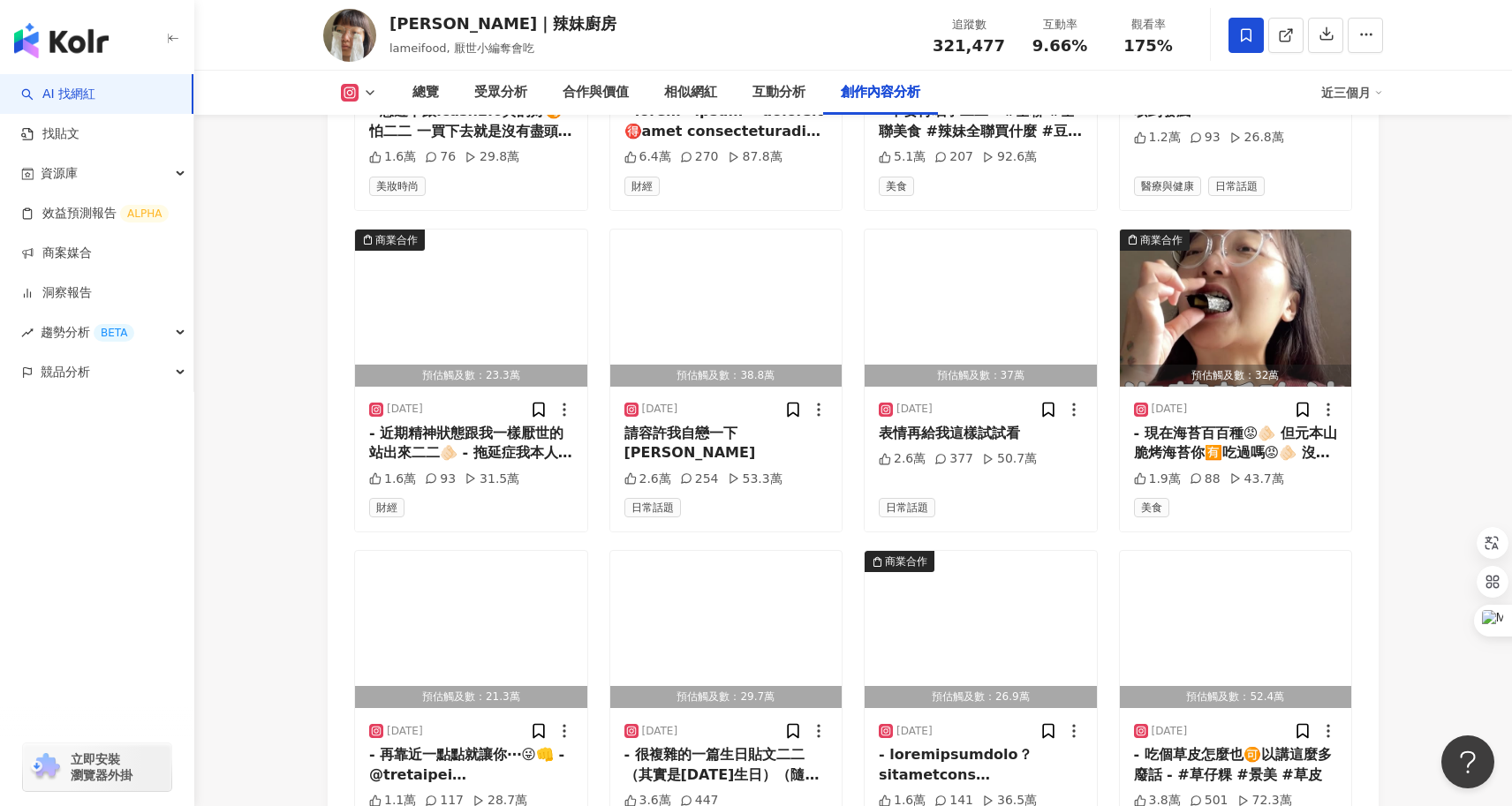
scroll to position [5862, 0]
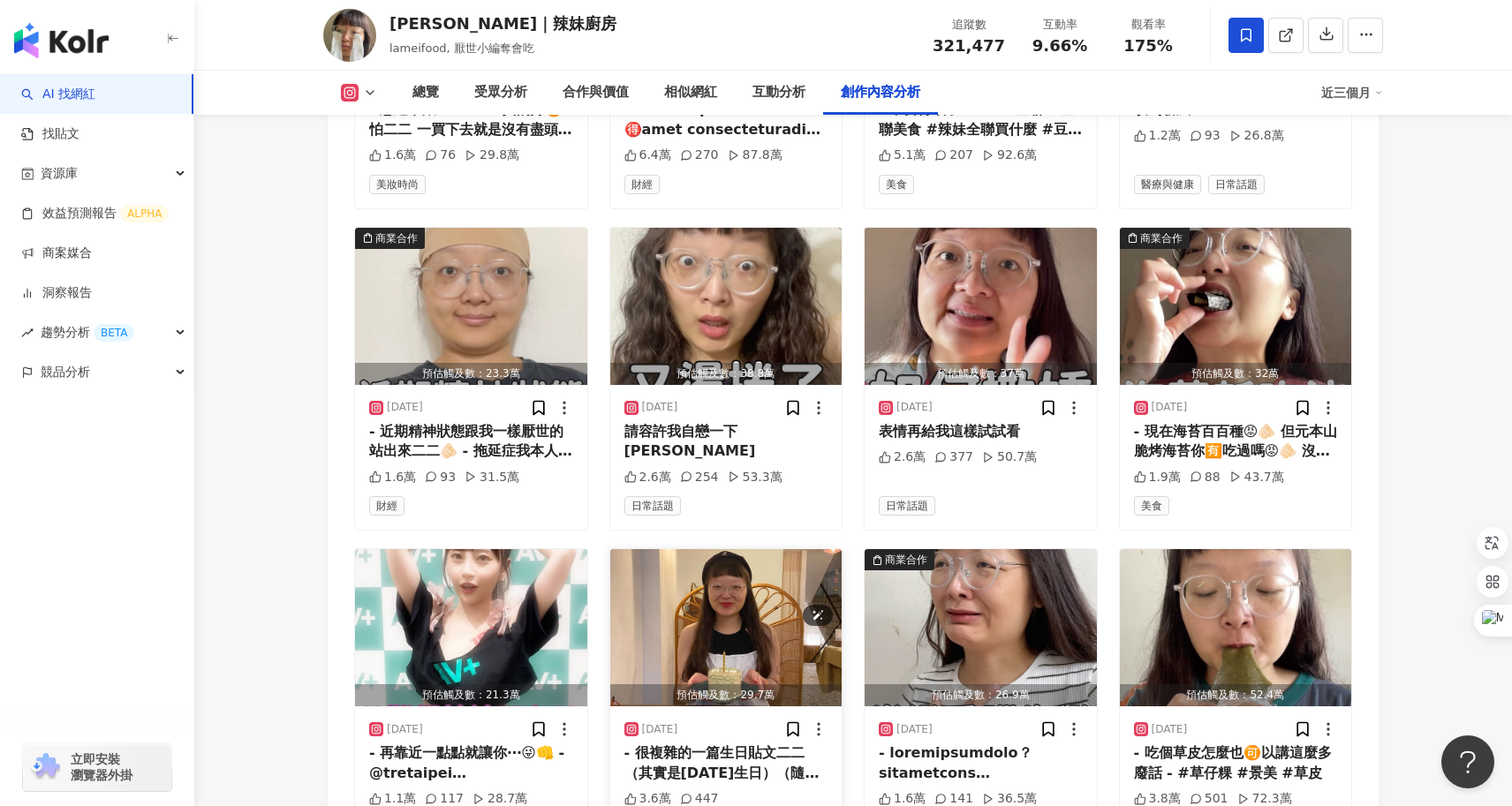
click at [713, 594] on img "button" at bounding box center [725, 627] width 232 height 157
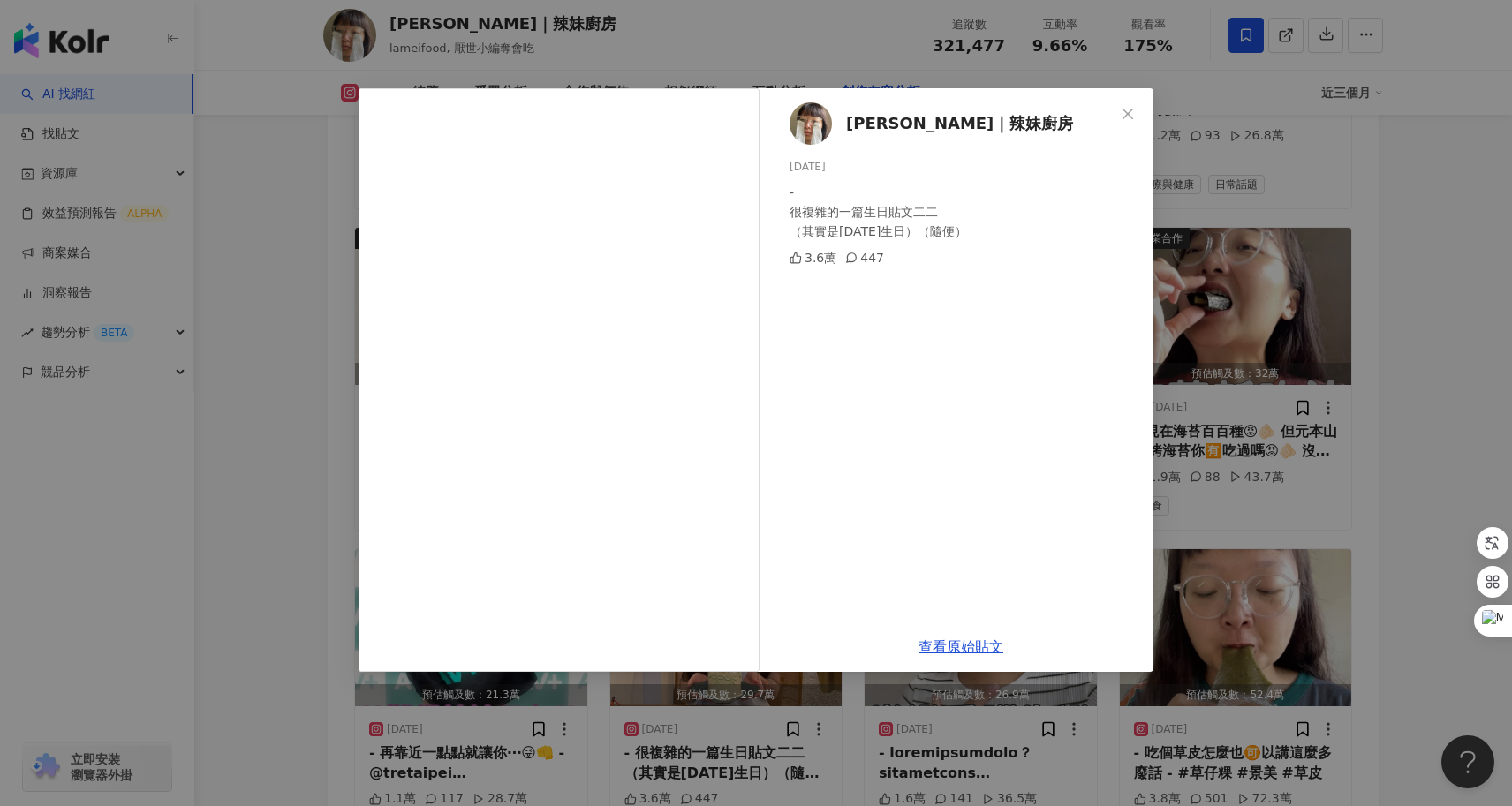
click at [295, 615] on div "陳姿靜｜辣妹廚房 2025/8/11 - 很複雜的一篇生日貼文二二 （其實是昨天生日）（隨便） 3.6萬 447 查看原始貼文" at bounding box center [756, 403] width 1512 height 806
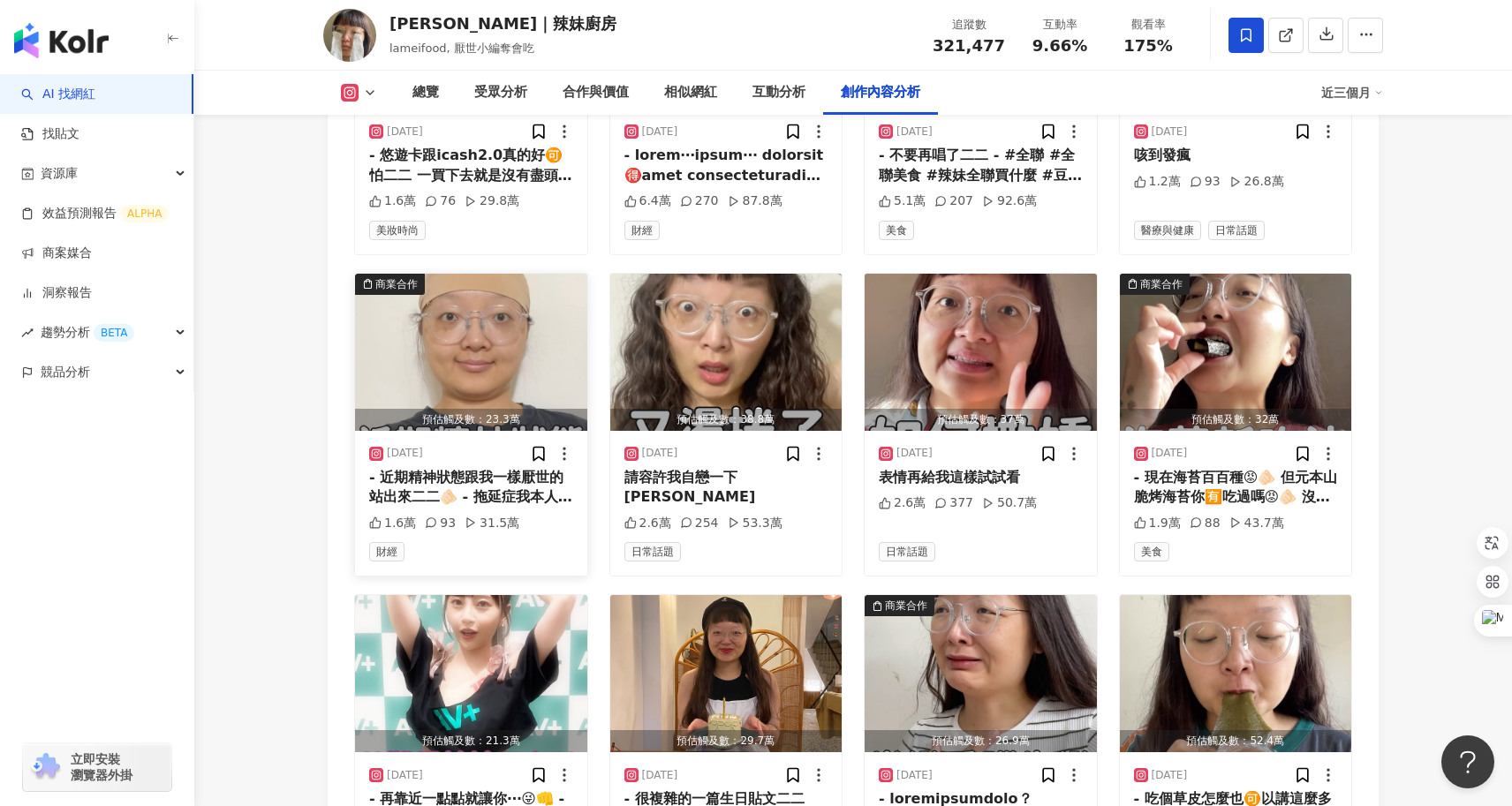
scroll to position [5793, 0]
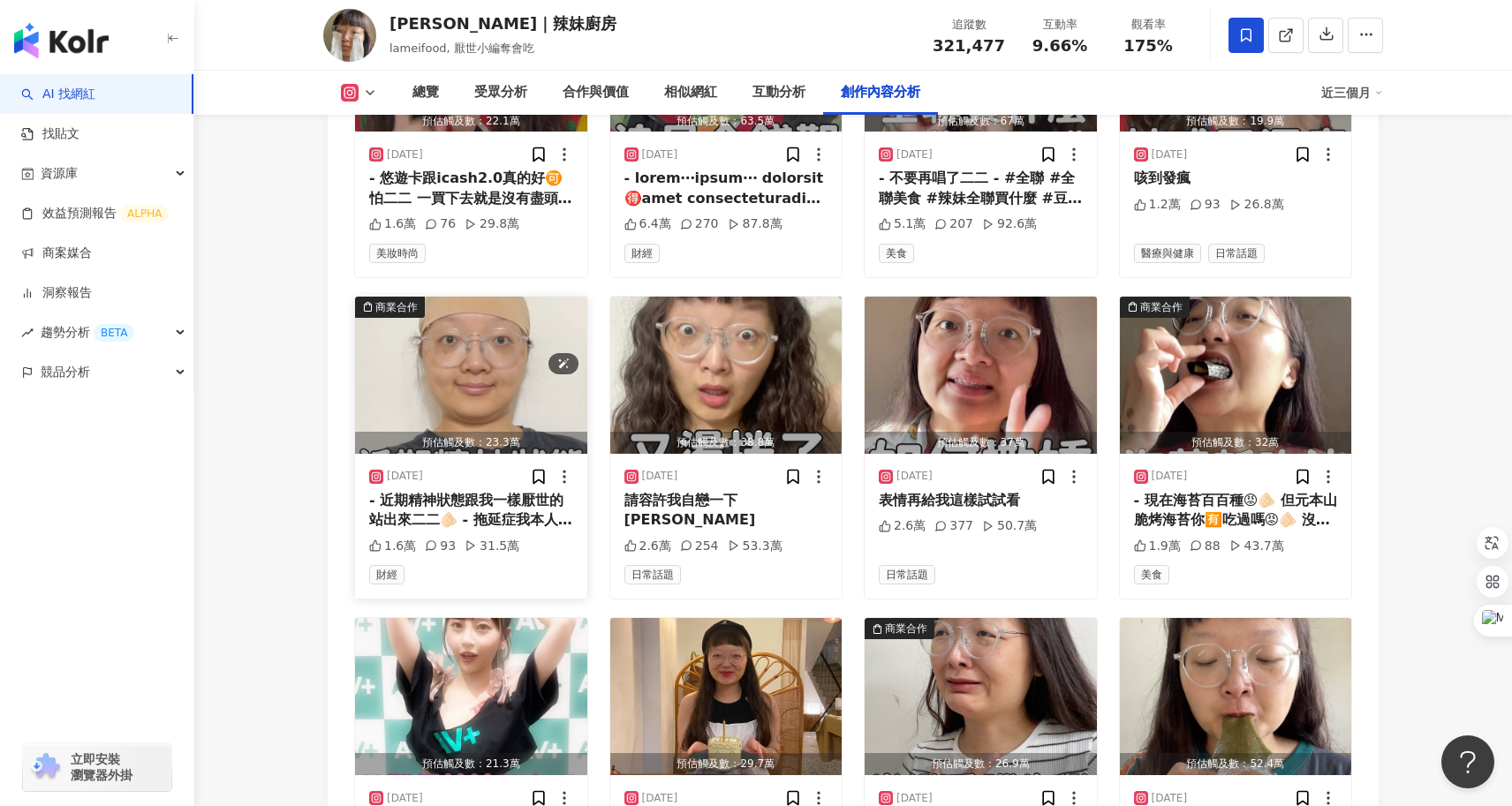
click at [493, 296] on img "button" at bounding box center [470, 374] width 232 height 157
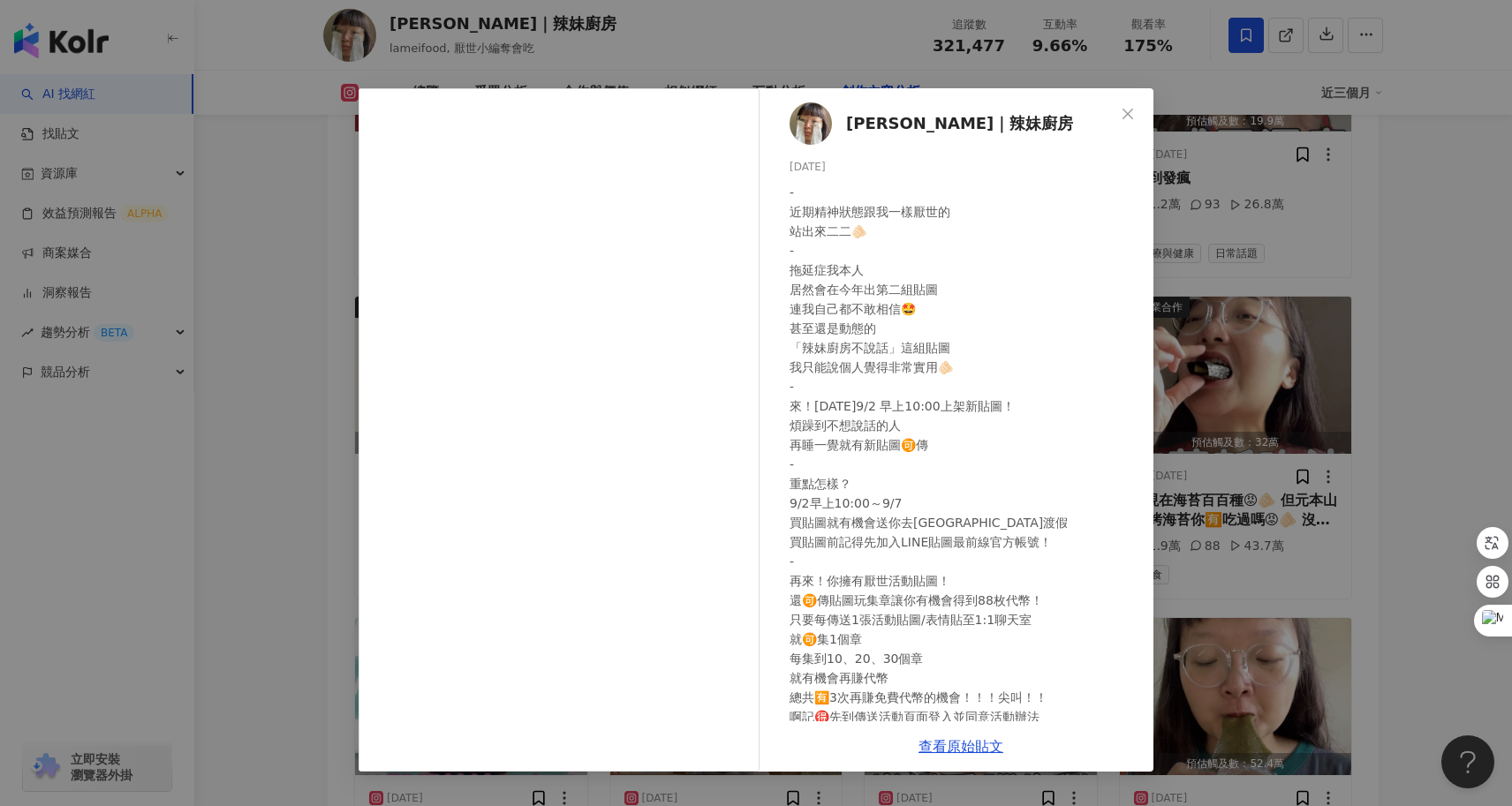
click at [270, 477] on div "陳姿靜｜辣妹廚房 2025/9/1 1.6萬 93 31.5萬 查看原始貼文" at bounding box center [756, 403] width 1512 height 806
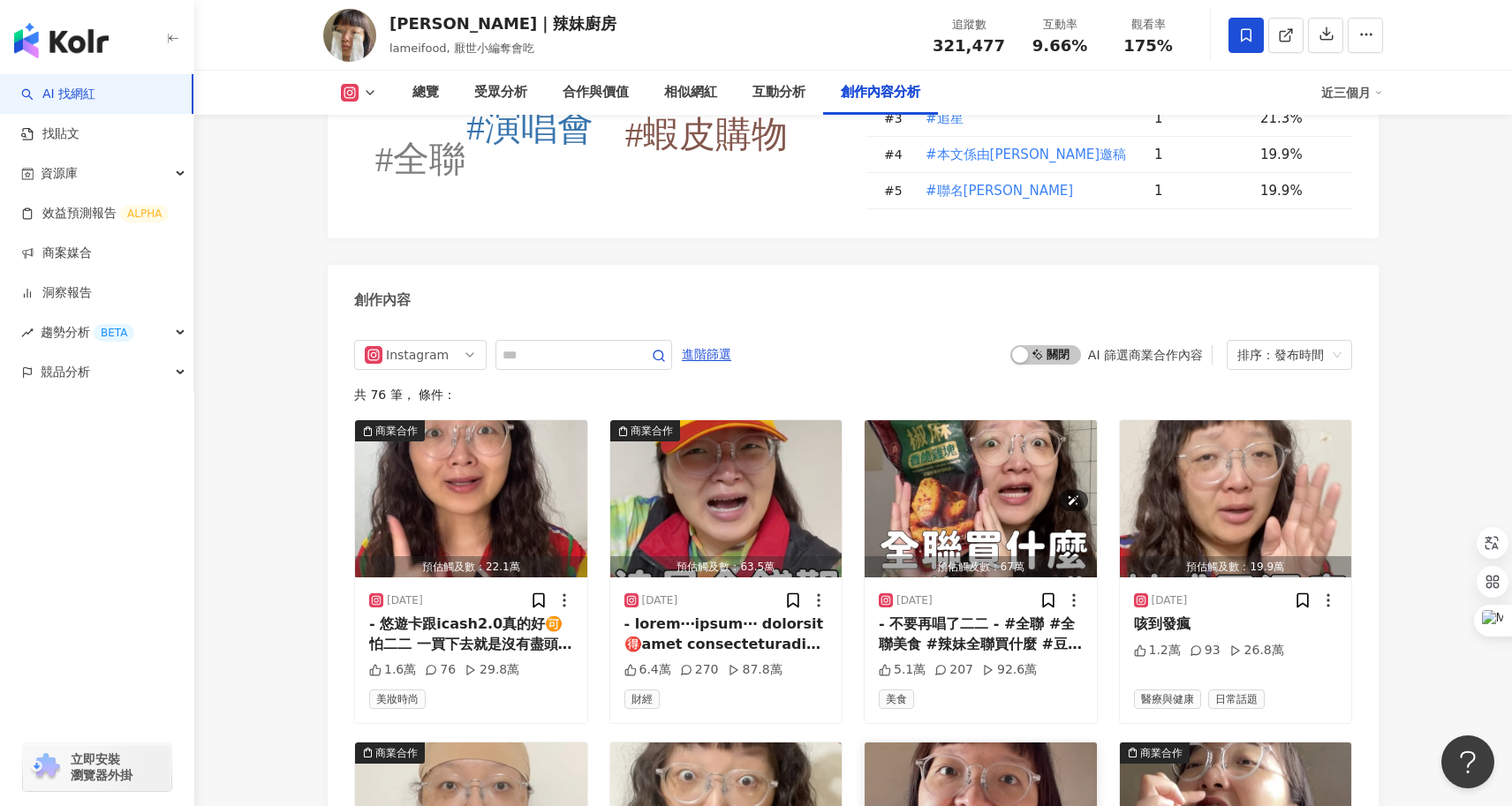
scroll to position [5284, 0]
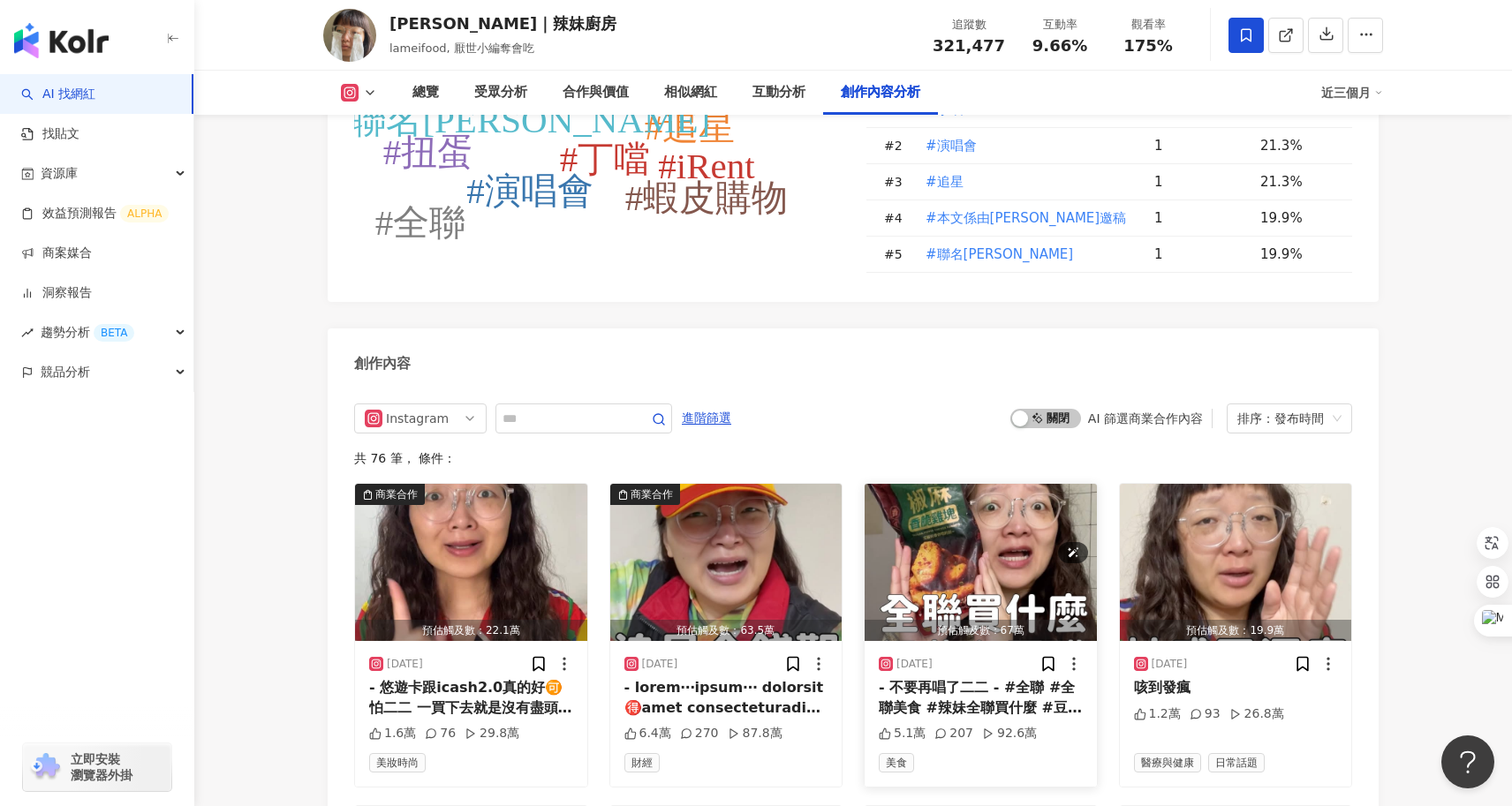
click at [992, 505] on img "button" at bounding box center [980, 562] width 232 height 157
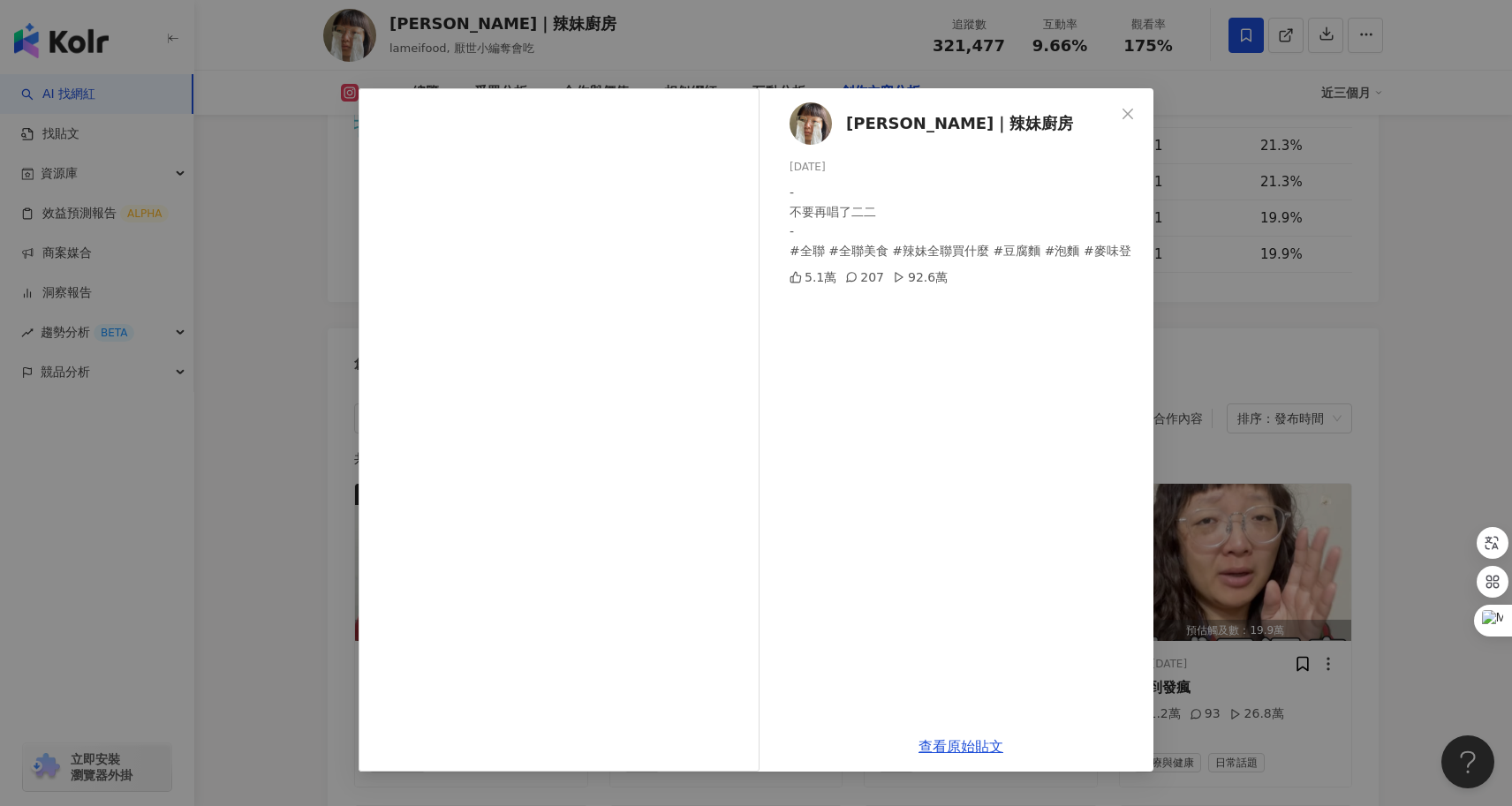
click at [293, 483] on div "陳姿靜｜辣妹廚房 2025/9/6 - 不要再唱了二二 - #全聯 #全聯美食 #辣妹全聯買什麼 #豆腐麵 #泡麵 #麥味登 5.1萬 207 92.6萬 查…" at bounding box center [756, 403] width 1512 height 806
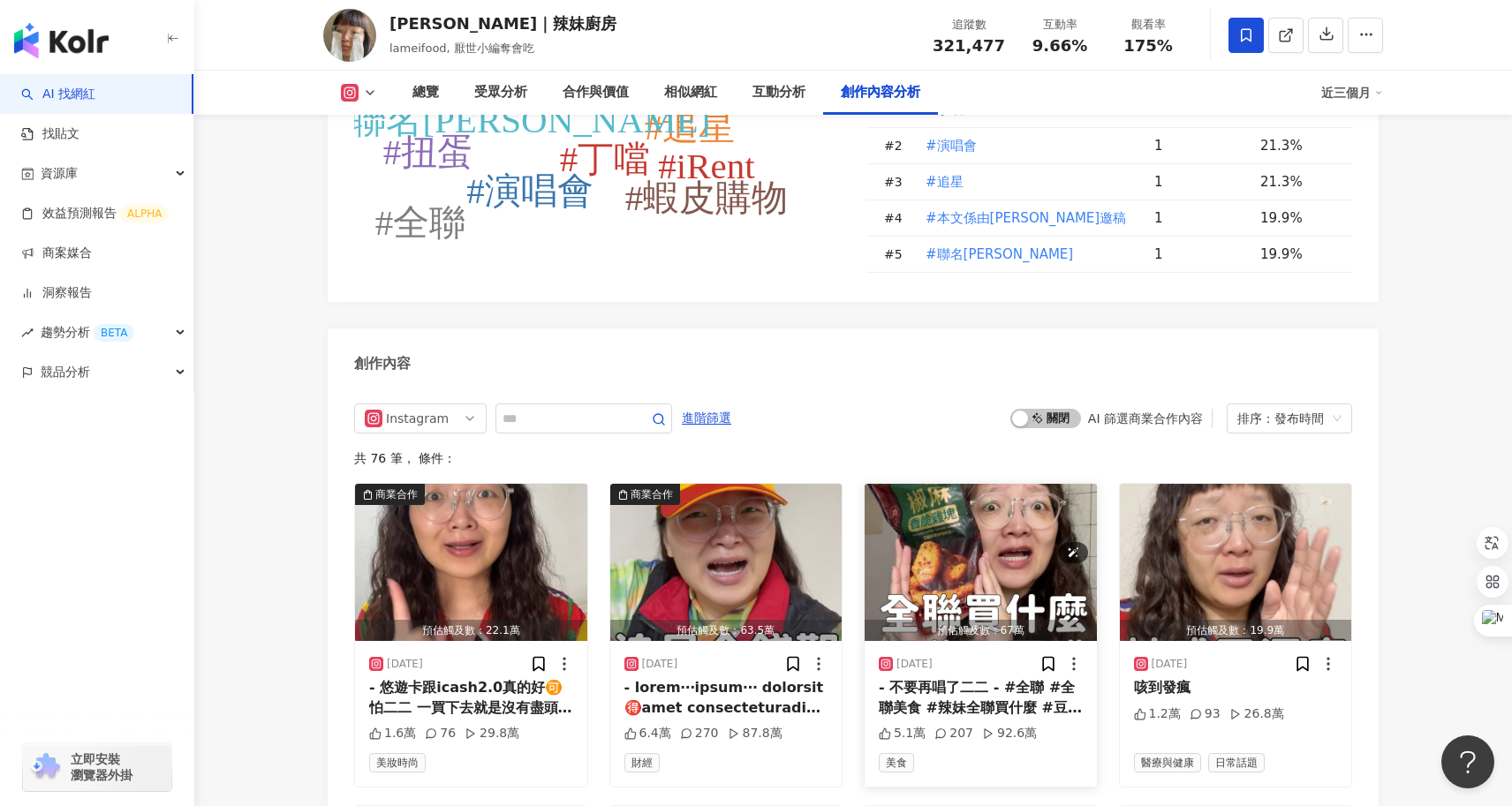
scroll to position [6117, 0]
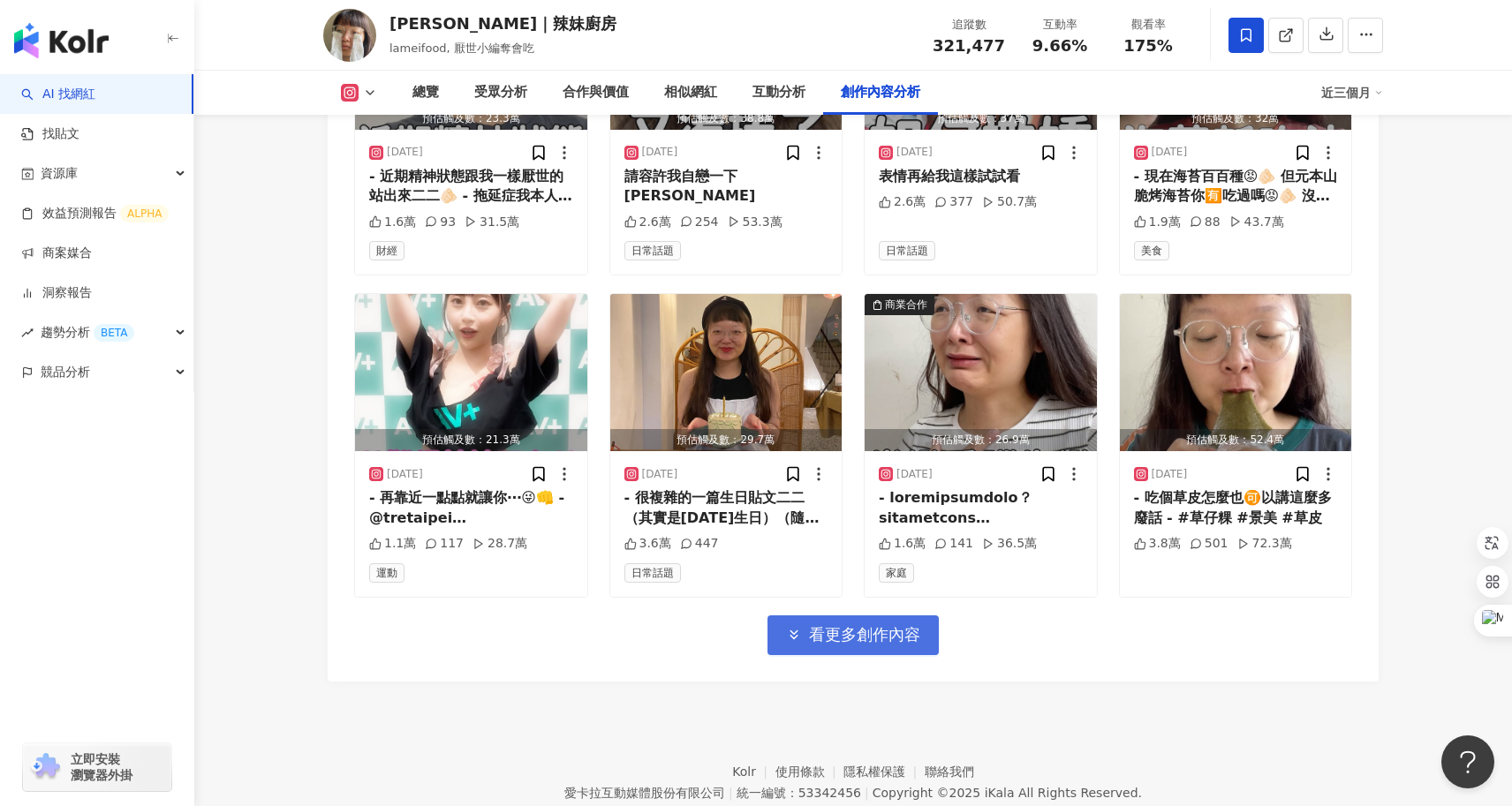
click at [897, 625] on span "看更多創作內容" at bounding box center [864, 635] width 112 height 20
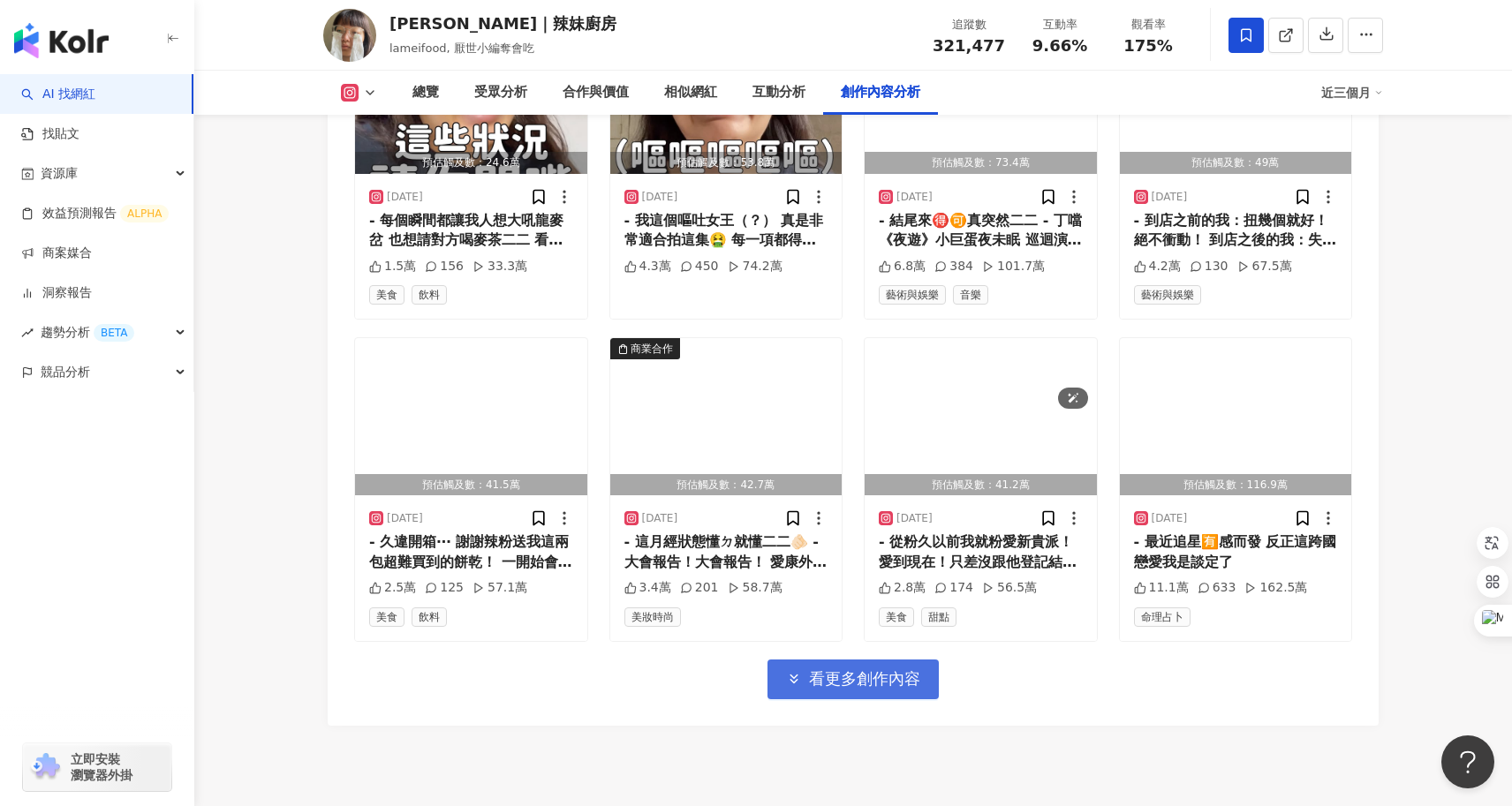
scroll to position [7042, 0]
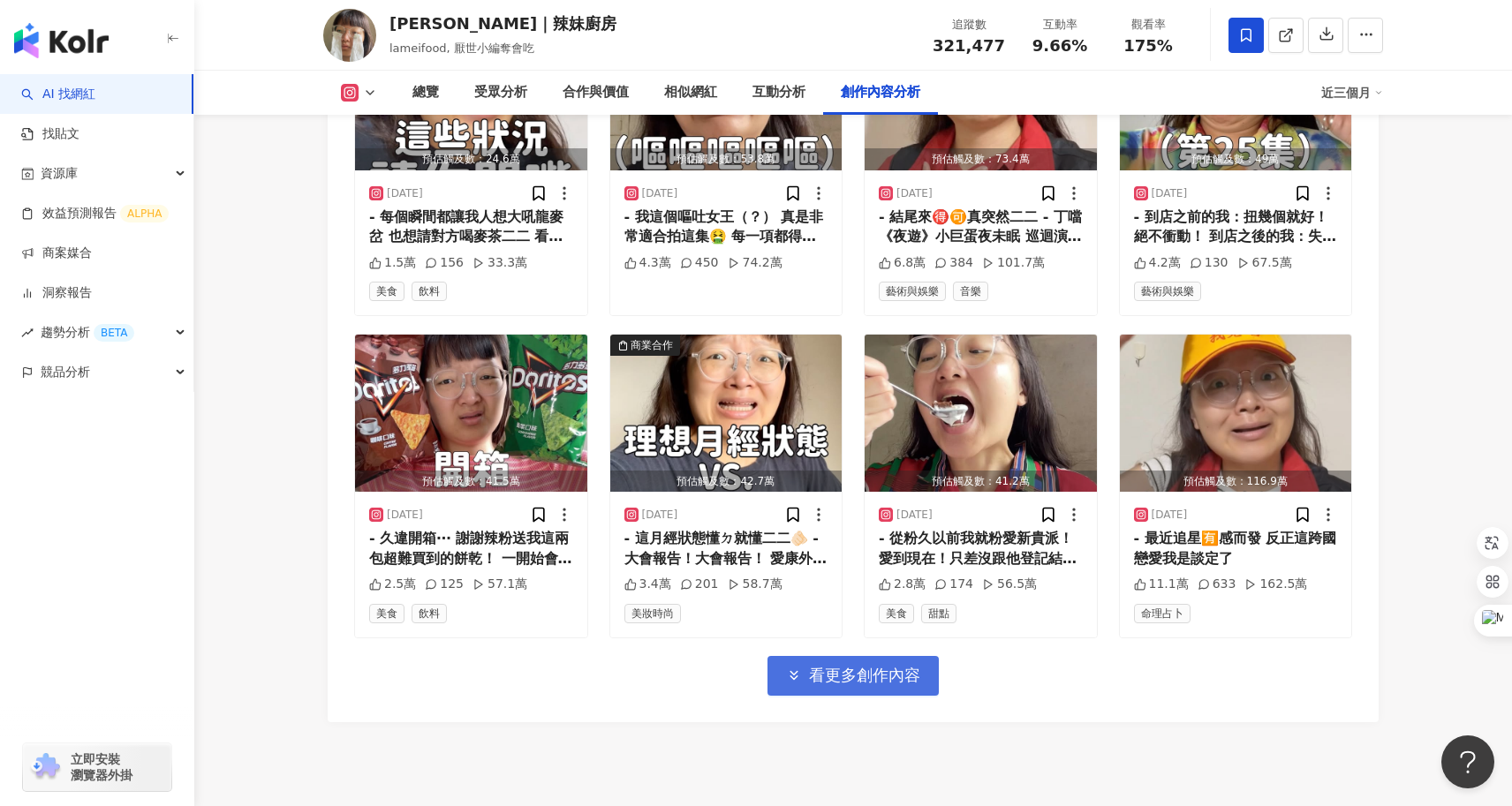
click at [900, 656] on button "看更多創作內容" at bounding box center [852, 676] width 171 height 40
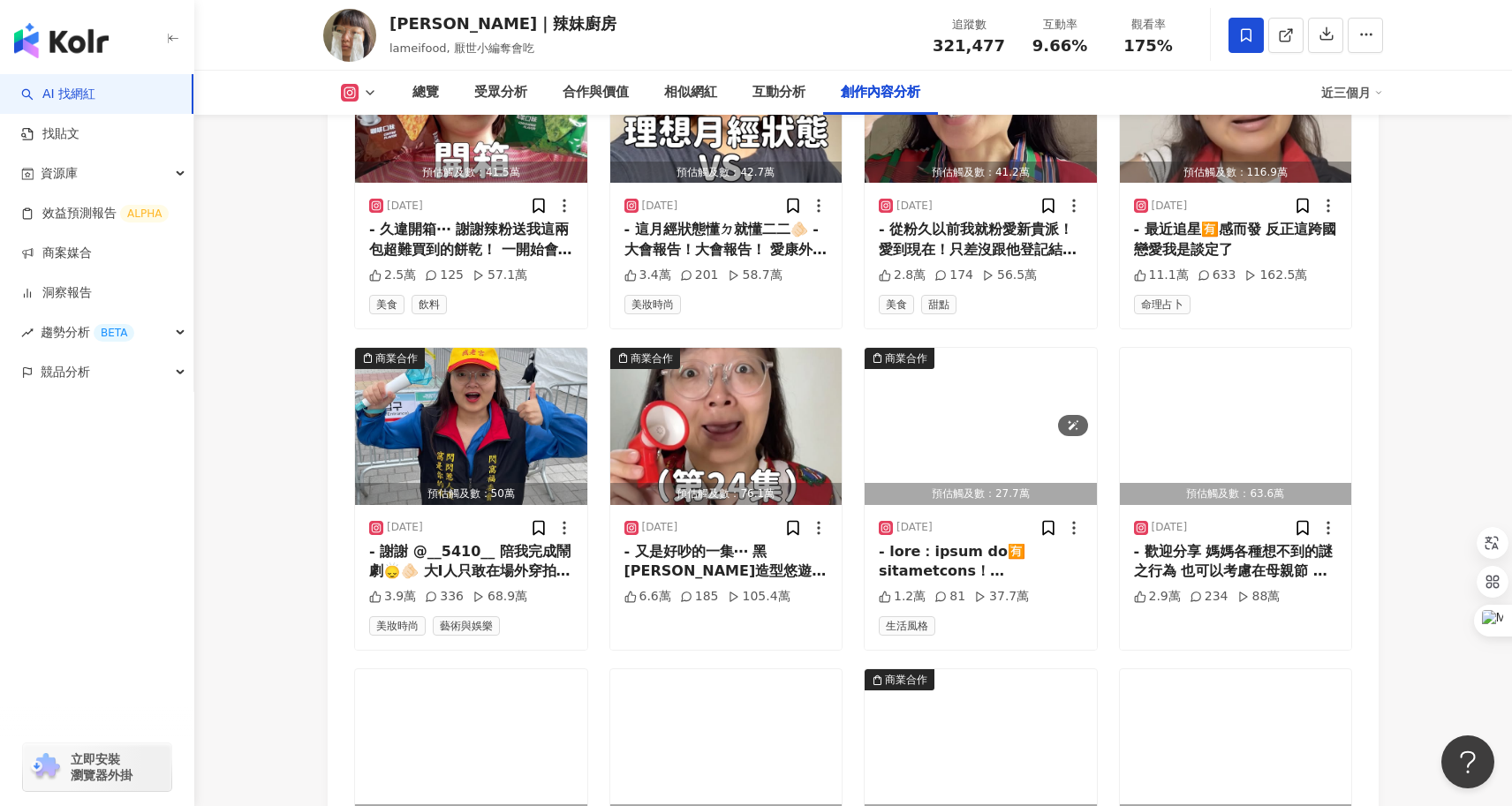
scroll to position [7356, 0]
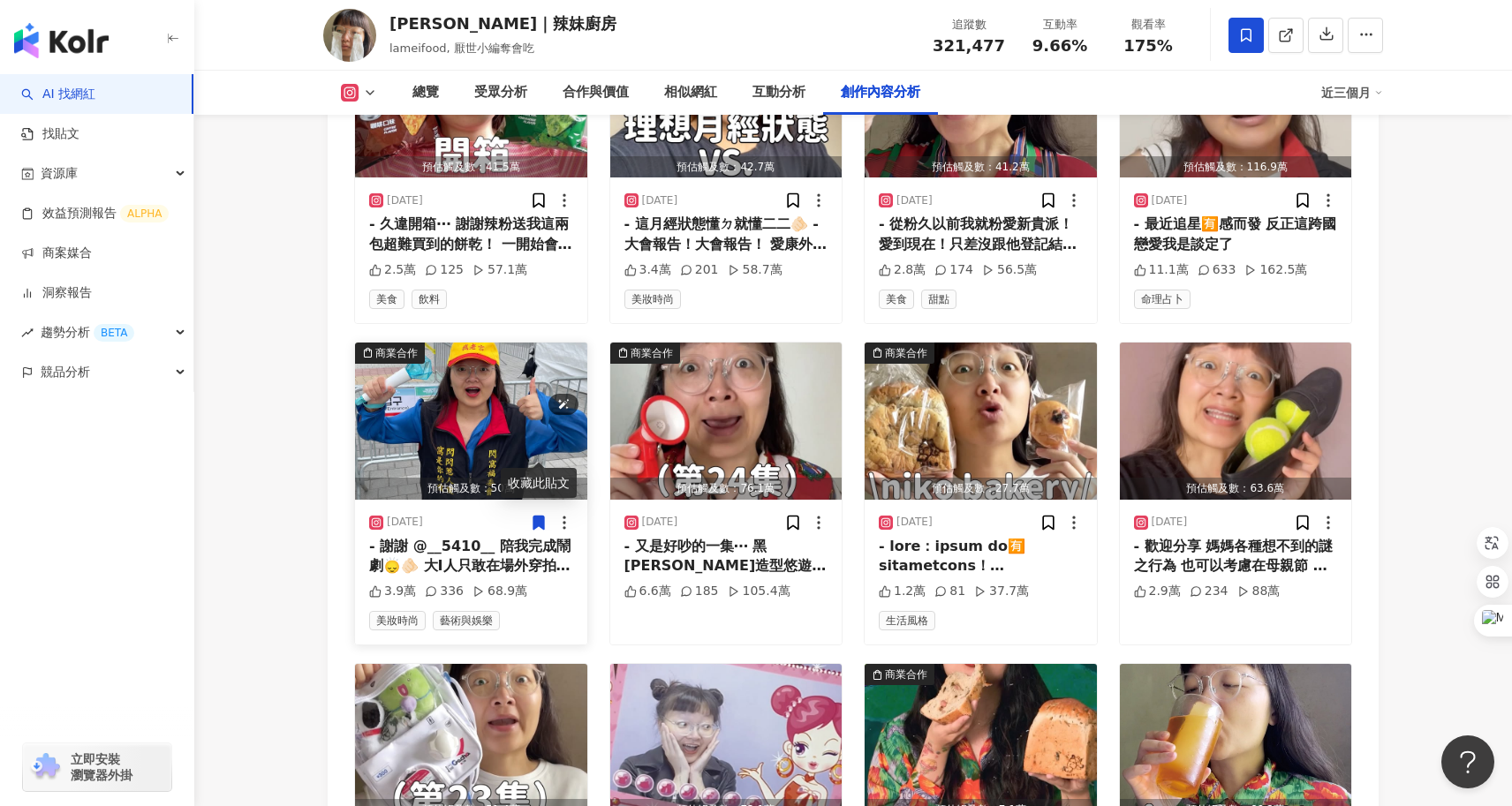
click at [518, 343] on img "button" at bounding box center [470, 421] width 232 height 157
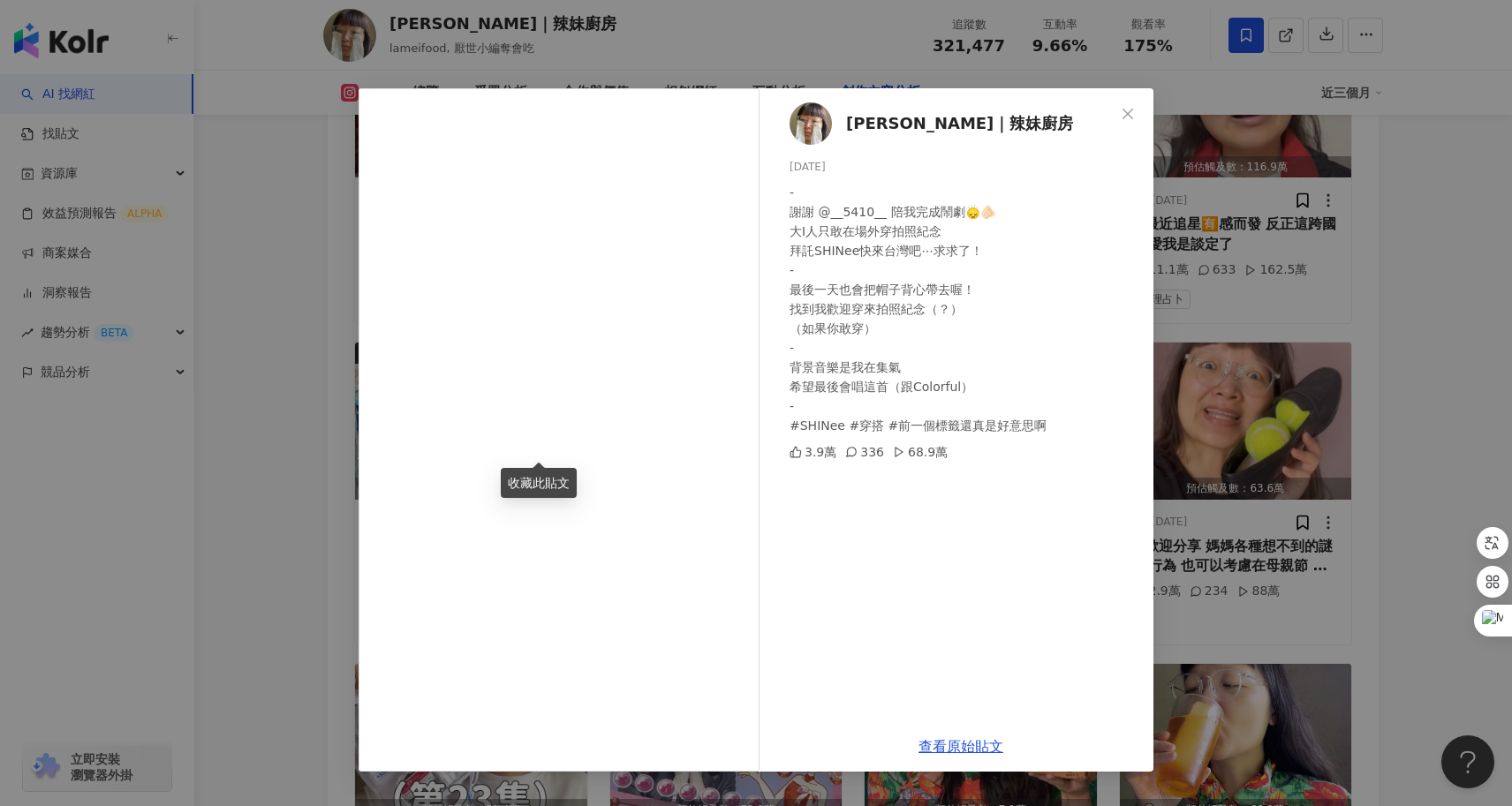
click at [217, 579] on div "陳姿靜｜辣妹廚房 2025/5/24 - 謝謝 @__5410__ 陪我完成鬧劇🙂‍↕️🫵🏻 大I人只敢在場外穿拍照紀念 拜託SHINee快來台灣吧⋯求求了！…" at bounding box center [756, 403] width 1512 height 806
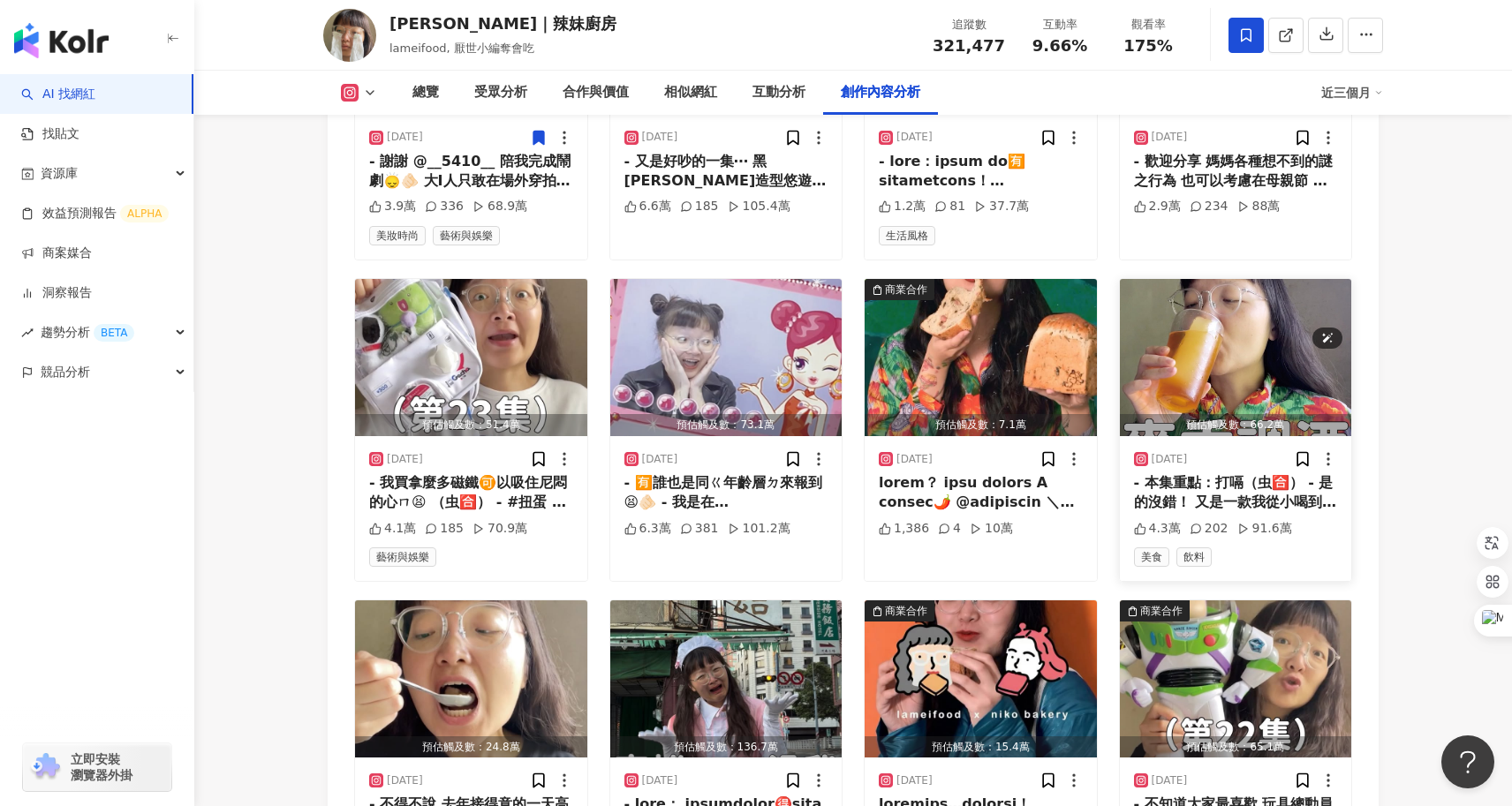
scroll to position [7741, 0]
click at [1196, 305] on img "button" at bounding box center [1235, 356] width 232 height 157
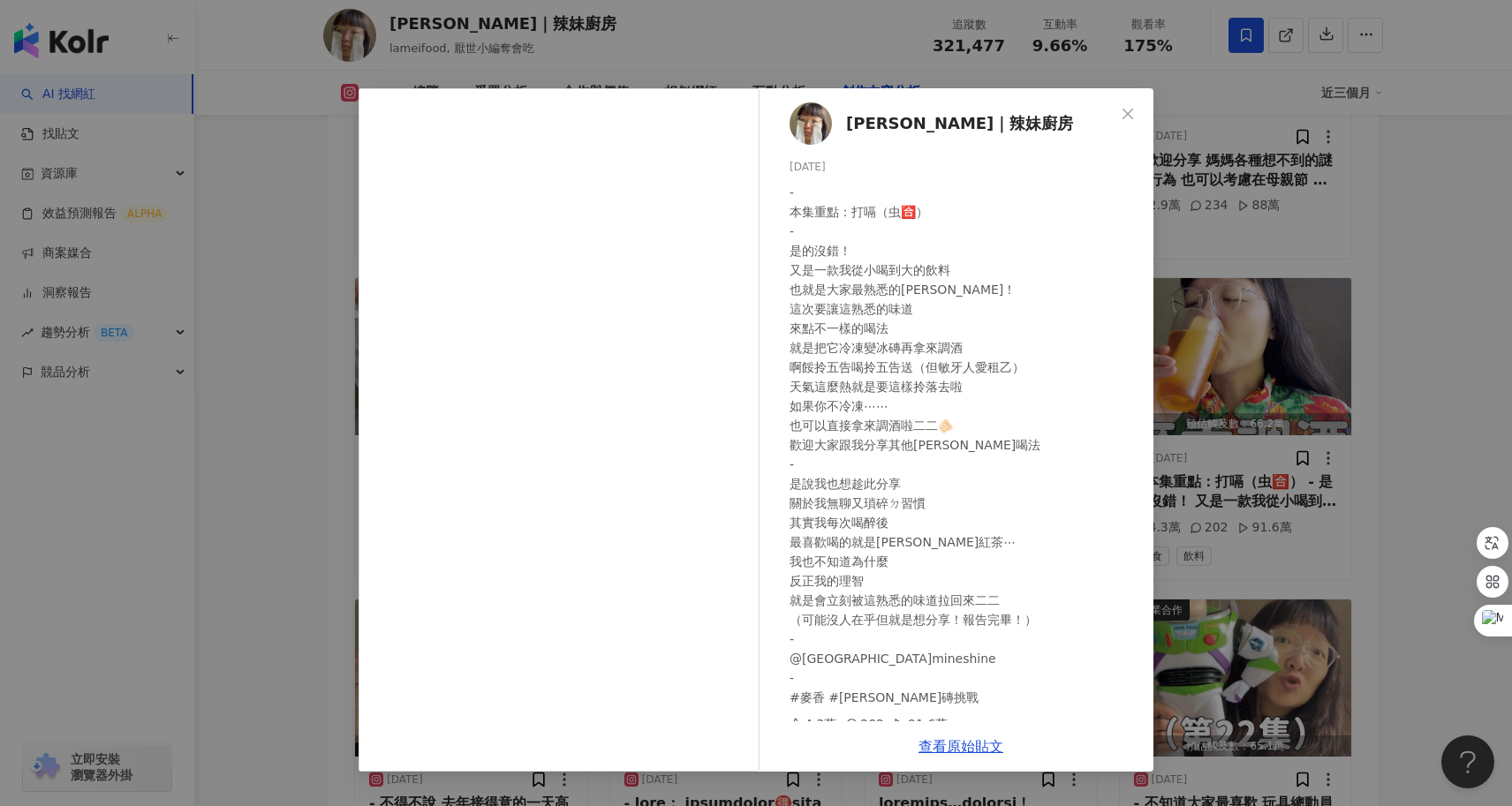
click at [323, 493] on div "陳姿靜｜辣妹廚房 2025/5/4 - 本集重點：打嗝（虫🈴️） - 是的沒錯！ 又是一款我從小喝到大的飲料 也就是大家最熟悉的麥香！ 這次要讓這熟悉的味道 …" at bounding box center [756, 403] width 1512 height 806
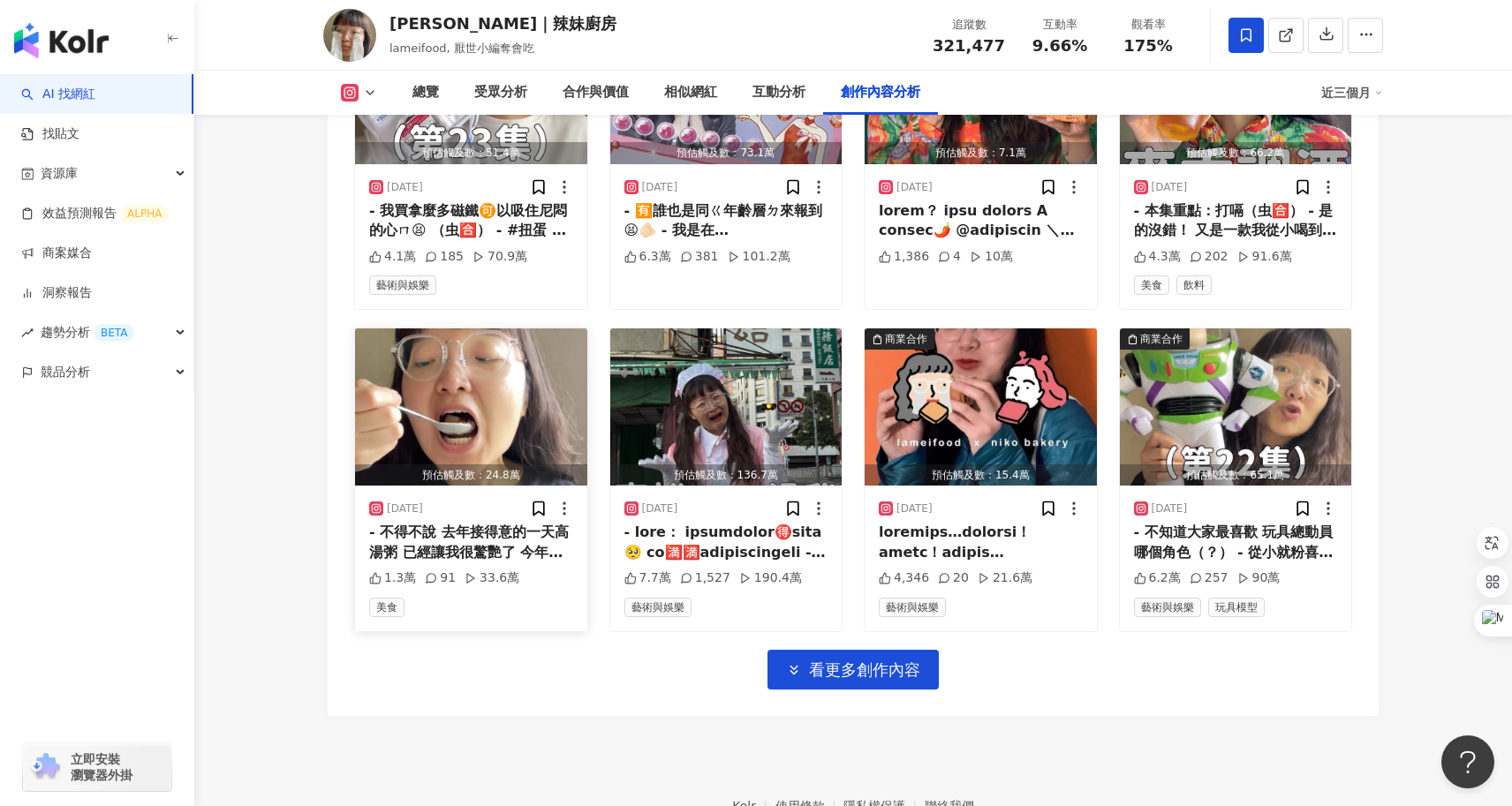
scroll to position [8018, 0]
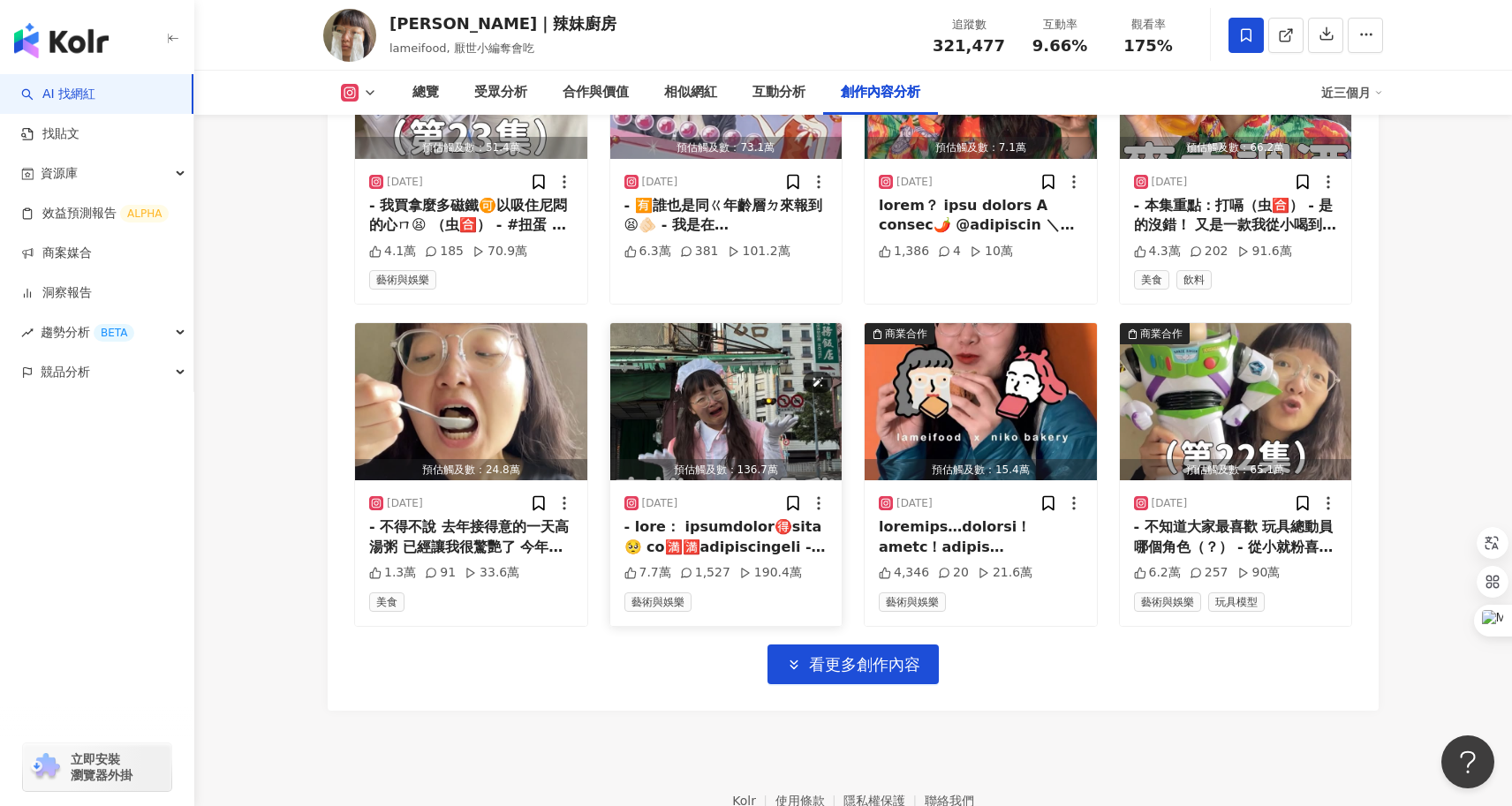
click at [754, 349] on img "button" at bounding box center [725, 401] width 232 height 157
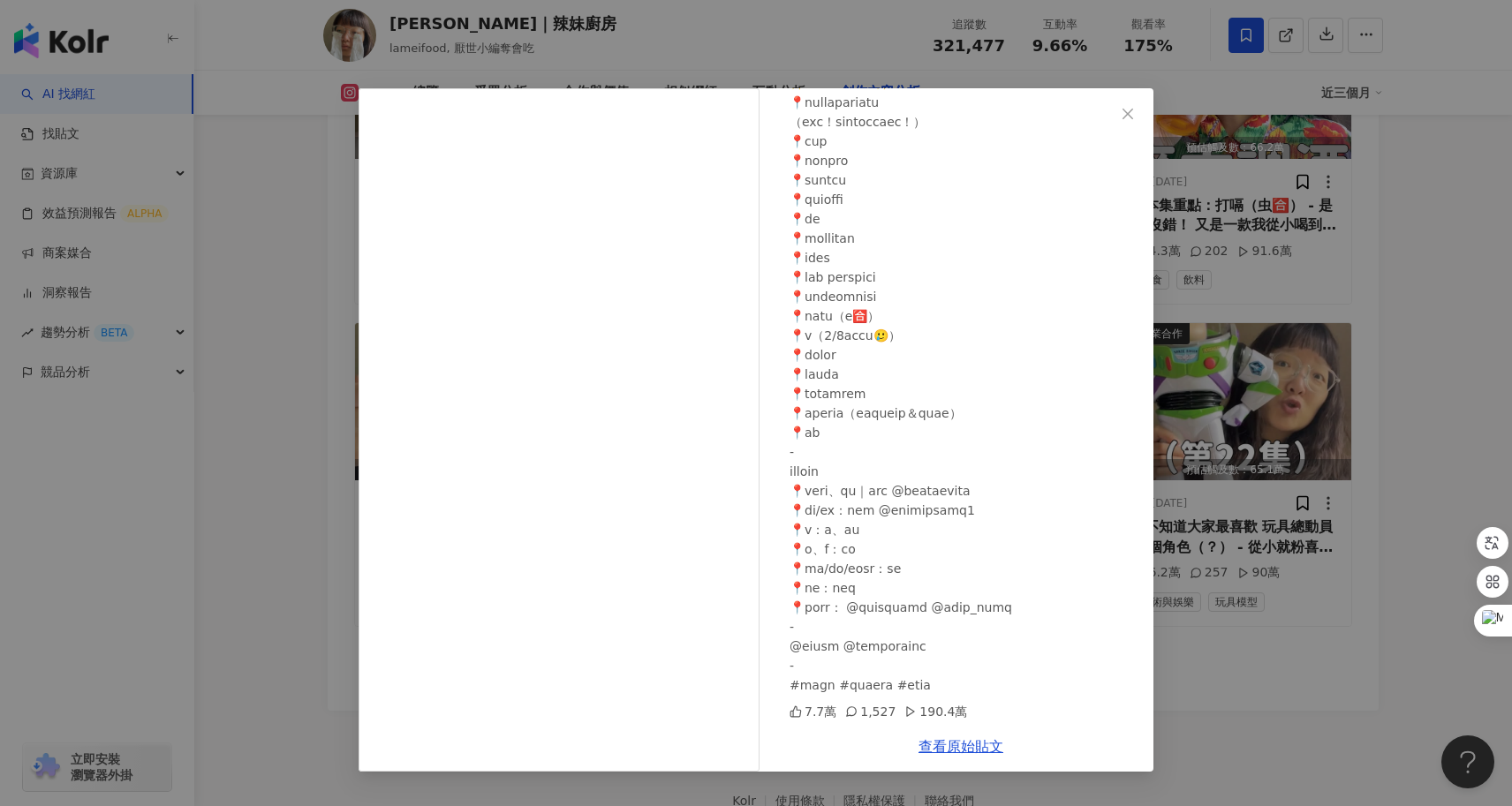
scroll to position [8040, 0]
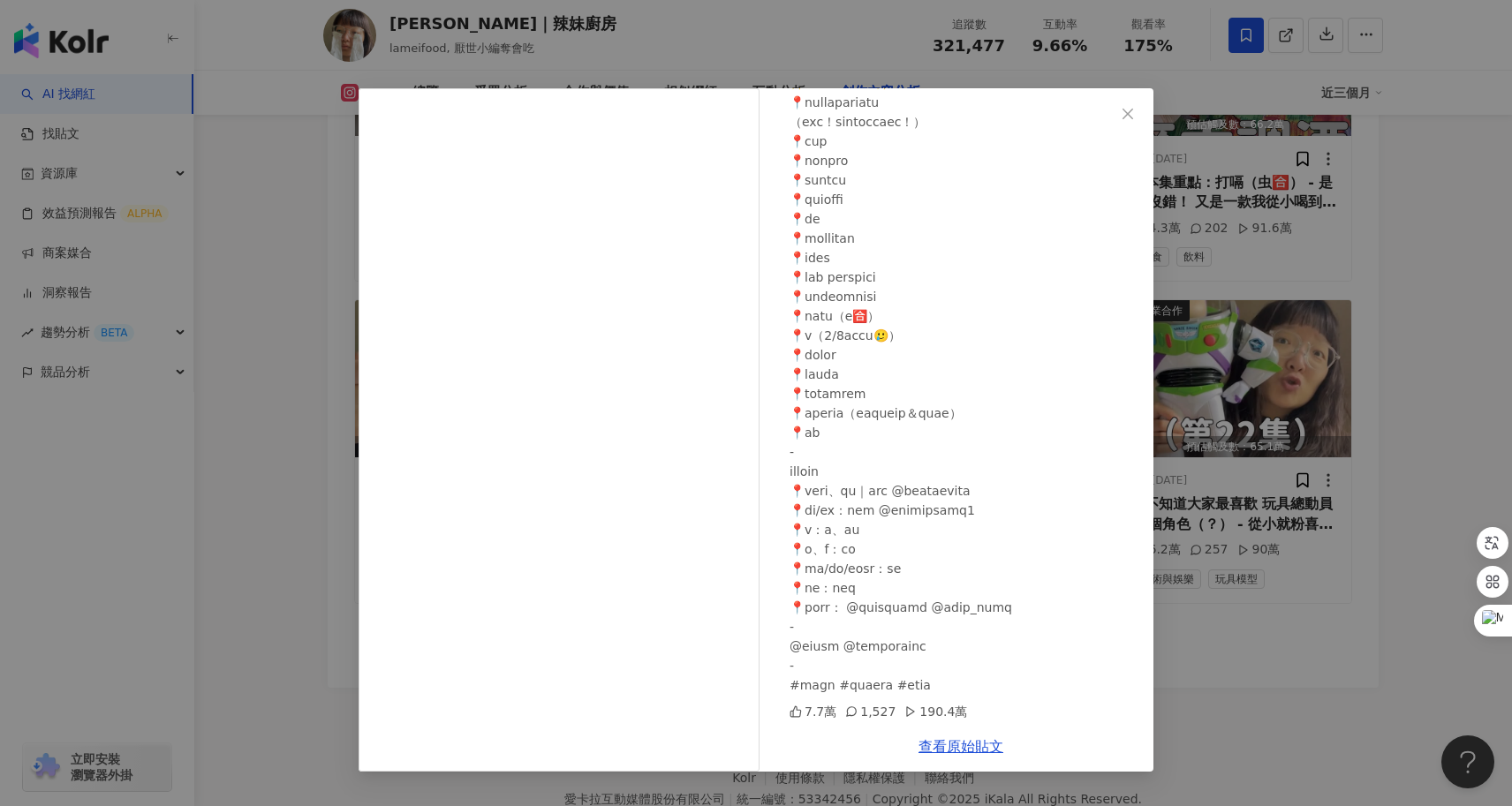
click at [1208, 632] on div "陳姿靜｜辣妹廚房 2025/4/27 7.7萬 1,527 190.4萬 查看原始貼文" at bounding box center [756, 403] width 1512 height 806
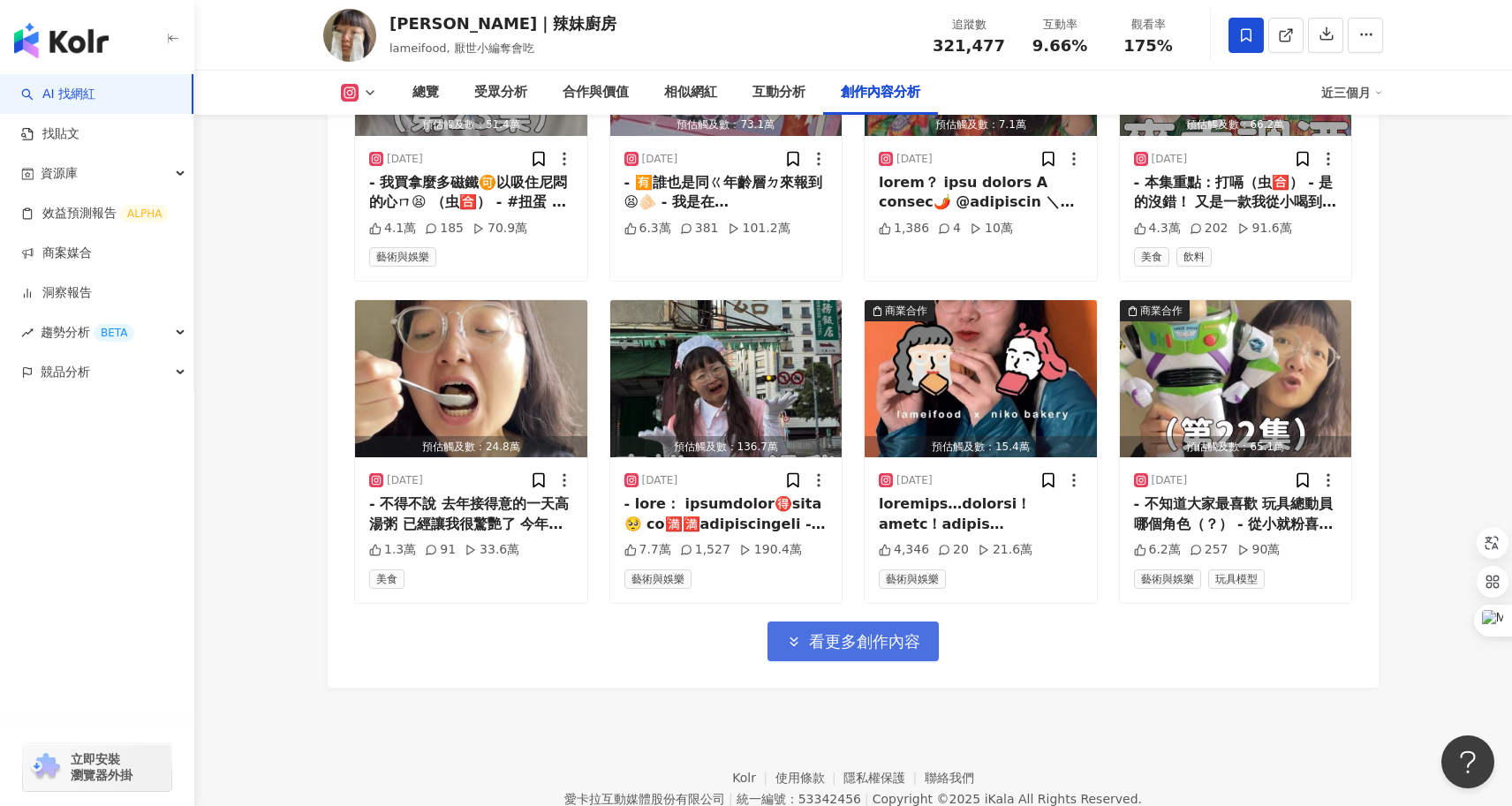
click at [862, 621] on button "看更多創作內容" at bounding box center [852, 641] width 171 height 40
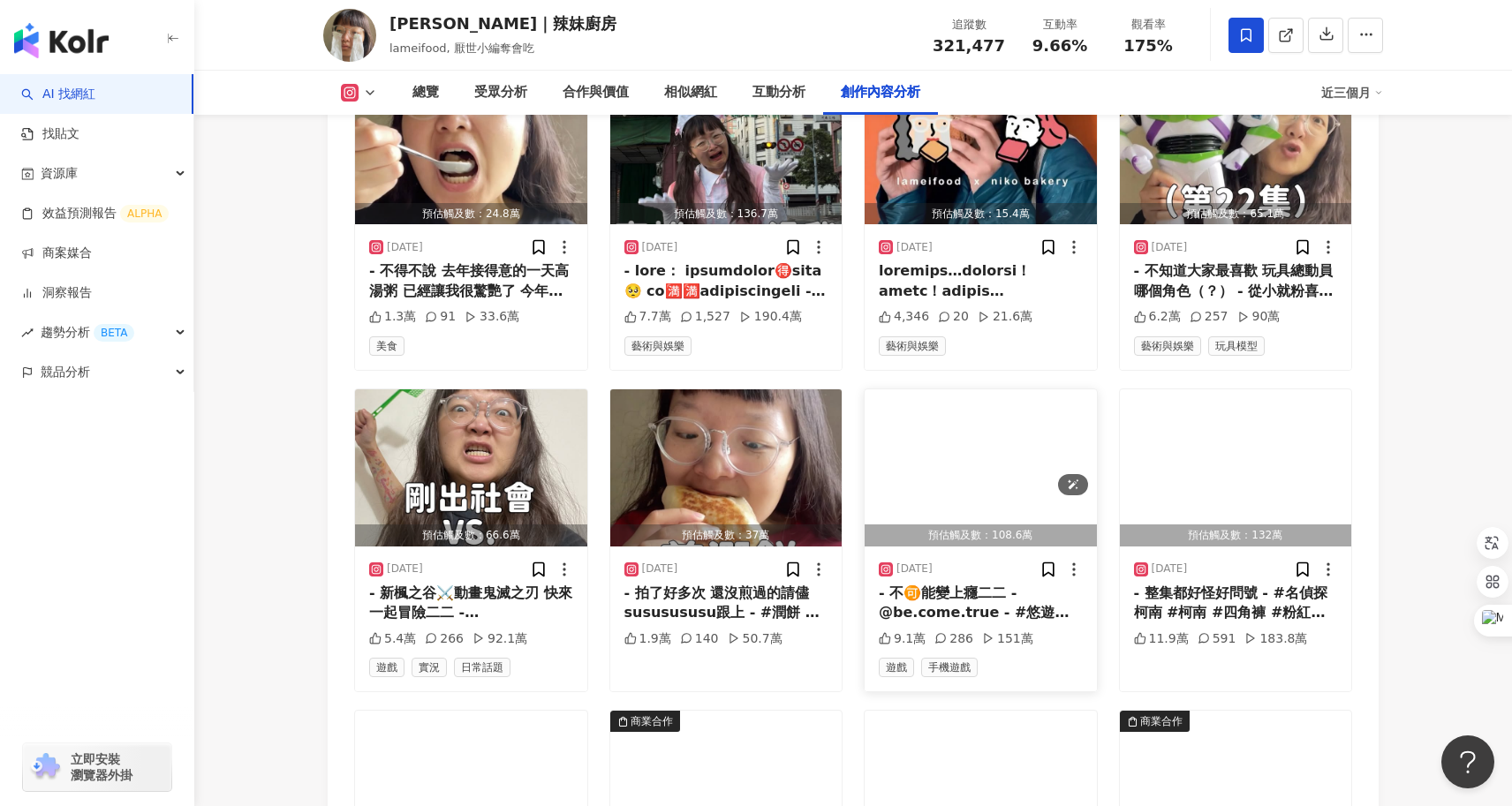
scroll to position [8280, 0]
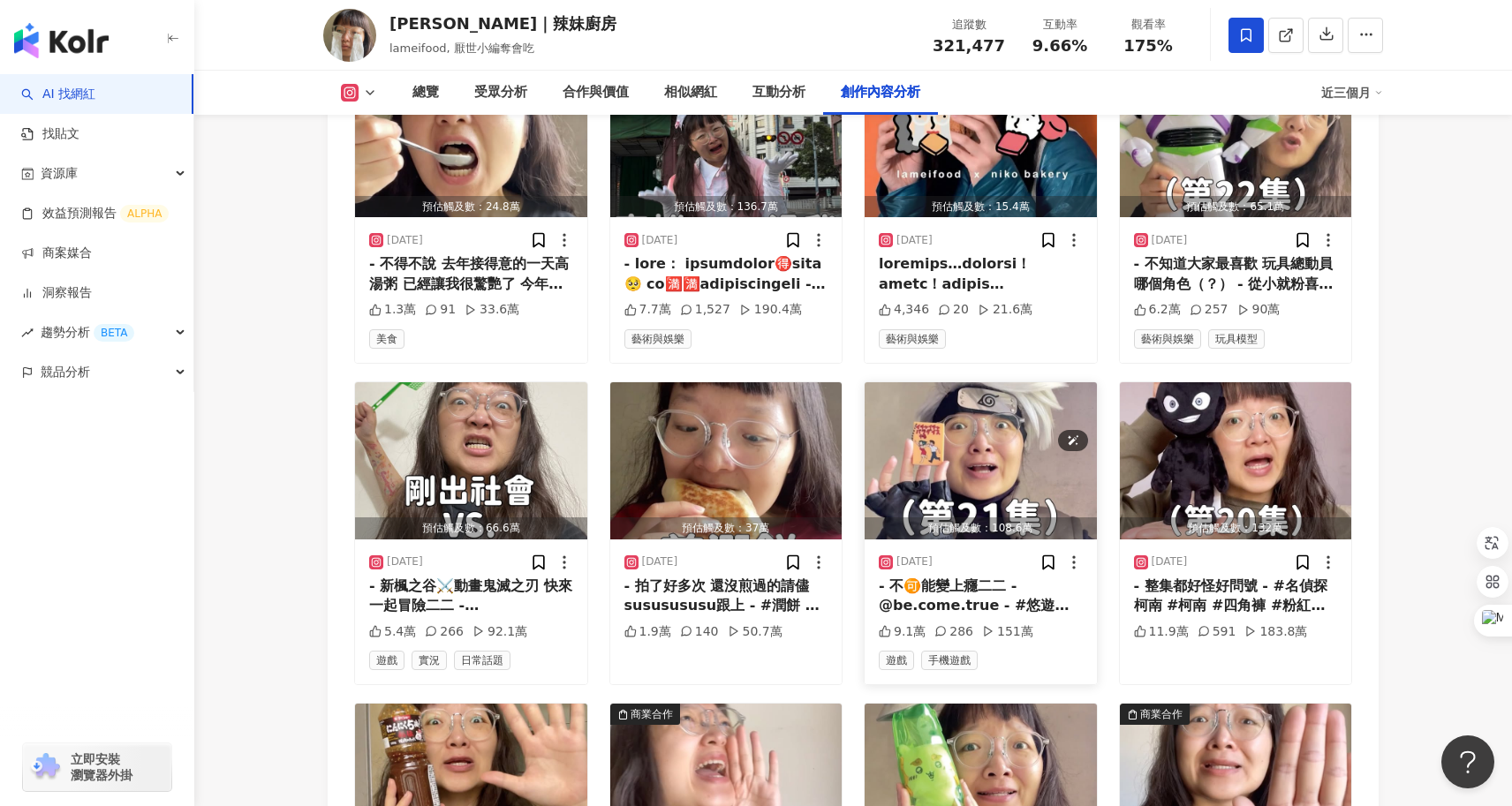
click at [1008, 395] on img "button" at bounding box center [980, 460] width 232 height 157
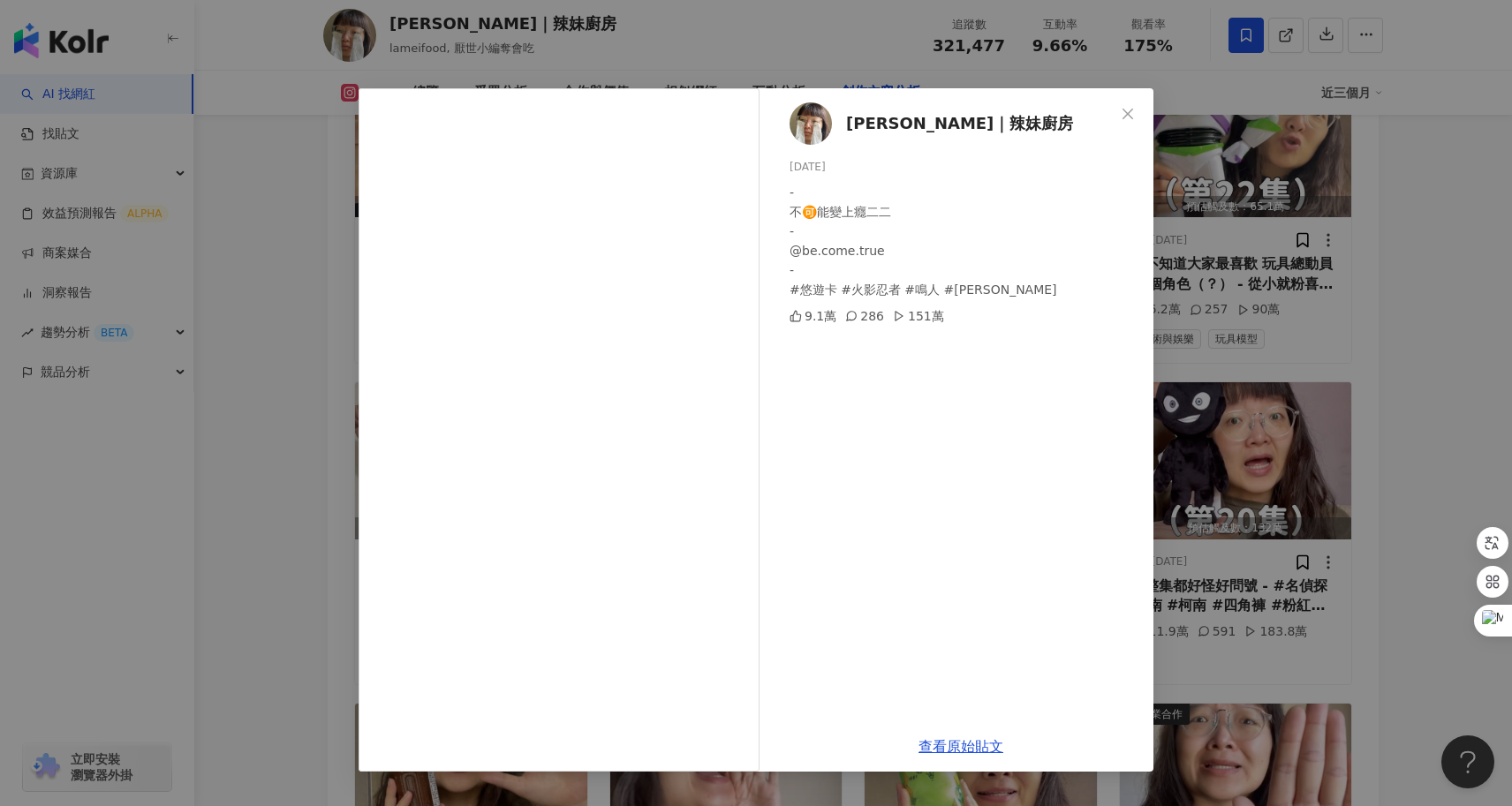
click at [1350, 610] on div "陳姿靜｜辣妹廚房 2025/3/30 - 不🉑️能變上癮二二 - @be.come.true - #悠遊卡 #火影忍者 #鳴人 #卡卡西 9.1萬 286 1…" at bounding box center [756, 403] width 1512 height 806
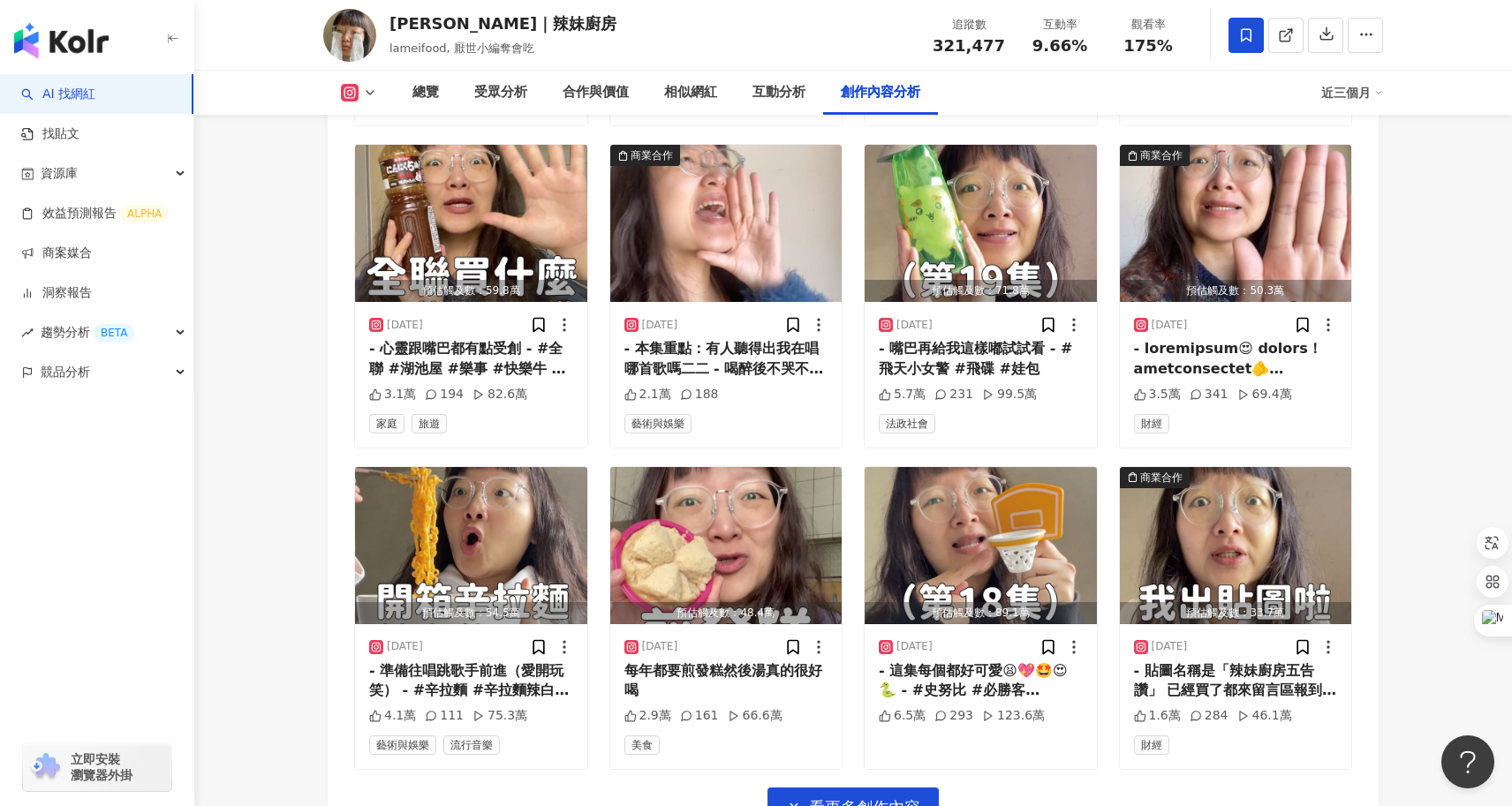
scroll to position [8846, 0]
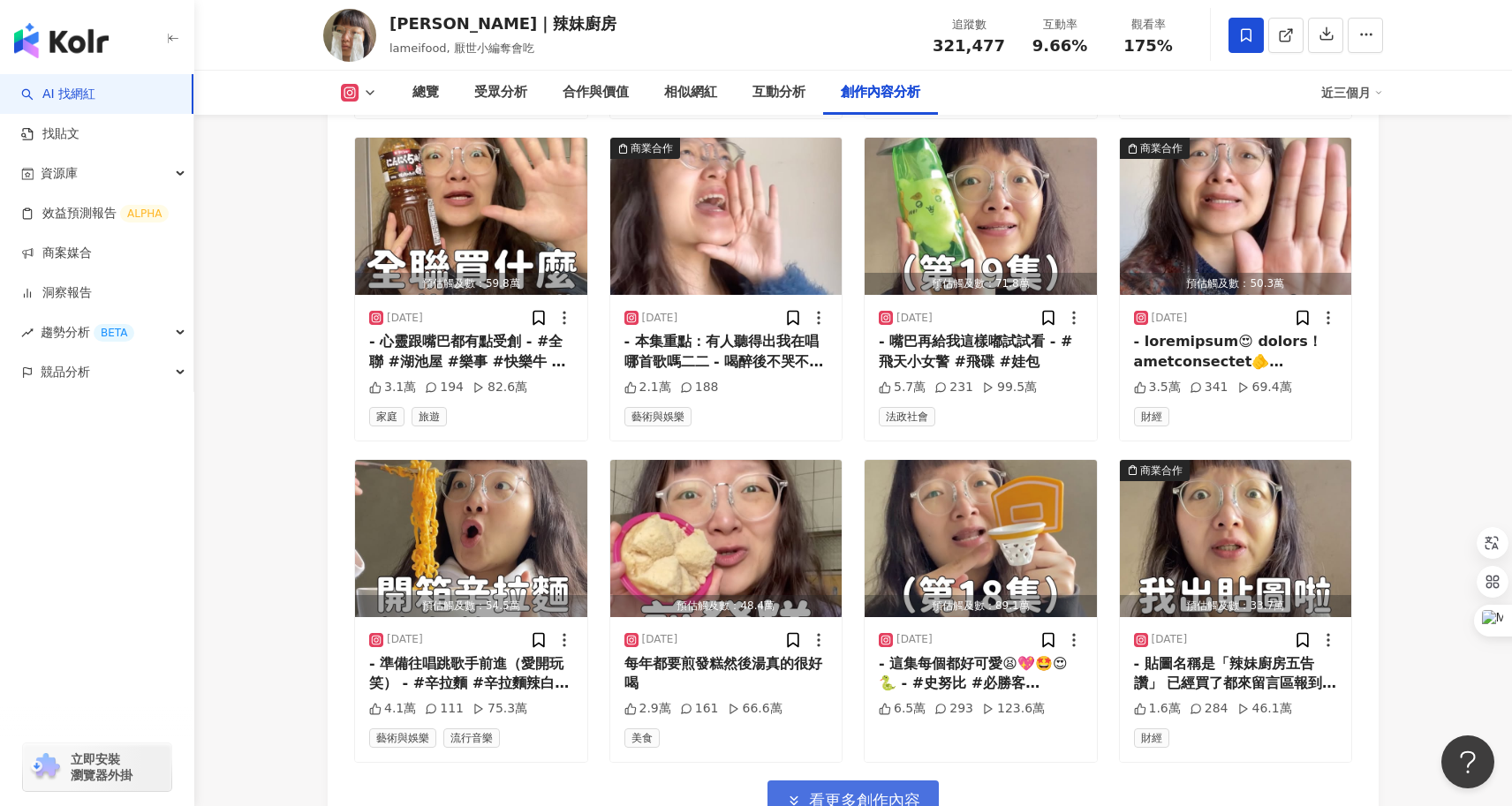
click at [907, 791] on span "看更多創作內容" at bounding box center [864, 801] width 112 height 20
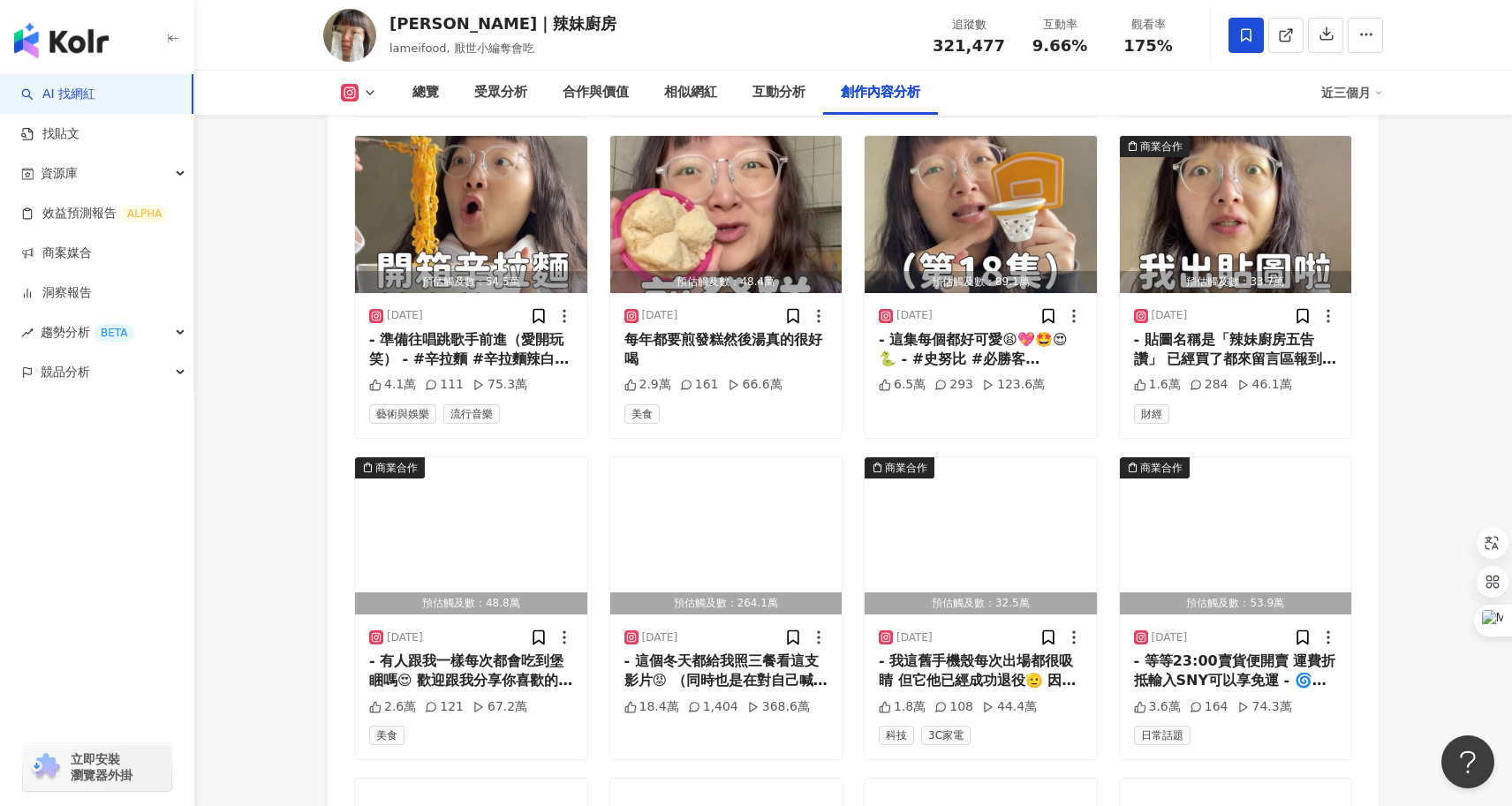
scroll to position [9172, 0]
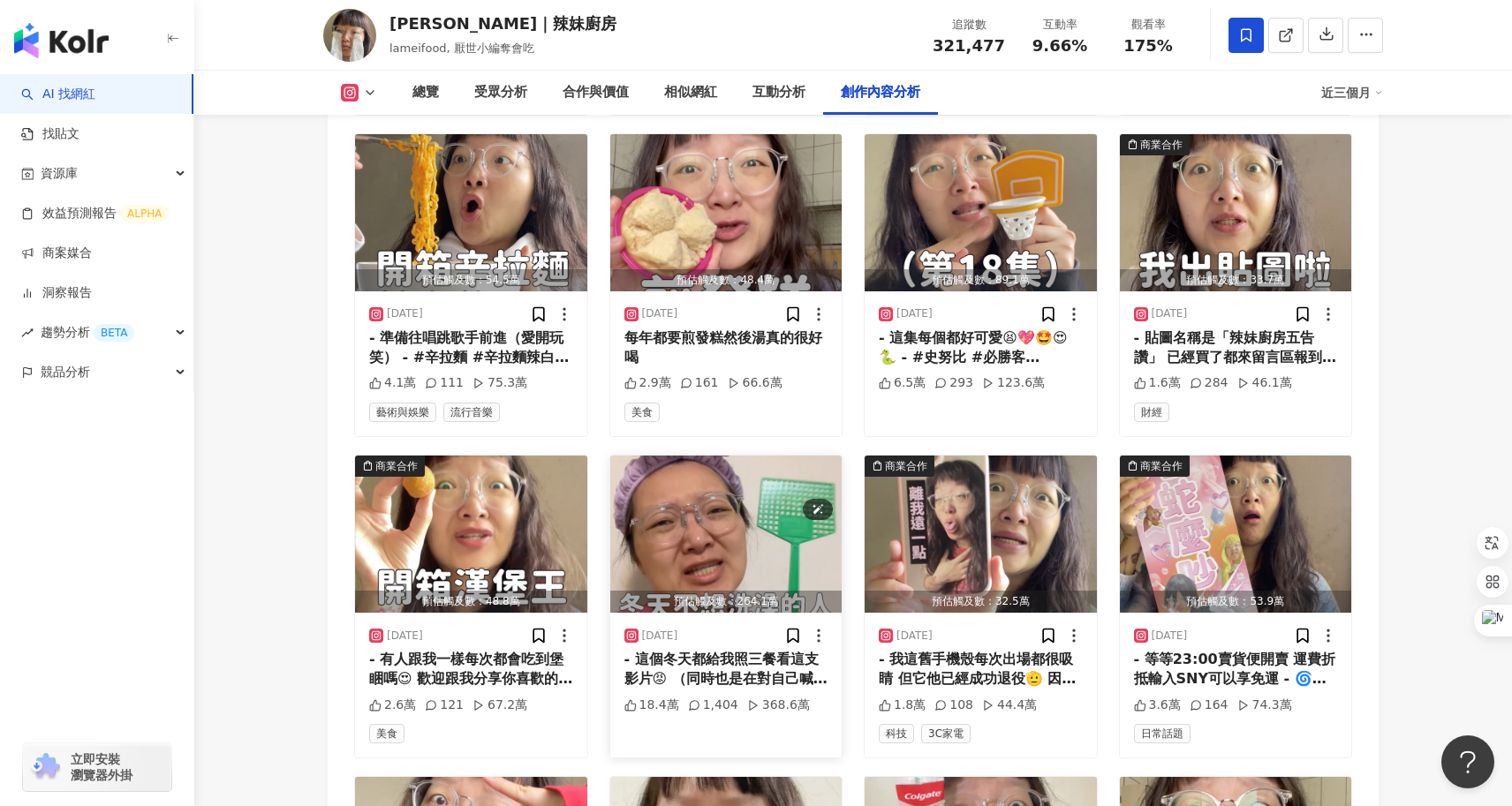
click at [760, 455] on img "button" at bounding box center [725, 533] width 232 height 157
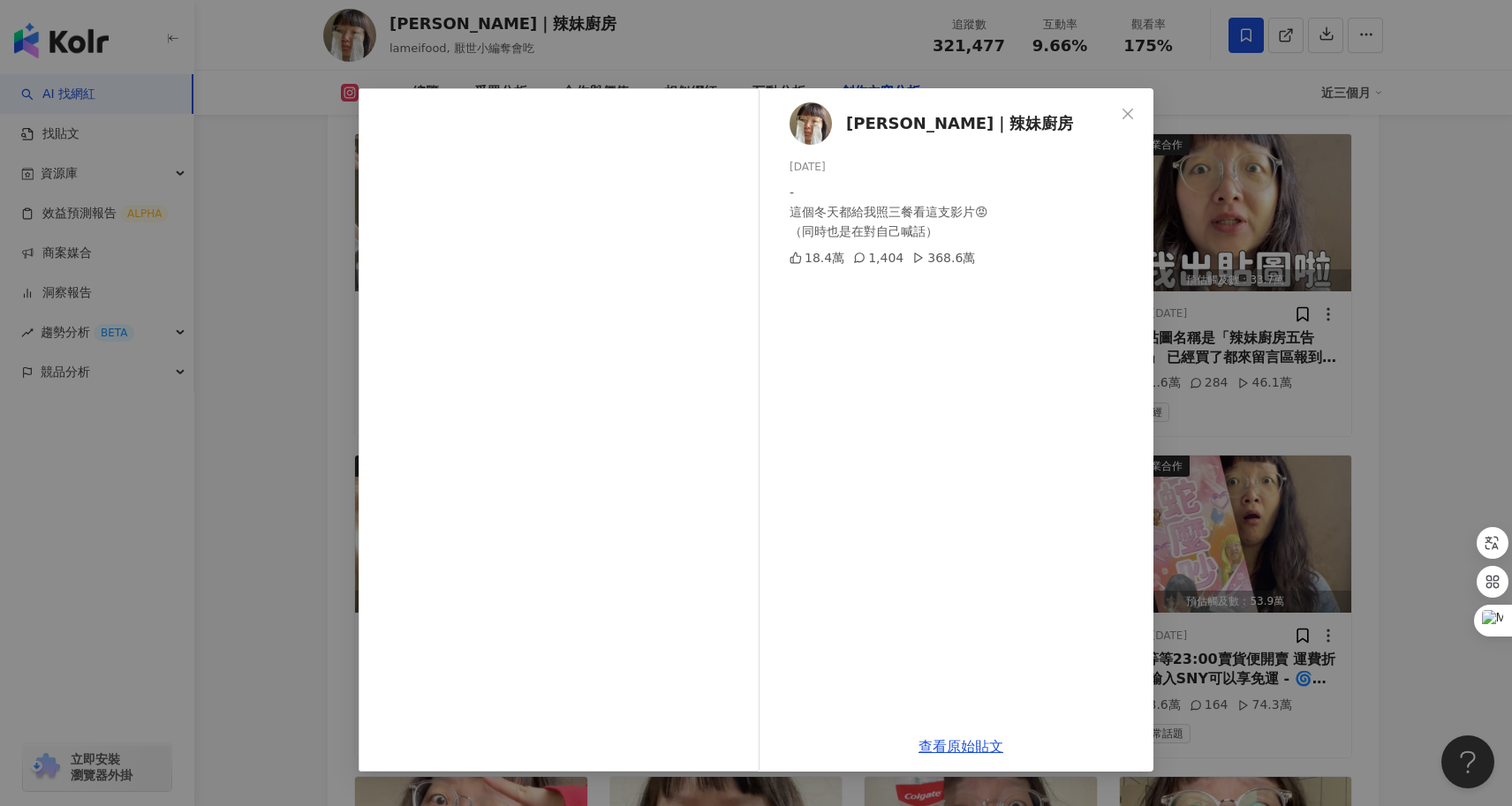
click at [261, 526] on div "陳姿靜｜辣妹廚房 2025/1/10 - 這個冬天都給我照三餐看這支影片😡 （同時也是在對自己喊話） 18.4萬 1,404 368.6萬 查看原始貼文" at bounding box center [756, 403] width 1512 height 806
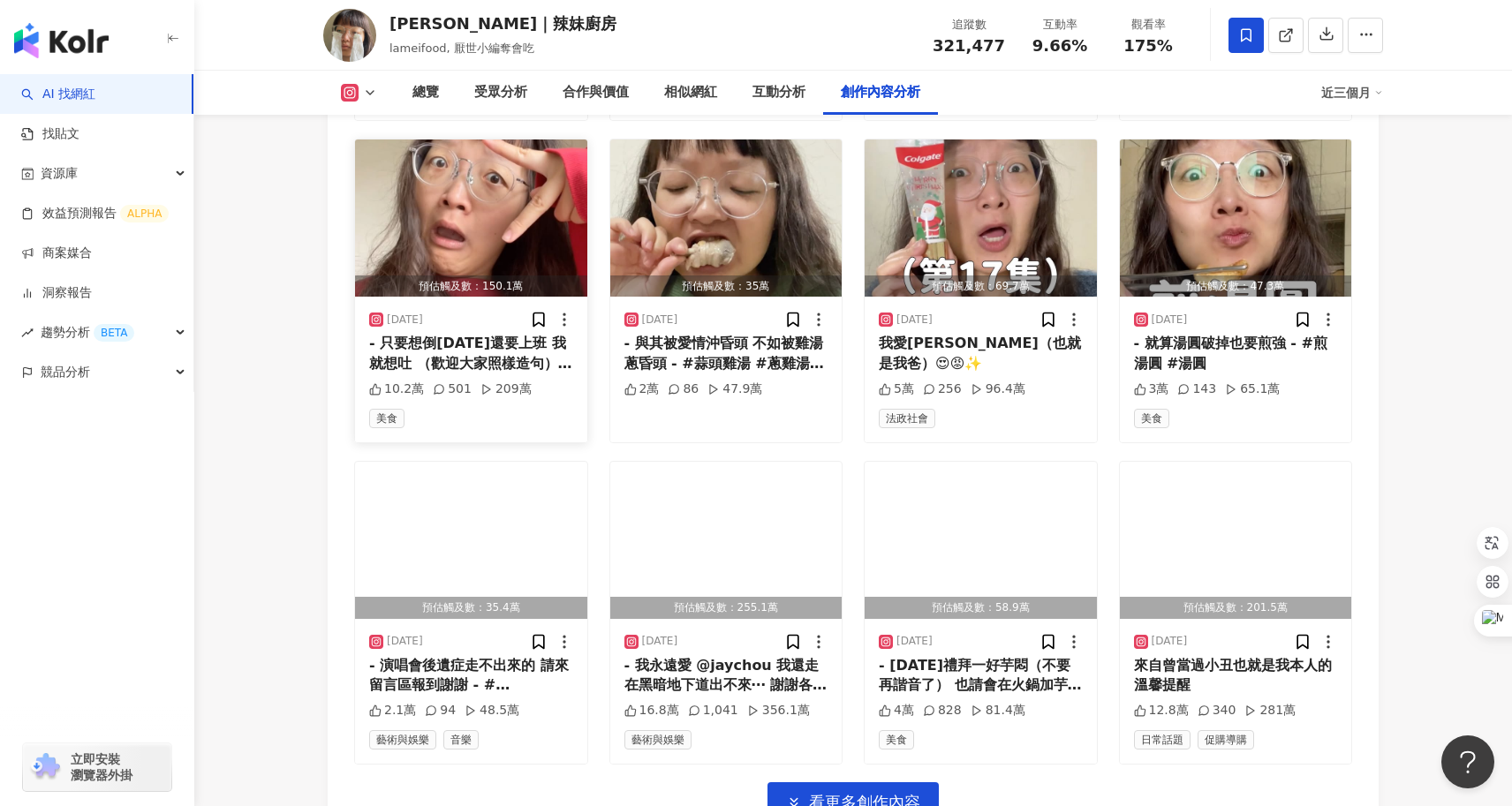
scroll to position [9800, 0]
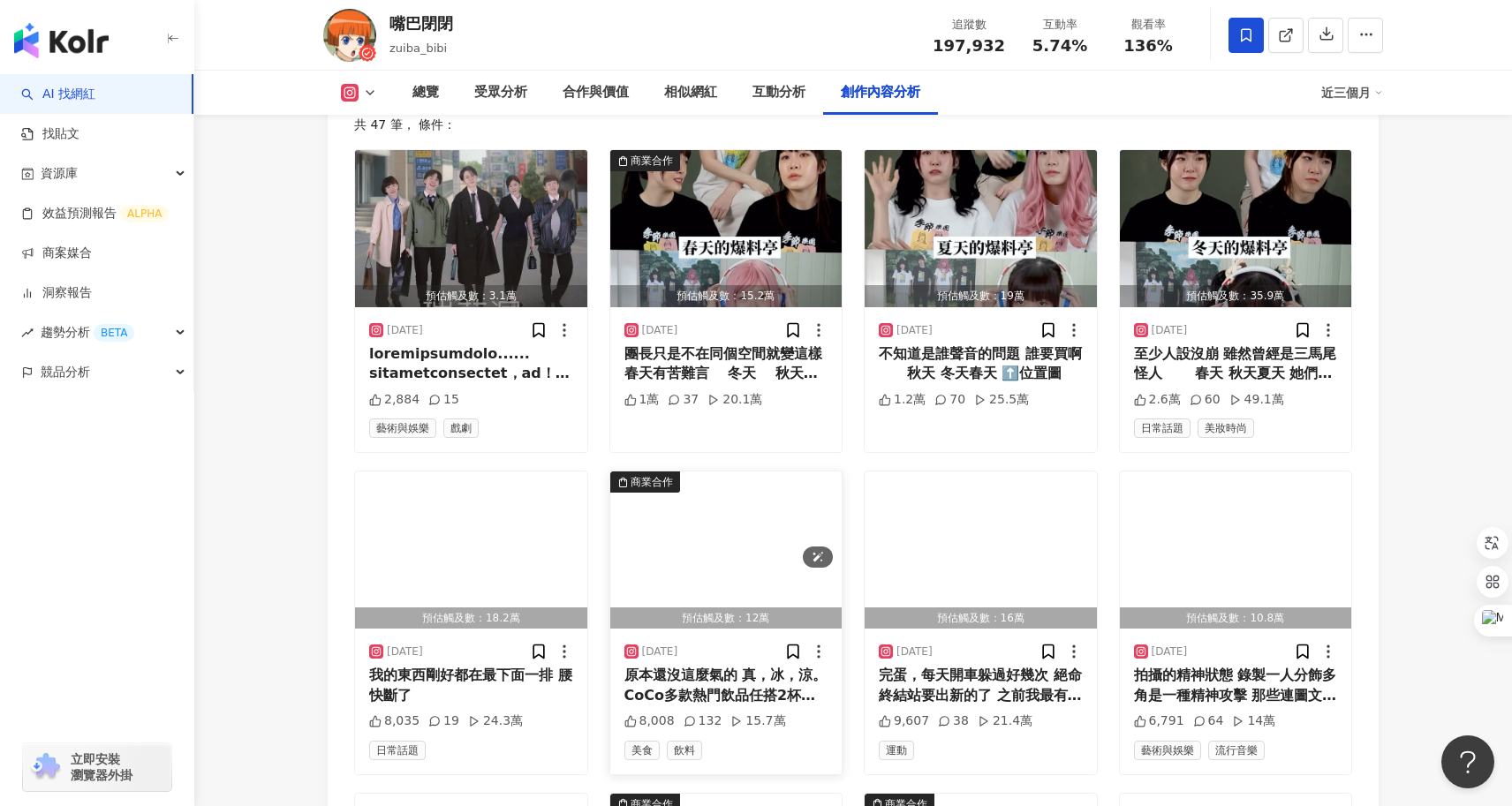
scroll to position [5483, 0]
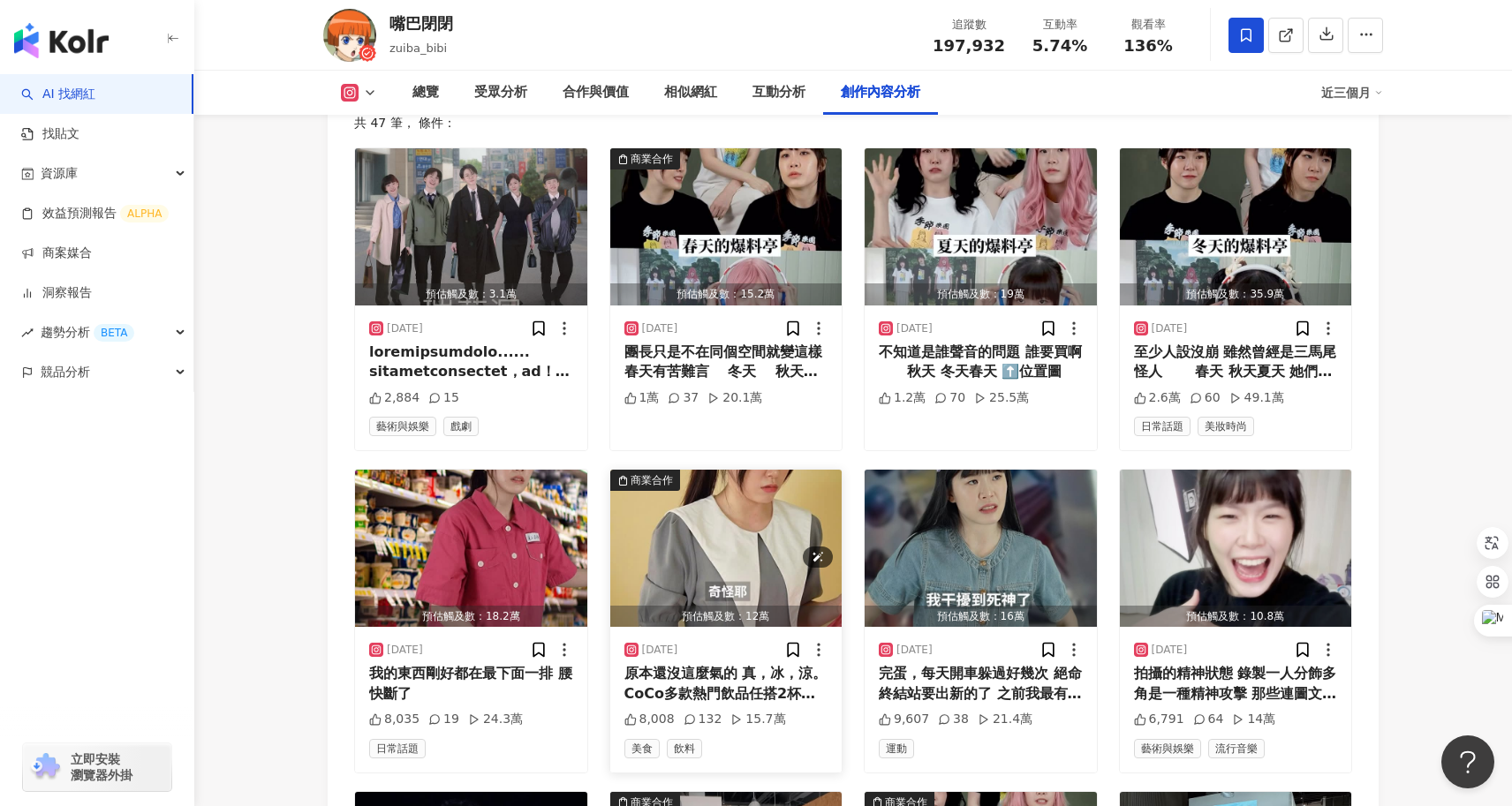
click at [707, 535] on img "button" at bounding box center [725, 547] width 232 height 157
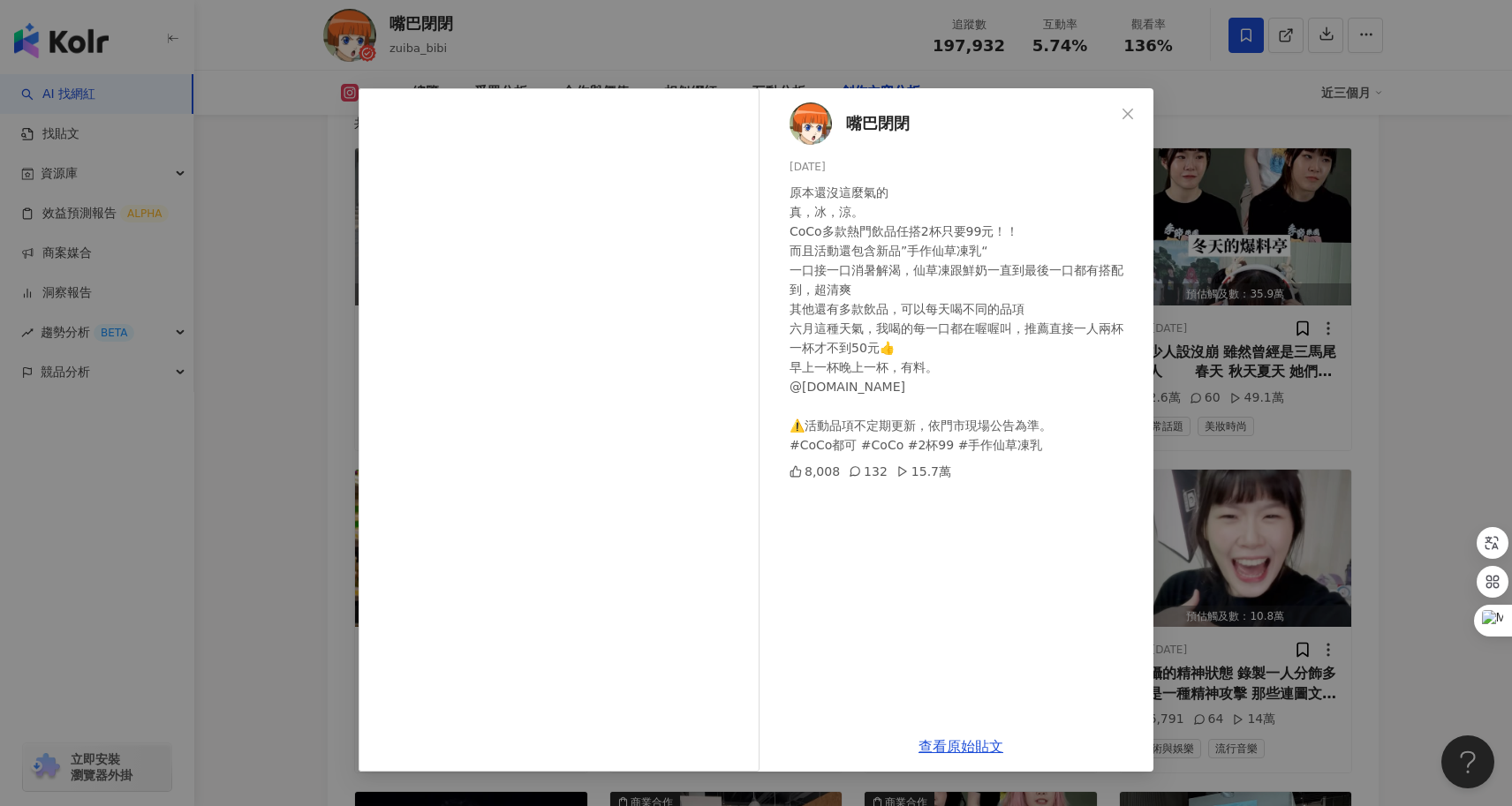
click at [276, 520] on div "嘴巴閉閉 2025/6/20 原本還沒這麼氣的 真，冰，涼。 CoCo多款熱門飲品任搭2杯只要99元！！ 而且活動還包含新品”手作仙草凍乳“ 一口接一口消暑解…" at bounding box center [756, 403] width 1512 height 806
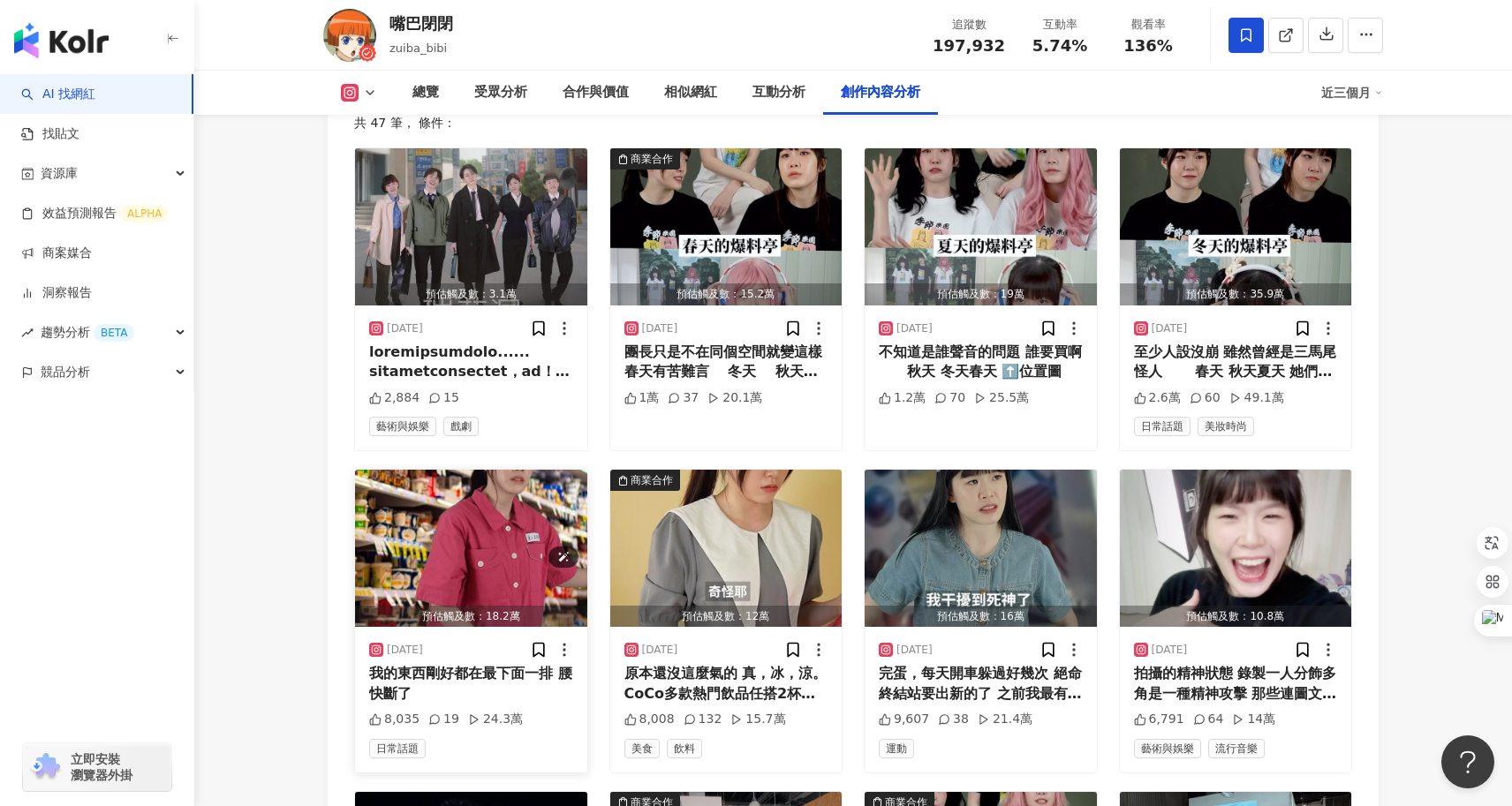
click at [485, 506] on img "button" at bounding box center [470, 547] width 232 height 157
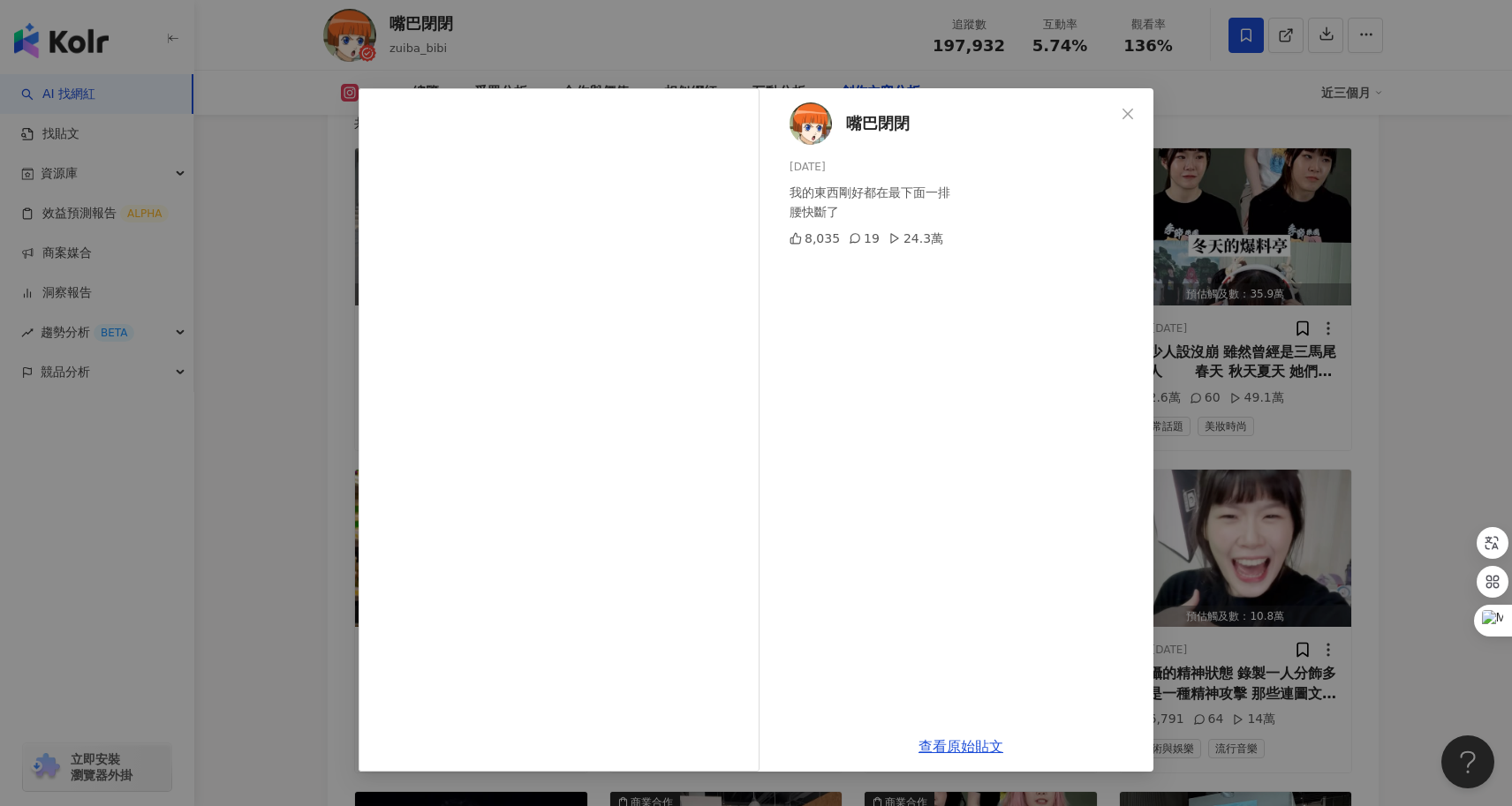
click at [228, 540] on div "嘴巴閉閉 2025/6/21 我的東西剛好都在最下面一排 腰快斷了 8,035 19 24.3萬 查看原始貼文" at bounding box center [756, 403] width 1512 height 806
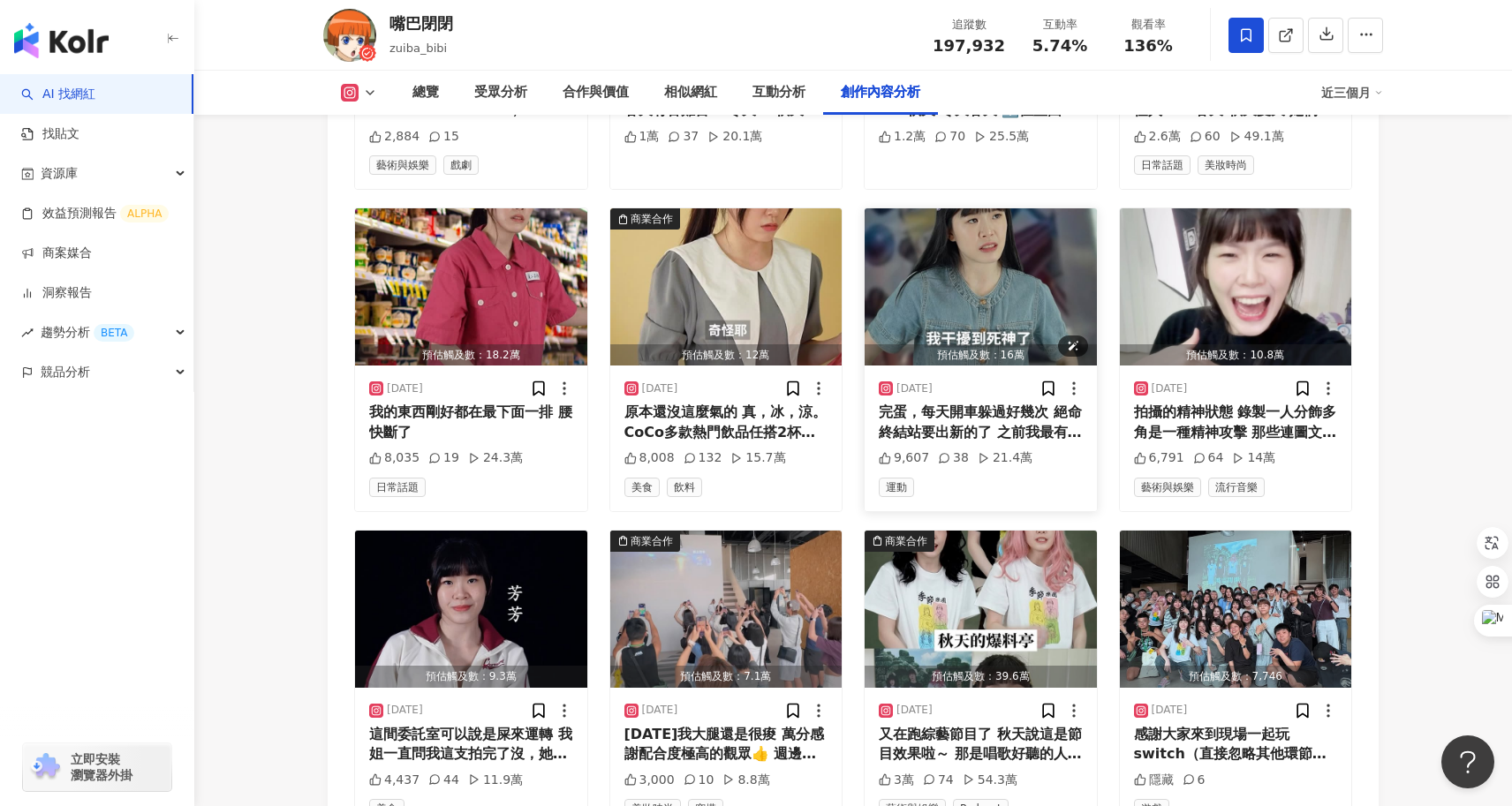
scroll to position [5746, 0]
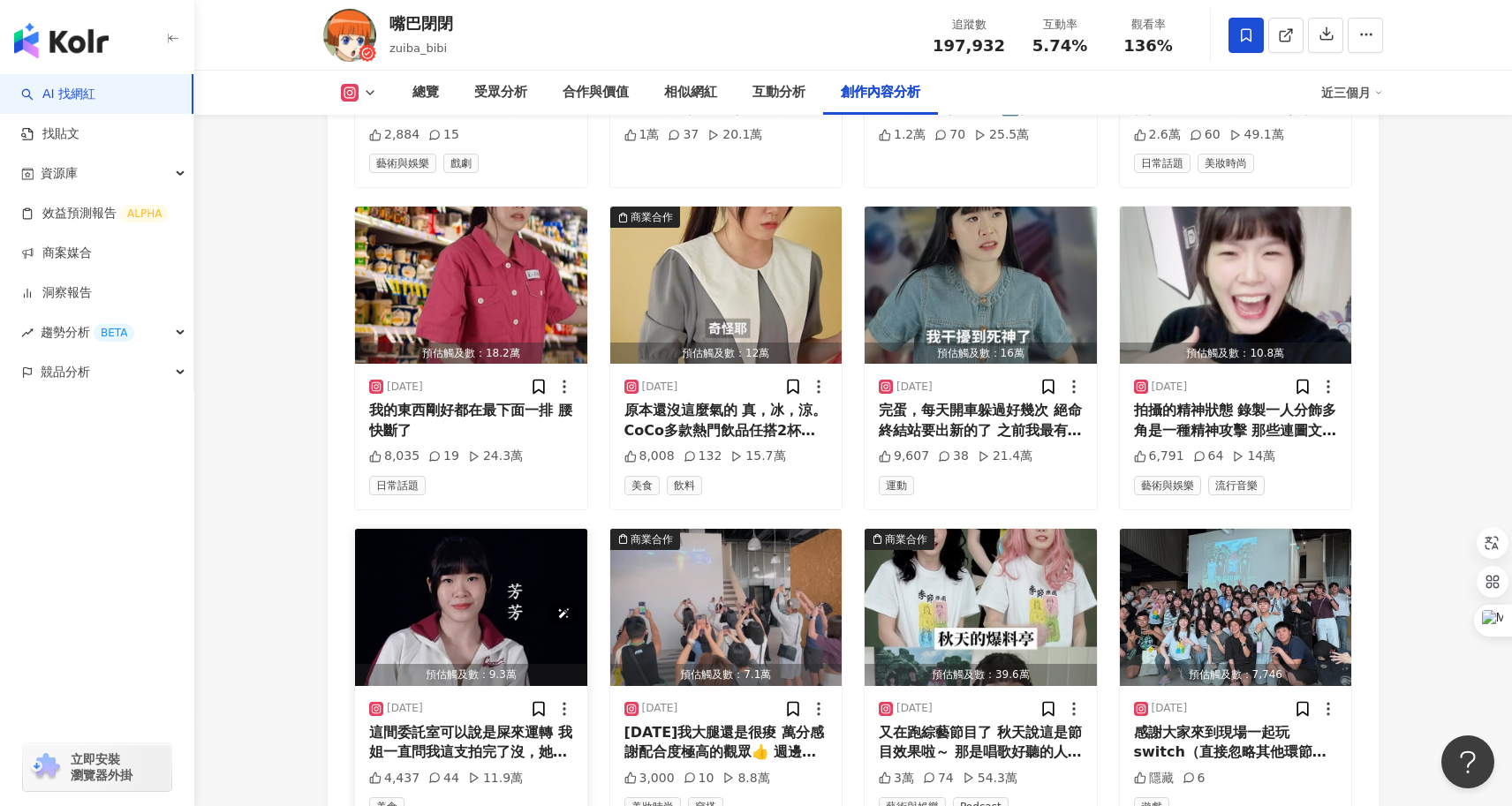
click at [486, 576] on img "button" at bounding box center [470, 606] width 232 height 157
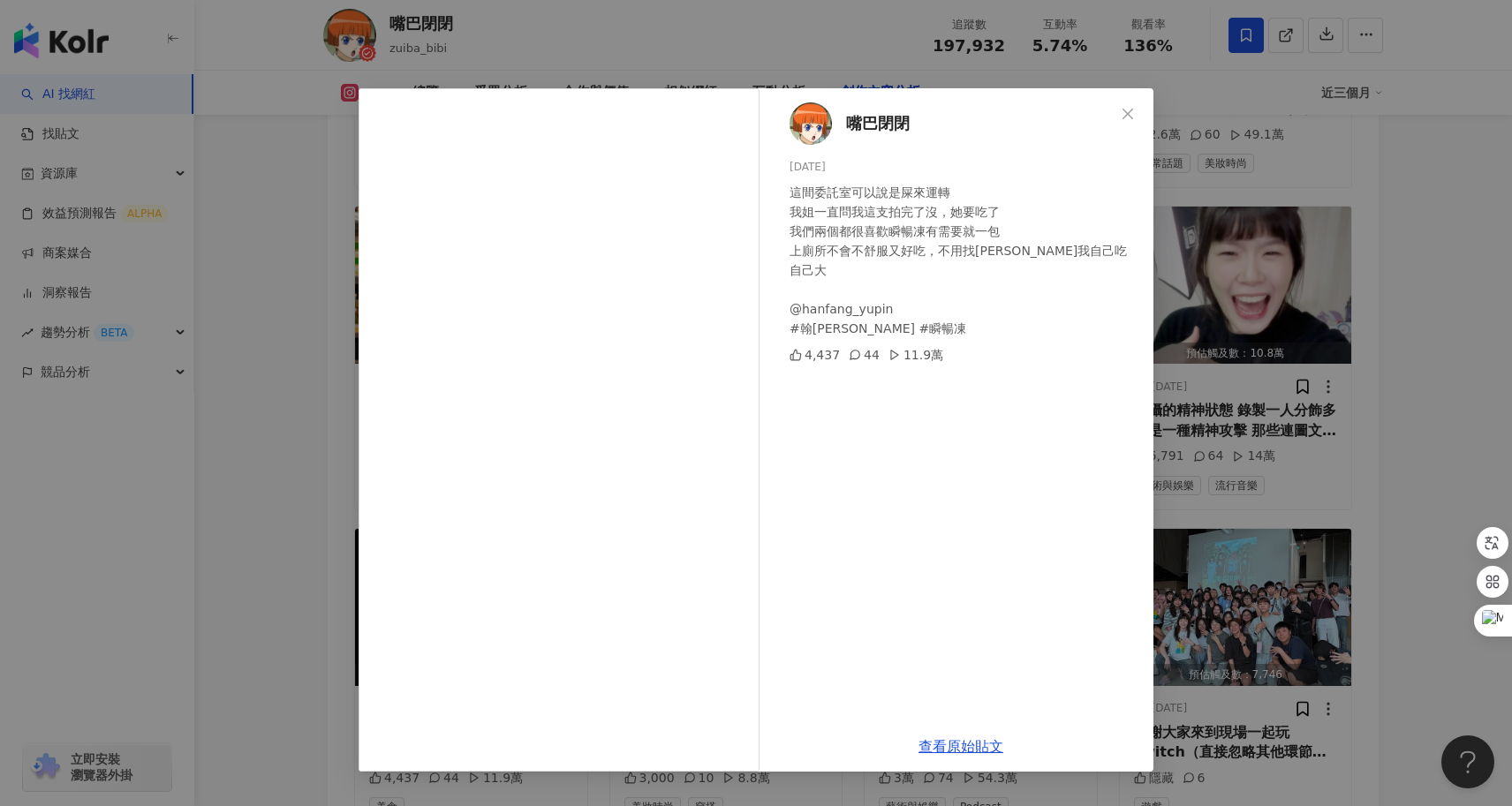
click at [1367, 457] on div "嘴巴閉閉 2025/4/29 這間委託室可以說是屎來運轉 我姐一直問我這支拍完了沒，她要吃了 我們兩個都很喜歡瞬暢凍有需要就一包 上廁所不會不舒服又好吃，不用…" at bounding box center [756, 403] width 1512 height 806
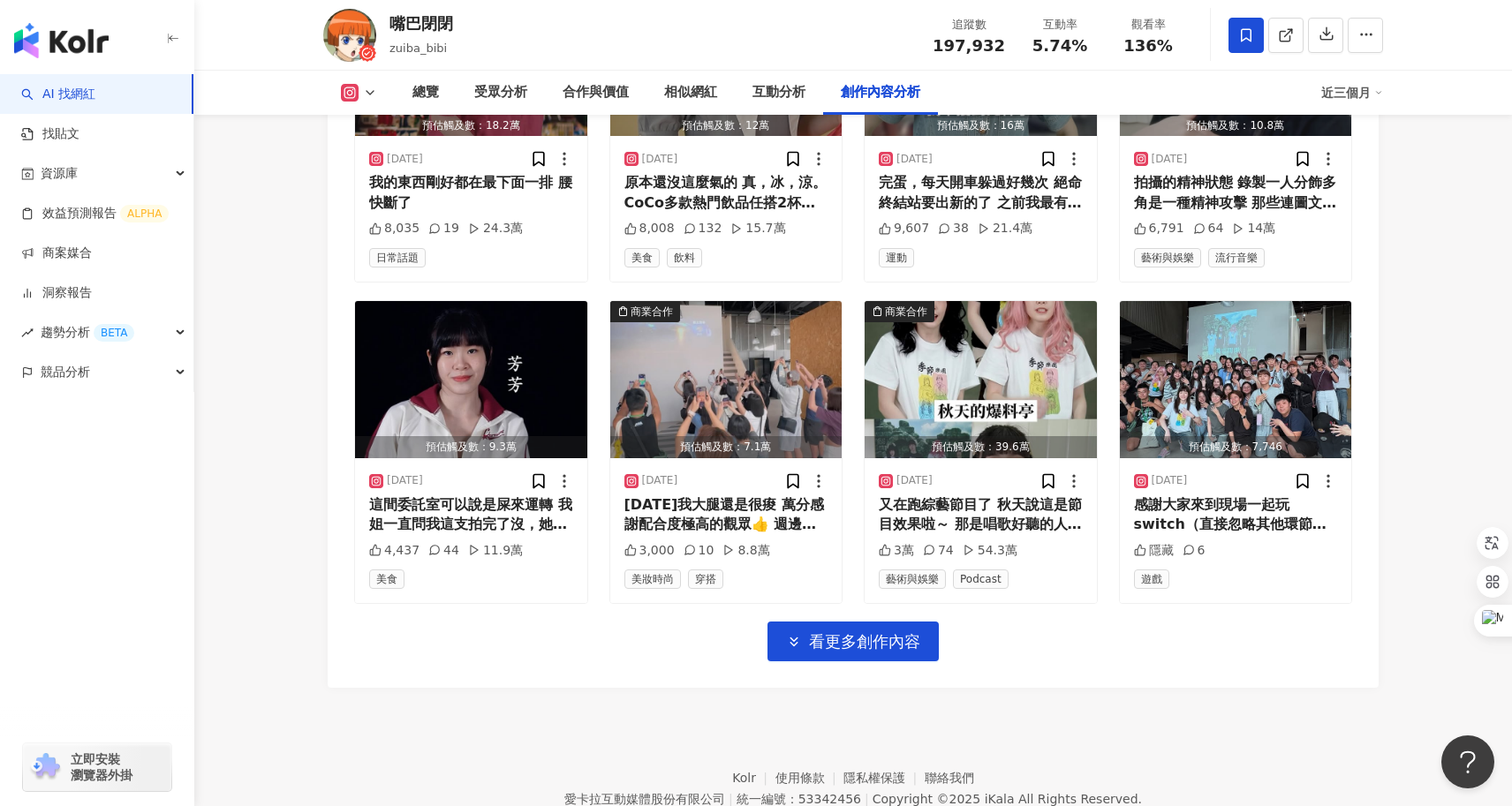
scroll to position [5988, 0]
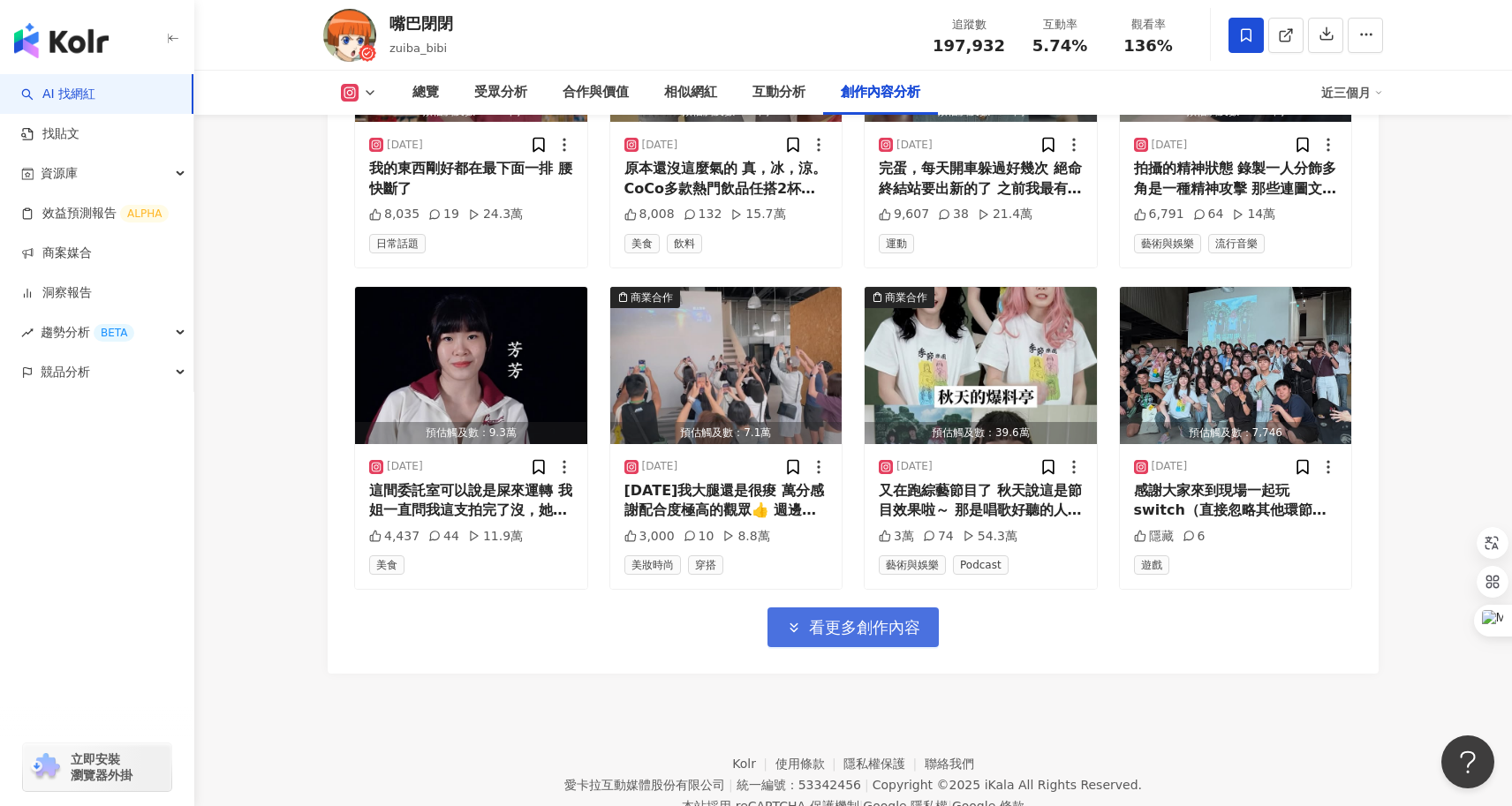
click at [907, 617] on span "看更多創作內容" at bounding box center [864, 627] width 112 height 20
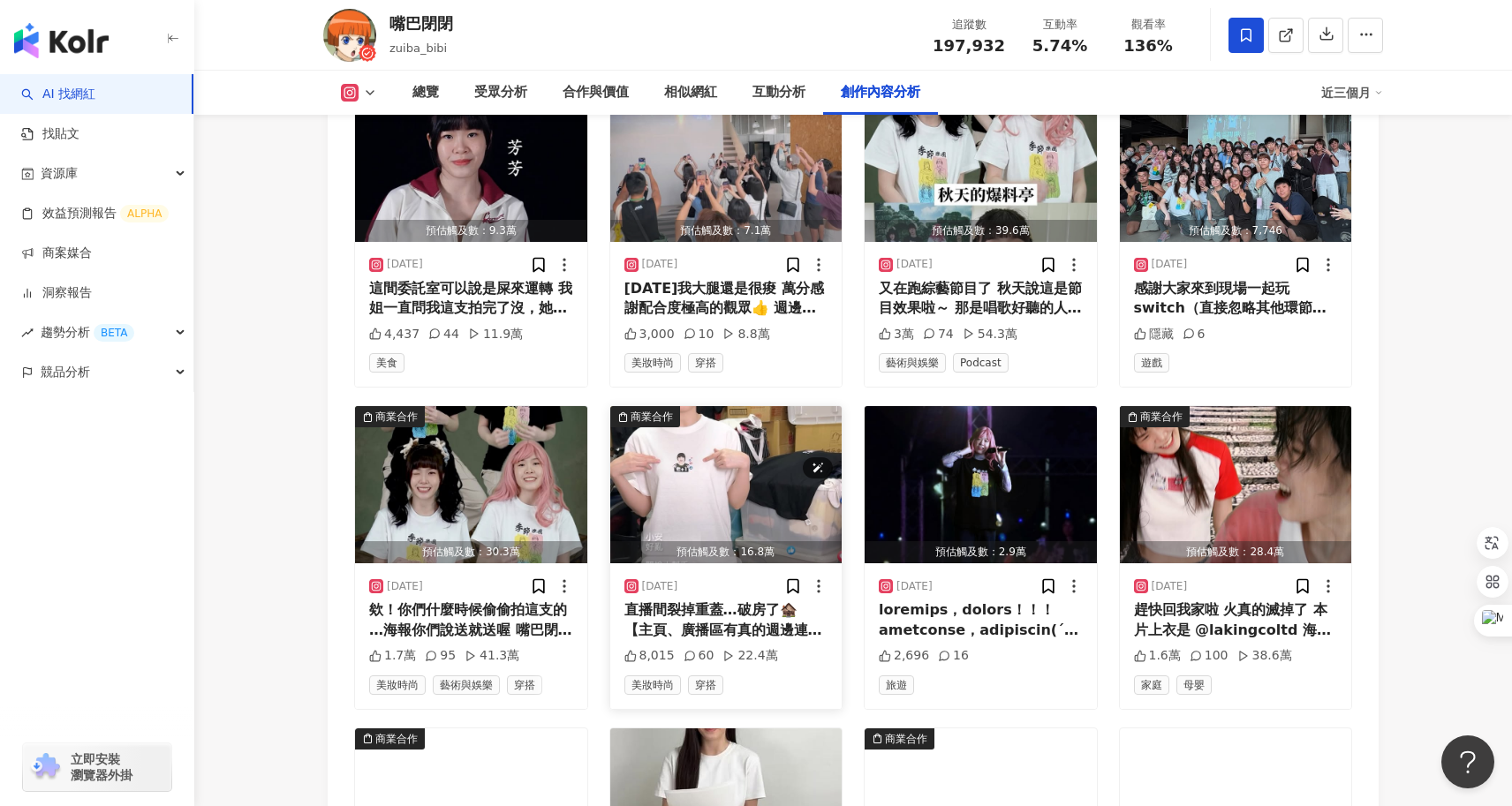
scroll to position [6429, 0]
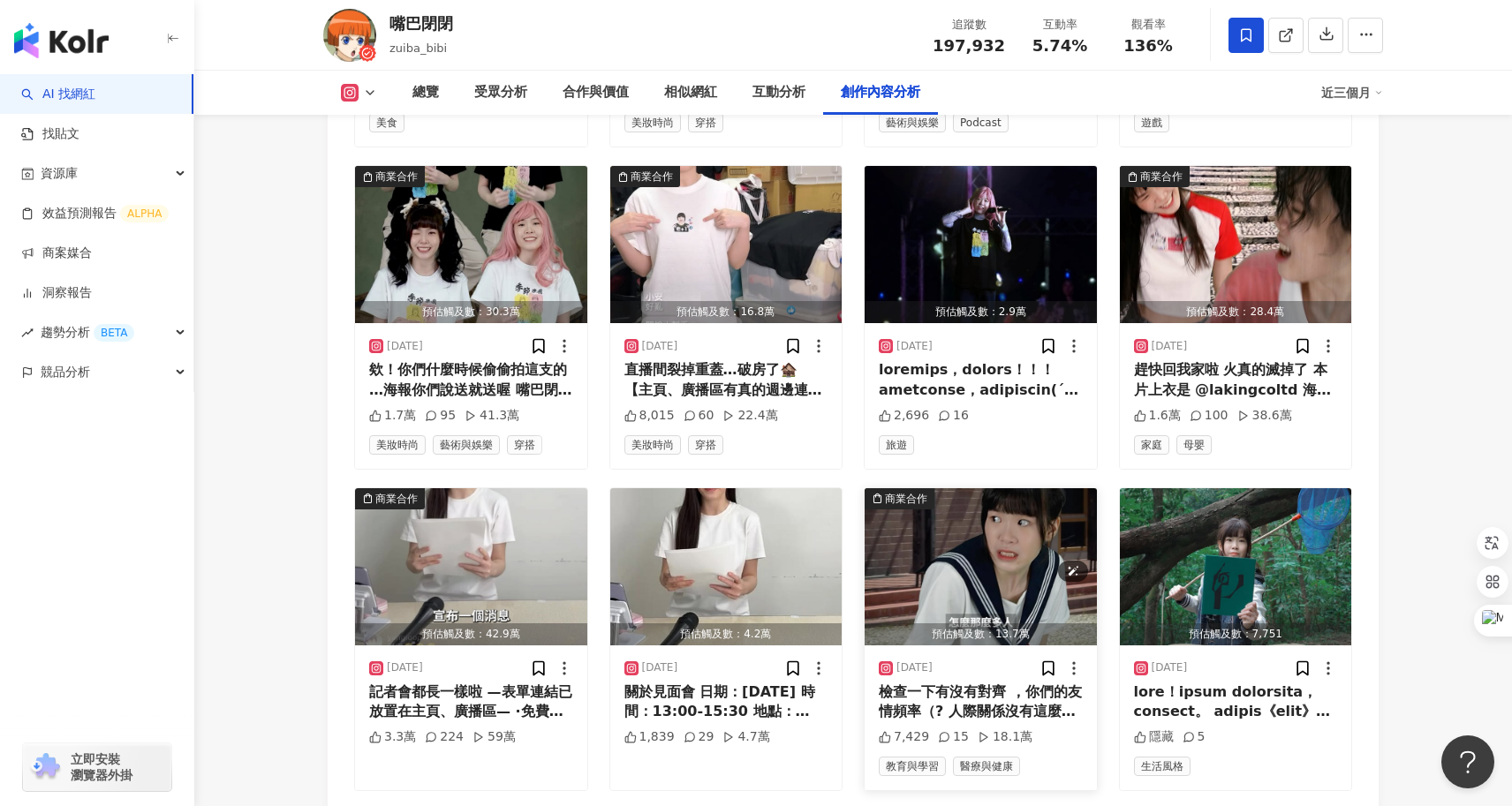
click at [935, 512] on img "button" at bounding box center [980, 566] width 232 height 157
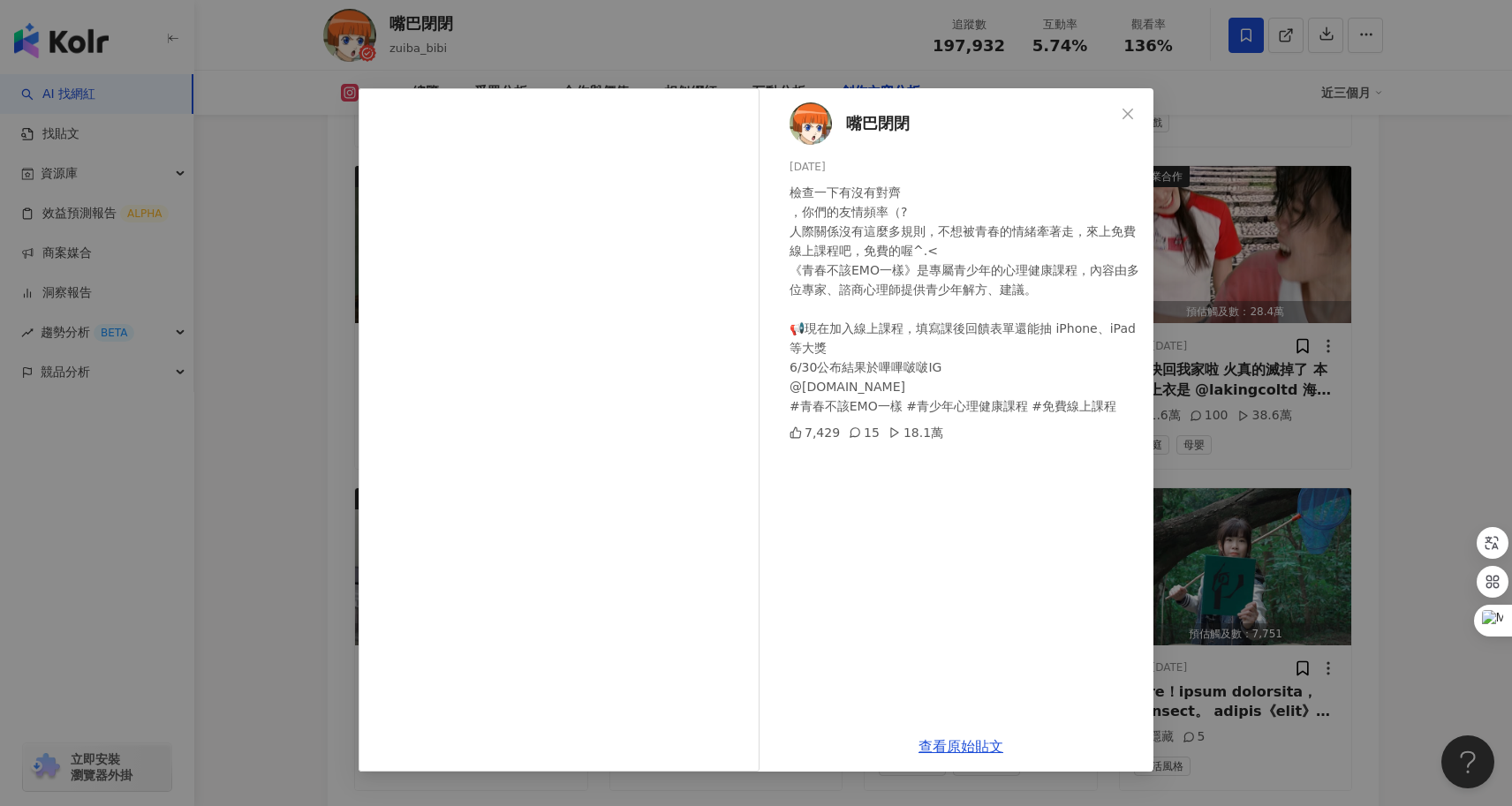
click at [344, 518] on div "嘴巴閉閉 2025/3/7 檢查一下有沒有對齊 ，你們的友情頻率（? 人際關係沒有這麼多規則，不想被青春的情緒牽著走，來上免費線上課程吧，免費的喔^.< 《青…" at bounding box center [756, 403] width 1512 height 806
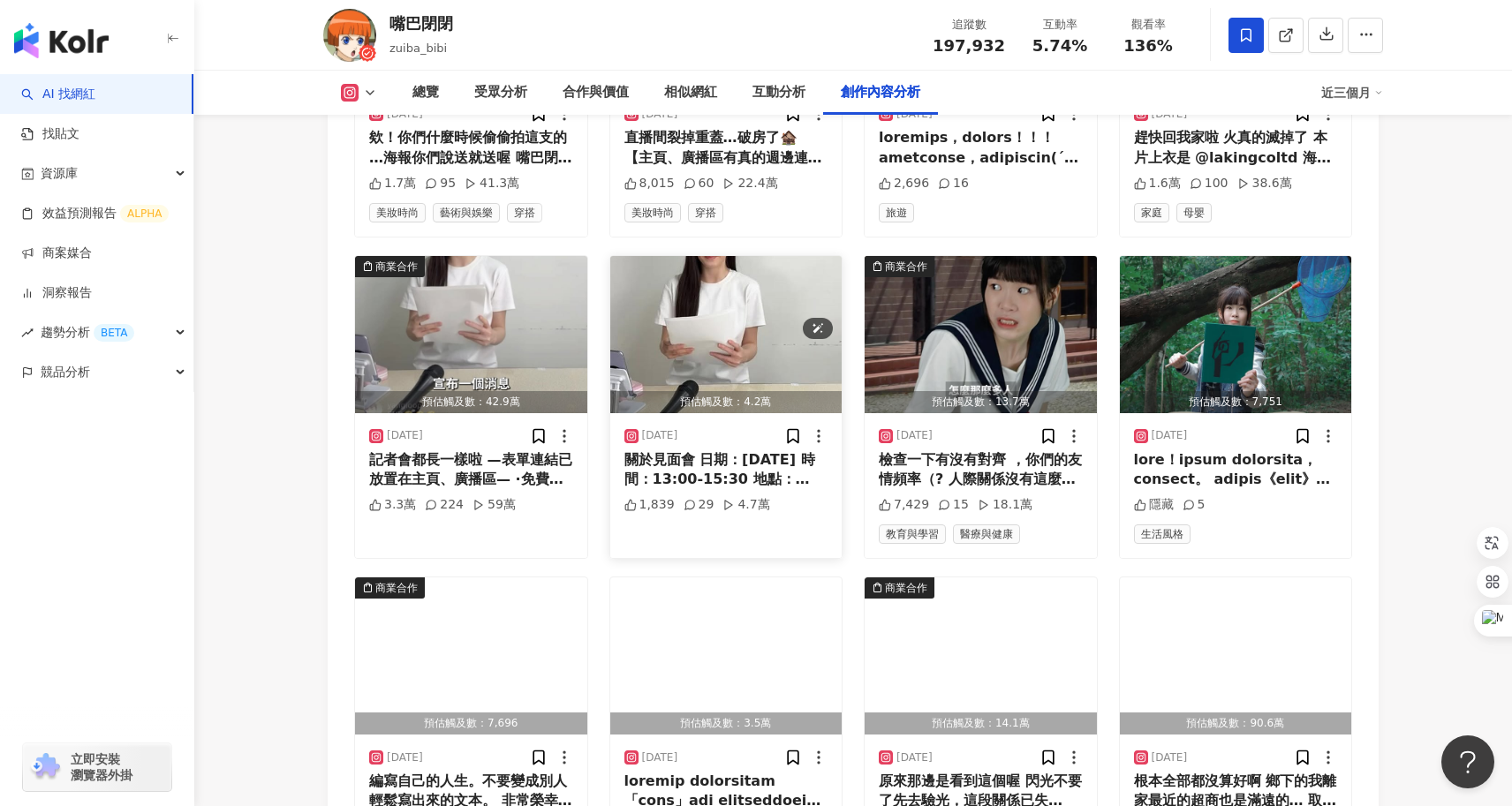
scroll to position [6676, 0]
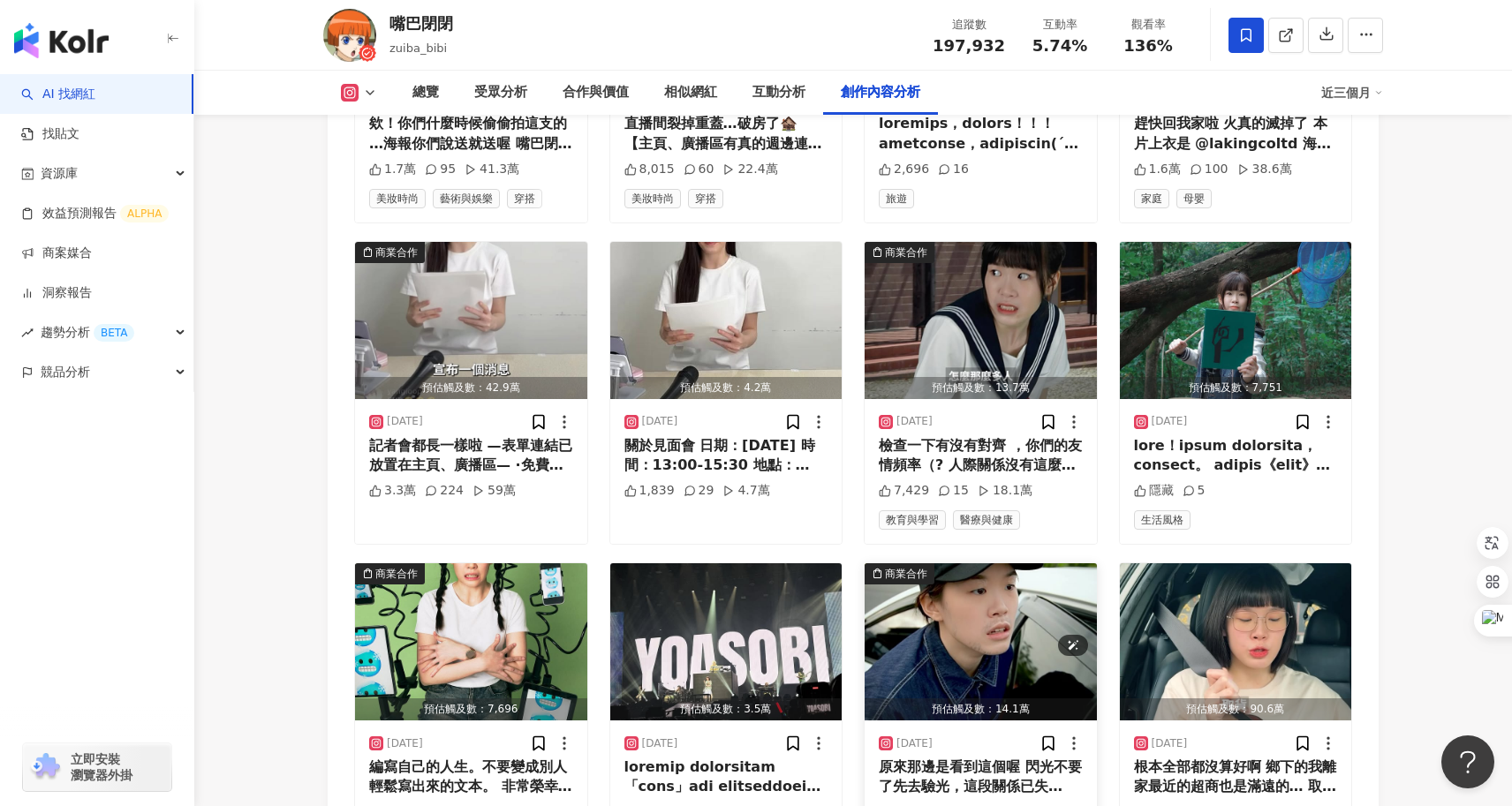
click at [991, 598] on img "button" at bounding box center [980, 641] width 232 height 157
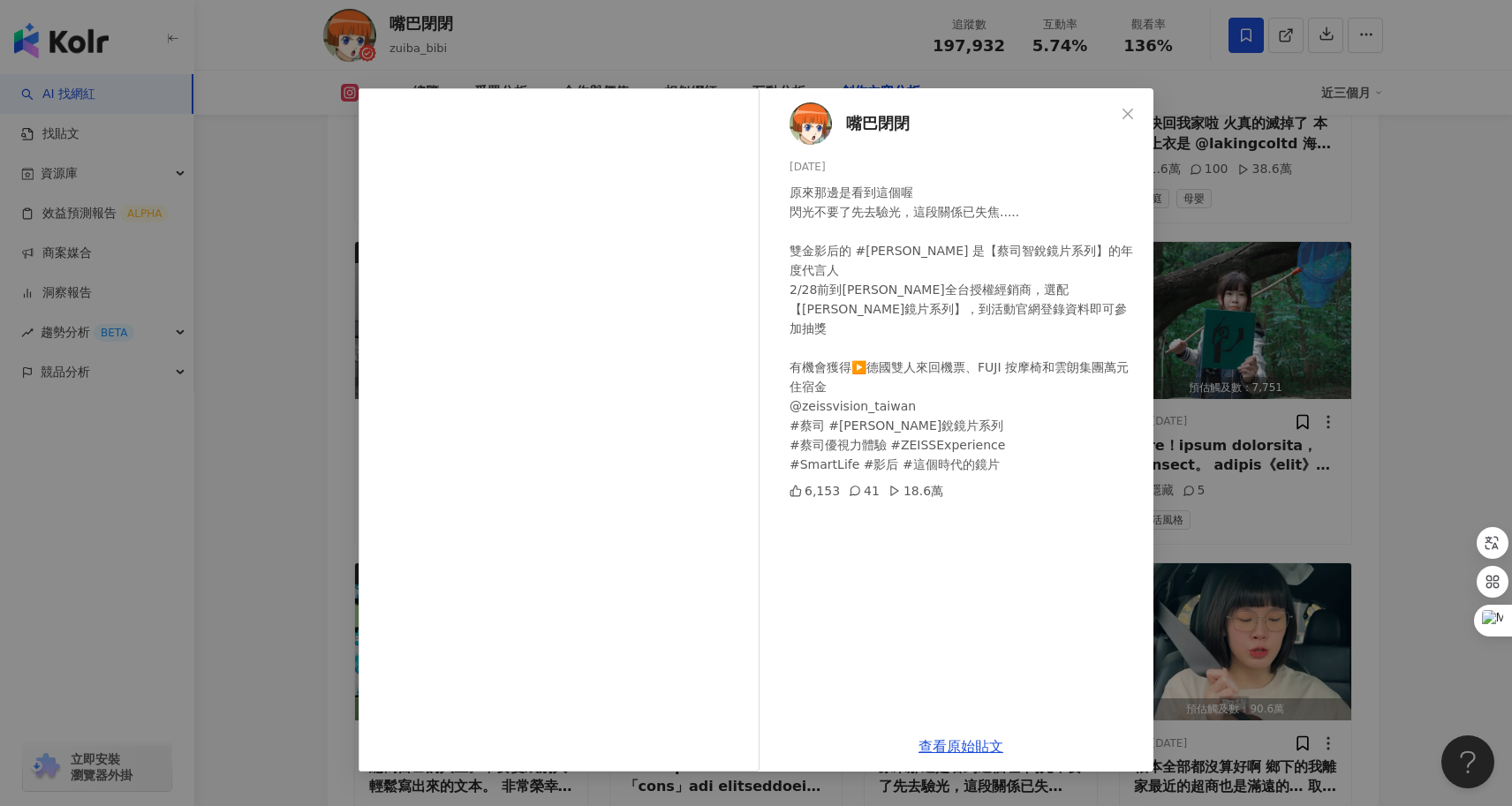
click at [329, 485] on div "嘴巴閉閉 2025/2/10 原來那邊是看到這個喔 閃光不要了先去驗光，這段關係已失焦..... 雙金影后的 #謝盈萱 是【蔡司智銳鏡片系列】的年度代言人 2…" at bounding box center [756, 403] width 1512 height 806
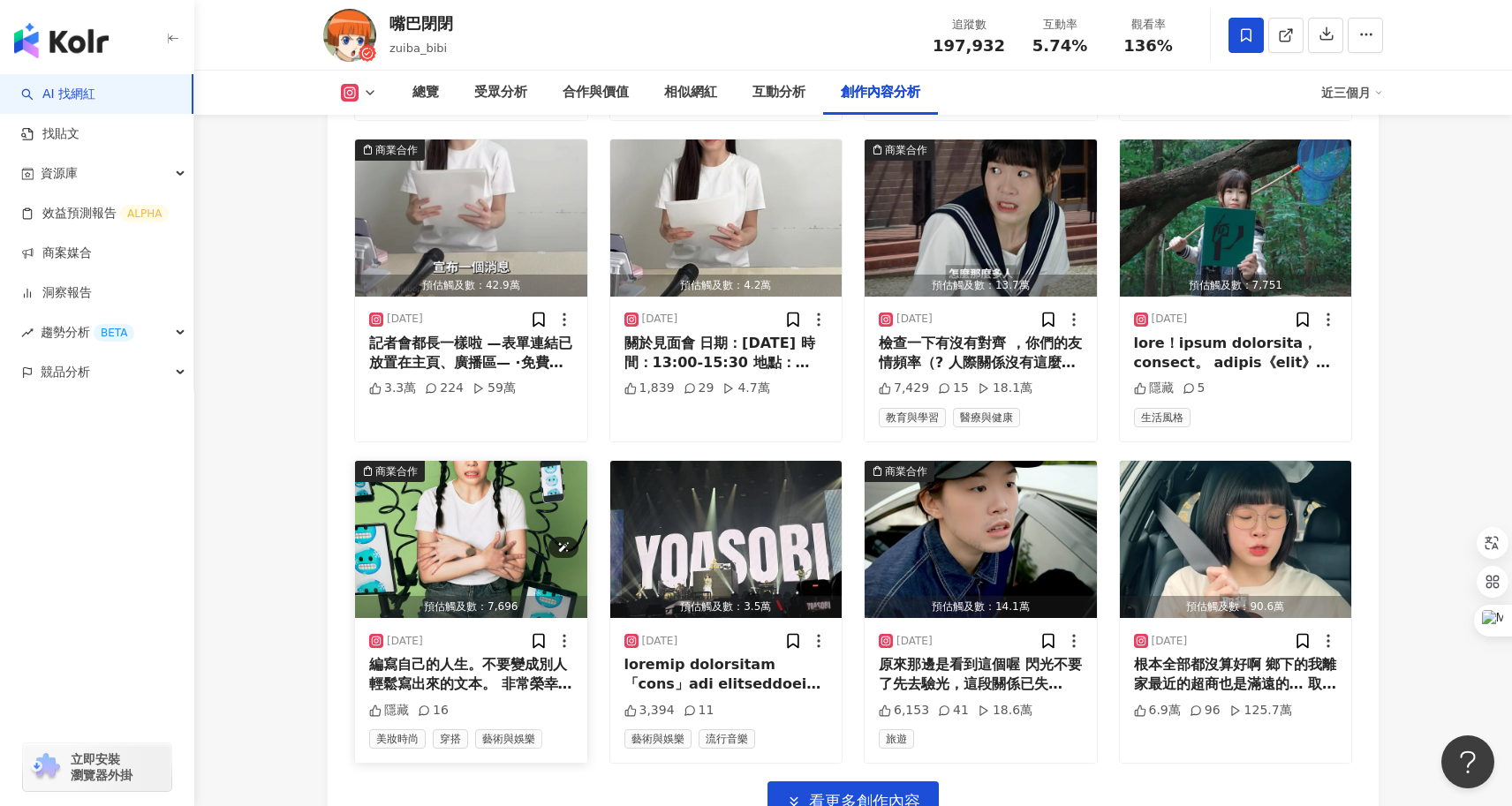
scroll to position [6779, 0]
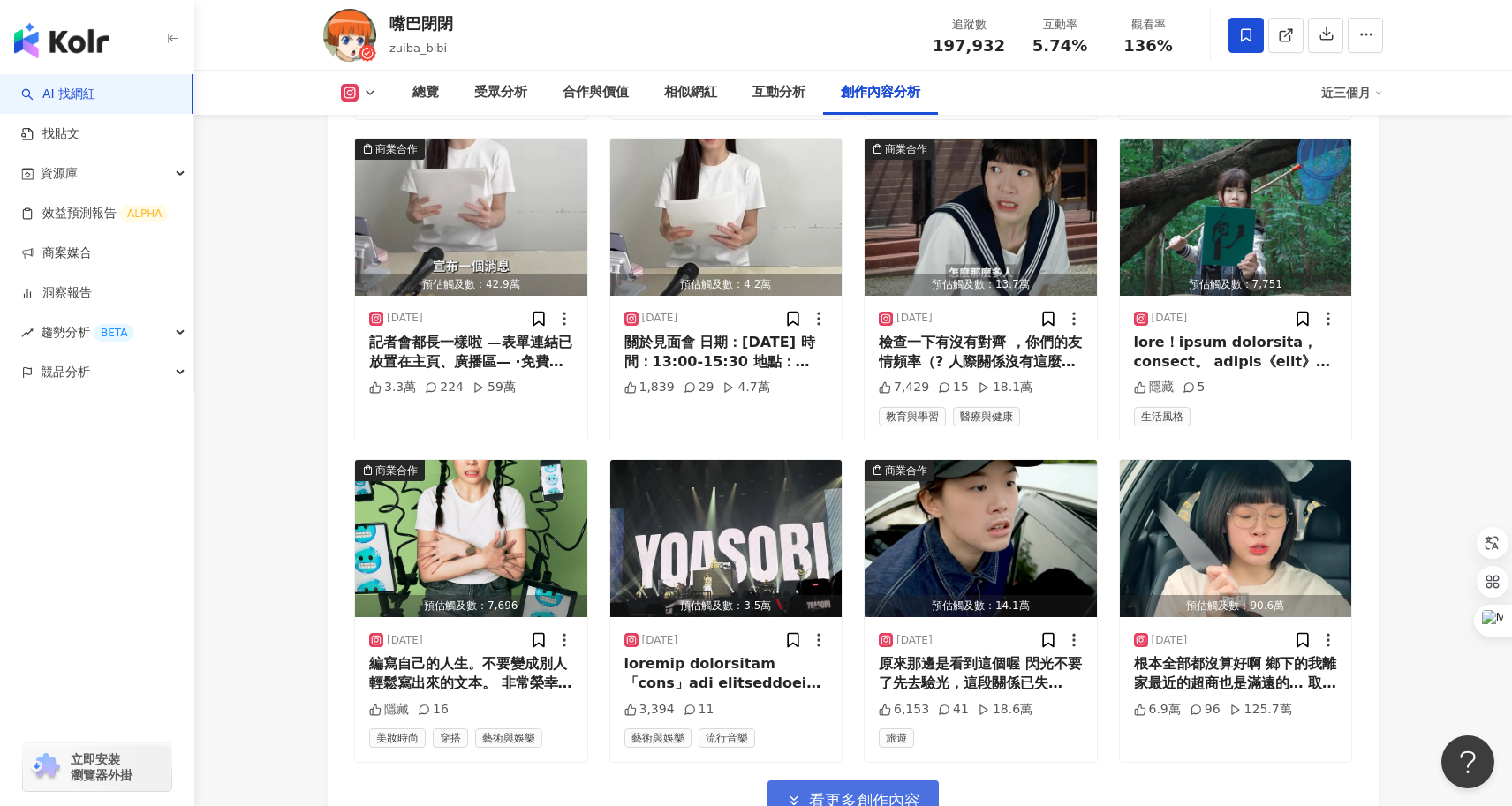
click at [859, 780] on button "看更多創作內容" at bounding box center [852, 800] width 171 height 40
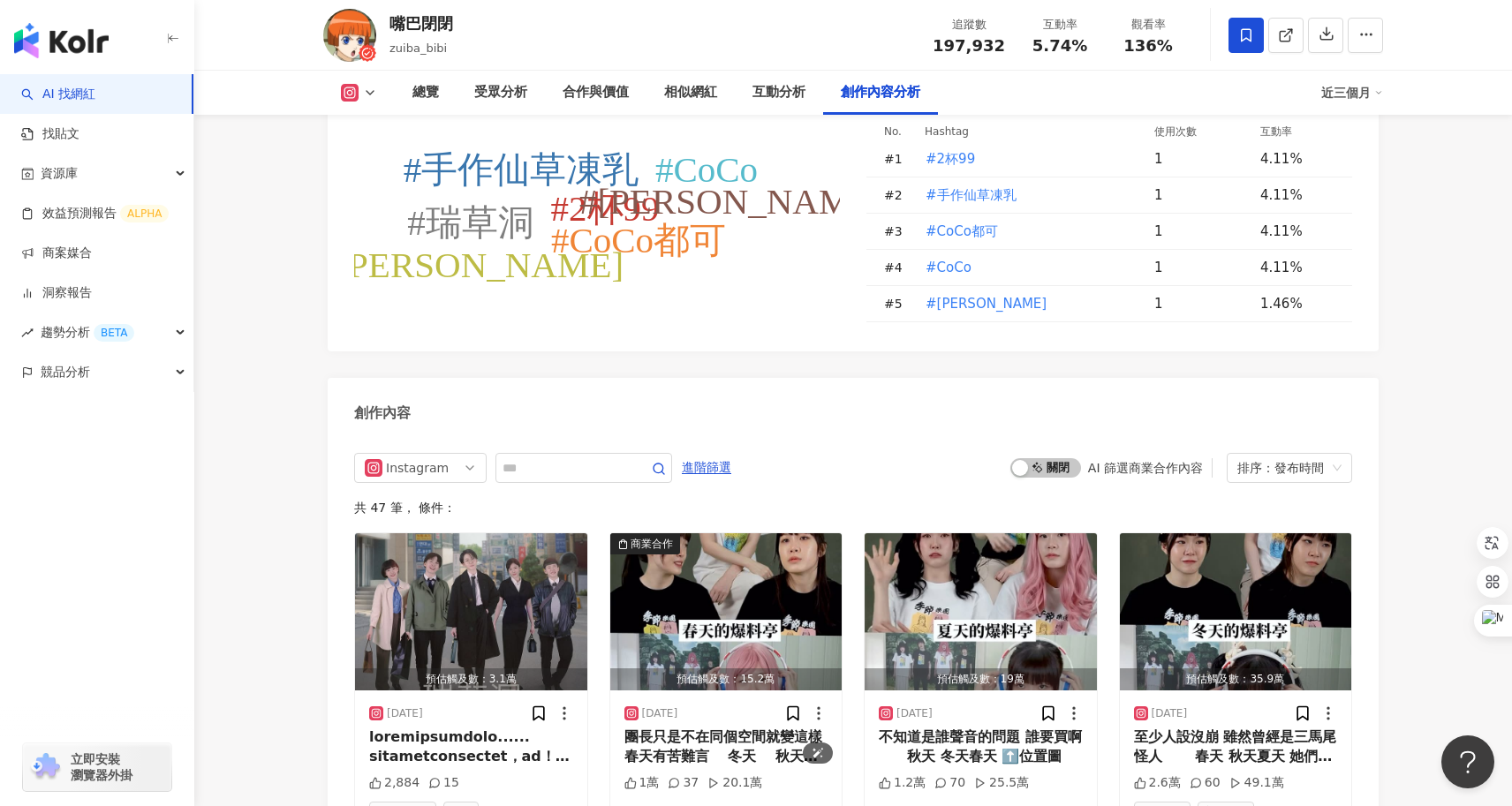
scroll to position [4946, 0]
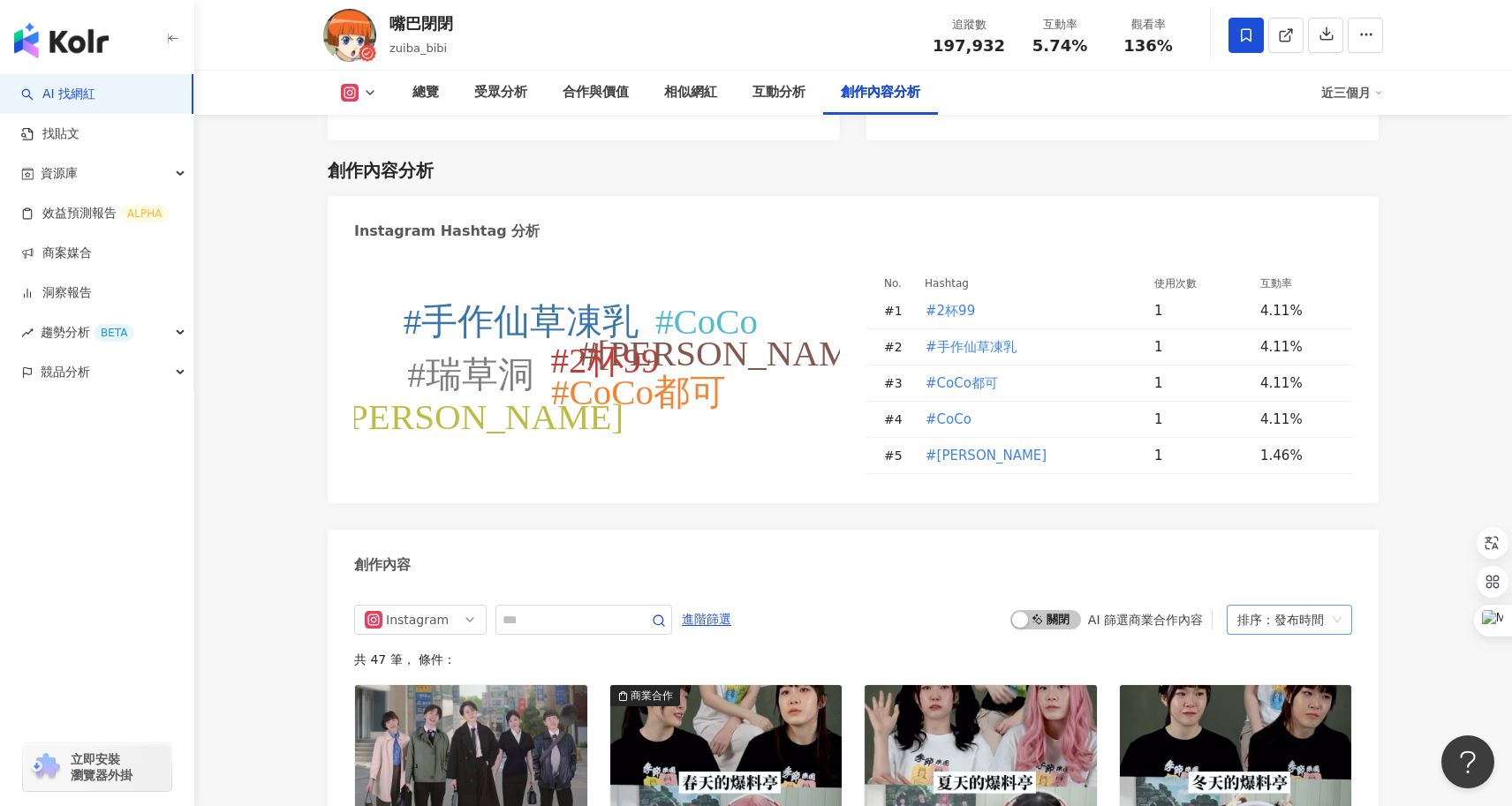
click at [1271, 605] on div "排序：發布時間" at bounding box center [1281, 619] width 88 height 29
click at [1288, 636] on div "互動數" at bounding box center [1289, 639] width 97 height 20
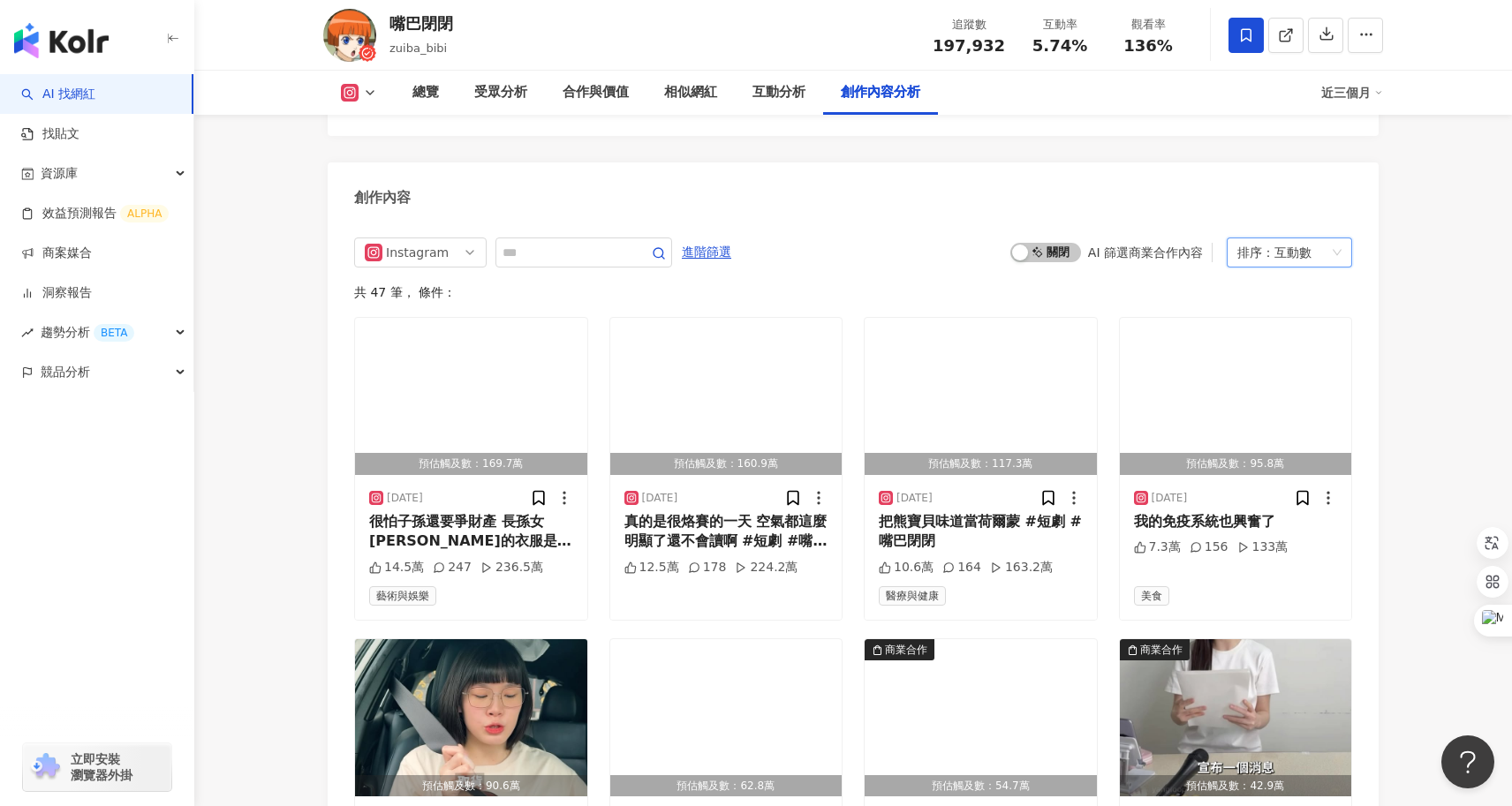
scroll to position [5340, 0]
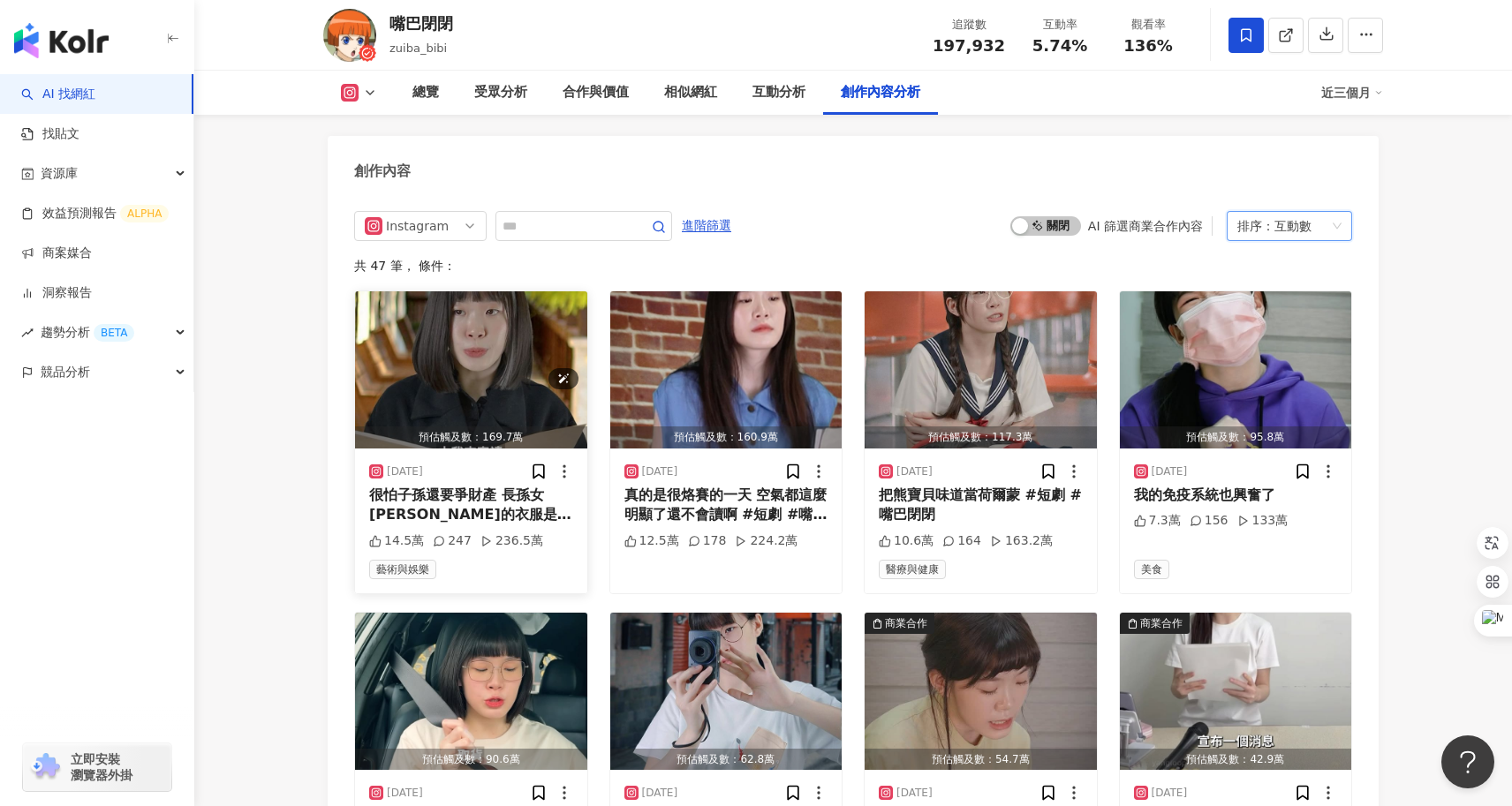
click at [453, 329] on img "button" at bounding box center [470, 369] width 232 height 157
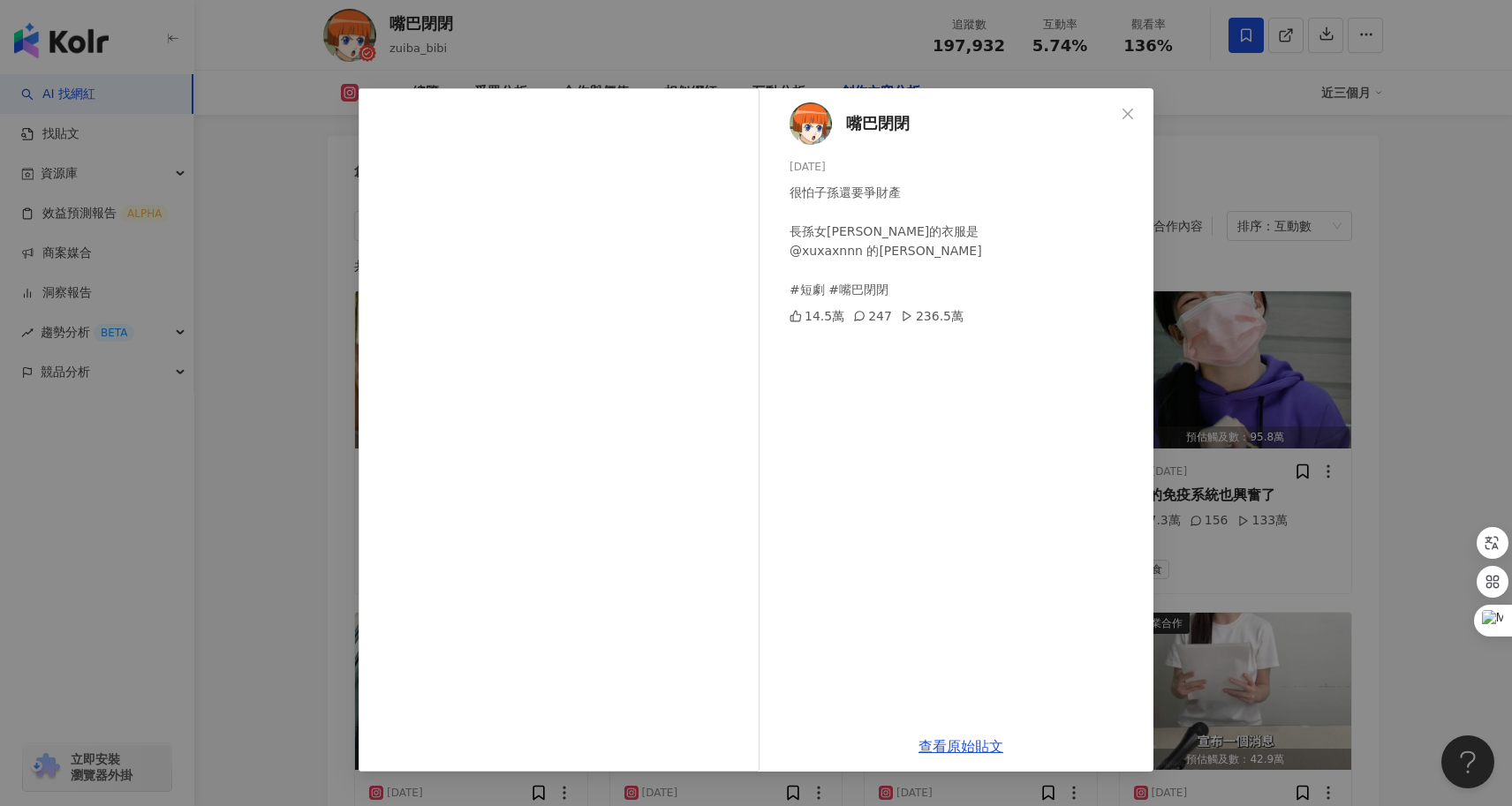
click at [283, 485] on div "嘴巴閉閉 2024/10/26 很怕子孫還要爭財產 長孫女蕾雅的衣服是 @xuxaxnnn 的徐咪咪T #短劇 #嘴巴閉閉 14.5萬 247 236.5萬 …" at bounding box center [756, 403] width 1512 height 806
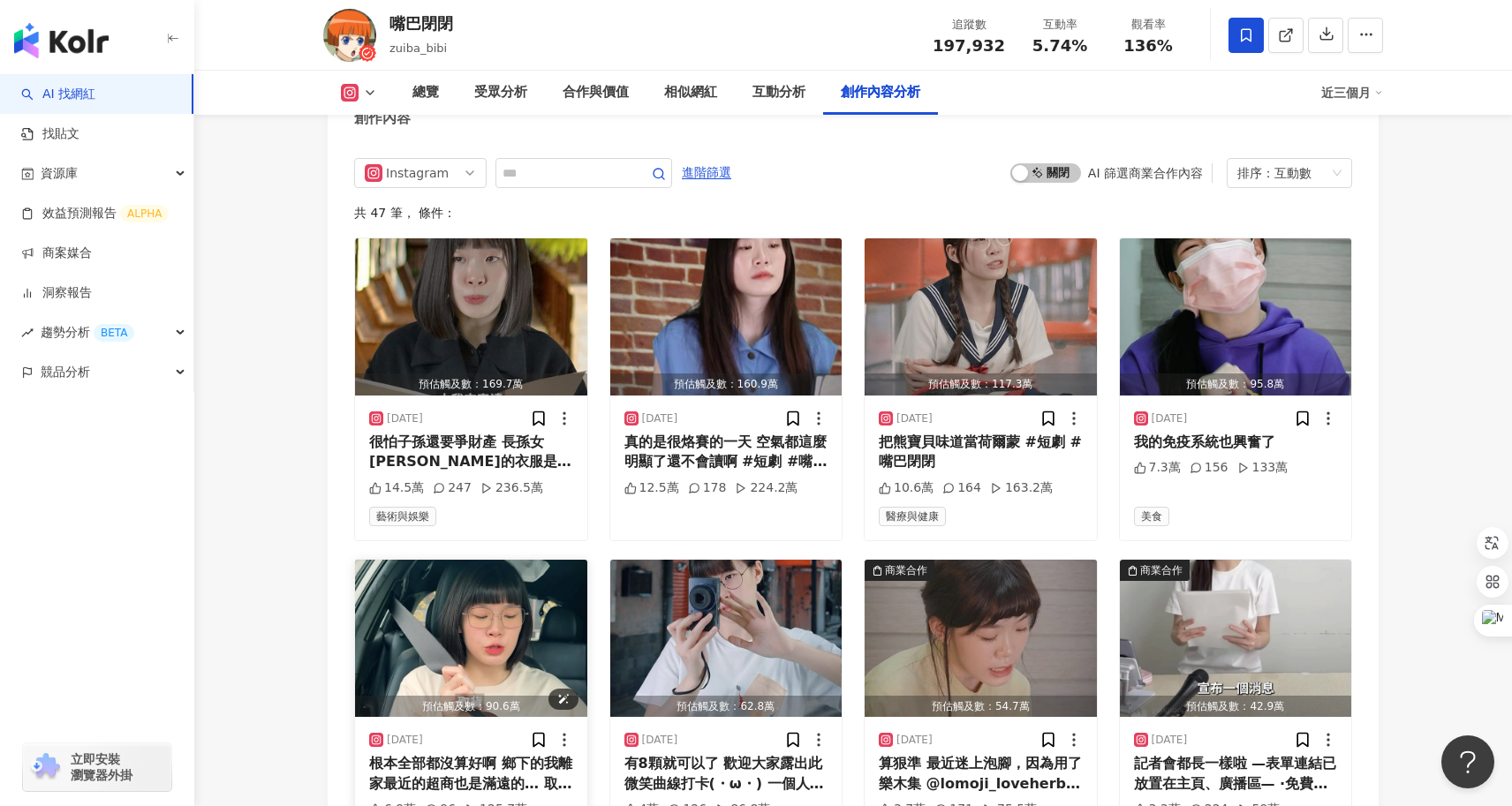
scroll to position [5414, 0]
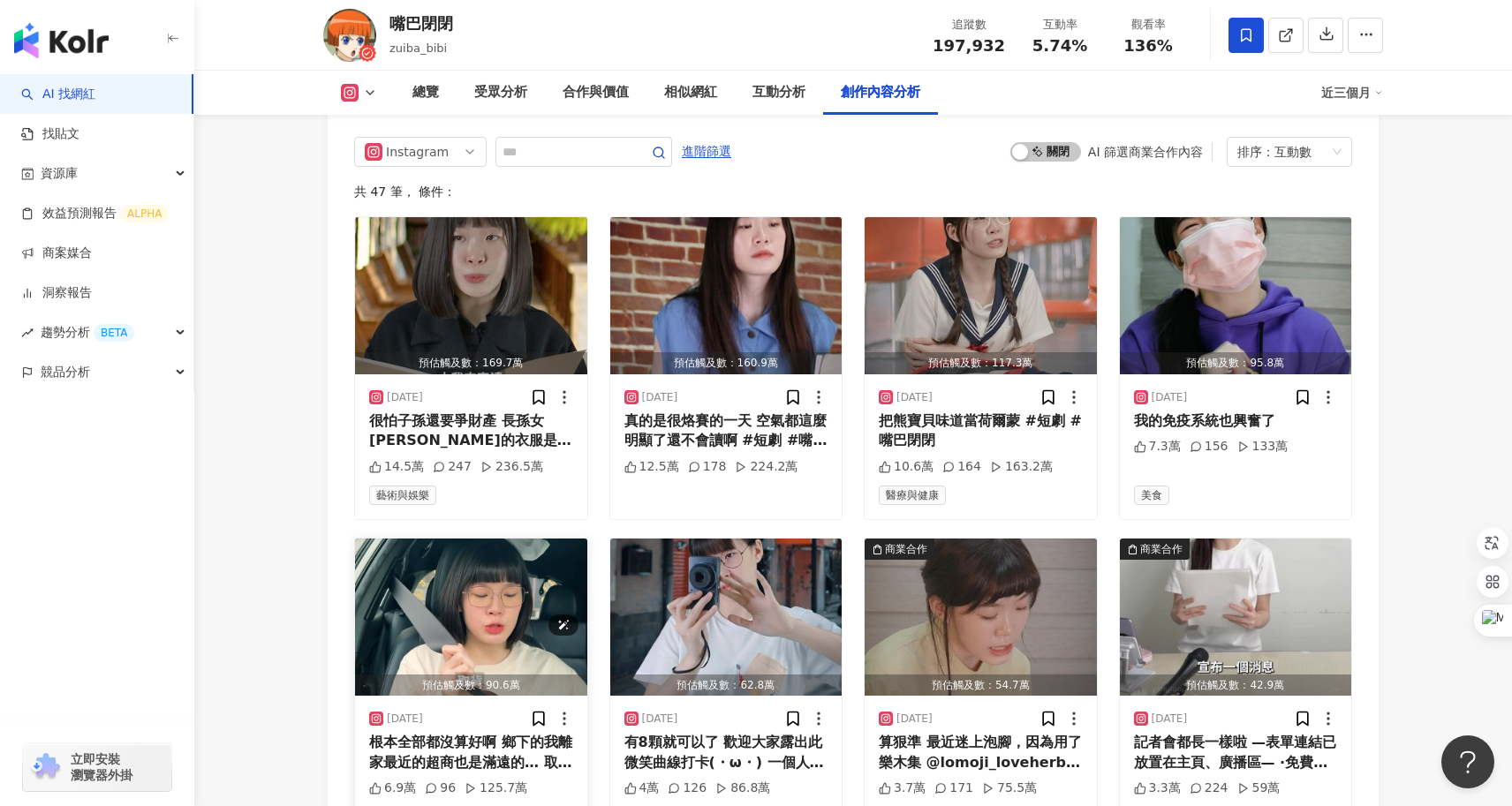
click at [477, 549] on img "button" at bounding box center [470, 616] width 232 height 157
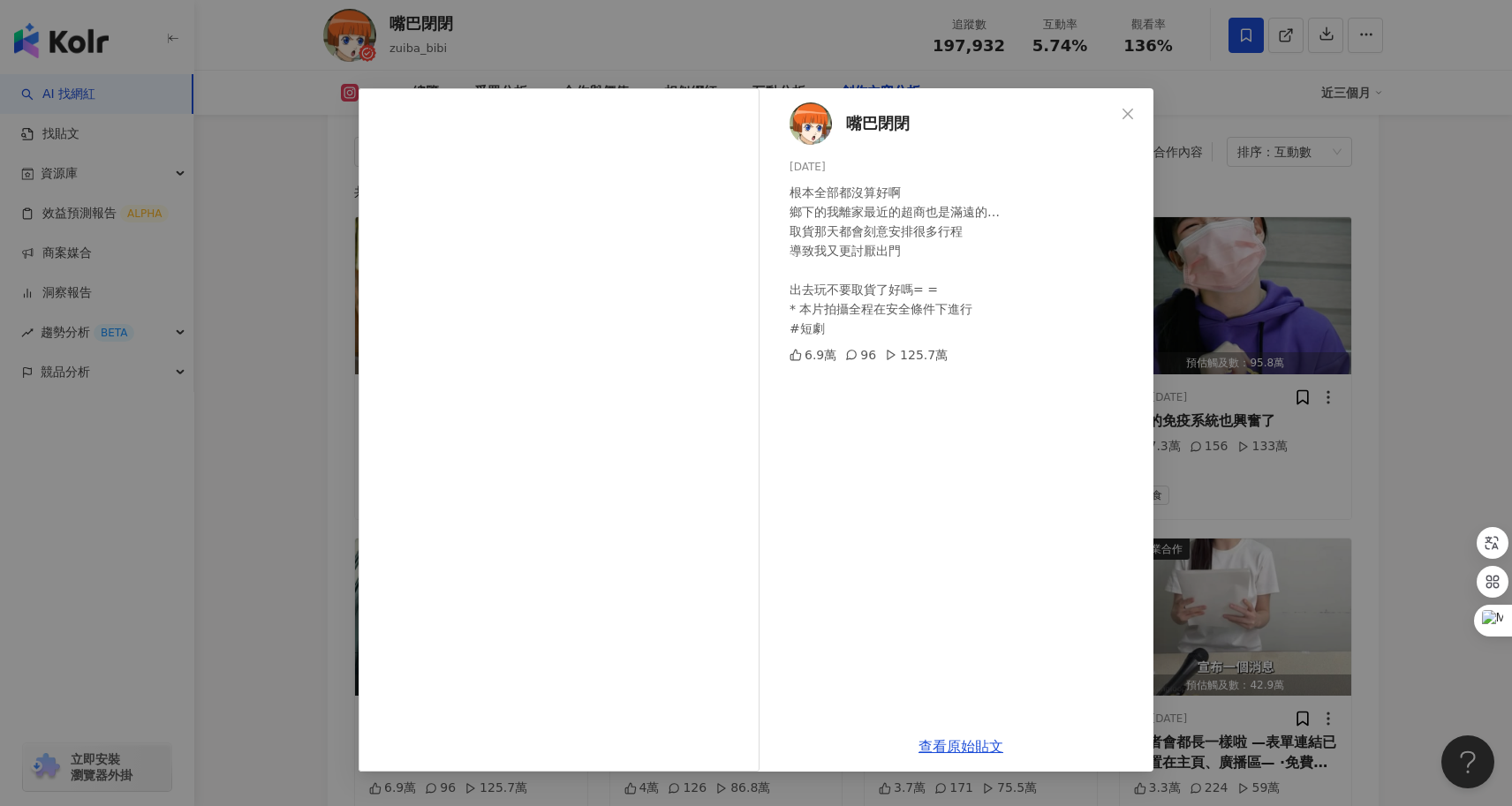
click at [348, 482] on div "嘴巴閉閉 2025/2/9 根本全部都沒算好啊 鄉下的我離家最近的超商也是滿遠的… 取貨那天都會刻意安排很多行程 導致我又更討厭出門 出去玩不要取貨了好嗎= …" at bounding box center [756, 403] width 1512 height 806
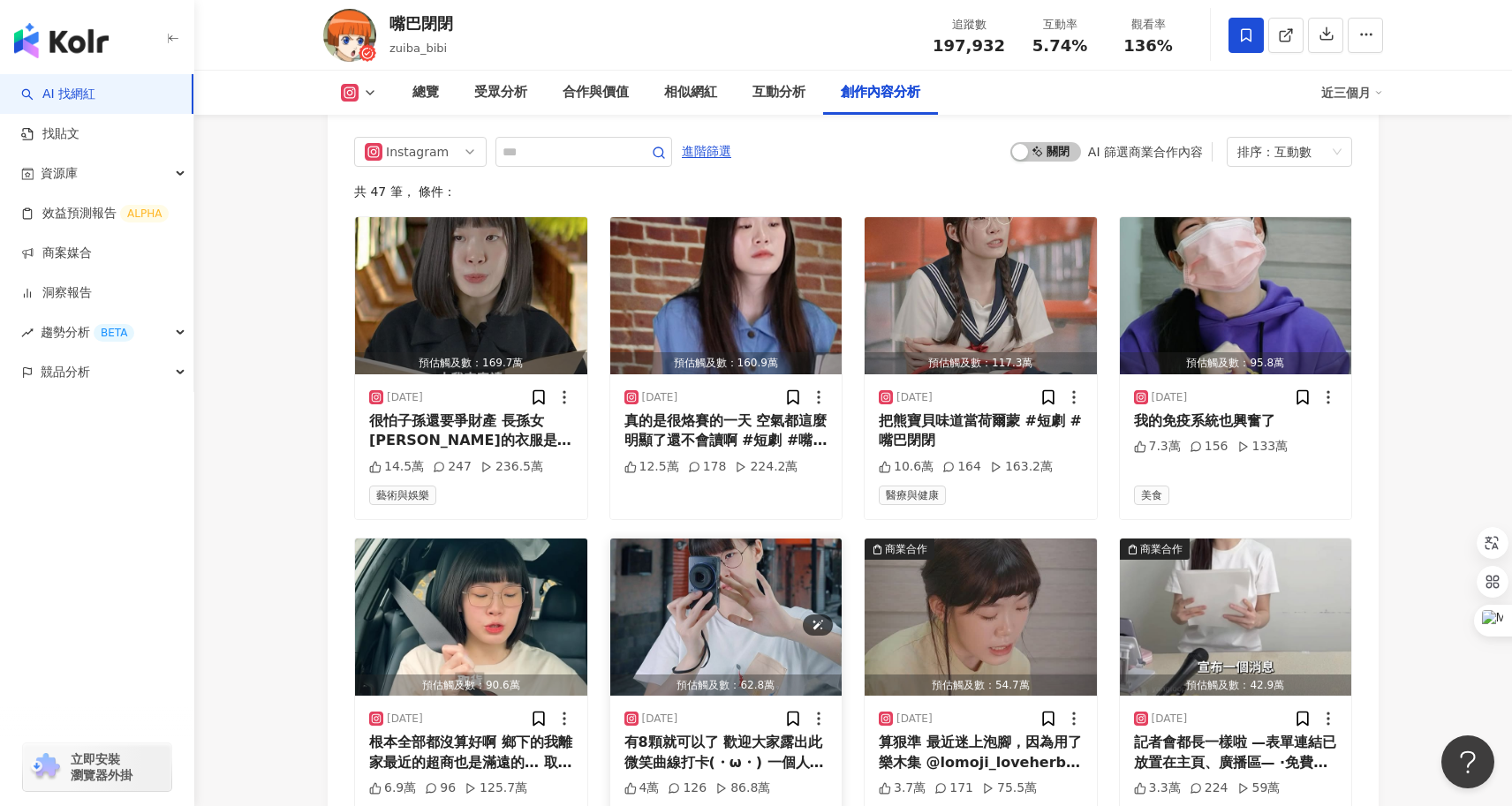
click at [715, 592] on img "button" at bounding box center [725, 616] width 232 height 157
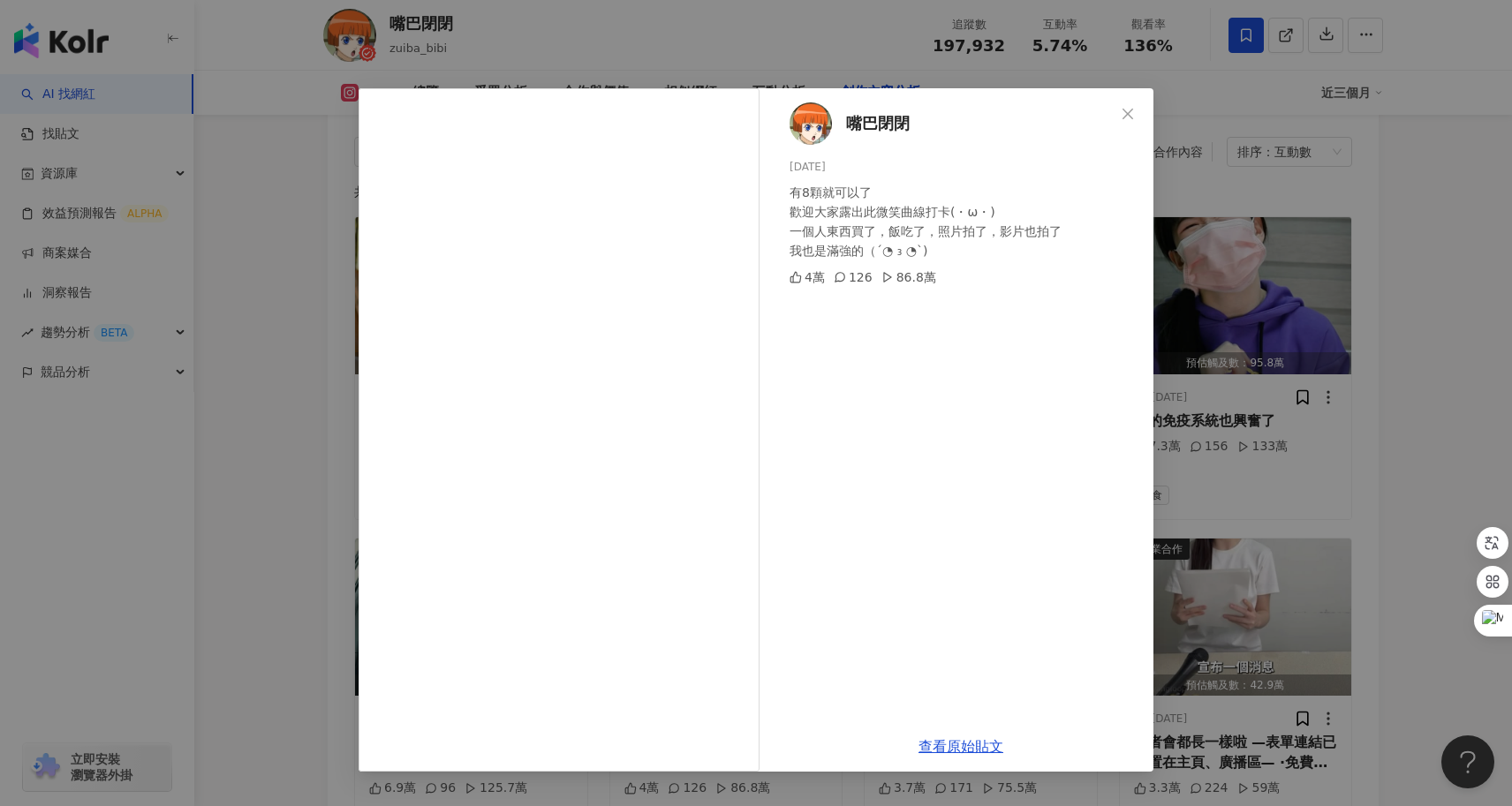
click at [233, 513] on div "嘴巴閉閉 2024/11/19 有8顆就可以了 歡迎大家露出此微笑曲線打卡(・ω・) 一個人東西買了，飯吃了，照片拍了，影片也拍了 我也是滿強的（´◔ ₃ ◔…" at bounding box center [756, 403] width 1512 height 806
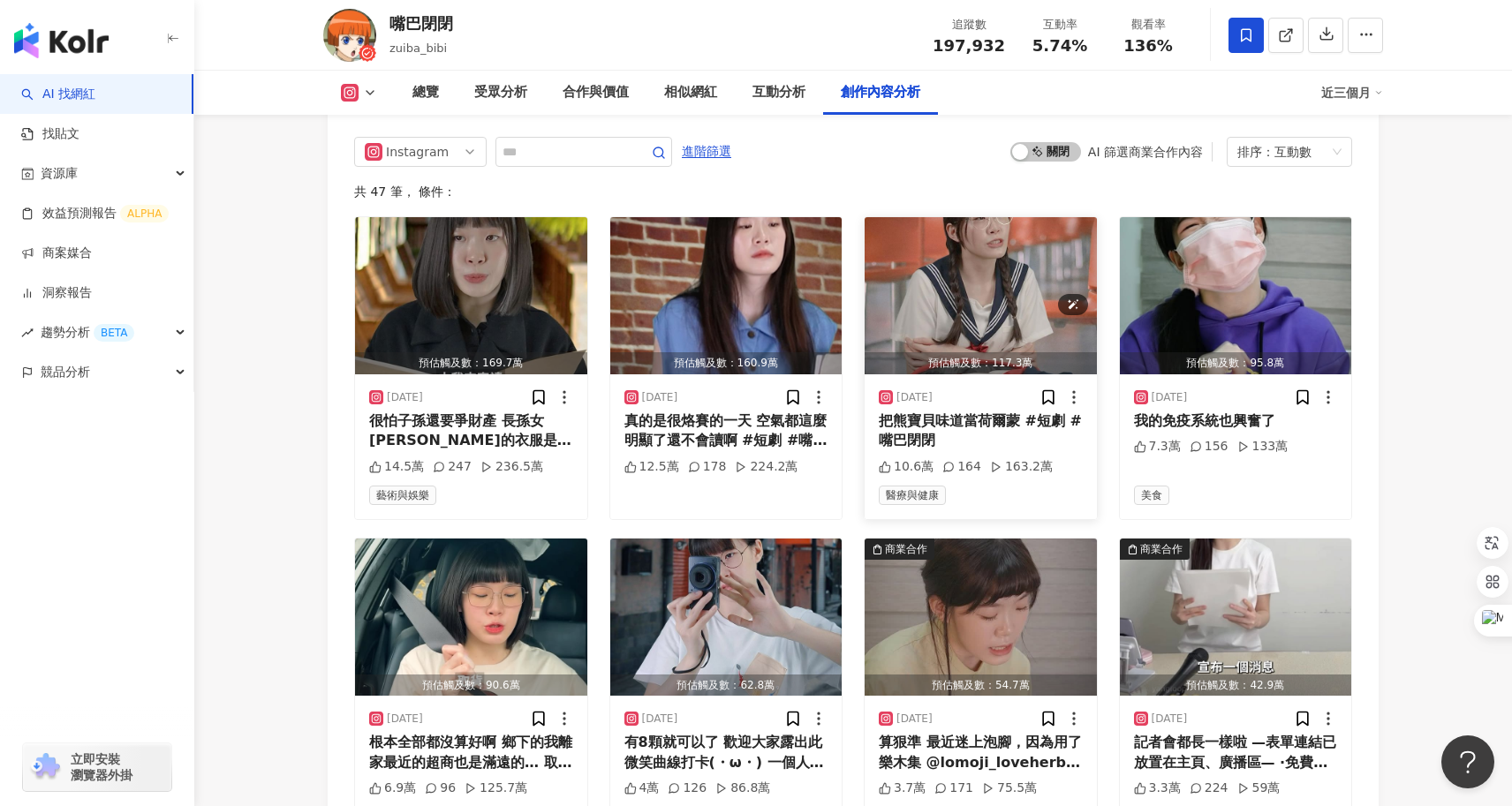
click at [972, 270] on img "button" at bounding box center [980, 295] width 232 height 157
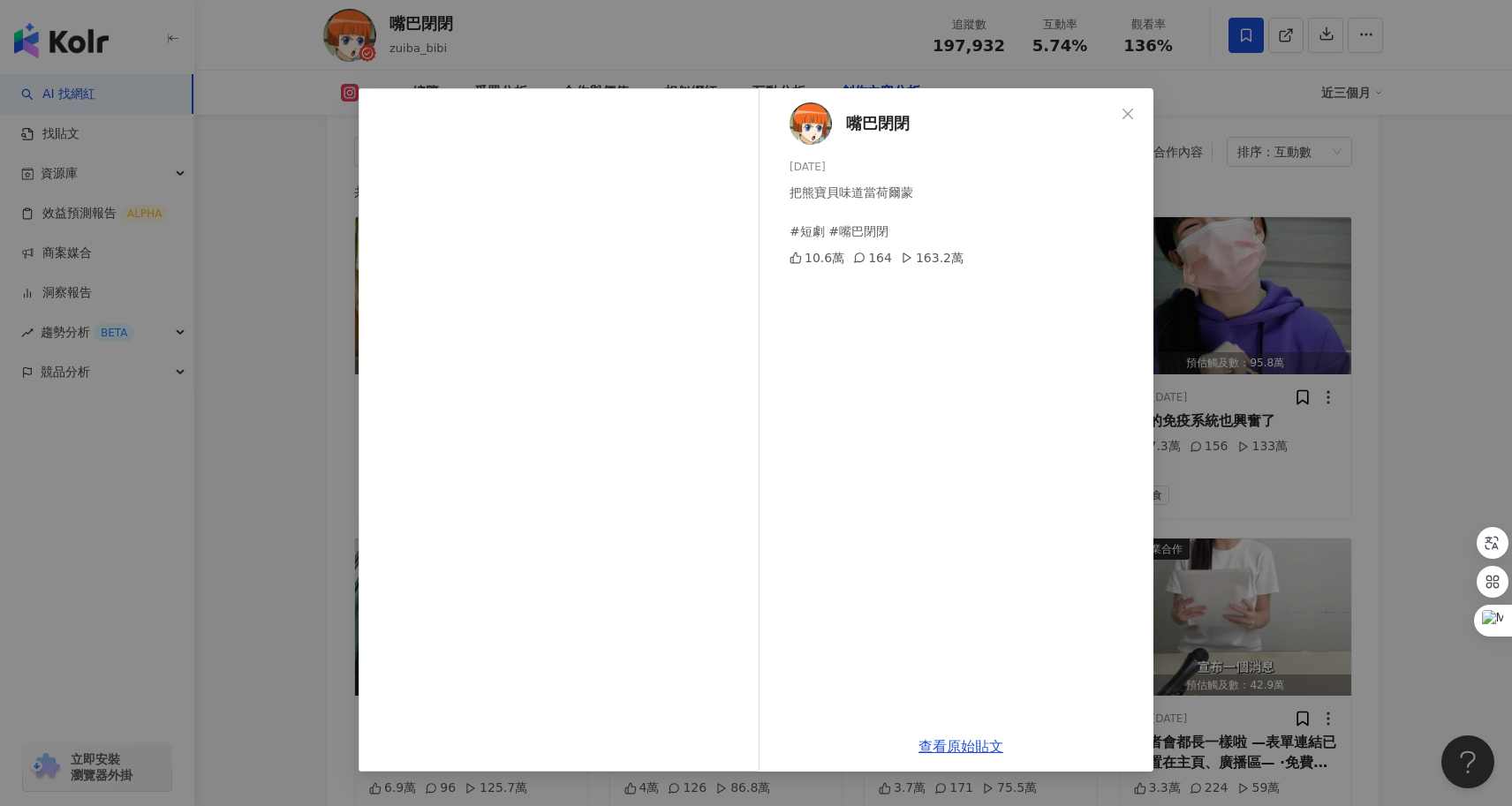
click at [310, 466] on div "嘴巴閉閉 2024/11/6 把熊寶貝味道當荷爾蒙 #短劇 #嘴巴閉閉 10.6萬 164 163.2萬 查看原始貼文" at bounding box center [756, 403] width 1512 height 806
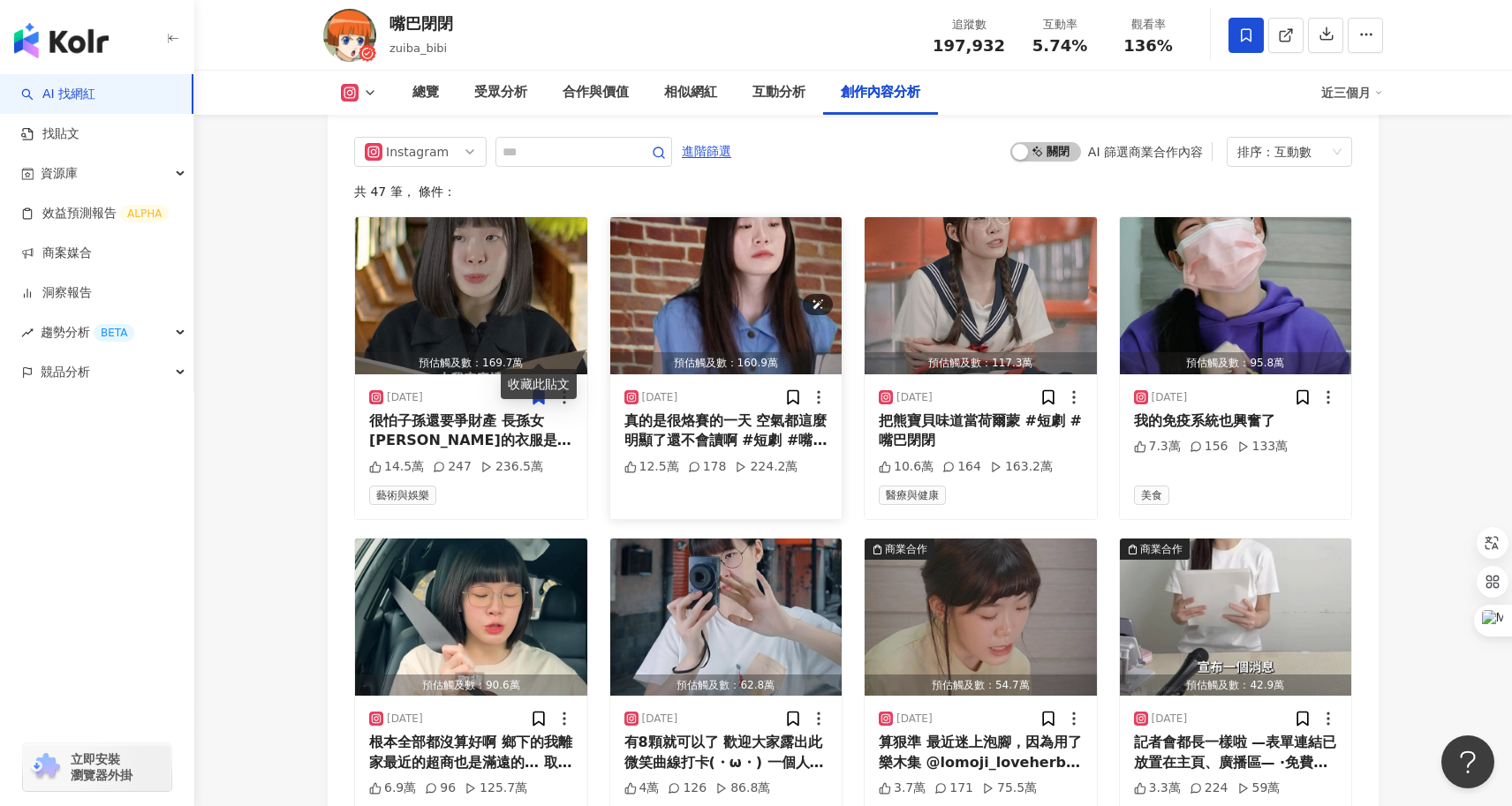
click at [725, 275] on img "button" at bounding box center [725, 295] width 232 height 157
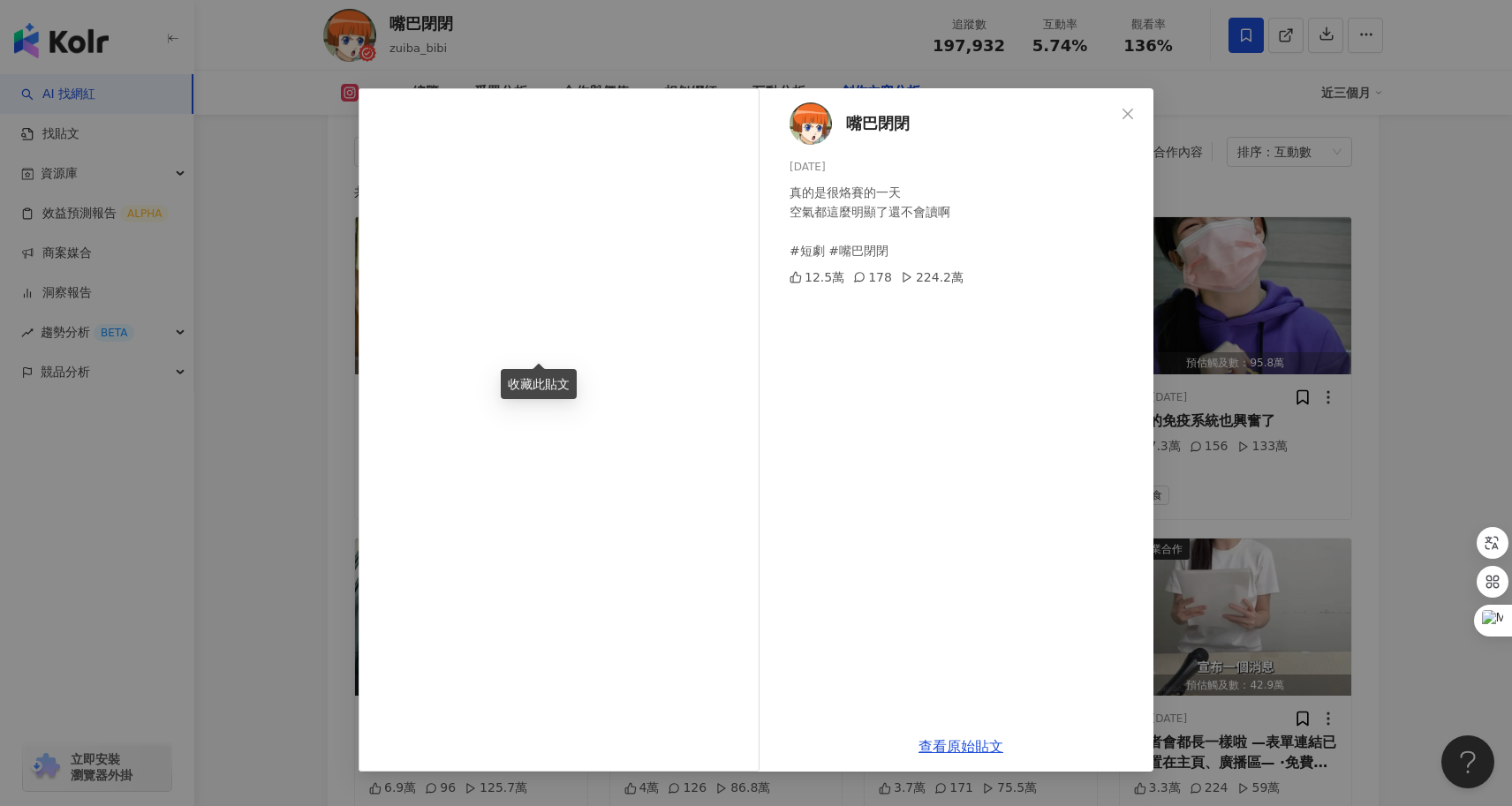
click at [321, 454] on div "嘴巴閉閉 2024/10/14 真的是很烙賽的一天 空氣都這麼明顯了還不會讀啊 #短劇 #嘴巴閉閉 12.5萬 178 224.2萬 查看原始貼文" at bounding box center [756, 403] width 1512 height 806
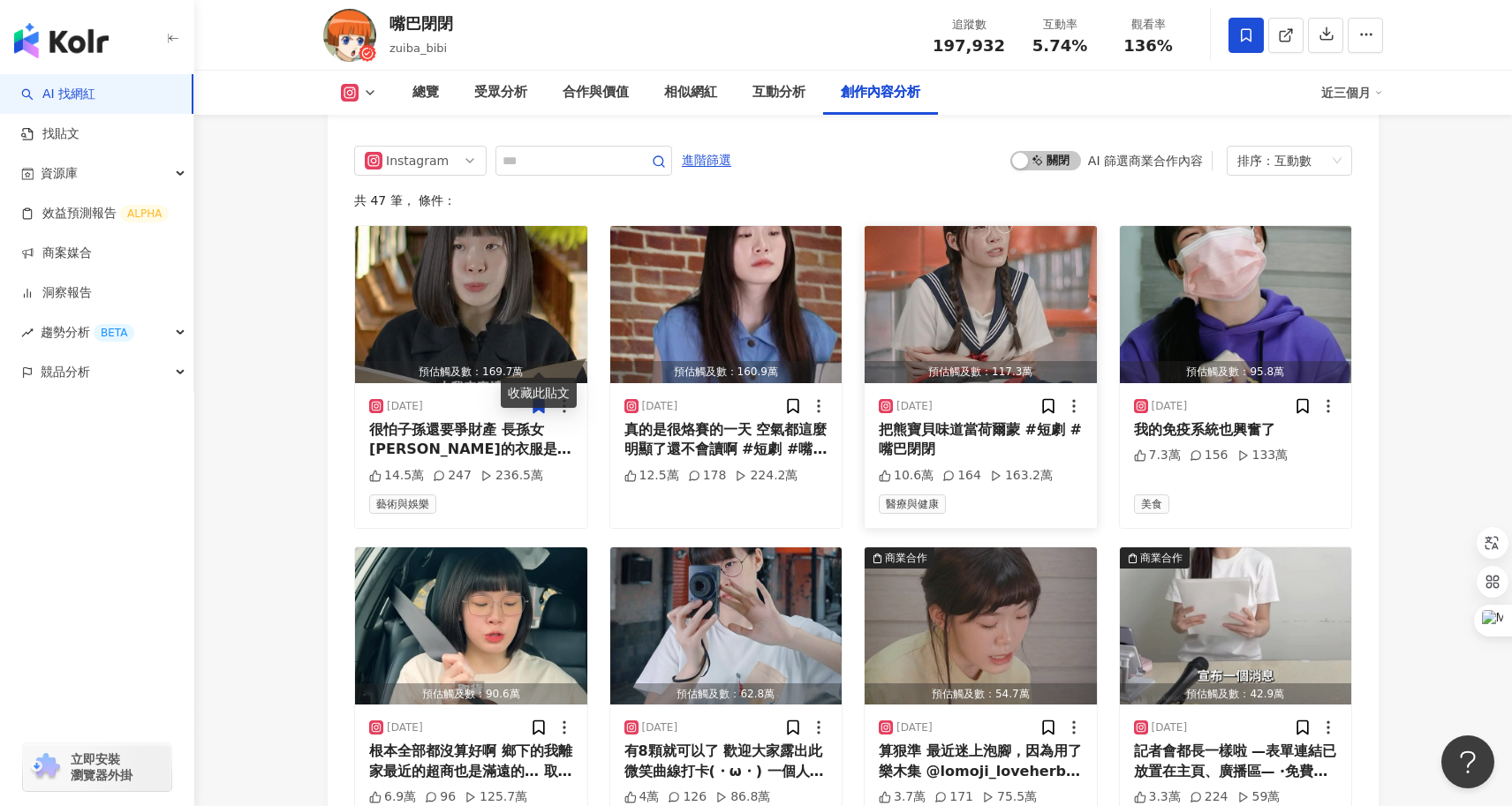
scroll to position [5393, 0]
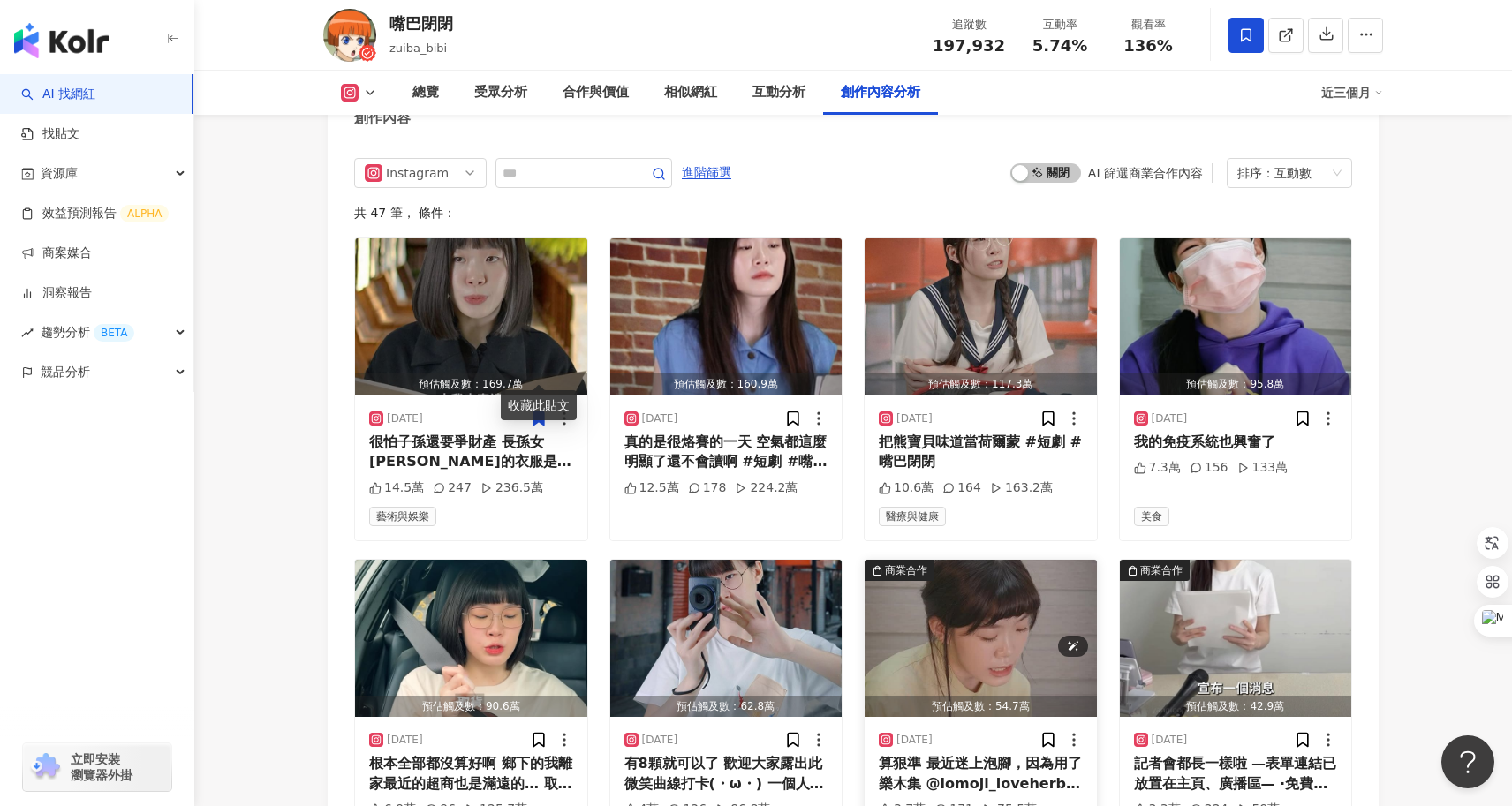
click at [976, 603] on img "button" at bounding box center [980, 638] width 232 height 157
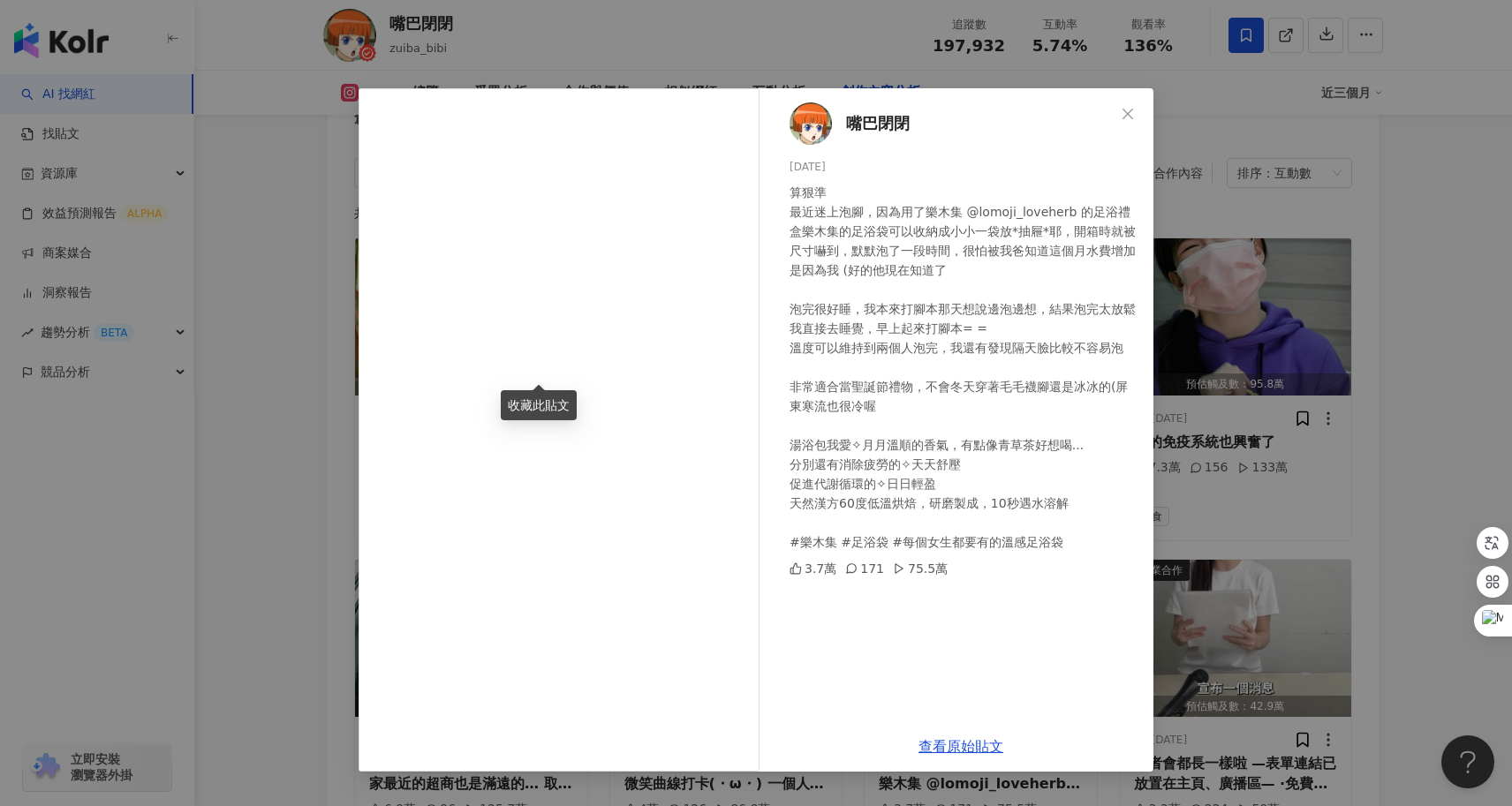
click at [547, 400] on div "收藏此貼文" at bounding box center [539, 405] width 76 height 30
click at [337, 434] on div "嘴巴閉閉 2024/12/5 算狠準 最近迷上泡腳，因為用了樂木集 @lomoji_loveherb 的足浴禮盒樂木集的足浴袋可以收納成小小一袋放*抽屜*耶，…" at bounding box center [756, 403] width 1512 height 806
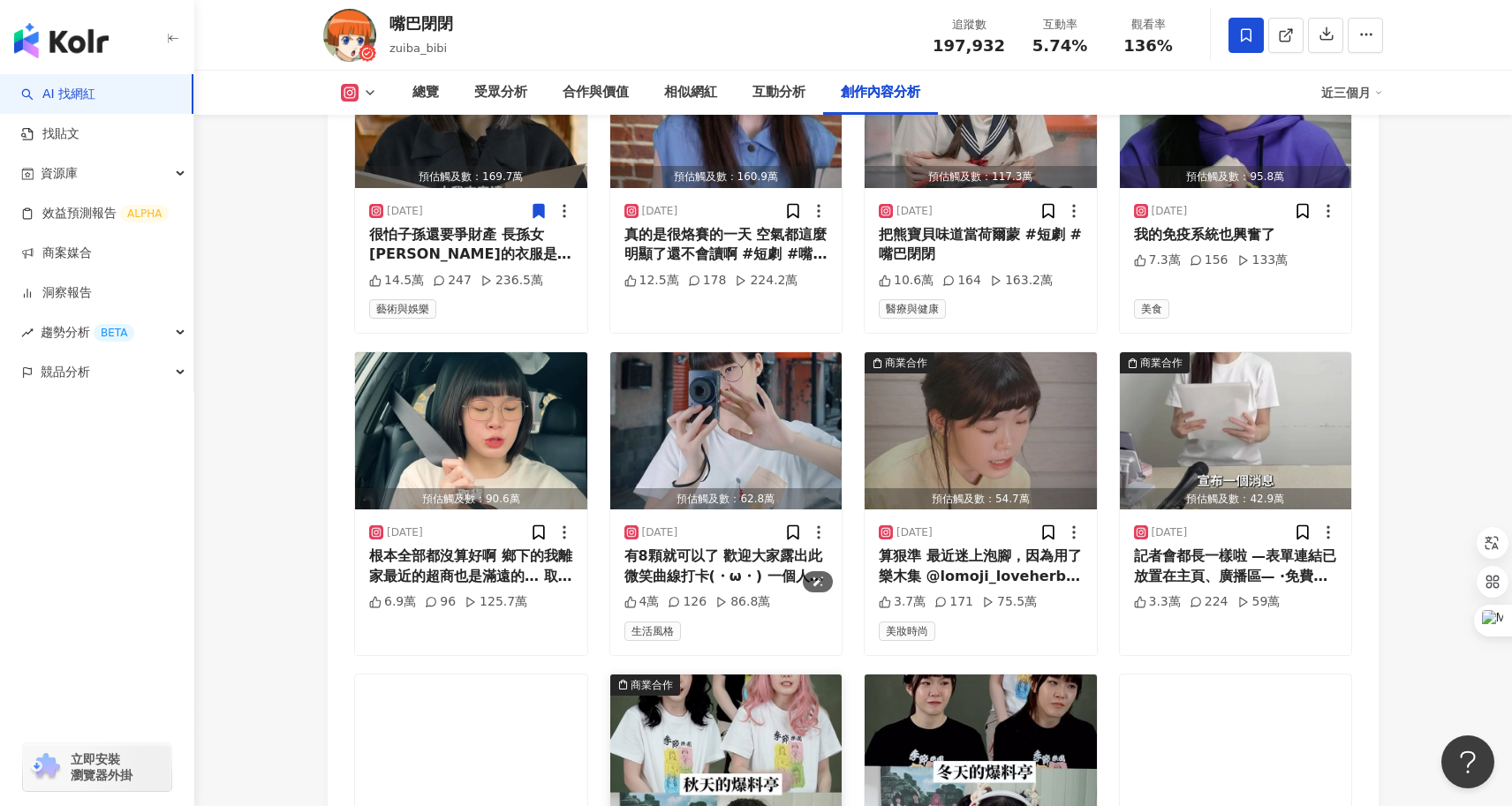
scroll to position [5822, 0]
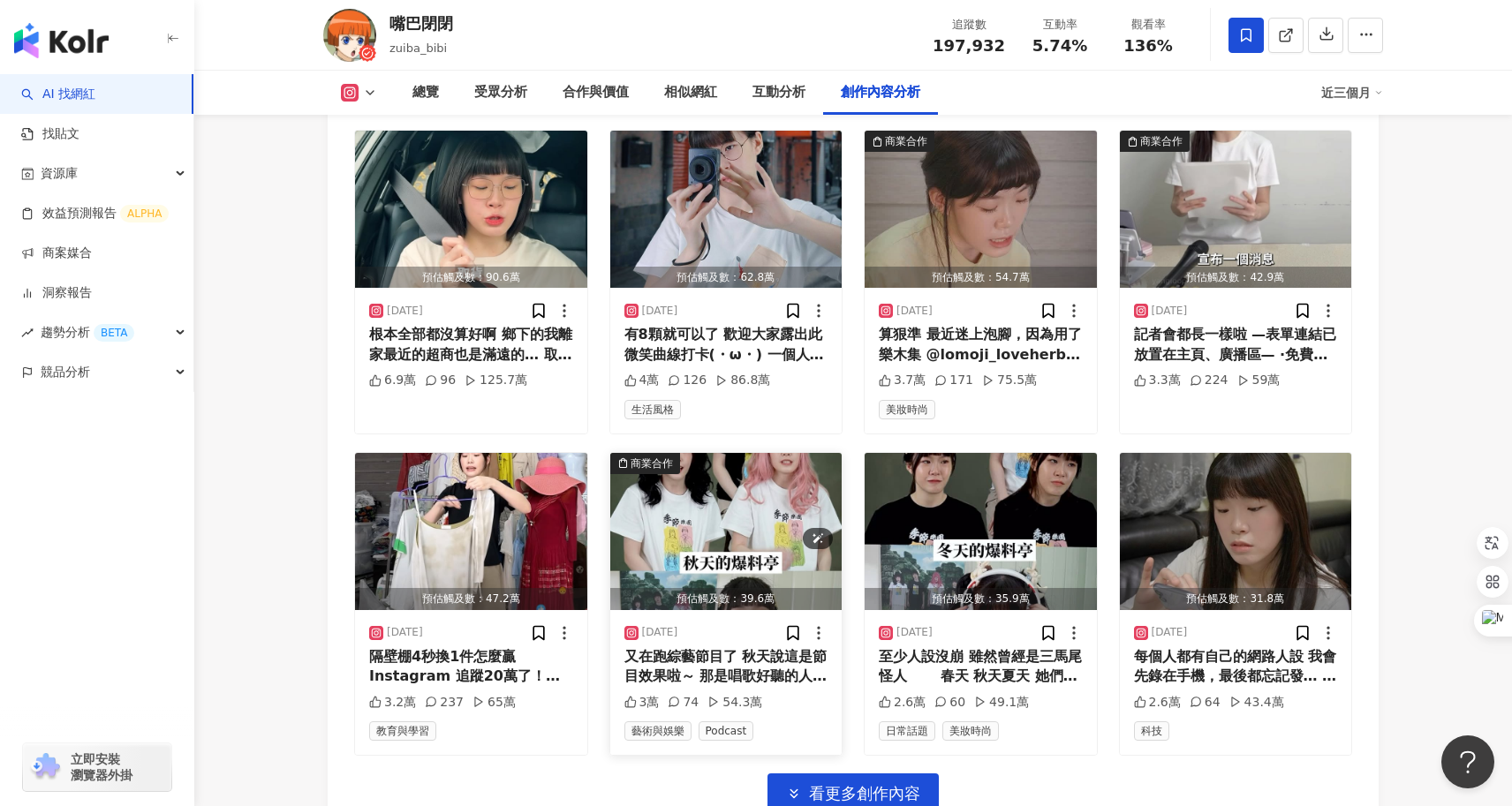
click at [748, 484] on img "button" at bounding box center [725, 530] width 232 height 157
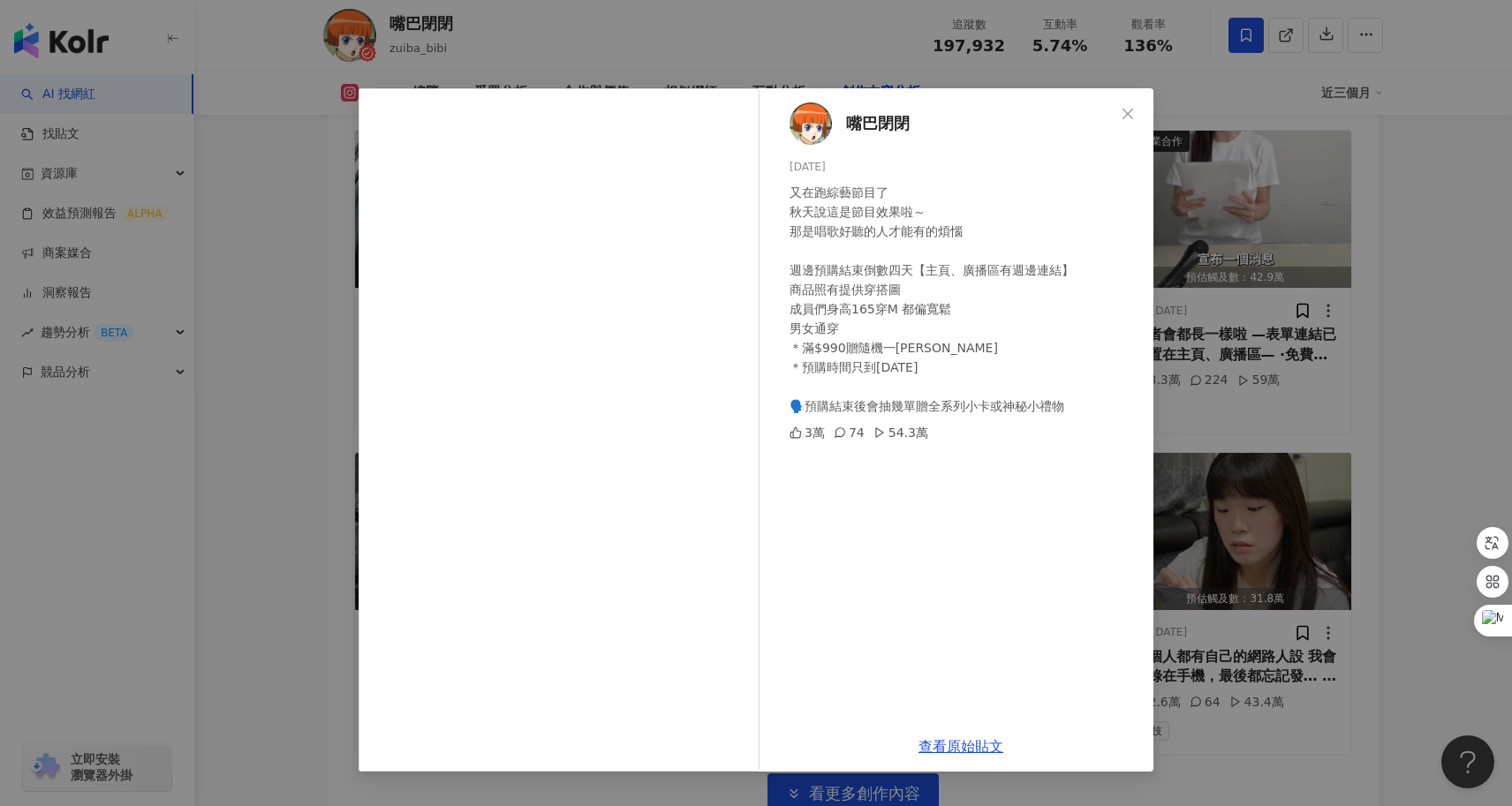
click at [348, 539] on div "嘴巴閉閉 2025/4/20 又在跑綜藝節目了 秋天說這是節目效果啦～ 那是唱歌好聽的人才能有的煩惱 週邊預購結束倒數四天【主頁、廣播區有週邊連結】 商品照有…" at bounding box center [756, 403] width 1512 height 806
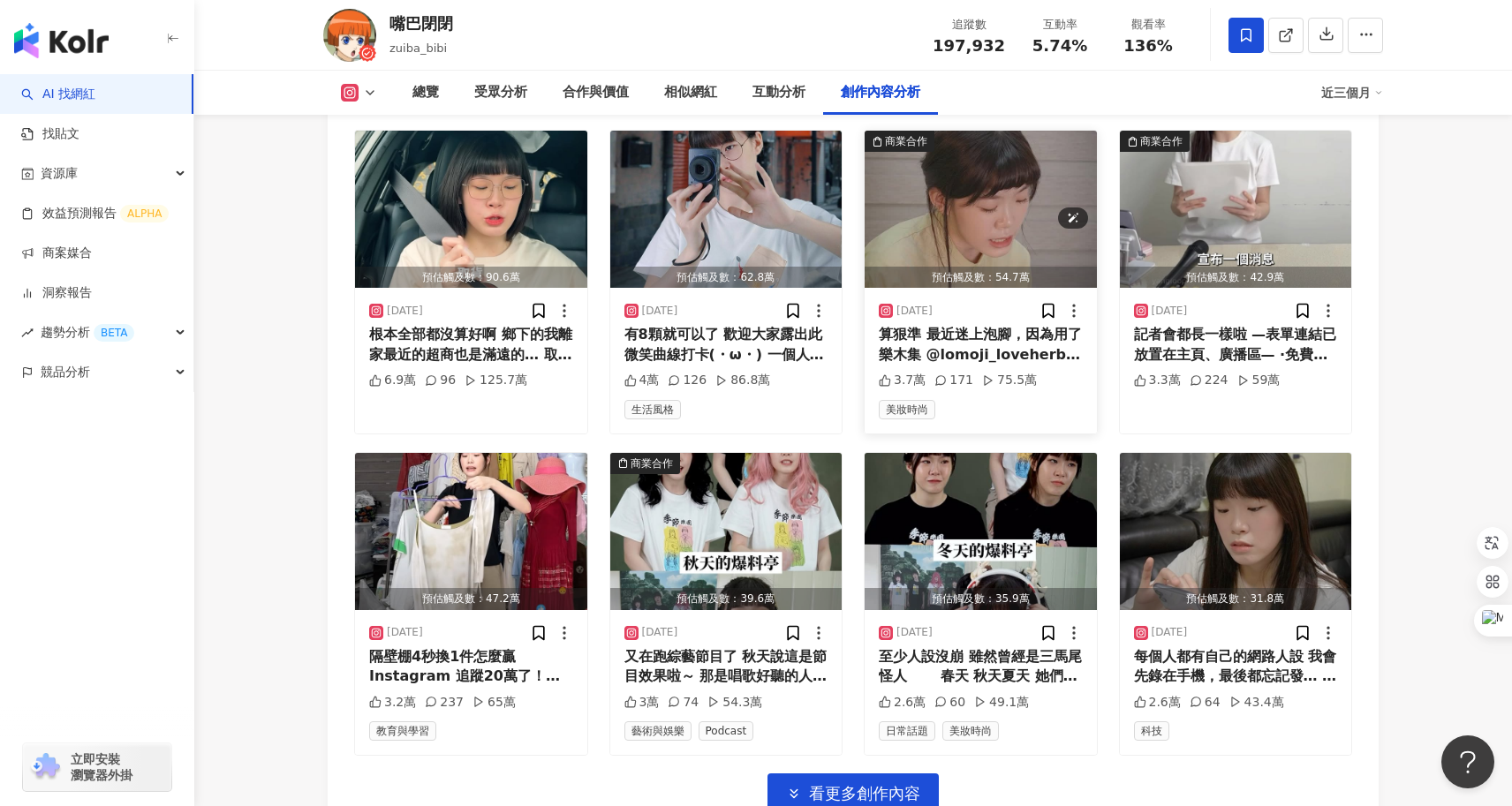
click at [939, 170] on img "button" at bounding box center [980, 208] width 232 height 157
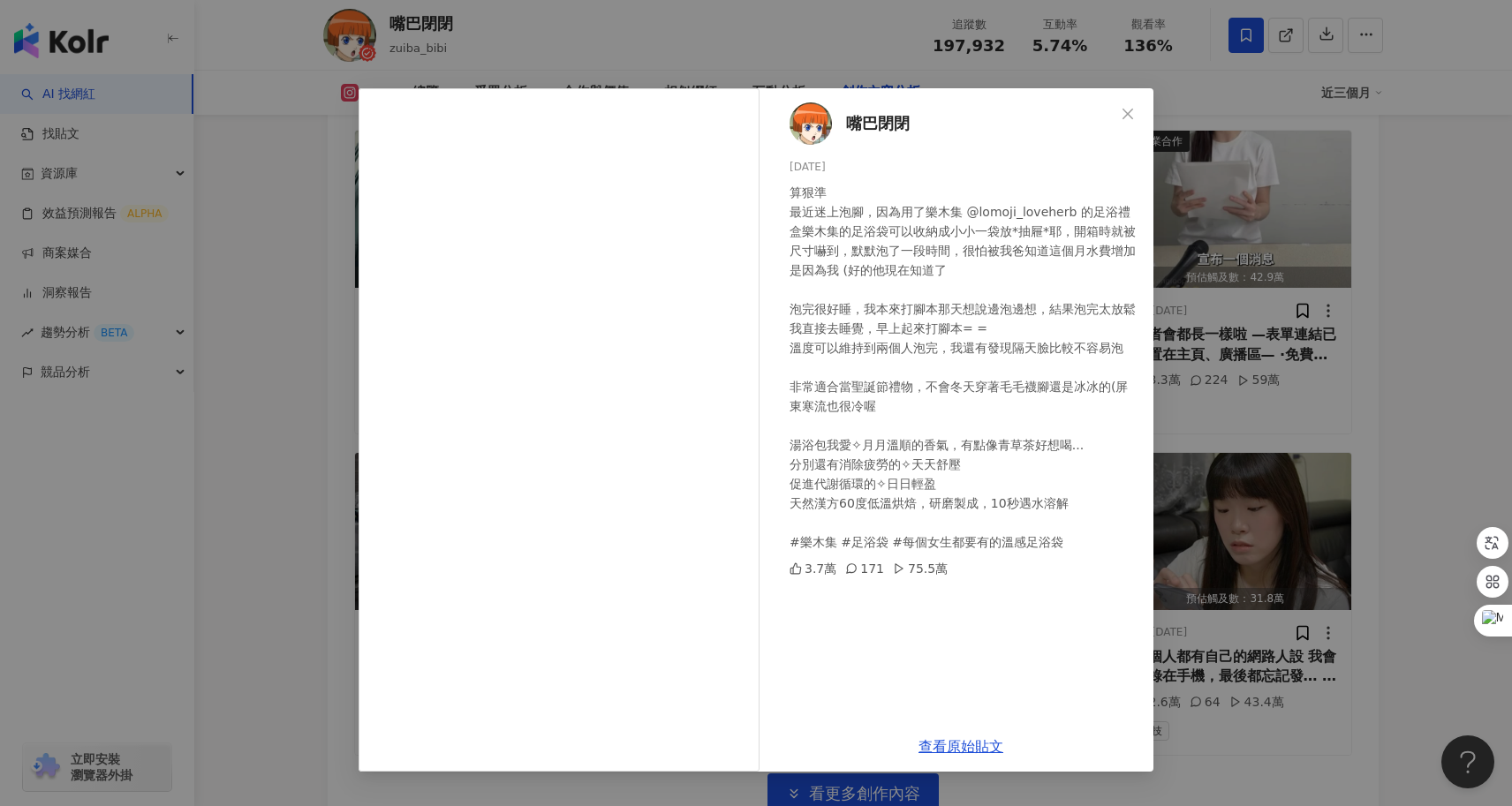
click at [1448, 425] on div "嘴巴閉閉 2024/12/5 算狠準 最近迷上泡腳，因為用了樂木集 @lomoji_loveherb 的足浴禮盒樂木集的足浴袋可以收納成小小一袋放*抽屜*耶，…" at bounding box center [756, 403] width 1512 height 806
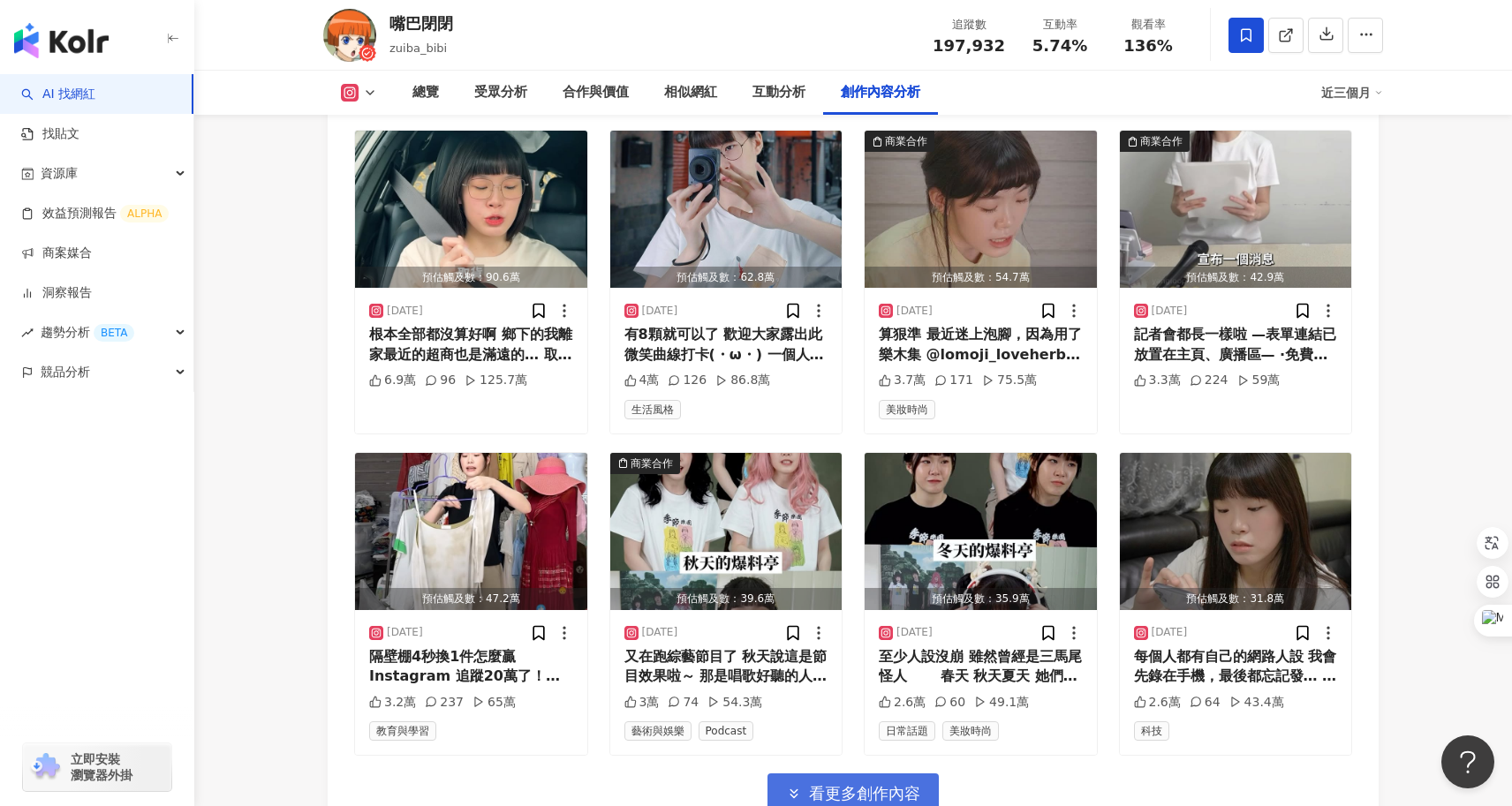
click at [881, 783] on span "看更多創作內容" at bounding box center [864, 793] width 112 height 20
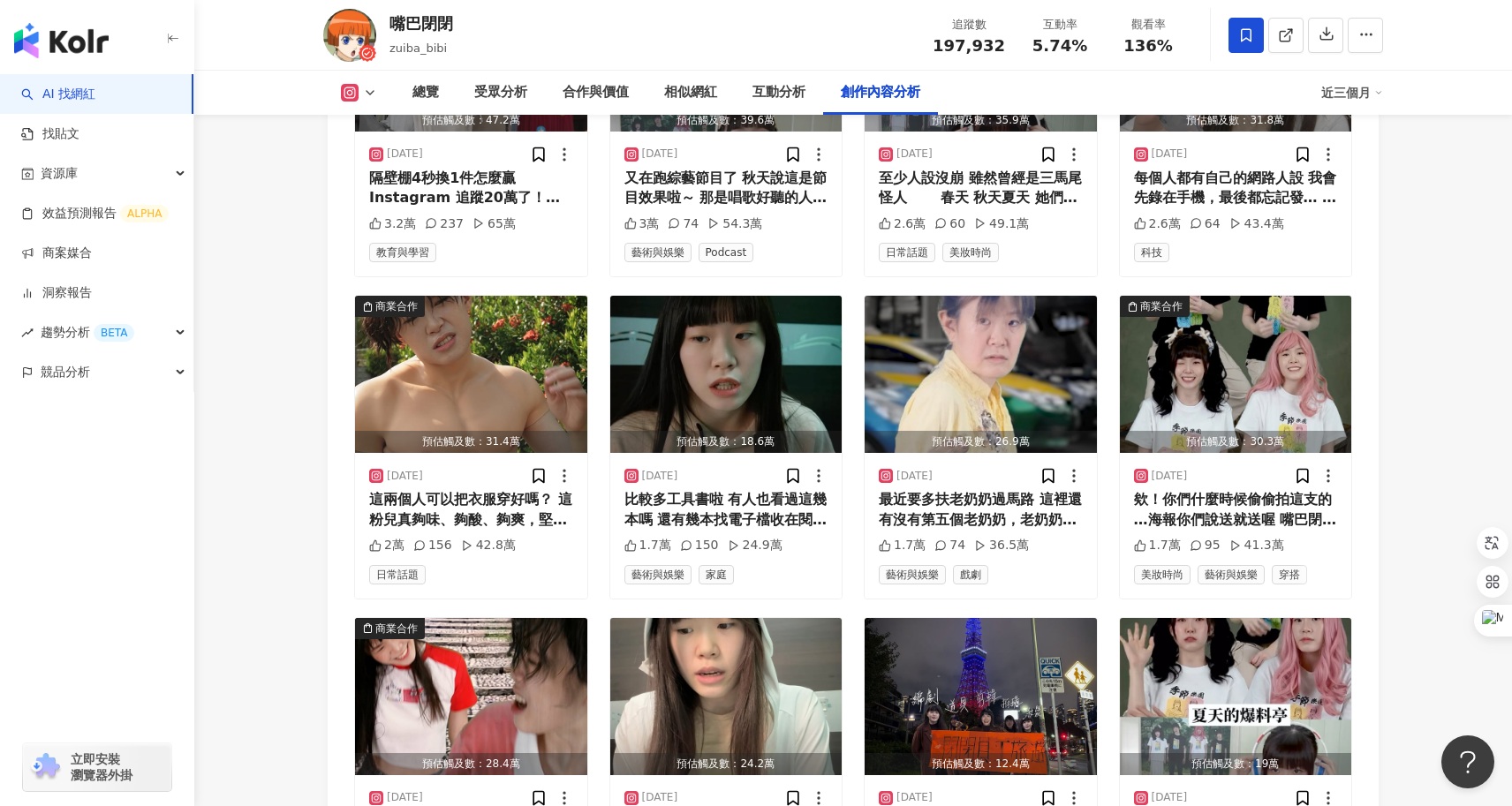
scroll to position [6306, 0]
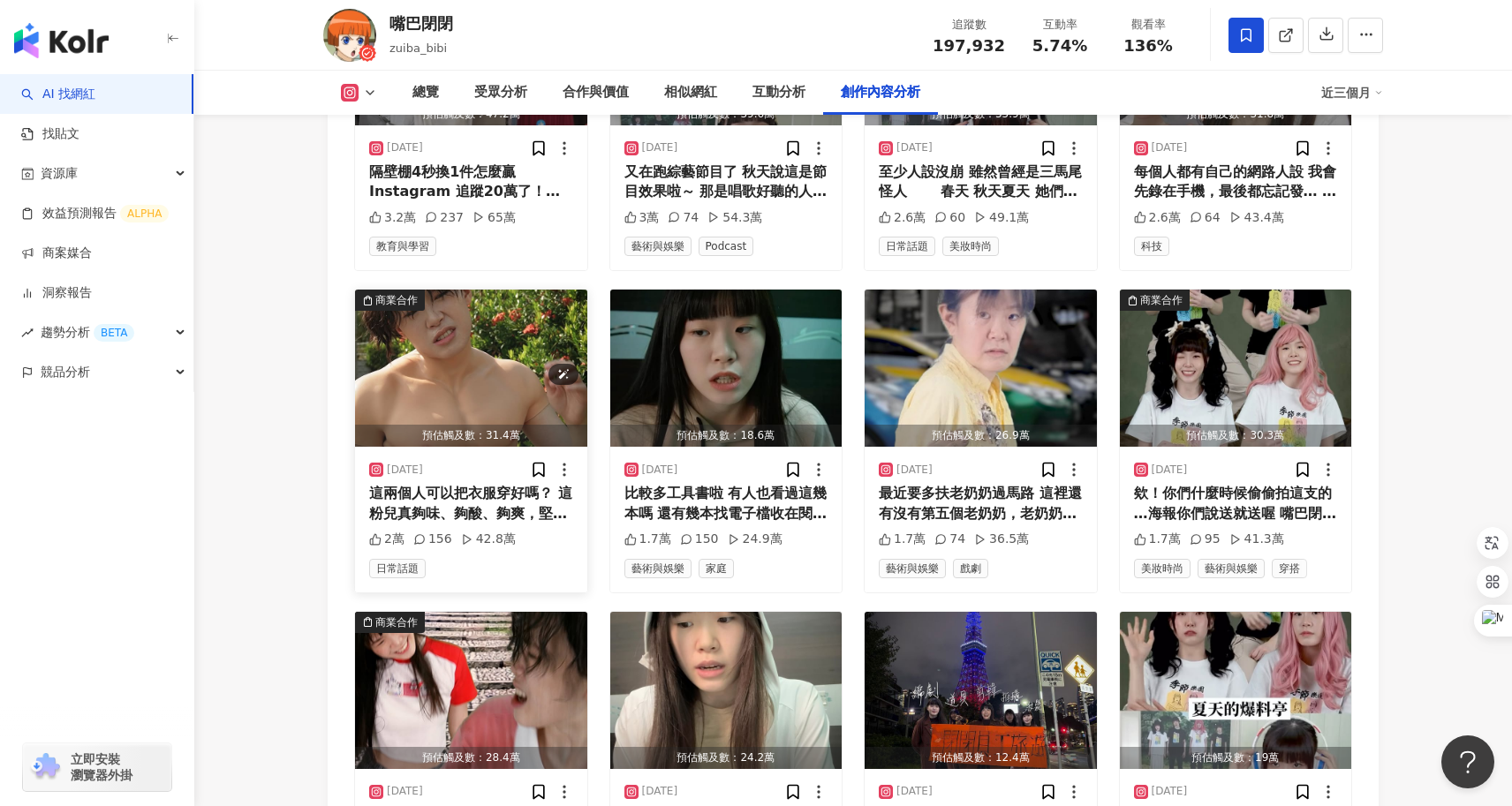
click at [478, 301] on img "button" at bounding box center [470, 367] width 232 height 157
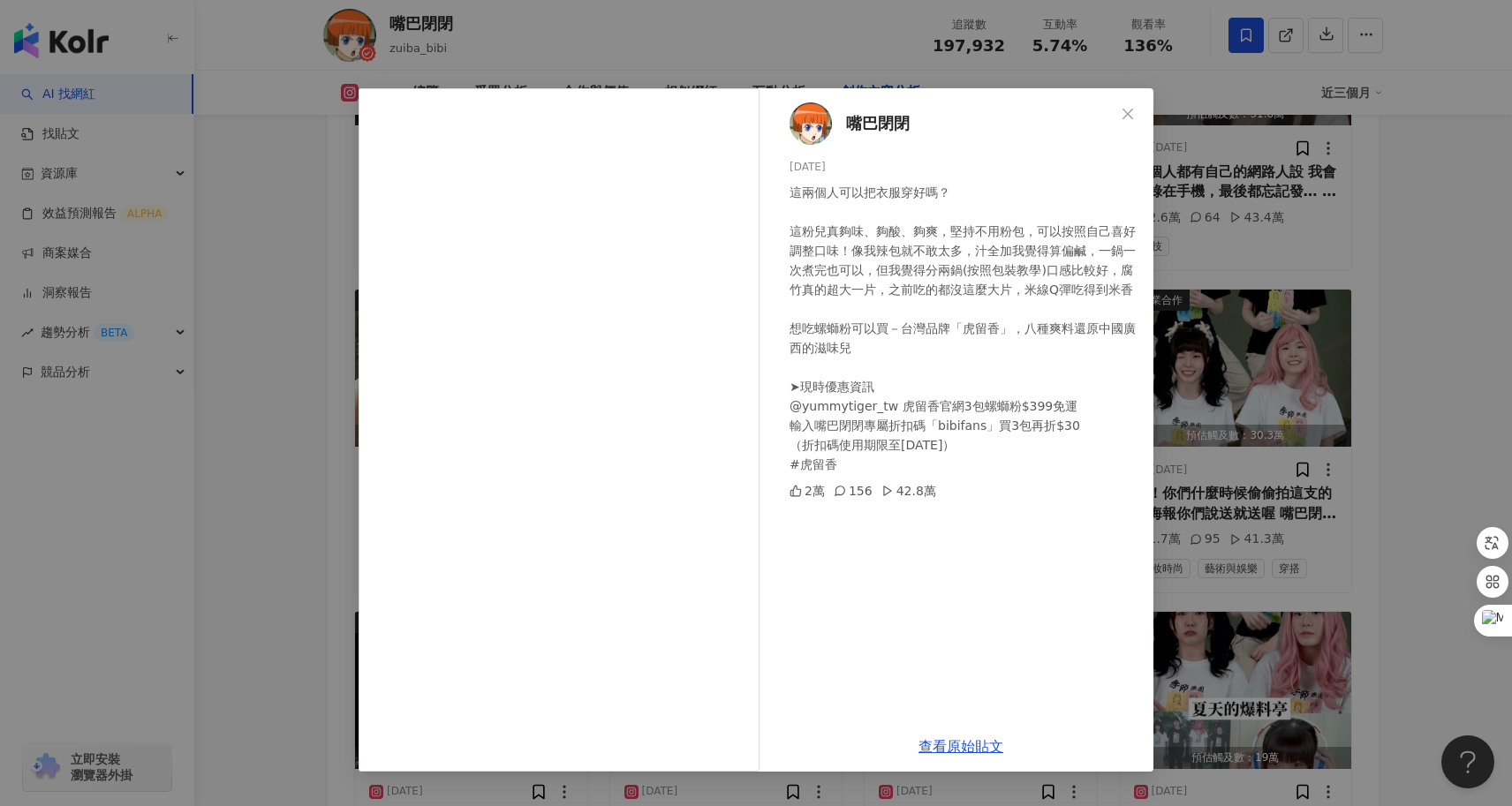
click at [197, 557] on div "嘴巴閉閉 2024/12/27 這兩個人可以把衣服穿好嗎？ 這粉兒真夠味、夠酸、夠爽，堅持不用粉包，可以按照自己喜好調整口味！像我辣包就不敢太多，汁全加我覺得…" at bounding box center [756, 403] width 1512 height 806
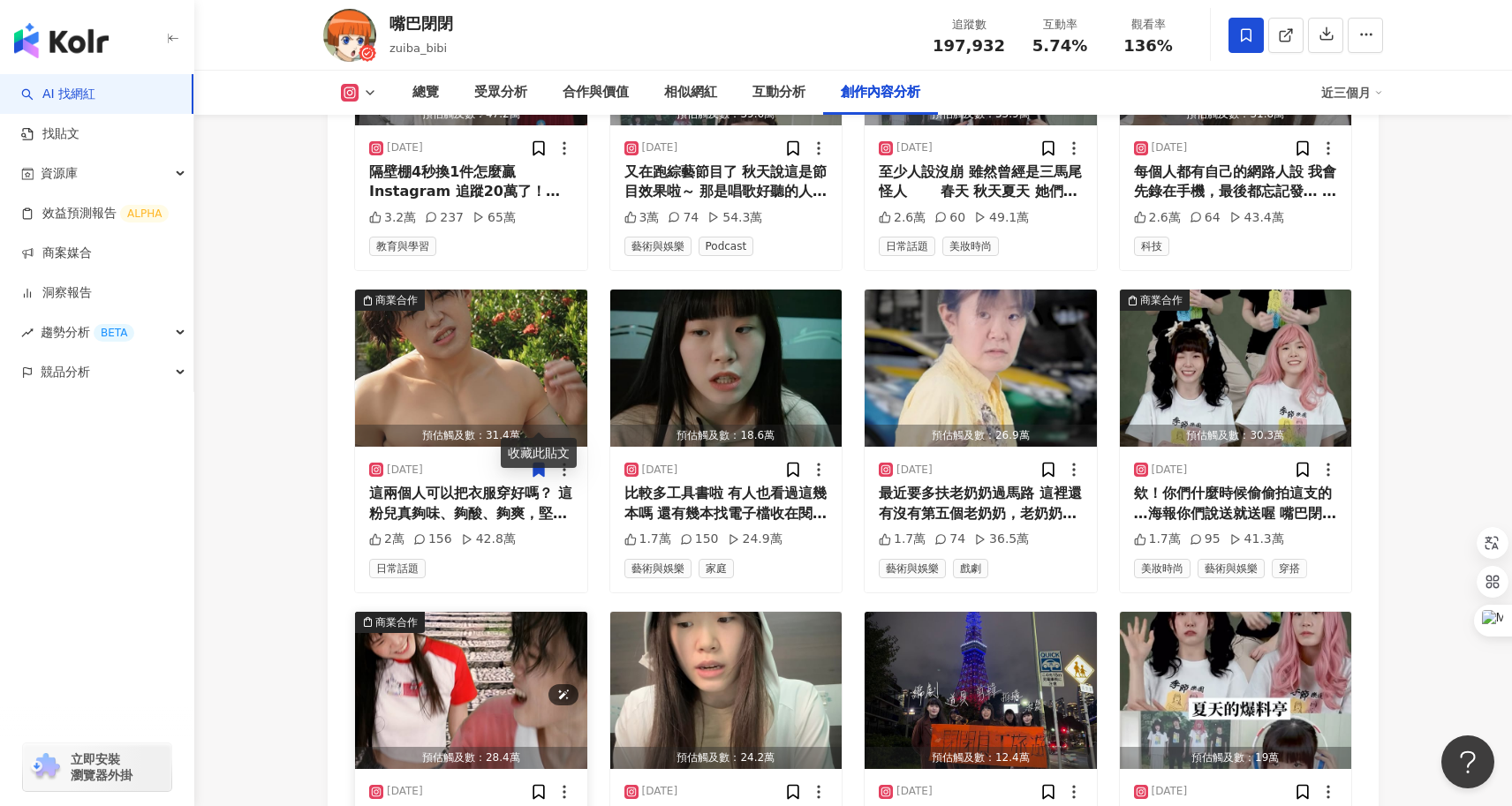
click at [430, 674] on img "button" at bounding box center [470, 689] width 232 height 157
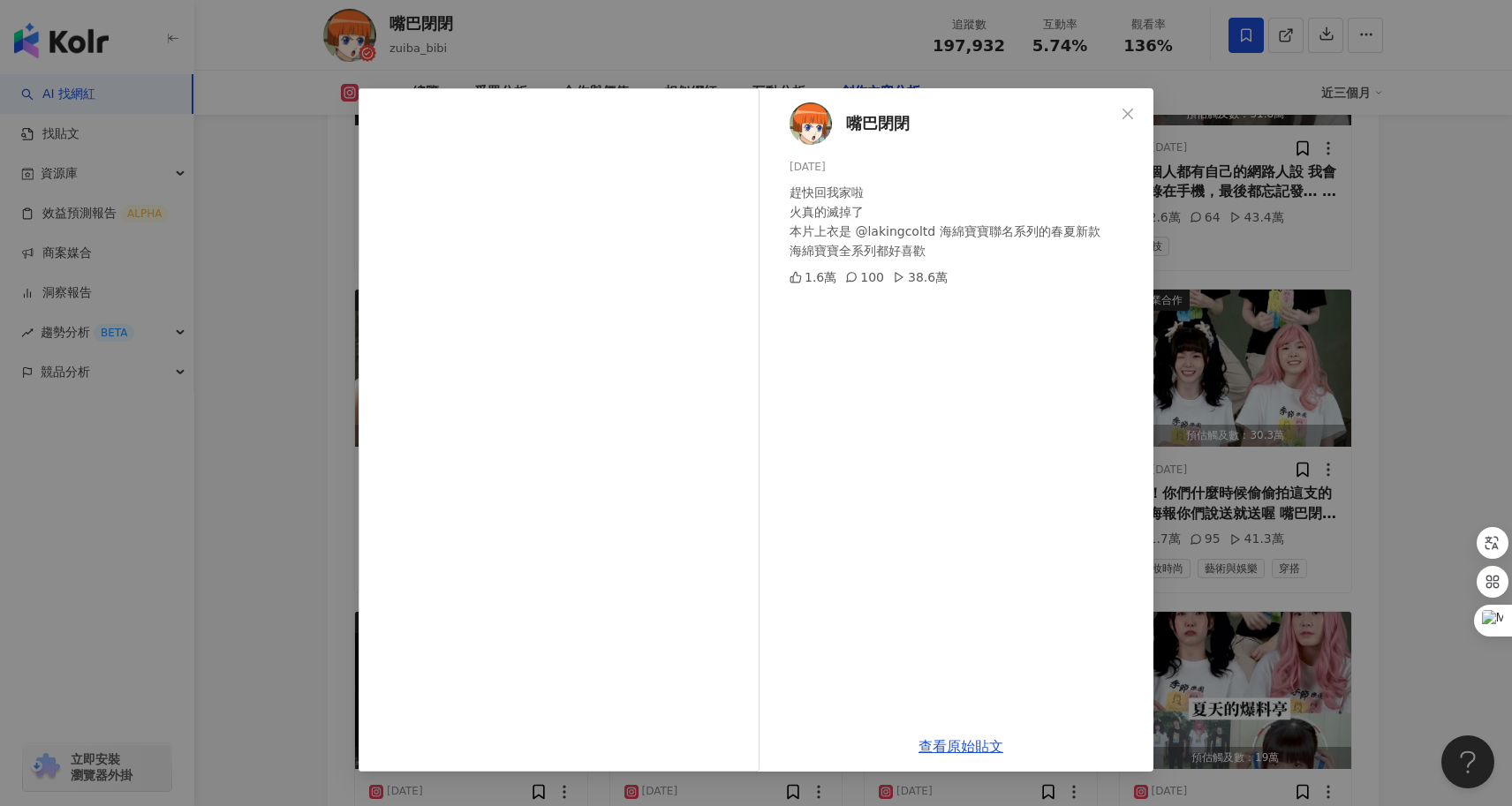
click at [319, 514] on div "嘴巴閉閉 2025/3/25 趕快回我家啦 火真的滅掉了 本片上衣是 @lakingcoltd 海綿寶寶聯名系列的春夏新款 海綿寶寶全系列都好喜歡 1.6萬 …" at bounding box center [756, 403] width 1512 height 806
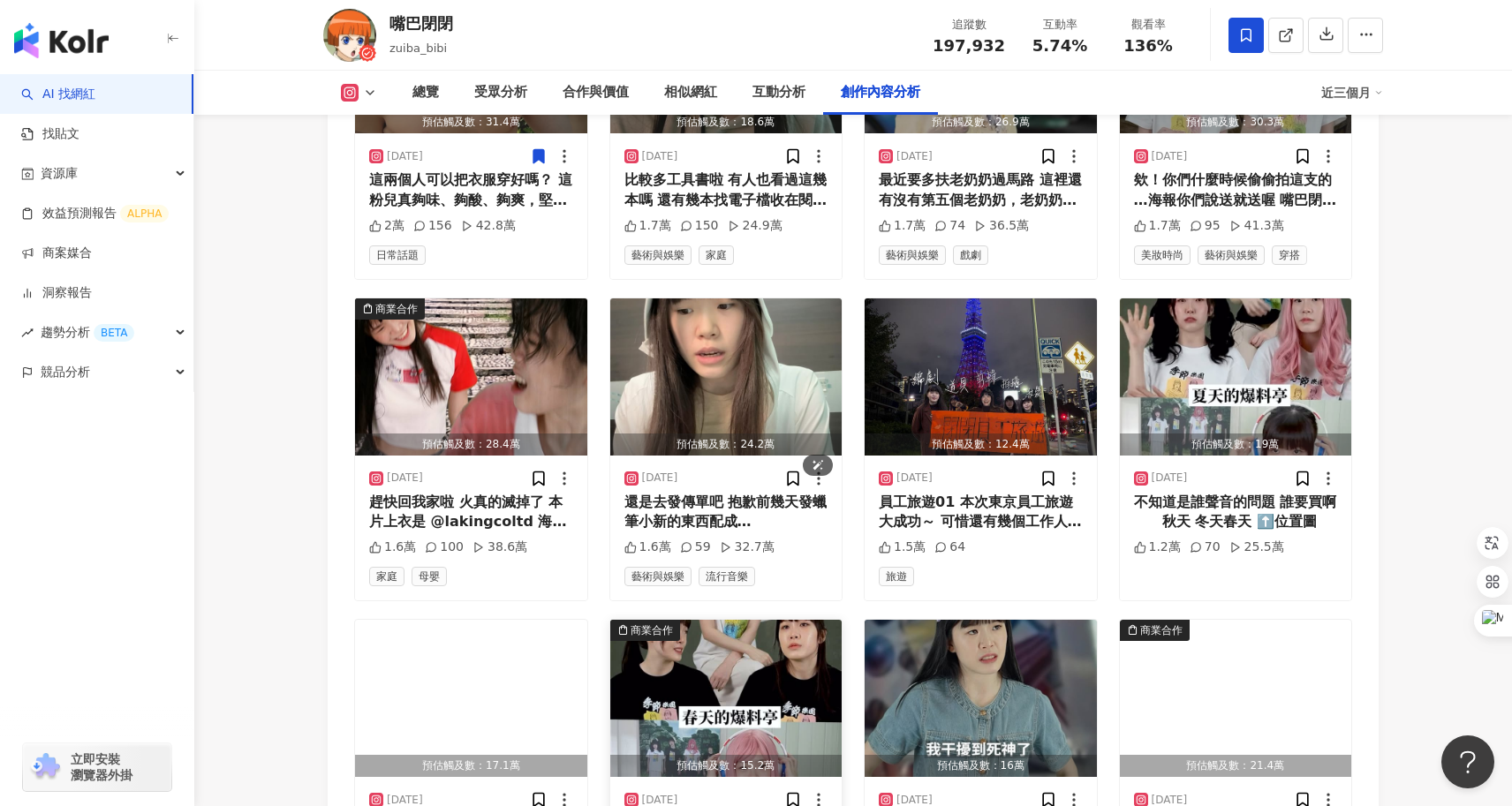
scroll to position [6951, 0]
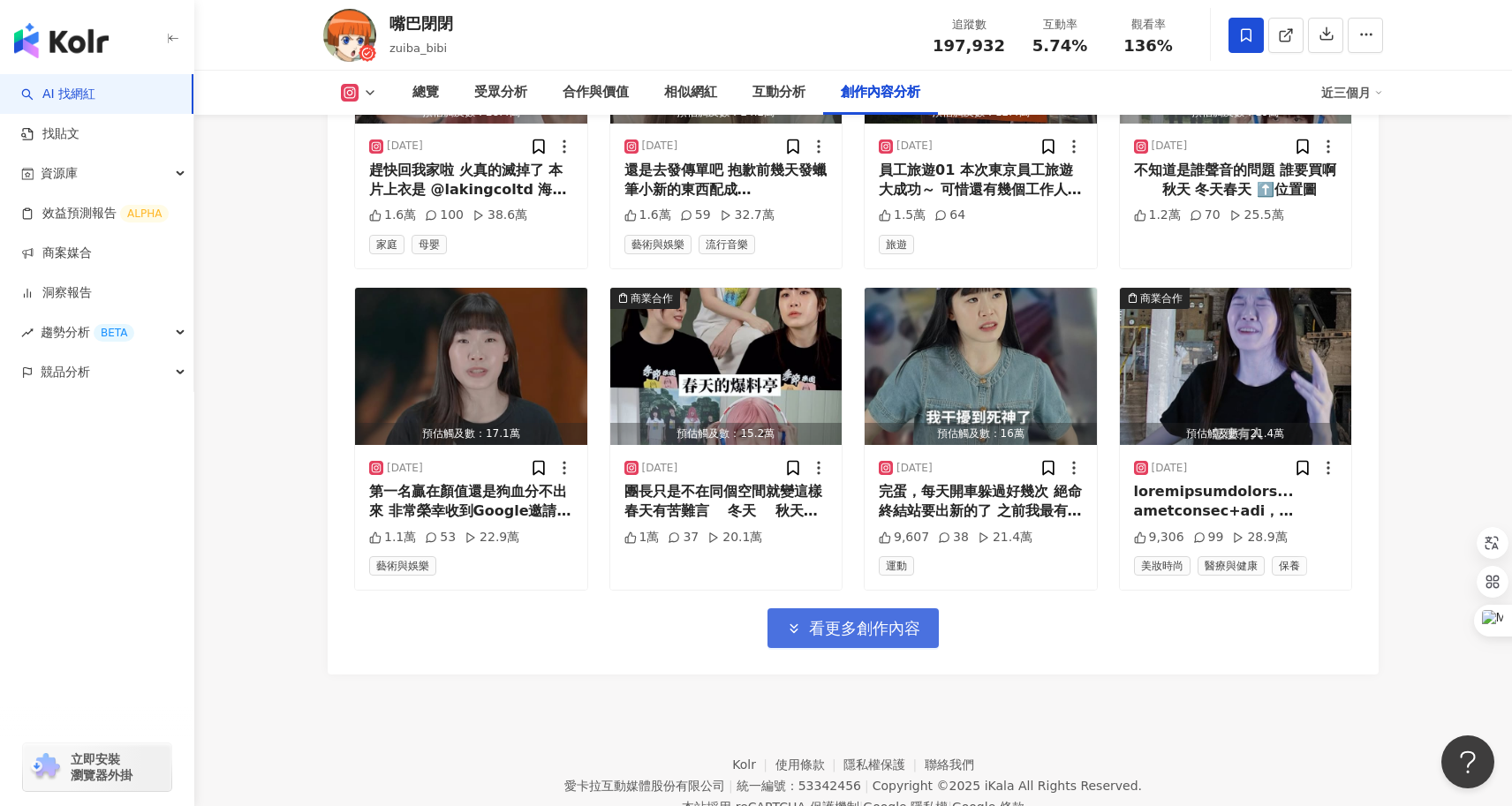
click at [889, 608] on button "看更多創作內容" at bounding box center [852, 628] width 171 height 40
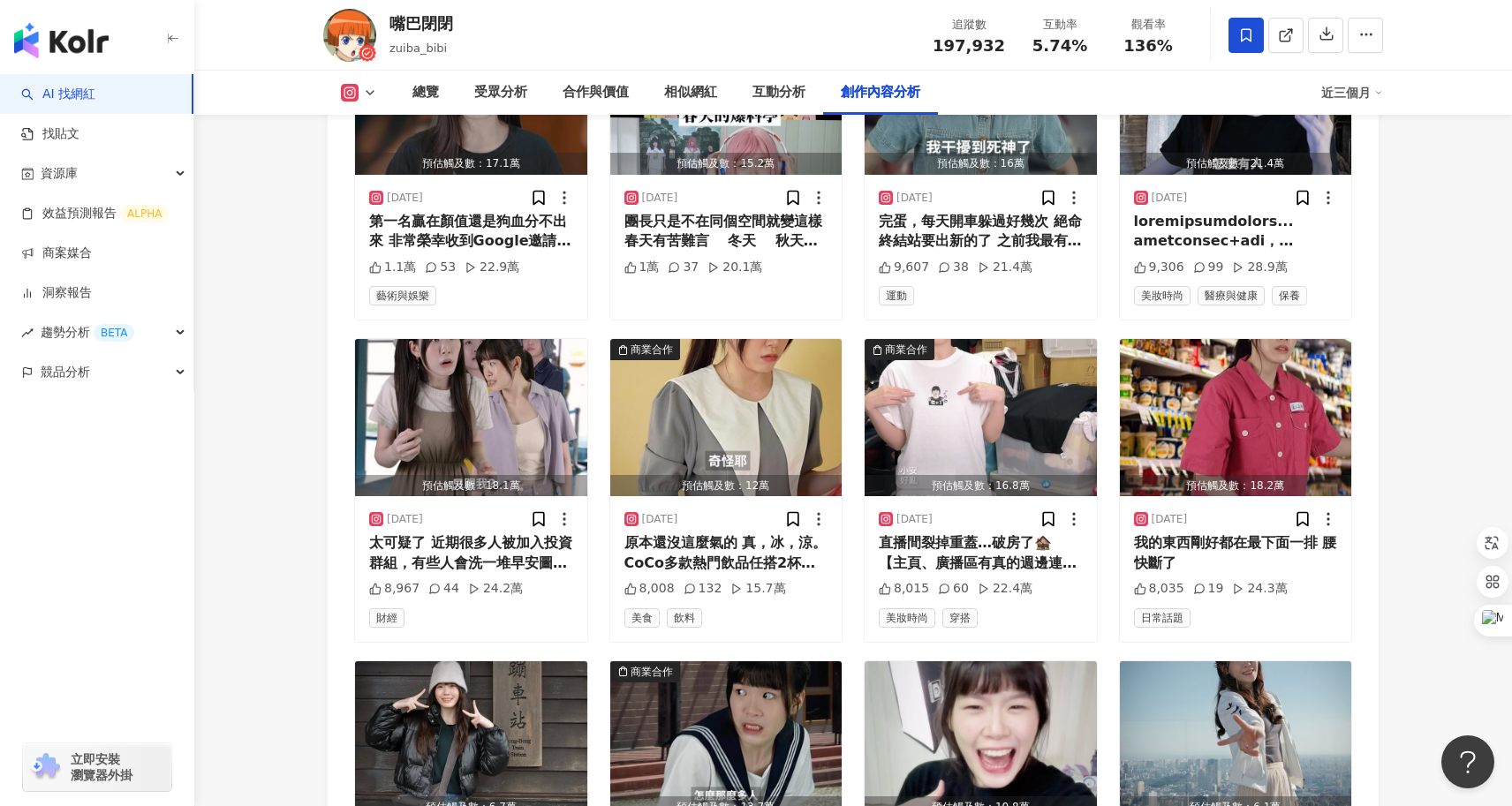
scroll to position [7246, 0]
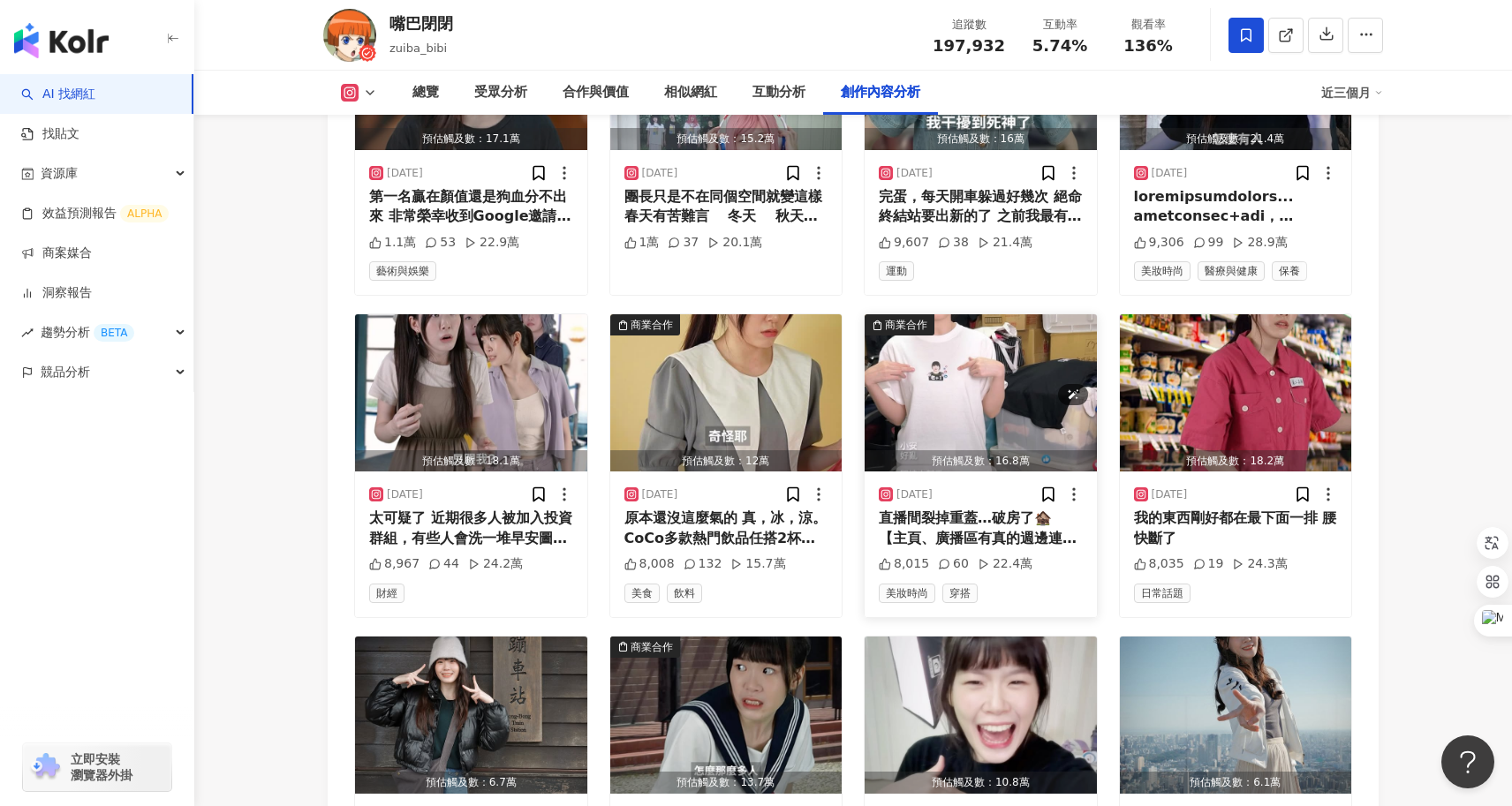
click at [960, 363] on img "button" at bounding box center [980, 392] width 232 height 157
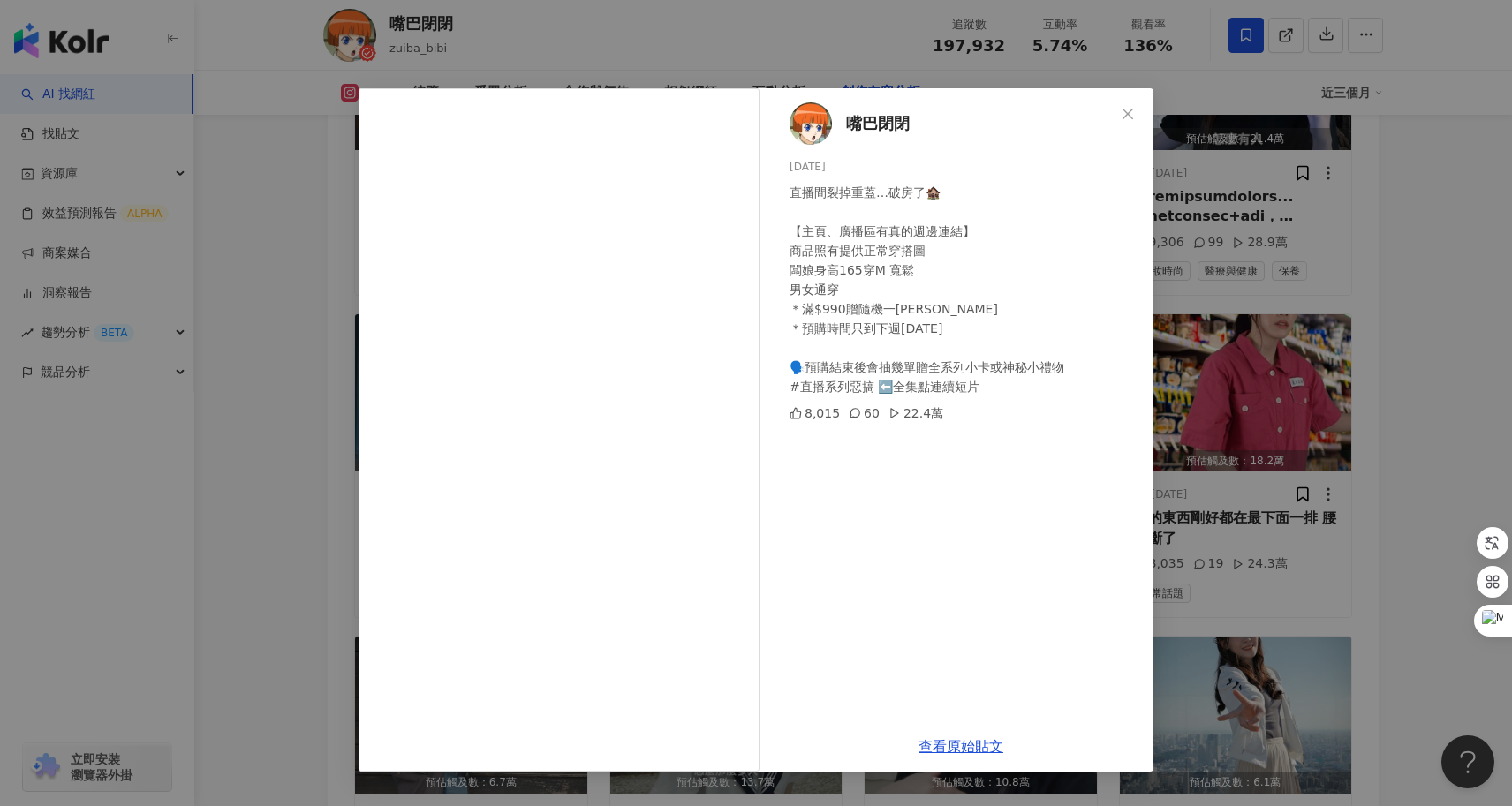
click at [287, 521] on div "嘴巴閉閉 2025/4/16 直播間裂掉重蓋…破房了🏚️ 【主頁、廣播區有真的週邊連結】 商品照有提供正常穿搭圖 闆娘身高165穿M 寬鬆 男女通穿 ＊滿$9…" at bounding box center [756, 403] width 1512 height 806
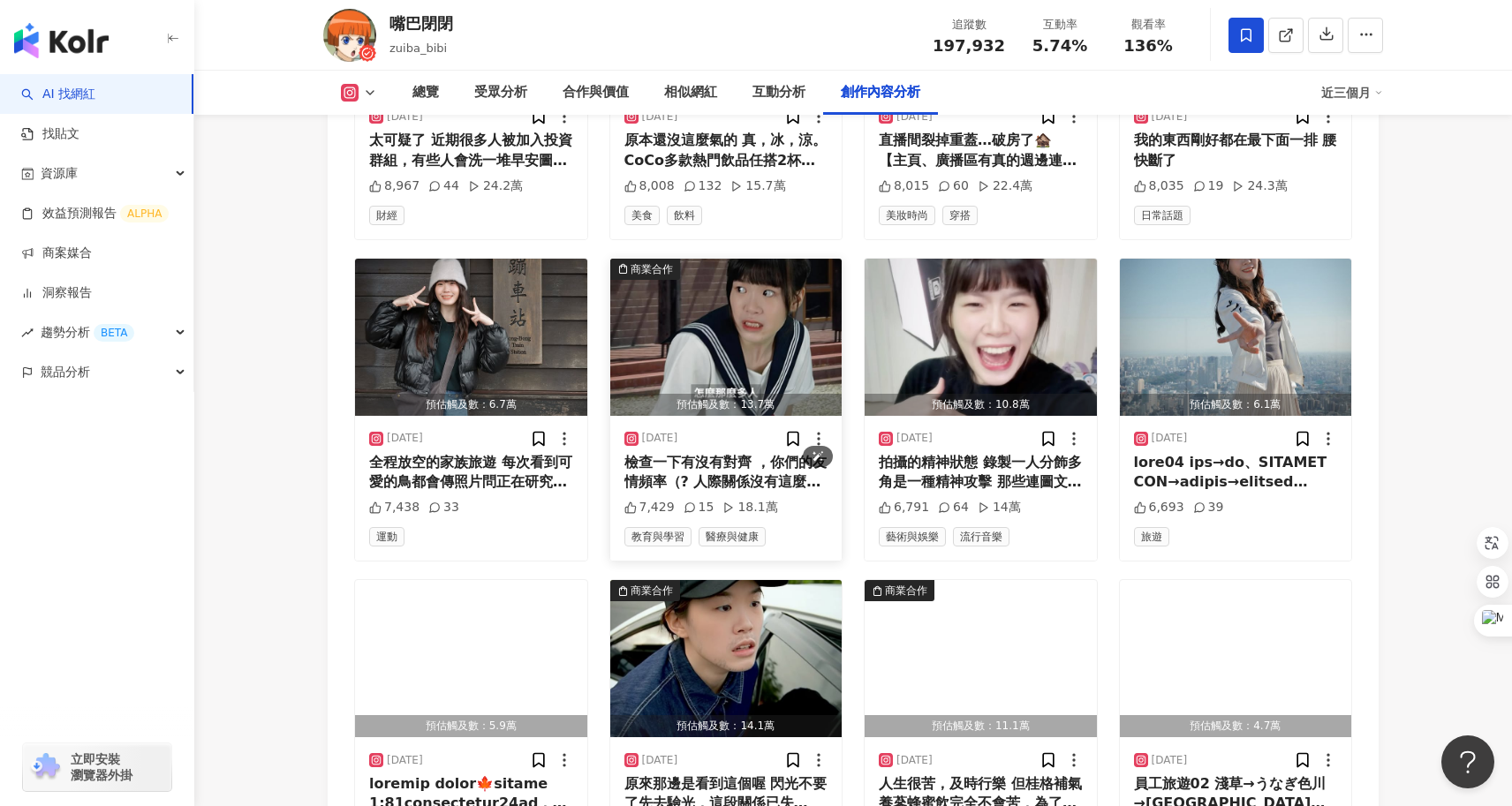
scroll to position [7630, 0]
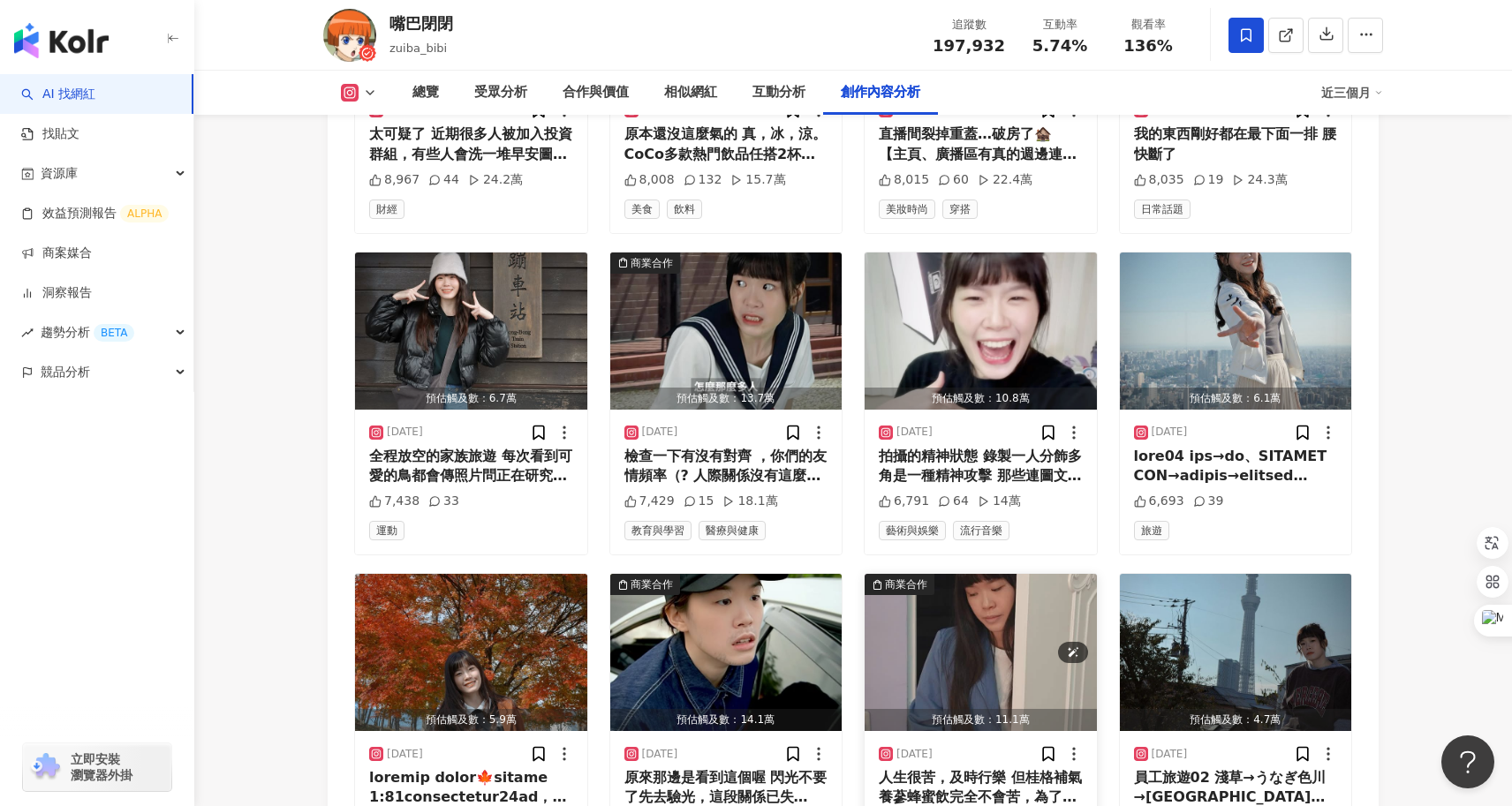
click at [978, 636] on img "button" at bounding box center [980, 652] width 232 height 157
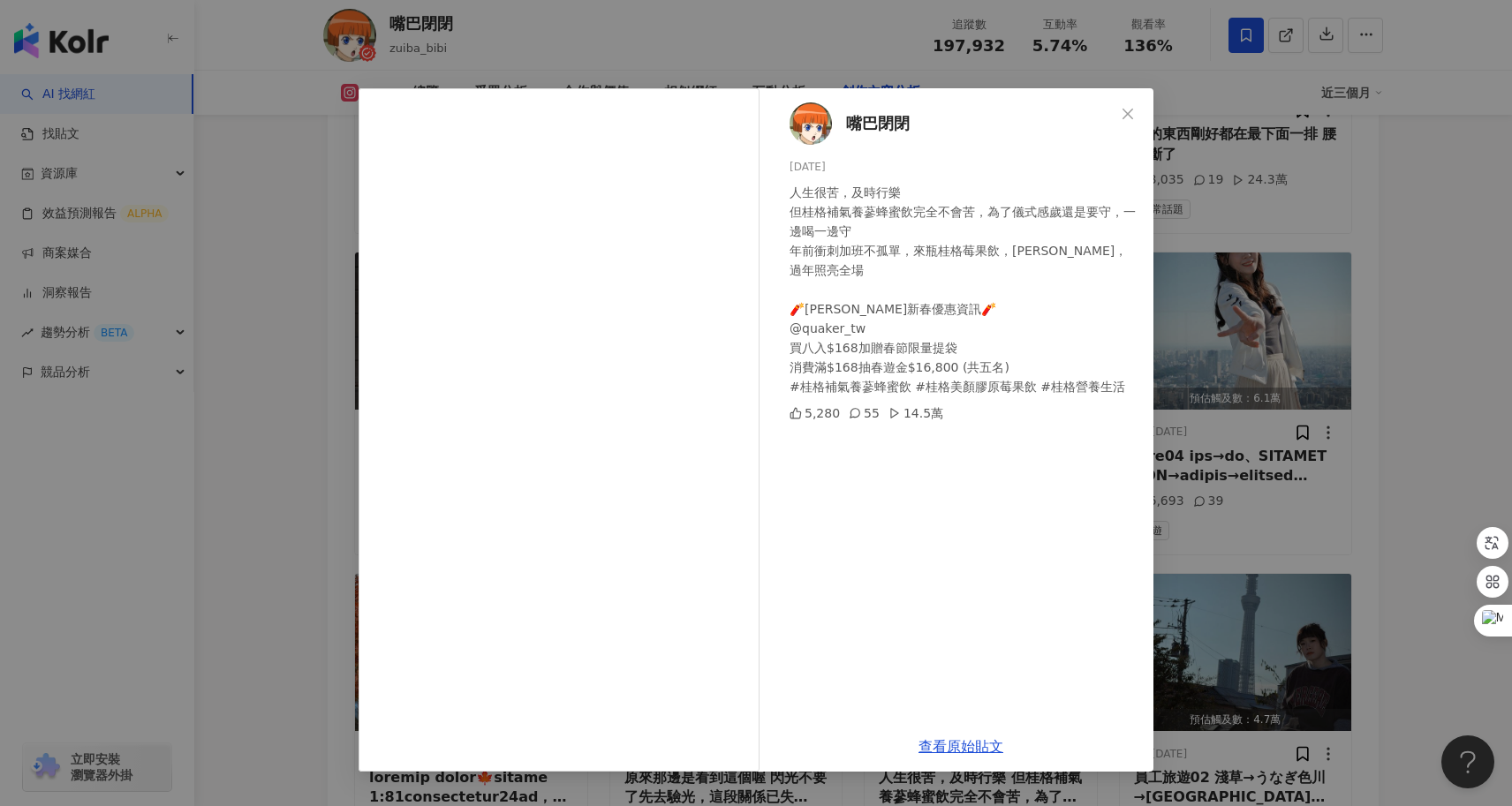
click at [300, 492] on div "嘴巴閉閉 2025/1/9 人生很苦，及時行樂 但桂格補氣養蔘蜂蜜飲完全不會苦，為了儀式感歲還是要守，一邊喝一邊守 年前衝刺加班不孤單，來瓶桂格莓果飲，容光煥…" at bounding box center [756, 403] width 1512 height 806
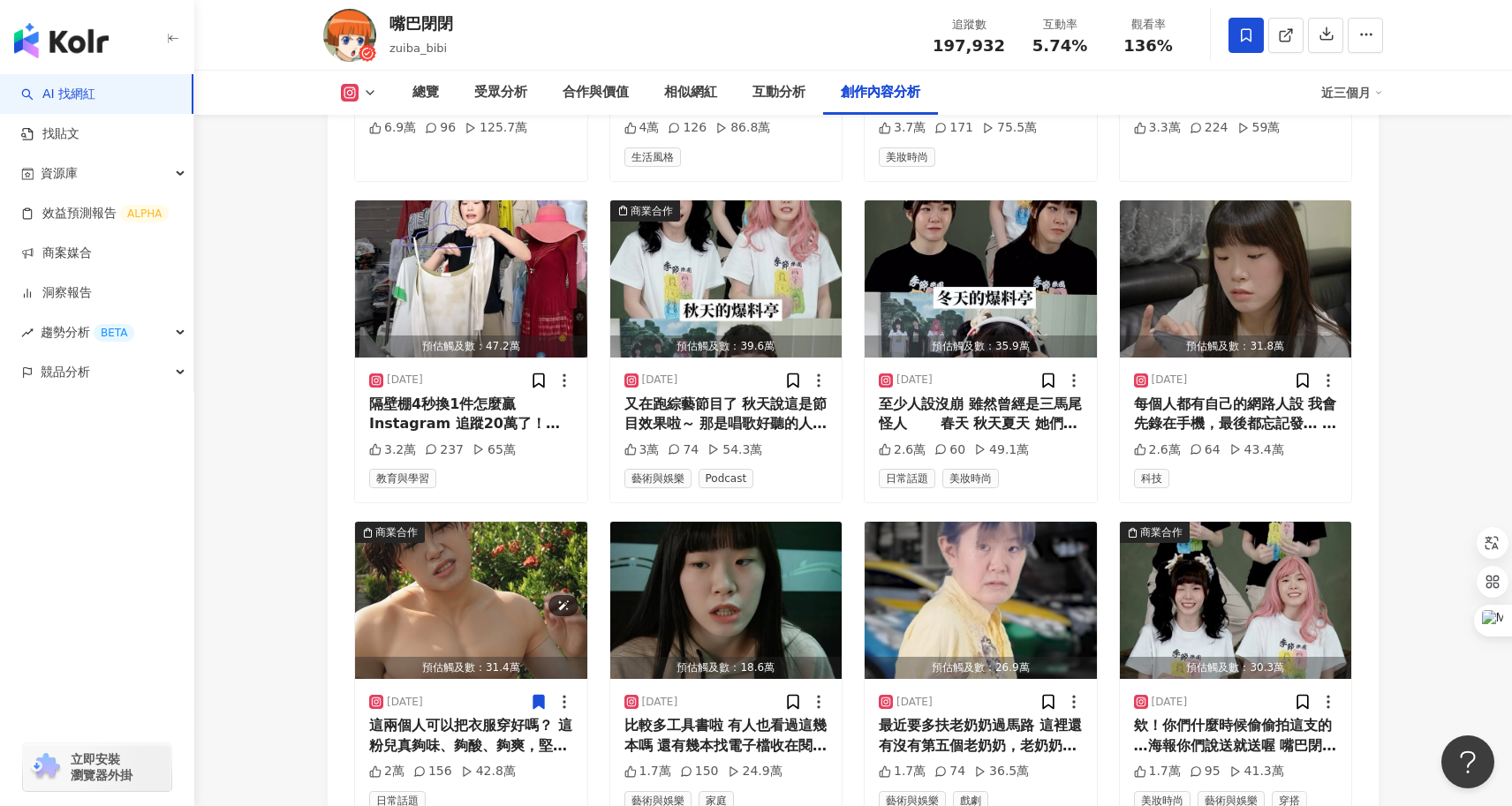
scroll to position [6067, 0]
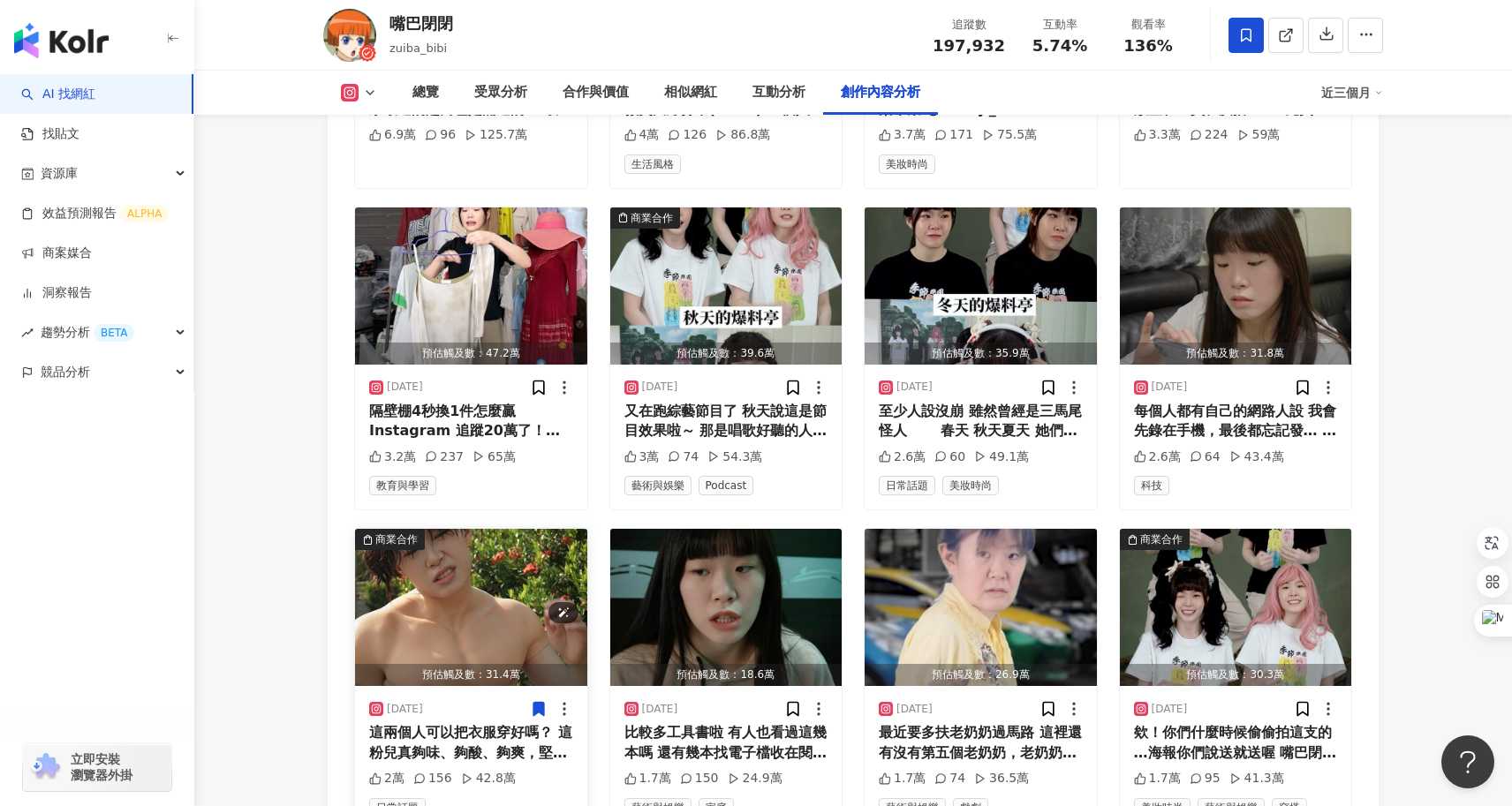
click at [455, 528] on img "button" at bounding box center [470, 606] width 232 height 157
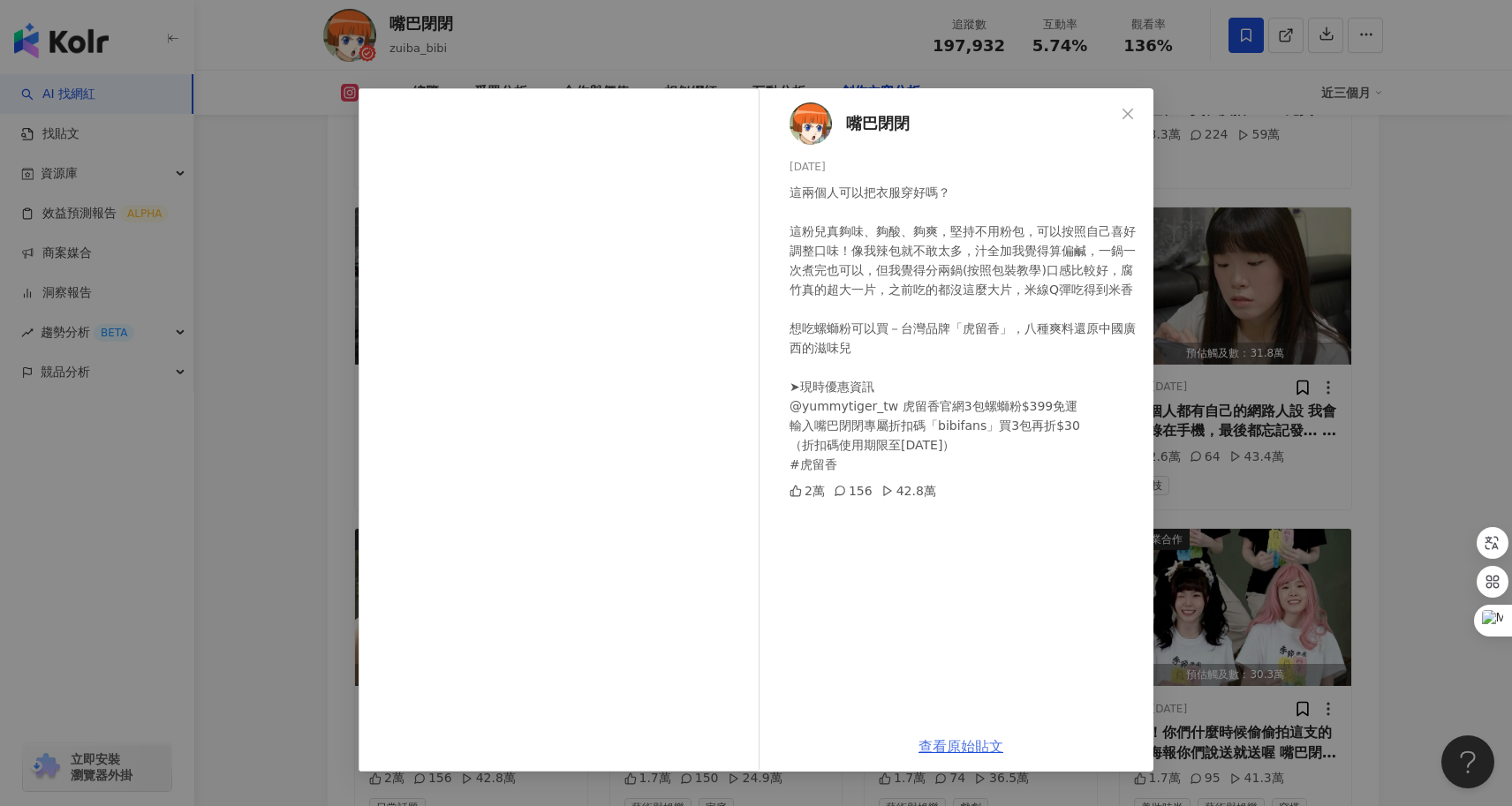
click at [952, 748] on link "查看原始貼文" at bounding box center [961, 746] width 85 height 17
click at [977, 742] on link "查看原始貼文" at bounding box center [961, 746] width 85 height 17
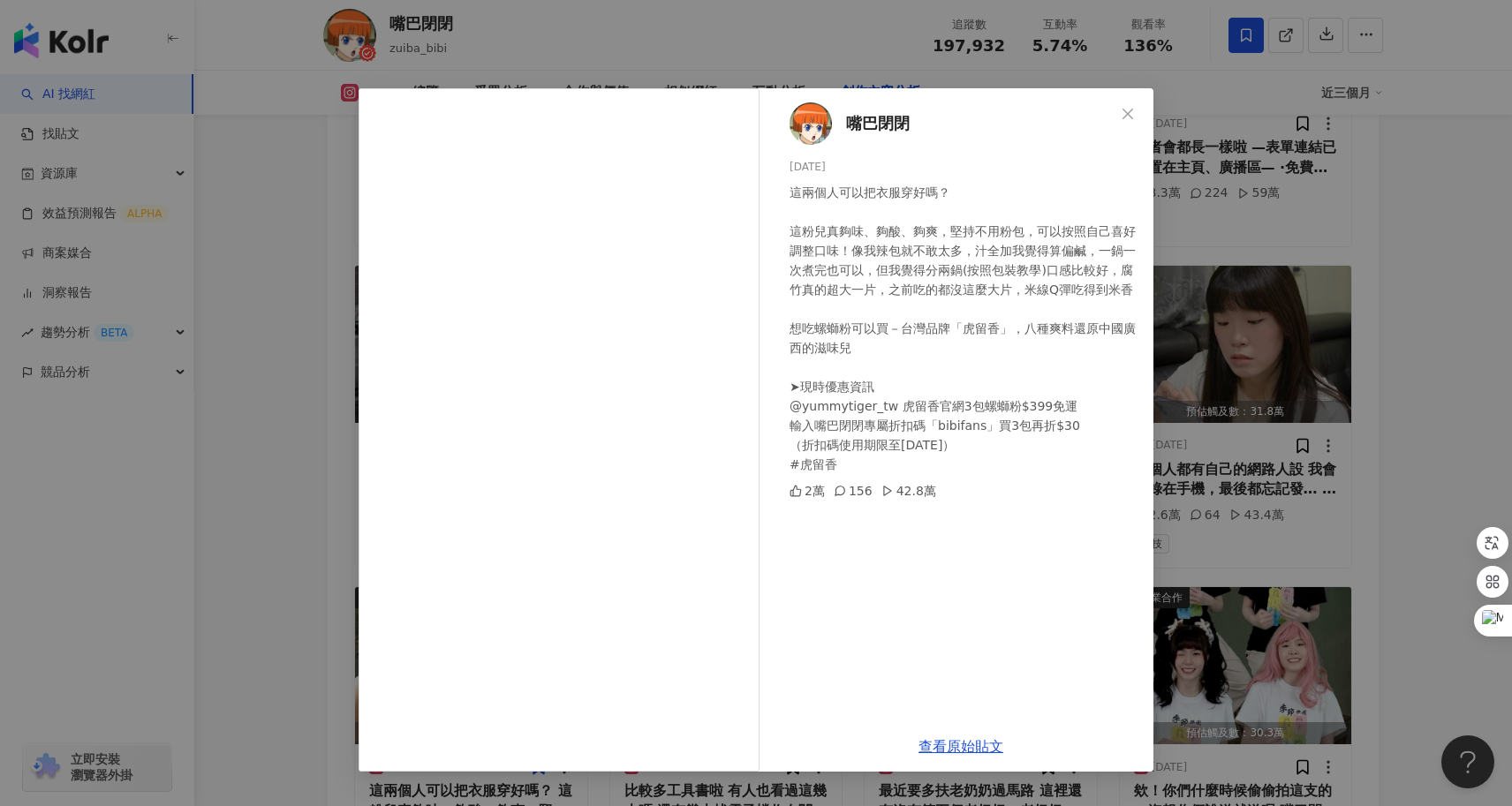
scroll to position [6002, 0]
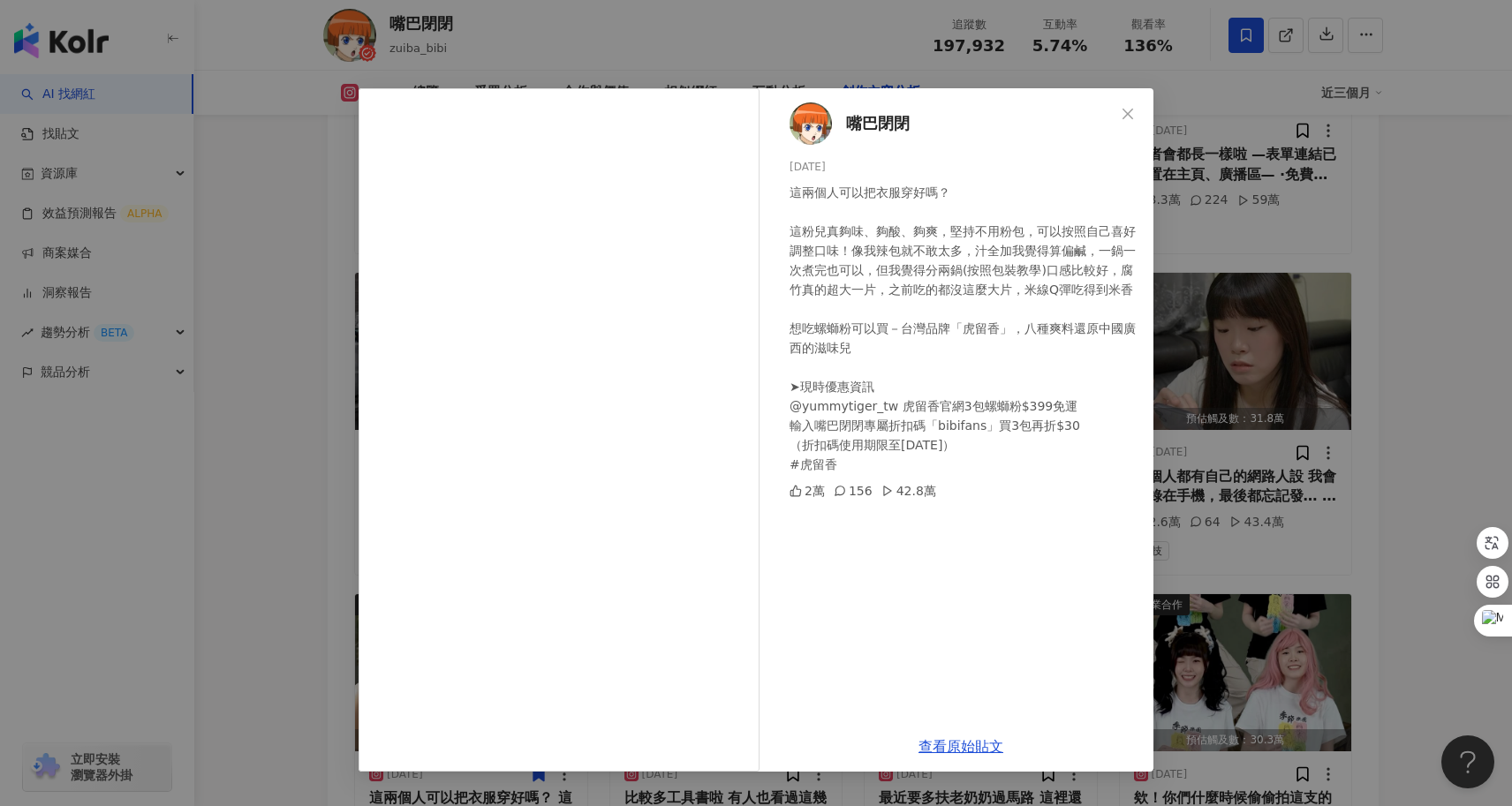
click at [285, 381] on div "嘴巴閉閉 2024/12/27 這兩個人可以把衣服穿好嗎？ 這粉兒真夠味、夠酸、夠爽，堅持不用粉包，可以按照自己喜好調整口味！像我辣包就不敢太多，汁全加我覺得…" at bounding box center [756, 403] width 1512 height 806
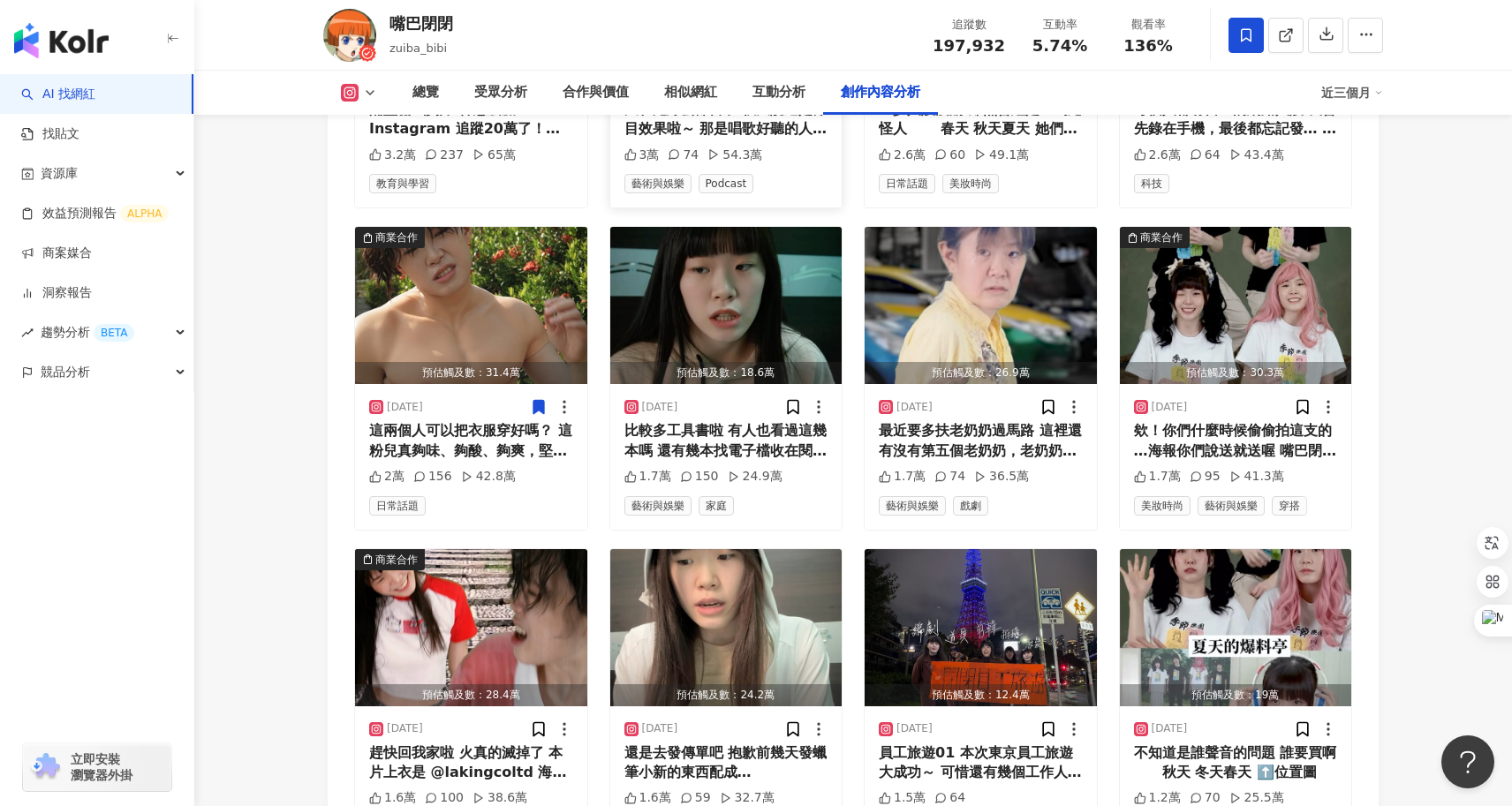
scroll to position [6374, 0]
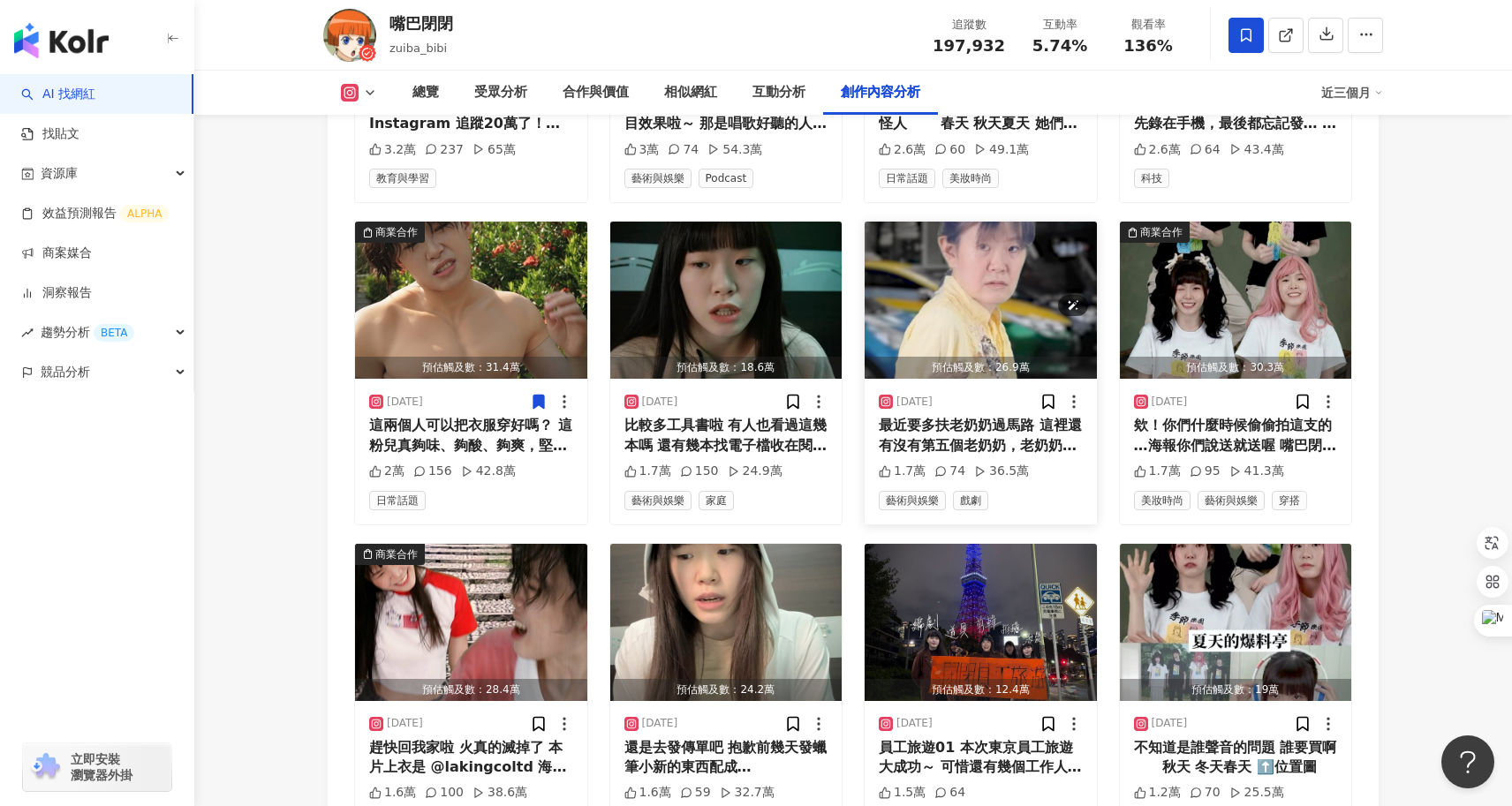
click at [953, 253] on img "button" at bounding box center [980, 299] width 232 height 157
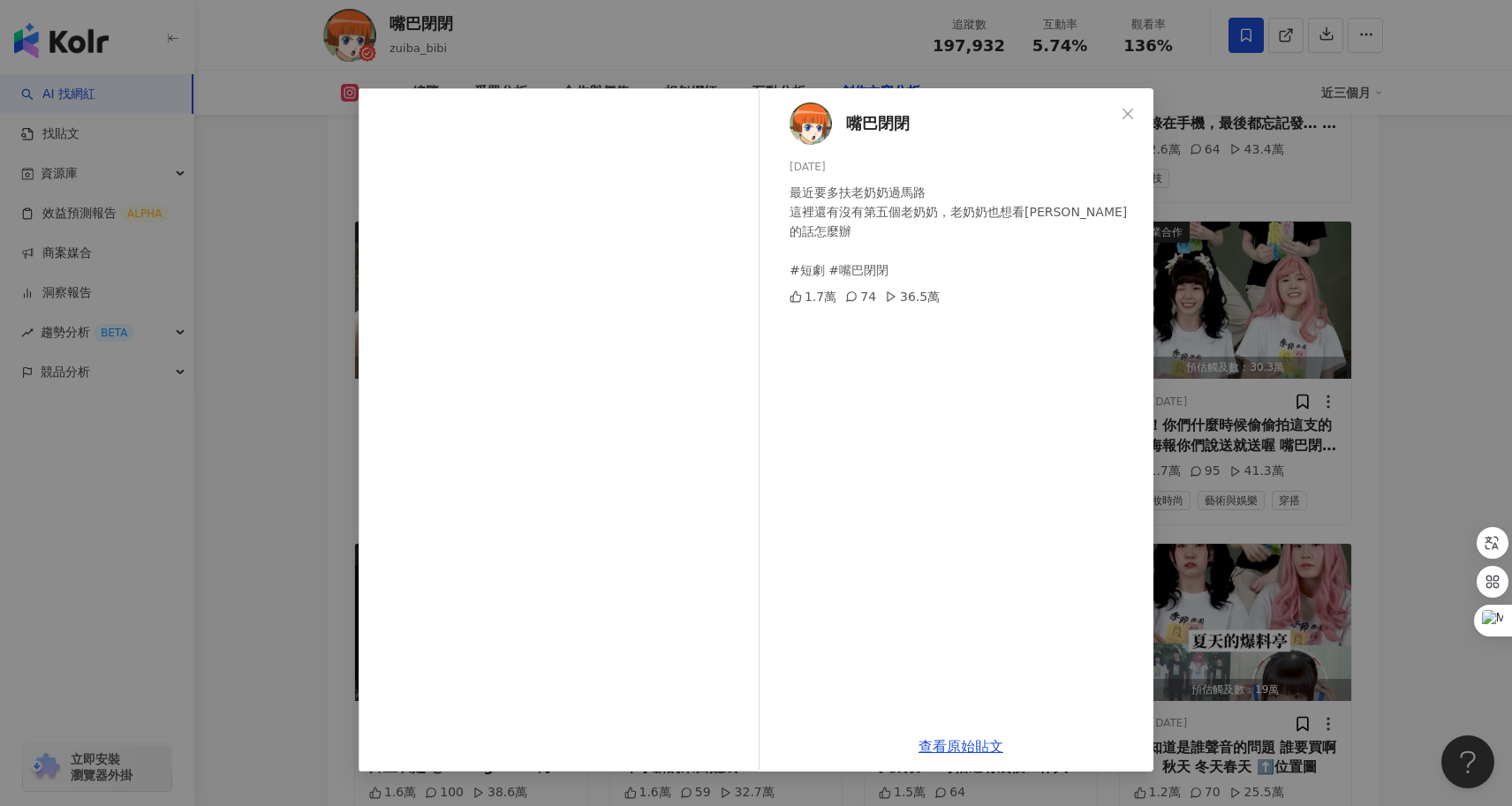
click at [1397, 457] on div "嘴巴閉閉 2024/11/2 最近要多扶老奶奶過馬路 這裡還有沒有第五個老奶奶，老奶奶也想看YOASOBI的話怎麼辦 #短劇 #嘴巴閉閉 1.7萬 74 36…" at bounding box center [756, 403] width 1512 height 806
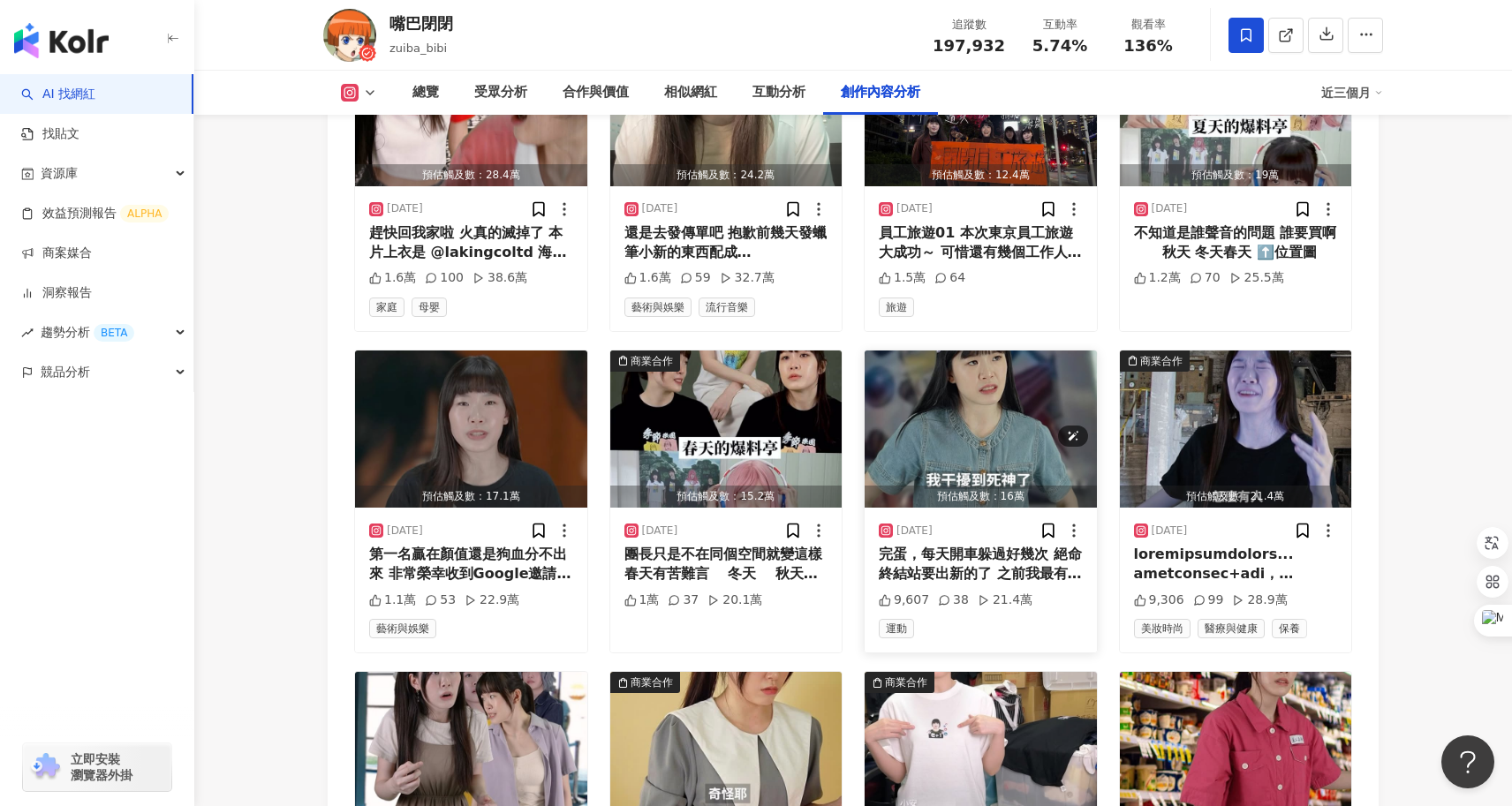
scroll to position [6890, 0]
click at [1248, 395] on img "button" at bounding box center [1235, 428] width 232 height 157
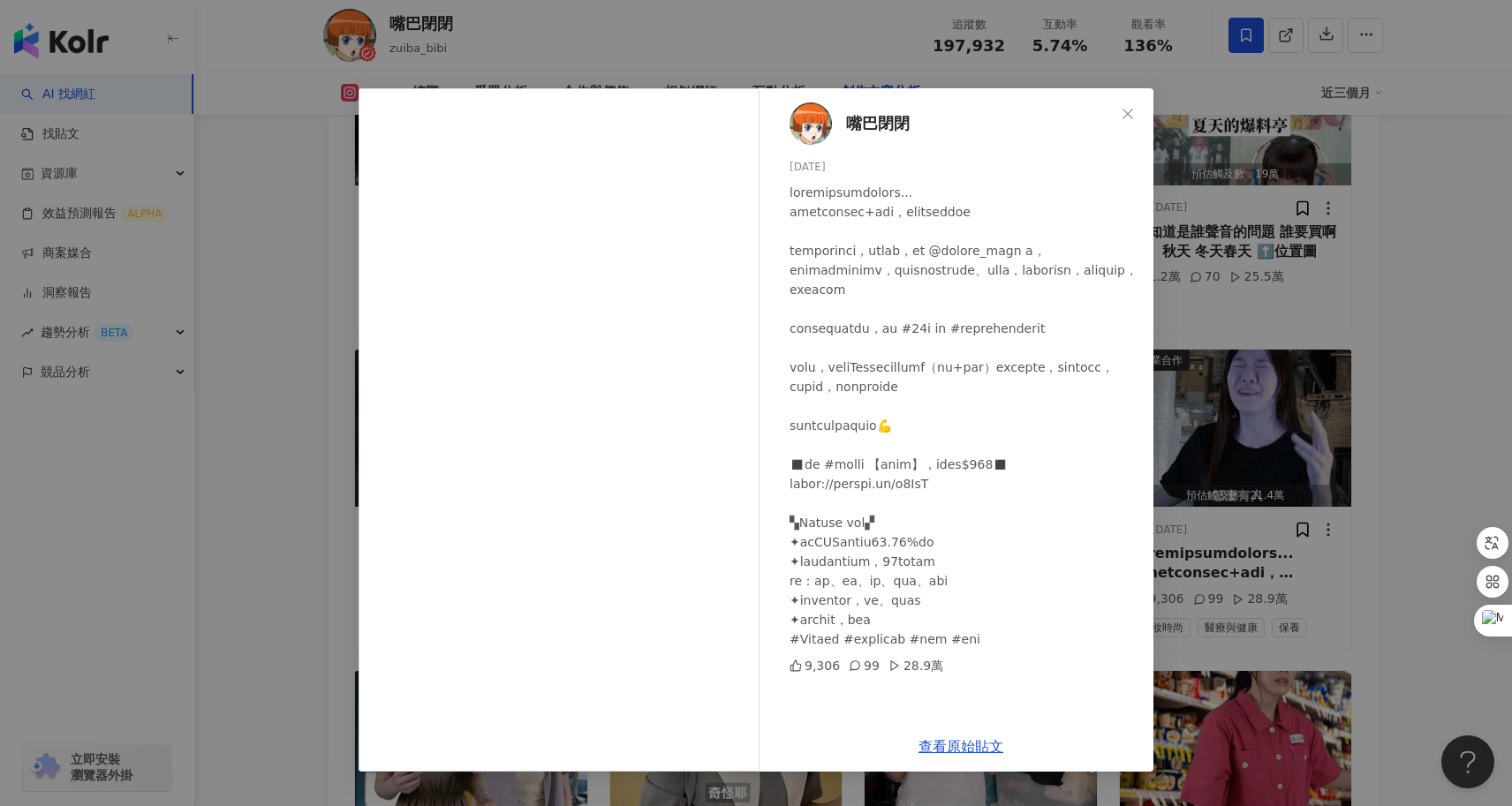
click at [253, 376] on div "嘴巴閉閉 2024/10/9 9,306 99 28.9萬 查看原始貼文" at bounding box center [756, 403] width 1512 height 806
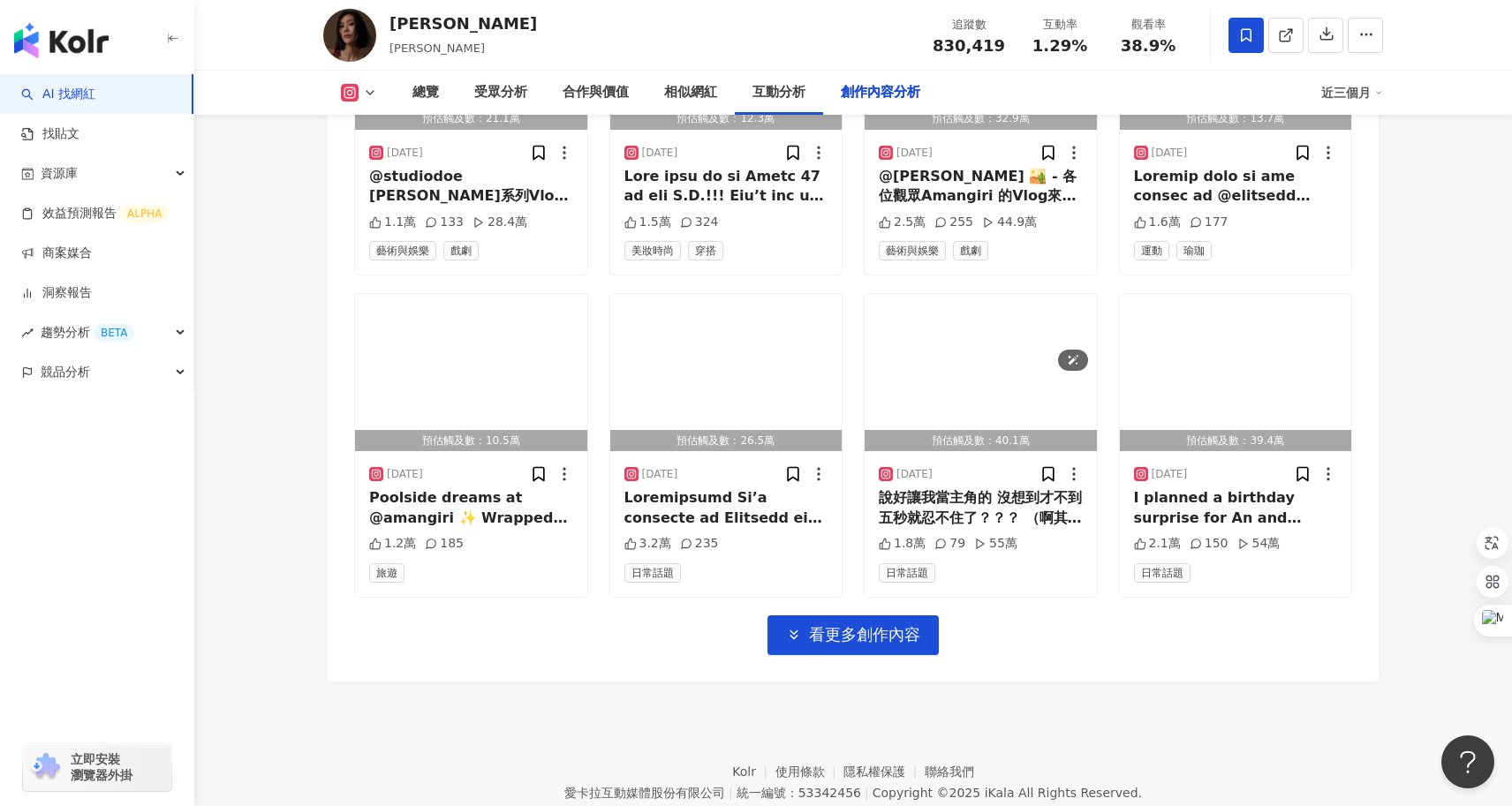
scroll to position [6031, 0]
